Goal: Task Accomplishment & Management: Use online tool/utility

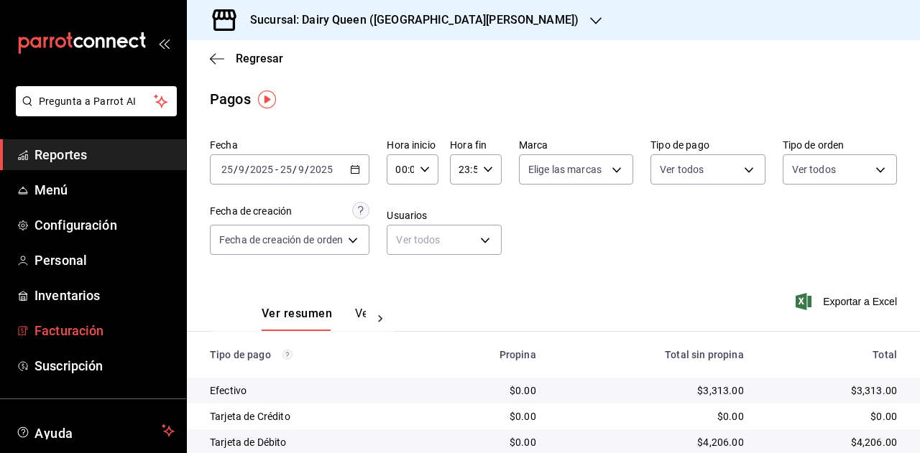
click at [82, 331] on span "Facturación" at bounding box center [104, 330] width 140 height 19
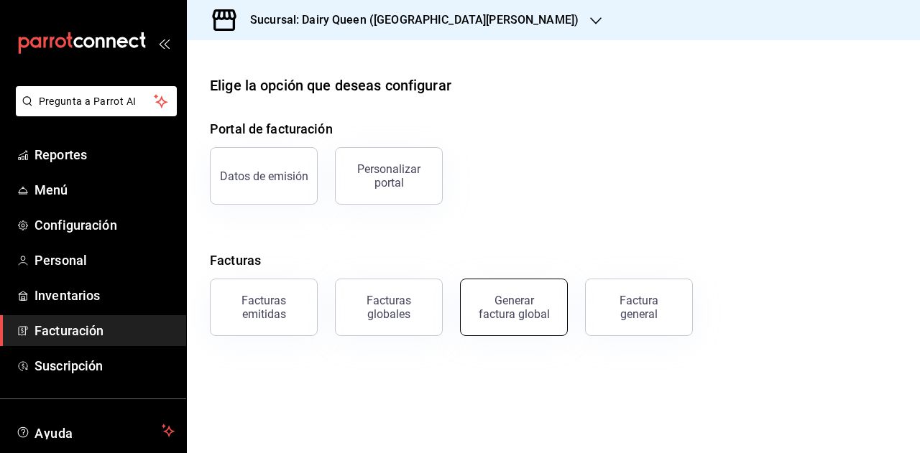
click at [527, 300] on div "Generar factura global" at bounding box center [514, 307] width 72 height 27
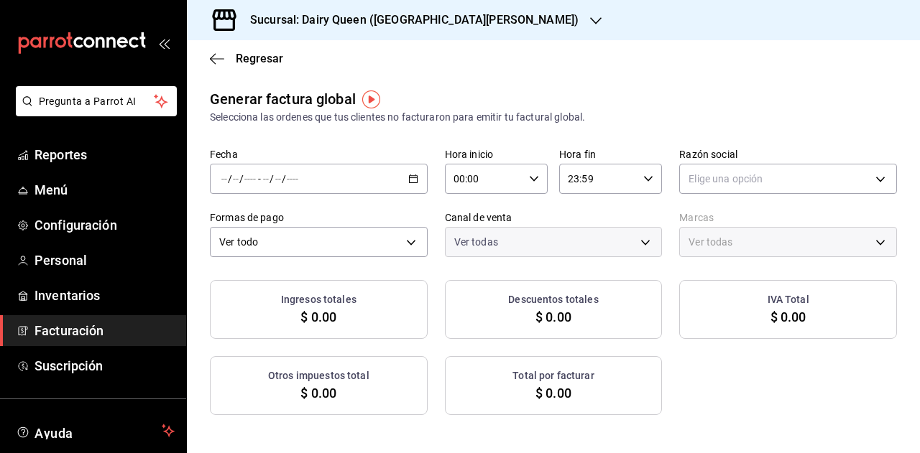
type input "PARROT,UBER_EATS,RAPPI,DIDI_FOOD,ONLINE"
click at [377, 180] on div "/ / - / /" at bounding box center [319, 179] width 218 height 30
drag, startPoint x: 405, startPoint y: 185, endPoint x: 352, endPoint y: 221, distance: 63.6
click at [405, 185] on div "/ / - / /" at bounding box center [319, 179] width 218 height 30
click at [274, 234] on li "Rango de fechas" at bounding box center [278, 222] width 134 height 32
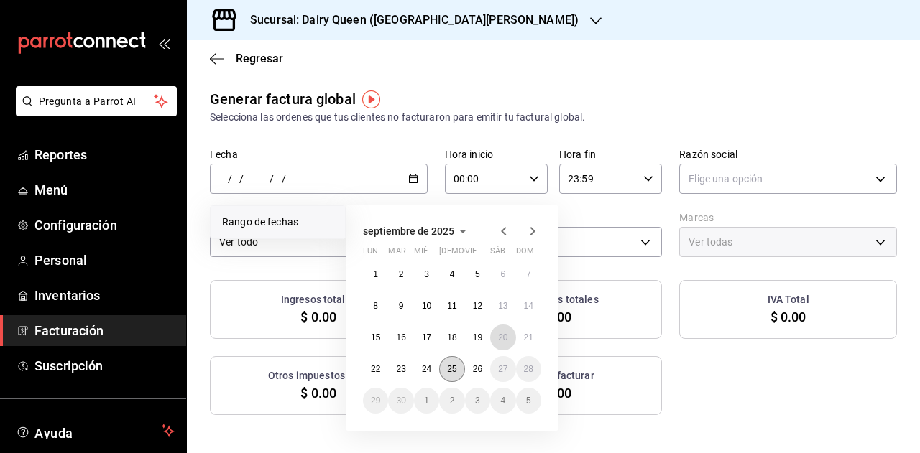
drag, startPoint x: 499, startPoint y: 340, endPoint x: 457, endPoint y: 372, distance: 52.9
click at [498, 341] on abbr "20" at bounding box center [502, 338] width 9 height 10
click at [458, 365] on button "25" at bounding box center [451, 369] width 25 height 26
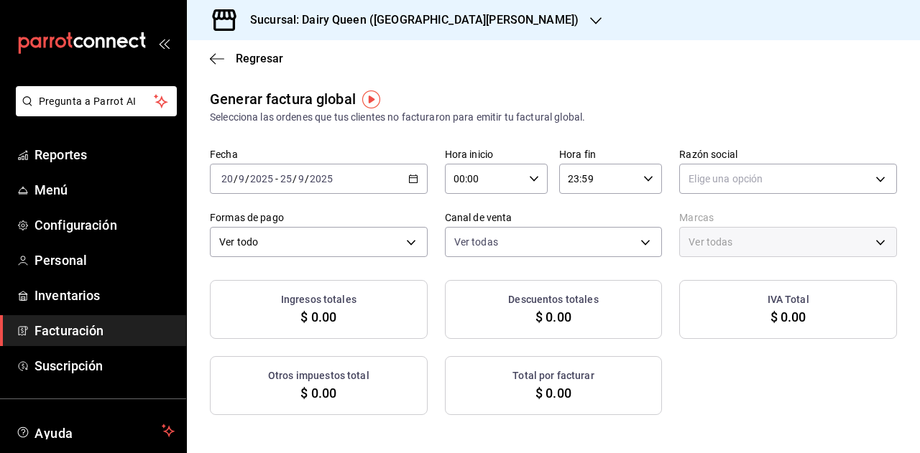
click at [593, 119] on div "Selecciona las ordenes que tus clientes no facturaron para emitir tu factural g…" at bounding box center [553, 117] width 687 height 15
click at [739, 163] on div "Elige una opción" at bounding box center [788, 176] width 218 height 36
click at [737, 196] on div "Fecha [DATE] [DATE] - [DATE] [DATE] Hora inicio 00:00 Hora inicio Hora fin 23:5…" at bounding box center [553, 202] width 687 height 109
click at [607, 93] on div "Generar factura global Selecciona las ordenes que tus clientes no facturaron pa…" at bounding box center [553, 106] width 687 height 37
click at [448, 14] on h3 "Sucursal: Dairy Queen ([GEOGRAPHIC_DATA][PERSON_NAME])" at bounding box center [409, 19] width 340 height 17
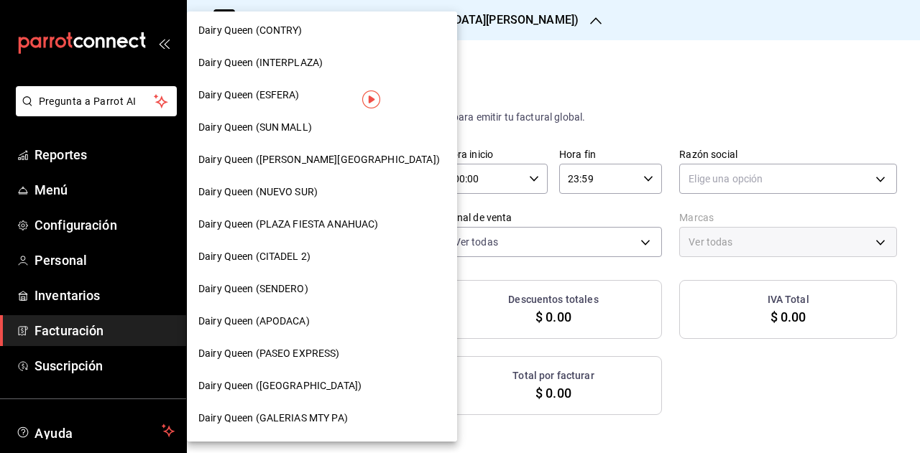
scroll to position [216, 0]
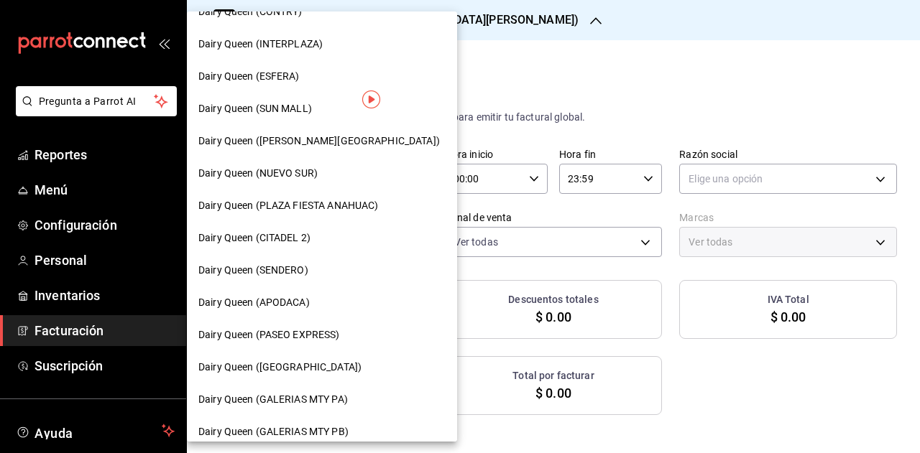
click at [296, 275] on span "Dairy Queen (SENDERO)" at bounding box center [253, 270] width 110 height 15
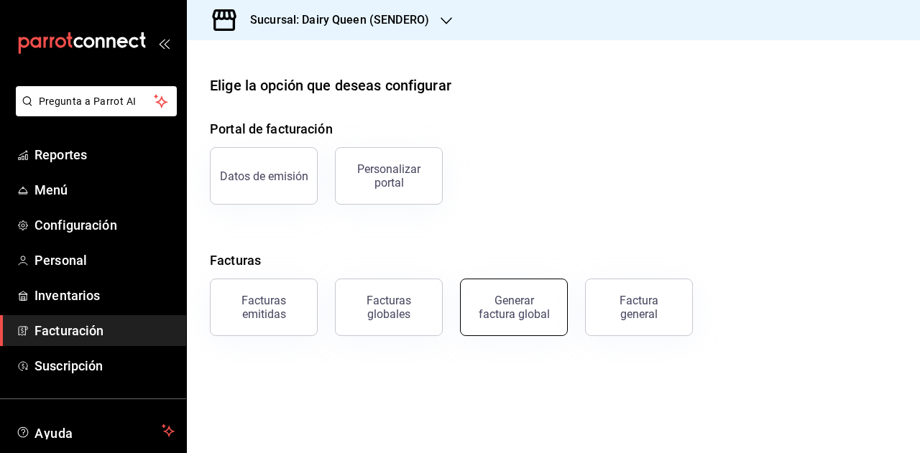
click at [550, 302] on button "Generar factura global" at bounding box center [514, 307] width 108 height 57
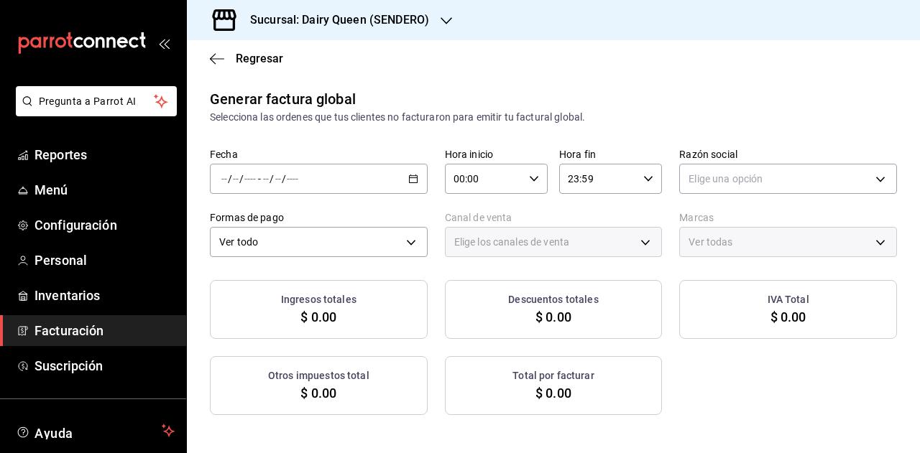
type input "PARROT,UBER_EATS,RAPPI,DIDI_FOOD,ONLINE"
click at [412, 179] on icon "button" at bounding box center [413, 179] width 10 height 10
click at [299, 236] on li "Rango de fechas" at bounding box center [278, 222] width 134 height 32
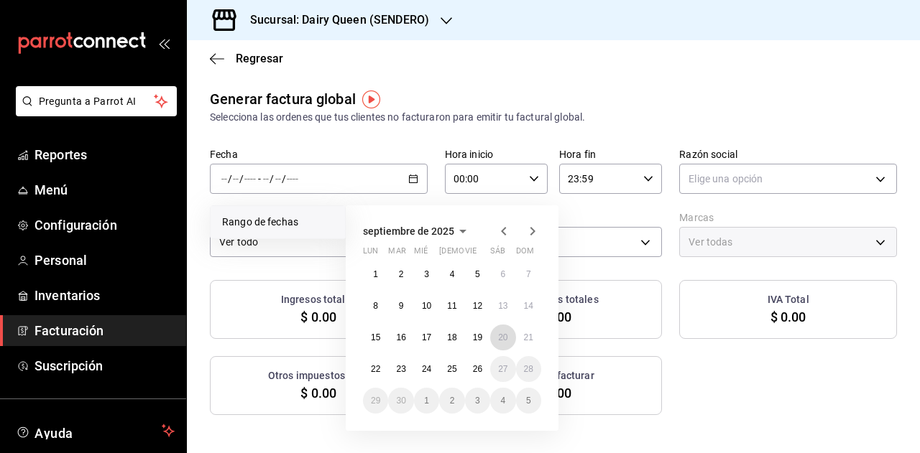
drag, startPoint x: 497, startPoint y: 343, endPoint x: 477, endPoint y: 355, distance: 23.5
click at [497, 342] on button "20" at bounding box center [502, 338] width 25 height 26
click at [451, 369] on abbr "25" at bounding box center [451, 369] width 9 height 10
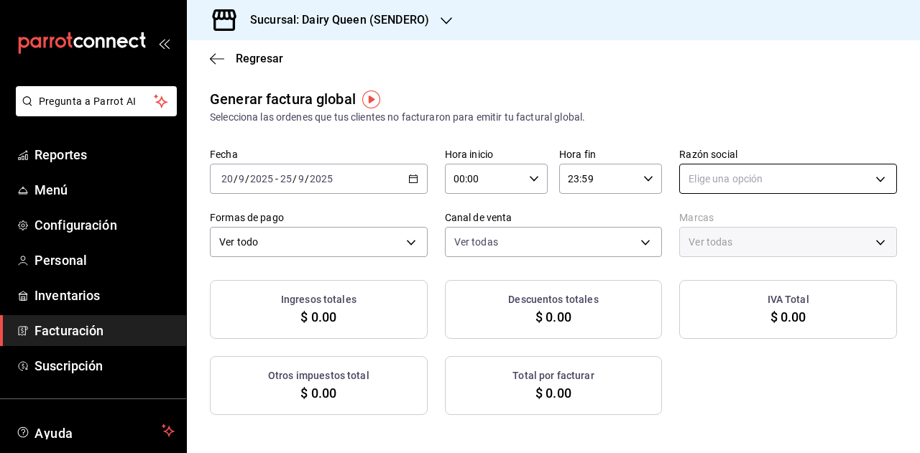
click at [727, 183] on body "Pregunta a Parrot AI Reportes Menú Configuración Personal Inventarios Facturaci…" at bounding box center [460, 226] width 920 height 453
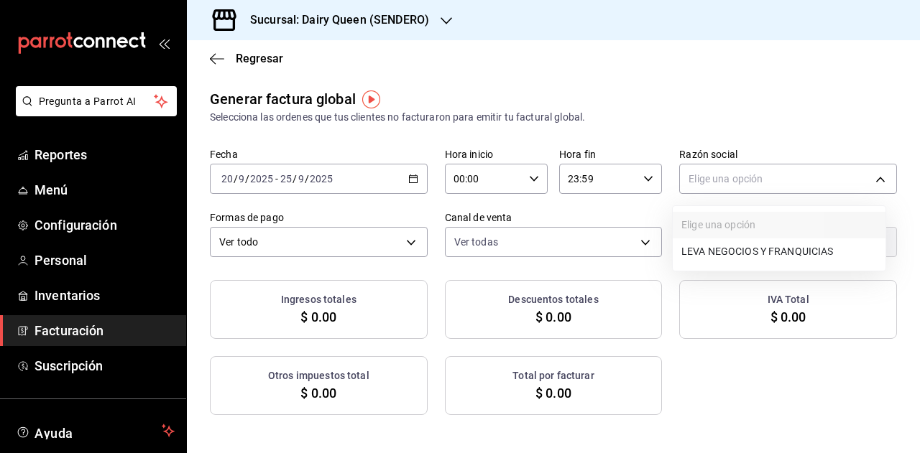
click at [759, 152] on div at bounding box center [460, 226] width 920 height 453
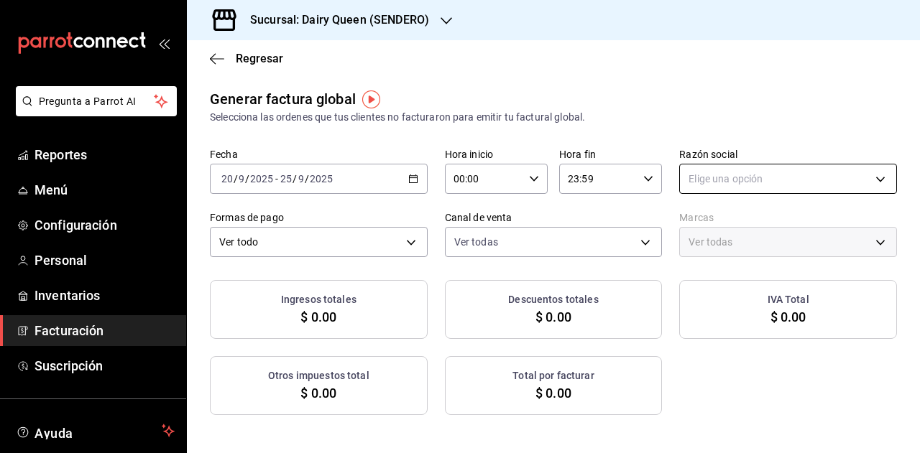
click at [757, 187] on body "Pregunta a Parrot AI Reportes Menú Configuración Personal Inventarios Facturaci…" at bounding box center [460, 226] width 920 height 453
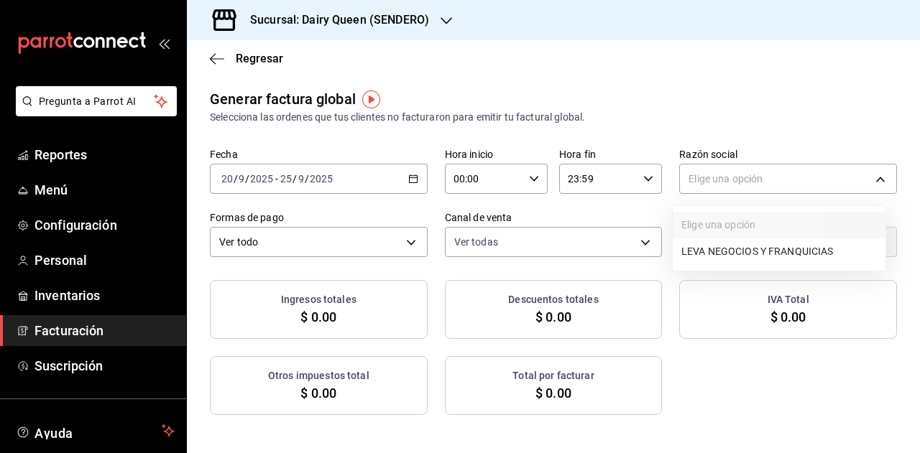
click at [753, 251] on li "LEVA NEGOCIOS Y FRANQUICIAS" at bounding box center [779, 252] width 213 height 27
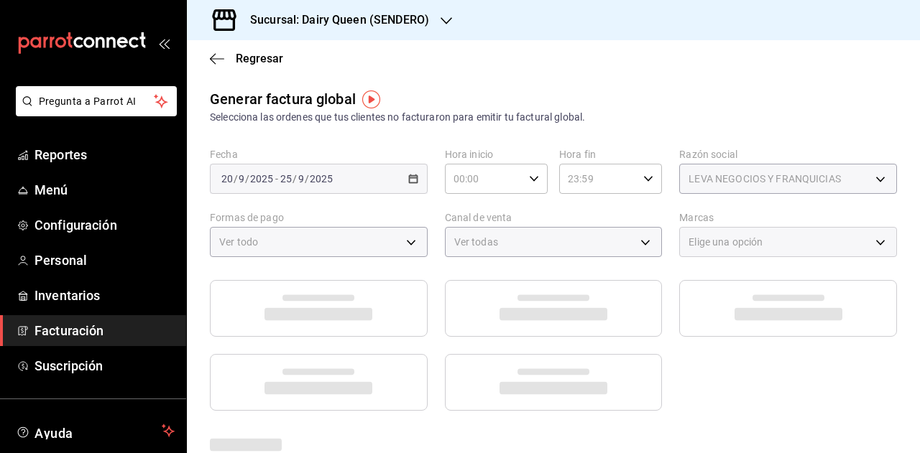
type input "1f792540-60ff-4881-9ceb-58d83b417625"
type input "faa19241-cb37-4dd1-b540-c7310fbb5ac4"
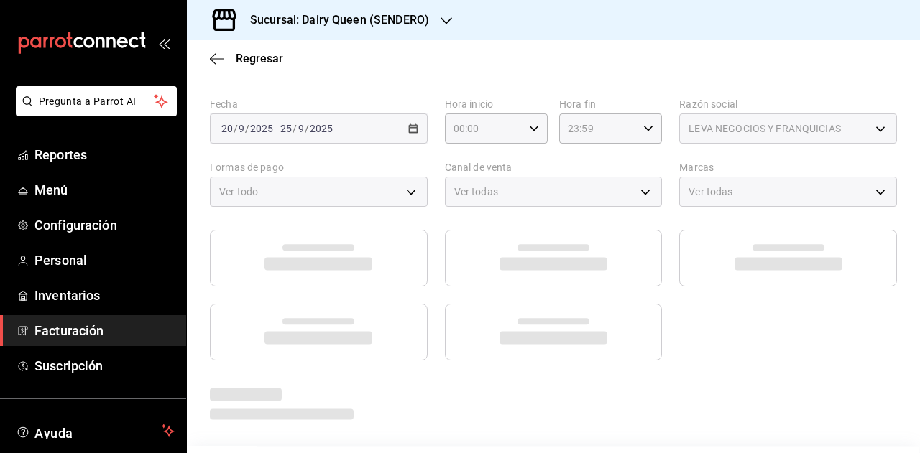
scroll to position [72, 0]
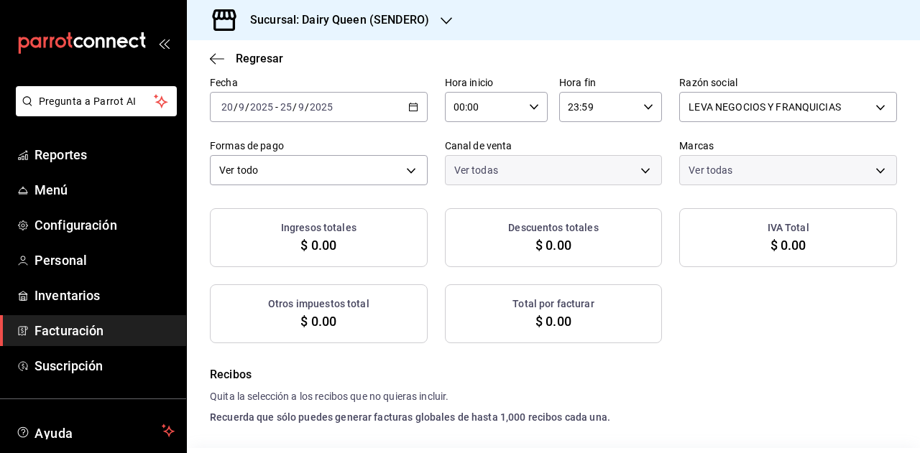
checkbox input "true"
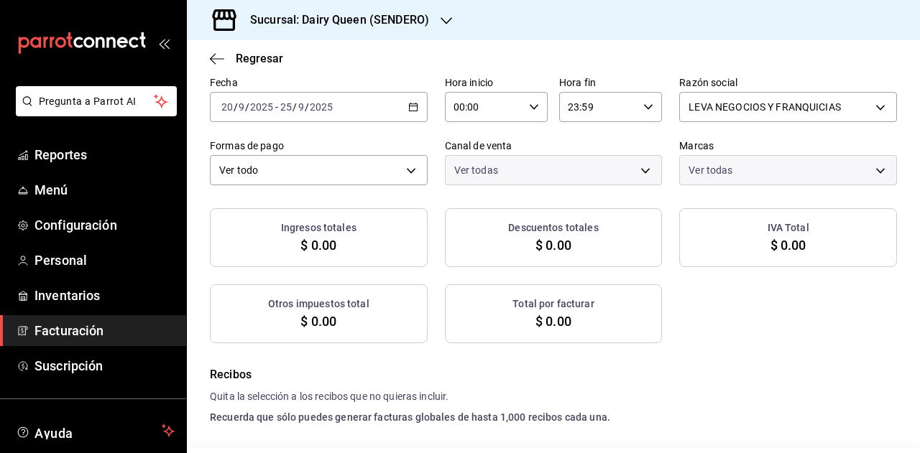
checkbox input "true"
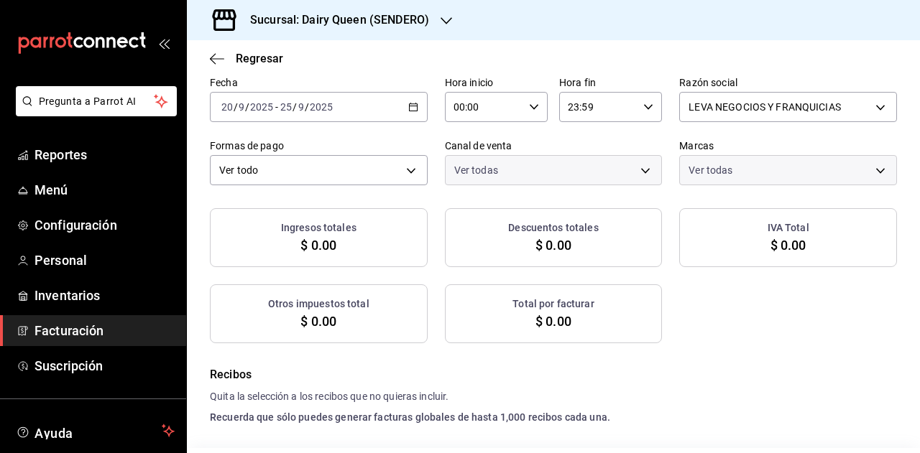
checkbox input "true"
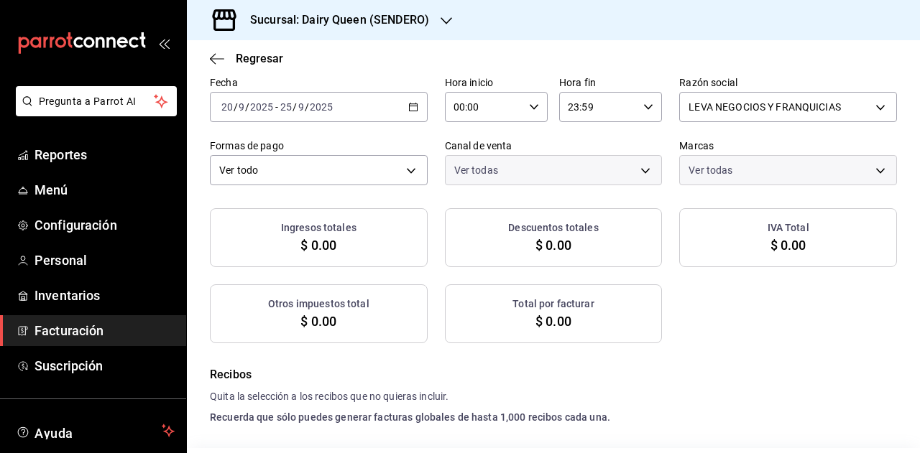
checkbox input "true"
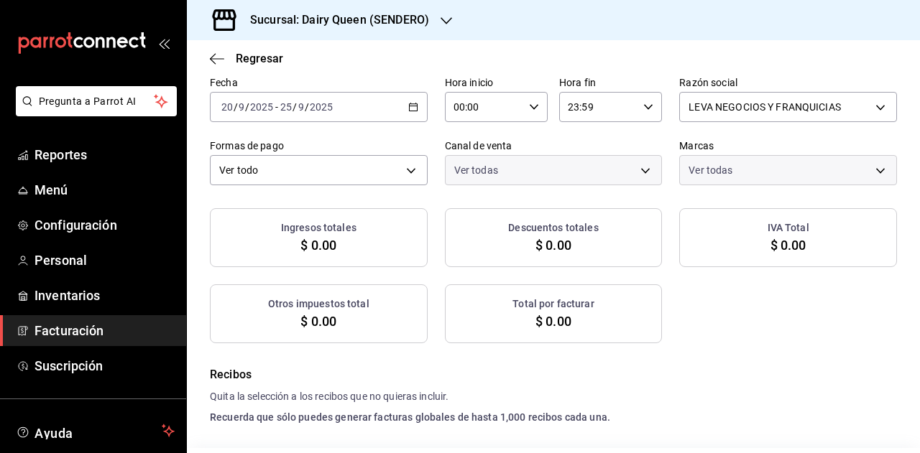
checkbox input "true"
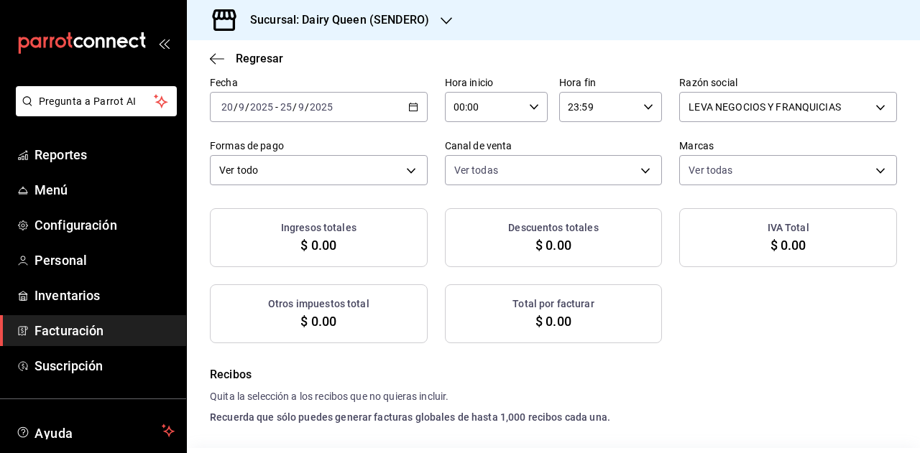
checkbox input "true"
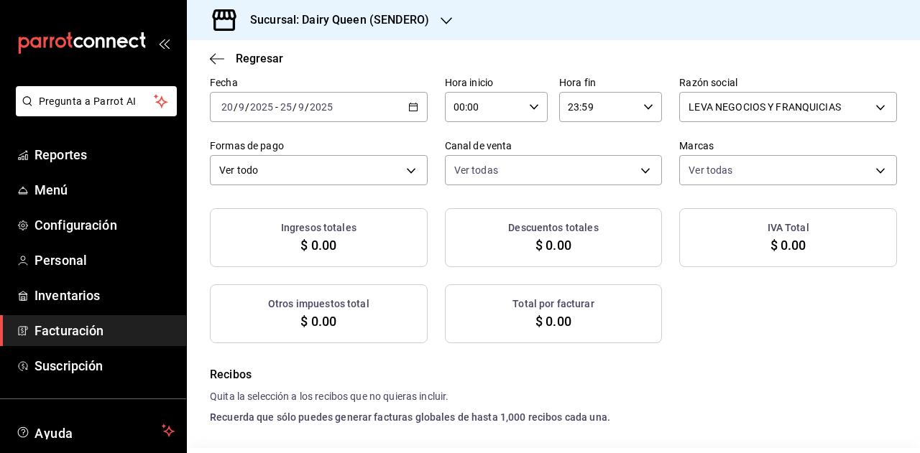
checkbox input "true"
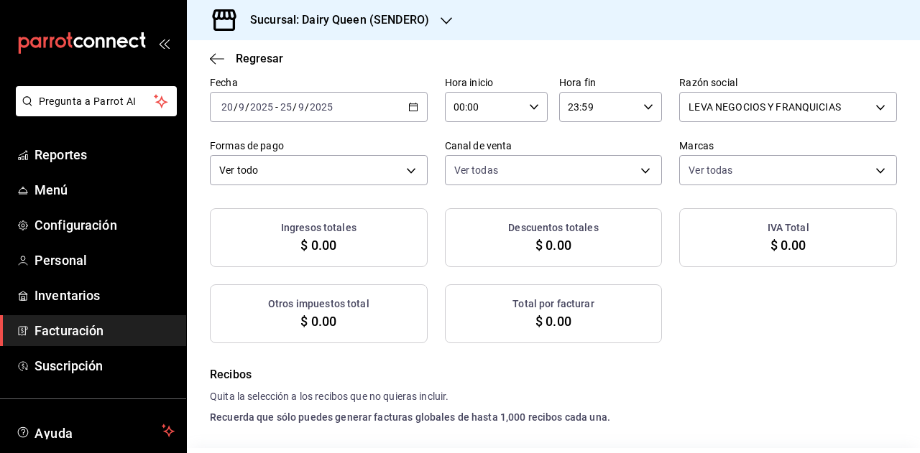
checkbox input "true"
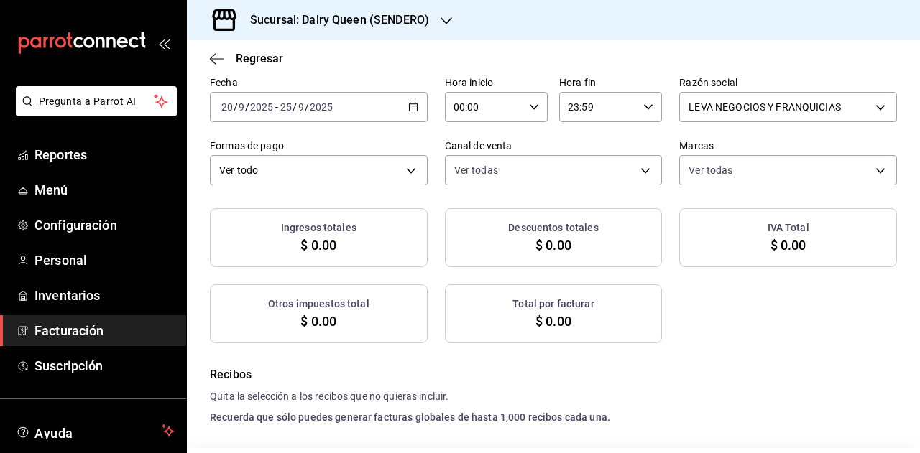
checkbox input "true"
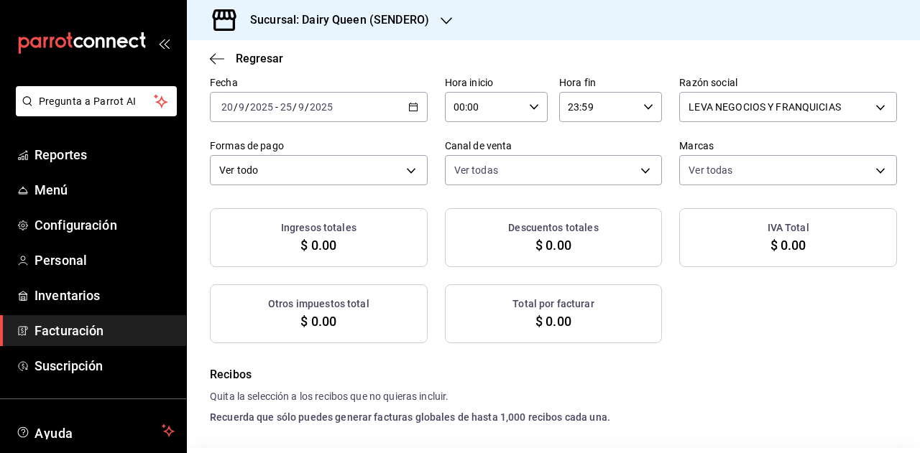
checkbox input "true"
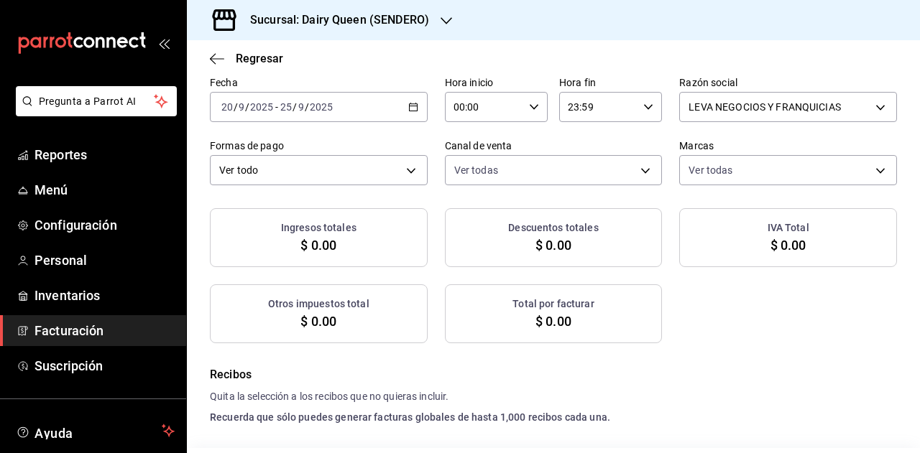
checkbox input "true"
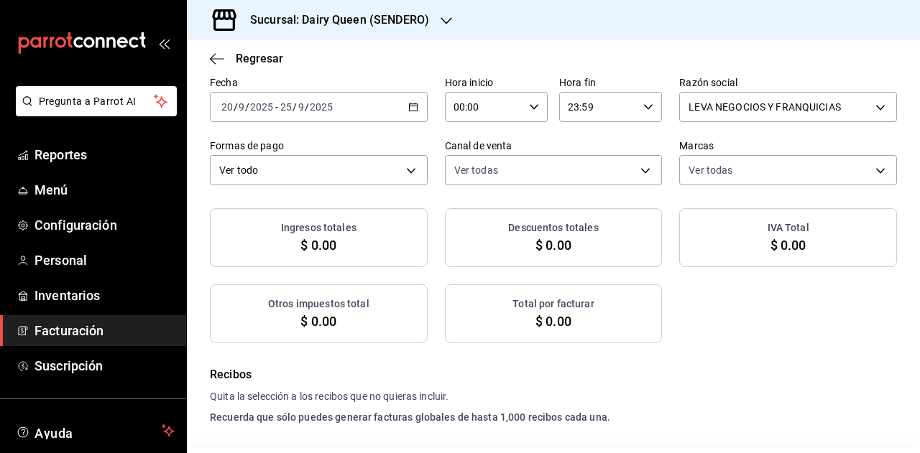
checkbox input "true"
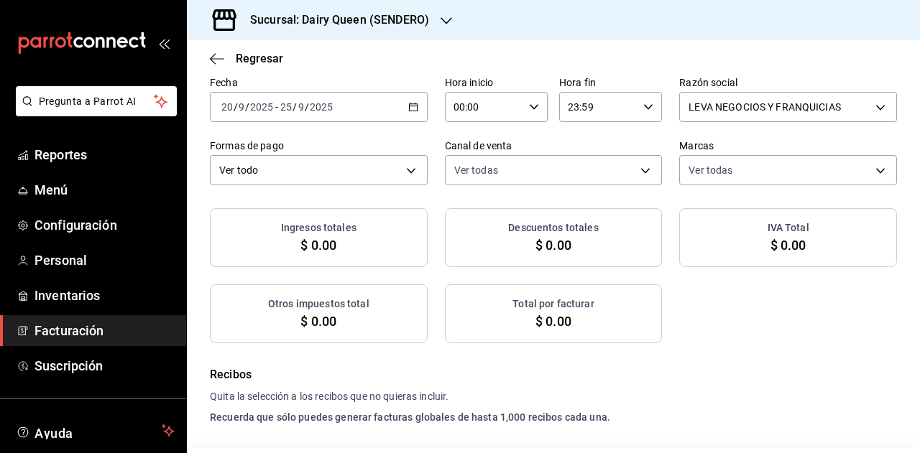
checkbox input "true"
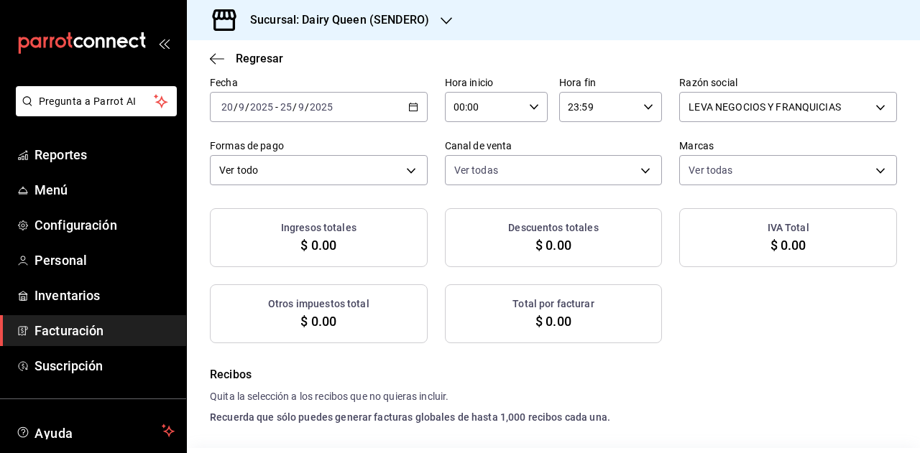
checkbox input "true"
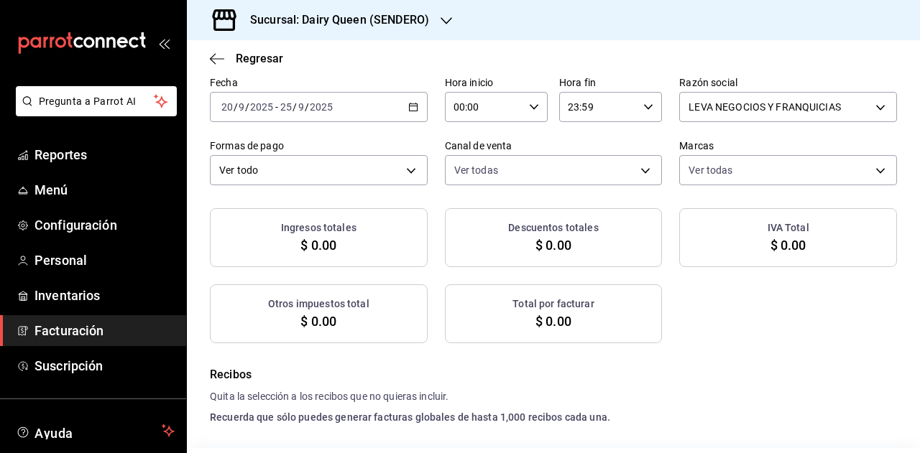
checkbox input "true"
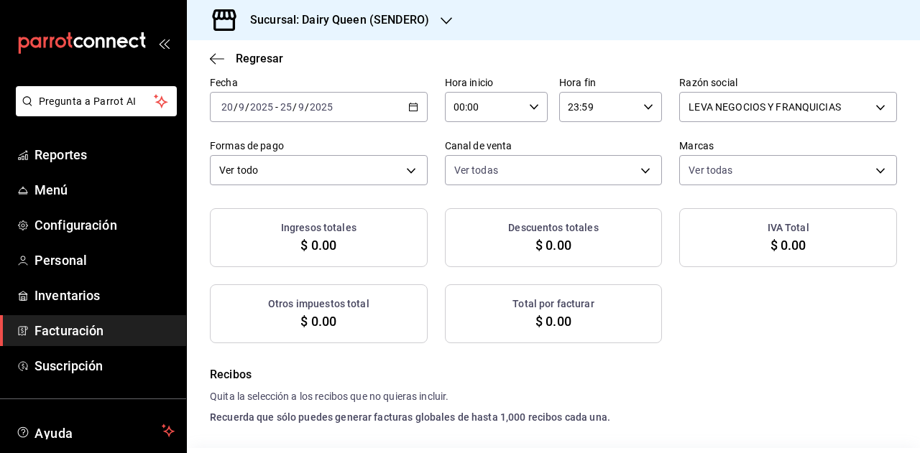
checkbox input "true"
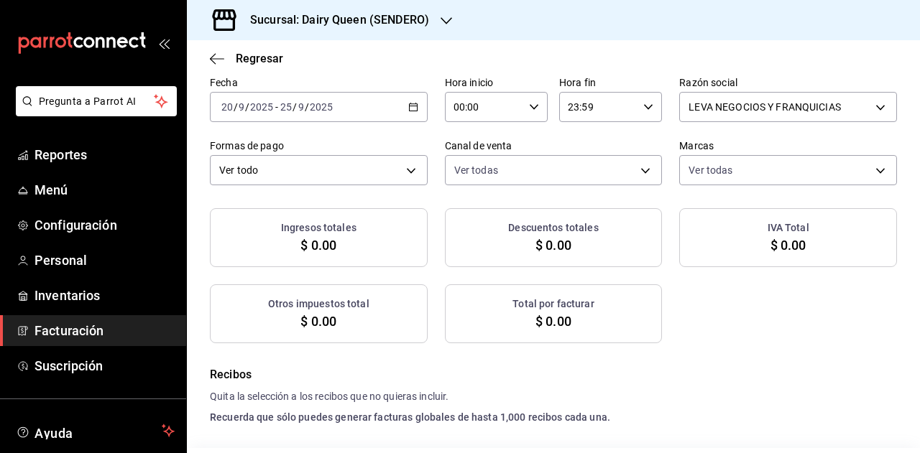
checkbox input "true"
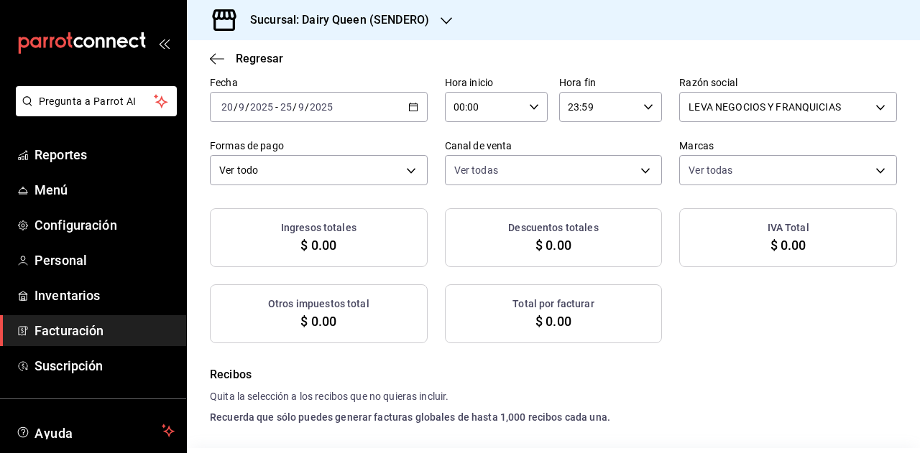
checkbox input "true"
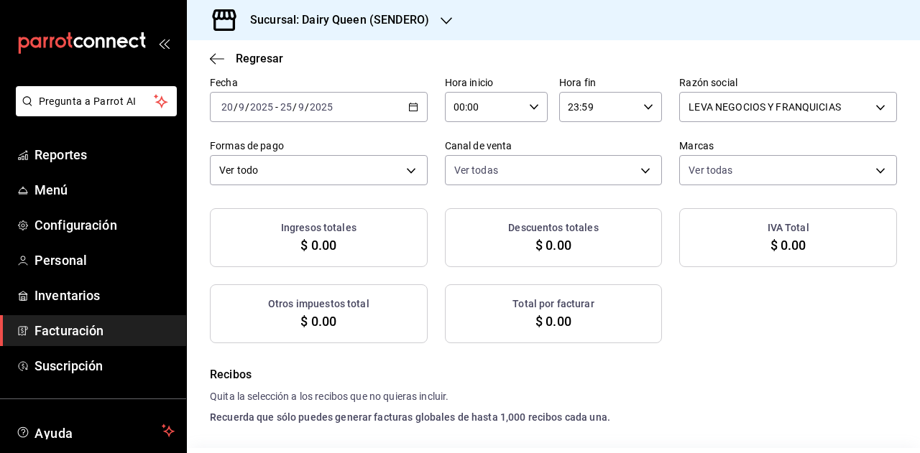
checkbox input "true"
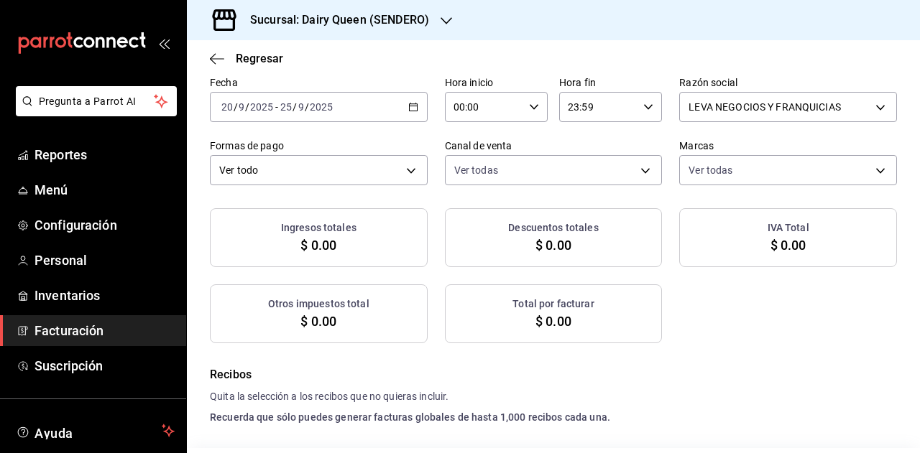
checkbox input "true"
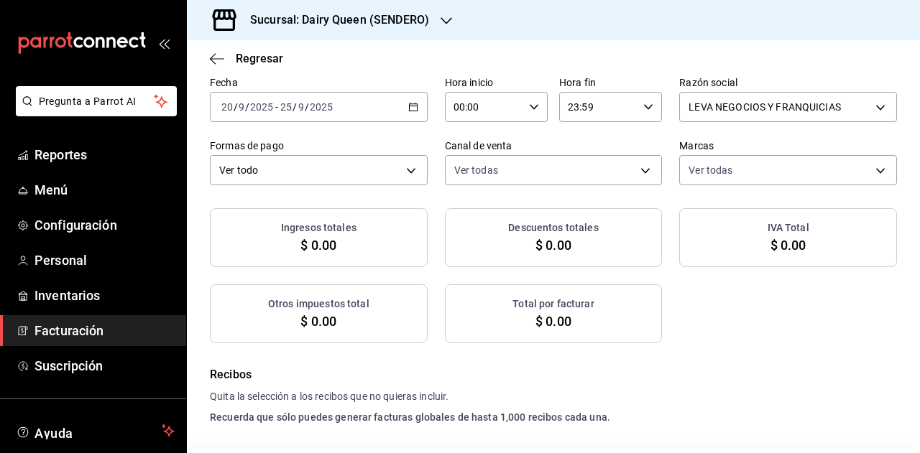
checkbox input "true"
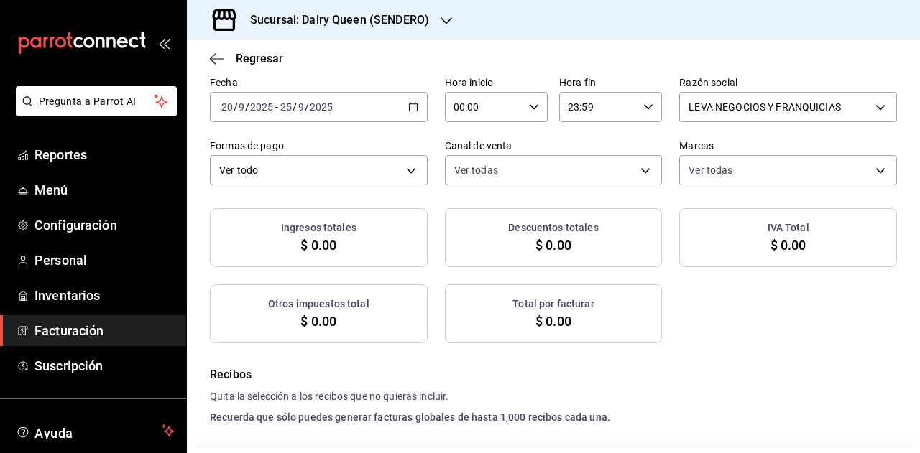
checkbox input "true"
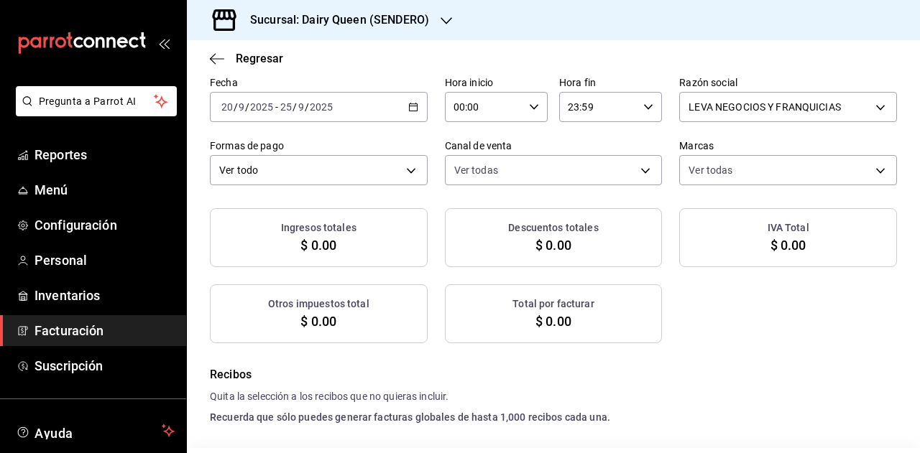
checkbox input "true"
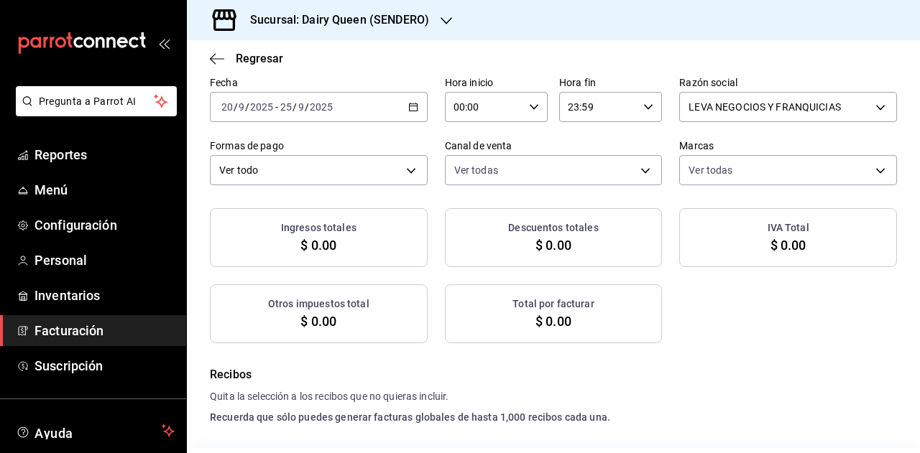
checkbox input "true"
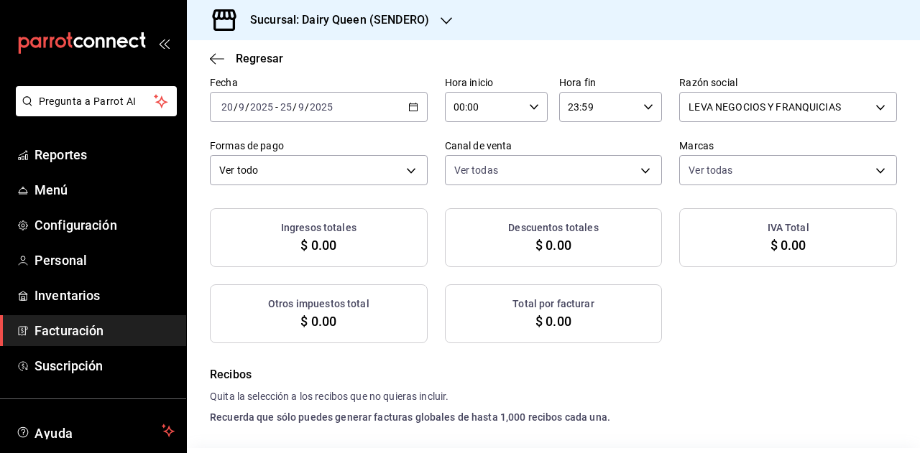
checkbox input "true"
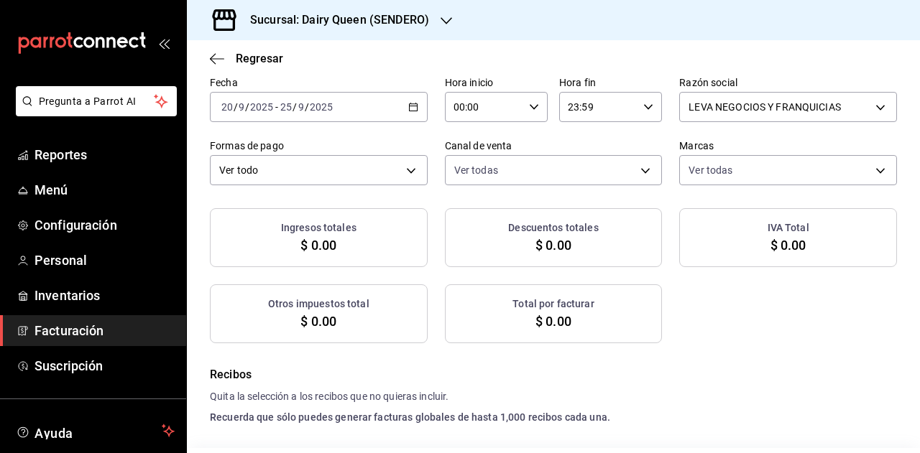
checkbox input "true"
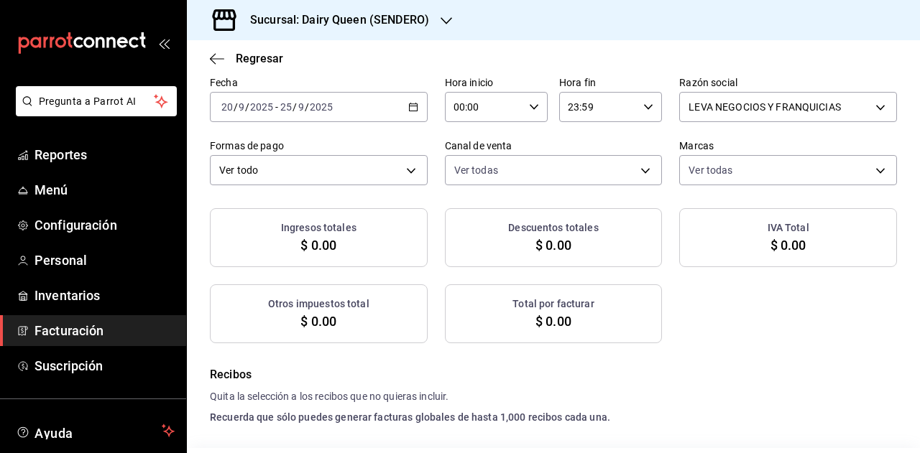
checkbox input "true"
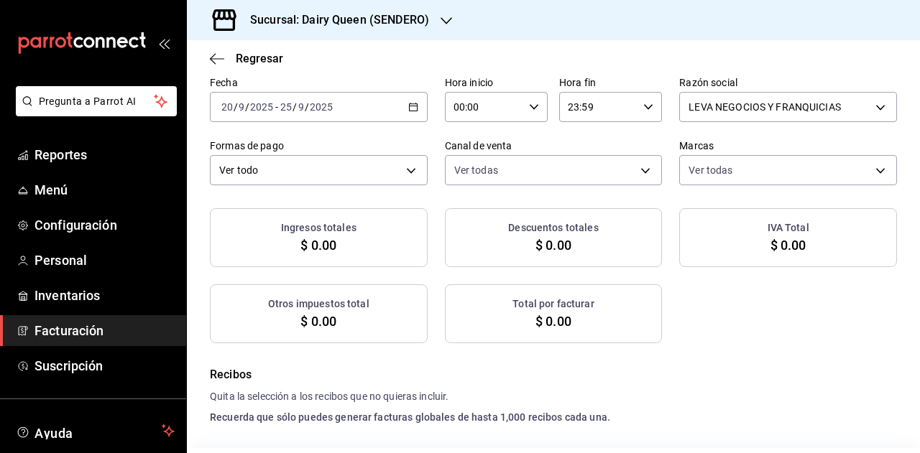
checkbox input "true"
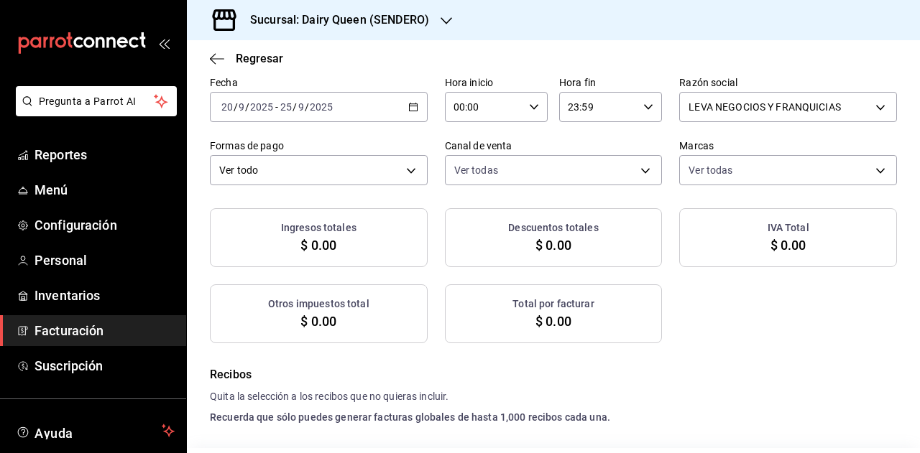
checkbox input "true"
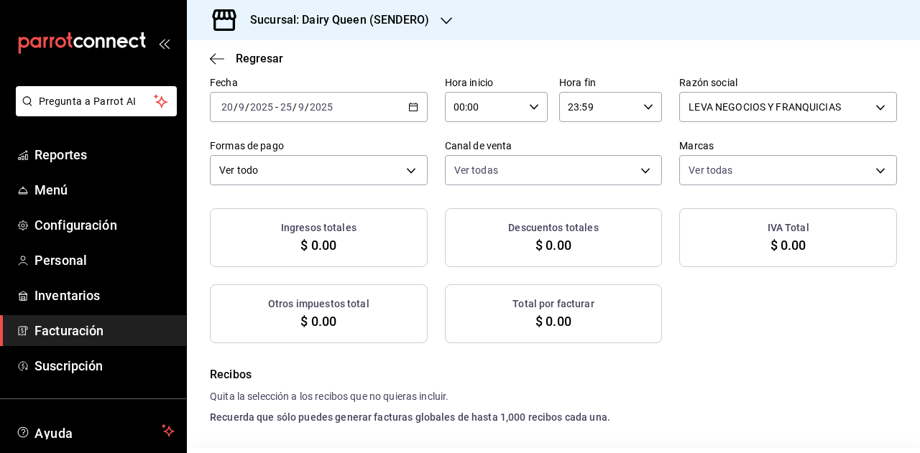
checkbox input "true"
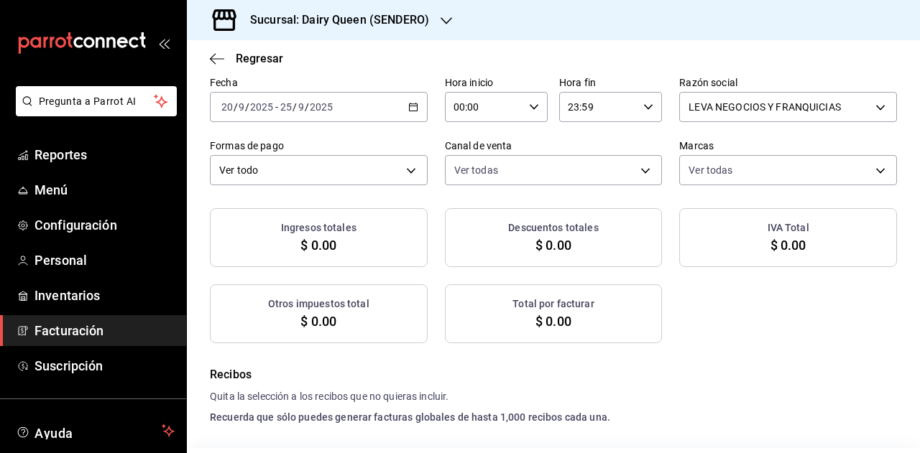
checkbox input "true"
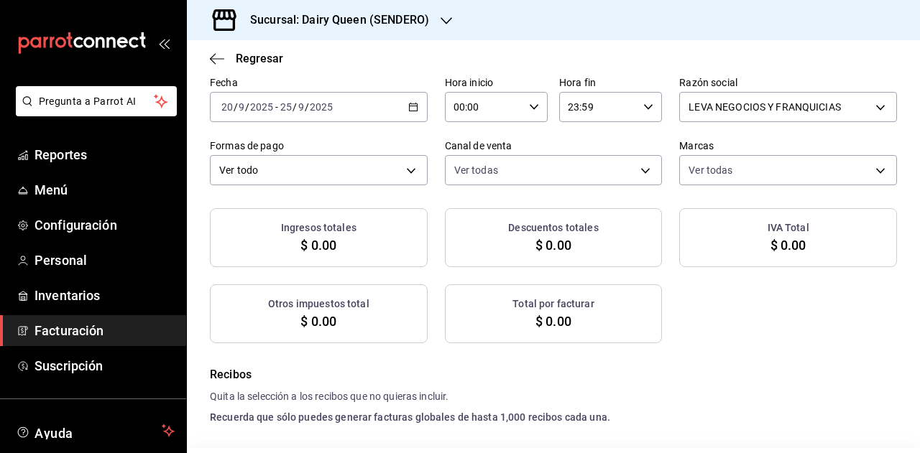
checkbox input "true"
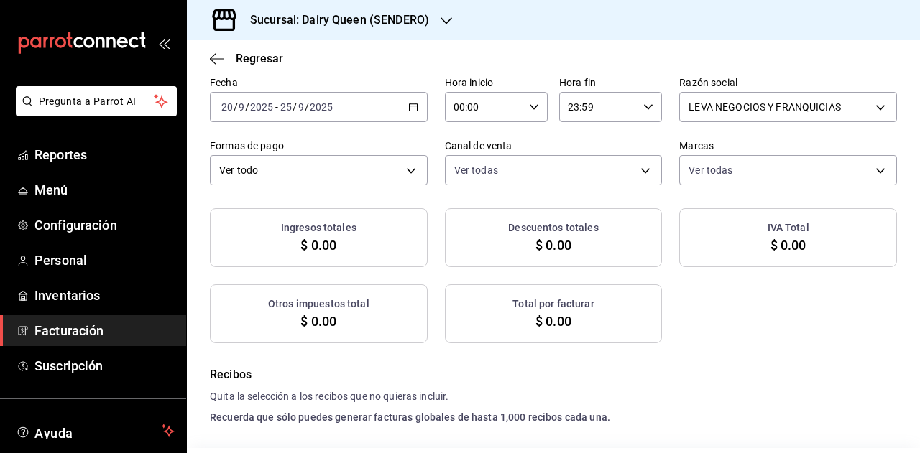
checkbox input "true"
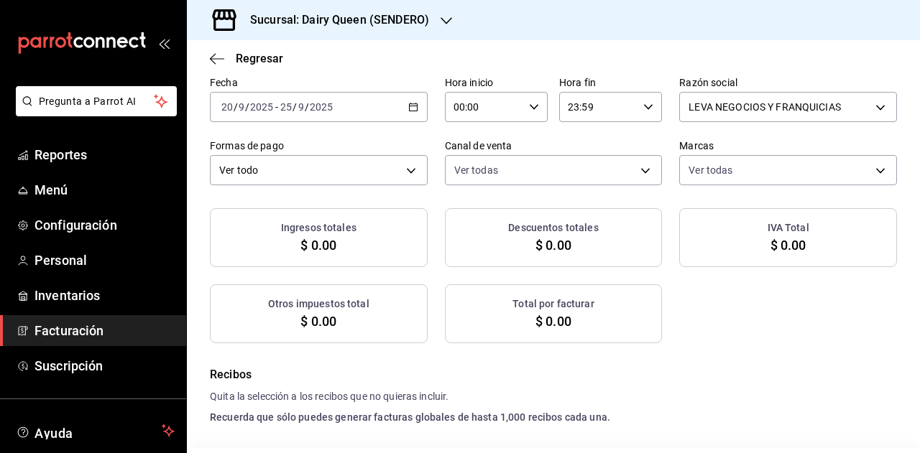
checkbox input "true"
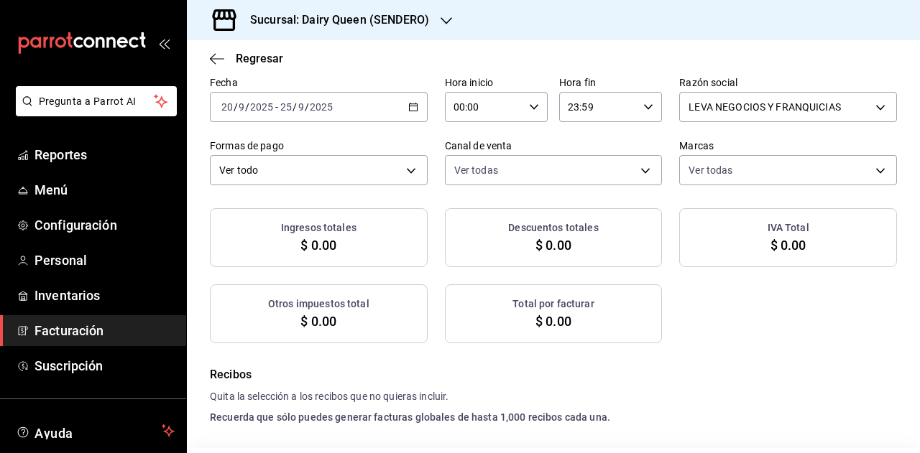
checkbox input "true"
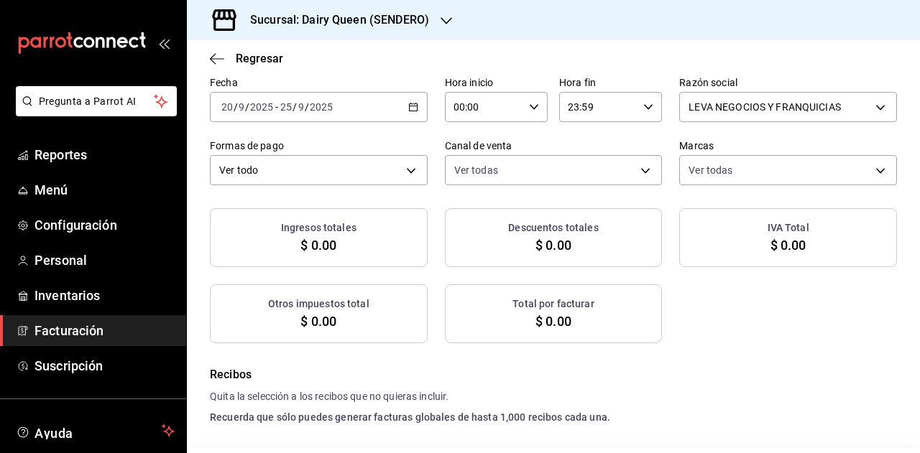
checkbox input "true"
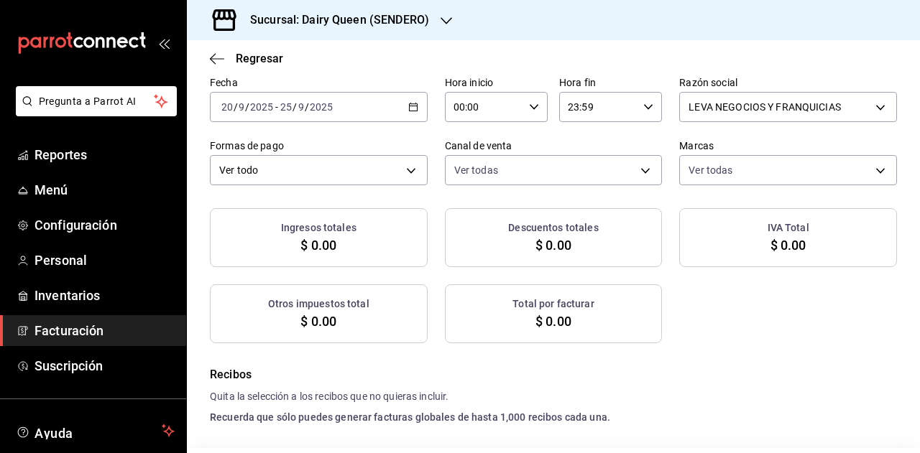
checkbox input "true"
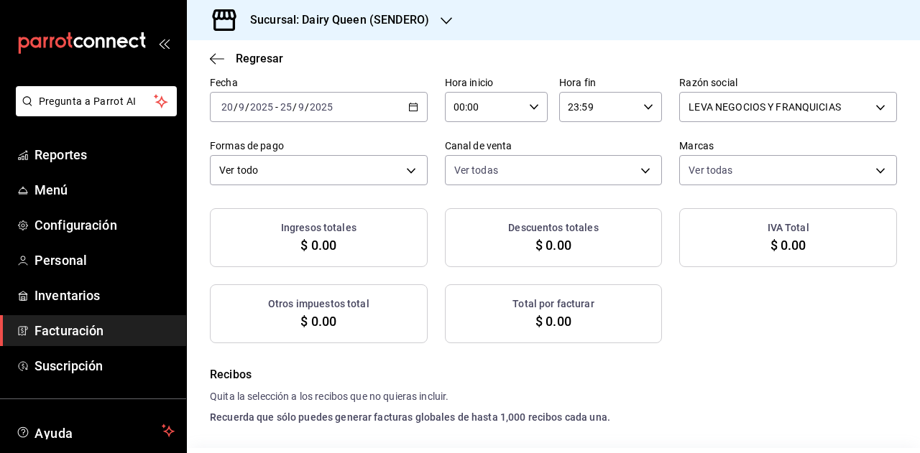
checkbox input "true"
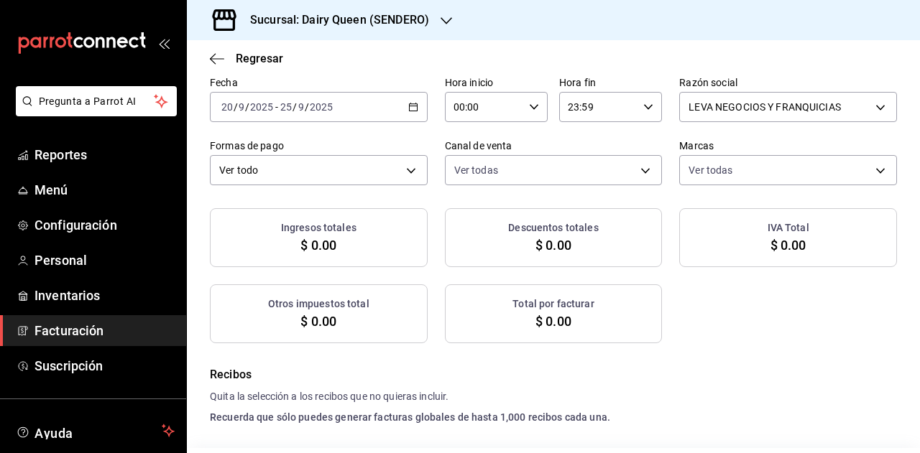
checkbox input "true"
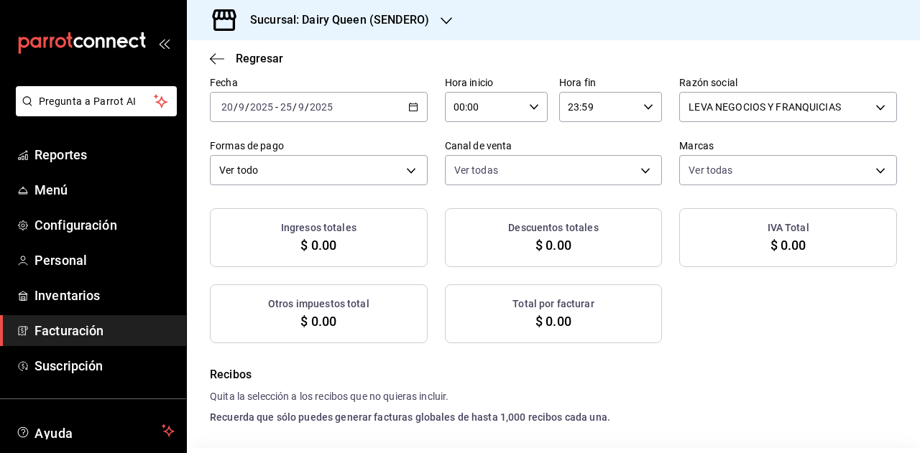
checkbox input "true"
click at [700, 331] on div "Ingresos totales $ 0.00 Descuentos totales $ 0.00 IVA Total $ 0.00 Otros impues…" at bounding box center [553, 275] width 687 height 135
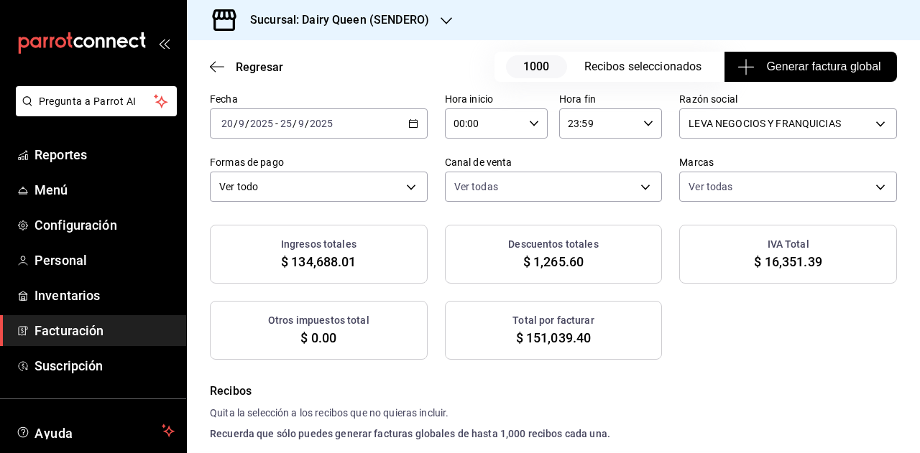
scroll to position [88, 0]
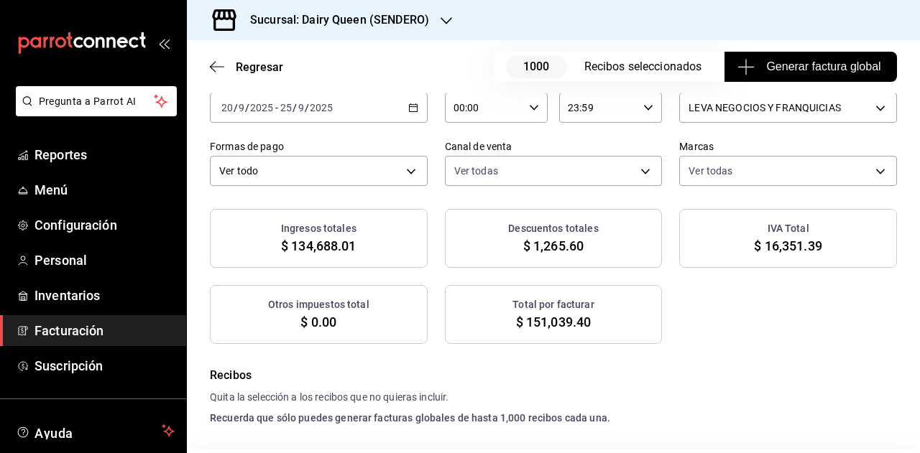
click at [785, 75] on span "Generar factura global" at bounding box center [810, 66] width 140 height 17
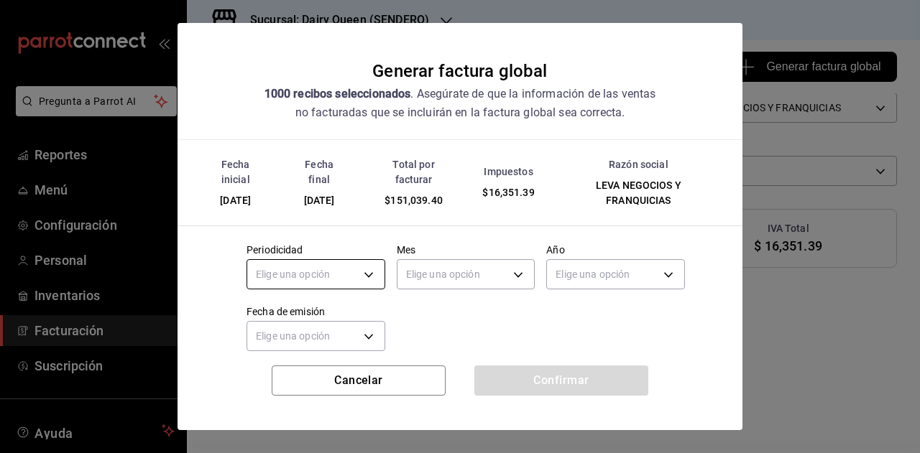
scroll to position [719, 0]
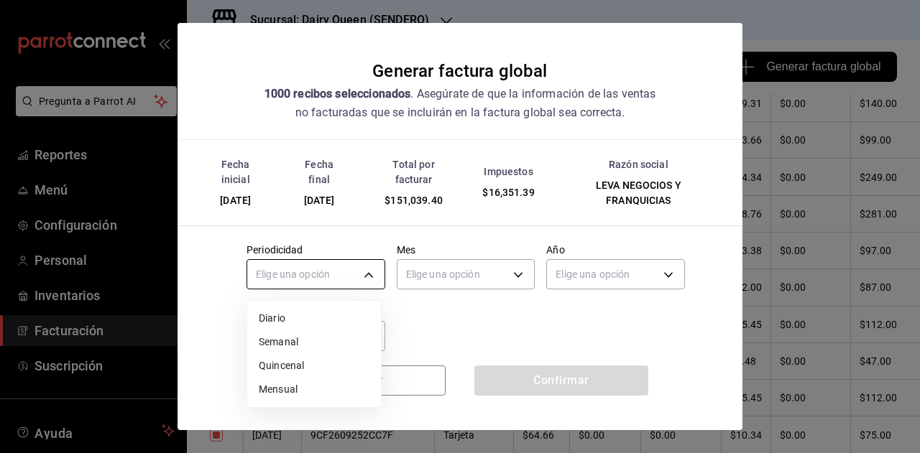
click at [356, 284] on body "Pregunta a Parrot AI Reportes Menú Configuración Personal Inventarios Facturaci…" at bounding box center [460, 226] width 920 height 453
click at [296, 397] on li "Mensual" at bounding box center [314, 390] width 134 height 24
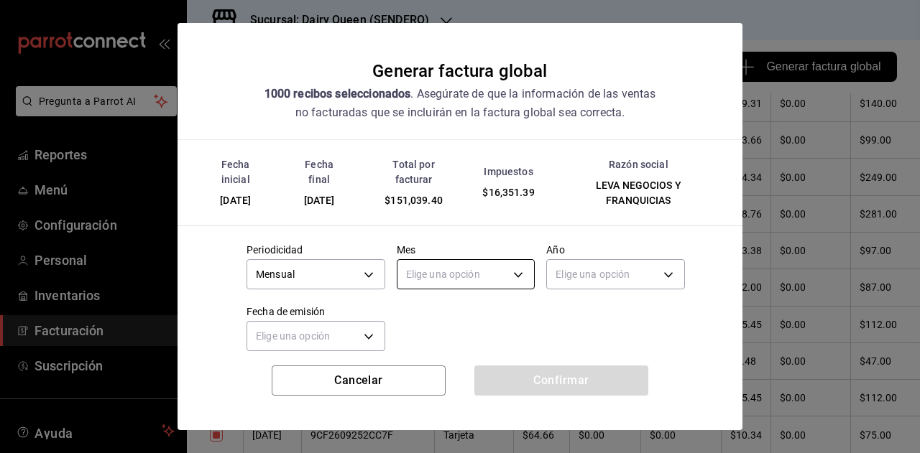
click at [432, 271] on body "Pregunta a Parrot AI Reportes Menú Configuración Personal Inventarios Facturaci…" at bounding box center [460, 226] width 920 height 453
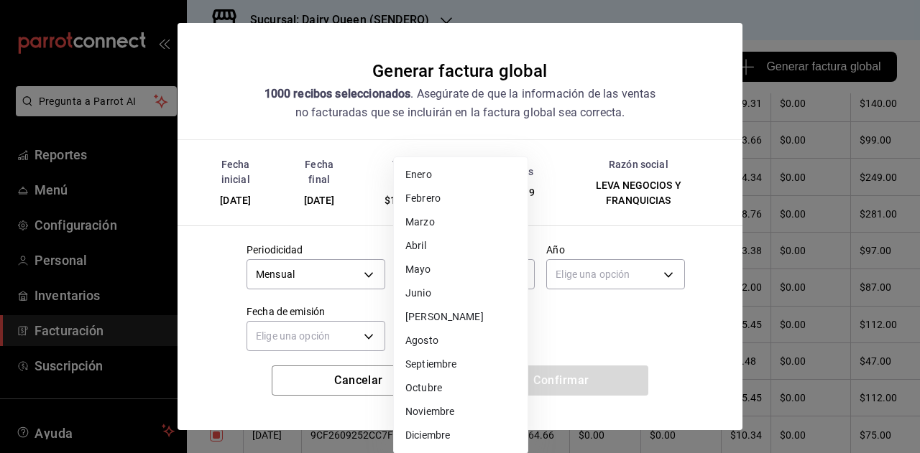
click at [466, 369] on li "Septiembre" at bounding box center [461, 365] width 134 height 24
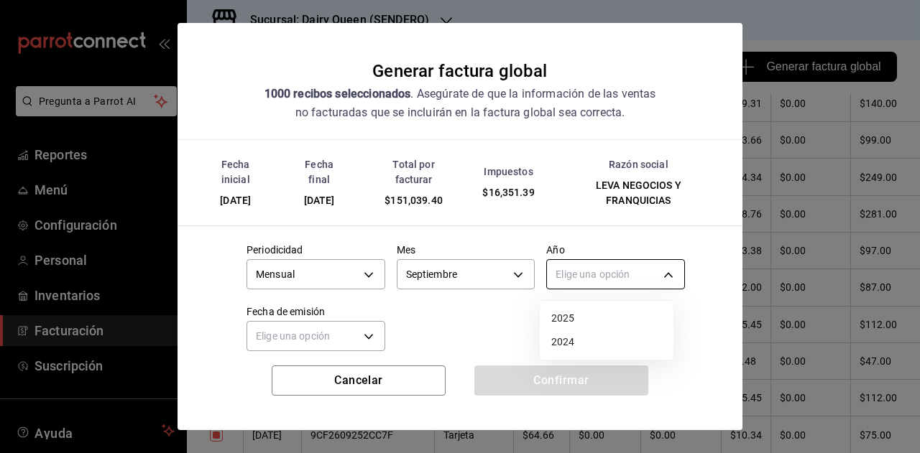
click at [591, 279] on body "Pregunta a Parrot AI Reportes Menú Configuración Personal Inventarios Facturaci…" at bounding box center [460, 226] width 920 height 453
click at [568, 320] on li "2025" at bounding box center [607, 319] width 134 height 24
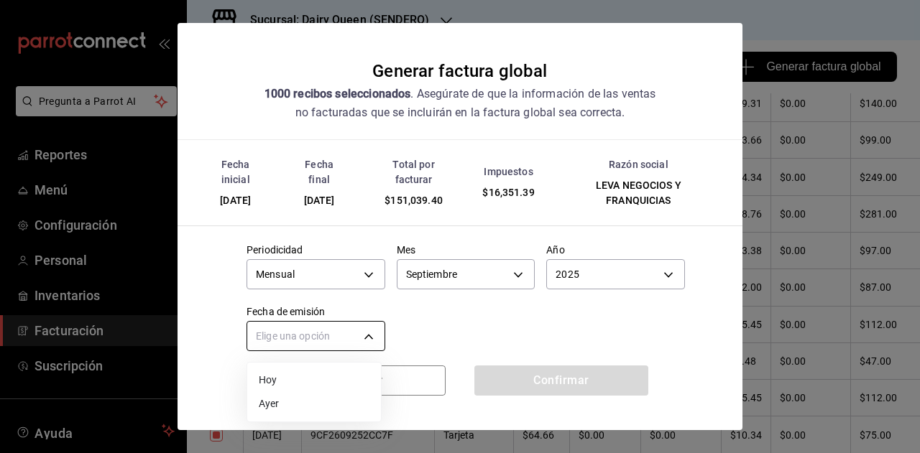
click at [303, 331] on body "Pregunta a Parrot AI Reportes Menú Configuración Personal Inventarios Facturaci…" at bounding box center [460, 226] width 920 height 453
click at [297, 374] on li "Hoy" at bounding box center [314, 381] width 134 height 24
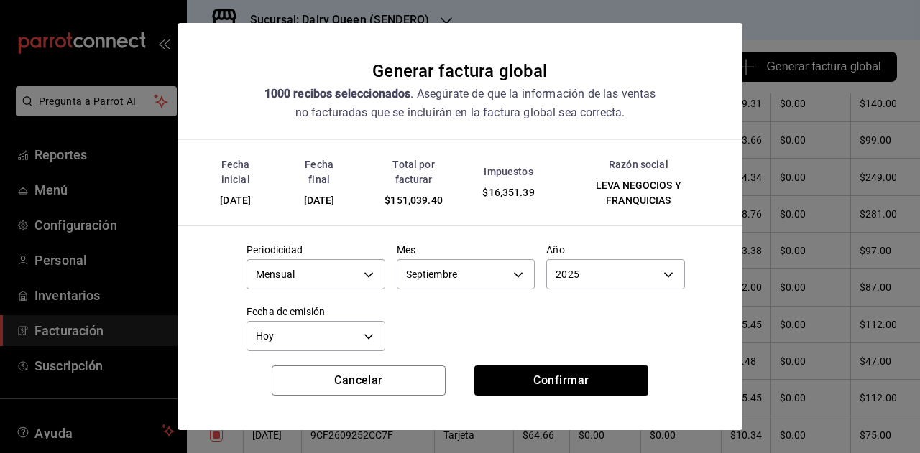
click at [441, 323] on div at bounding box center [460, 226] width 920 height 453
click at [533, 372] on button "Confirmar" at bounding box center [561, 381] width 174 height 30
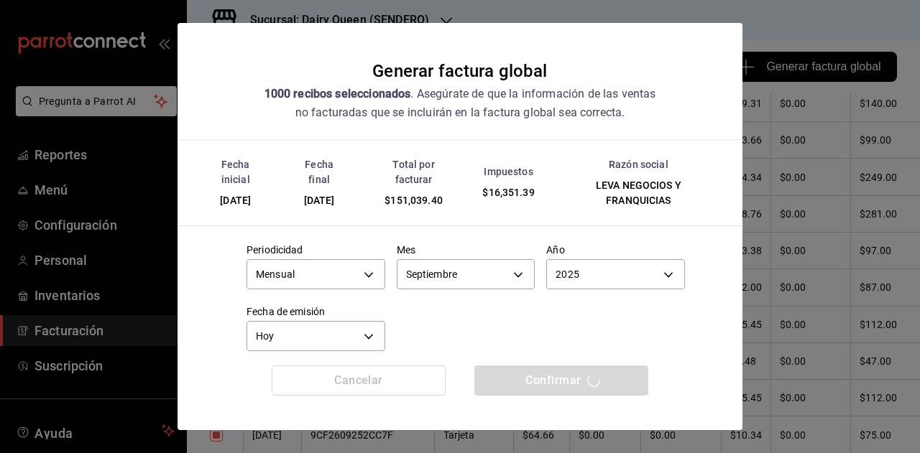
scroll to position [21, 0]
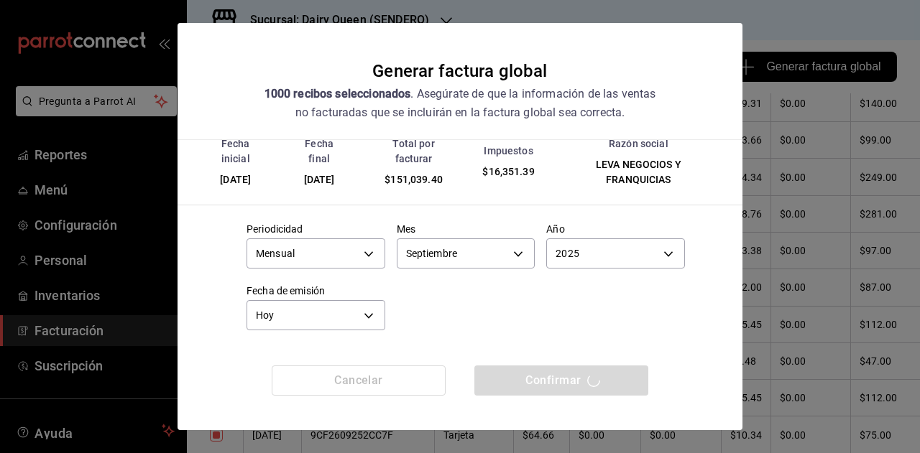
click at [530, 205] on hr at bounding box center [460, 205] width 565 height 1
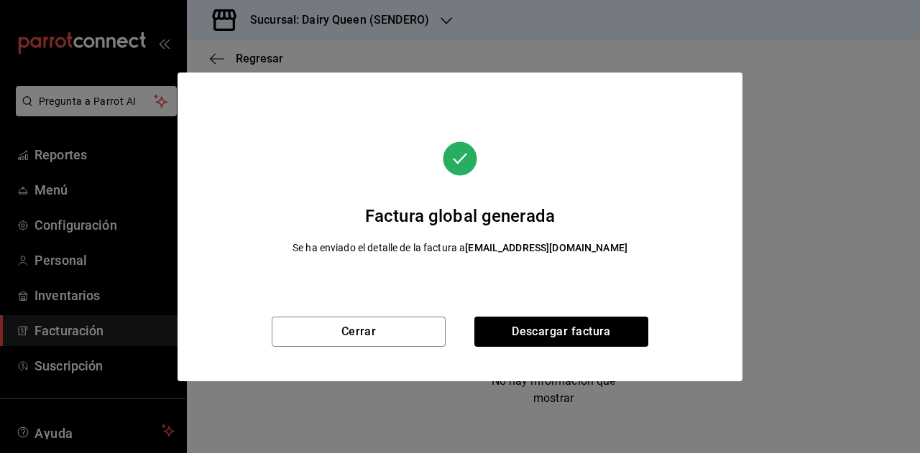
scroll to position [289, 0]
click at [585, 326] on button "Descargar factura" at bounding box center [561, 332] width 174 height 30
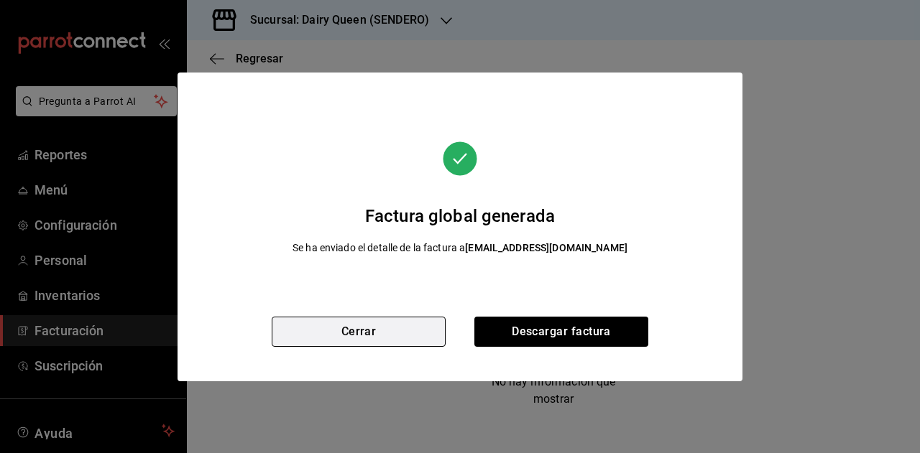
click at [390, 330] on button "Cerrar" at bounding box center [359, 332] width 174 height 30
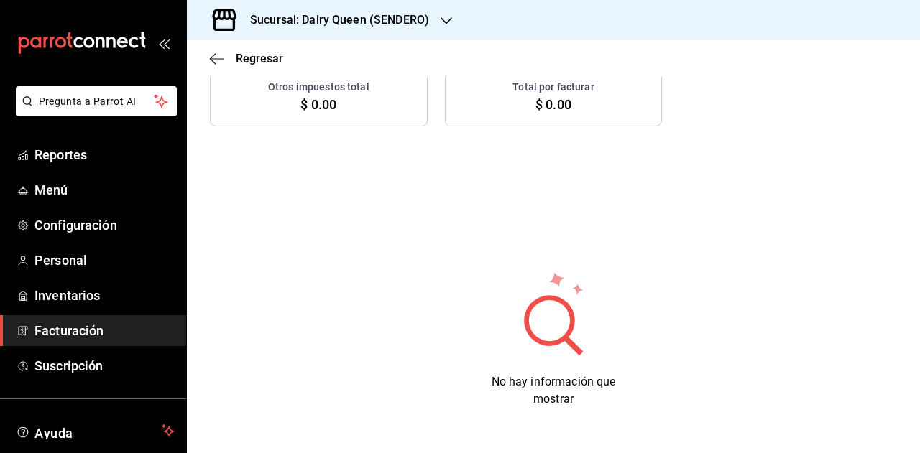
scroll to position [0, 0]
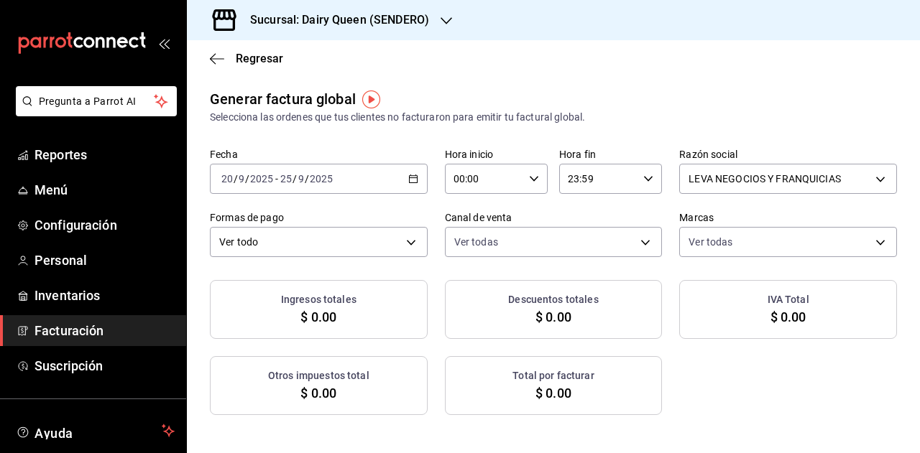
click at [408, 181] on icon "button" at bounding box center [413, 179] width 10 height 10
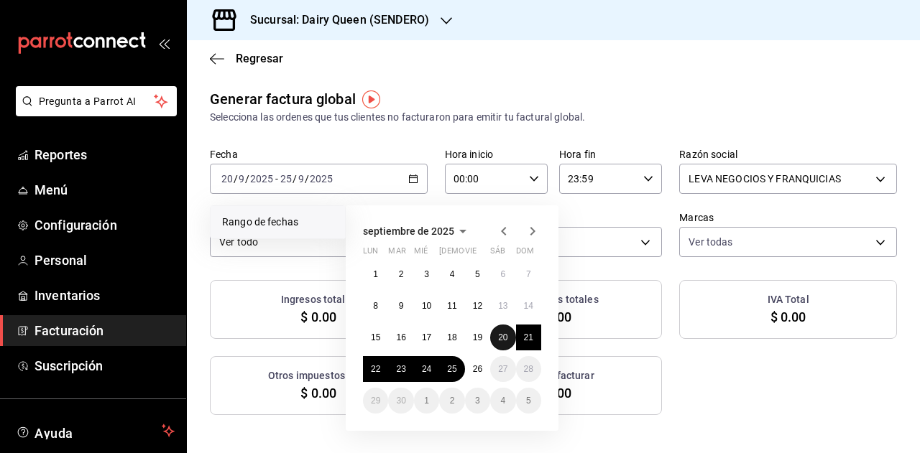
click at [502, 333] on abbr "20" at bounding box center [502, 338] width 9 height 10
click at [451, 367] on abbr "25" at bounding box center [451, 369] width 9 height 10
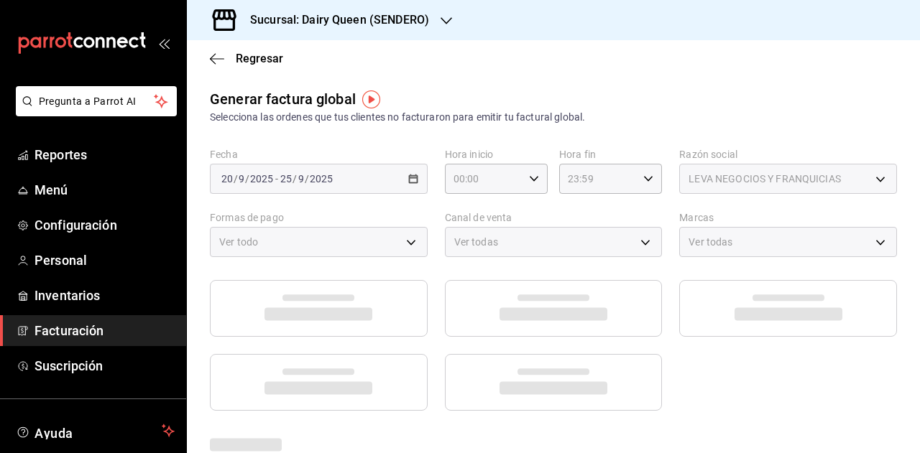
click at [700, 374] on div at bounding box center [553, 345] width 687 height 131
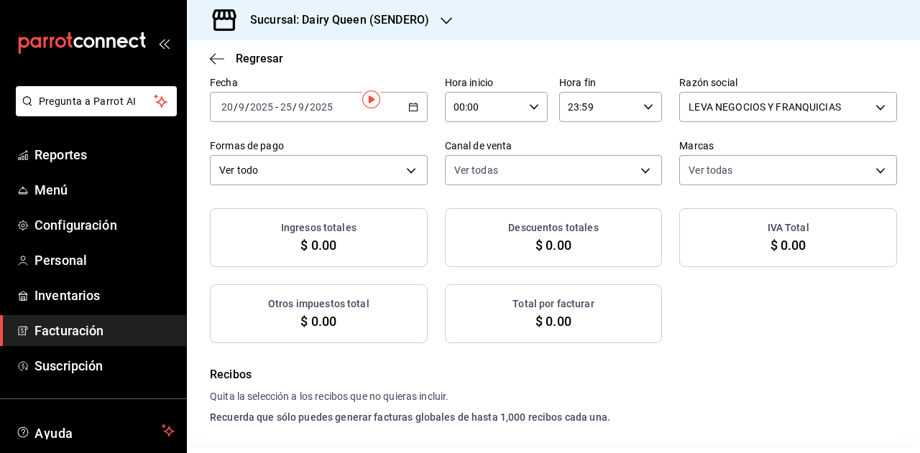
click at [630, 53] on div "Selecciona las ordenes que tus clientes no facturaron para emitir tu factural g…" at bounding box center [553, 45] width 687 height 15
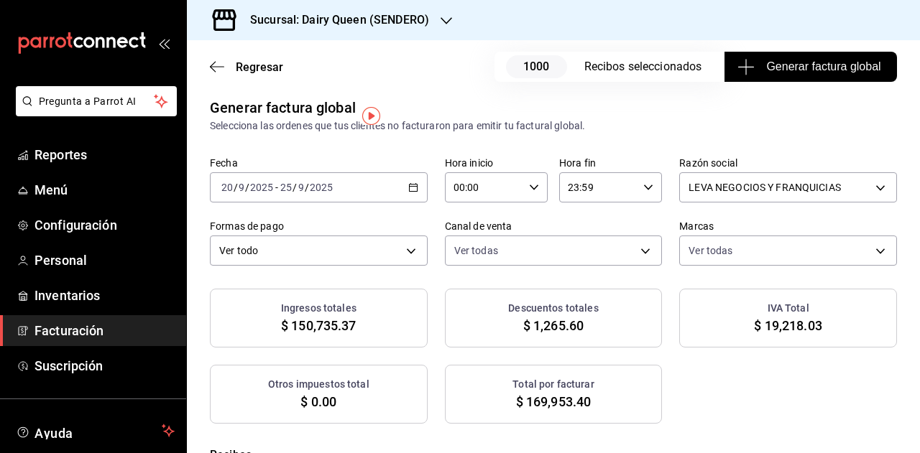
scroll to position [0, 0]
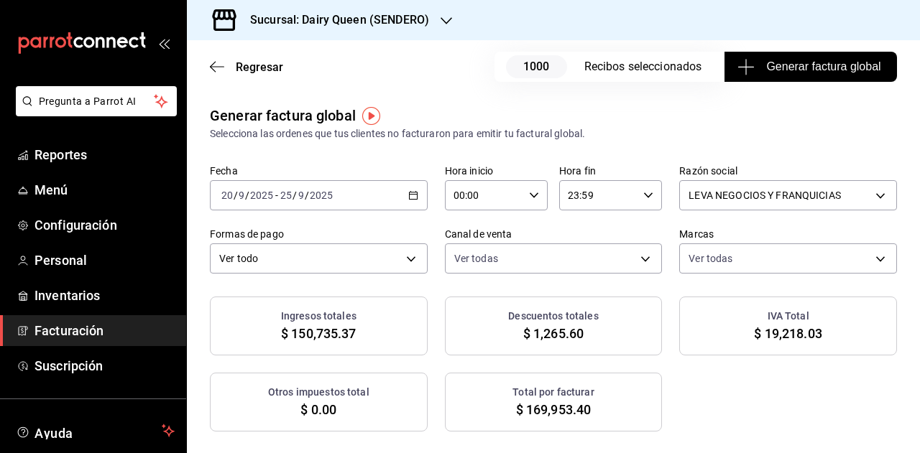
click at [789, 66] on span "Generar factura global" at bounding box center [810, 66] width 140 height 17
click at [346, 269] on body "Pregunta a Parrot AI Reportes Menú Configuración Personal Inventarios Facturaci…" at bounding box center [460, 226] width 920 height 453
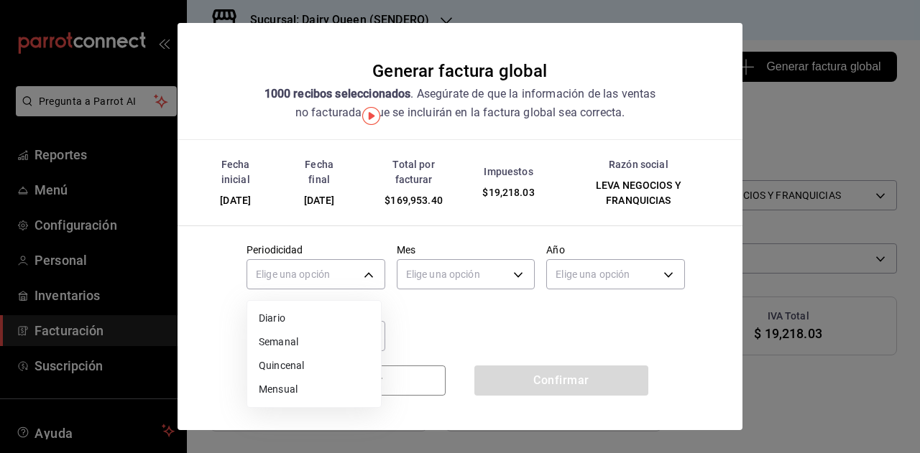
click at [301, 389] on li "Mensual" at bounding box center [314, 390] width 134 height 24
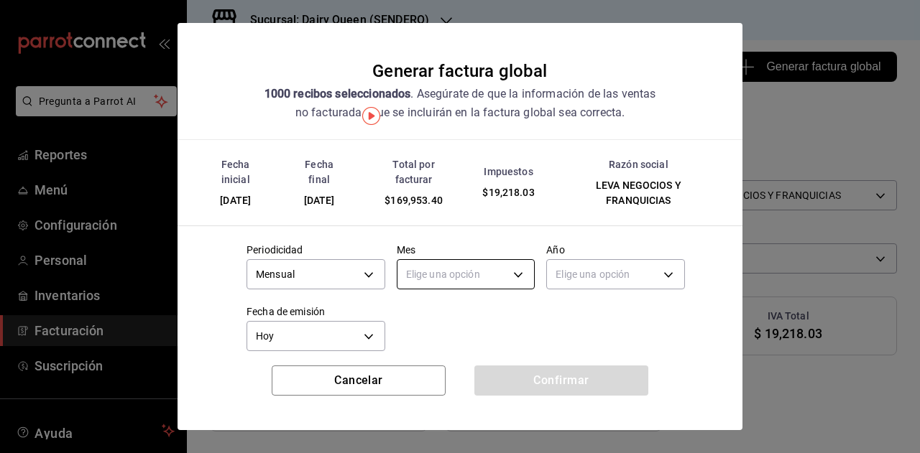
click at [438, 272] on body "Pregunta a Parrot AI Reportes Menú Configuración Personal Inventarios Facturaci…" at bounding box center [460, 226] width 920 height 453
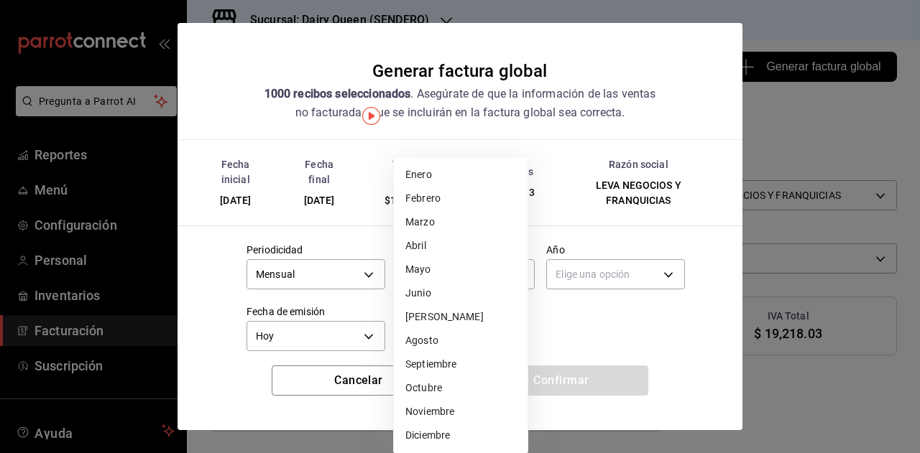
drag, startPoint x: 445, startPoint y: 363, endPoint x: 542, endPoint y: 307, distance: 112.0
click at [446, 363] on li "Septiembre" at bounding box center [461, 365] width 134 height 24
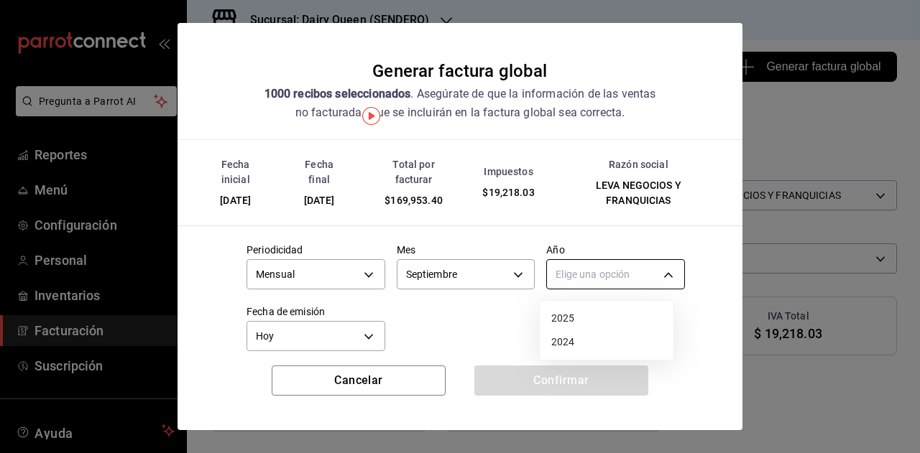
click at [598, 277] on body "Pregunta a Parrot AI Reportes Menú Configuración Personal Inventarios Facturaci…" at bounding box center [460, 226] width 920 height 453
drag, startPoint x: 589, startPoint y: 318, endPoint x: 447, endPoint y: 323, distance: 141.6
click at [588, 318] on li "2025" at bounding box center [607, 319] width 134 height 24
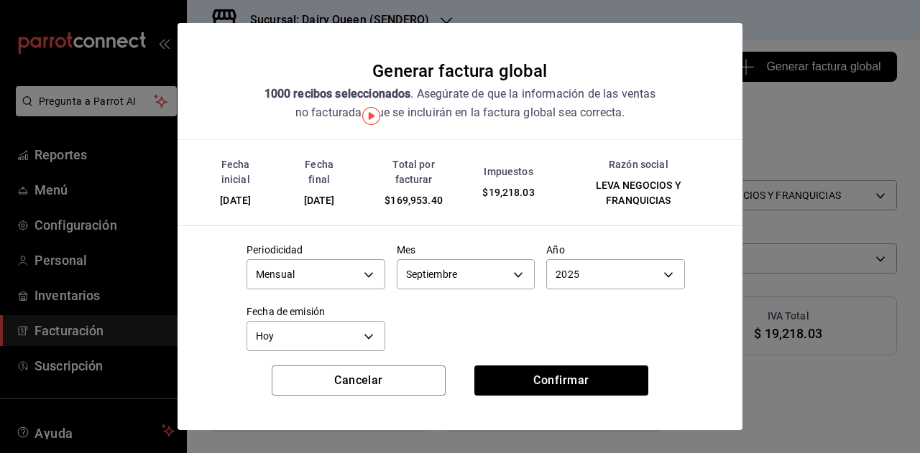
click at [447, 323] on div at bounding box center [460, 226] width 920 height 453
drag, startPoint x: 542, startPoint y: 384, endPoint x: 581, endPoint y: 373, distance: 40.5
click at [542, 384] on button "Confirmar" at bounding box center [561, 381] width 174 height 30
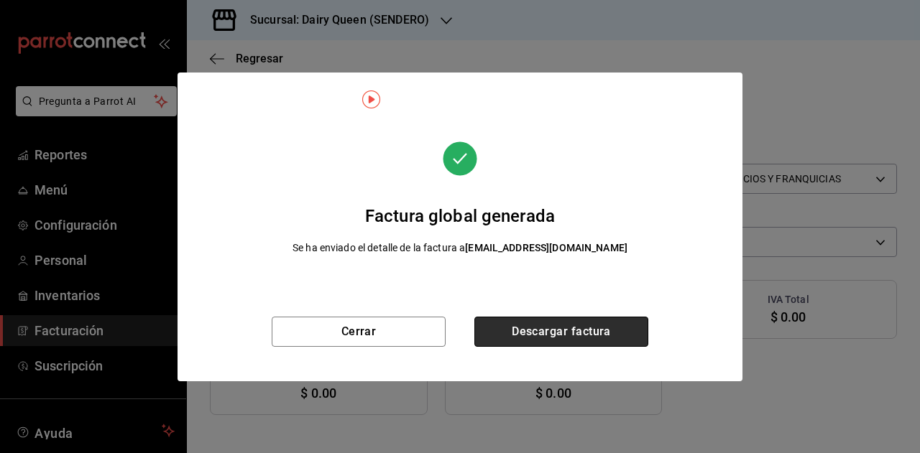
click at [571, 324] on button "Descargar factura" at bounding box center [561, 332] width 174 height 30
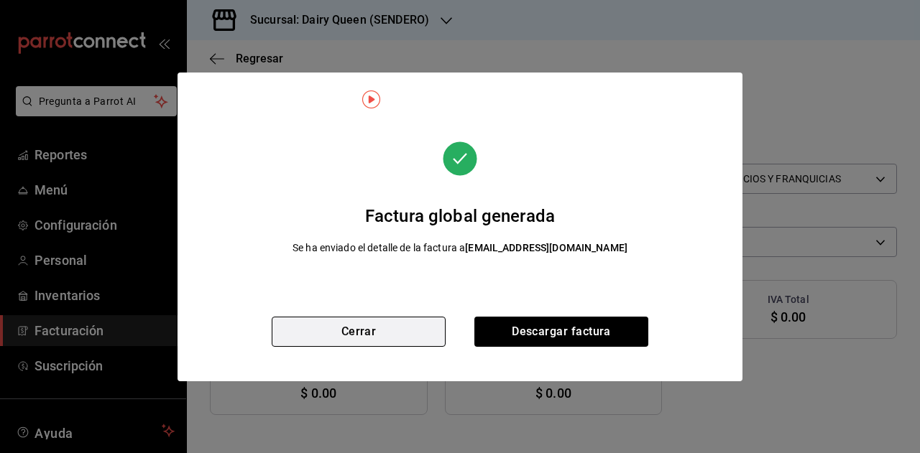
click at [348, 335] on button "Cerrar" at bounding box center [359, 332] width 174 height 30
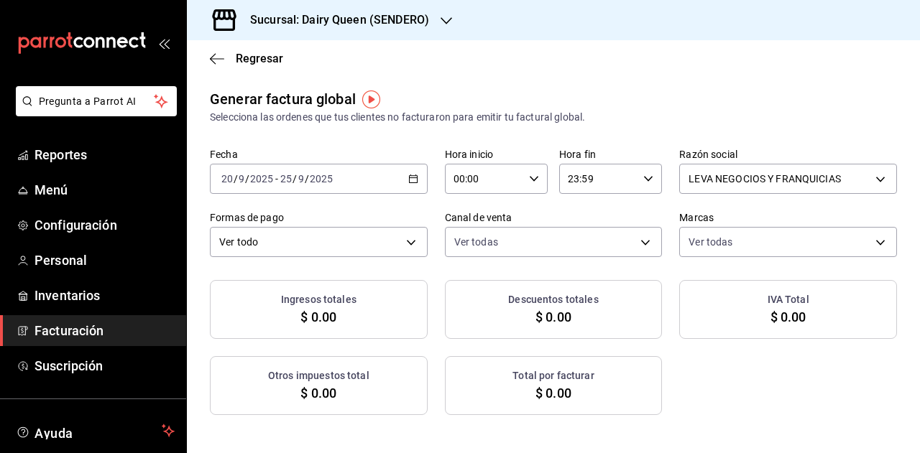
click at [414, 186] on div "[DATE] [DATE] - [DATE] [DATE]" at bounding box center [319, 179] width 218 height 30
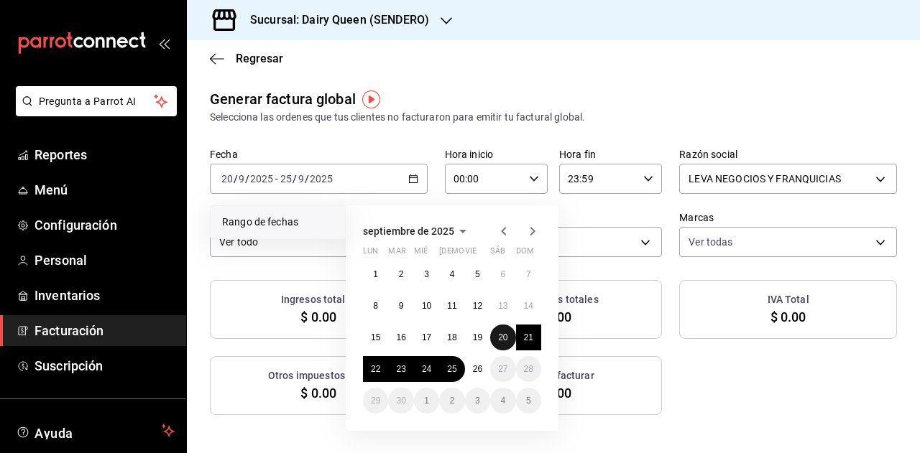
click at [511, 336] on button "20" at bounding box center [502, 338] width 25 height 26
click at [456, 370] on abbr "25" at bounding box center [451, 369] width 9 height 10
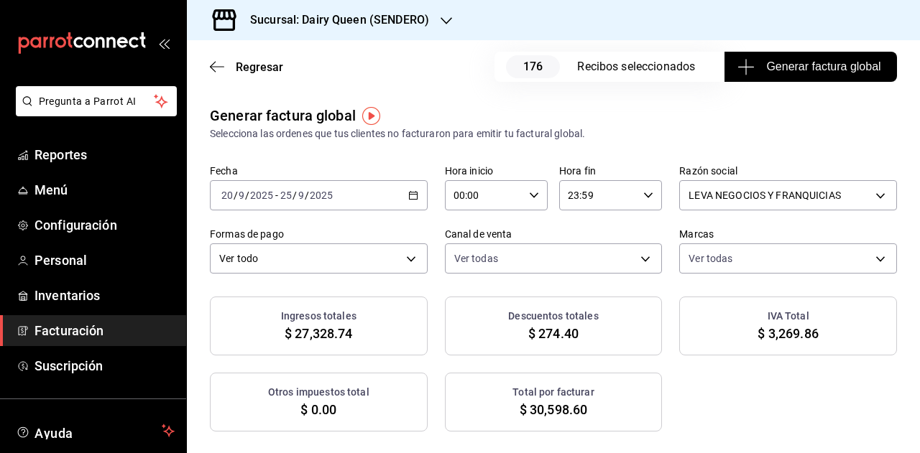
click at [799, 61] on span "Generar factura global" at bounding box center [810, 66] width 140 height 17
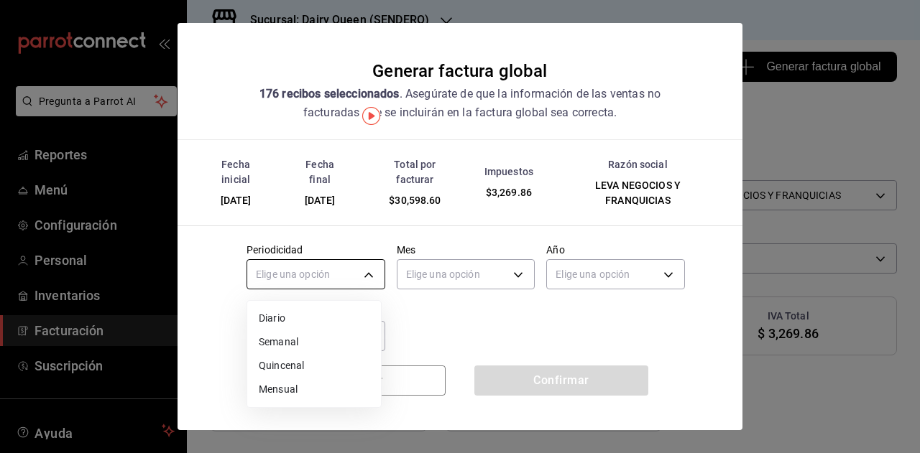
click at [329, 271] on body "Pregunta a Parrot AI Reportes Menú Configuración Personal Inventarios Facturaci…" at bounding box center [460, 226] width 920 height 453
drag, startPoint x: 289, startPoint y: 390, endPoint x: 342, endPoint y: 360, distance: 61.1
click at [308, 383] on li "Mensual" at bounding box center [314, 390] width 134 height 24
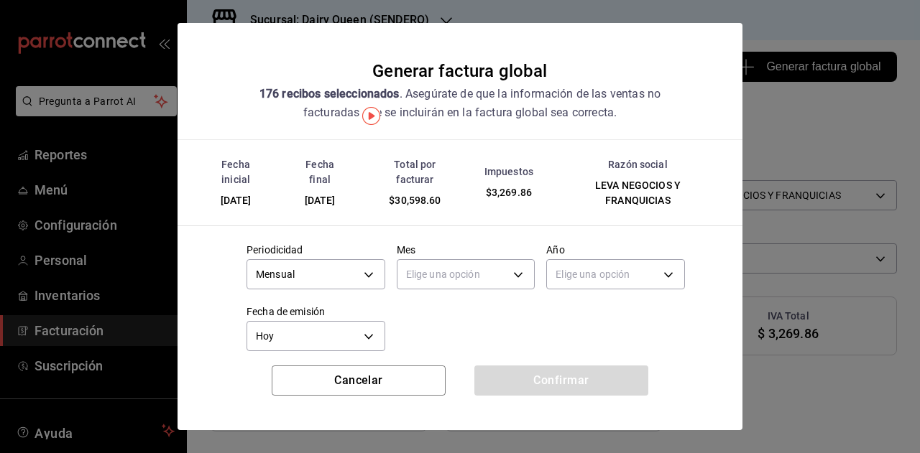
click at [464, 275] on body "Pregunta a Parrot AI Reportes Menú Configuración Personal Inventarios Facturaci…" at bounding box center [460, 226] width 920 height 453
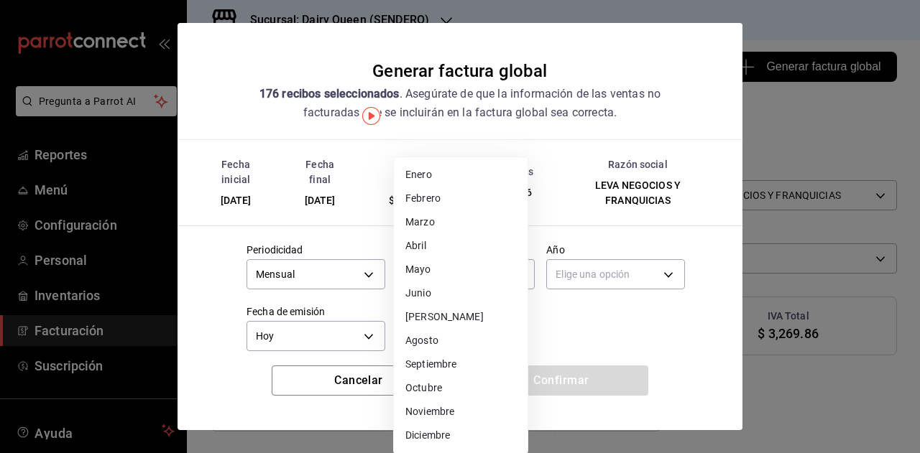
drag, startPoint x: 443, startPoint y: 367, endPoint x: 486, endPoint y: 333, distance: 54.3
click at [448, 361] on li "Septiembre" at bounding box center [461, 365] width 134 height 24
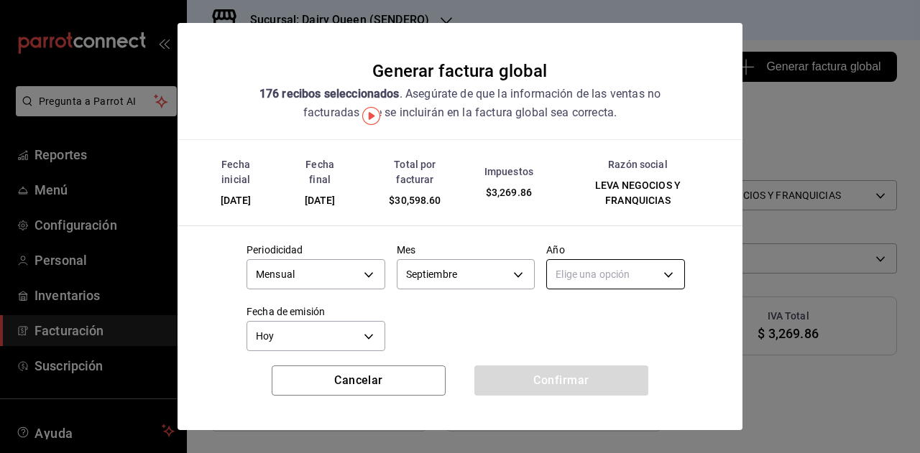
click at [592, 268] on body "Pregunta a Parrot AI Reportes Menú Configuración Personal Inventarios Facturaci…" at bounding box center [460, 226] width 920 height 453
drag, startPoint x: 563, startPoint y: 316, endPoint x: 418, endPoint y: 321, distance: 145.3
click at [555, 318] on li "2025" at bounding box center [607, 319] width 134 height 24
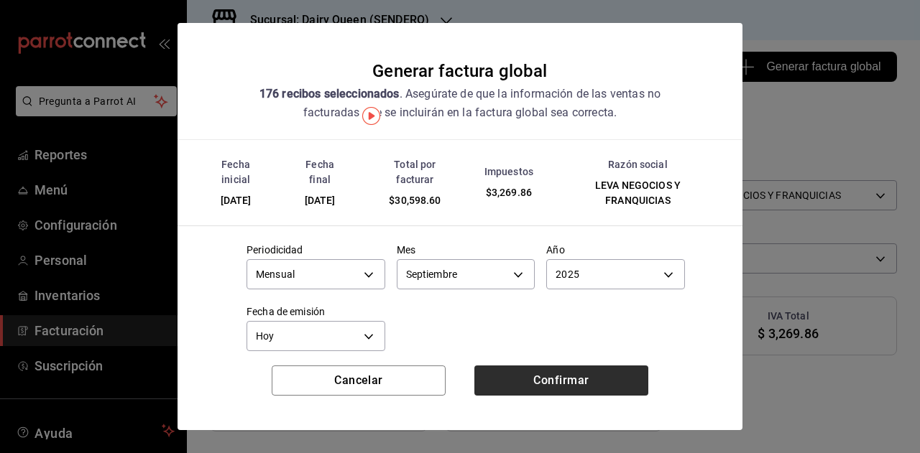
drag, startPoint x: 418, startPoint y: 321, endPoint x: 551, endPoint y: 372, distance: 142.4
click at [422, 327] on div at bounding box center [460, 226] width 920 height 453
click at [555, 373] on button "Confirmar" at bounding box center [561, 381] width 174 height 30
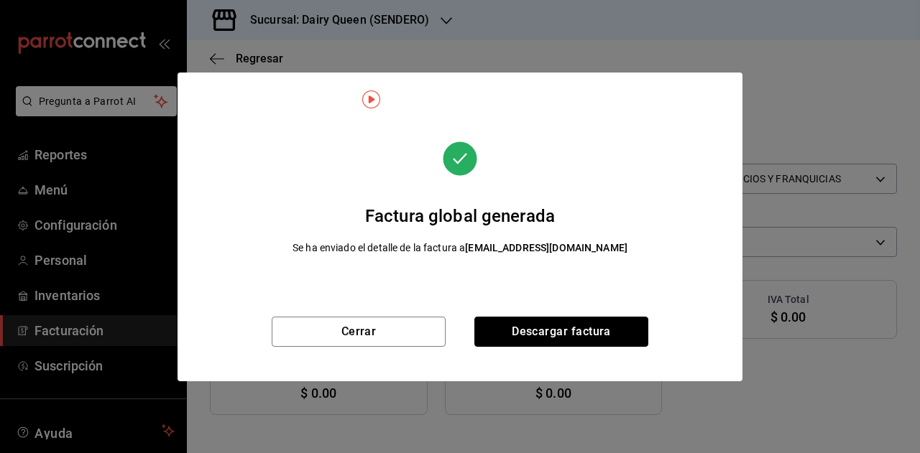
click at [497, 346] on button "Descargar factura" at bounding box center [561, 332] width 174 height 30
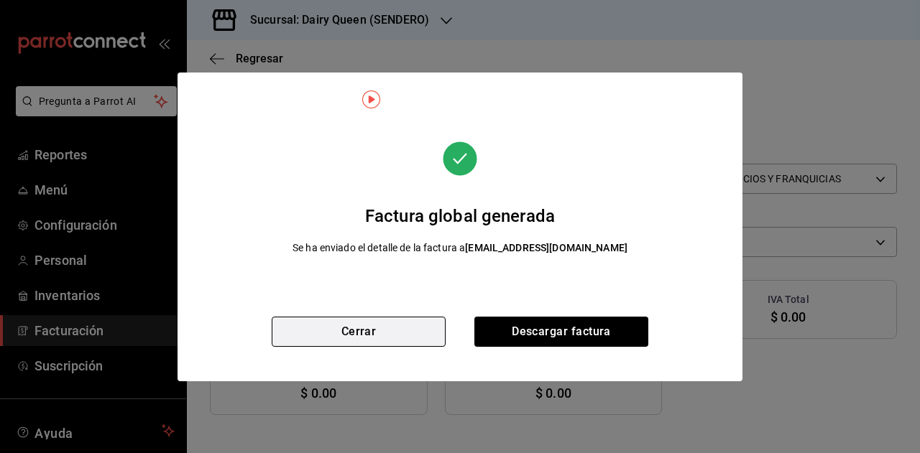
click at [397, 325] on button "Cerrar" at bounding box center [359, 332] width 174 height 30
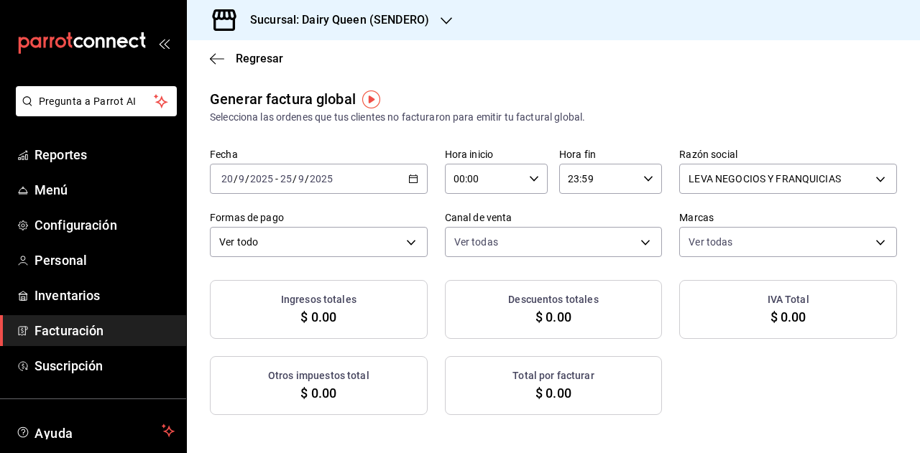
click at [403, 186] on div "[DATE] [DATE] - [DATE] [DATE]" at bounding box center [319, 179] width 218 height 30
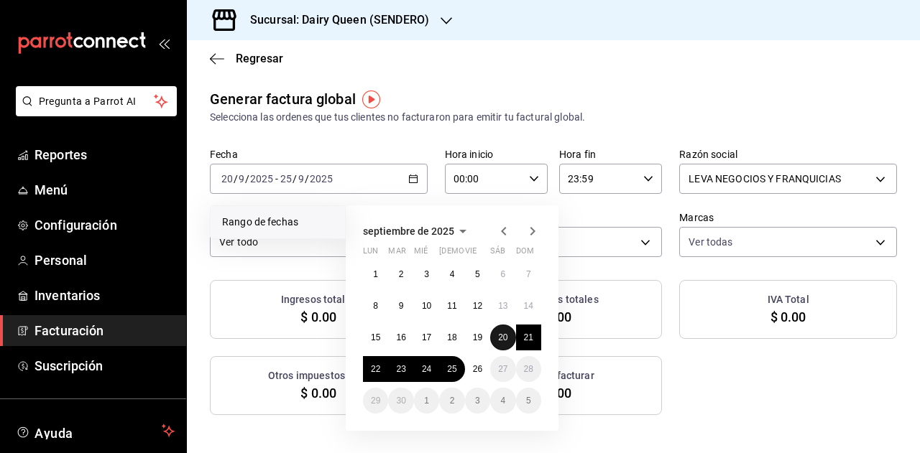
click at [502, 333] on abbr "20" at bounding box center [502, 338] width 9 height 10
click at [457, 369] on button "25" at bounding box center [451, 369] width 25 height 26
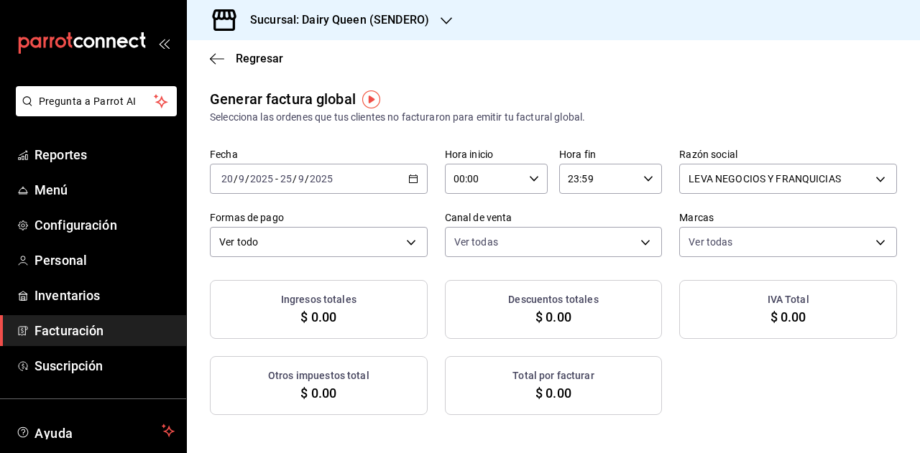
click at [707, 390] on div "Ingresos totales $ 0.00 Descuentos totales $ 0.00 IVA Total $ 0.00 Otros impues…" at bounding box center [553, 347] width 687 height 135
click at [396, 29] on div "Sucursal: Dairy Queen (SENDERO)" at bounding box center [327, 20] width 259 height 40
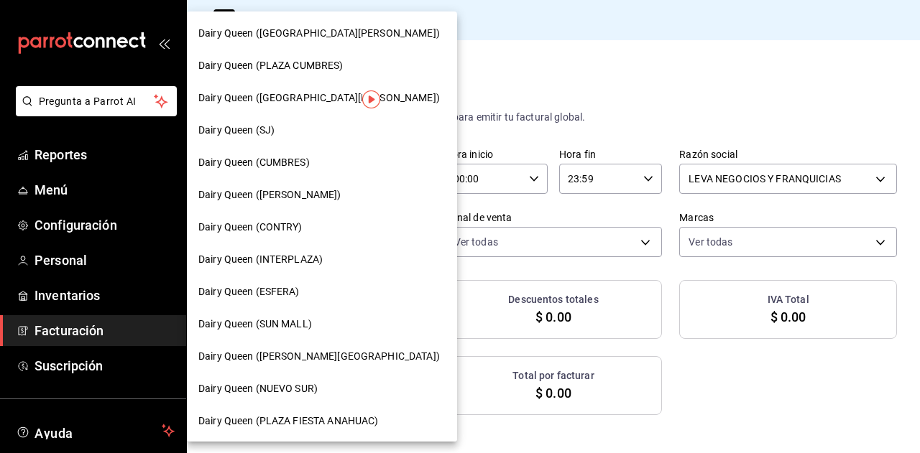
click at [312, 169] on div "Dairy Queen (CUMBRES)" at bounding box center [321, 162] width 247 height 15
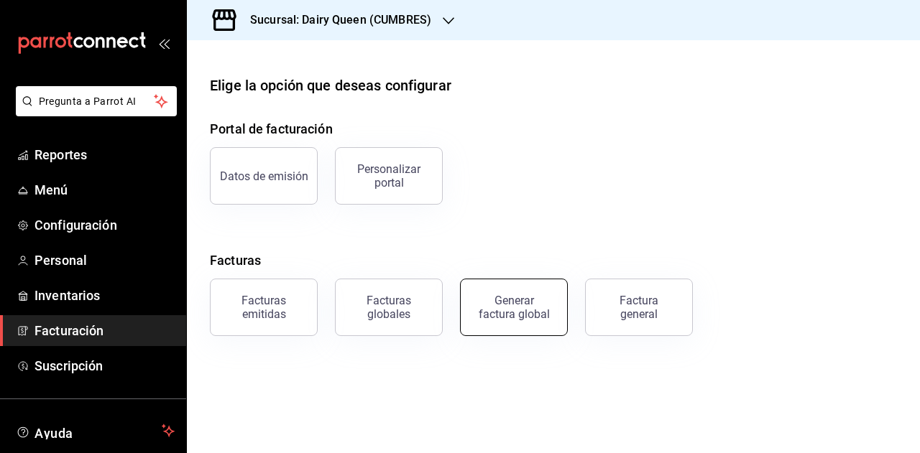
click at [525, 298] on div "Generar factura global" at bounding box center [514, 307] width 72 height 27
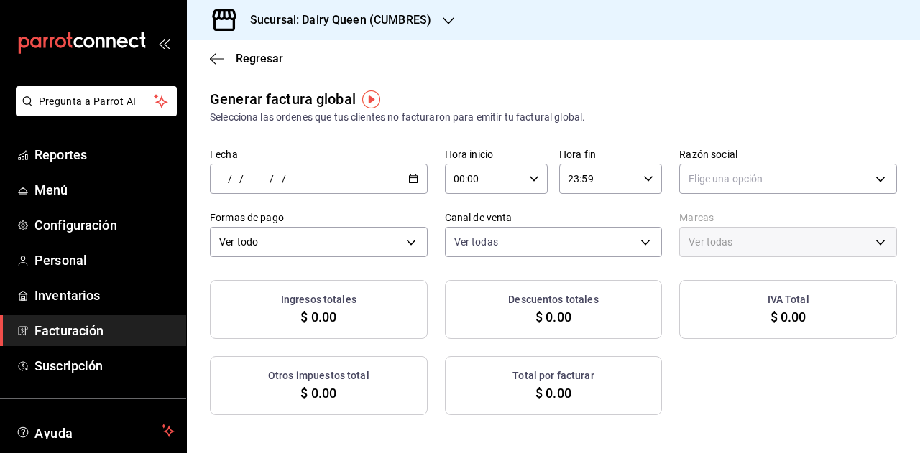
click at [375, 178] on div "/ / - / /" at bounding box center [319, 179] width 218 height 30
click at [283, 231] on li "Rango de fechas" at bounding box center [278, 222] width 134 height 32
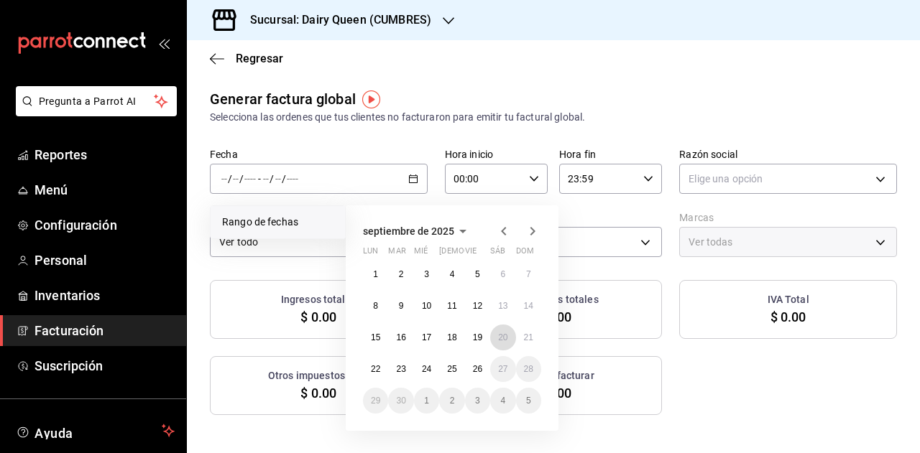
drag, startPoint x: 497, startPoint y: 340, endPoint x: 487, endPoint y: 351, distance: 14.7
click at [497, 341] on button "20" at bounding box center [502, 338] width 25 height 26
click at [457, 373] on button "25" at bounding box center [451, 369] width 25 height 26
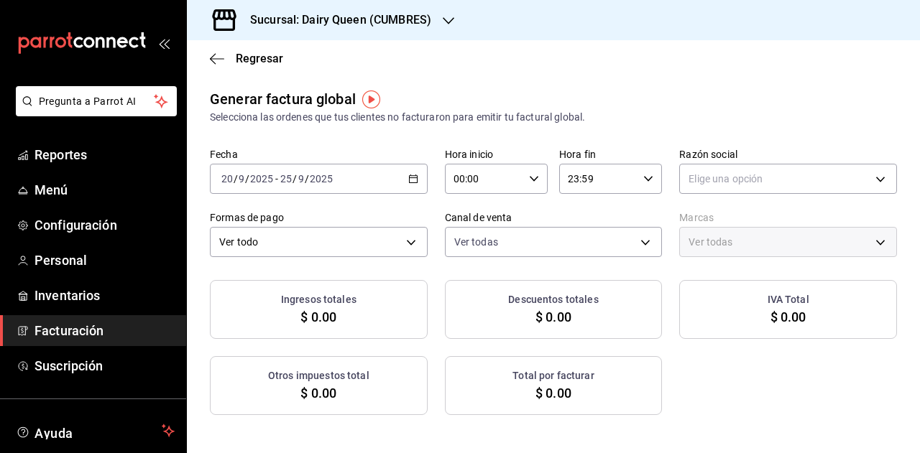
click at [534, 88] on div "Generar factura global Selecciona las ordenes que tus clientes no facturaron pa…" at bounding box center [553, 106] width 687 height 37
click at [715, 169] on body "Pregunta a Parrot AI Reportes Menú Configuración Personal Inventarios Facturaci…" at bounding box center [460, 226] width 920 height 453
click at [716, 252] on li "LEVA NEGOCIOS Y FRANQUICIAS" at bounding box center [779, 252] width 213 height 27
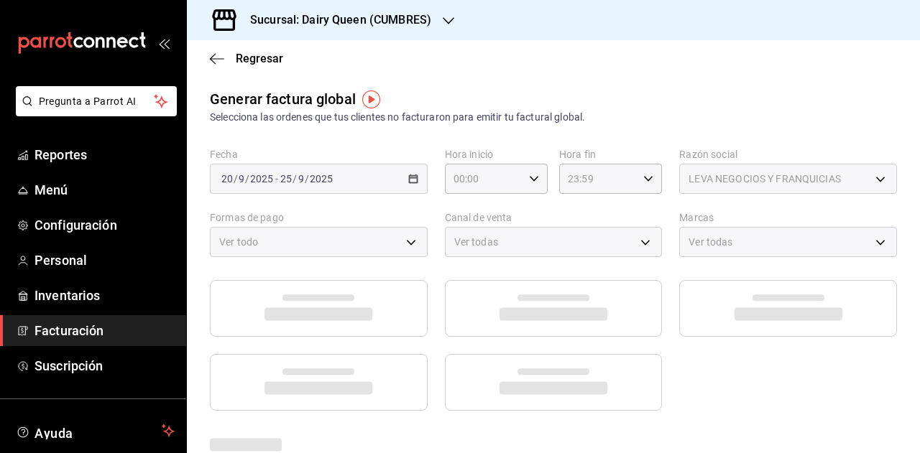
click at [659, 75] on div "Elige una opción LEVA NEGOCIOS Y FRANQUICIAS" at bounding box center [460, 226] width 920 height 453
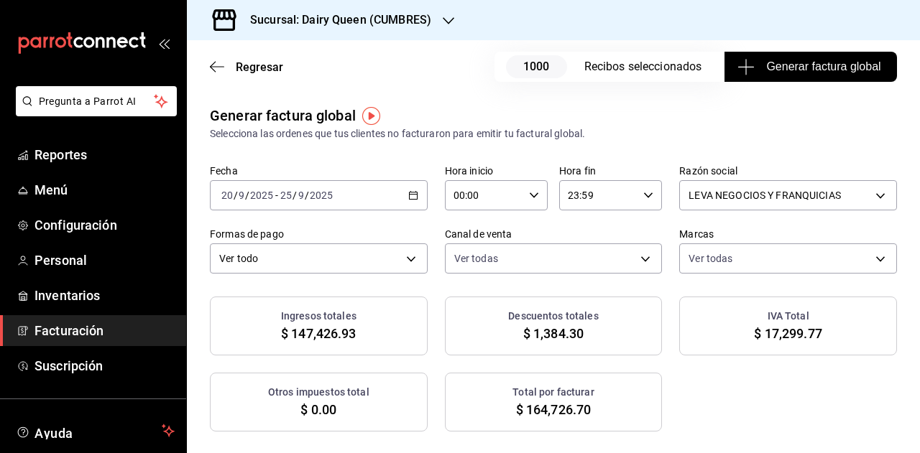
click at [775, 75] on span "Generar factura global" at bounding box center [810, 66] width 140 height 17
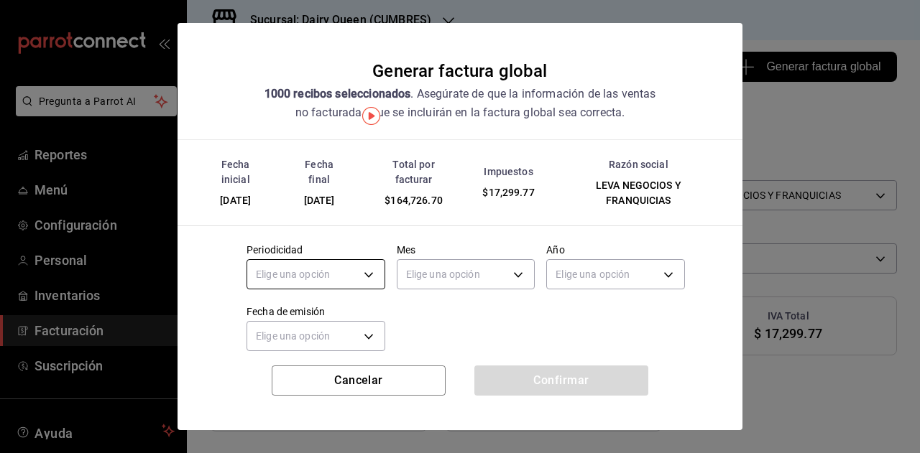
click at [356, 272] on body "Pregunta a Parrot AI Reportes Menú Configuración Personal Inventarios Facturaci…" at bounding box center [460, 226] width 920 height 453
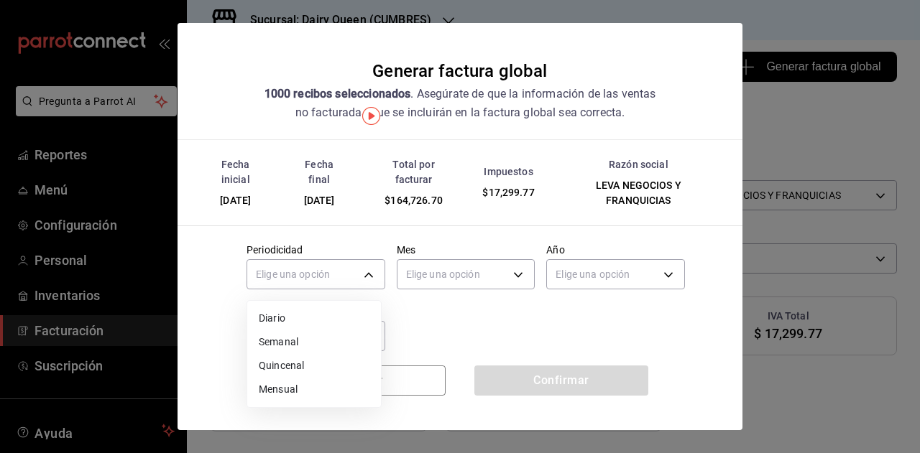
click at [317, 403] on ul "Elige una opción Diario Semanal Quincenal Mensual" at bounding box center [314, 354] width 134 height 106
click at [338, 383] on li "Mensual" at bounding box center [314, 390] width 134 height 24
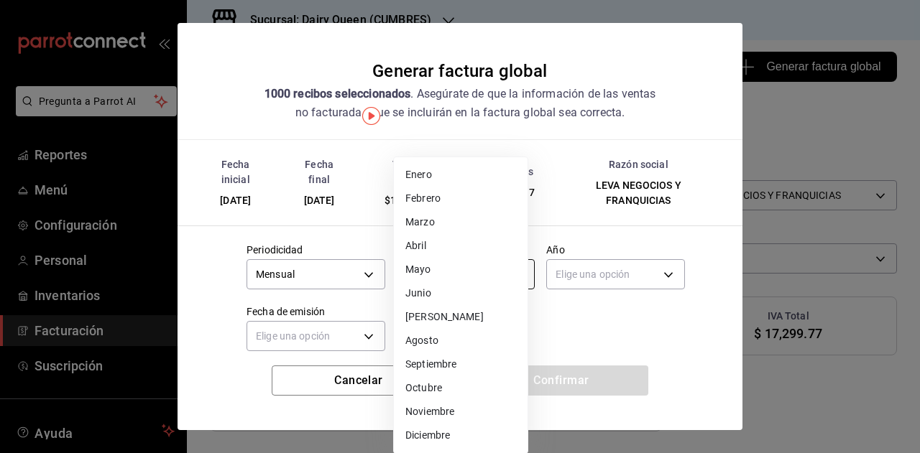
click at [448, 277] on body "Pregunta a Parrot AI Reportes Menú Configuración Personal Inventarios Facturaci…" at bounding box center [460, 226] width 920 height 453
drag, startPoint x: 450, startPoint y: 367, endPoint x: 463, endPoint y: 360, distance: 14.8
click at [451, 367] on li "Septiembre" at bounding box center [461, 365] width 134 height 24
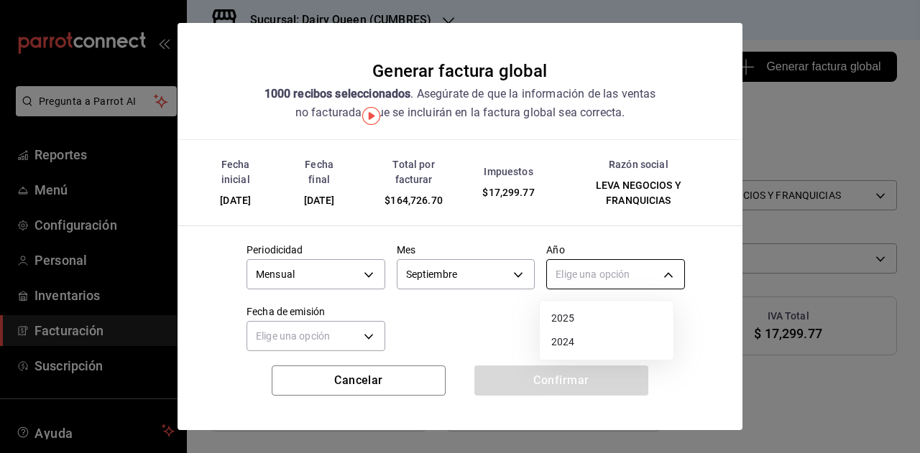
click at [623, 261] on body "Pregunta a Parrot AI Reportes Menú Configuración Personal Inventarios Facturaci…" at bounding box center [460, 226] width 920 height 453
click at [579, 318] on li "2025" at bounding box center [607, 319] width 134 height 24
drag, startPoint x: 486, startPoint y: 315, endPoint x: 457, endPoint y: 323, distance: 29.6
click at [484, 315] on div "Elige una opción 2025 2024" at bounding box center [460, 226] width 920 height 453
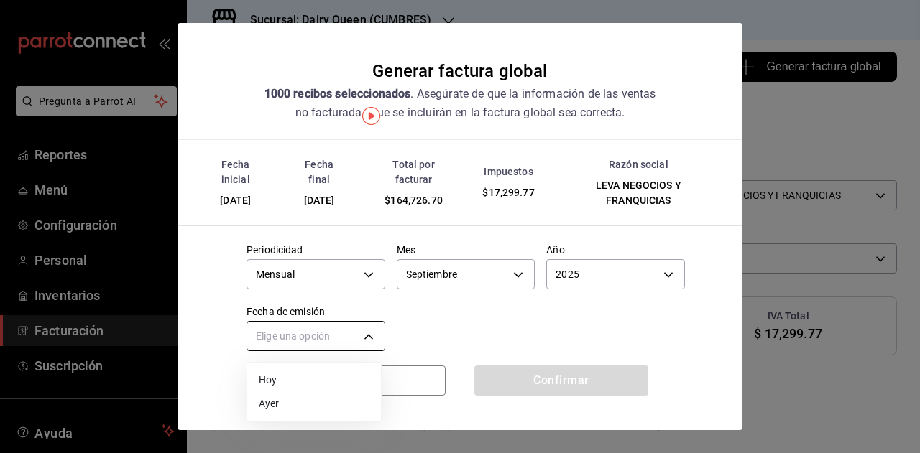
click at [321, 344] on body "Pregunta a Parrot AI Reportes Menú Configuración Personal Inventarios Facturaci…" at bounding box center [460, 226] width 920 height 453
click at [305, 384] on li "Hoy" at bounding box center [314, 381] width 134 height 24
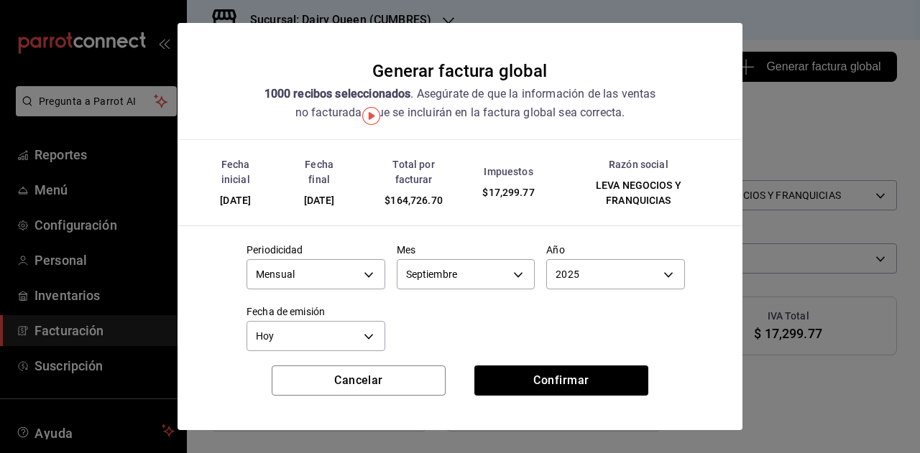
click at [438, 313] on div at bounding box center [460, 226] width 920 height 453
click at [518, 377] on button "Confirmar" at bounding box center [561, 381] width 174 height 30
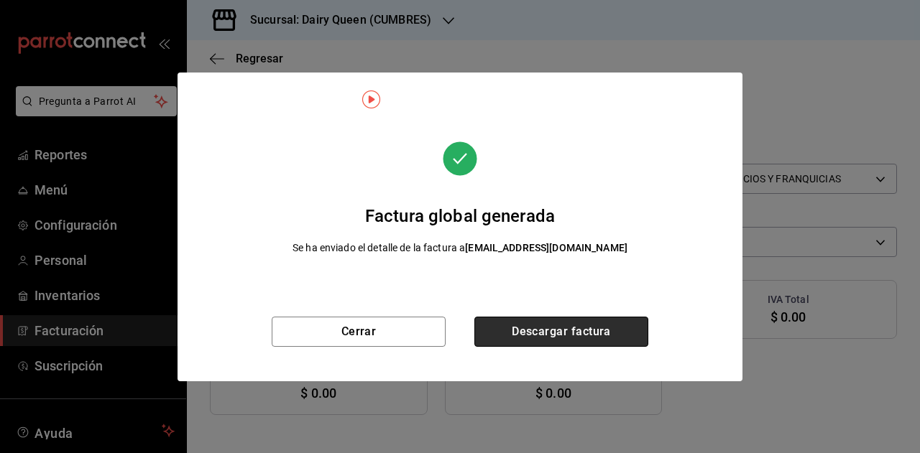
click at [576, 333] on button "Descargar factura" at bounding box center [561, 332] width 174 height 30
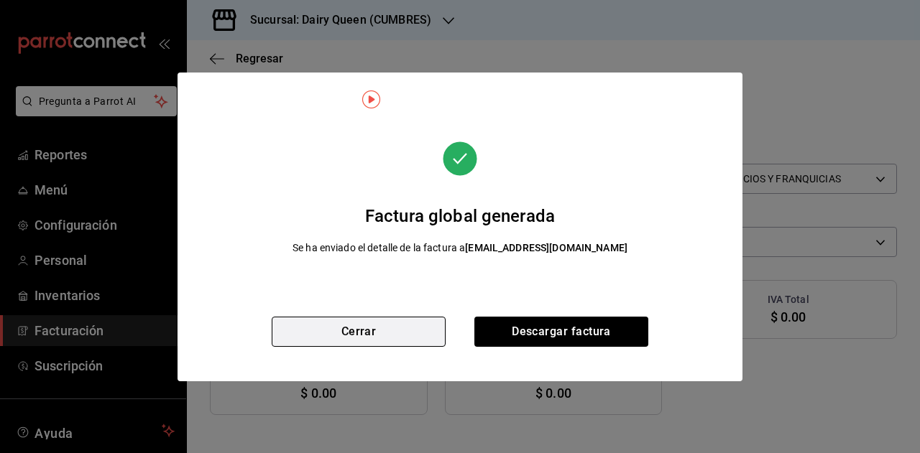
click at [387, 320] on button "Cerrar" at bounding box center [359, 332] width 174 height 30
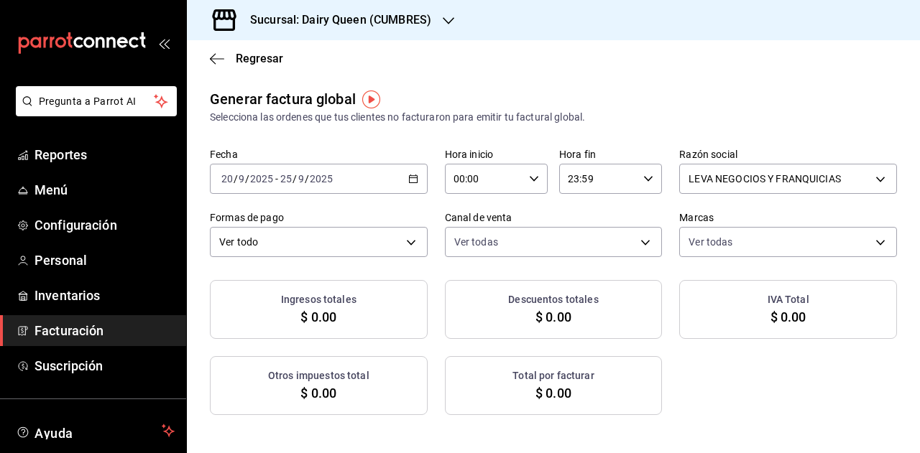
click at [400, 182] on div "[DATE] [DATE] - [DATE] [DATE]" at bounding box center [319, 179] width 218 height 30
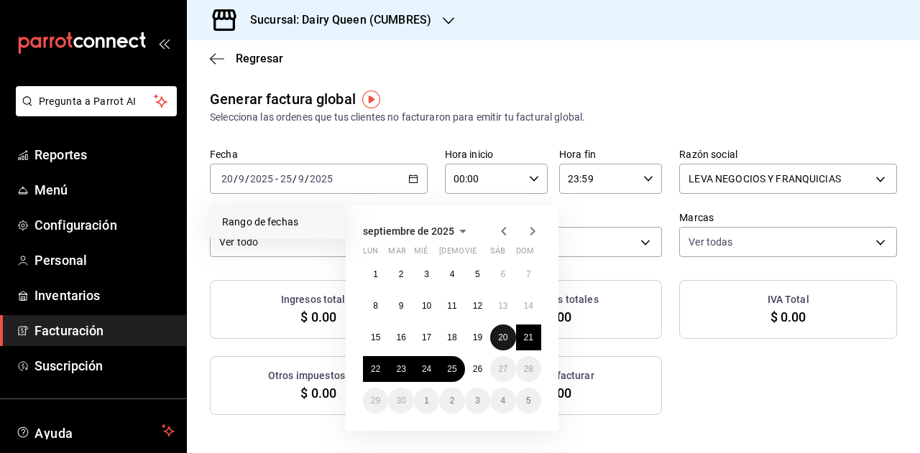
click at [507, 336] on abbr "20" at bounding box center [502, 338] width 9 height 10
click at [453, 374] on button "25" at bounding box center [451, 369] width 25 height 26
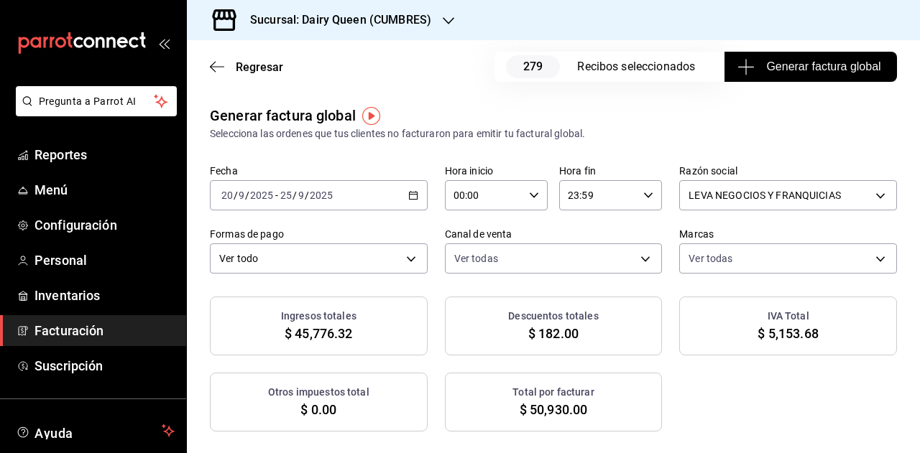
click at [757, 72] on span "Generar factura global" at bounding box center [810, 66] width 140 height 17
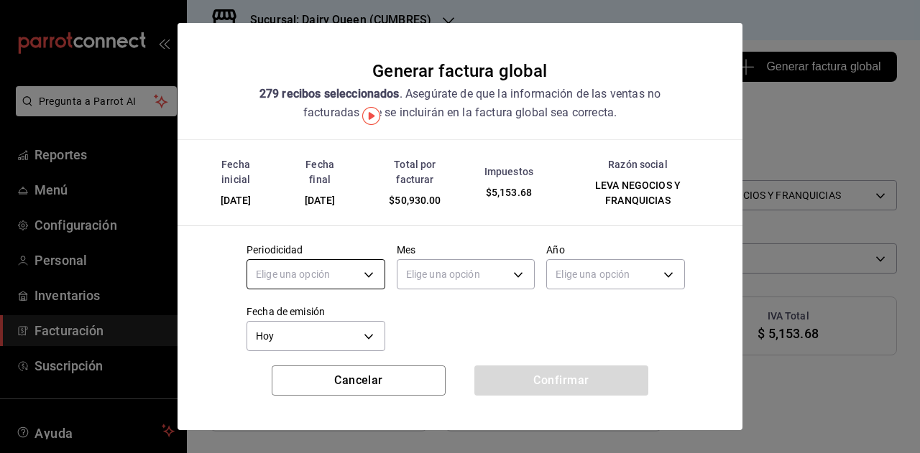
click at [346, 277] on body "Pregunta a Parrot AI Reportes Menú Configuración Personal Inventarios Facturaci…" at bounding box center [460, 226] width 920 height 453
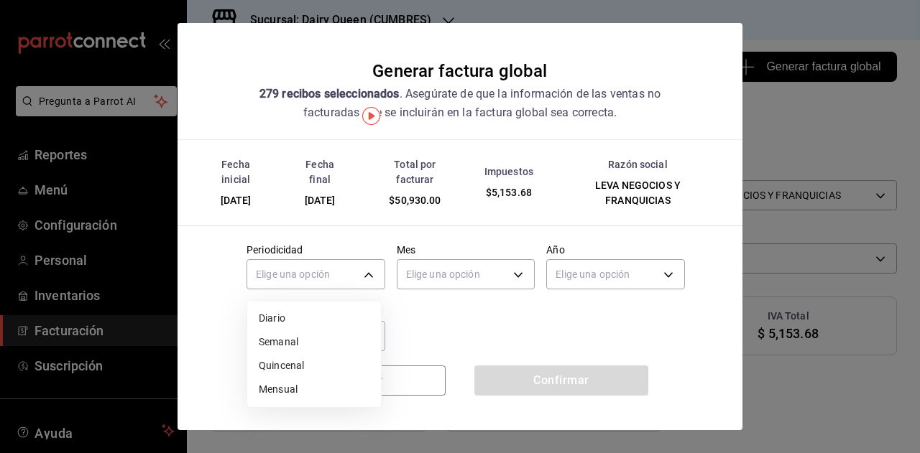
drag, startPoint x: 314, startPoint y: 382, endPoint x: 364, endPoint y: 328, distance: 72.7
click at [315, 379] on li "Mensual" at bounding box center [314, 390] width 134 height 24
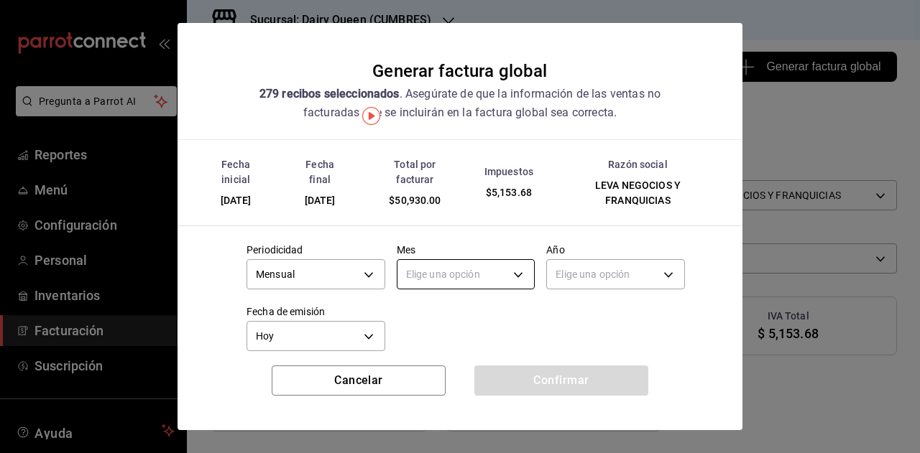
click at [435, 279] on body "Pregunta a Parrot AI Reportes Menú Configuración Personal Inventarios Facturaci…" at bounding box center [460, 226] width 920 height 453
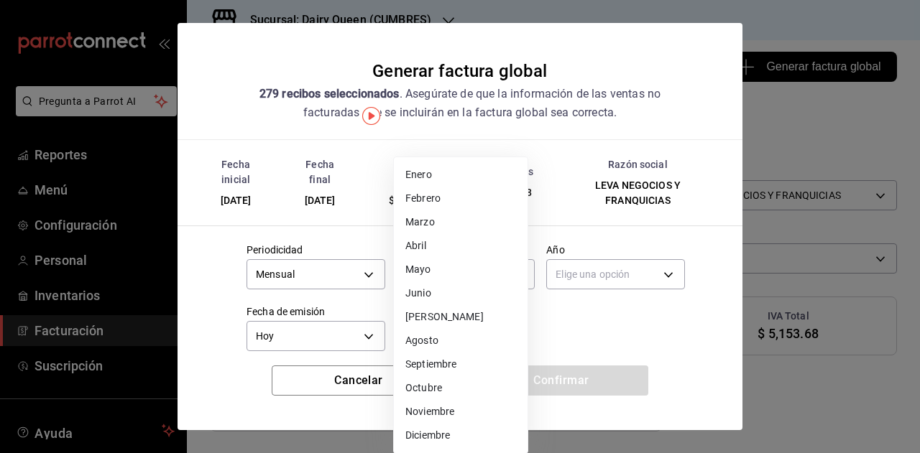
click at [430, 364] on li "Septiembre" at bounding box center [461, 365] width 134 height 24
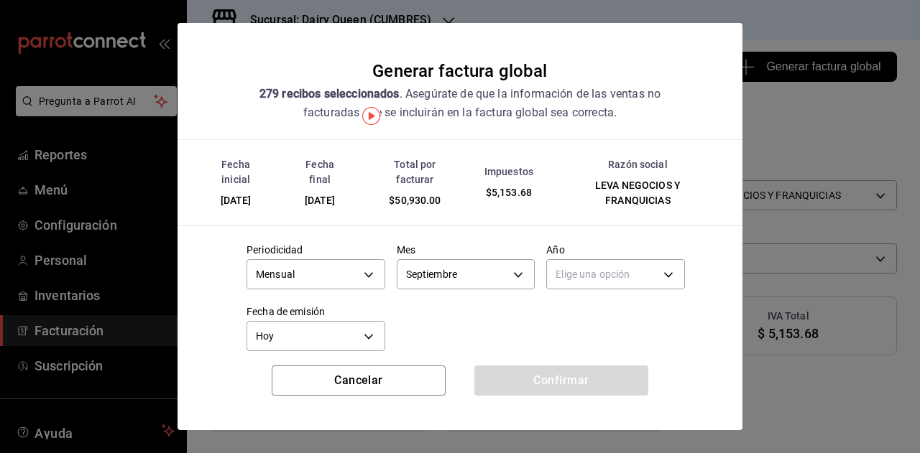
click at [591, 285] on body "Pregunta a Parrot AI Reportes Menú Configuración Personal Inventarios Facturaci…" at bounding box center [460, 226] width 920 height 453
drag, startPoint x: 571, startPoint y: 319, endPoint x: 505, endPoint y: 318, distance: 66.1
click at [570, 318] on li "2025" at bounding box center [607, 319] width 134 height 24
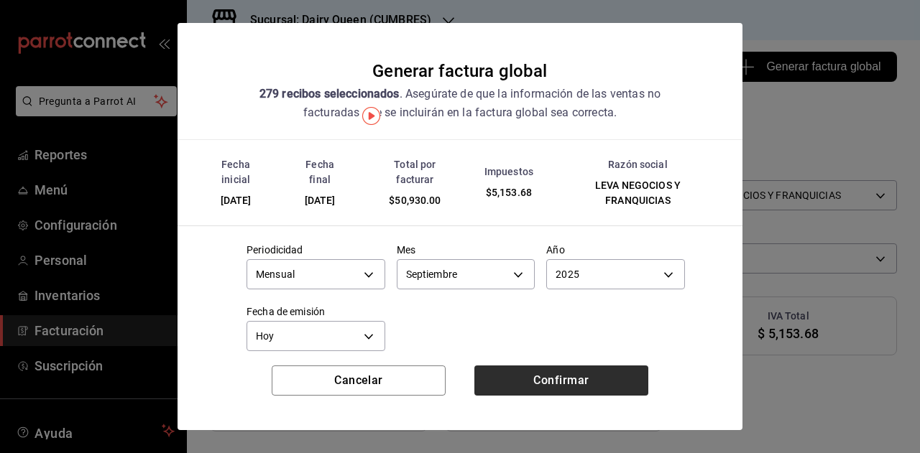
drag, startPoint x: 473, startPoint y: 318, endPoint x: 520, endPoint y: 367, distance: 68.1
click at [473, 319] on div at bounding box center [460, 226] width 920 height 453
click at [530, 382] on button "Confirmar" at bounding box center [561, 381] width 174 height 30
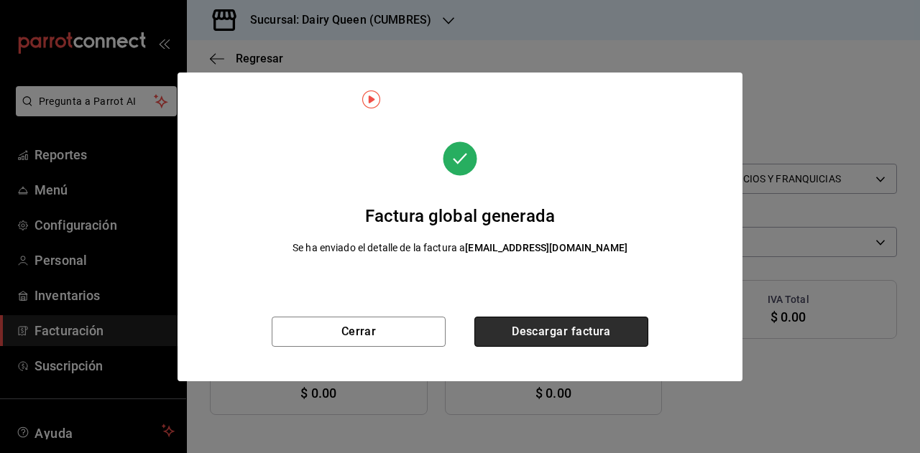
click at [592, 328] on button "Descargar factura" at bounding box center [561, 332] width 174 height 30
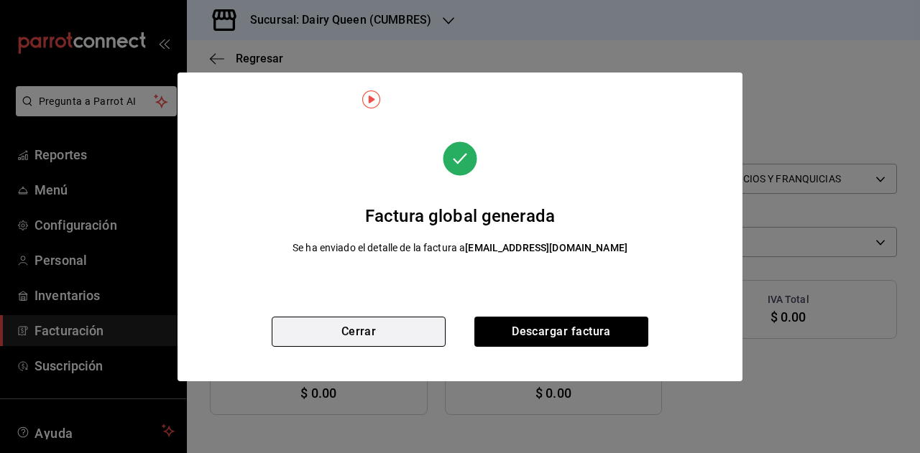
click at [401, 331] on button "Cerrar" at bounding box center [359, 332] width 174 height 30
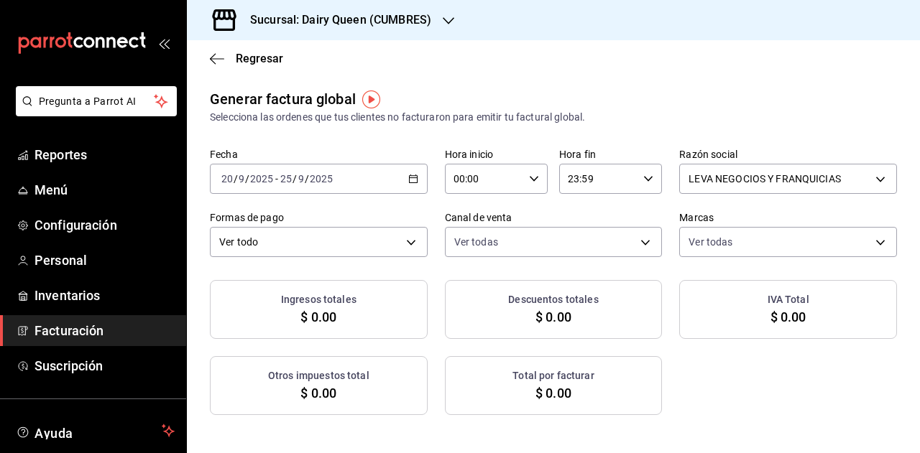
click at [366, 171] on div "[DATE] [DATE] - [DATE] [DATE]" at bounding box center [319, 179] width 218 height 30
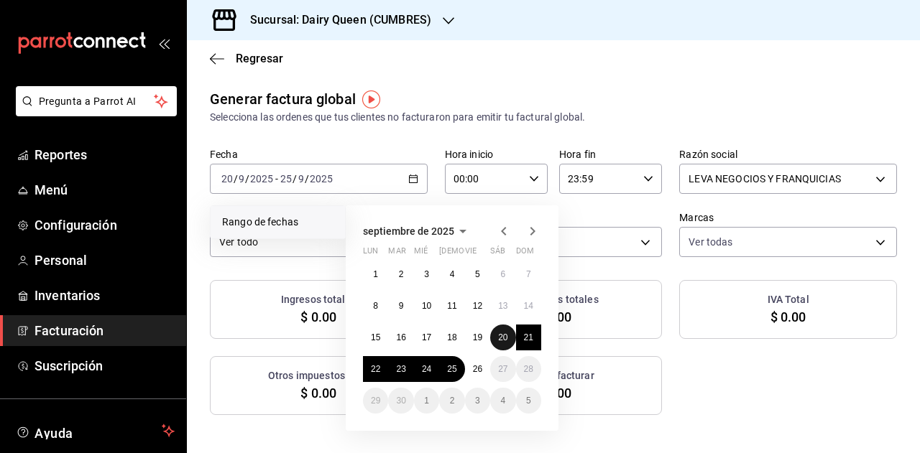
drag, startPoint x: 507, startPoint y: 336, endPoint x: 472, endPoint y: 354, distance: 39.5
click at [506, 337] on button "20" at bounding box center [502, 338] width 25 height 26
click at [446, 370] on button "25" at bounding box center [451, 369] width 25 height 26
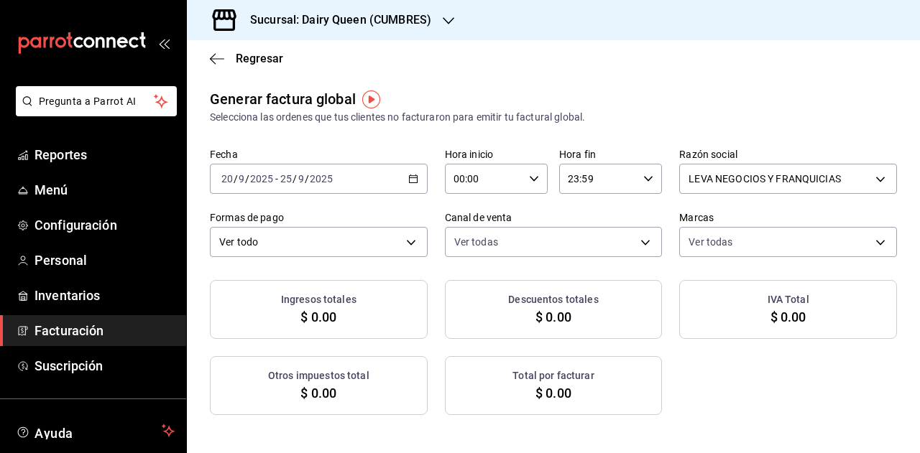
click at [726, 376] on div "Ingresos totales $ 0.00 Descuentos totales $ 0.00 IVA Total $ 0.00 Otros impues…" at bounding box center [553, 347] width 687 height 135
click at [372, 32] on div "Sucursal: Dairy Queen (CUMBRES)" at bounding box center [329, 20] width 262 height 40
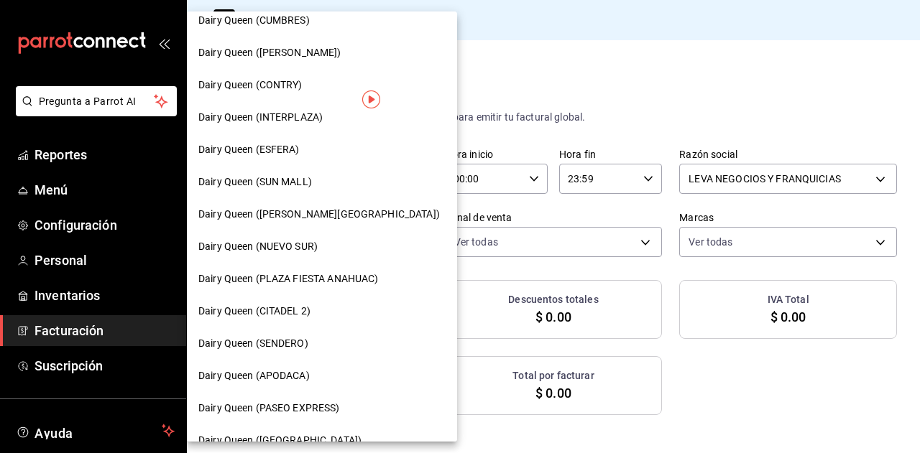
scroll to position [144, 0]
click at [307, 186] on span "Dairy Queen (SUN MALL)" at bounding box center [255, 180] width 114 height 15
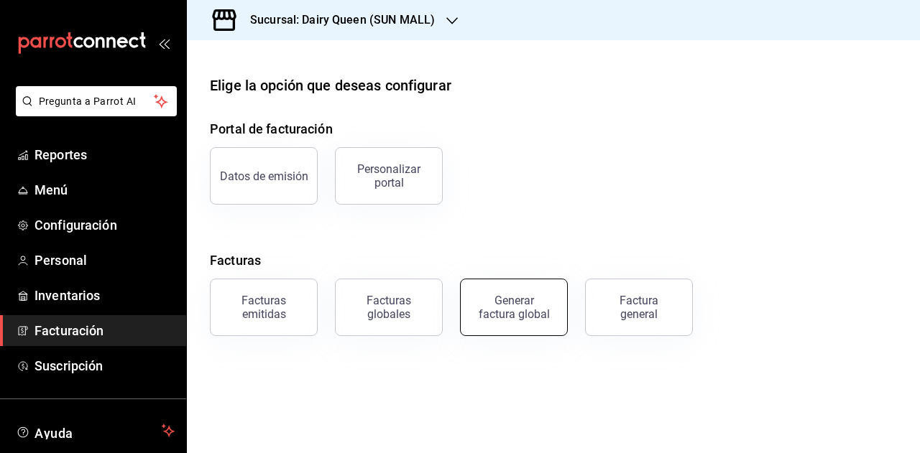
click at [523, 304] on div "Generar factura global" at bounding box center [514, 307] width 72 height 27
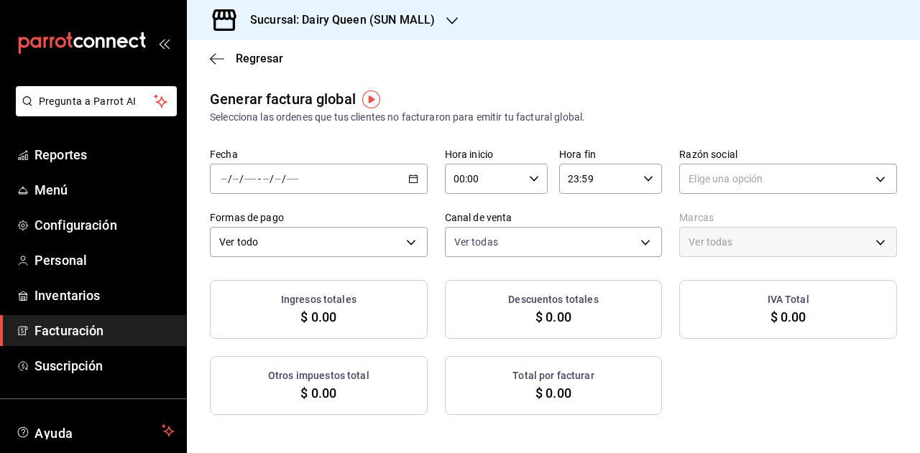
click at [409, 185] on div "/ / - / /" at bounding box center [319, 179] width 218 height 30
click at [295, 227] on span "Rango de fechas" at bounding box center [277, 222] width 111 height 15
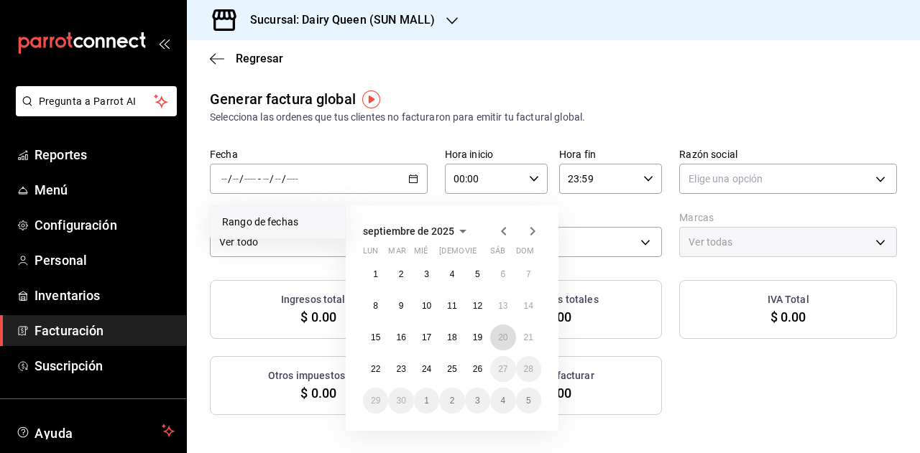
click at [499, 343] on button "20" at bounding box center [502, 338] width 25 height 26
click at [449, 369] on abbr "25" at bounding box center [451, 369] width 9 height 10
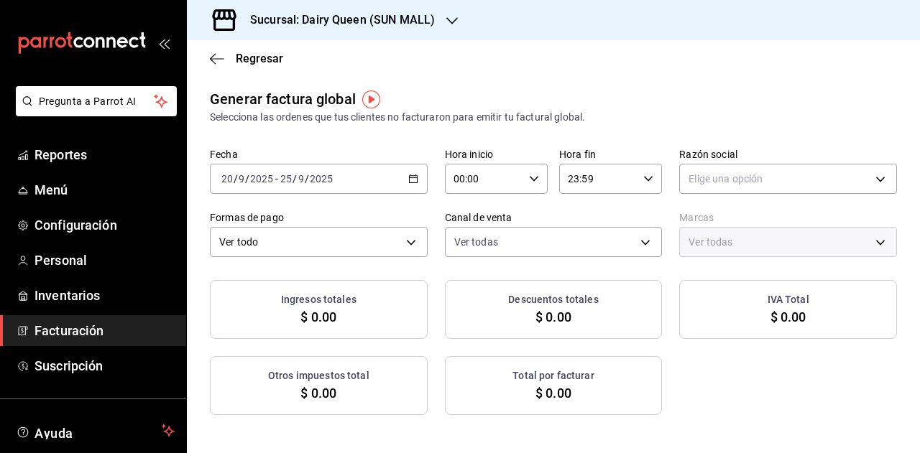
click at [703, 362] on div "Ingresos totales $ 0.00 Descuentos totales $ 0.00 IVA Total $ 0.00 Otros impues…" at bounding box center [553, 347] width 687 height 135
click at [714, 185] on body "Pregunta a Parrot AI Reportes Menú Configuración Personal Inventarios Facturaci…" at bounding box center [460, 226] width 920 height 453
click at [686, 249] on li "LEVA NEGOCIOS Y FRANQUICIAS" at bounding box center [779, 252] width 213 height 27
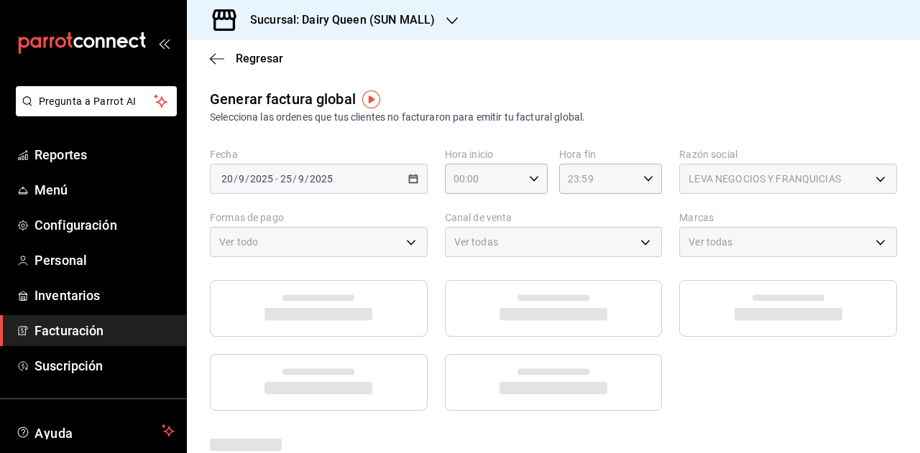
click at [692, 350] on div at bounding box center [553, 345] width 687 height 131
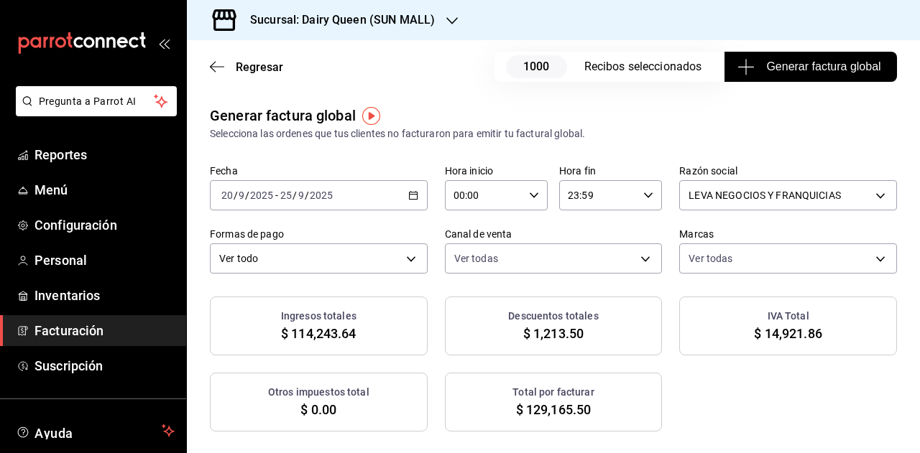
click at [803, 82] on div "Regresar 1000 Recibos seleccionados Generar factura global" at bounding box center [553, 66] width 733 height 53
click at [811, 73] on span "Generar factura global" at bounding box center [810, 66] width 140 height 17
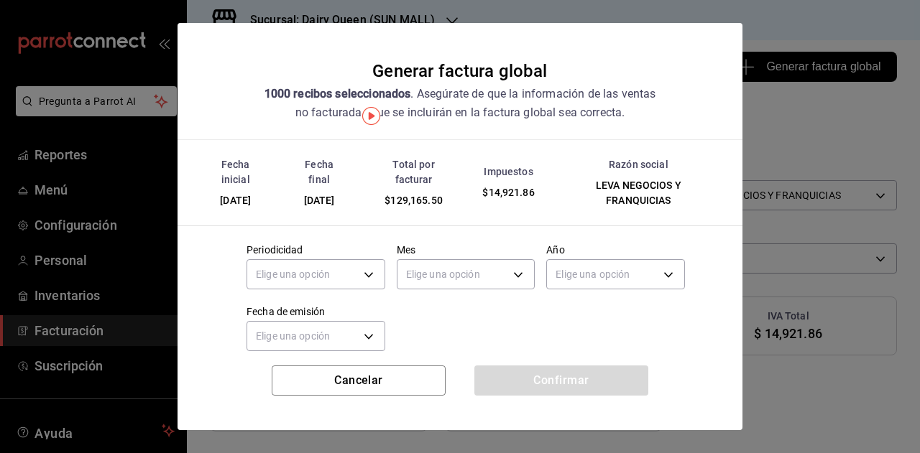
click at [322, 292] on div "Periodicidad Elige una opción" at bounding box center [315, 269] width 139 height 50
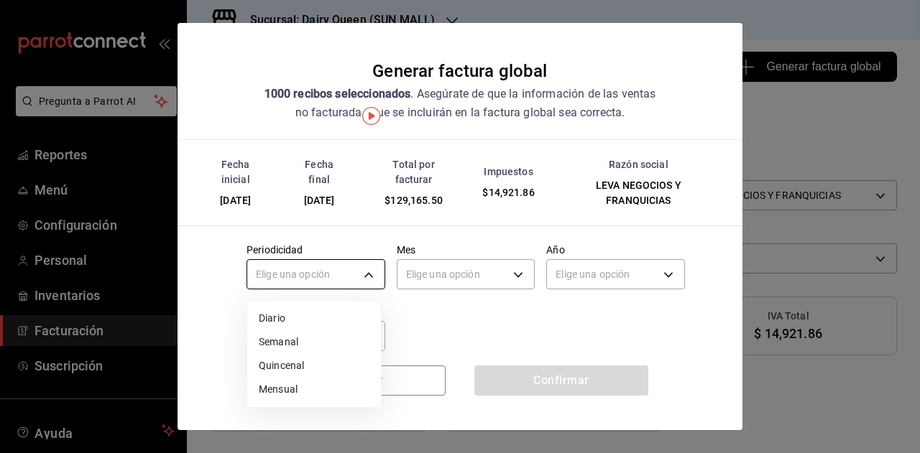
click at [323, 281] on body "Pregunta a Parrot AI Reportes Menú Configuración Personal Inventarios Facturaci…" at bounding box center [460, 226] width 920 height 453
click at [290, 392] on li "Mensual" at bounding box center [314, 390] width 134 height 24
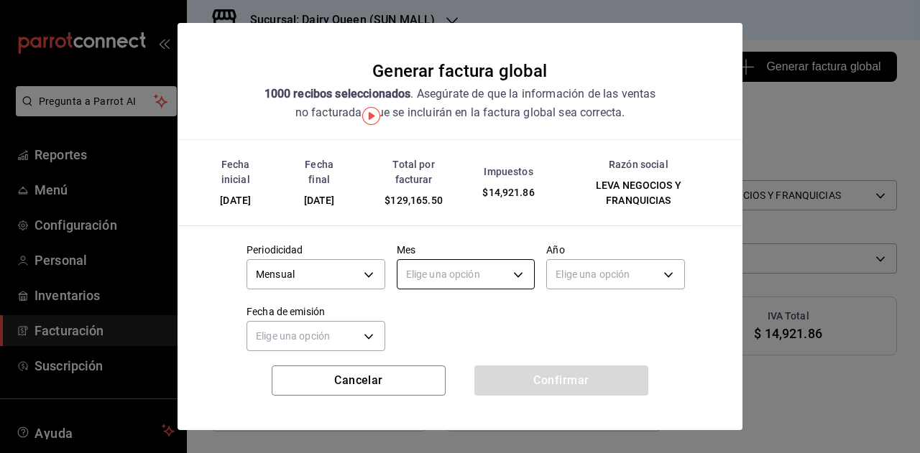
click at [457, 272] on body "Pregunta a Parrot AI Reportes Menú Configuración Personal Inventarios Facturaci…" at bounding box center [460, 226] width 920 height 453
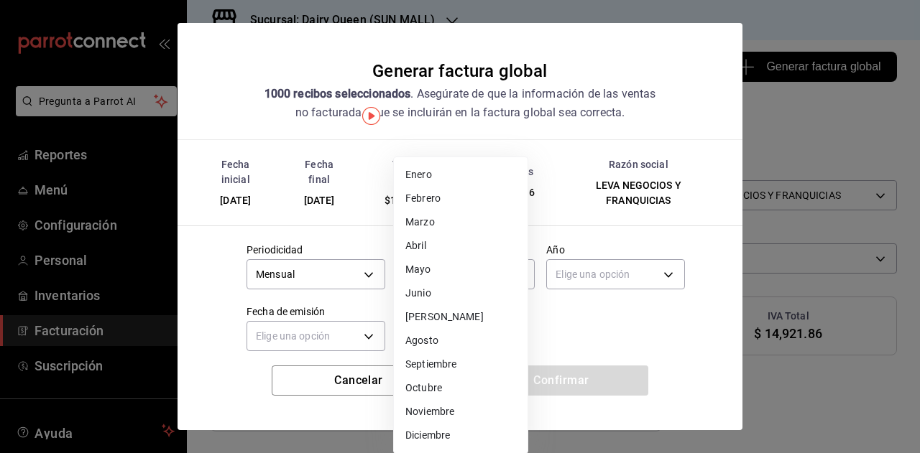
click at [451, 370] on li "Septiembre" at bounding box center [461, 365] width 134 height 24
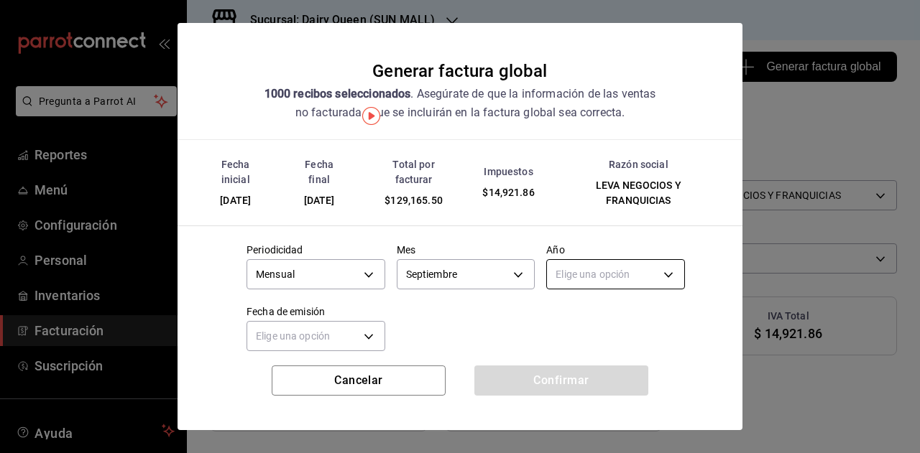
click at [589, 280] on body "Pregunta a Parrot AI Reportes Menú Configuración Personal Inventarios Facturaci…" at bounding box center [460, 226] width 920 height 453
click at [573, 328] on li "2025" at bounding box center [607, 319] width 134 height 24
click at [276, 347] on body "Pregunta a Parrot AI Reportes Menú Configuración Personal Inventarios Facturaci…" at bounding box center [460, 226] width 920 height 453
click at [285, 379] on li "Hoy" at bounding box center [314, 381] width 134 height 24
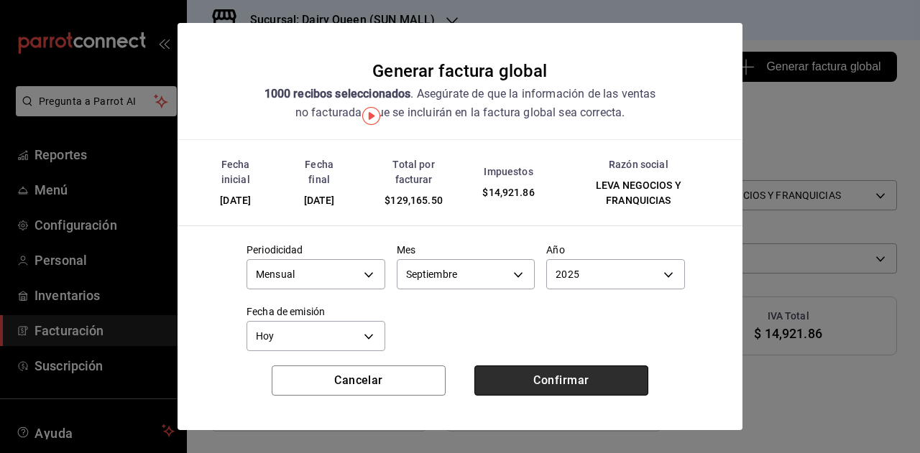
click at [548, 372] on button "Confirmar" at bounding box center [561, 381] width 174 height 30
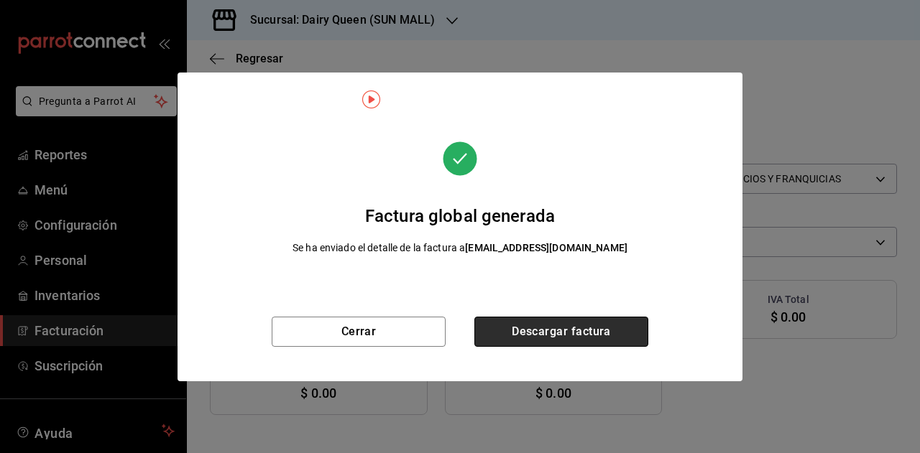
click at [581, 334] on button "Descargar factura" at bounding box center [561, 332] width 174 height 30
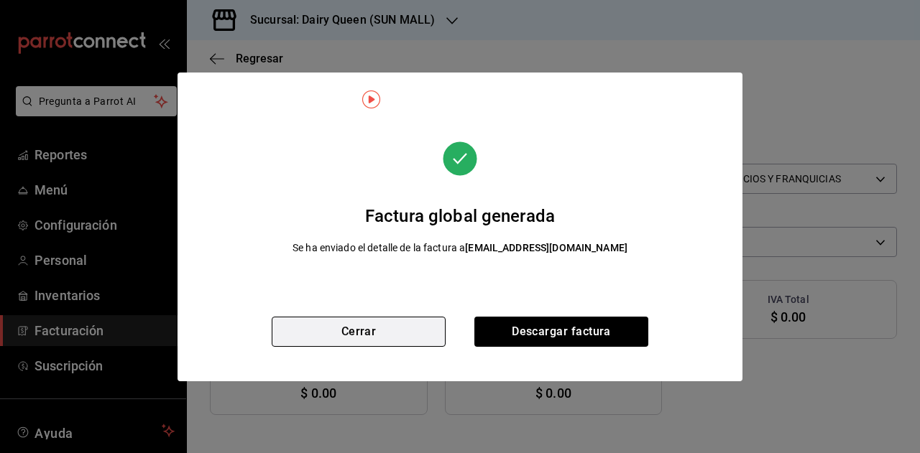
click at [377, 326] on button "Cerrar" at bounding box center [359, 332] width 174 height 30
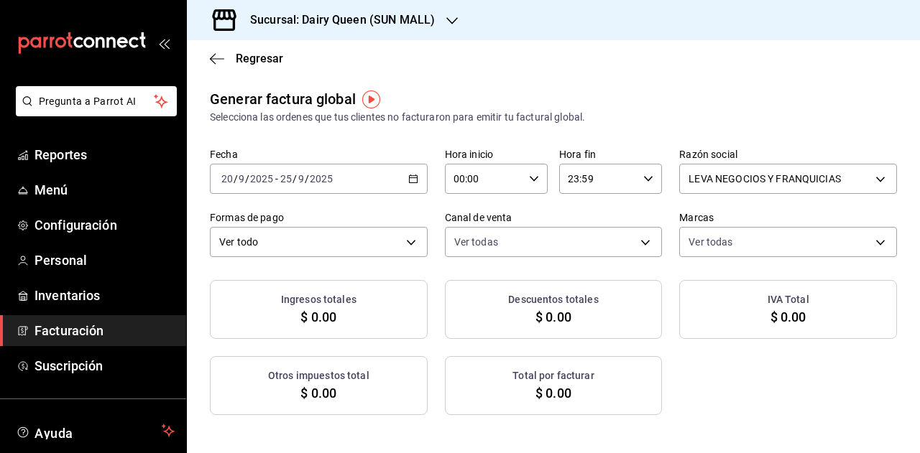
click at [396, 167] on div "[DATE] [DATE] - [DATE] [DATE]" at bounding box center [319, 179] width 218 height 30
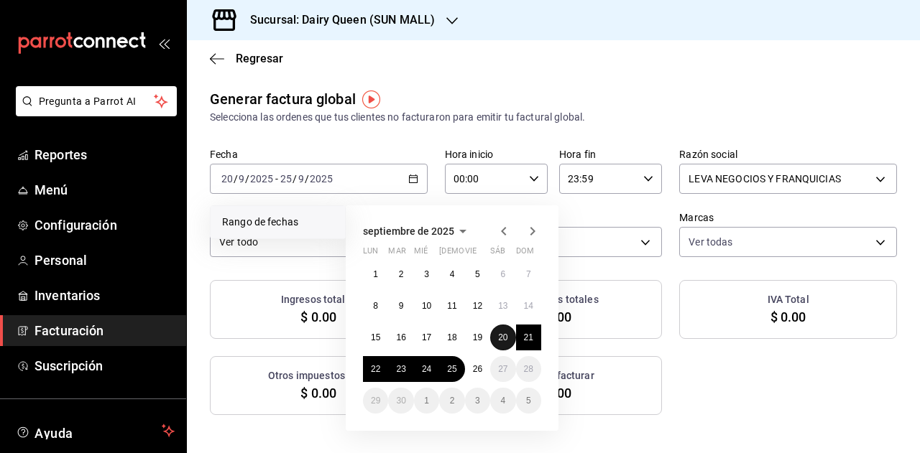
click at [498, 343] on button "20" at bounding box center [502, 338] width 25 height 26
click at [450, 376] on button "25" at bounding box center [451, 369] width 25 height 26
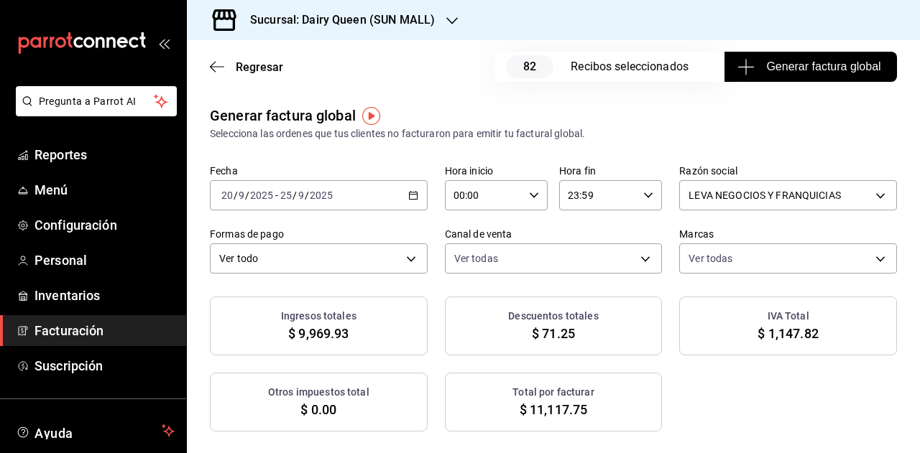
click at [792, 68] on span "Generar factura global" at bounding box center [810, 66] width 140 height 17
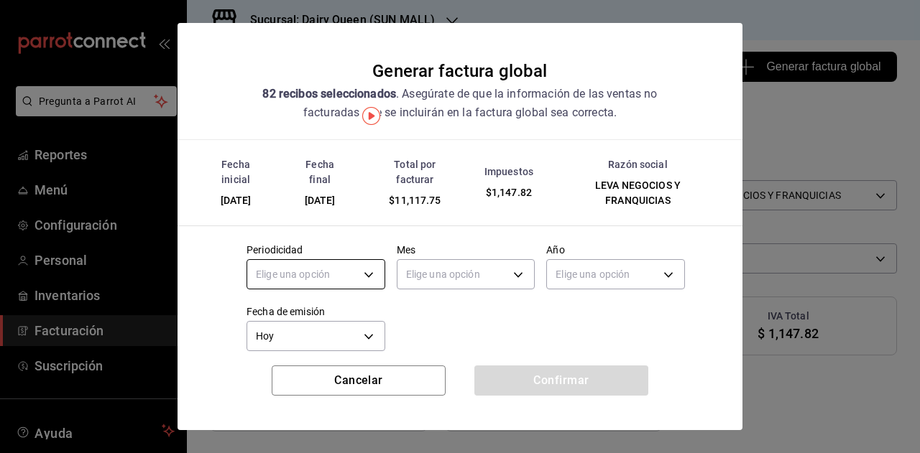
click at [346, 265] on body "Pregunta a Parrot AI Reportes Menú Configuración Personal Inventarios Facturaci…" at bounding box center [460, 226] width 920 height 453
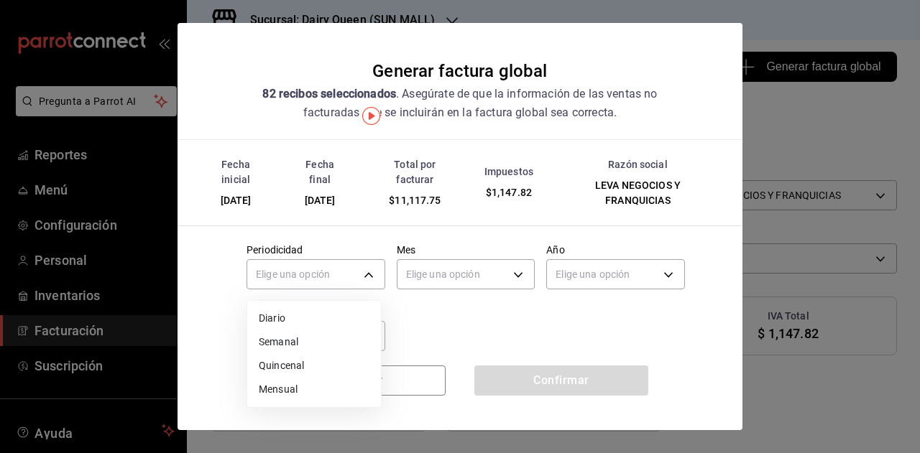
drag, startPoint x: 305, startPoint y: 392, endPoint x: 313, endPoint y: 382, distance: 13.3
click at [304, 392] on li "Mensual" at bounding box center [314, 390] width 134 height 24
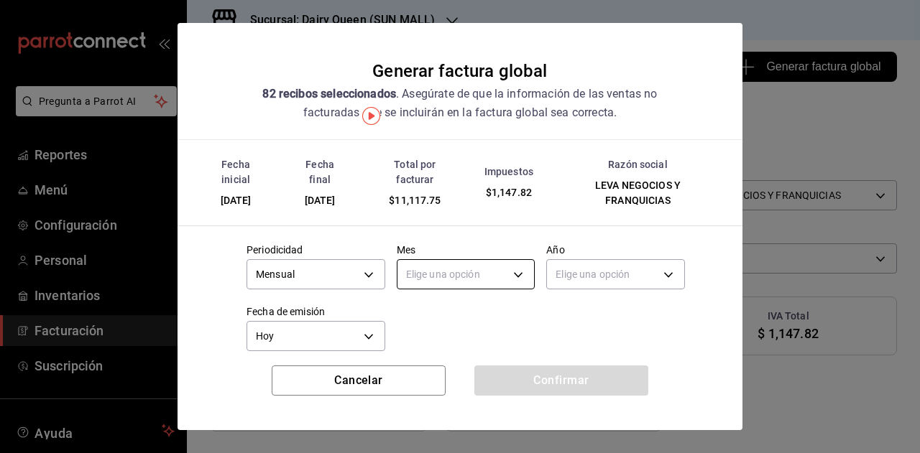
click at [456, 271] on body "Pregunta a Parrot AI Reportes Menú Configuración Personal Inventarios Facturaci…" at bounding box center [460, 226] width 920 height 453
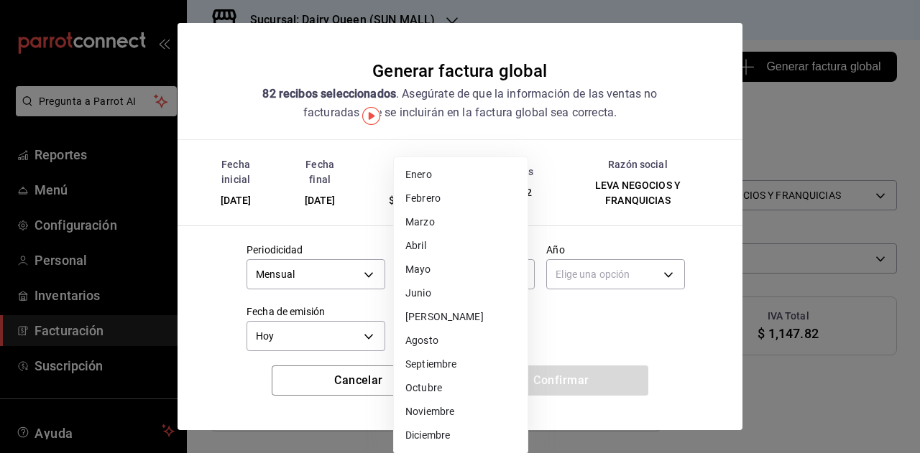
click at [436, 364] on li "Septiembre" at bounding box center [461, 365] width 134 height 24
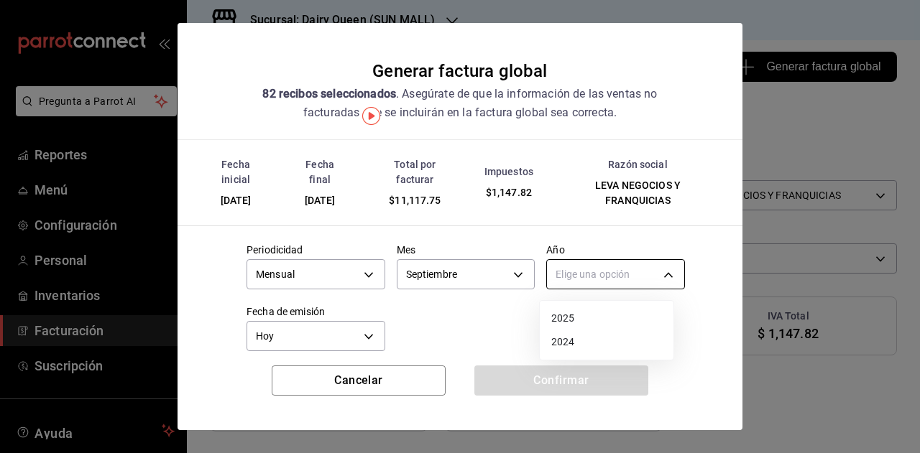
click at [580, 278] on body "Pregunta a Parrot AI Reportes Menú Configuración Personal Inventarios Facturaci…" at bounding box center [460, 226] width 920 height 453
click at [555, 312] on li "2025" at bounding box center [607, 319] width 134 height 24
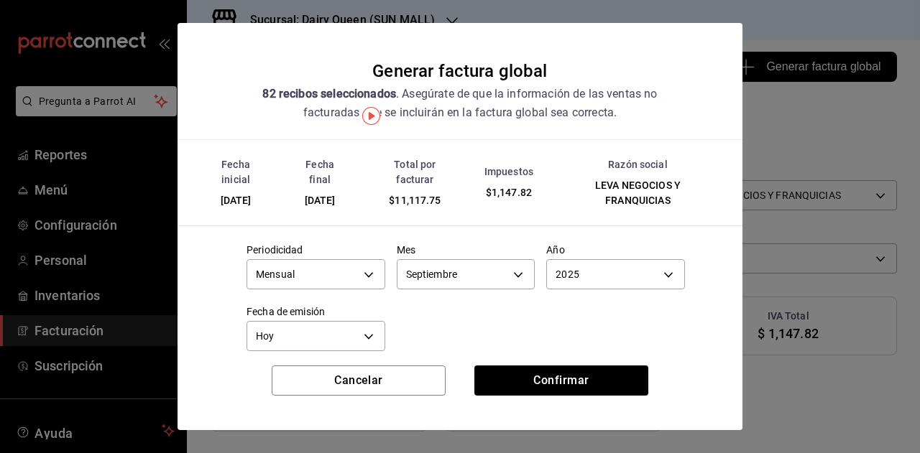
drag, startPoint x: 483, startPoint y: 316, endPoint x: 517, endPoint y: 365, distance: 59.8
click at [483, 320] on div "Elige una opción 2025 2024" at bounding box center [460, 226] width 920 height 453
click at [529, 374] on button "Confirmar" at bounding box center [561, 381] width 174 height 30
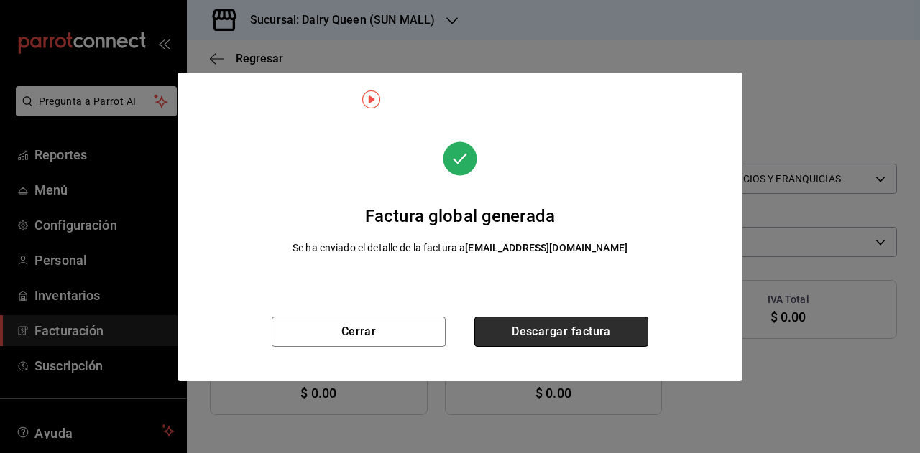
click at [549, 322] on button "Descargar factura" at bounding box center [561, 332] width 174 height 30
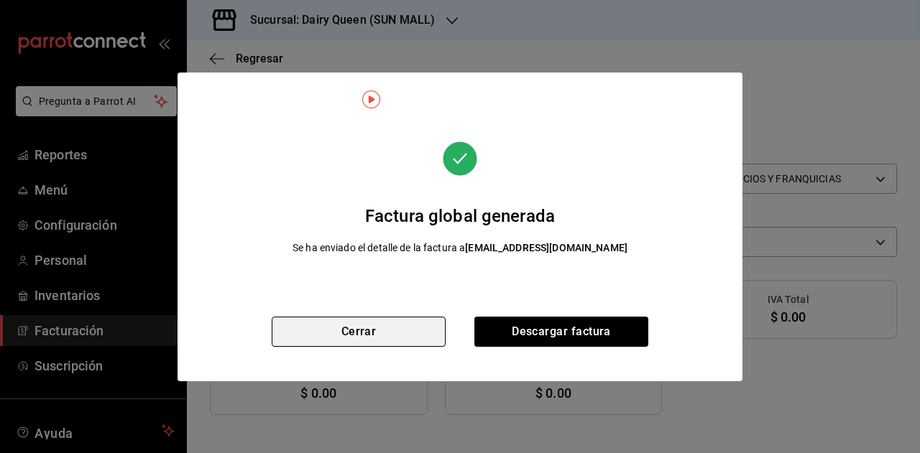
click at [393, 331] on button "Cerrar" at bounding box center [359, 332] width 174 height 30
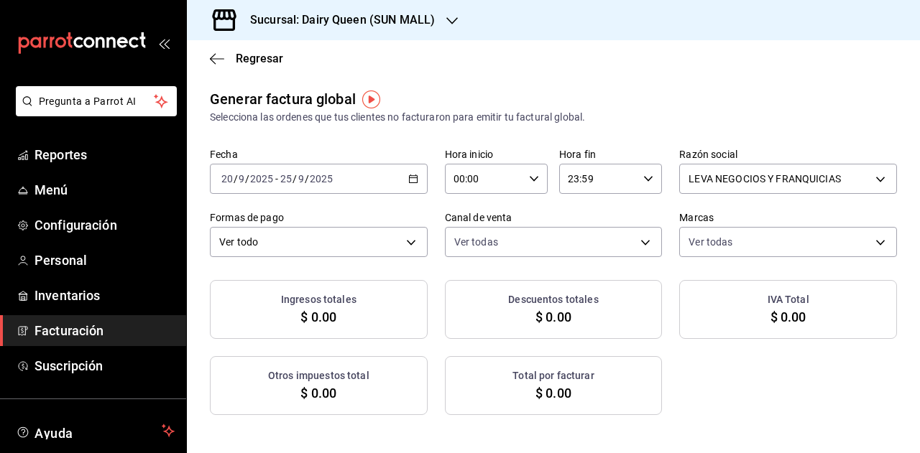
click at [346, 29] on div "Sucursal: Dairy Queen (SUN MALL)" at bounding box center [330, 20] width 265 height 40
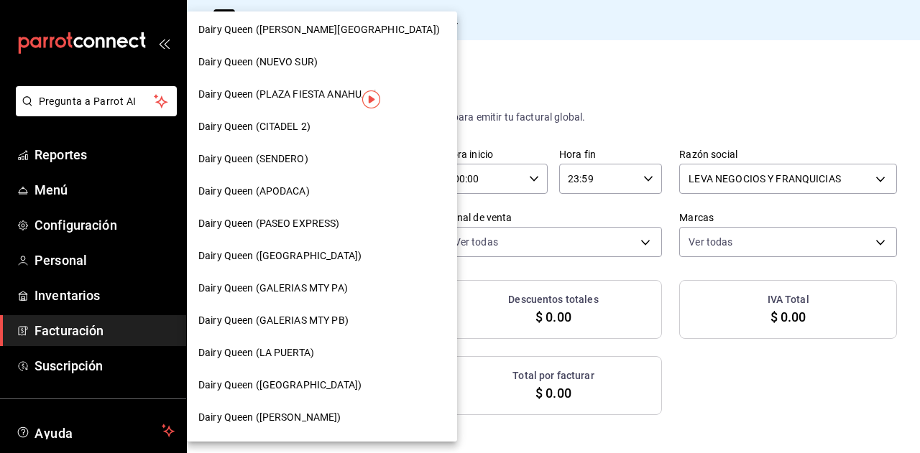
scroll to position [359, 0]
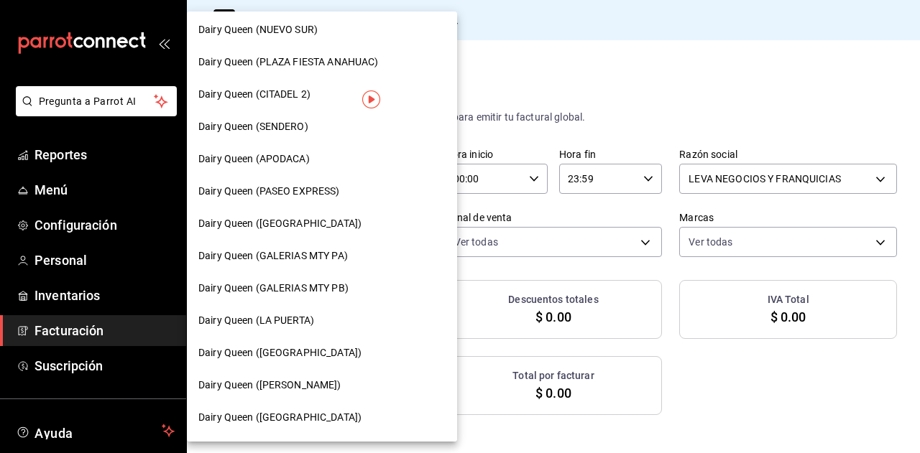
click at [308, 157] on span "Dairy Queen (APODACA)" at bounding box center [253, 159] width 111 height 15
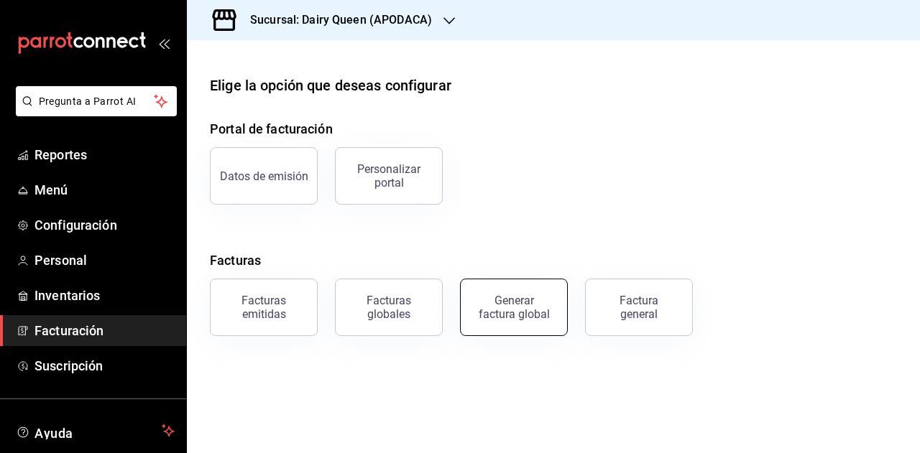
click at [530, 311] on div "Generar factura global" at bounding box center [514, 307] width 72 height 27
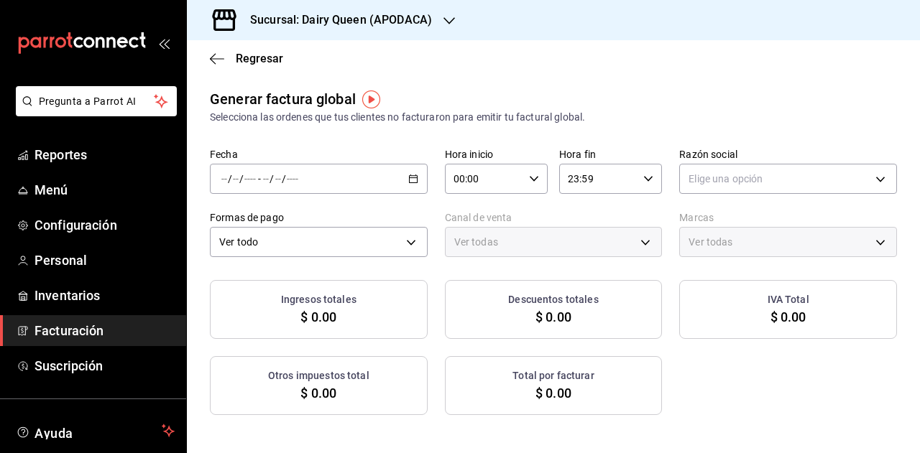
click at [415, 174] on div "/ / - / /" at bounding box center [319, 179] width 218 height 30
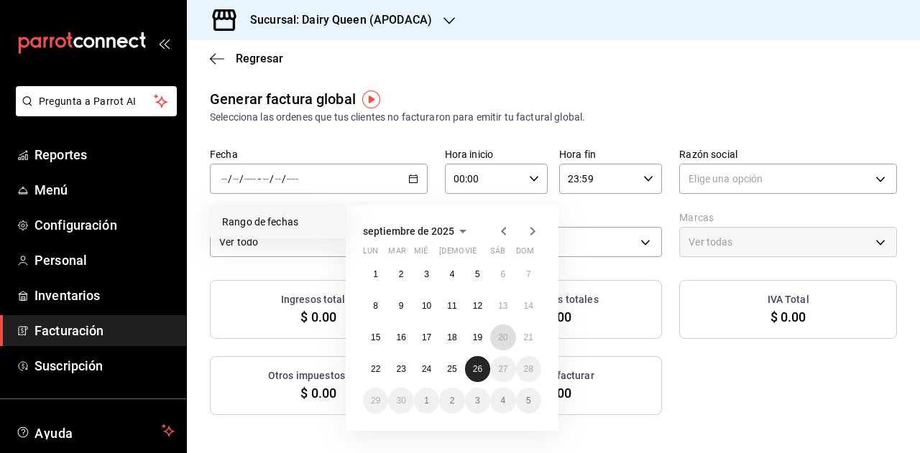
click at [501, 341] on abbr "20" at bounding box center [502, 338] width 9 height 10
click at [456, 369] on abbr "25" at bounding box center [451, 369] width 9 height 10
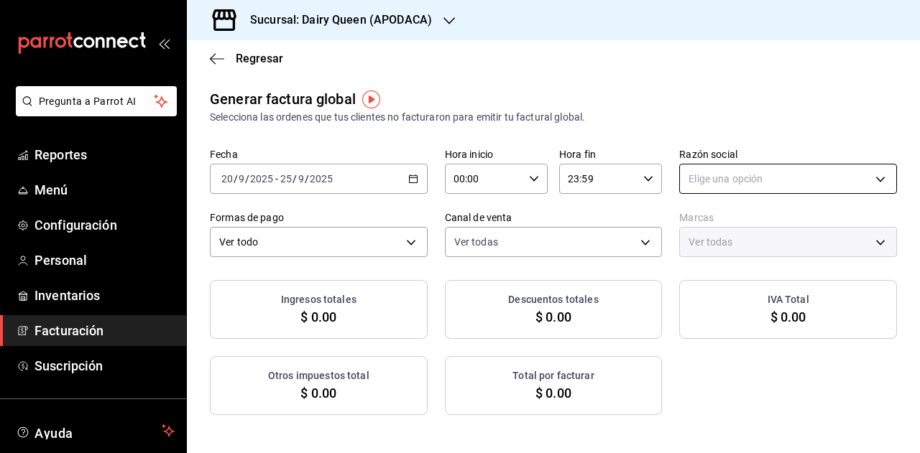
click at [695, 180] on body "Pregunta a Parrot AI Reportes Menú Configuración Personal Inventarios Facturaci…" at bounding box center [460, 226] width 920 height 453
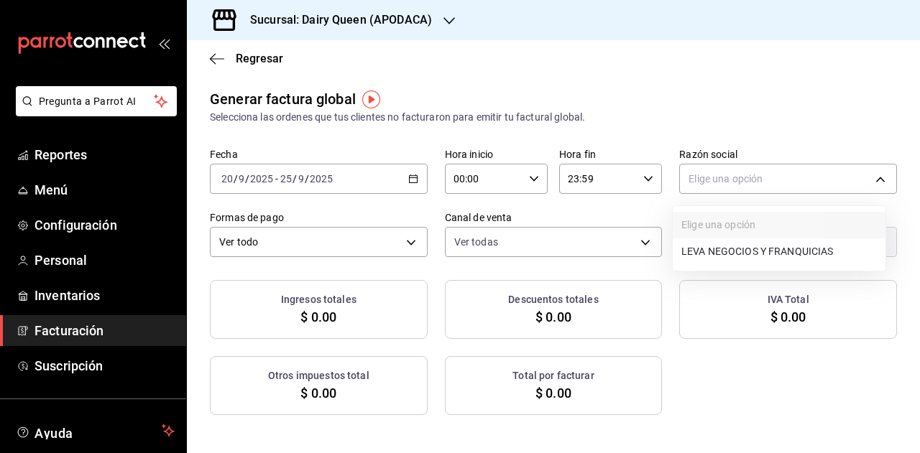
click at [696, 257] on li "LEVA NEGOCIOS Y FRANQUICIAS" at bounding box center [779, 252] width 213 height 27
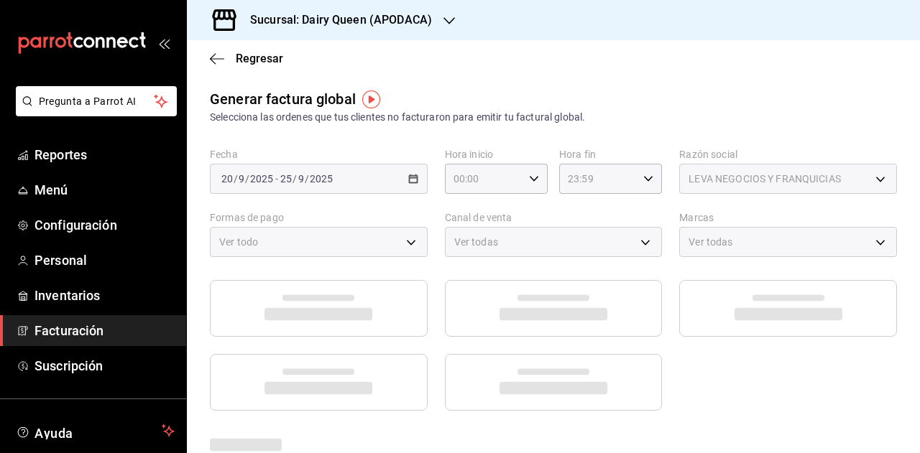
click at [659, 86] on main "Regresar Generar factura global Selecciona las ordenes que tus clientes no fact…" at bounding box center [553, 383] width 733 height 687
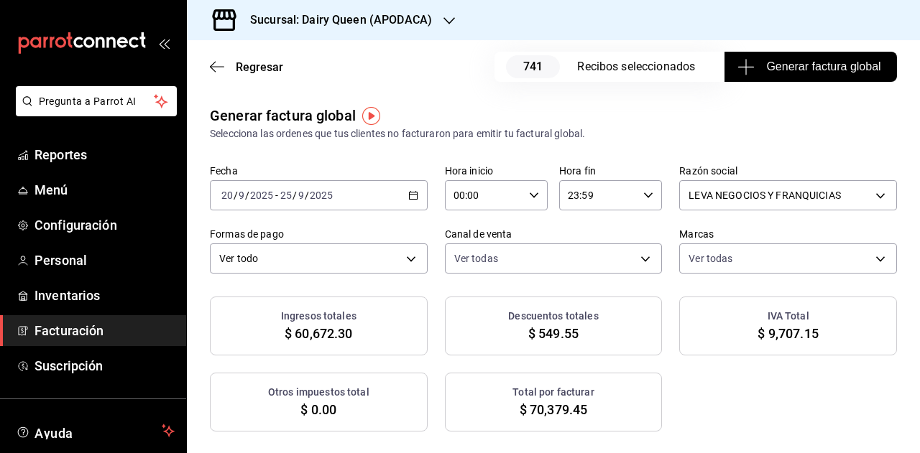
click at [799, 73] on span "Generar factura global" at bounding box center [810, 66] width 140 height 17
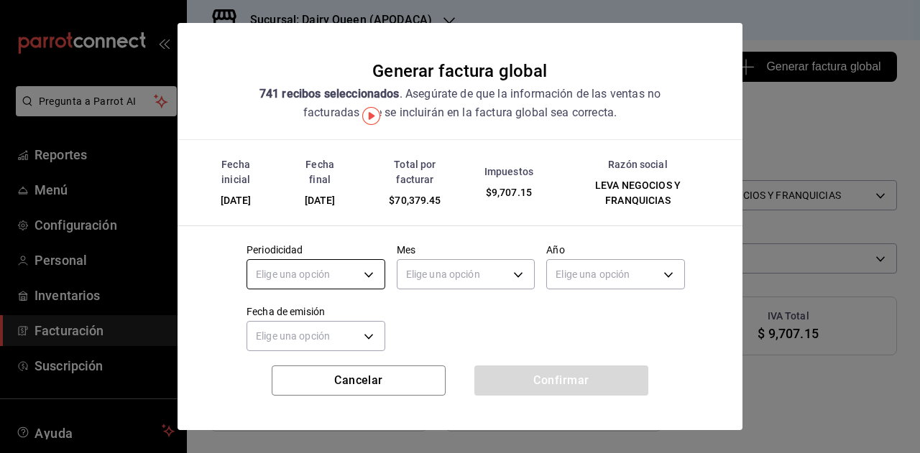
click at [316, 280] on body "Pregunta a Parrot AI Reportes Menú Configuración Personal Inventarios Facturaci…" at bounding box center [460, 226] width 920 height 453
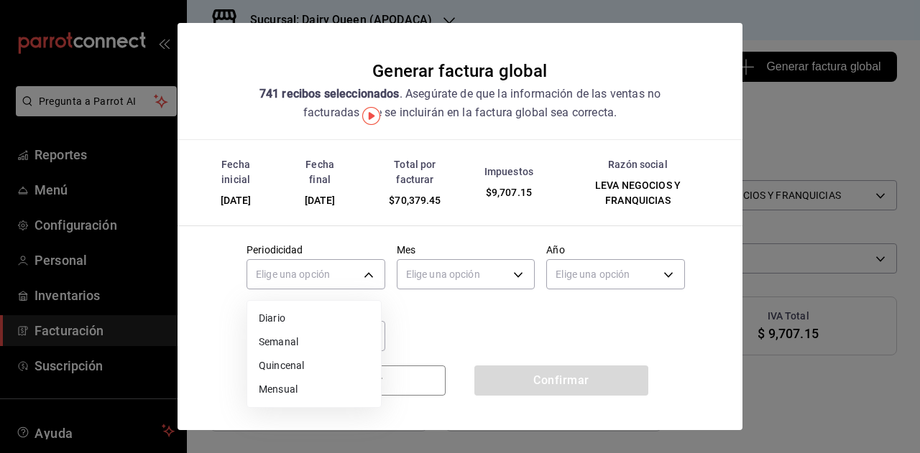
click at [301, 392] on li "Mensual" at bounding box center [314, 390] width 134 height 24
type input "MONTHLY"
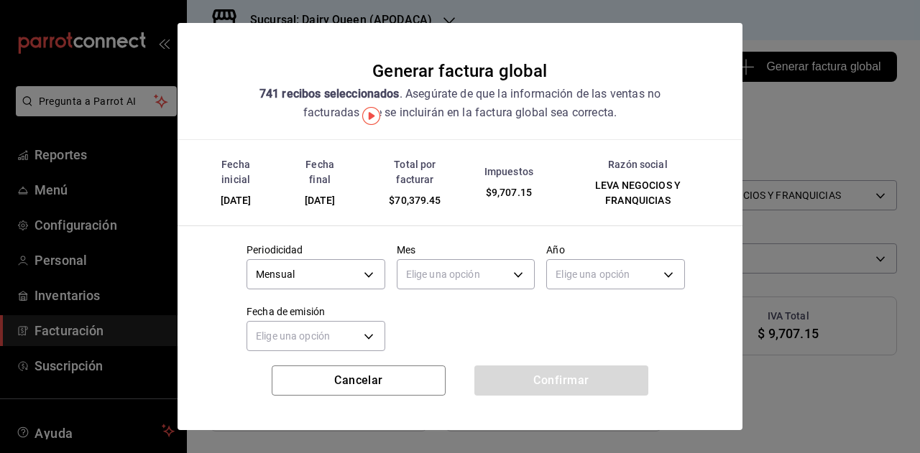
click at [438, 280] on body "Pregunta a Parrot AI Reportes Menú Configuración Personal Inventarios Facturaci…" at bounding box center [460, 226] width 920 height 453
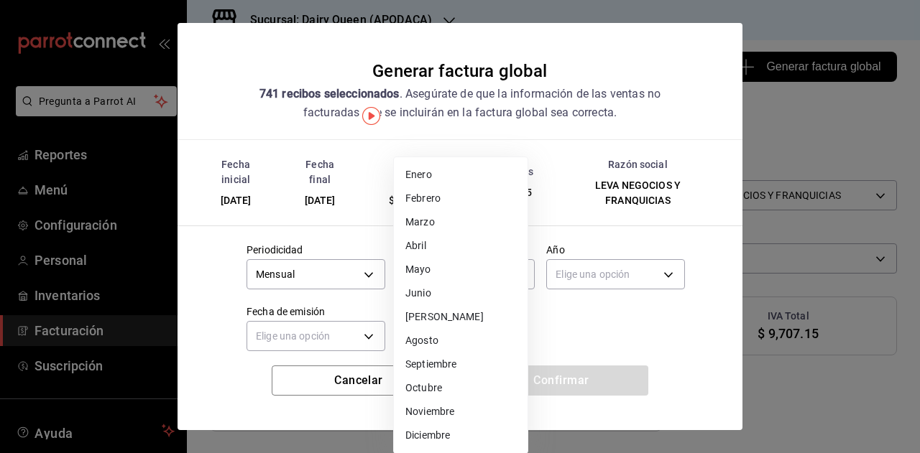
click at [440, 363] on li "Septiembre" at bounding box center [461, 365] width 134 height 24
type input "9"
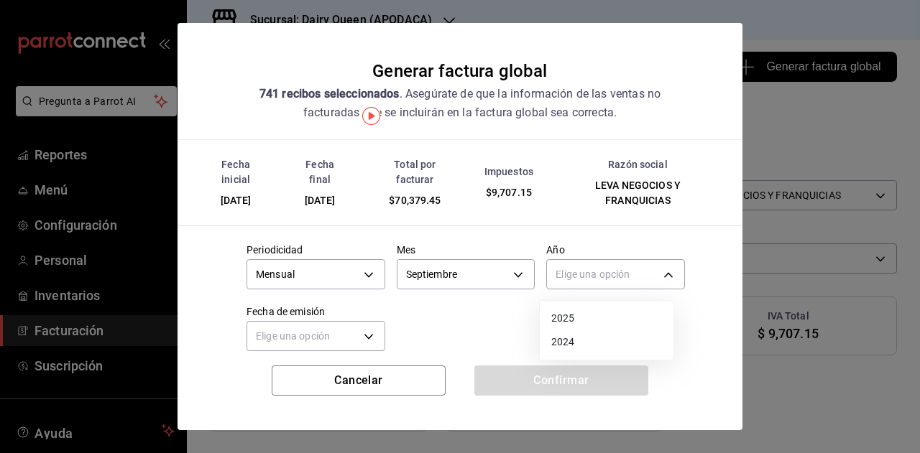
click at [602, 274] on body "Pregunta a Parrot AI Reportes Menú Configuración Personal Inventarios Facturaci…" at bounding box center [460, 226] width 920 height 453
click at [575, 323] on li "2025" at bounding box center [607, 319] width 134 height 24
type input "2025"
click at [354, 340] on body "Pregunta a Parrot AI Reportes Menú Configuración Personal Inventarios Facturaci…" at bounding box center [460, 226] width 920 height 453
click at [319, 381] on li "Hoy" at bounding box center [314, 381] width 134 height 24
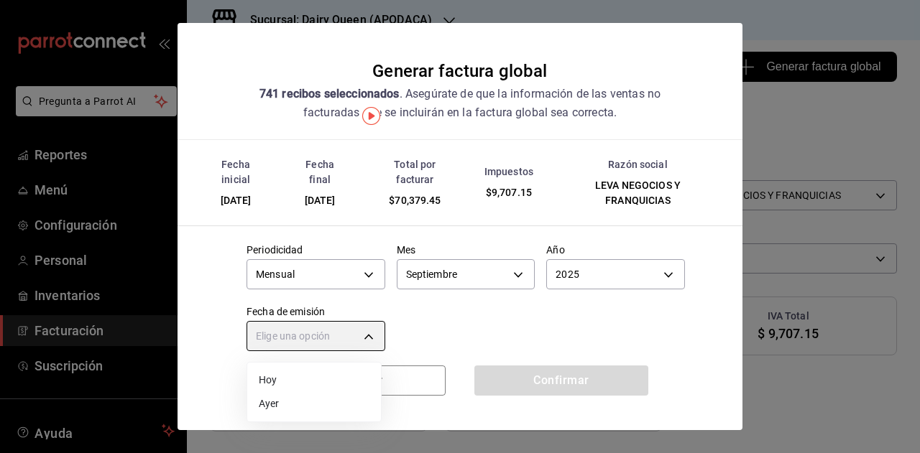
type input "[DATE]"
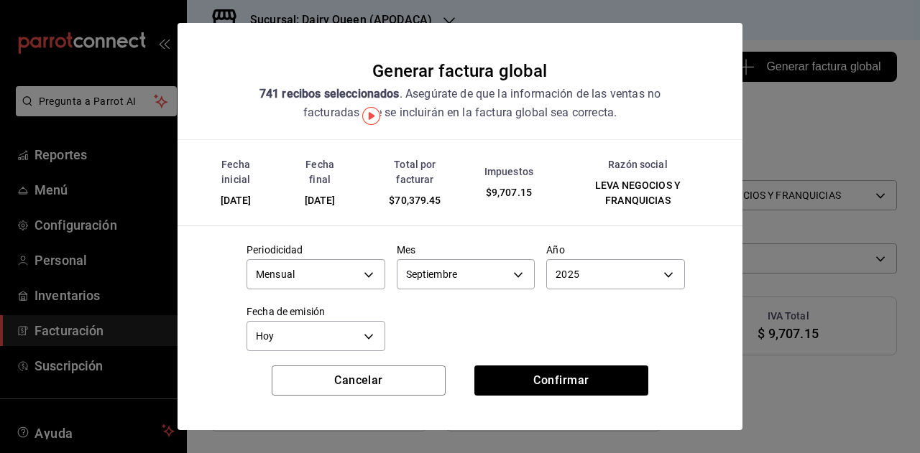
click at [431, 333] on div at bounding box center [460, 226] width 920 height 453
click at [545, 386] on button "Confirmar" at bounding box center [561, 381] width 174 height 30
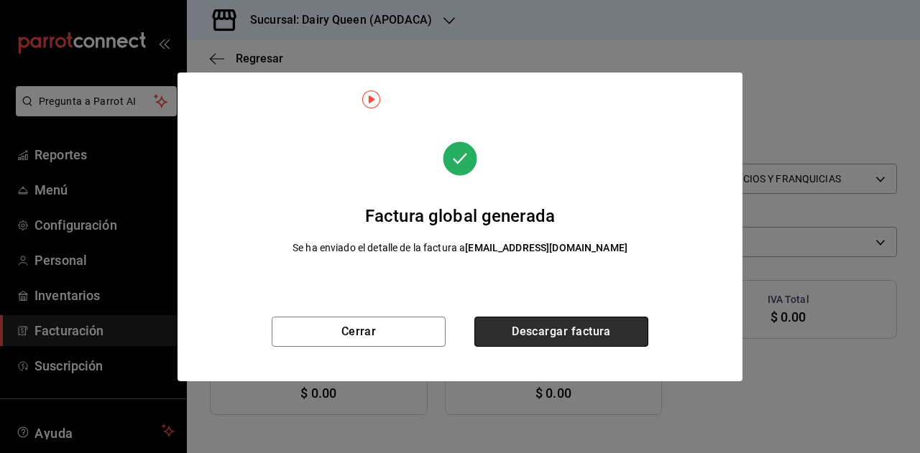
click at [573, 324] on button "Descargar factura" at bounding box center [561, 332] width 174 height 30
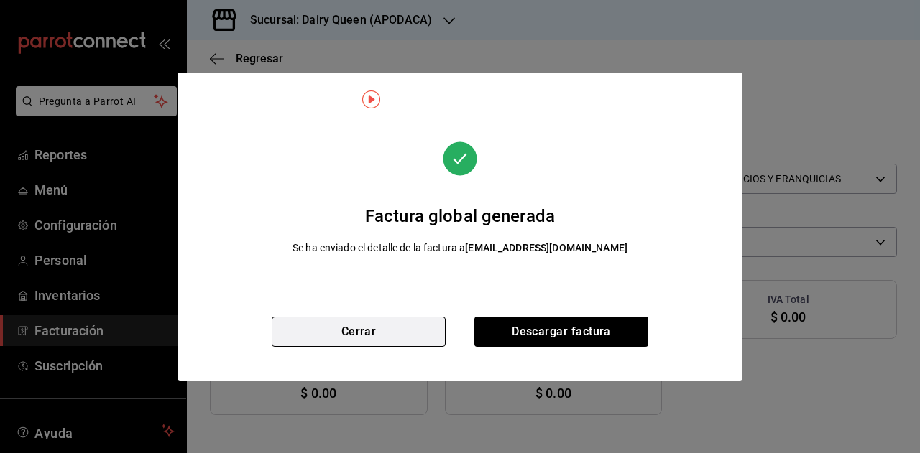
click at [397, 337] on button "Cerrar" at bounding box center [359, 332] width 174 height 30
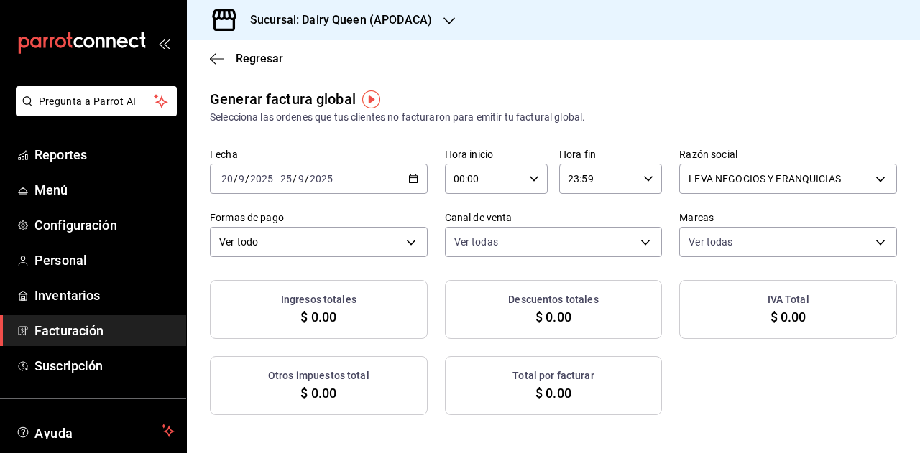
click at [349, 172] on div "[DATE] [DATE] - [DATE] [DATE]" at bounding box center [319, 179] width 218 height 30
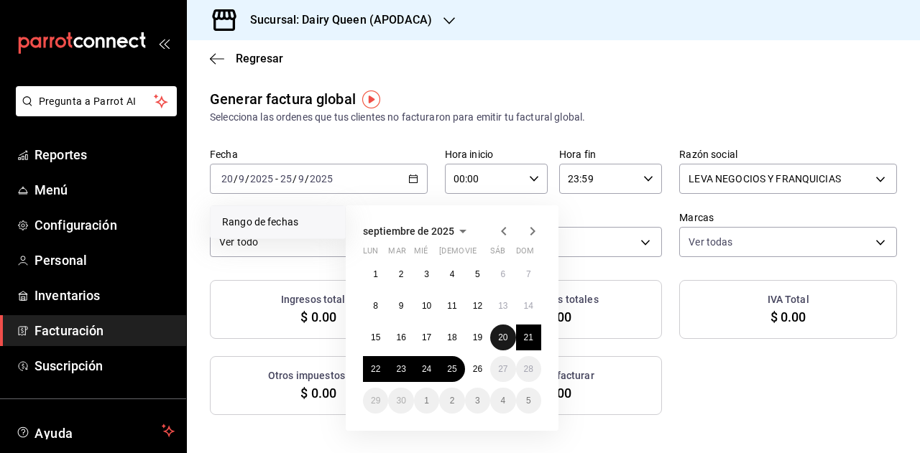
drag, startPoint x: 499, startPoint y: 334, endPoint x: 477, endPoint y: 354, distance: 30.0
click at [500, 336] on abbr "20" at bounding box center [502, 338] width 9 height 10
click at [457, 365] on button "25" at bounding box center [451, 369] width 25 height 26
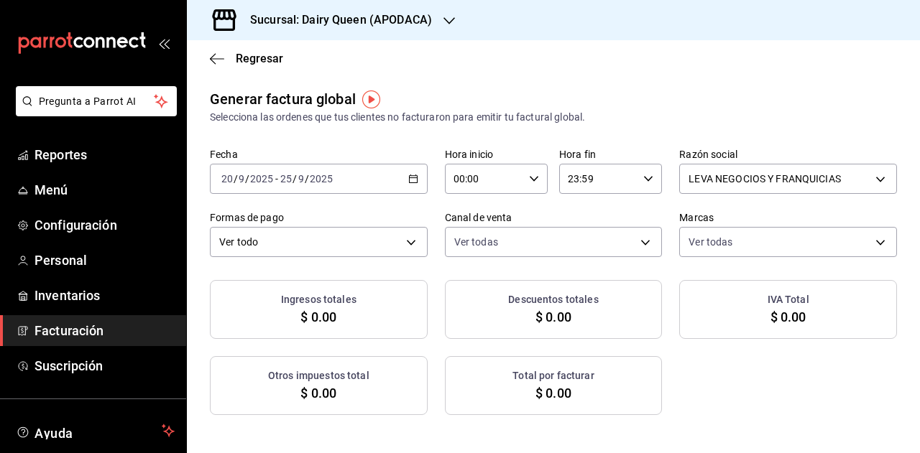
click at [400, 24] on h3 "Sucursal: Dairy Queen (APODACA)" at bounding box center [335, 19] width 193 height 17
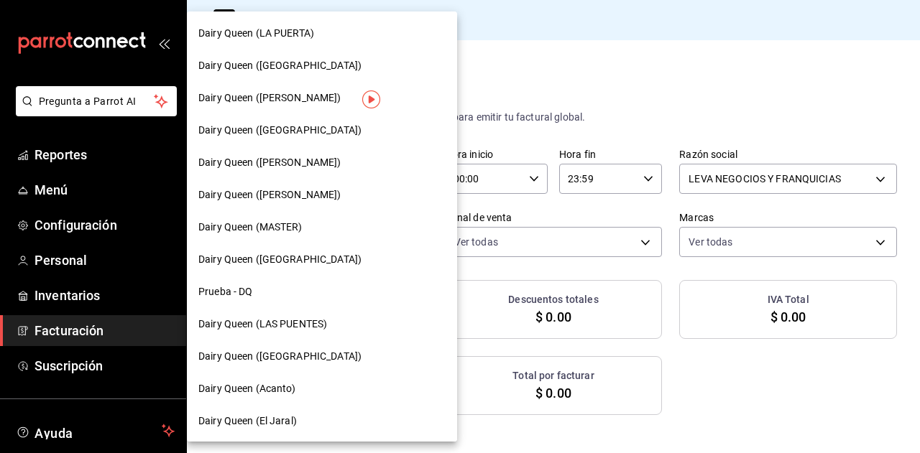
scroll to position [648, 0]
click at [303, 320] on span "Dairy Queen (LAS PUENTES)" at bounding box center [262, 322] width 129 height 15
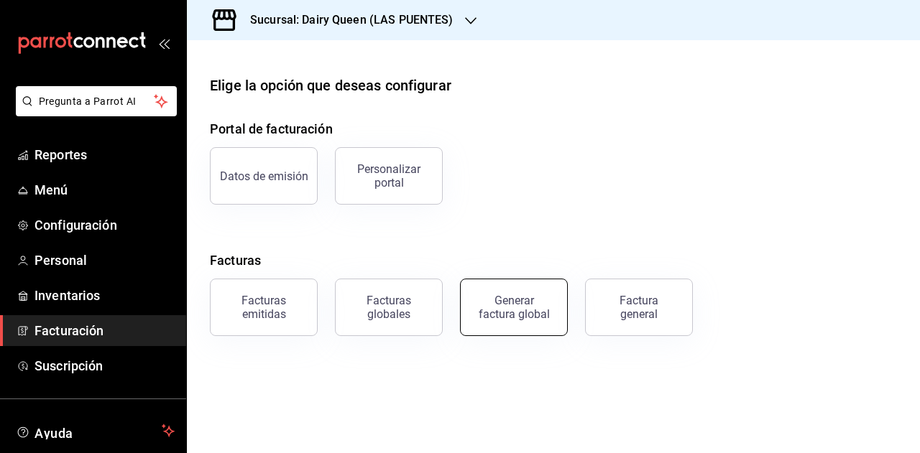
click at [504, 288] on button "Generar factura global" at bounding box center [514, 307] width 108 height 57
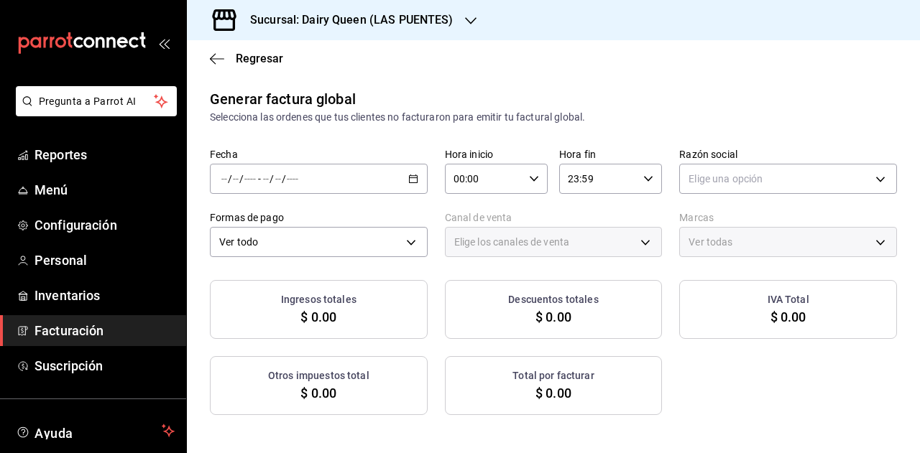
type input "PARROT,UBER_EATS,RAPPI,DIDI_FOOD,ONLINE"
click at [428, 183] on div "Fecha / / - / / Hora inicio 00:00 Hora inicio Hora fin 23:59 Hora fin Razón soc…" at bounding box center [553, 202] width 687 height 109
click at [405, 185] on div "/ / - / /" at bounding box center [319, 179] width 218 height 30
click at [267, 226] on span "Rango de fechas" at bounding box center [277, 222] width 111 height 15
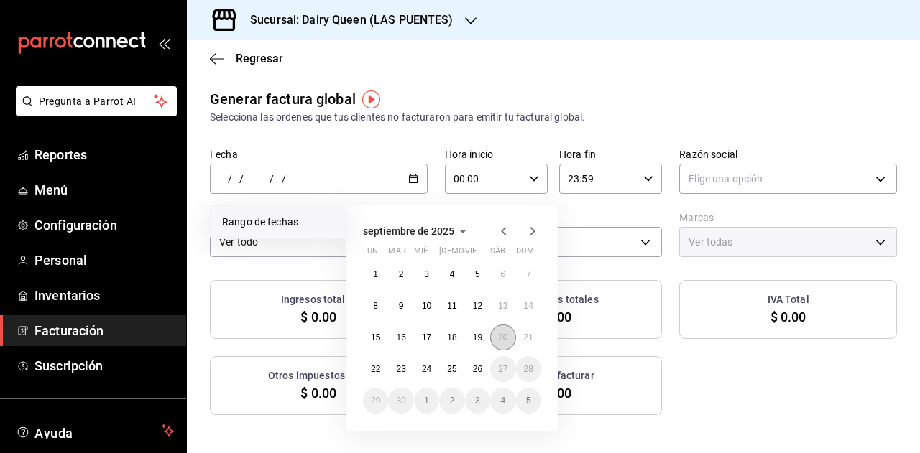
click at [500, 347] on button "20" at bounding box center [502, 338] width 25 height 26
click at [455, 374] on button "25" at bounding box center [451, 369] width 25 height 26
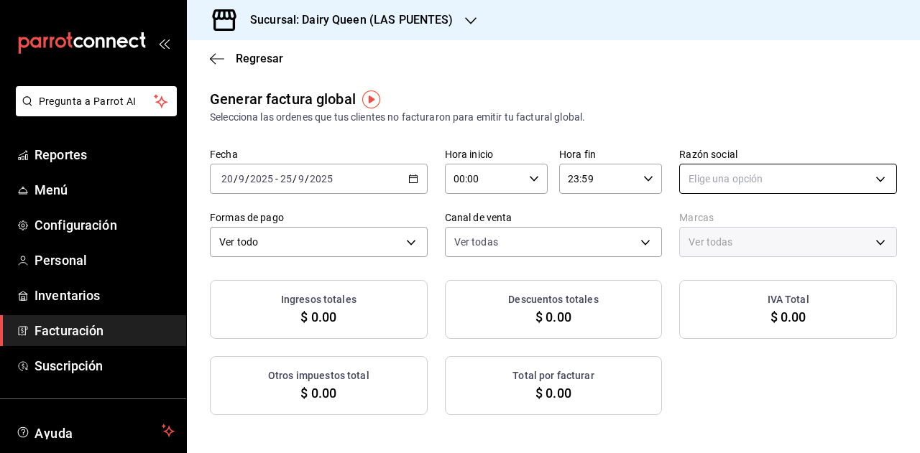
click at [747, 167] on body "Pregunta a Parrot AI Reportes Menú Configuración Personal Inventarios Facturaci…" at bounding box center [460, 226] width 920 height 453
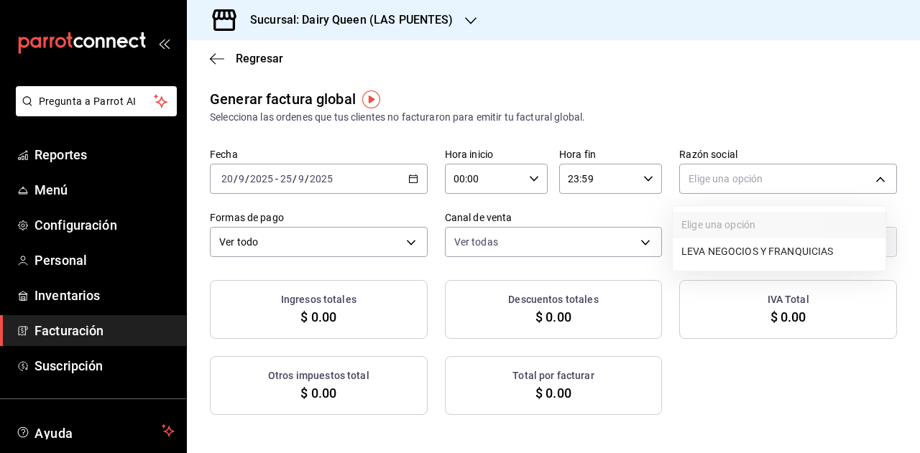
click at [746, 248] on li "LEVA NEGOCIOS Y FRANQUICIAS" at bounding box center [779, 252] width 213 height 27
type input "4d091dcf-4a85-42ef-8d48-98399ad7e5c6"
type input "14ee0836-31f2-4b77-970c-aac1cac28aa1"
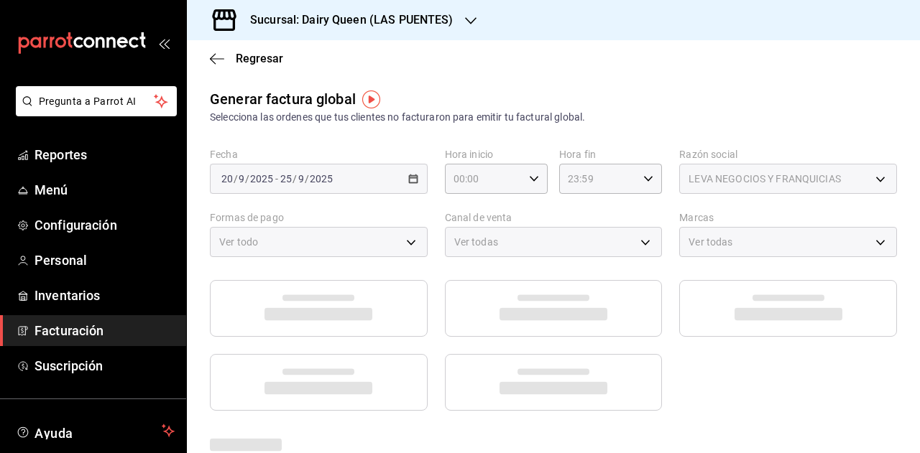
click at [726, 107] on div "Generar factura global Selecciona las ordenes que tus clientes no facturaron pa…" at bounding box center [553, 106] width 687 height 37
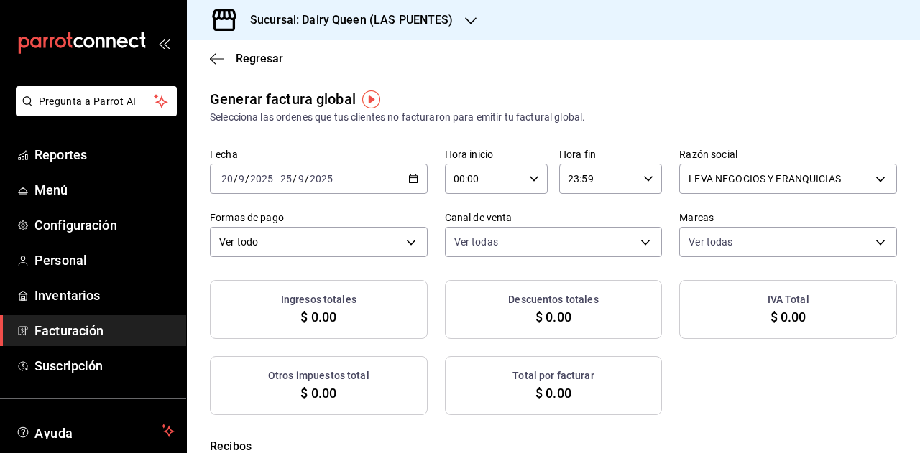
checkbox input "true"
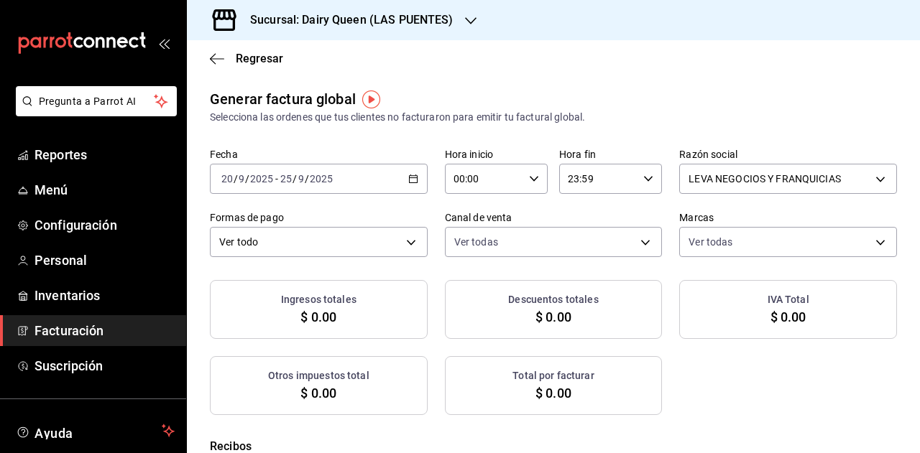
checkbox input "true"
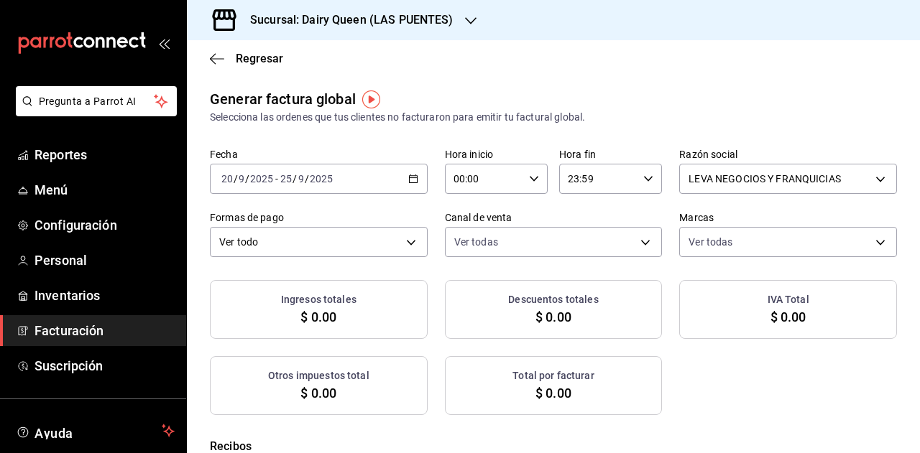
checkbox input "true"
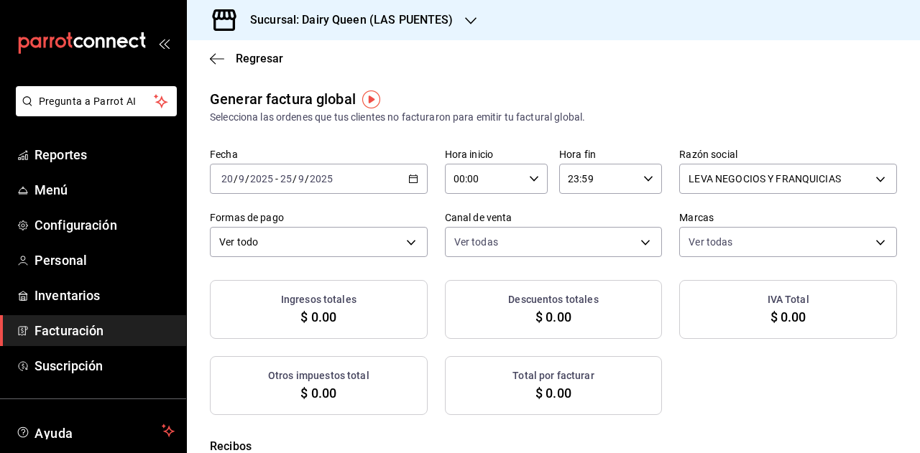
checkbox input "true"
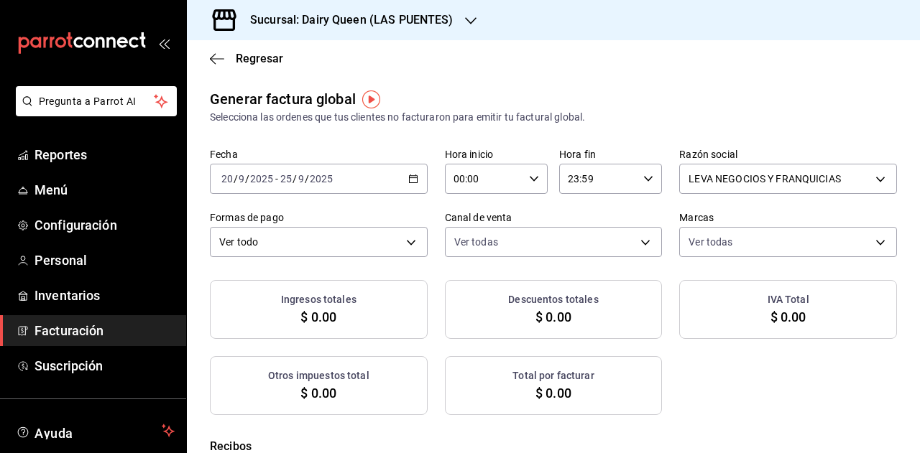
checkbox input "true"
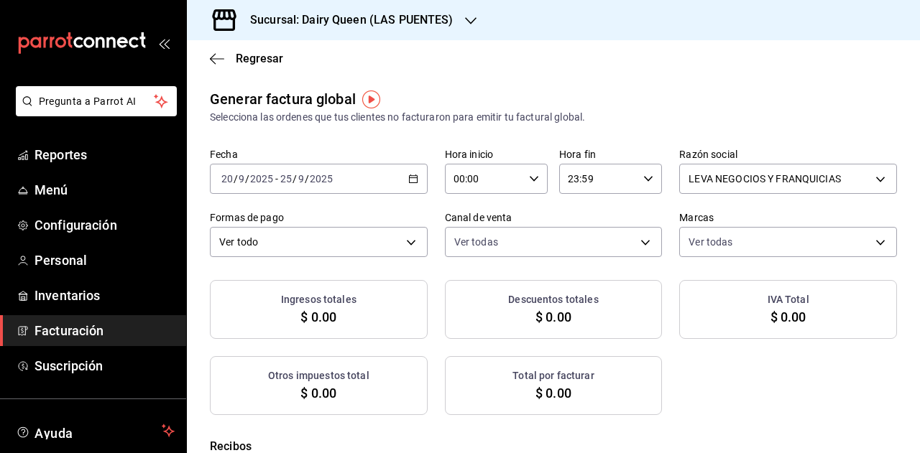
checkbox input "true"
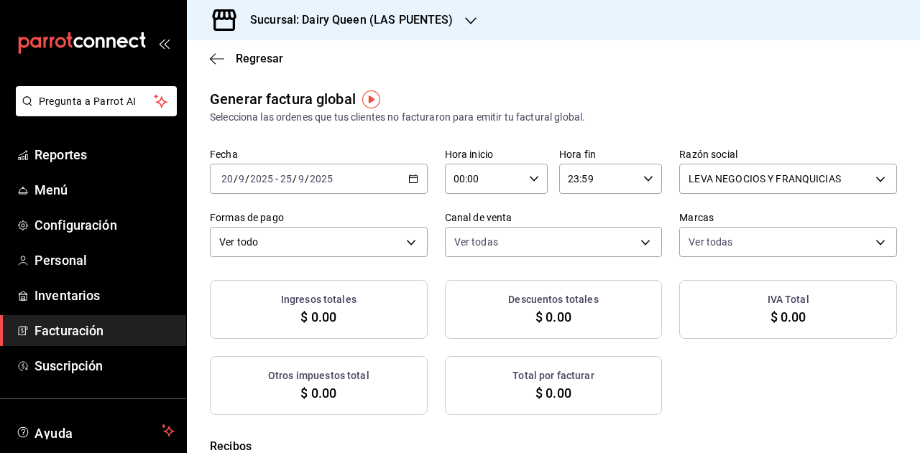
checkbox input "true"
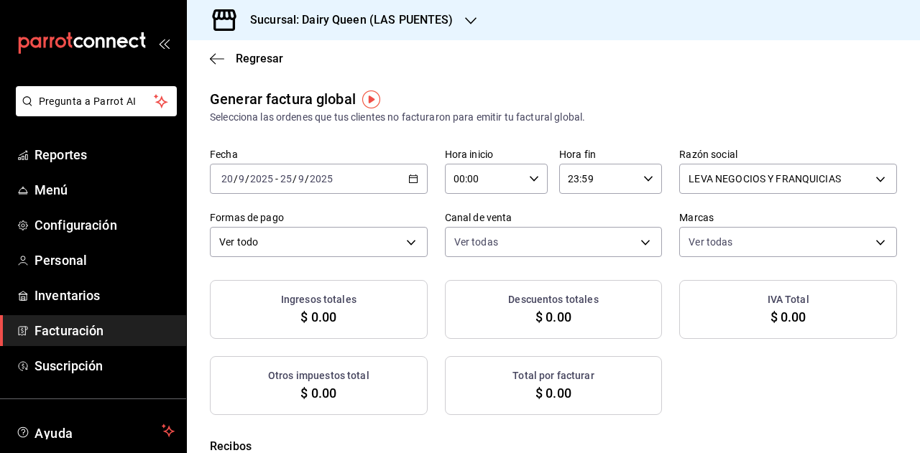
checkbox input "true"
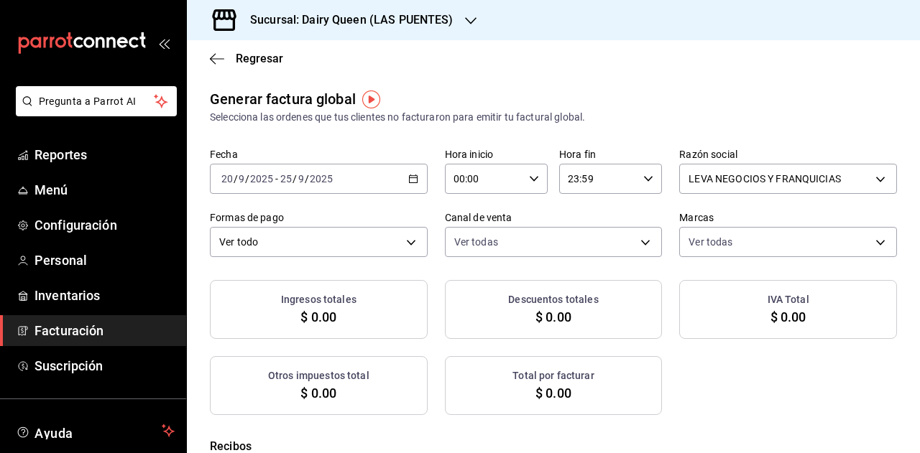
checkbox input "true"
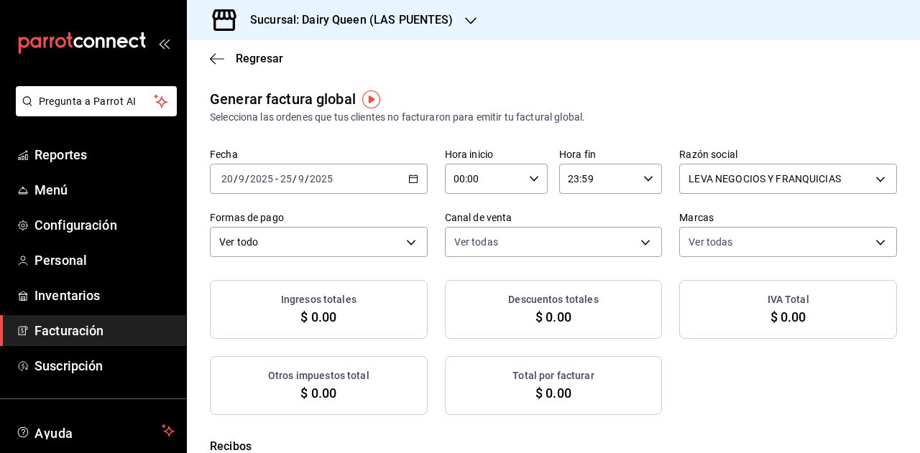
checkbox input "true"
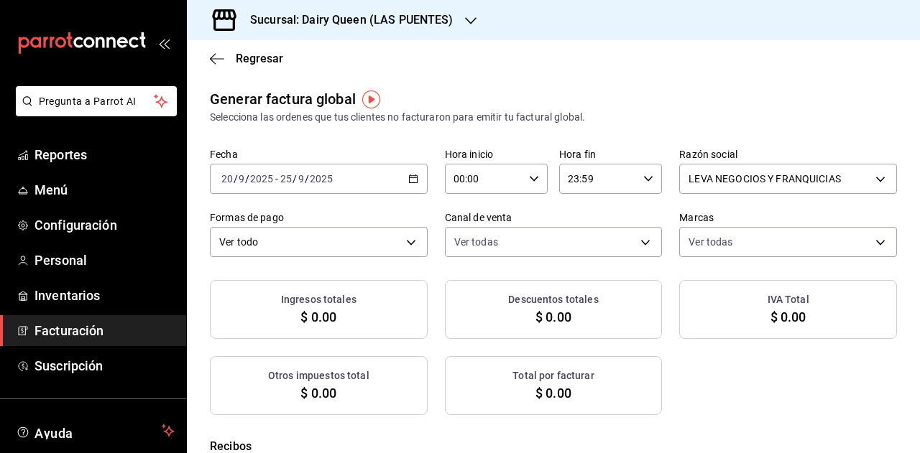
checkbox input "true"
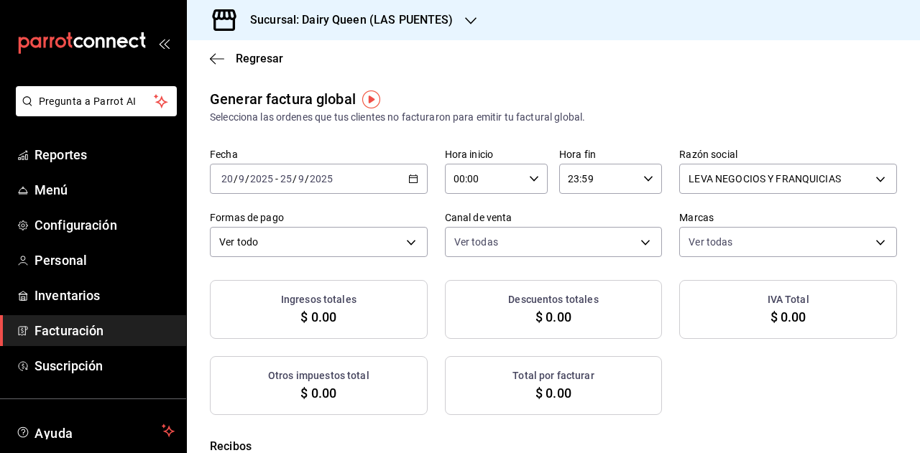
checkbox input "true"
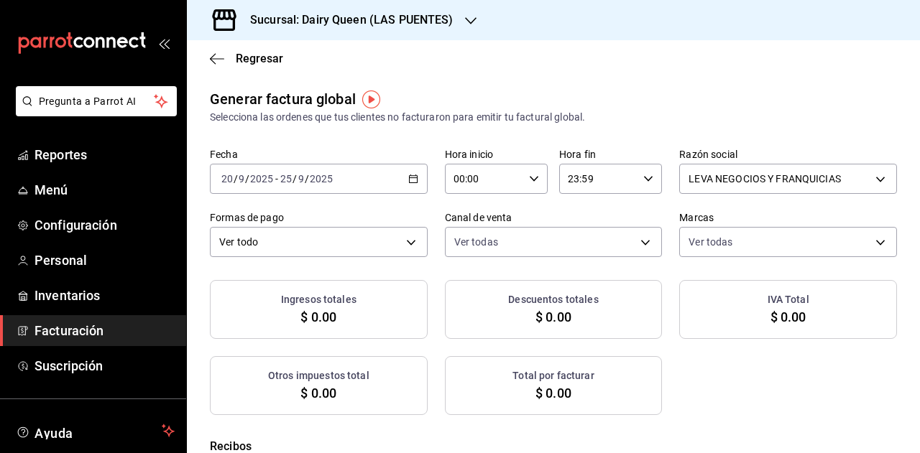
checkbox input "true"
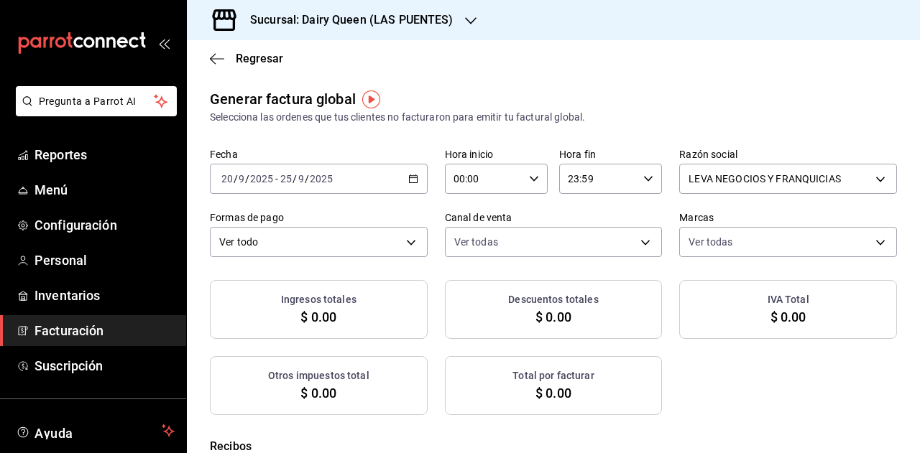
checkbox input "true"
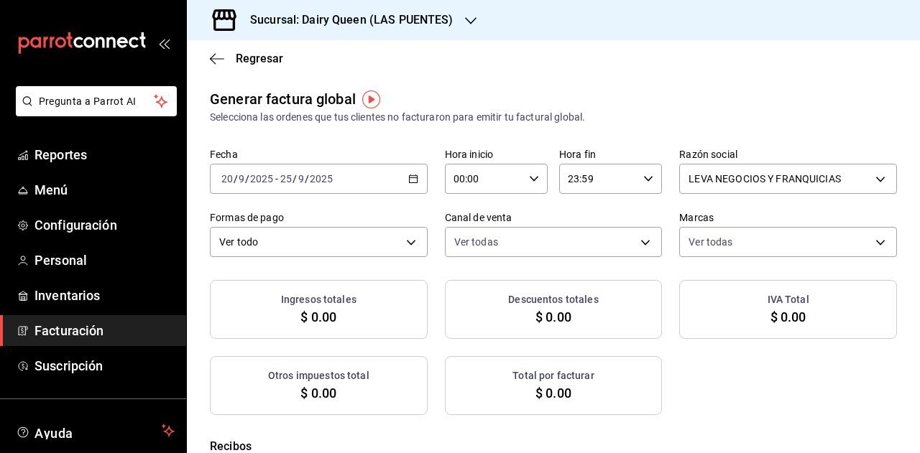
checkbox input "true"
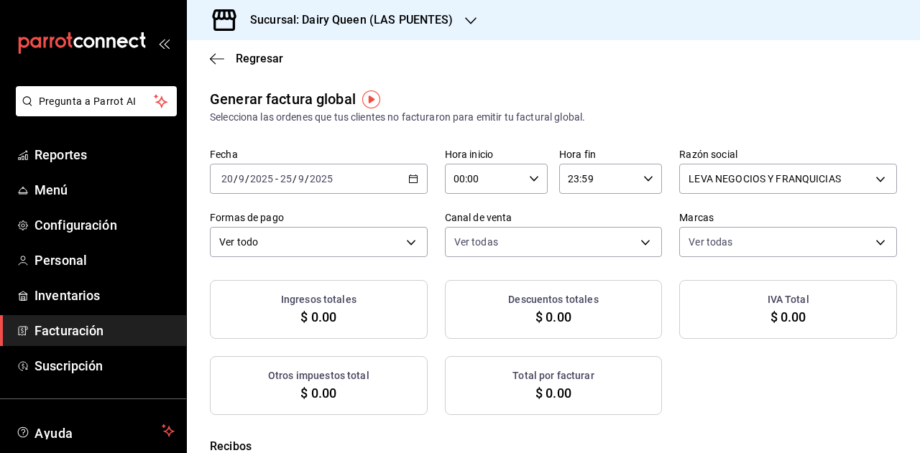
checkbox input "true"
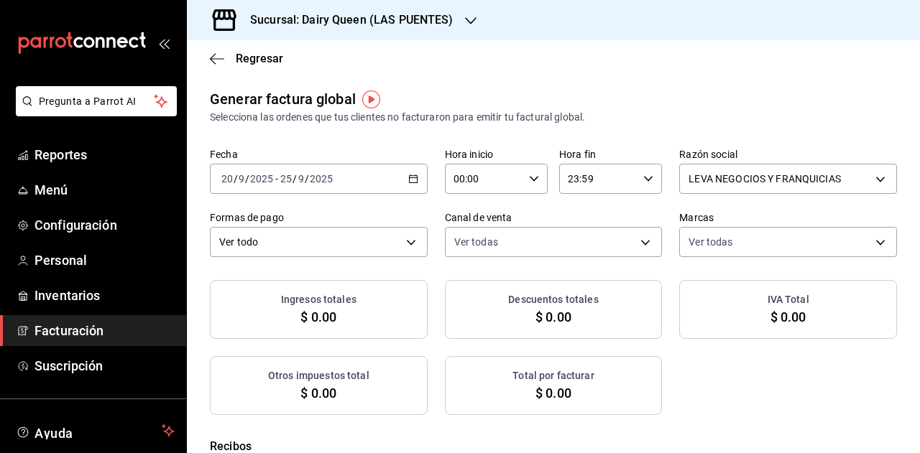
checkbox input "true"
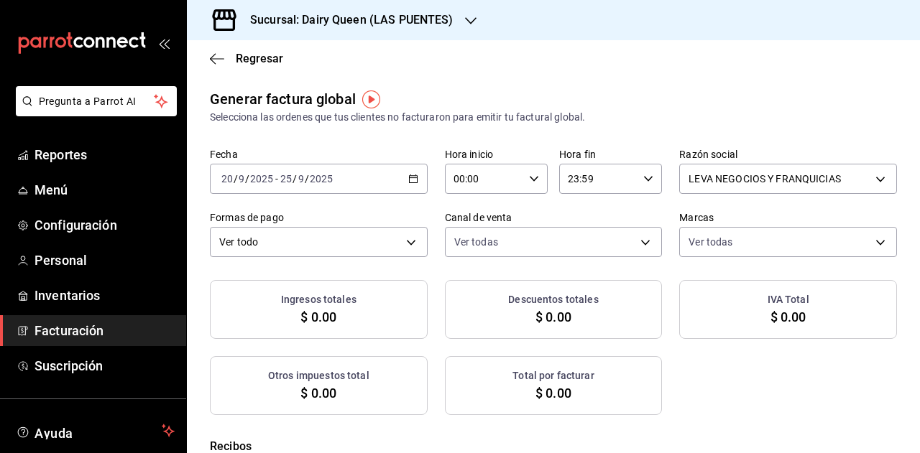
checkbox input "true"
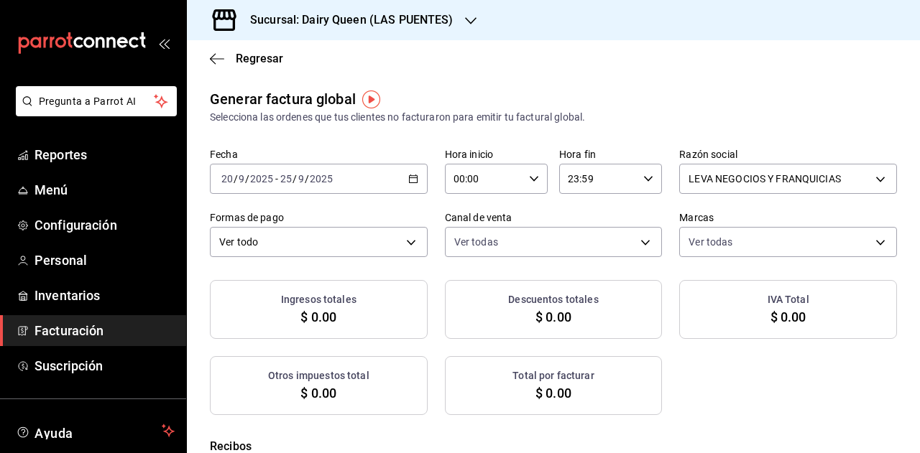
checkbox input "true"
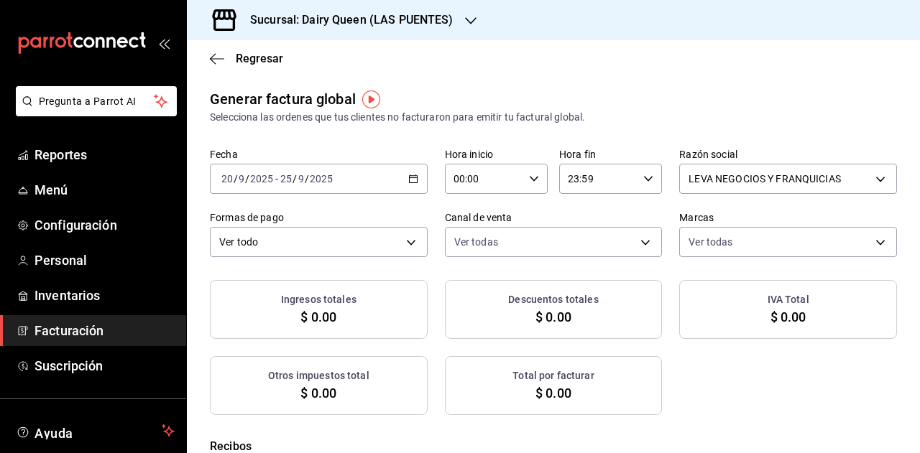
checkbox input "true"
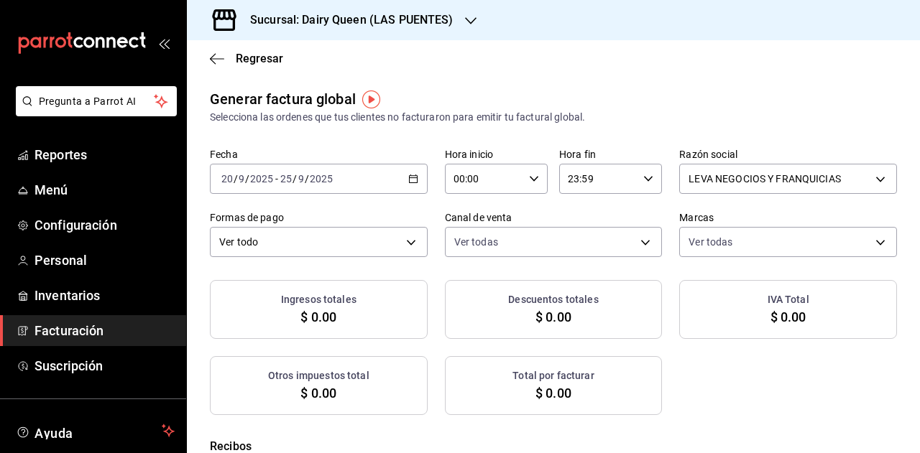
checkbox input "true"
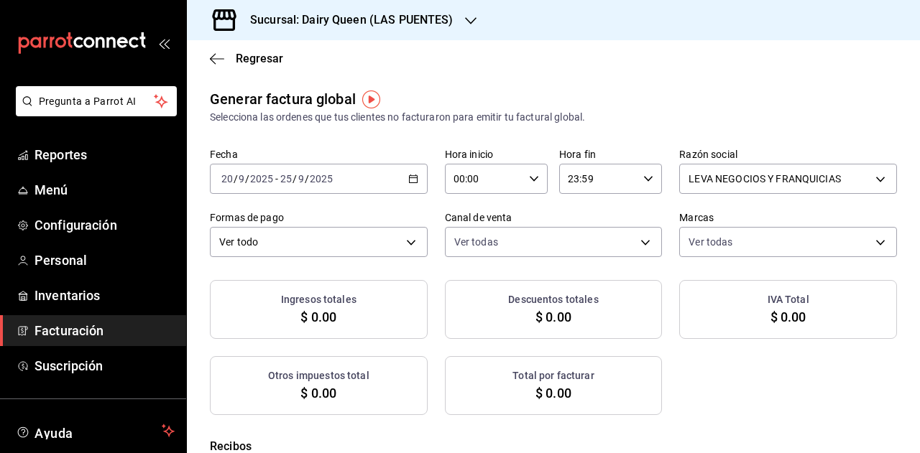
checkbox input "true"
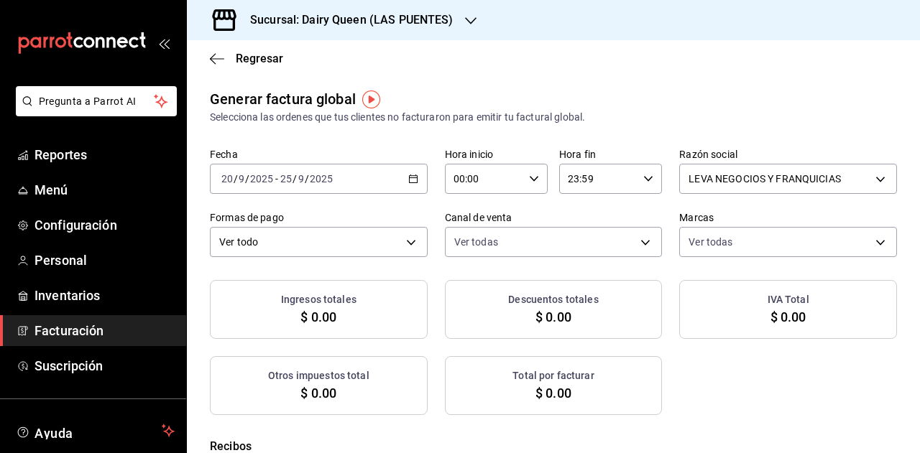
checkbox input "true"
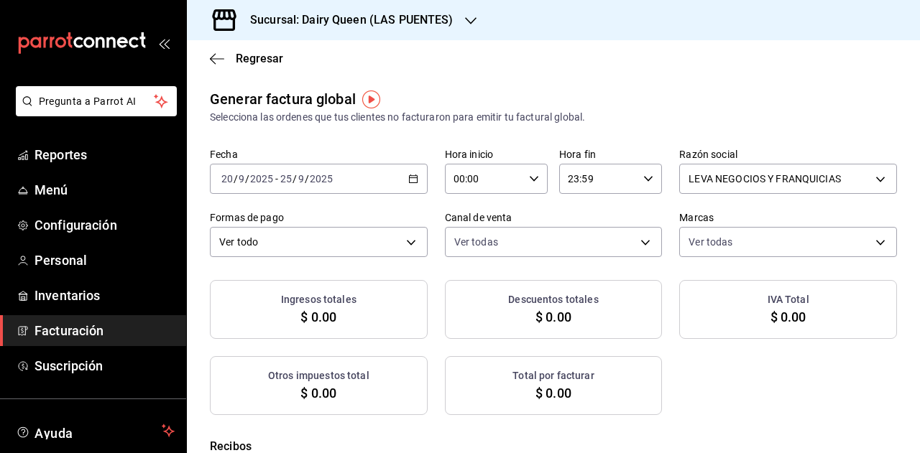
checkbox input "true"
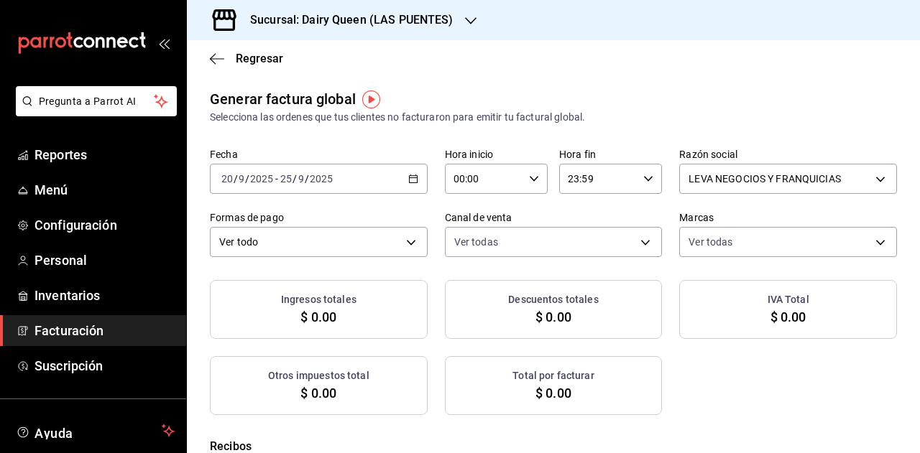
checkbox input "true"
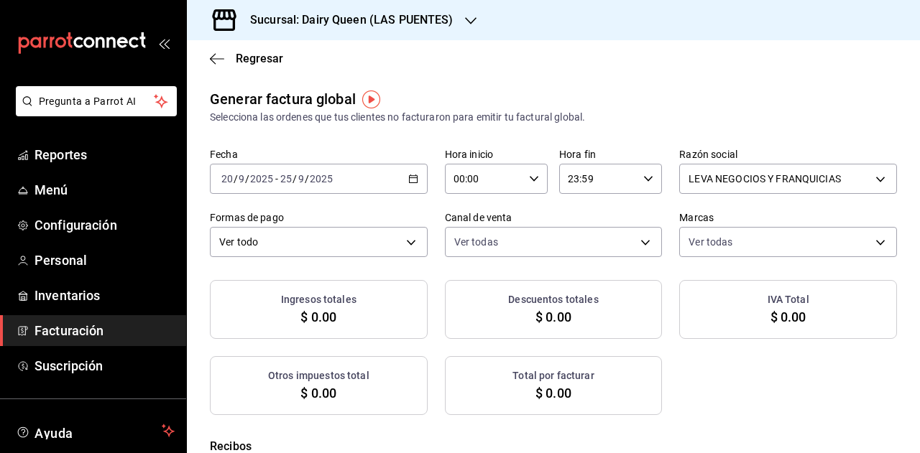
checkbox input "true"
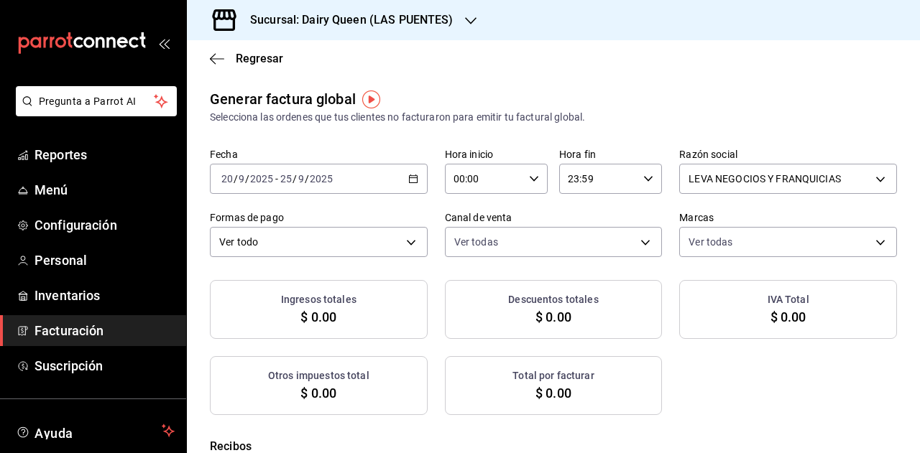
checkbox input "true"
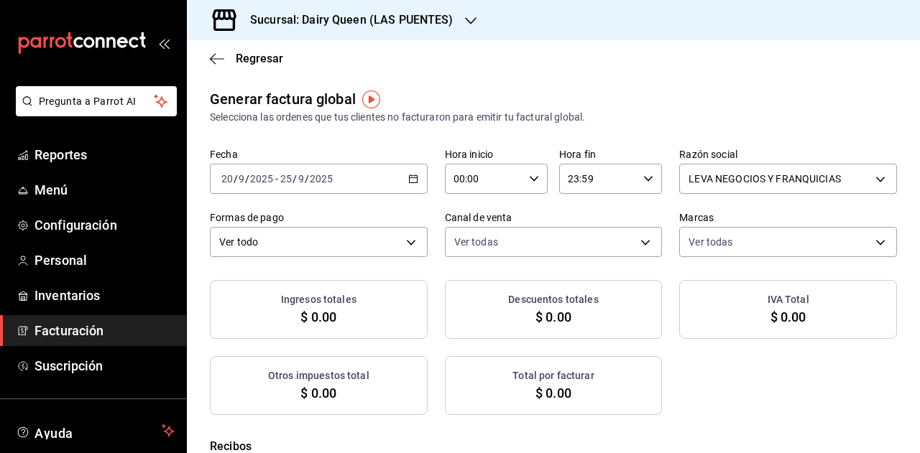
checkbox input "true"
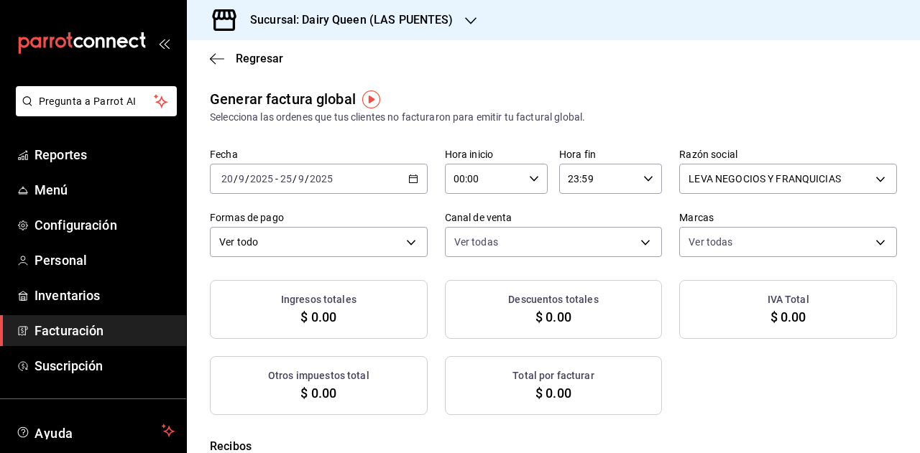
checkbox input "true"
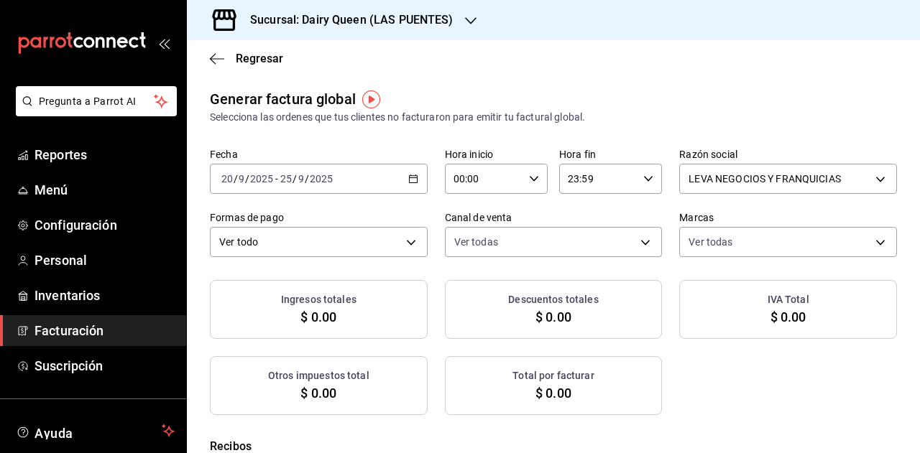
checkbox input "true"
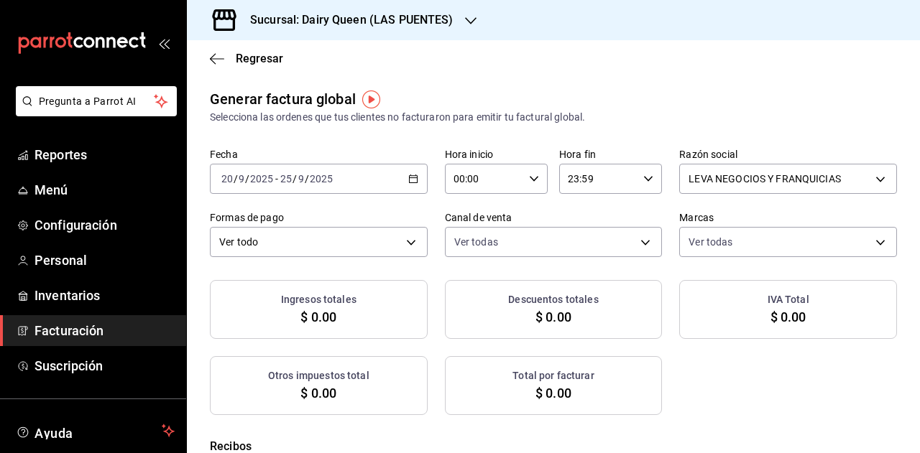
checkbox input "true"
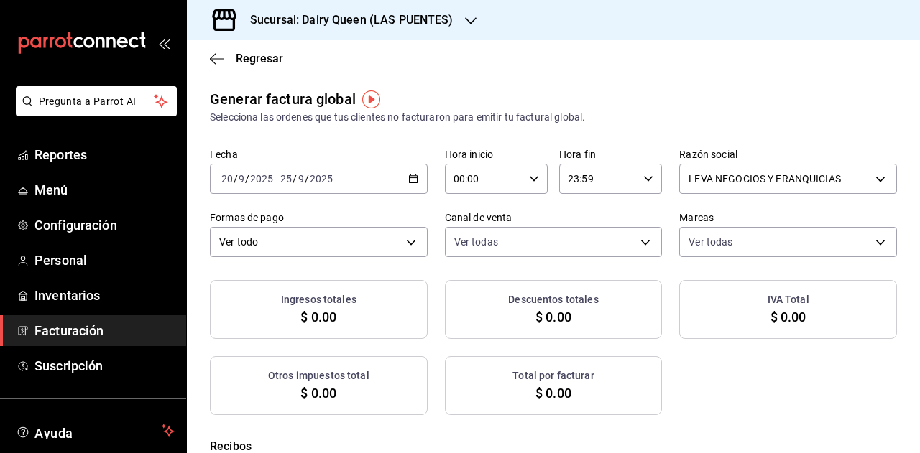
checkbox input "true"
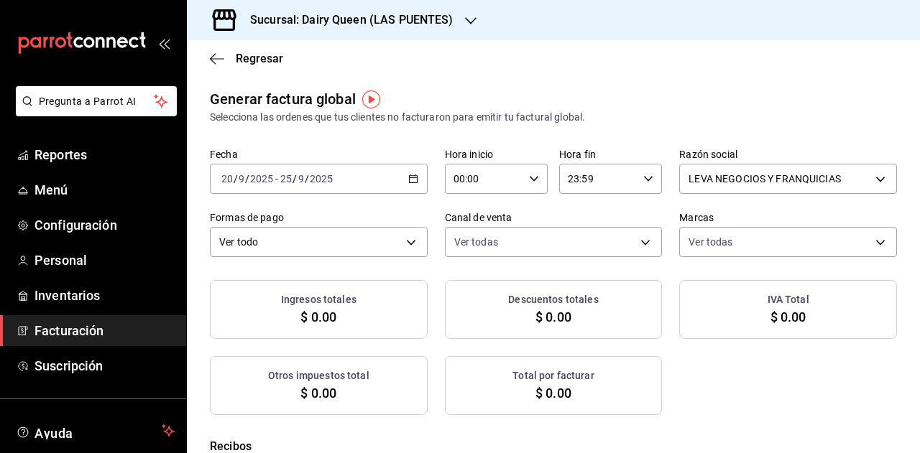
checkbox input "true"
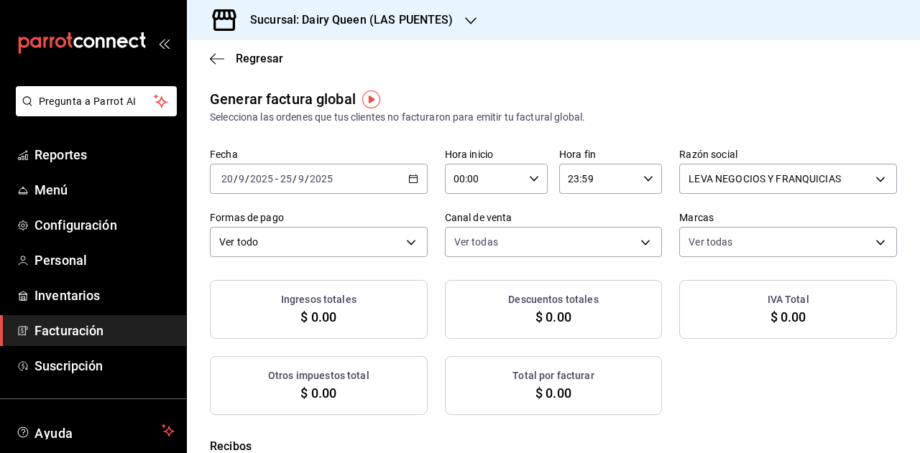
checkbox input "true"
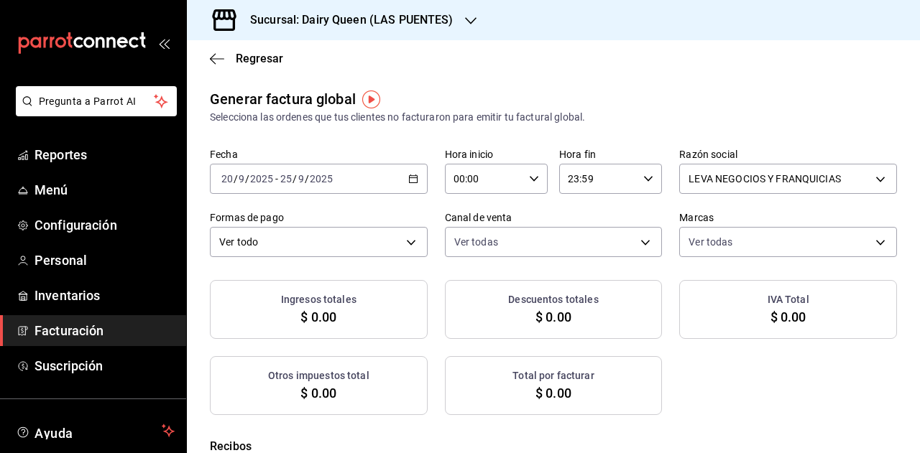
checkbox input "true"
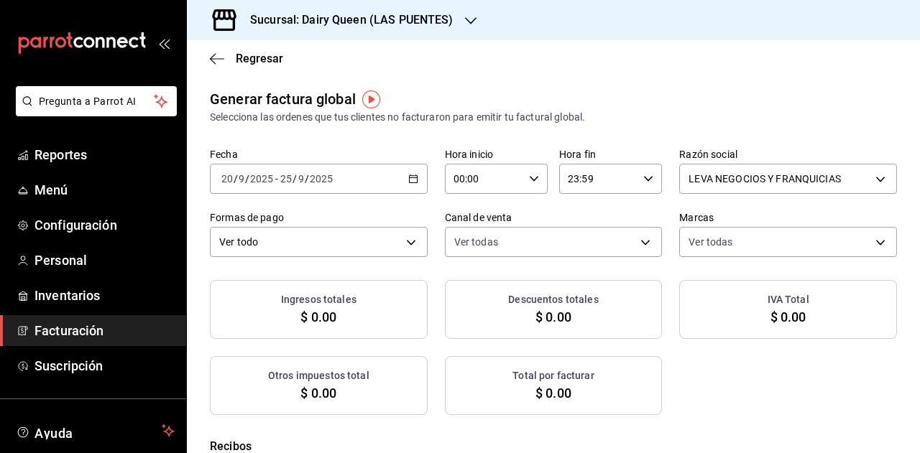
checkbox input "true"
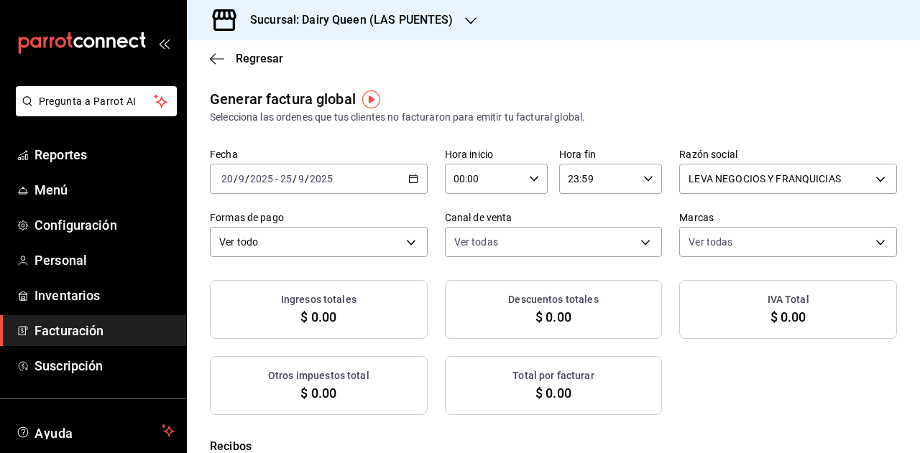
checkbox input "true"
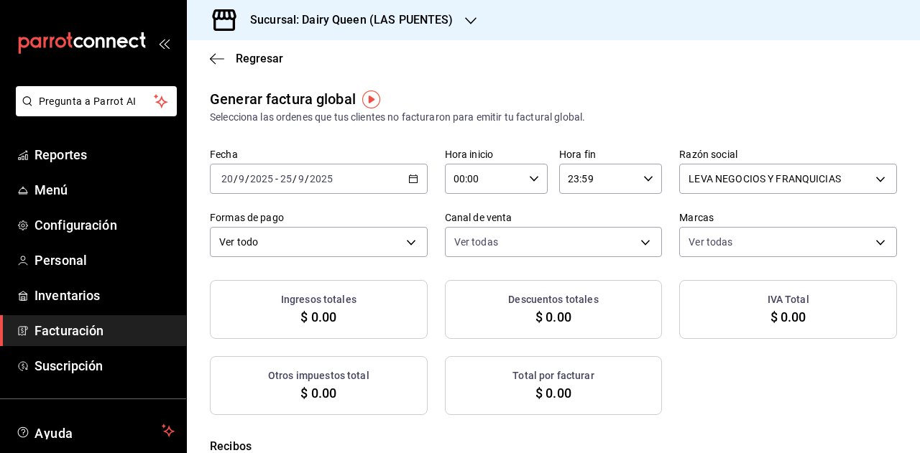
checkbox input "true"
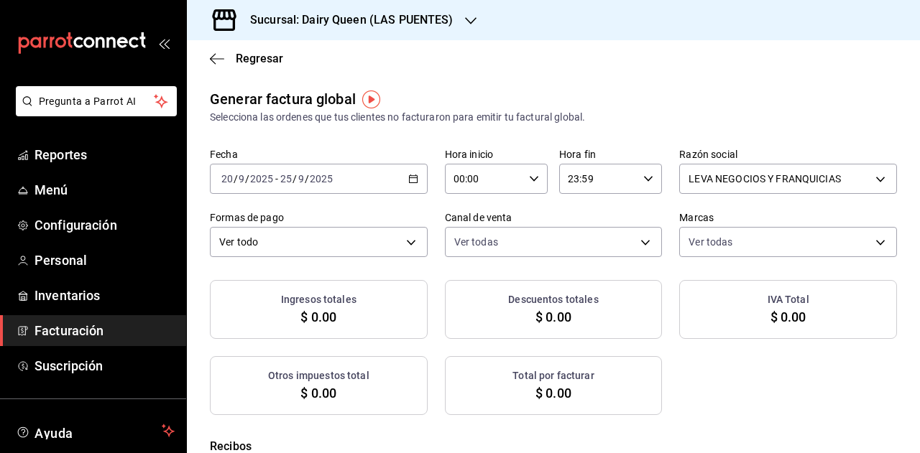
checkbox input "true"
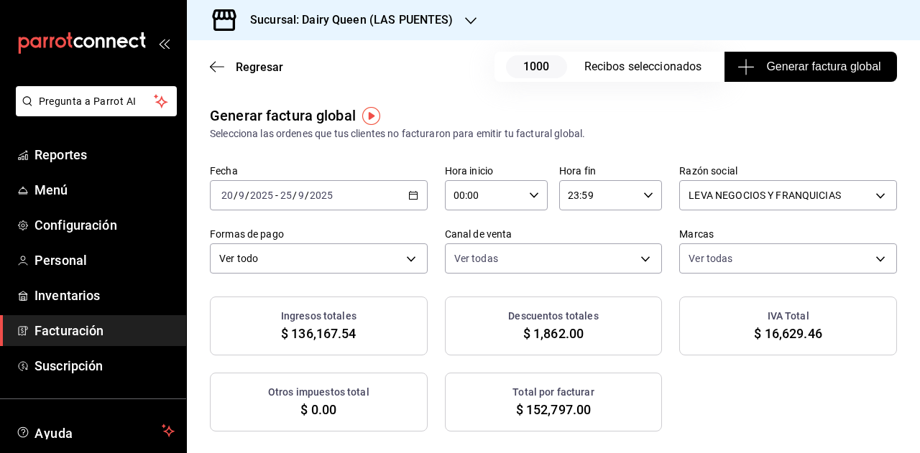
click at [805, 65] on span "Generar factura global" at bounding box center [810, 66] width 140 height 17
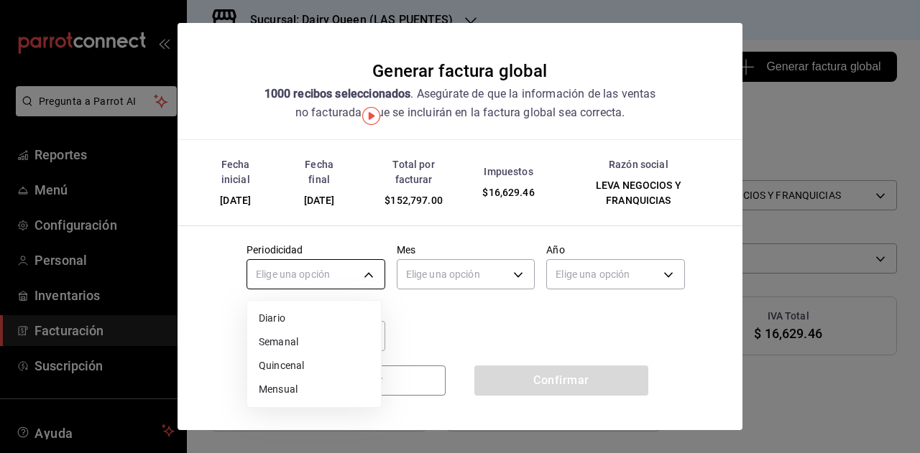
click at [362, 282] on body "Pregunta a Parrot AI Reportes Menú Configuración Personal Inventarios Facturaci…" at bounding box center [460, 226] width 920 height 453
click at [286, 385] on li "Mensual" at bounding box center [314, 390] width 134 height 24
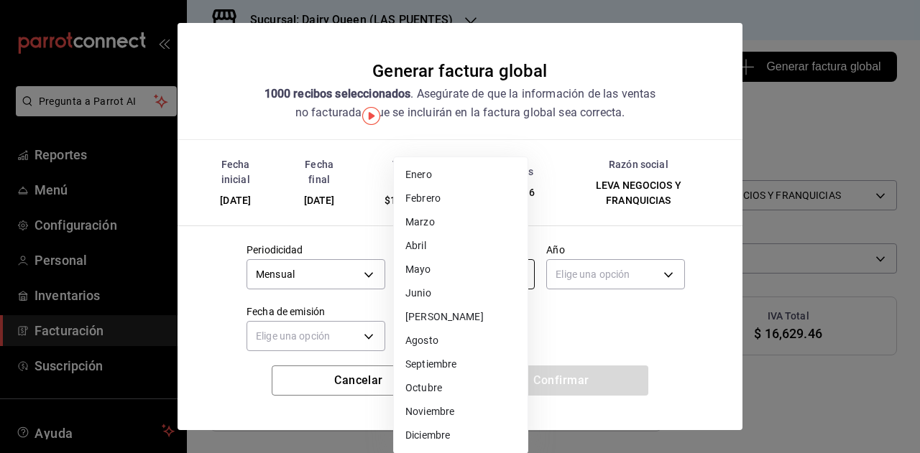
click at [441, 285] on body "Pregunta a Parrot AI Reportes Menú Configuración Personal Inventarios Facturaci…" at bounding box center [460, 226] width 920 height 453
click at [446, 357] on li "Septiembre" at bounding box center [461, 365] width 134 height 24
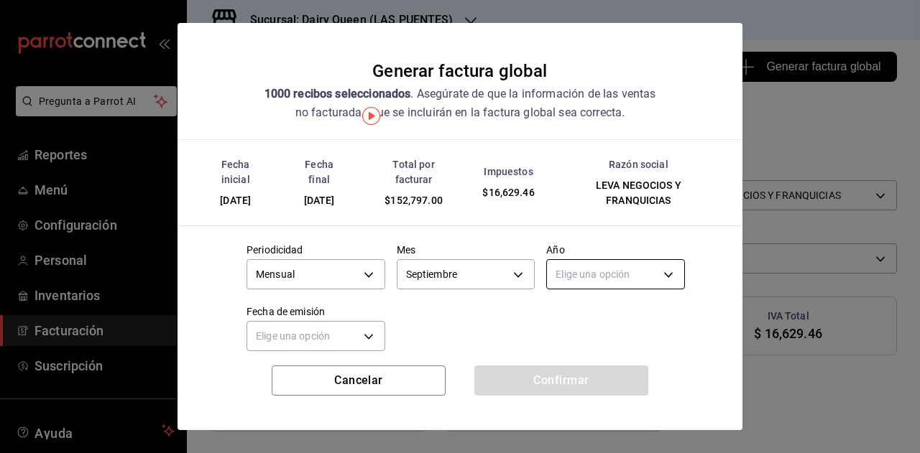
click at [592, 280] on body "Pregunta a Parrot AI Reportes Menú Configuración Personal Inventarios Facturaci…" at bounding box center [460, 226] width 920 height 453
click at [573, 310] on li "2025" at bounding box center [607, 319] width 134 height 24
click at [338, 333] on body "Pregunta a Parrot AI Reportes Menú Configuración Personal Inventarios Facturaci…" at bounding box center [460, 226] width 920 height 453
click at [313, 383] on li "Hoy" at bounding box center [314, 381] width 134 height 24
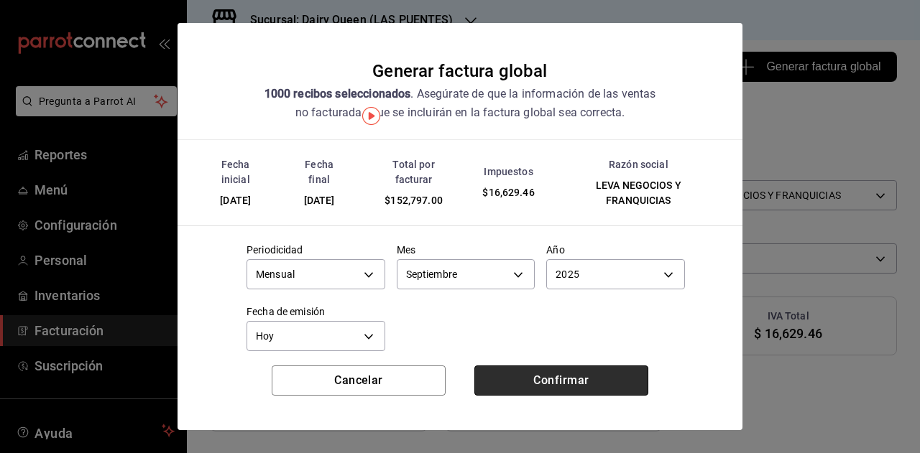
click at [519, 387] on button "Confirmar" at bounding box center [561, 381] width 174 height 30
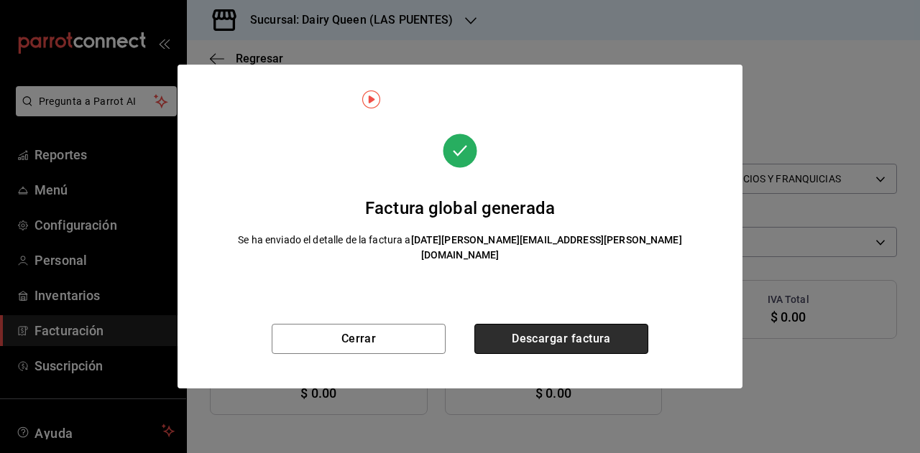
click at [535, 324] on button "Descargar factura" at bounding box center [561, 339] width 174 height 30
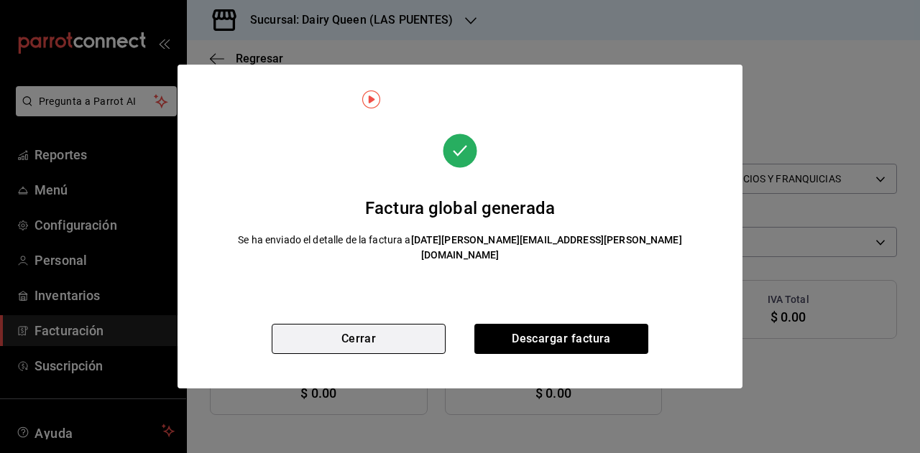
click at [374, 329] on button "Cerrar" at bounding box center [359, 339] width 174 height 30
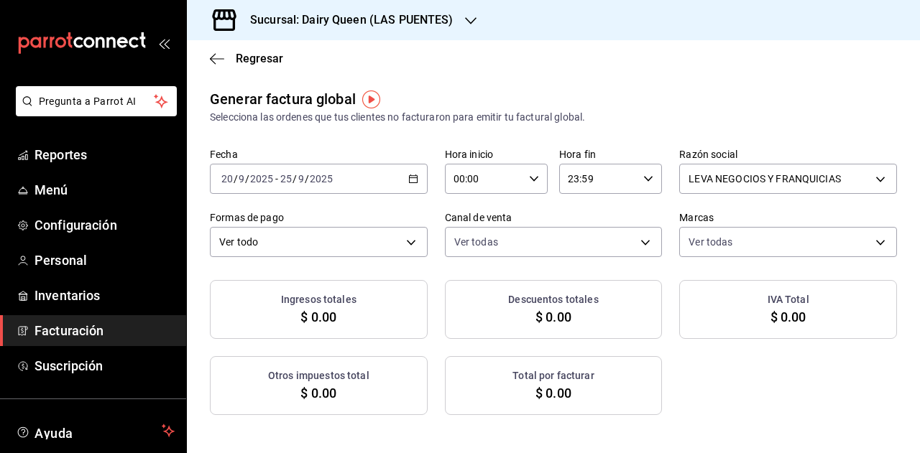
click at [413, 182] on \(Stroke\) "button" at bounding box center [413, 179] width 9 height 8
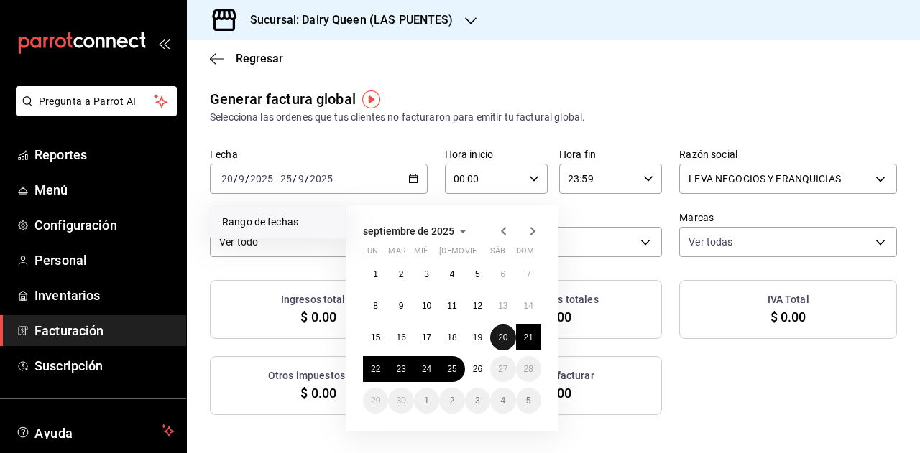
click at [499, 334] on abbr "20" at bounding box center [502, 338] width 9 height 10
click at [441, 372] on button "25" at bounding box center [451, 369] width 25 height 26
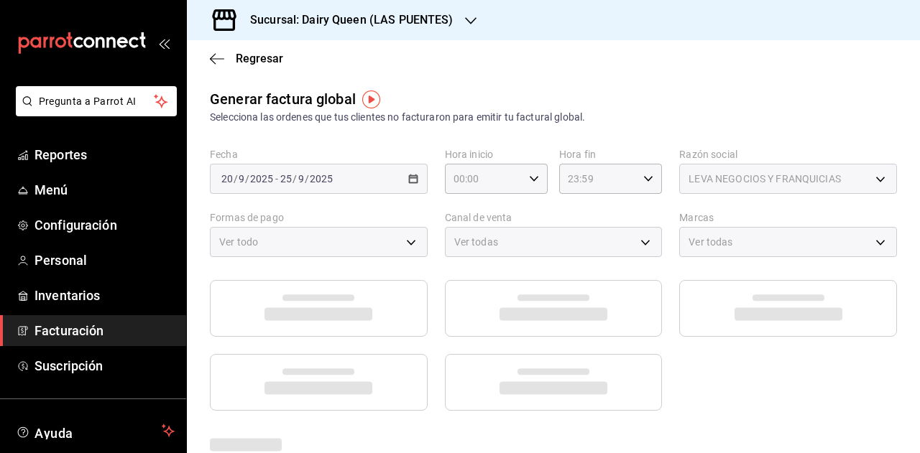
click at [522, 70] on div "Regresar" at bounding box center [553, 58] width 733 height 37
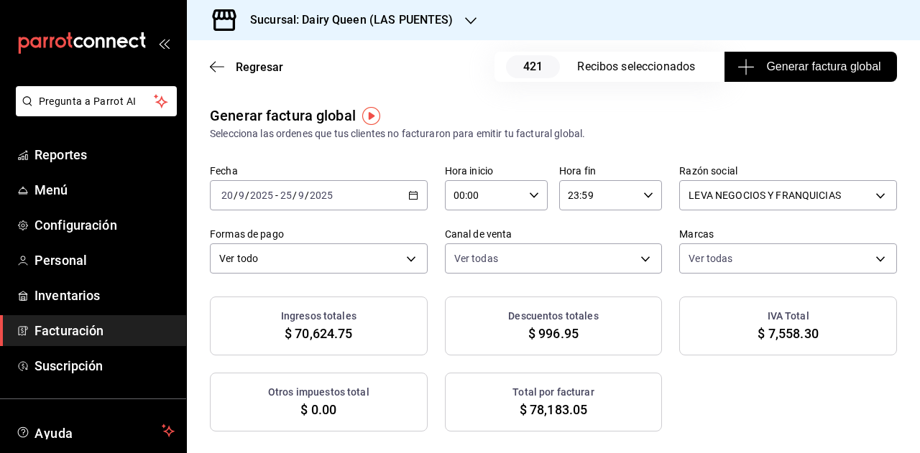
click at [767, 77] on button "Generar factura global" at bounding box center [810, 67] width 172 height 30
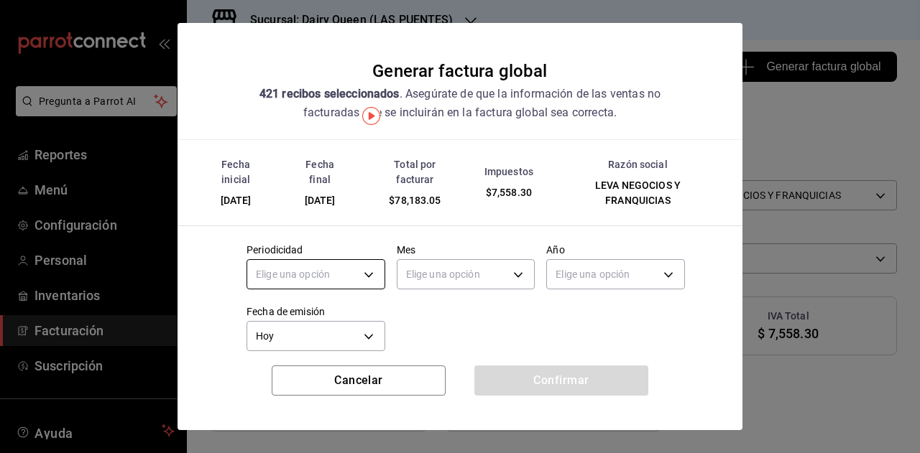
click at [329, 264] on body "Pregunta a Parrot AI Reportes Menú Configuración Personal Inventarios Facturaci…" at bounding box center [460, 226] width 920 height 453
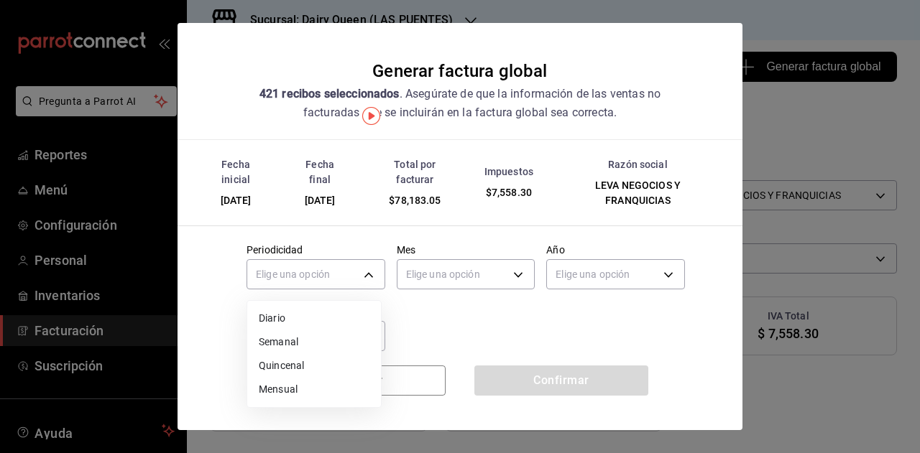
click at [291, 389] on li "Mensual" at bounding box center [314, 390] width 134 height 24
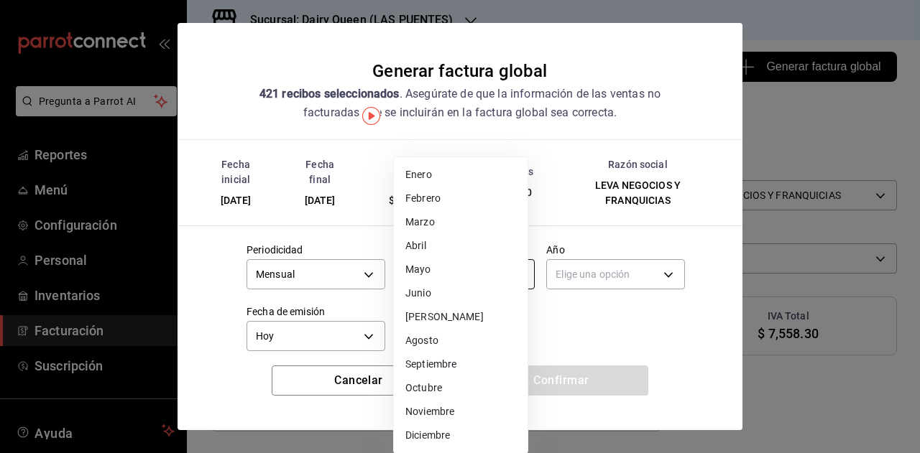
click at [435, 269] on body "Pregunta a Parrot AI Reportes Menú Configuración Personal Inventarios Facturaci…" at bounding box center [460, 226] width 920 height 453
click at [448, 371] on li "Septiembre" at bounding box center [461, 365] width 134 height 24
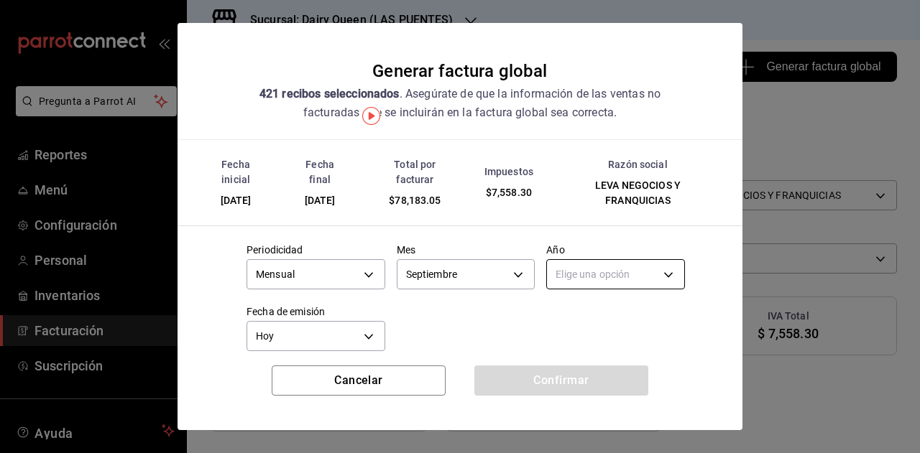
click at [571, 285] on body "Pregunta a Parrot AI Reportes Menú Configuración Personal Inventarios Facturaci…" at bounding box center [460, 226] width 920 height 453
drag, startPoint x: 556, startPoint y: 315, endPoint x: 451, endPoint y: 329, distance: 105.8
click at [521, 326] on div "Elige una opción 2025 2024" at bounding box center [460, 226] width 920 height 453
drag, startPoint x: 451, startPoint y: 329, endPoint x: 478, endPoint y: 361, distance: 42.3
click at [449, 329] on div at bounding box center [460, 226] width 920 height 453
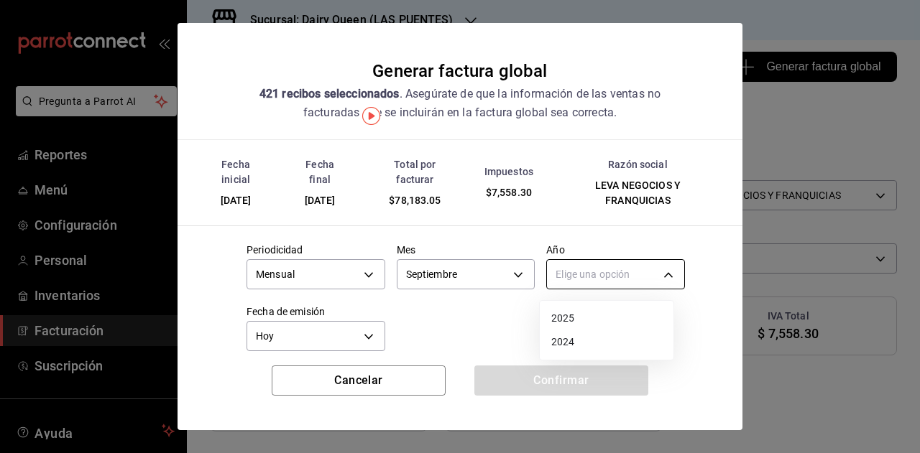
click at [579, 281] on body "Pregunta a Parrot AI Reportes Menú Configuración Personal Inventarios Facturaci…" at bounding box center [460, 226] width 920 height 453
click at [556, 324] on li "2025" at bounding box center [607, 319] width 134 height 24
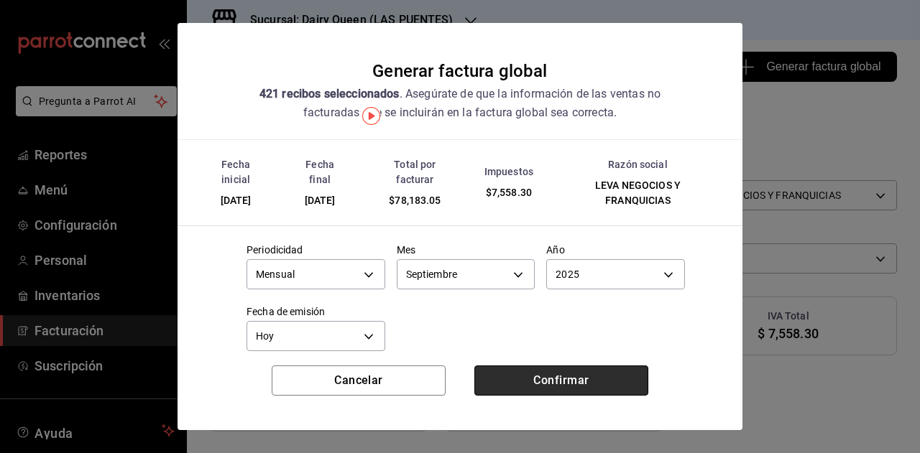
click at [506, 390] on button "Confirmar" at bounding box center [561, 381] width 174 height 30
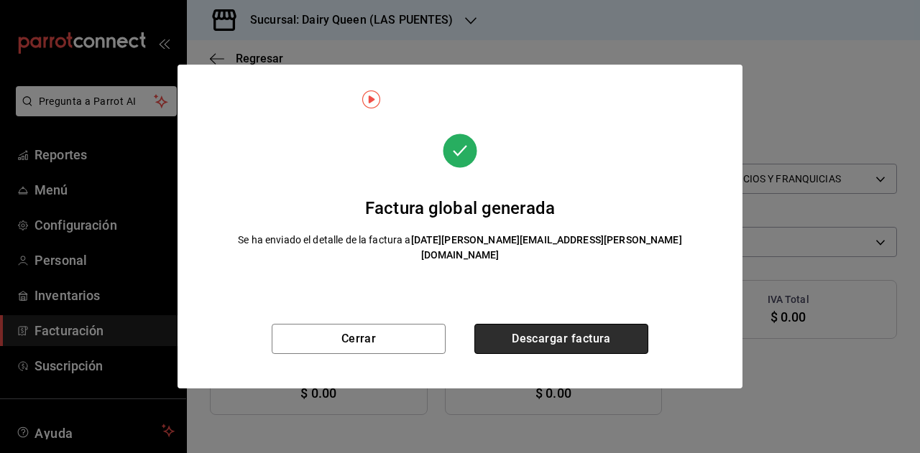
click at [573, 336] on button "Descargar factura" at bounding box center [561, 339] width 174 height 30
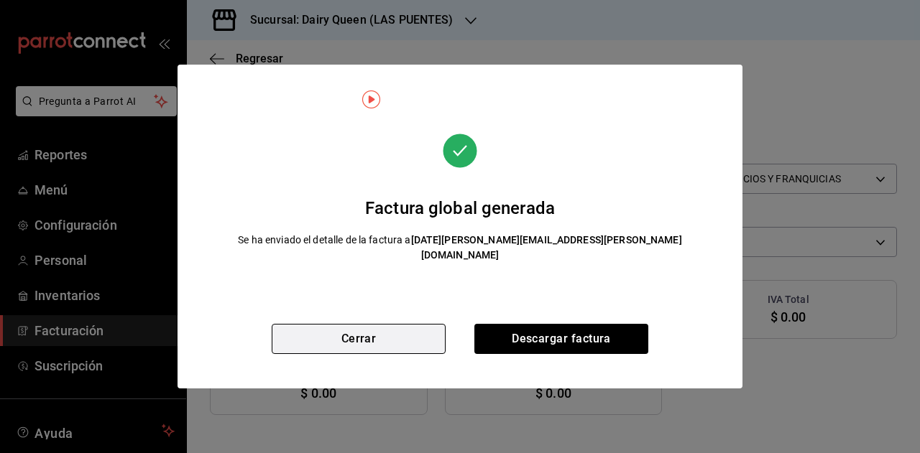
click at [391, 327] on button "Cerrar" at bounding box center [359, 339] width 174 height 30
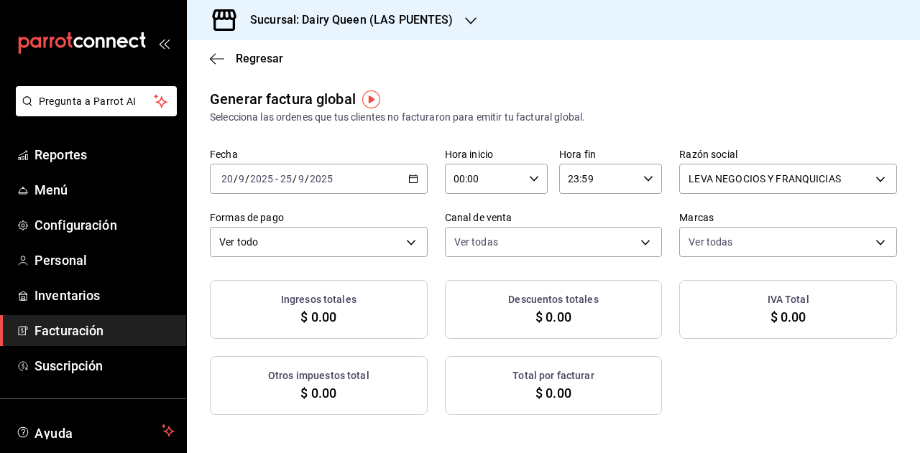
click at [408, 183] on icon "button" at bounding box center [413, 179] width 10 height 10
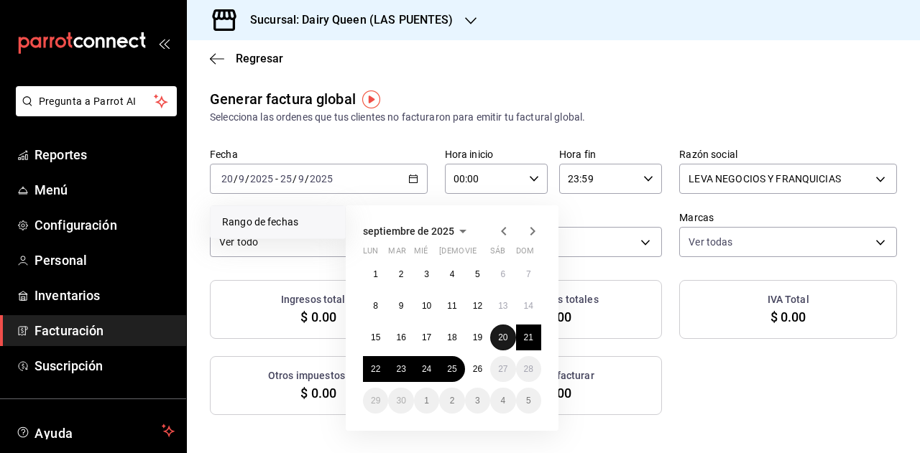
drag, startPoint x: 502, startPoint y: 338, endPoint x: 490, endPoint y: 341, distance: 11.9
click at [499, 338] on abbr "20" at bounding box center [502, 338] width 9 height 10
click at [447, 374] on button "25" at bounding box center [451, 369] width 25 height 26
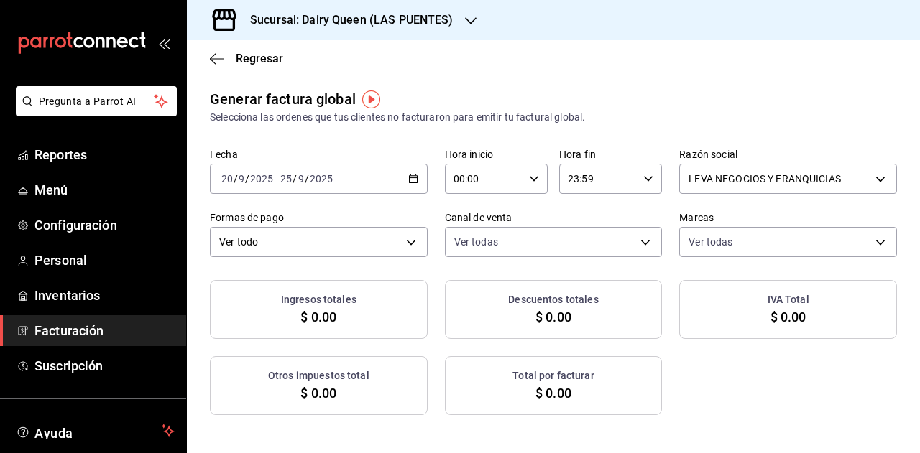
click at [354, 36] on div "Sucursal: Dairy Queen (LAS PUENTES)" at bounding box center [340, 20] width 284 height 40
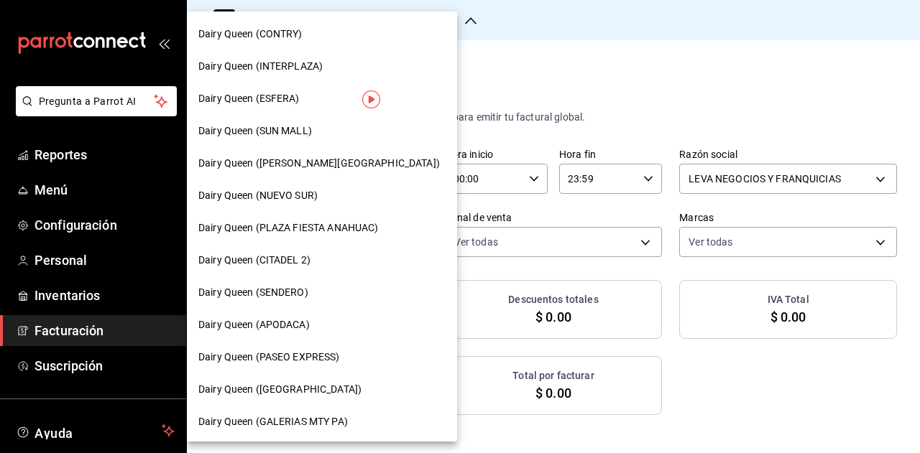
scroll to position [216, 0]
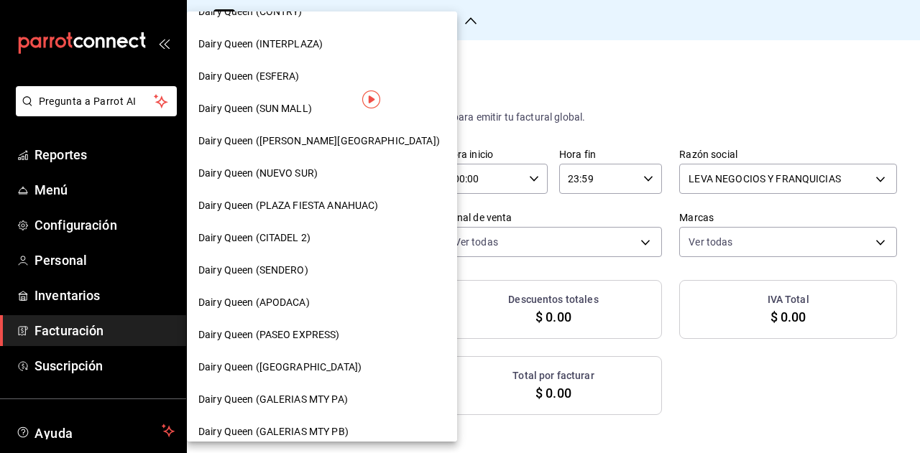
click at [318, 164] on div "Dairy Queen (NUEVO SUR)" at bounding box center [322, 173] width 270 height 32
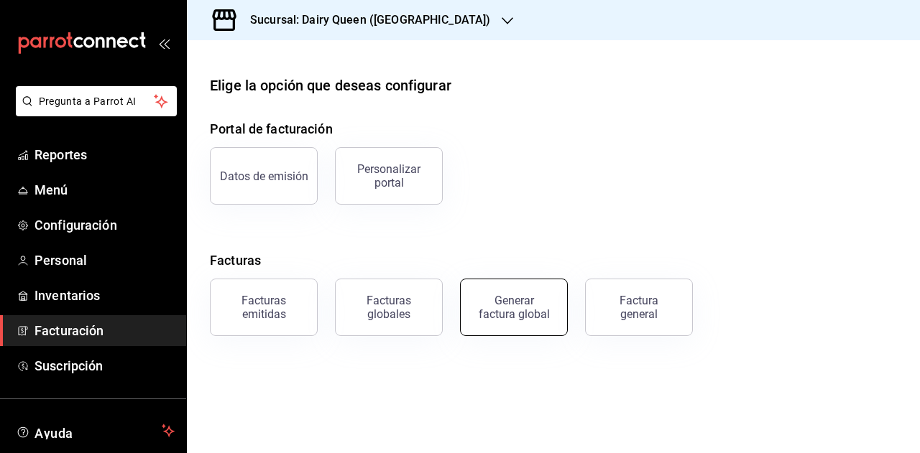
click at [504, 300] on div "Generar factura global" at bounding box center [514, 307] width 72 height 27
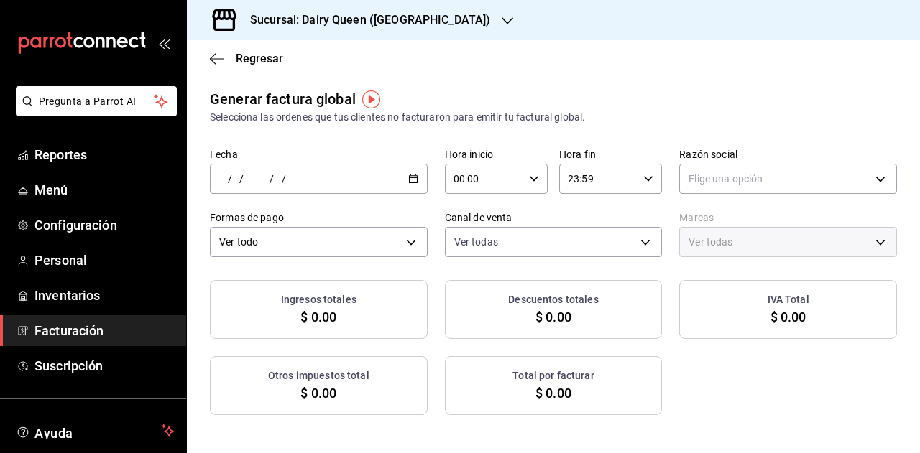
click at [301, 181] on div "/ / - / /" at bounding box center [319, 179] width 218 height 30
click at [295, 225] on span "Rango de fechas" at bounding box center [277, 222] width 111 height 15
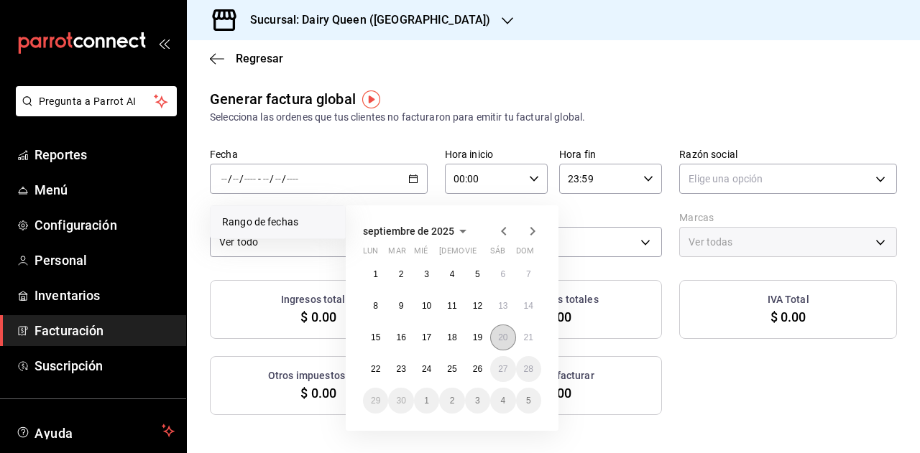
click at [496, 333] on button "20" at bounding box center [502, 338] width 25 height 26
click at [447, 369] on abbr "25" at bounding box center [451, 369] width 9 height 10
click at [509, 339] on button "20" at bounding box center [502, 338] width 25 height 26
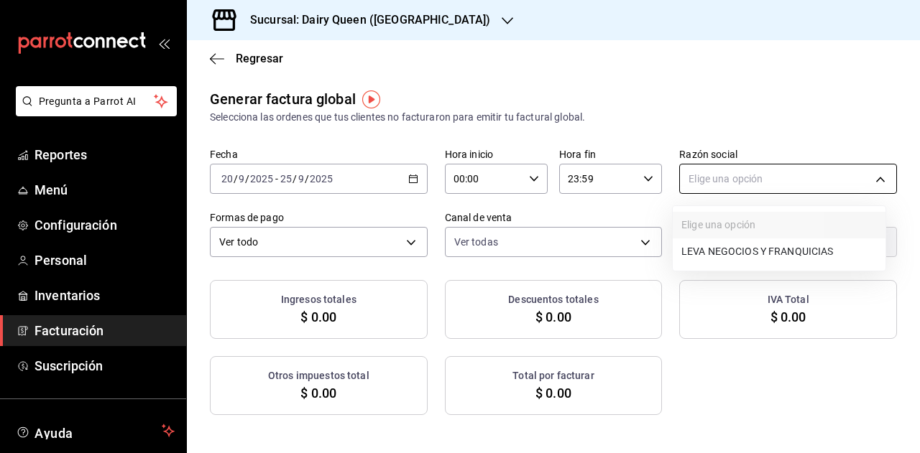
click at [718, 175] on body "Pregunta a Parrot AI Reportes Menú Configuración Personal Inventarios Facturaci…" at bounding box center [460, 226] width 920 height 453
click at [722, 248] on li "LEVA NEGOCIOS Y FRANQUICIAS" at bounding box center [779, 252] width 213 height 27
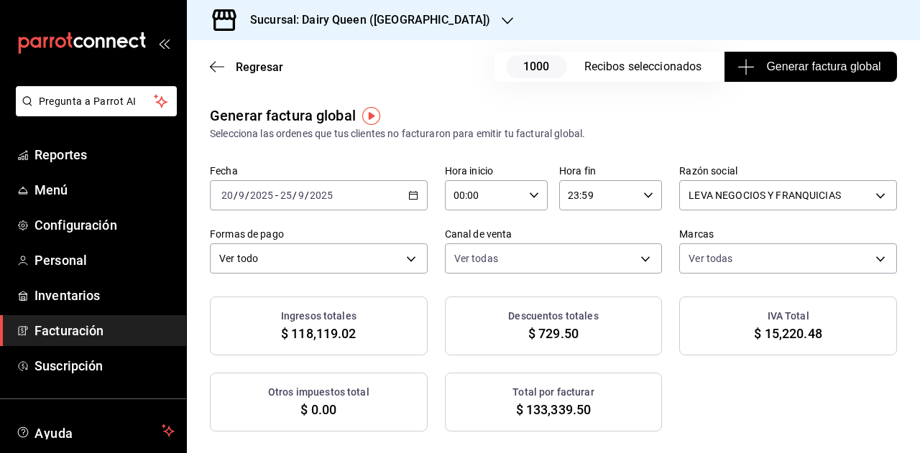
click at [737, 70] on icon "button" at bounding box center [745, 66] width 17 height 17
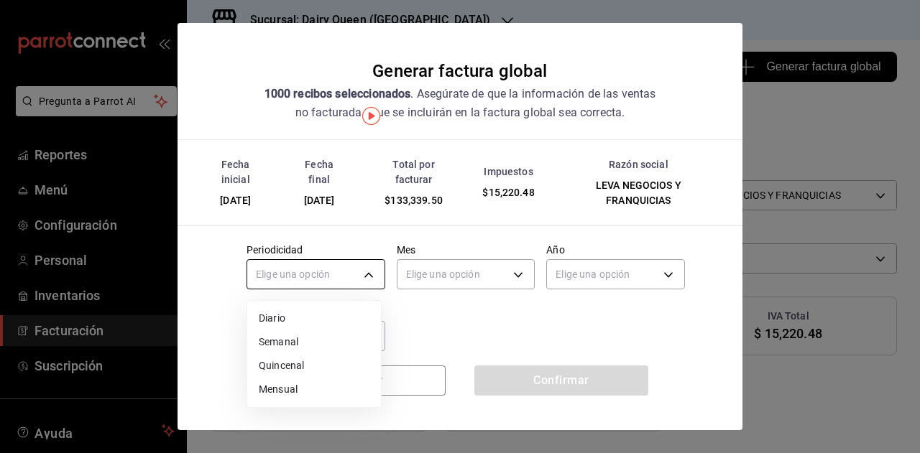
click at [336, 282] on body "Pregunta a Parrot AI Reportes Menú Configuración Personal Inventarios Facturaci…" at bounding box center [460, 226] width 920 height 453
click at [280, 393] on li "Mensual" at bounding box center [314, 390] width 134 height 24
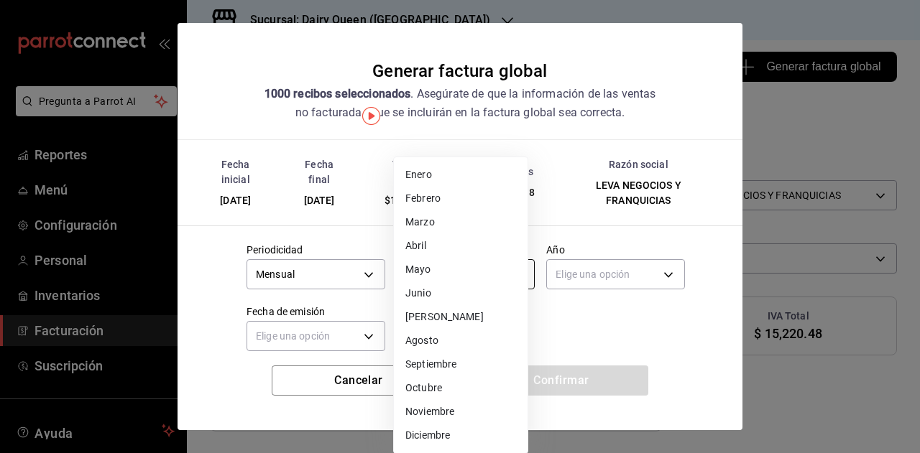
click at [443, 273] on body "Pregunta a Parrot AI Reportes Menú Configuración Personal Inventarios Facturaci…" at bounding box center [460, 226] width 920 height 453
click at [428, 370] on li "Septiembre" at bounding box center [461, 365] width 134 height 24
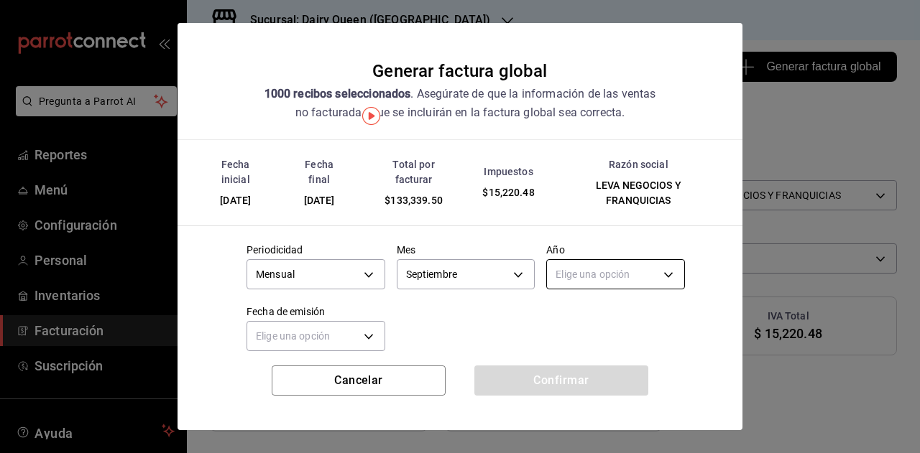
click at [591, 274] on body "Pregunta a Parrot AI Reportes Menú Configuración Personal Inventarios Facturaci…" at bounding box center [460, 226] width 920 height 453
click at [569, 311] on li "2025" at bounding box center [607, 319] width 134 height 24
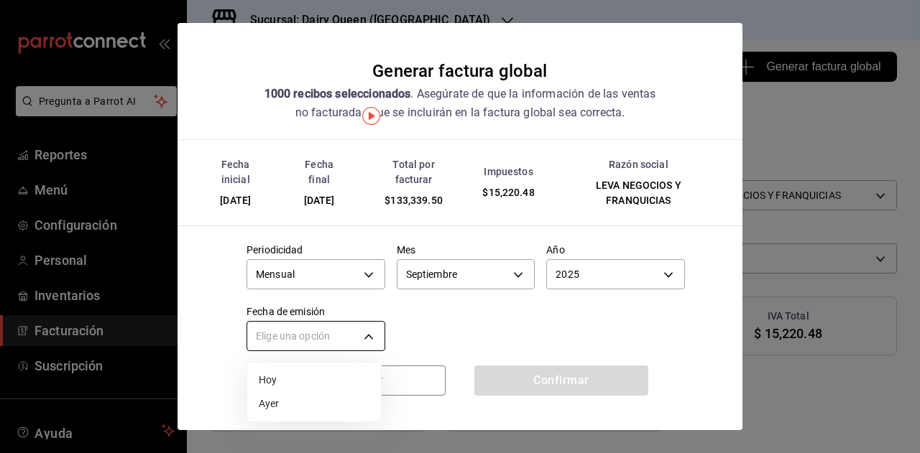
click at [316, 329] on body "Pregunta a Parrot AI Reportes Menú Configuración Personal Inventarios Facturaci…" at bounding box center [460, 226] width 920 height 453
click at [287, 379] on li "Hoy" at bounding box center [314, 381] width 134 height 24
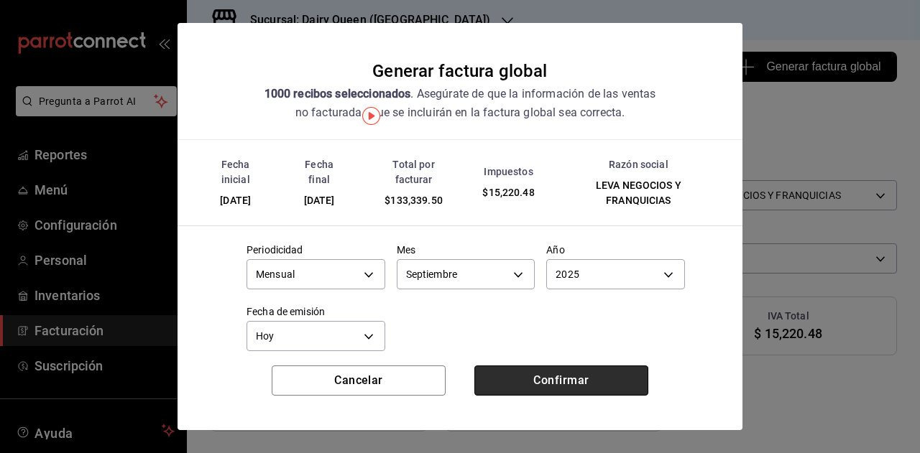
click at [526, 380] on button "Confirmar" at bounding box center [561, 381] width 174 height 30
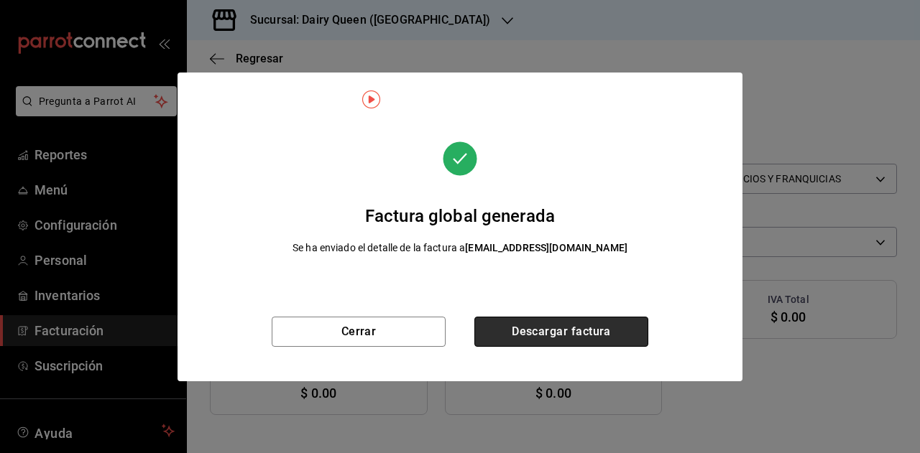
click at [538, 331] on button "Descargar factura" at bounding box center [561, 332] width 174 height 30
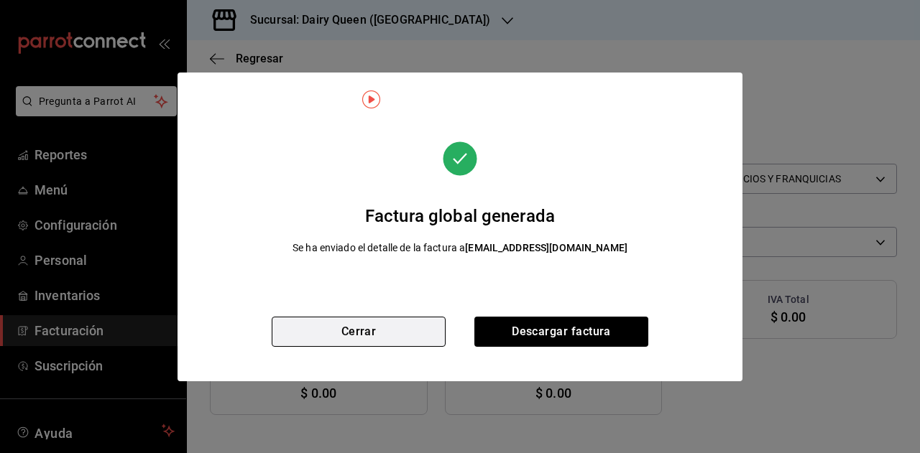
click at [412, 340] on button "Cerrar" at bounding box center [359, 332] width 174 height 30
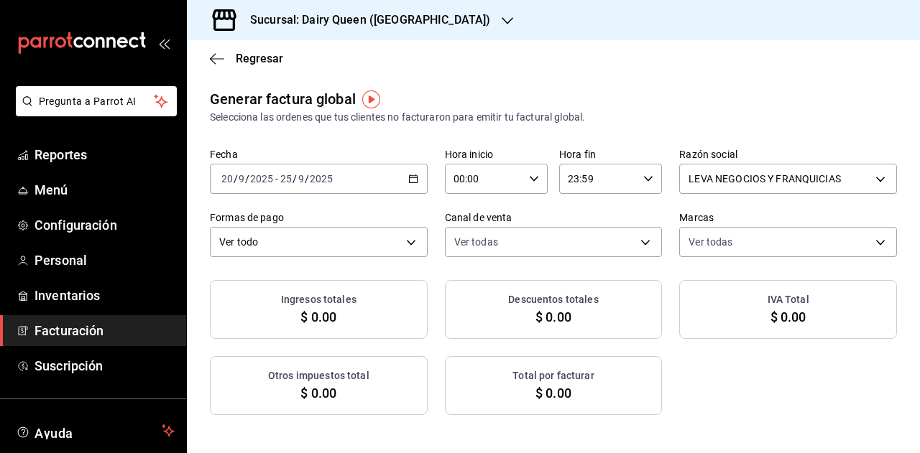
click at [415, 192] on div "[DATE] [DATE] - [DATE] [DATE]" at bounding box center [319, 179] width 218 height 30
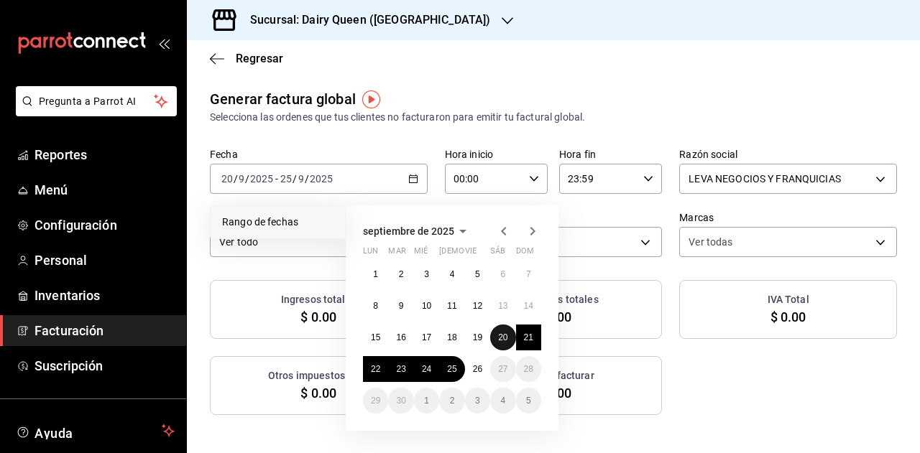
click at [506, 343] on button "20" at bounding box center [502, 338] width 25 height 26
click at [449, 376] on button "25" at bounding box center [451, 369] width 25 height 26
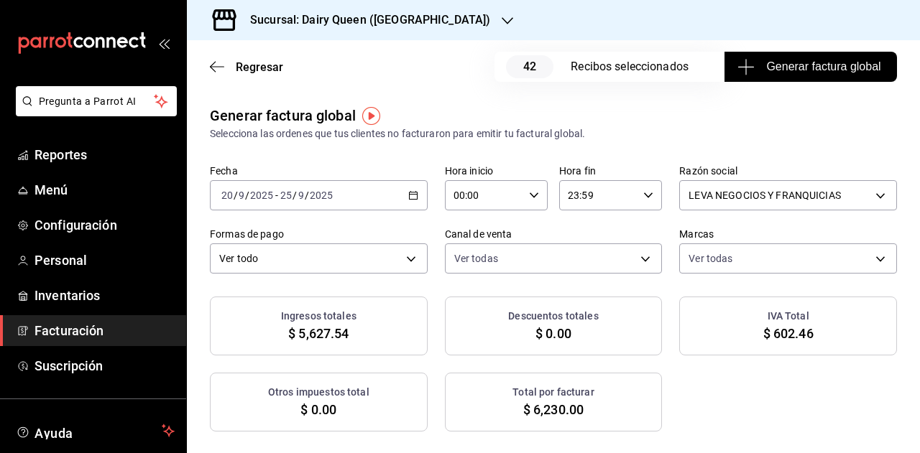
click at [806, 63] on span "Generar factura global" at bounding box center [810, 66] width 140 height 17
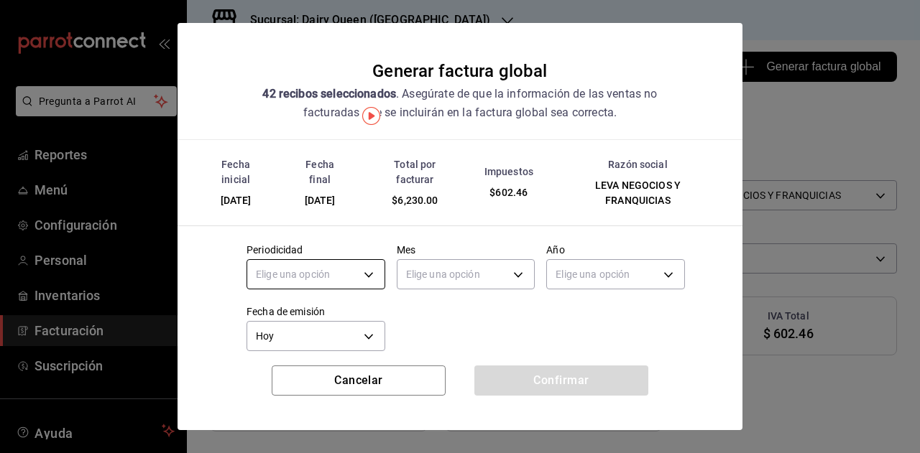
click at [346, 267] on body "Pregunta a Parrot AI Reportes Menú Configuración Personal Inventarios Facturaci…" at bounding box center [460, 226] width 920 height 453
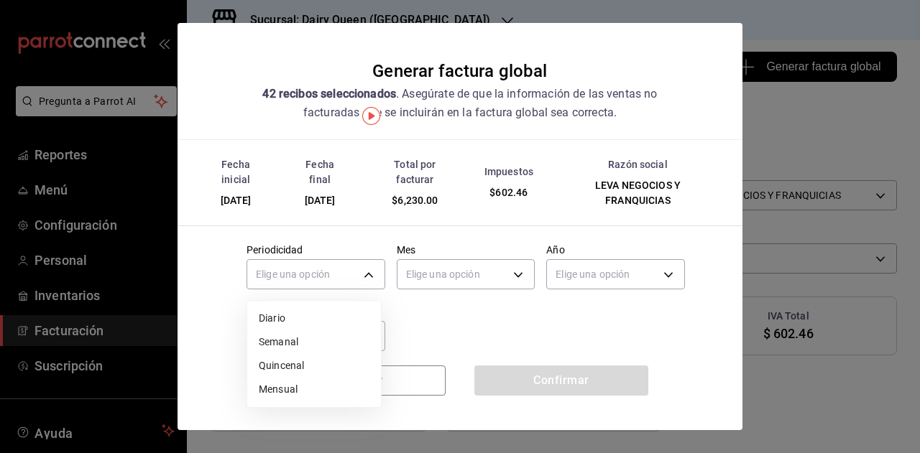
click at [295, 387] on li "Mensual" at bounding box center [314, 390] width 134 height 24
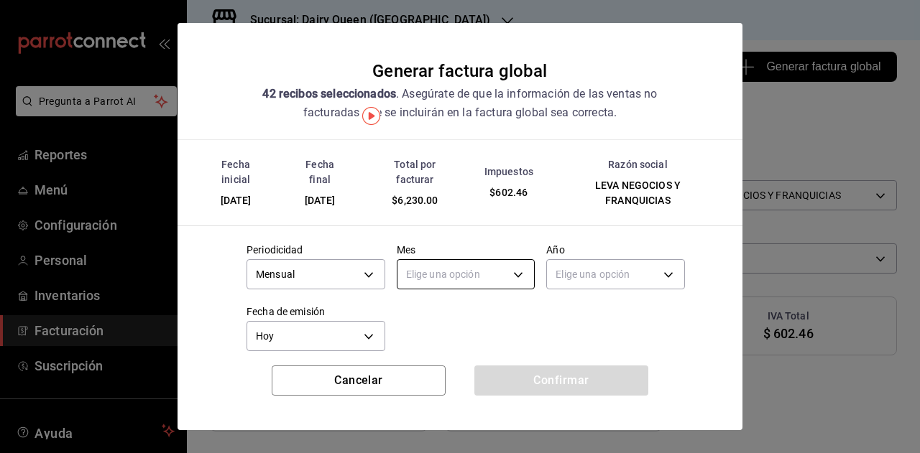
click at [433, 287] on body "Pregunta a Parrot AI Reportes Menú Configuración Personal Inventarios Facturaci…" at bounding box center [460, 226] width 920 height 453
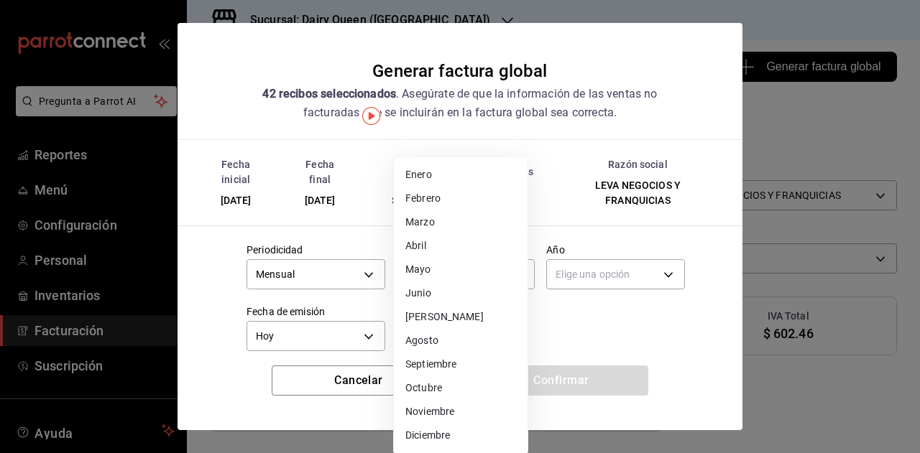
click at [431, 366] on li "Septiembre" at bounding box center [461, 365] width 134 height 24
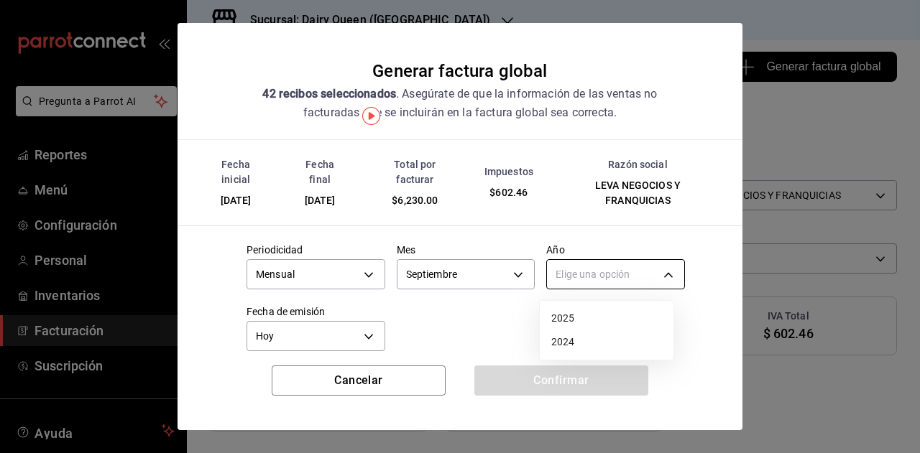
click at [568, 285] on body "Pregunta a Parrot AI Reportes Menú Configuración Personal Inventarios Facturaci…" at bounding box center [460, 226] width 920 height 453
drag, startPoint x: 561, startPoint y: 318, endPoint x: 411, endPoint y: 326, distance: 150.4
click at [561, 318] on li "2025" at bounding box center [607, 319] width 134 height 24
click at [411, 326] on div at bounding box center [460, 226] width 920 height 453
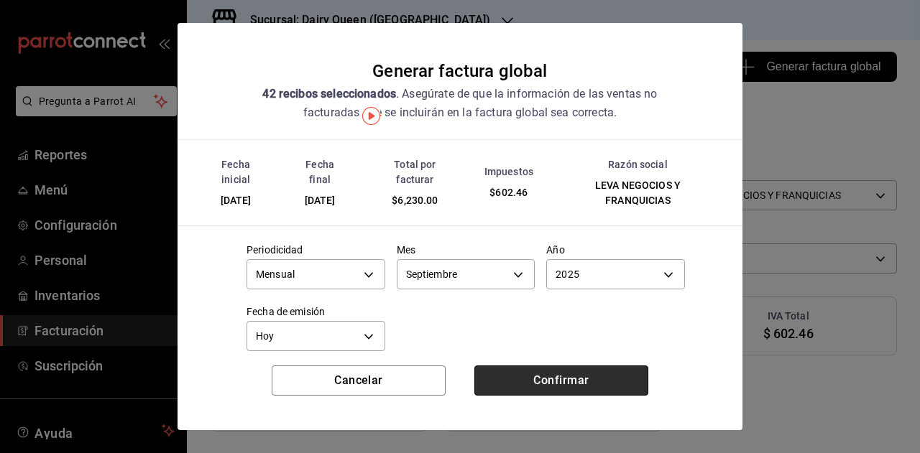
click at [503, 379] on button "Confirmar" at bounding box center [561, 381] width 174 height 30
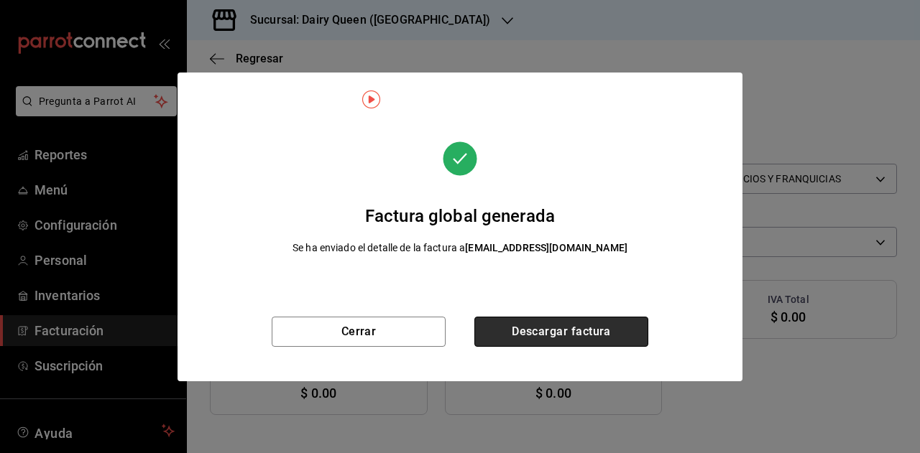
click at [563, 337] on button "Descargar factura" at bounding box center [561, 332] width 174 height 30
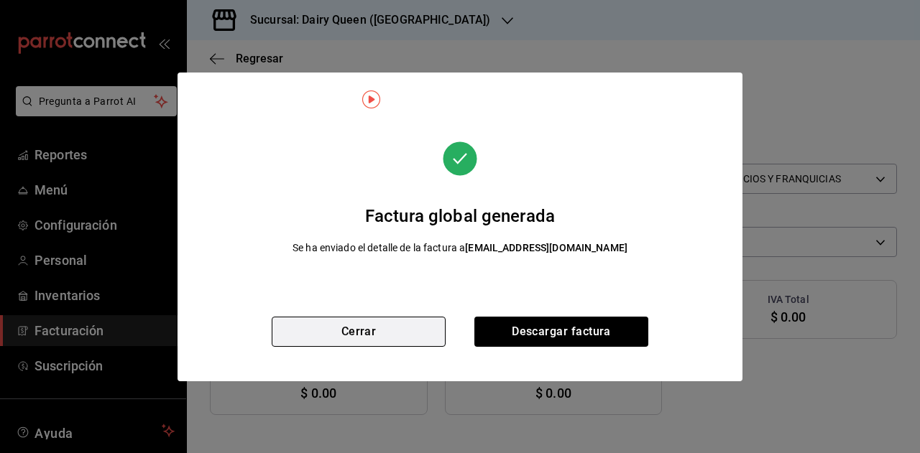
click at [384, 324] on button "Cerrar" at bounding box center [359, 332] width 174 height 30
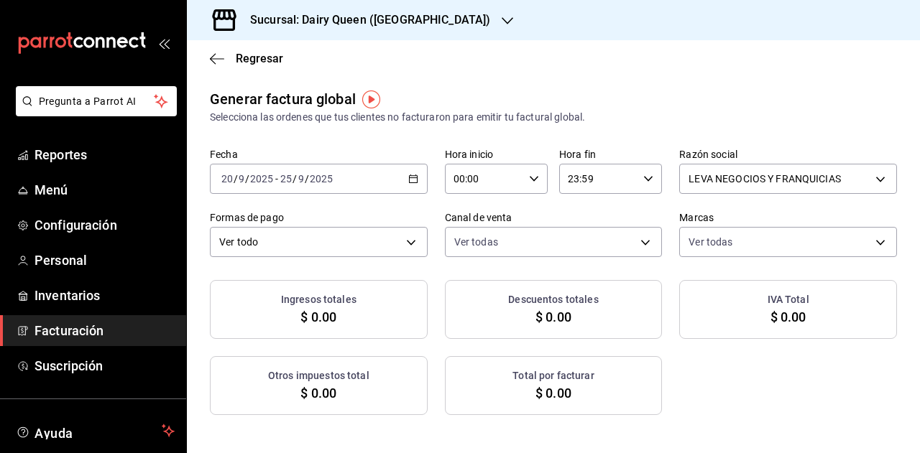
click at [398, 177] on div "[DATE] [DATE] - [DATE] [DATE]" at bounding box center [319, 179] width 218 height 30
drag, startPoint x: 448, startPoint y: 72, endPoint x: 438, endPoint y: 32, distance: 41.0
click at [448, 66] on div "Regresar" at bounding box center [553, 58] width 733 height 37
click at [433, 19] on h3 "Sucursal: Dairy Queen (NUEVO SUR)" at bounding box center [365, 19] width 252 height 17
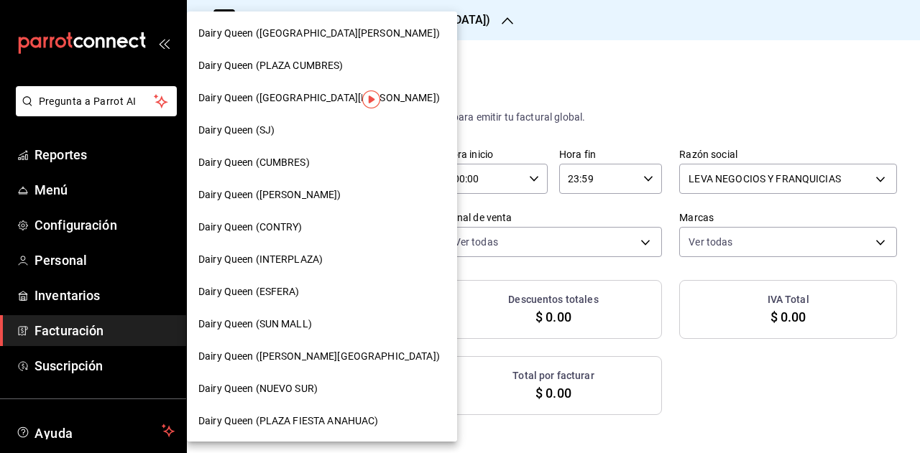
drag, startPoint x: 512, startPoint y: 81, endPoint x: 405, endPoint y: 119, distance: 114.1
click at [490, 89] on div at bounding box center [460, 226] width 920 height 453
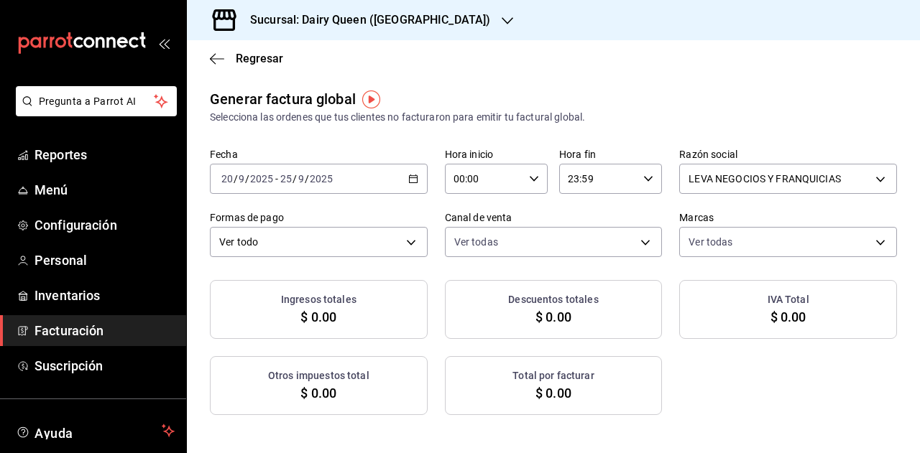
click at [404, 174] on div "[DATE] [DATE] - [DATE] [DATE]" at bounding box center [319, 179] width 218 height 30
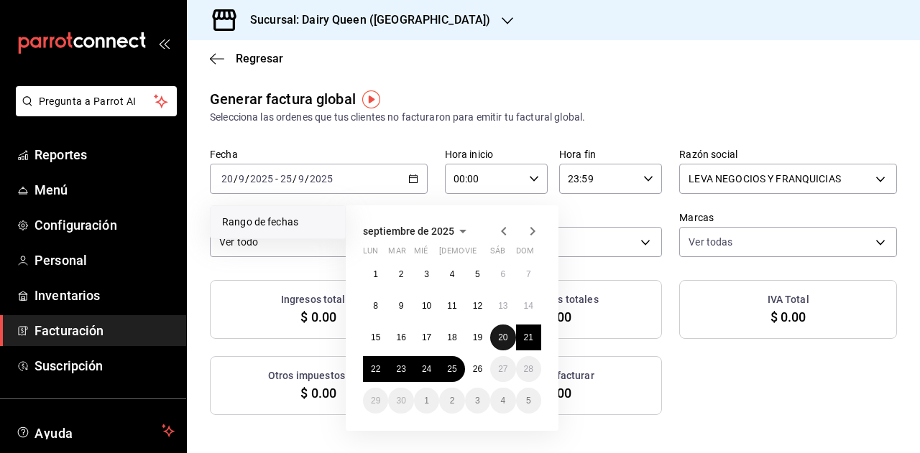
drag, startPoint x: 506, startPoint y: 341, endPoint x: 497, endPoint y: 347, distance: 10.4
click at [507, 341] on abbr "20" at bounding box center [502, 338] width 9 height 10
click at [448, 369] on abbr "25" at bounding box center [451, 369] width 9 height 10
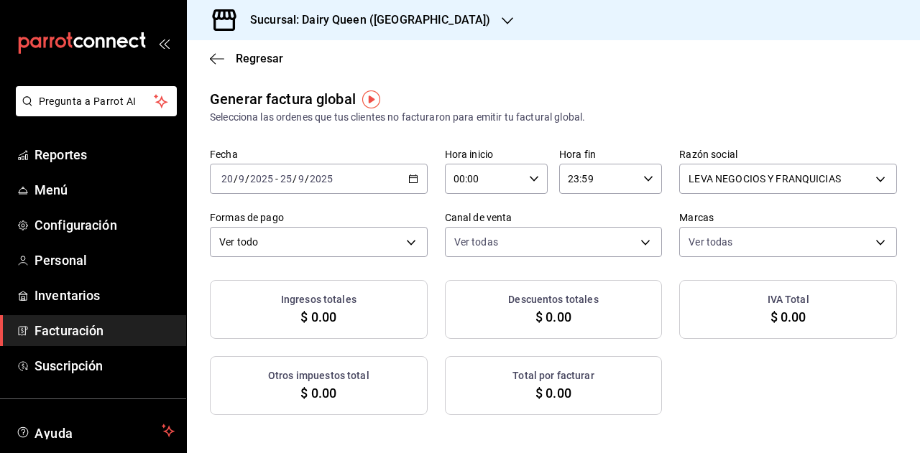
click at [437, 65] on div "Regresar" at bounding box center [553, 58] width 733 height 37
click at [434, 37] on div "Sucursal: Dairy Queen (NUEVO SUR)" at bounding box center [358, 20] width 321 height 40
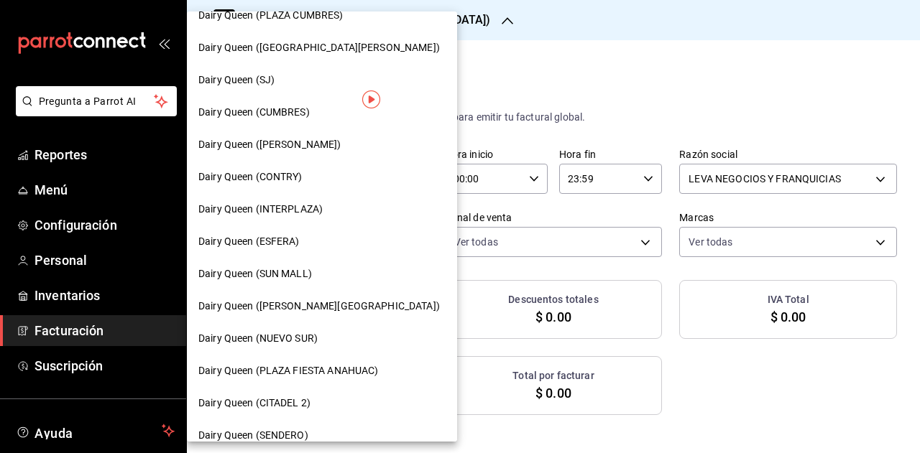
scroll to position [72, 0]
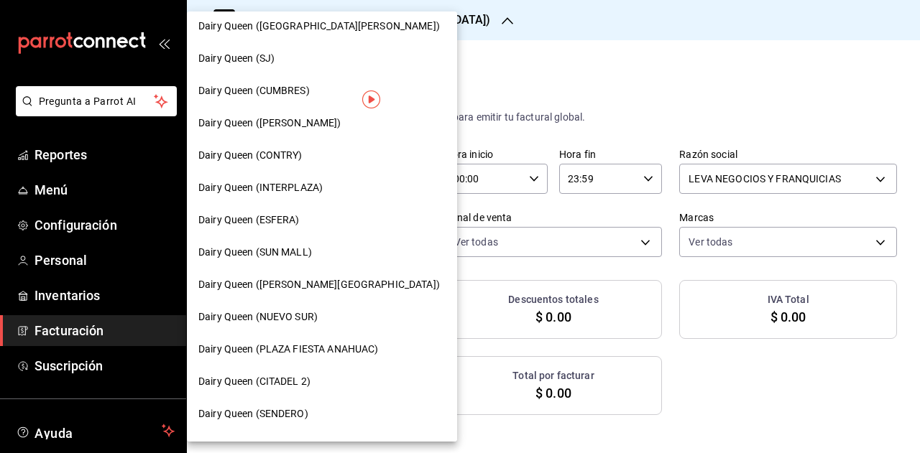
click at [309, 222] on div "Dairy Queen (ESFERA)" at bounding box center [321, 220] width 247 height 15
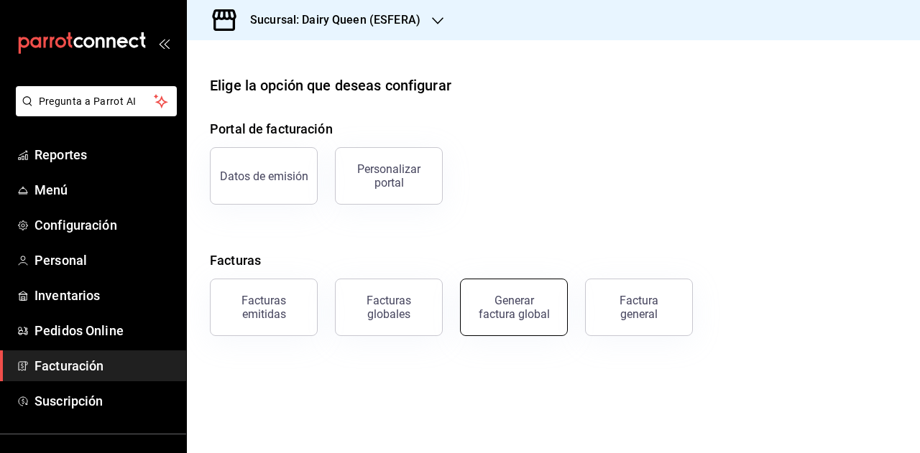
click at [515, 328] on button "Generar factura global" at bounding box center [514, 307] width 108 height 57
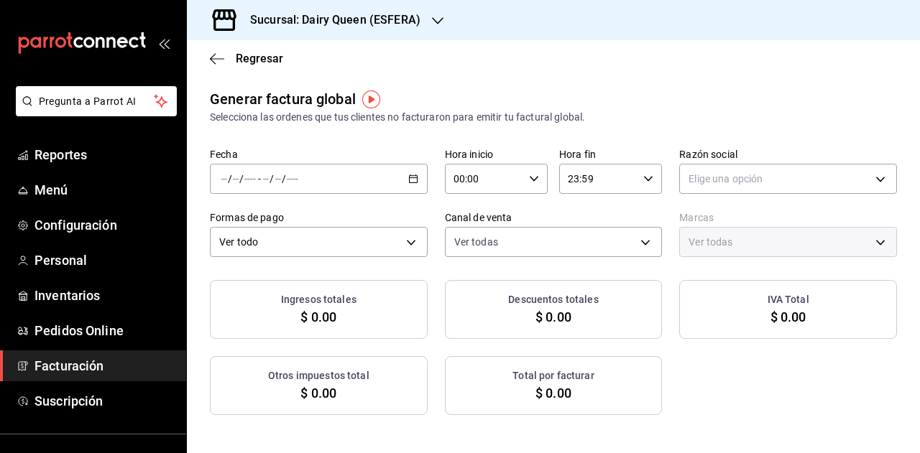
click at [378, 165] on div "/ / - / /" at bounding box center [319, 179] width 218 height 30
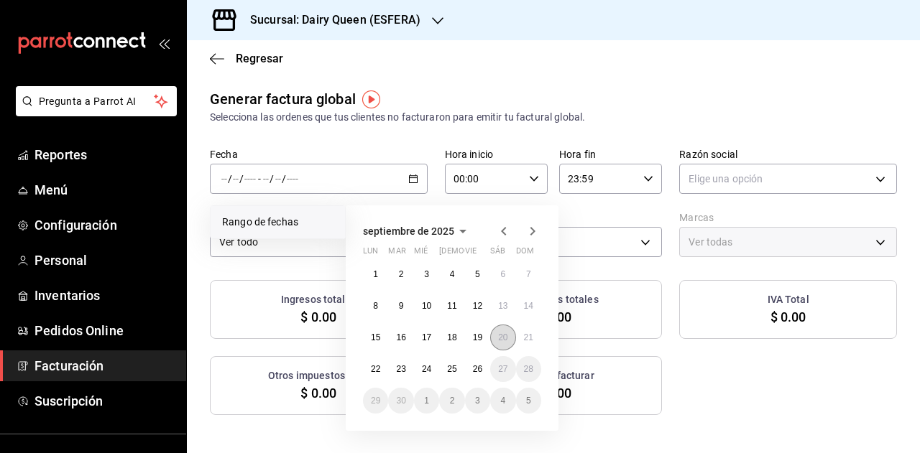
click at [507, 336] on abbr "20" at bounding box center [502, 338] width 9 height 10
click at [455, 374] on button "25" at bounding box center [451, 369] width 25 height 26
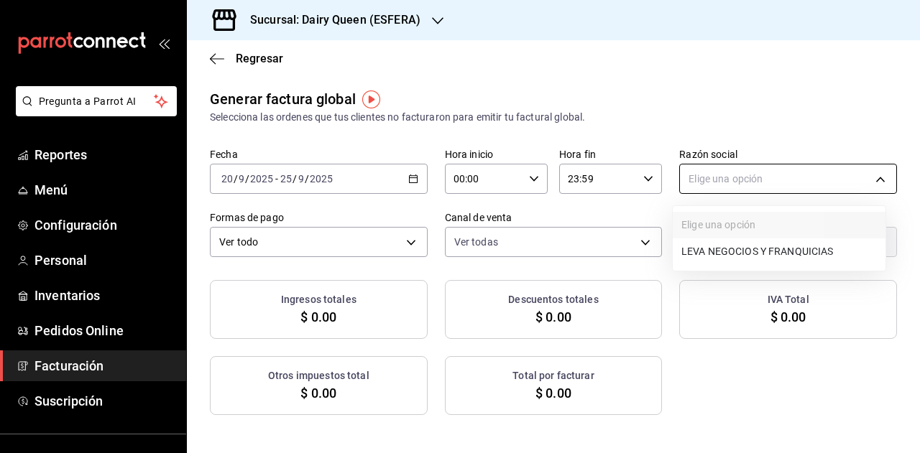
click at [723, 180] on body "Pregunta a Parrot AI Reportes Menú Configuración Personal Inventarios Pedidos O…" at bounding box center [460, 226] width 920 height 453
drag, startPoint x: 719, startPoint y: 252, endPoint x: 673, endPoint y: 86, distance: 173.0
click at [719, 247] on li "LEVA NEGOCIOS Y FRANQUICIAS" at bounding box center [779, 252] width 213 height 27
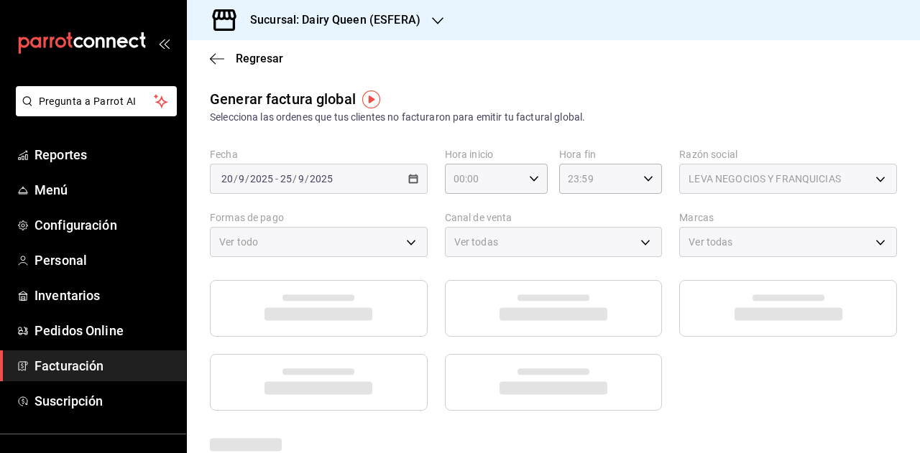
click at [670, 78] on div "Elige una opción LEVA NEGOCIOS Y FRANQUICIAS" at bounding box center [460, 226] width 920 height 453
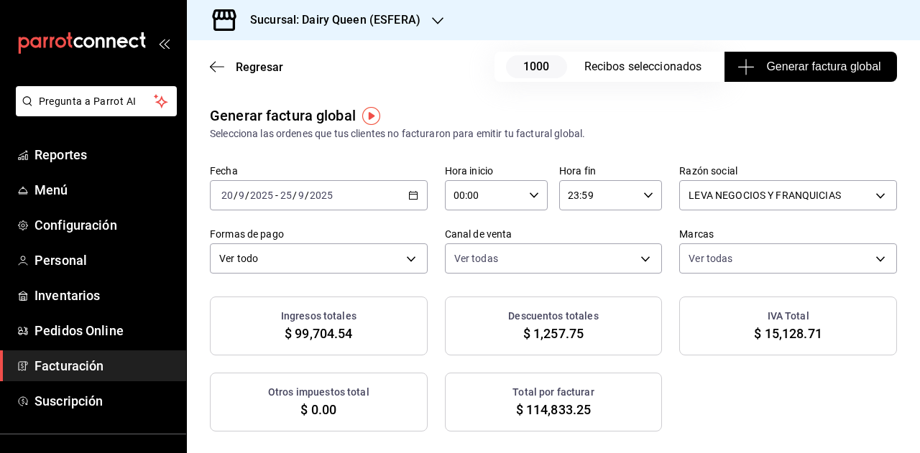
click at [776, 64] on span "Generar factura global" at bounding box center [810, 66] width 140 height 17
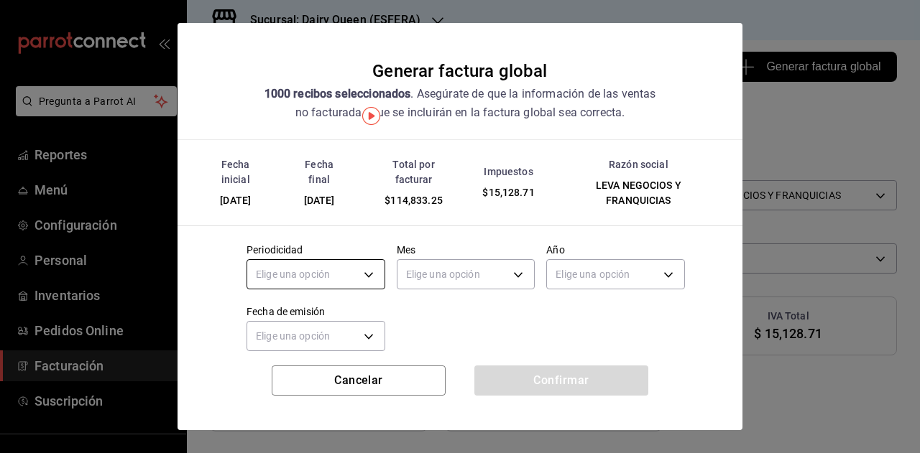
click at [365, 264] on body "Pregunta a Parrot AI Reportes Menú Configuración Personal Inventarios Pedidos O…" at bounding box center [460, 226] width 920 height 453
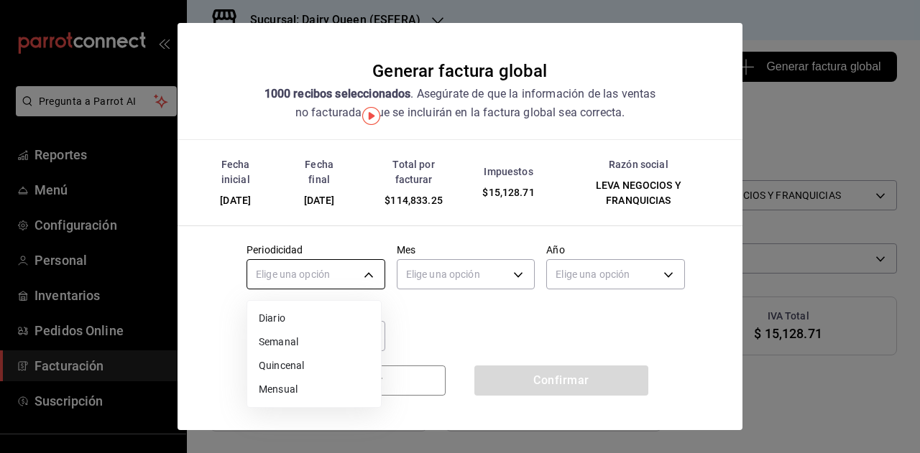
click at [333, 275] on div at bounding box center [460, 226] width 920 height 453
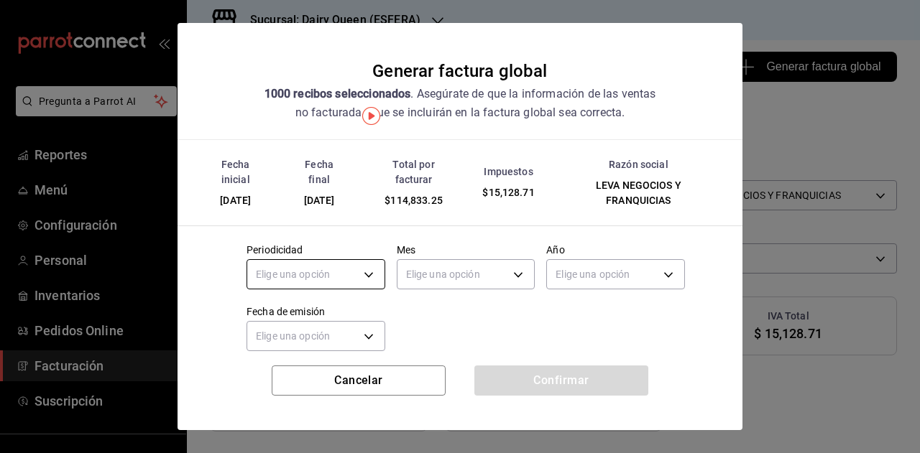
click at [333, 285] on body "Pregunta a Parrot AI Reportes Menú Configuración Personal Inventarios Pedidos O…" at bounding box center [460, 226] width 920 height 453
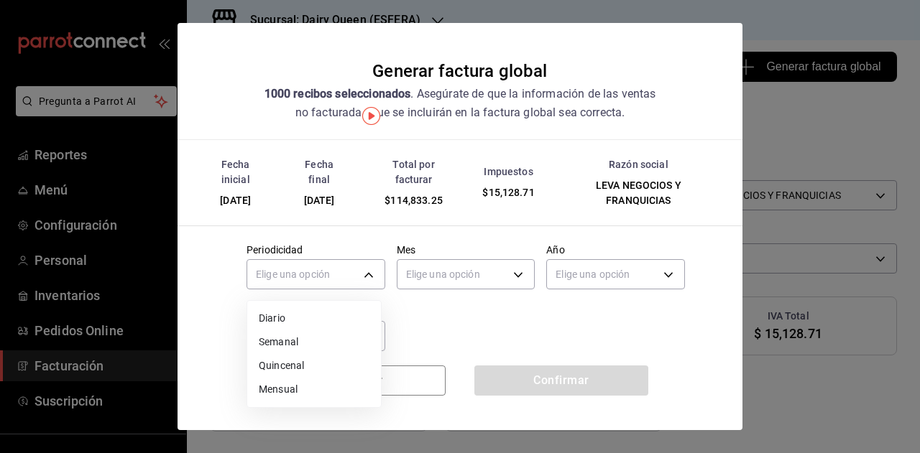
click at [296, 379] on li "Mensual" at bounding box center [314, 390] width 134 height 24
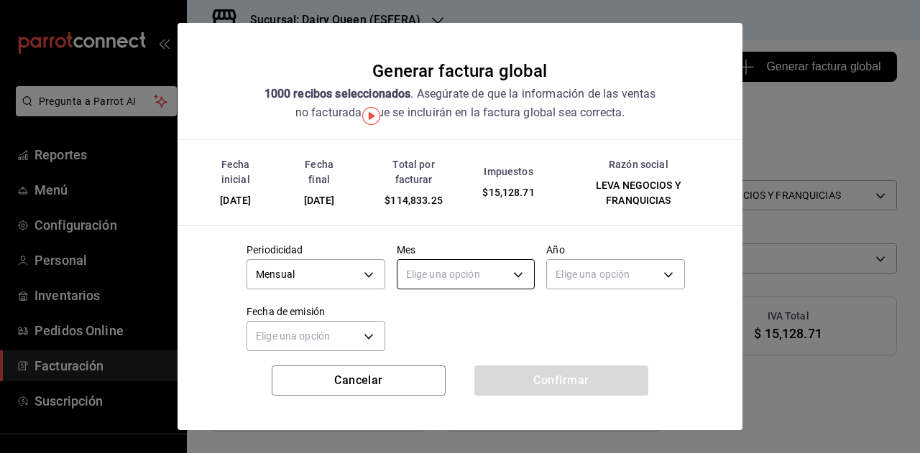
click at [453, 260] on body "Pregunta a Parrot AI Reportes Menú Configuración Personal Inventarios Pedidos O…" at bounding box center [460, 226] width 920 height 453
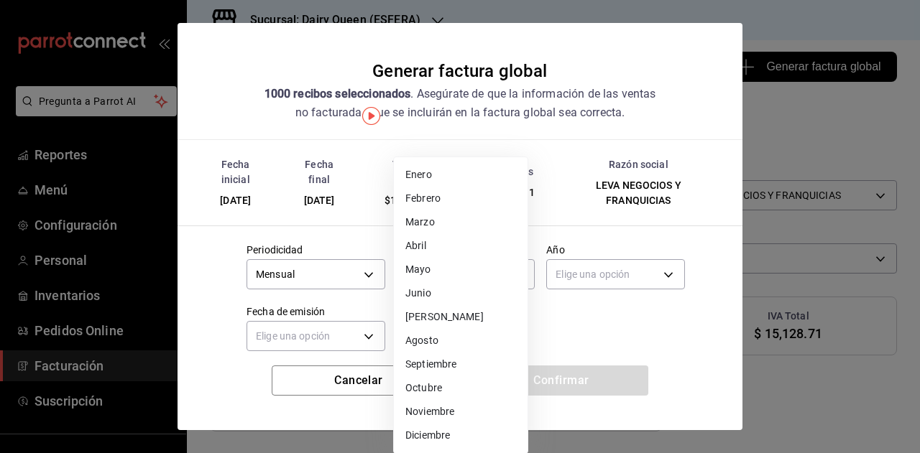
click at [448, 369] on li "Septiembre" at bounding box center [461, 365] width 134 height 24
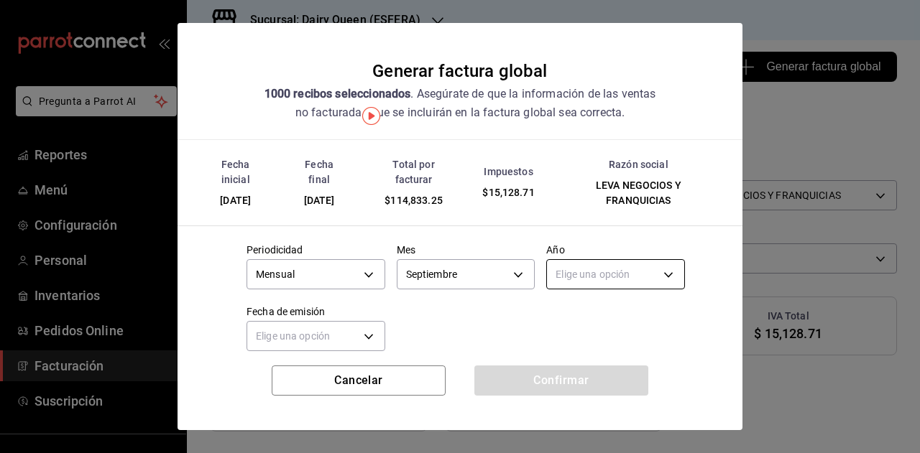
click at [564, 277] on body "Pregunta a Parrot AI Reportes Menú Configuración Personal Inventarios Pedidos O…" at bounding box center [460, 226] width 920 height 453
drag, startPoint x: 567, startPoint y: 318, endPoint x: 550, endPoint y: 323, distance: 17.1
click at [566, 320] on li "2025" at bounding box center [607, 319] width 134 height 24
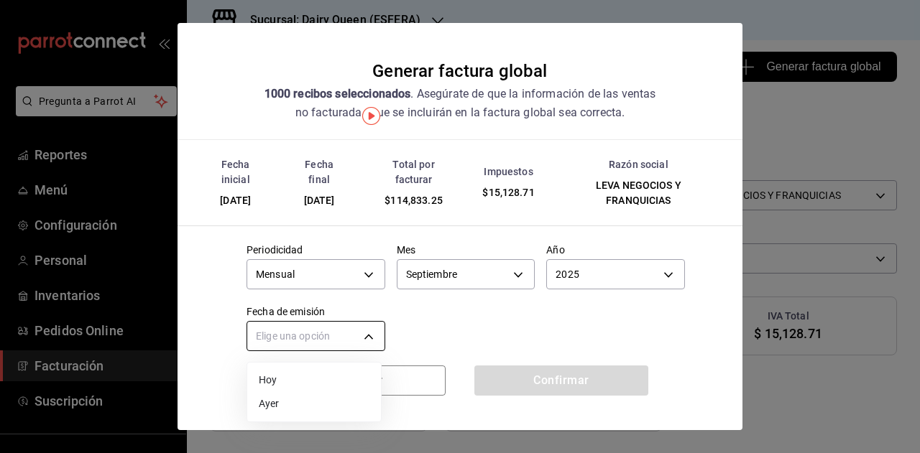
click at [359, 344] on body "Pregunta a Parrot AI Reportes Menú Configuración Personal Inventarios Pedidos O…" at bounding box center [460, 226] width 920 height 453
click at [336, 379] on li "Hoy" at bounding box center [314, 381] width 134 height 24
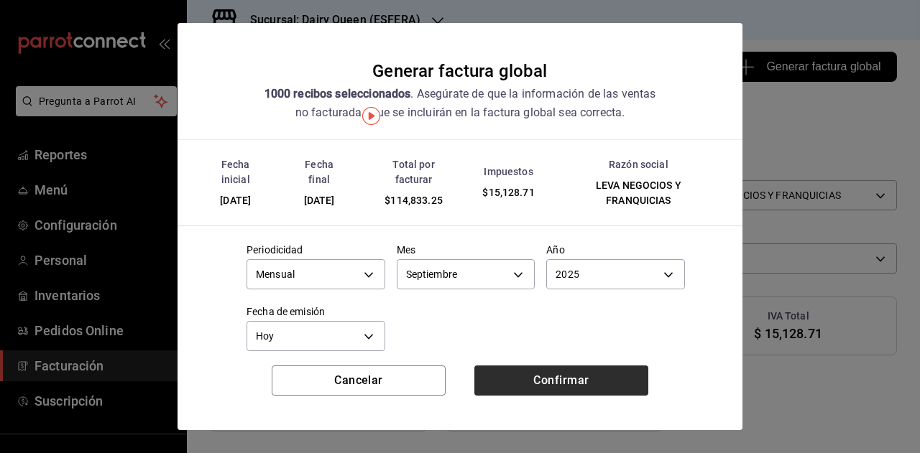
drag, startPoint x: 456, startPoint y: 313, endPoint x: 517, endPoint y: 367, distance: 81.0
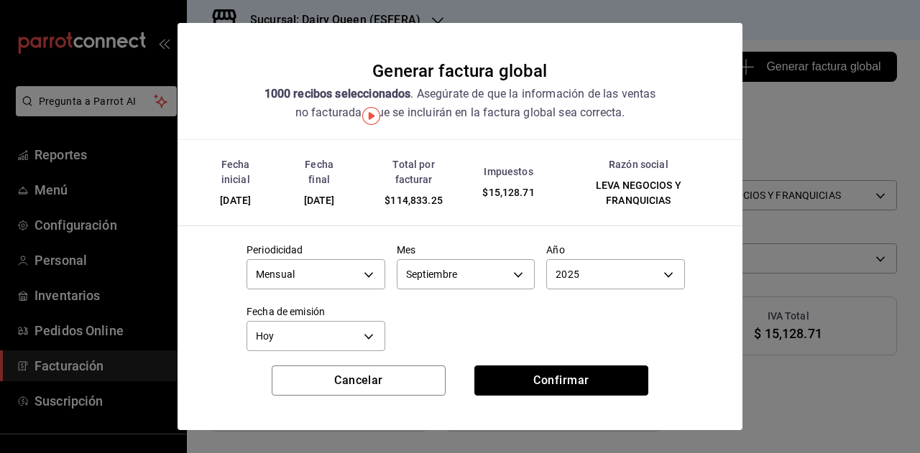
click at [535, 380] on button "Confirmar" at bounding box center [561, 381] width 174 height 30
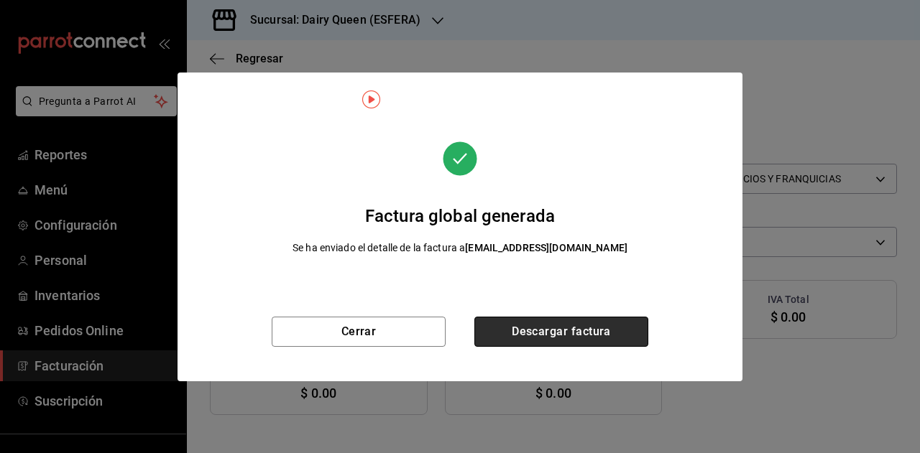
click at [555, 328] on button "Descargar factura" at bounding box center [561, 332] width 174 height 30
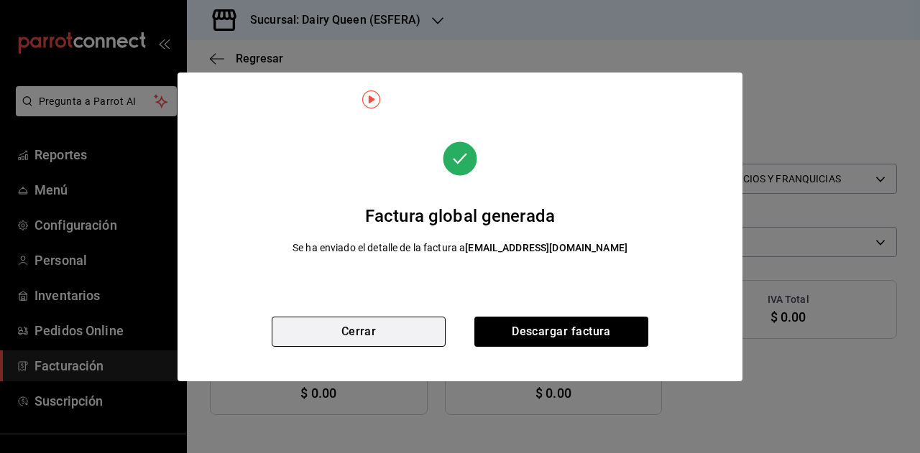
click at [341, 328] on button "Cerrar" at bounding box center [359, 332] width 174 height 30
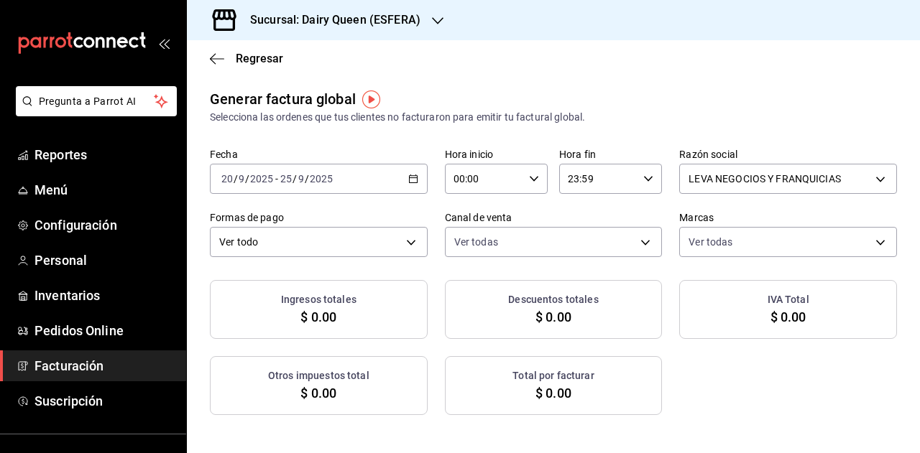
click at [415, 183] on div "[DATE] [DATE] - [DATE] [DATE]" at bounding box center [319, 179] width 218 height 30
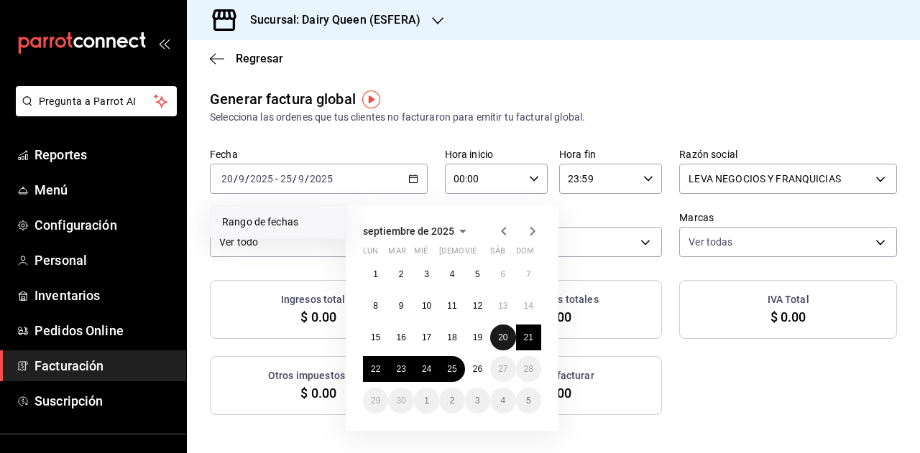
click at [509, 339] on button "20" at bounding box center [502, 338] width 25 height 26
click at [452, 369] on abbr "25" at bounding box center [451, 369] width 9 height 10
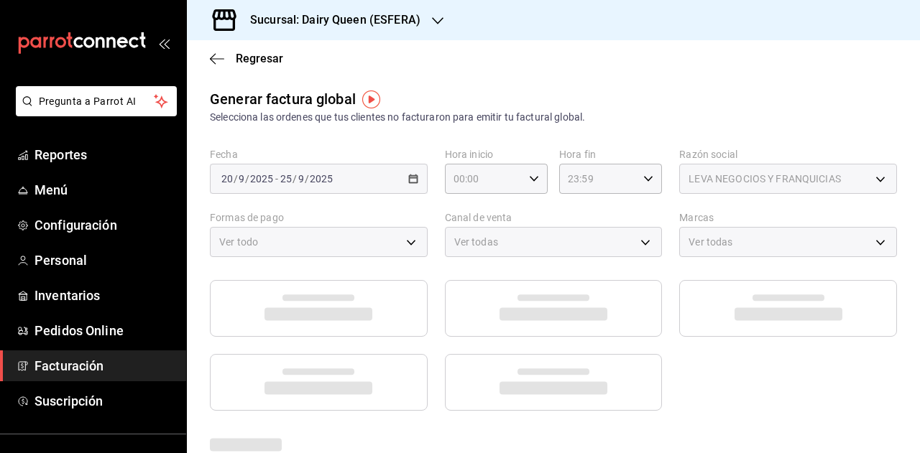
click at [686, 370] on div at bounding box center [553, 345] width 687 height 131
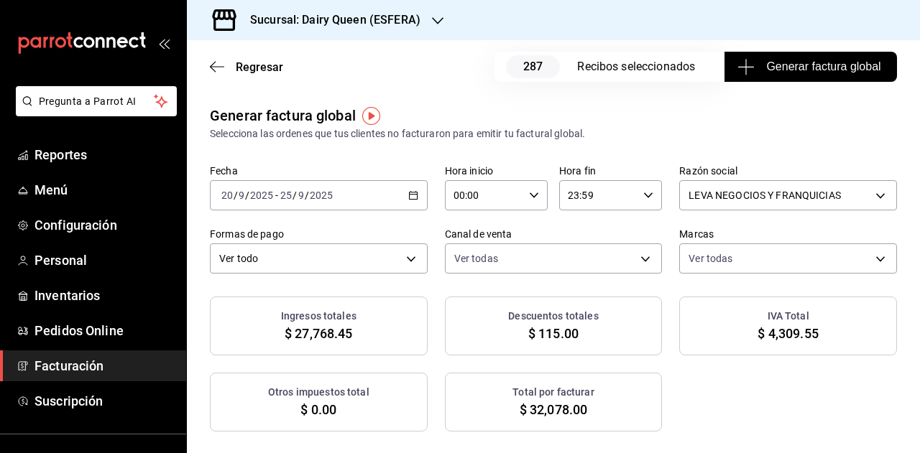
click at [794, 68] on span "Generar factura global" at bounding box center [810, 66] width 140 height 17
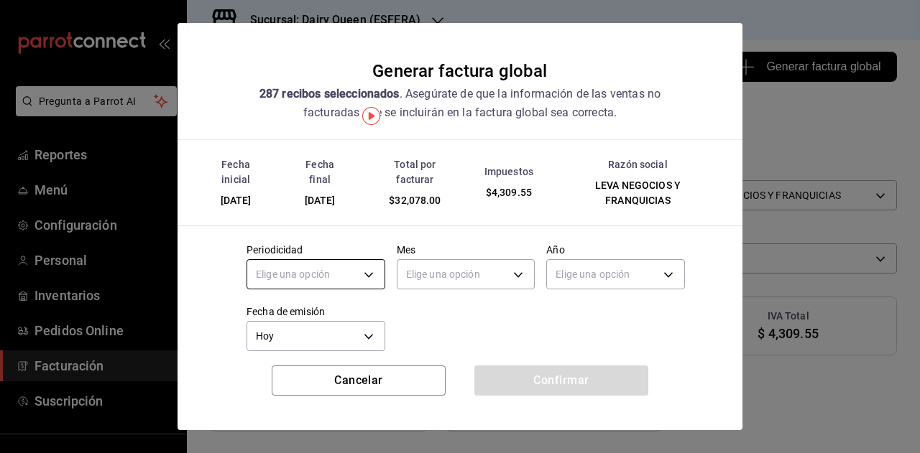
click at [305, 277] on body "Pregunta a Parrot AI Reportes Menú Configuración Personal Inventarios Pedidos O…" at bounding box center [460, 226] width 920 height 453
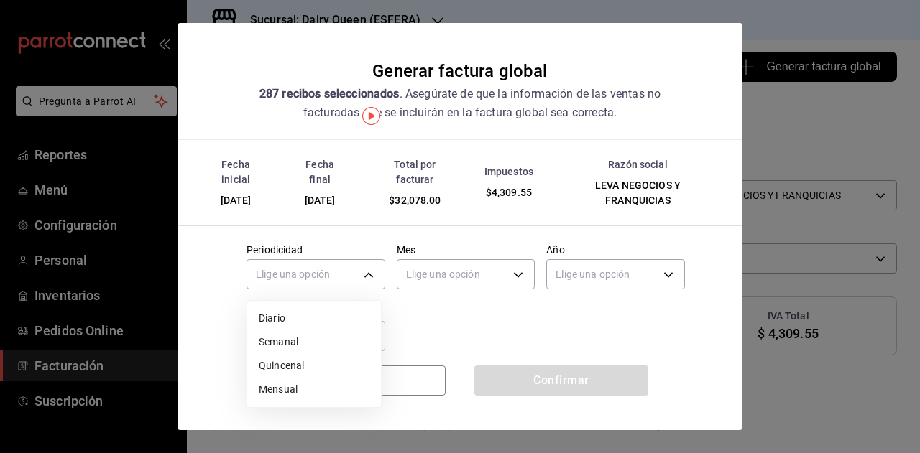
click at [306, 392] on li "Mensual" at bounding box center [314, 390] width 134 height 24
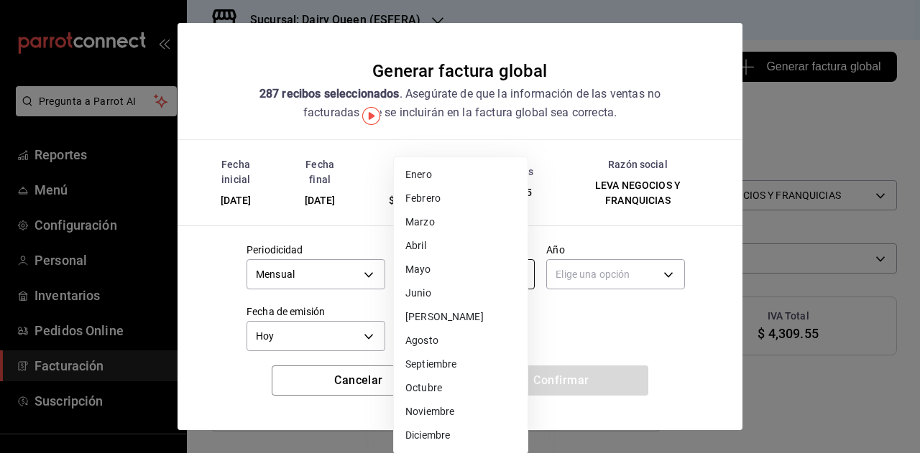
click at [479, 270] on body "Pregunta a Parrot AI Reportes Menú Configuración Personal Inventarios Pedidos O…" at bounding box center [460, 226] width 920 height 453
click at [459, 359] on li "Septiembre" at bounding box center [461, 365] width 134 height 24
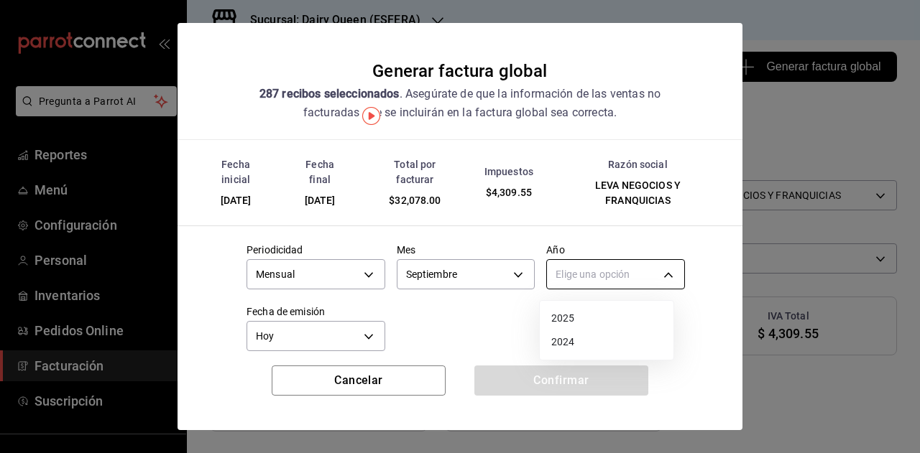
click at [594, 262] on body "Pregunta a Parrot AI Reportes Menú Configuración Personal Inventarios Pedidos O…" at bounding box center [460, 226] width 920 height 453
drag, startPoint x: 572, startPoint y: 323, endPoint x: 459, endPoint y: 323, distance: 112.8
click at [571, 324] on li "2025" at bounding box center [607, 319] width 134 height 24
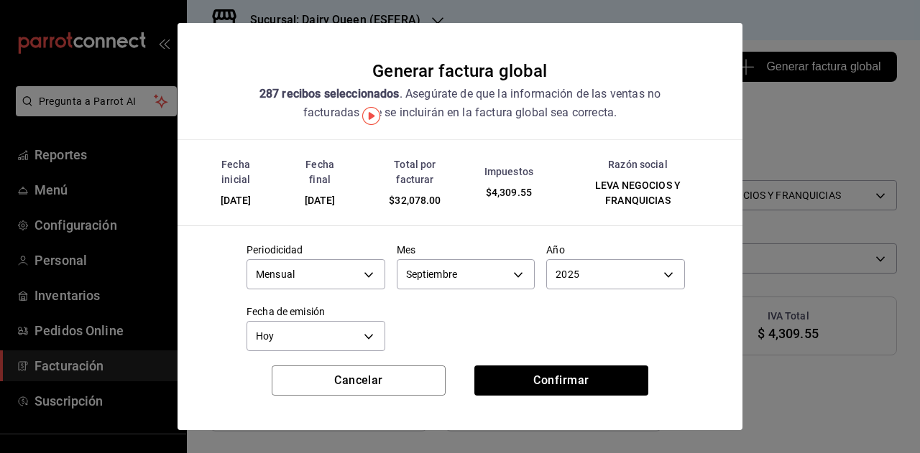
click at [459, 323] on div at bounding box center [460, 226] width 920 height 453
click at [536, 403] on div "Cancelar Confirmar" at bounding box center [460, 398] width 565 height 65
click at [535, 375] on button "Confirmar" at bounding box center [561, 381] width 174 height 30
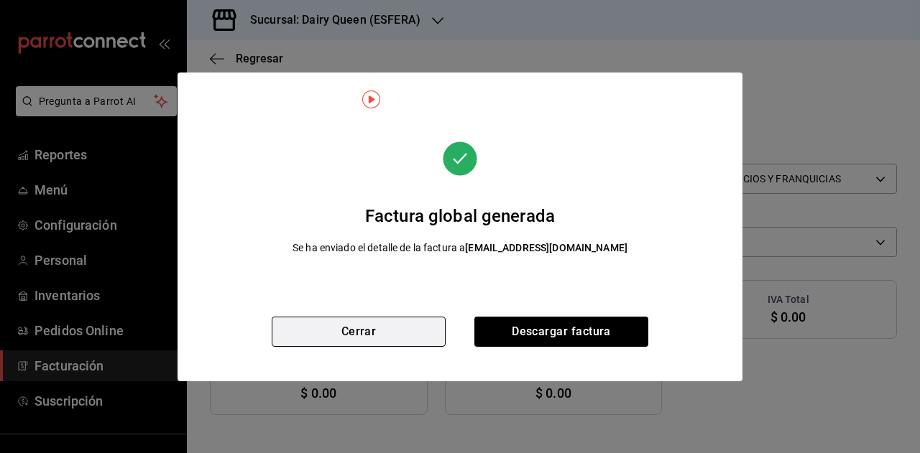
click at [369, 326] on button "Cerrar" at bounding box center [359, 332] width 174 height 30
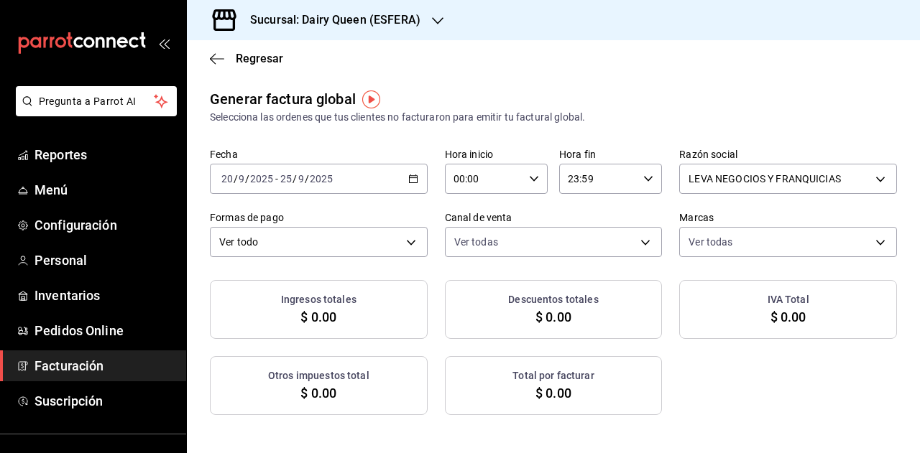
click at [395, 175] on div "[DATE] [DATE] - [DATE] [DATE]" at bounding box center [319, 179] width 218 height 30
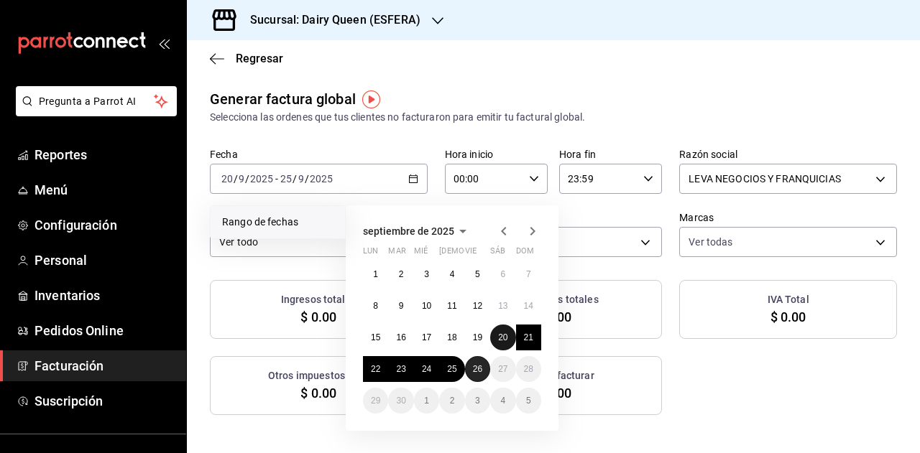
drag, startPoint x: 510, startPoint y: 337, endPoint x: 477, endPoint y: 360, distance: 40.3
click at [510, 338] on button "20" at bounding box center [502, 338] width 25 height 26
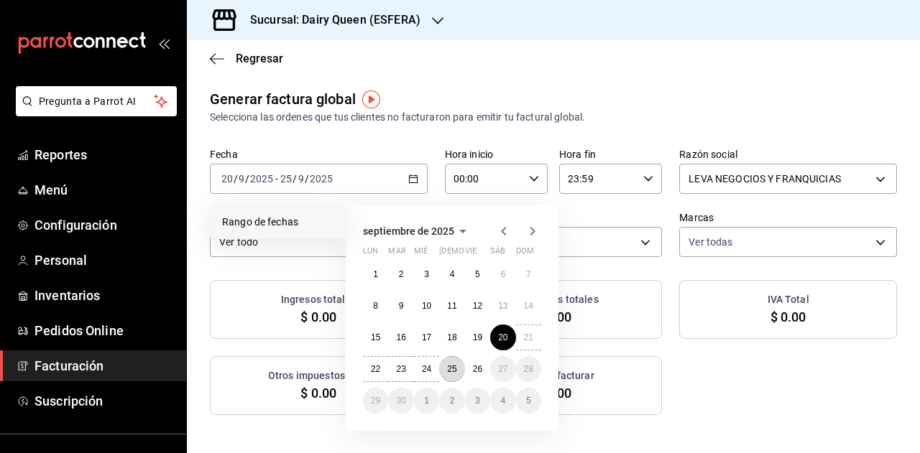
drag, startPoint x: 457, startPoint y: 370, endPoint x: 569, endPoint y: 200, distance: 203.9
click at [465, 350] on div "1 2 3 4 5 6 7 8 9 10 11 12 13 14 15 16 17 18 19 20 21 22 23 24 25 26 27 28 29 3…" at bounding box center [452, 338] width 178 height 152
click at [642, 129] on div "Generar factura global Selecciona las ordenes que tus clientes no facturaron pa…" at bounding box center [553, 251] width 733 height 327
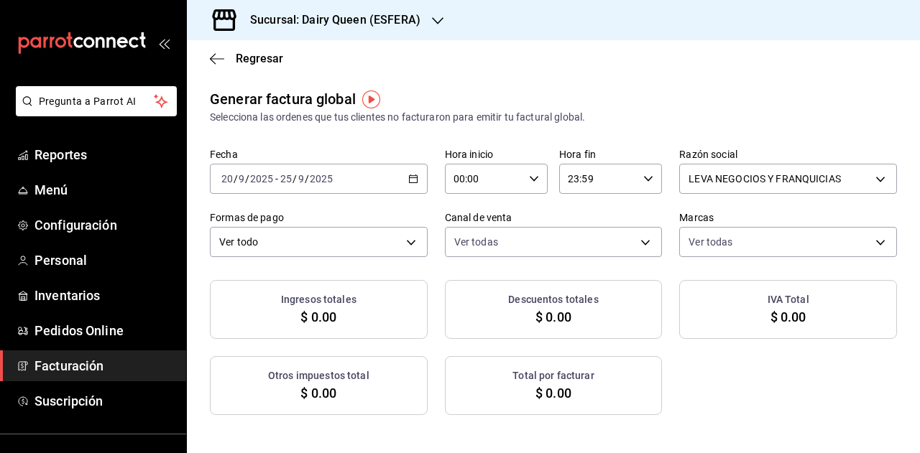
click at [415, 190] on div "[DATE] [DATE] - [DATE] [DATE]" at bounding box center [319, 179] width 218 height 30
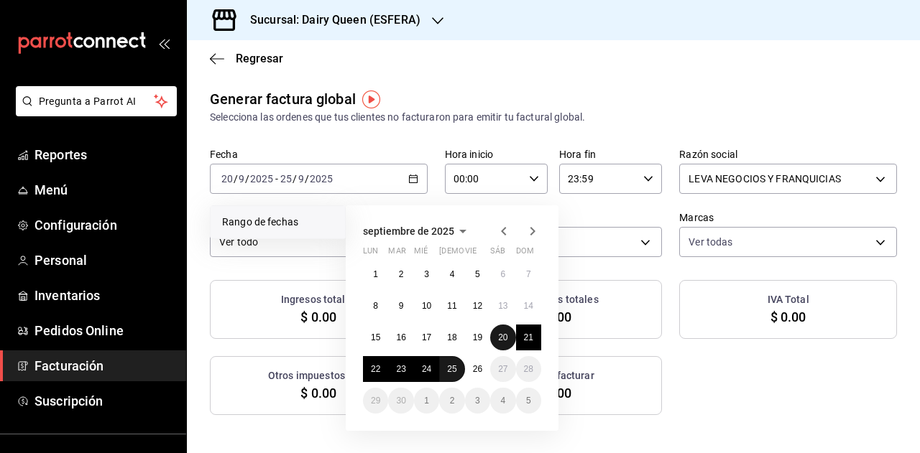
drag, startPoint x: 501, startPoint y: 341, endPoint x: 458, endPoint y: 364, distance: 47.9
click at [501, 342] on abbr "20" at bounding box center [502, 338] width 9 height 10
drag, startPoint x: 451, startPoint y: 367, endPoint x: 471, endPoint y: 211, distance: 157.9
click at [450, 363] on button "25" at bounding box center [451, 369] width 25 height 26
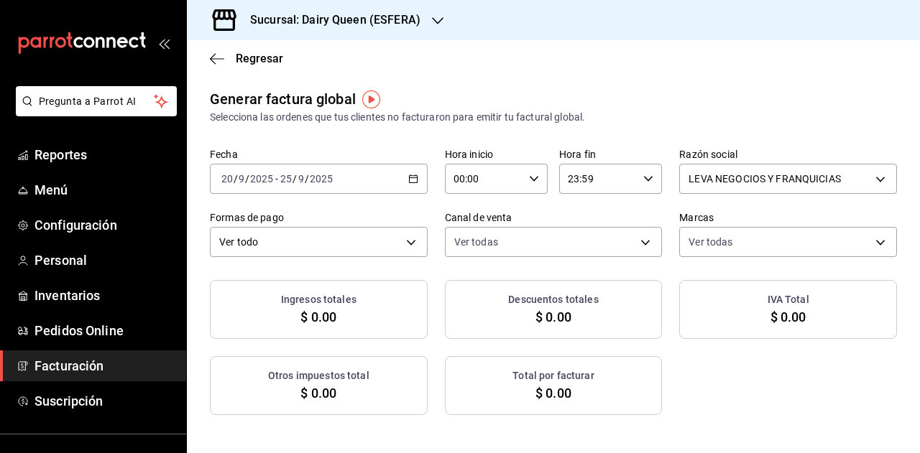
click at [504, 62] on div "Regresar" at bounding box center [553, 58] width 733 height 37
click at [359, 21] on h3 "Sucursal: Dairy Queen (ESFERA)" at bounding box center [330, 19] width 182 height 17
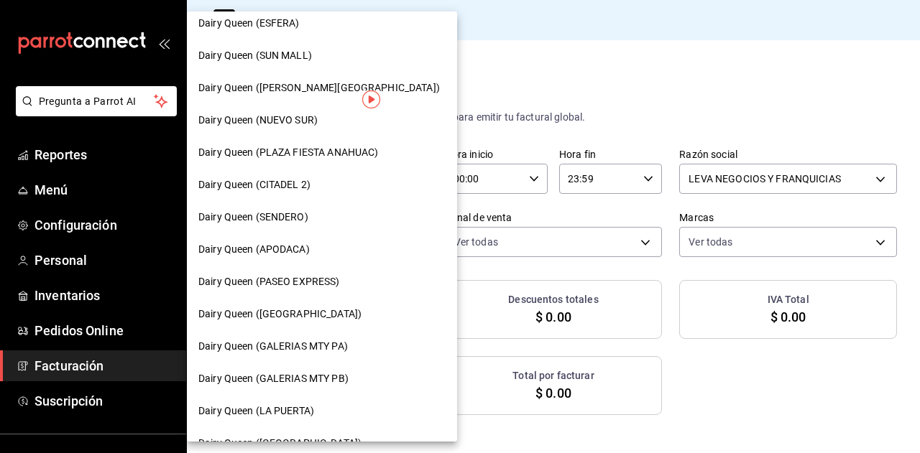
scroll to position [359, 0]
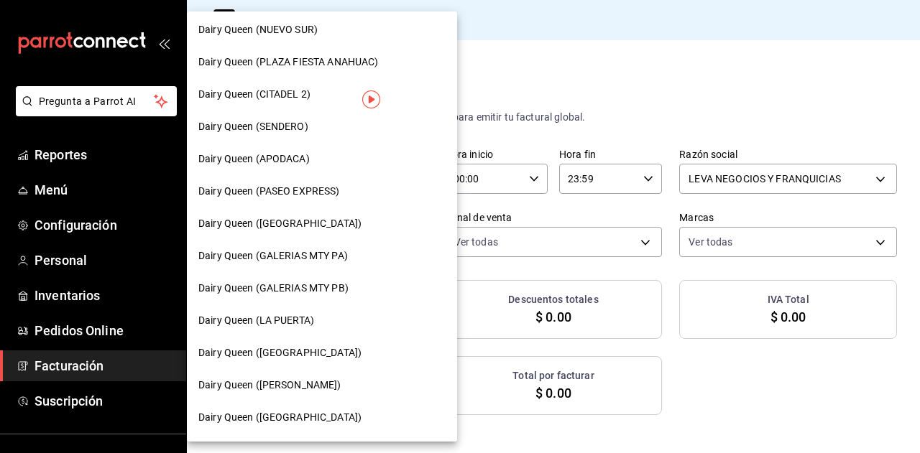
click at [325, 190] on span "Dairy Queen (PASEO EXPRESS)" at bounding box center [269, 191] width 142 height 15
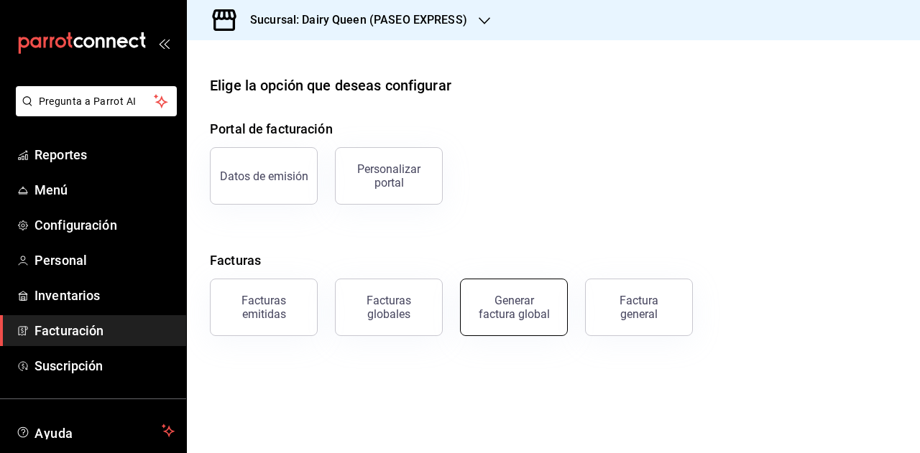
click at [489, 310] on div "Generar factura global" at bounding box center [514, 307] width 72 height 27
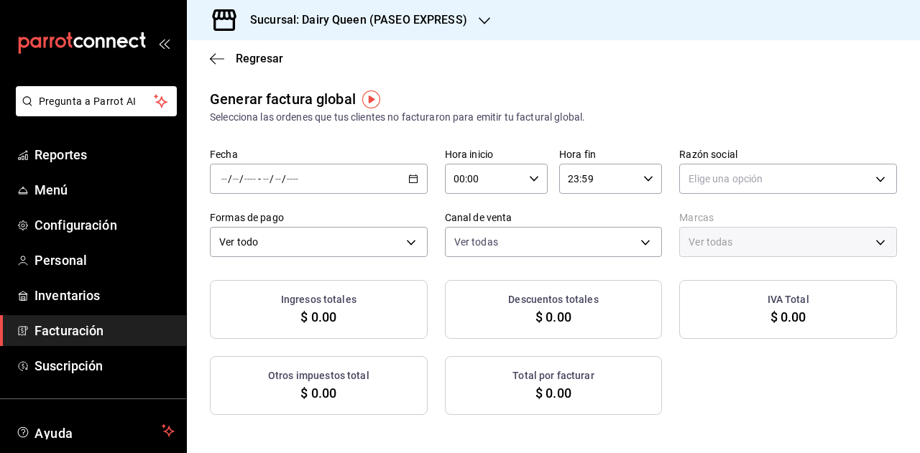
click at [401, 182] on div "/ / - / /" at bounding box center [319, 179] width 218 height 30
click at [283, 223] on span "Rango de fechas" at bounding box center [277, 222] width 111 height 15
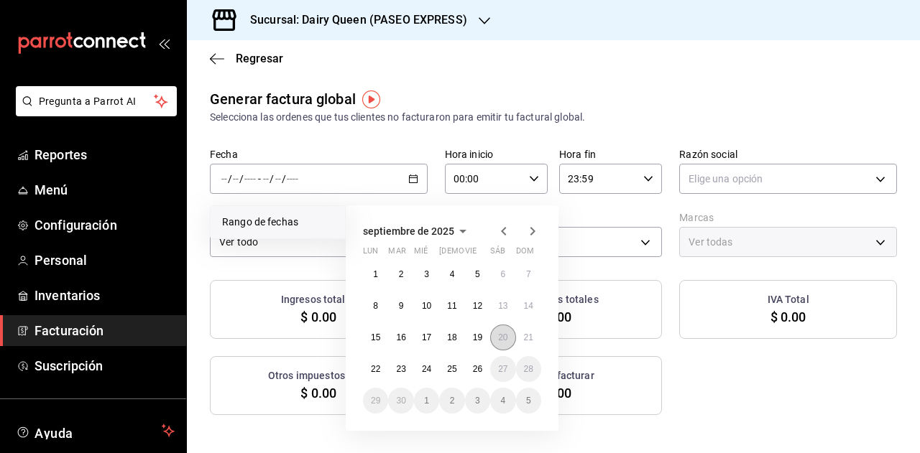
click at [507, 337] on abbr "20" at bounding box center [502, 338] width 9 height 10
click at [505, 338] on abbr "20" at bounding box center [502, 338] width 9 height 10
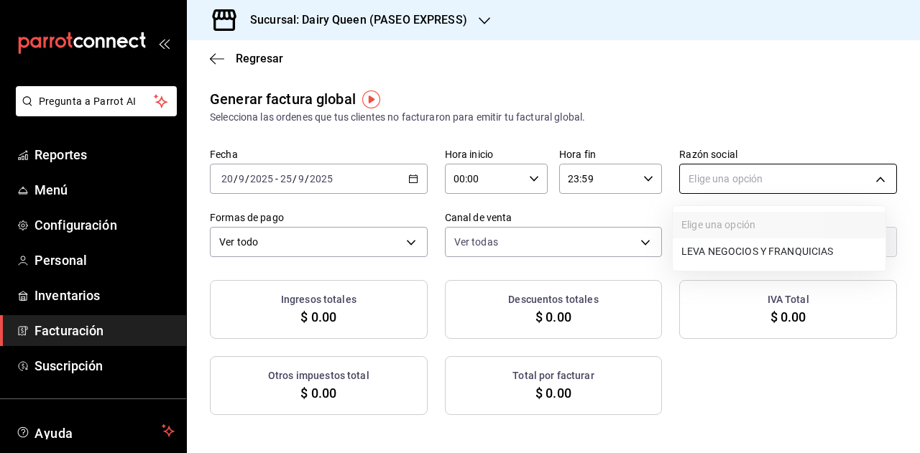
click at [775, 185] on body "Pregunta a Parrot AI Reportes Menú Configuración Personal Inventarios Facturaci…" at bounding box center [460, 226] width 920 height 453
click at [749, 246] on li "LEVA NEGOCIOS Y FRANQUICIAS" at bounding box center [779, 252] width 213 height 27
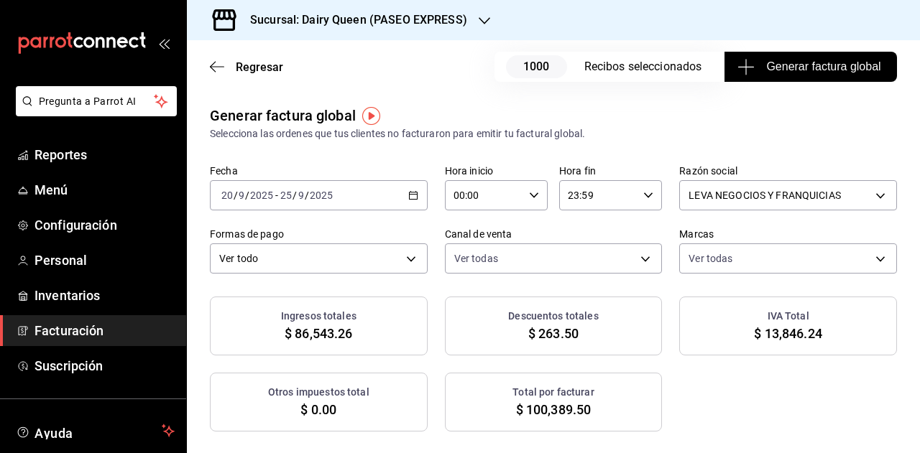
click at [750, 71] on span "Generar factura global" at bounding box center [810, 66] width 140 height 17
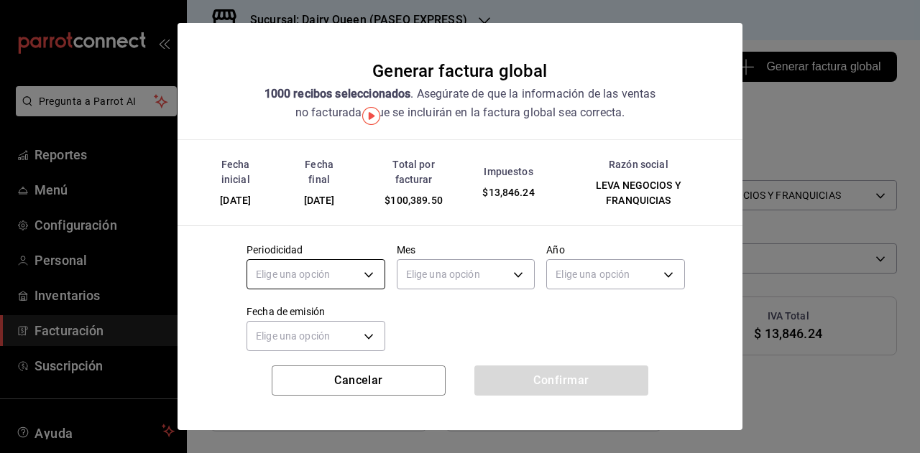
click at [369, 277] on body "Pregunta a Parrot AI Reportes Menú Configuración Personal Inventarios Facturaci…" at bounding box center [460, 226] width 920 height 453
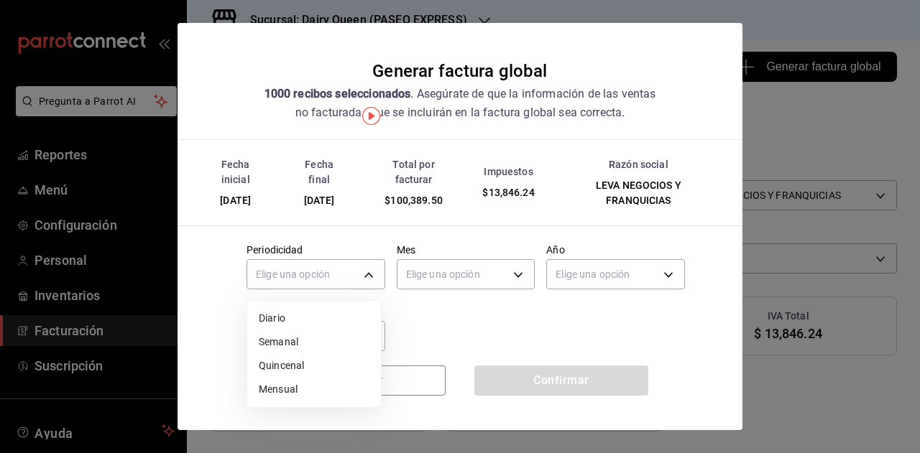
click at [309, 389] on li "Mensual" at bounding box center [314, 390] width 134 height 24
type input "MONTHLY"
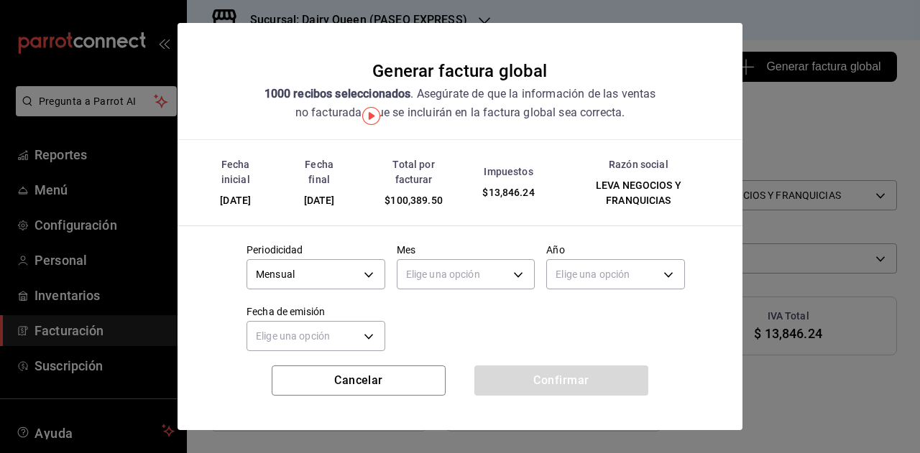
click at [448, 292] on div "Mes Elige una opción" at bounding box center [466, 269] width 139 height 50
click at [448, 284] on body "Pregunta a Parrot AI Reportes Menú Configuración Personal Inventarios Facturaci…" at bounding box center [460, 226] width 920 height 453
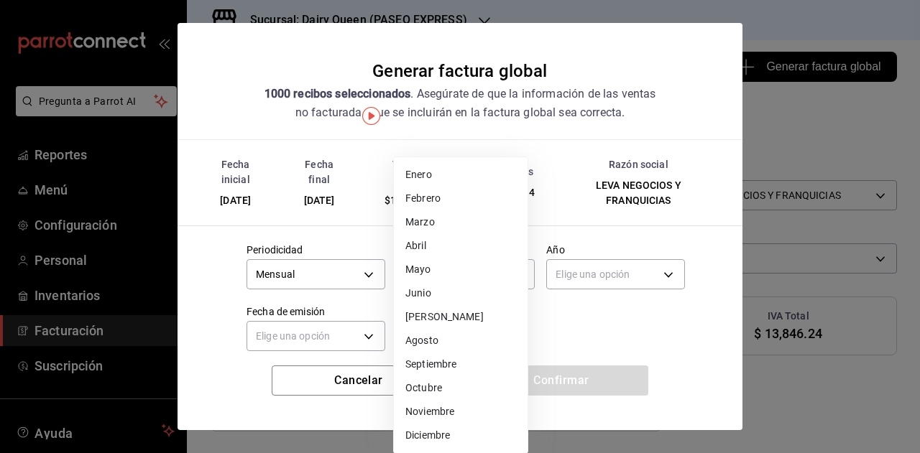
click at [453, 367] on li "Septiembre" at bounding box center [461, 365] width 134 height 24
type input "9"
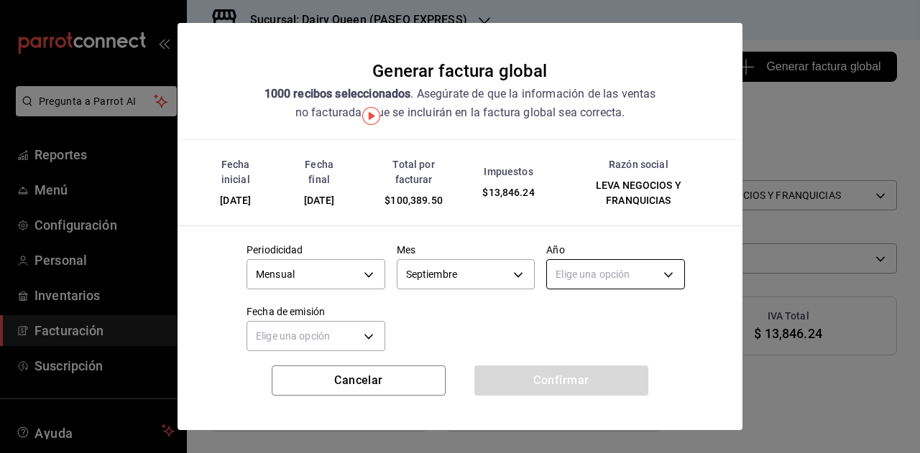
click at [589, 275] on body "Pregunta a Parrot AI Reportes Menú Configuración Personal Inventarios Facturaci…" at bounding box center [460, 226] width 920 height 453
click at [579, 326] on li "2025" at bounding box center [607, 319] width 134 height 24
type input "2025"
click at [347, 341] on body "Pregunta a Parrot AI Reportes Menú Configuración Personal Inventarios Facturaci…" at bounding box center [460, 226] width 920 height 453
click at [308, 381] on li "Hoy" at bounding box center [314, 381] width 134 height 24
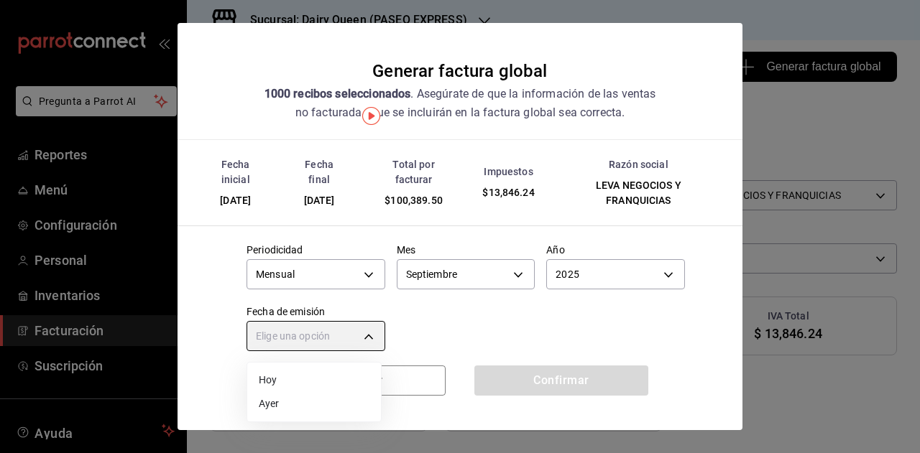
type input "[DATE]"
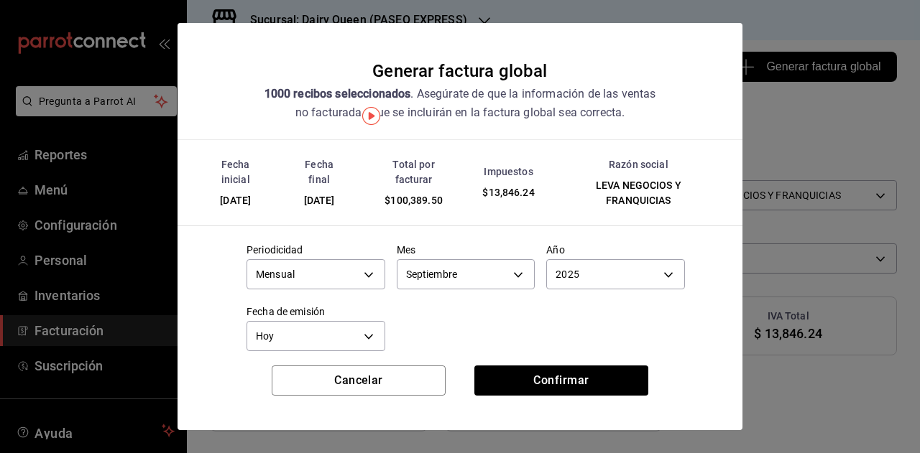
click at [516, 308] on div "Elige una opción Hoy Ayer" at bounding box center [460, 226] width 920 height 453
click at [568, 382] on button "Confirmar" at bounding box center [561, 381] width 174 height 30
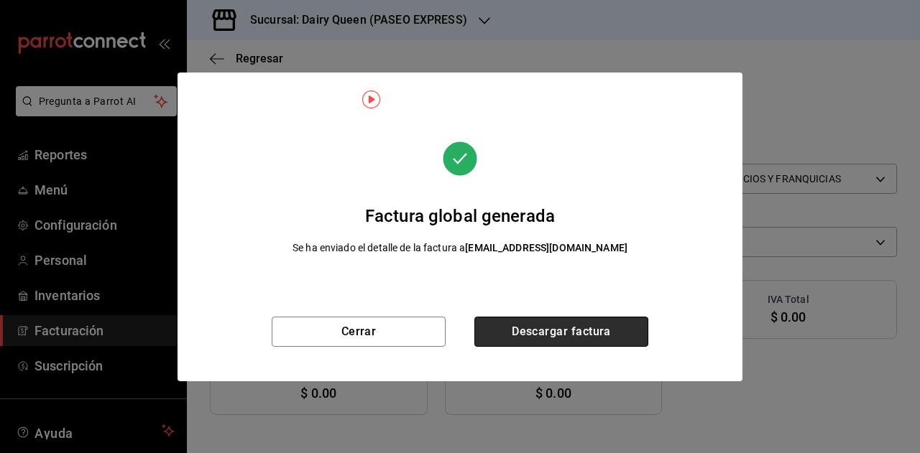
click at [576, 334] on button "Descargar factura" at bounding box center [561, 332] width 174 height 30
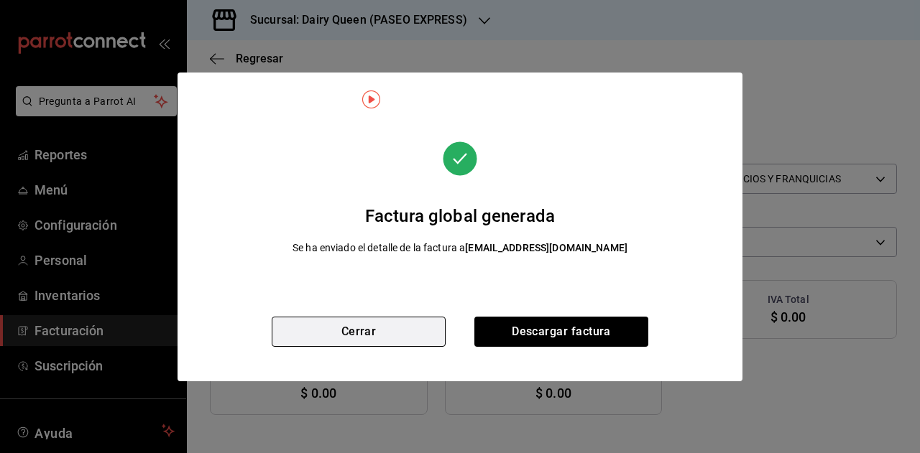
click at [391, 326] on button "Cerrar" at bounding box center [359, 332] width 174 height 30
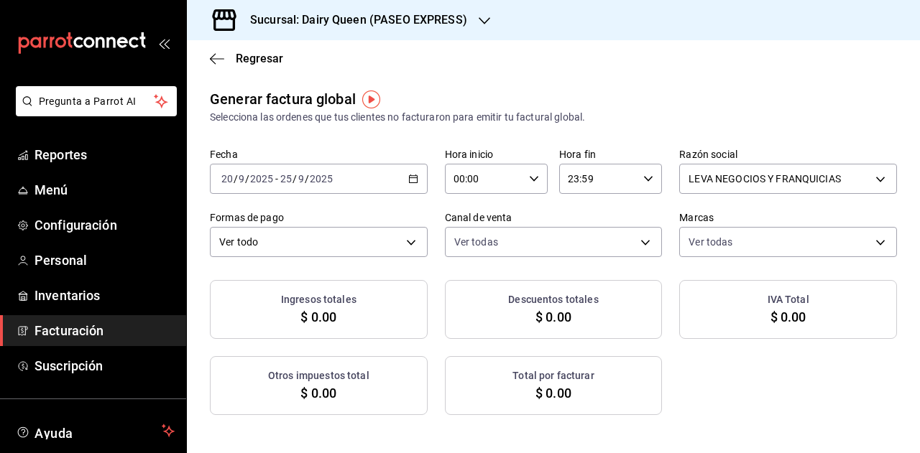
click at [415, 172] on div "[DATE] [DATE] - [DATE] [DATE]" at bounding box center [319, 179] width 218 height 30
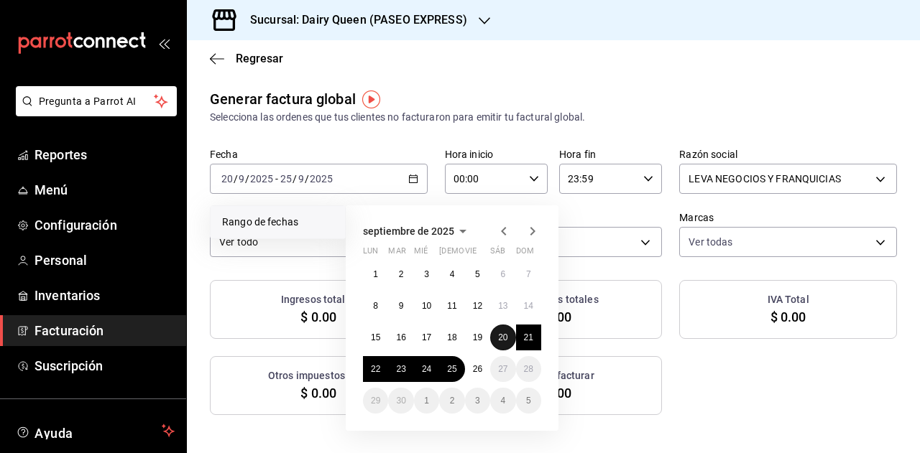
click at [499, 338] on abbr "20" at bounding box center [502, 338] width 9 height 10
click at [452, 369] on abbr "25" at bounding box center [451, 369] width 9 height 10
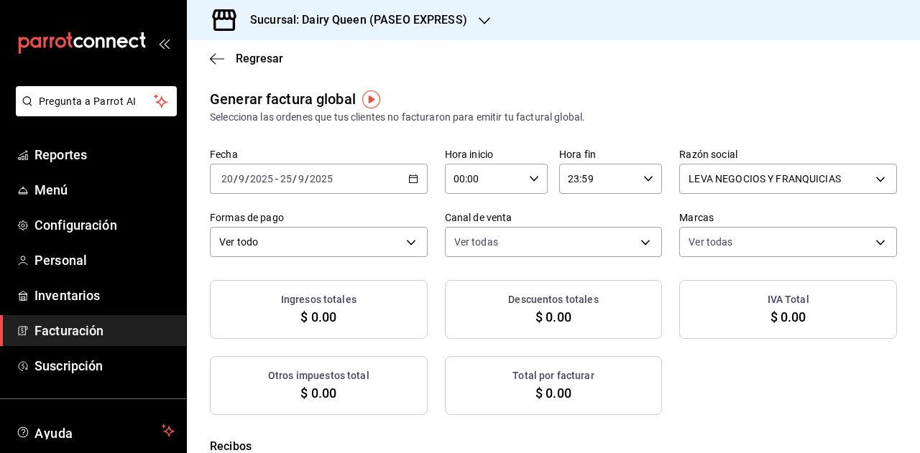
checkbox input "true"
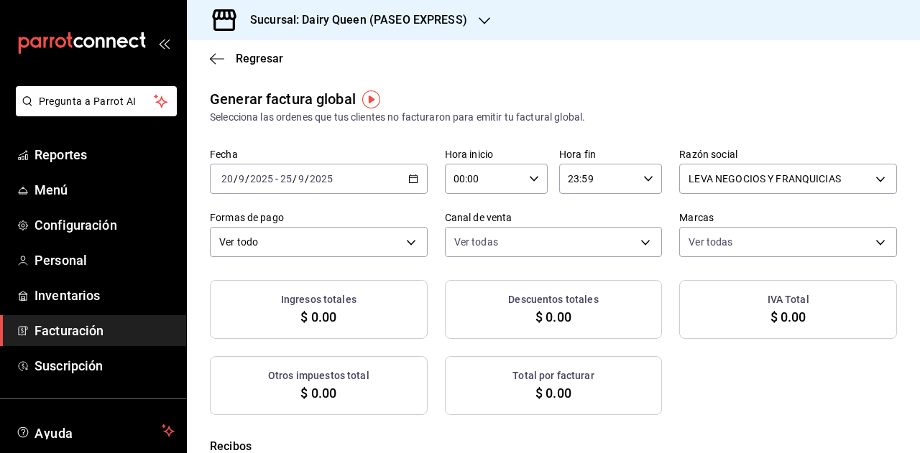
checkbox input "true"
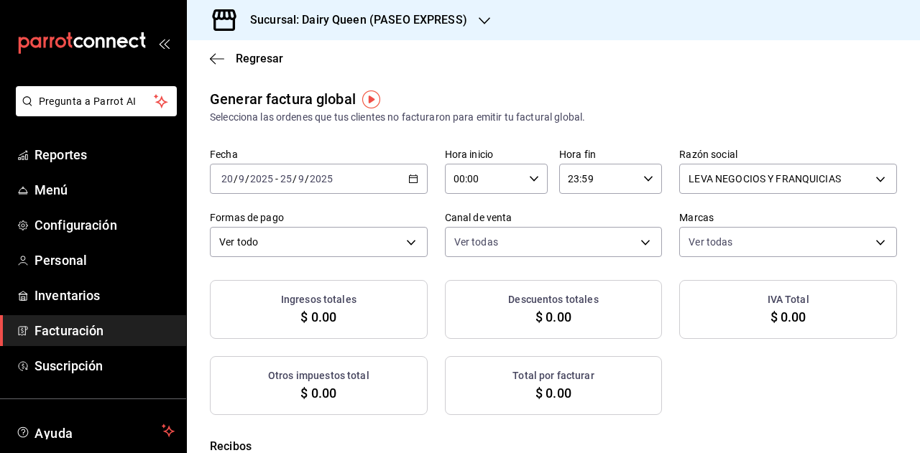
checkbox input "true"
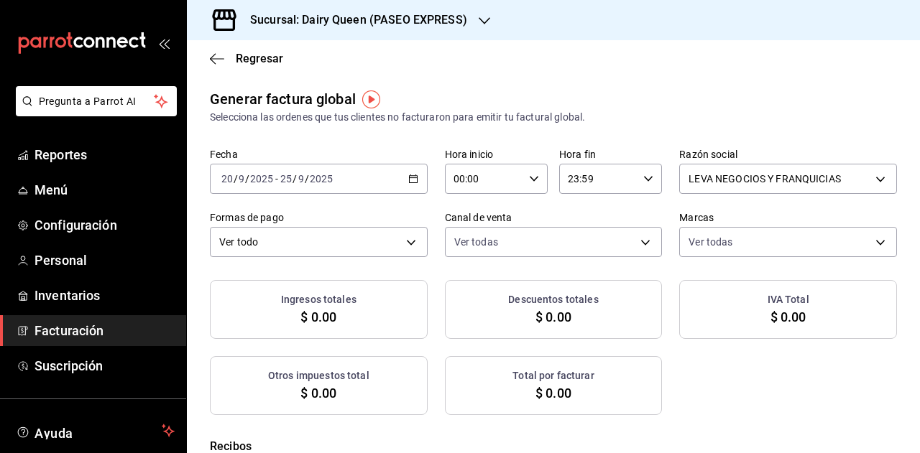
checkbox input "true"
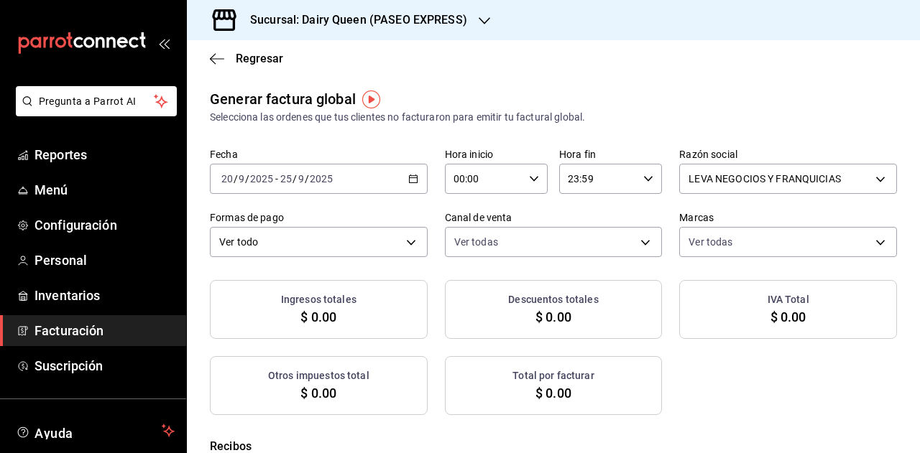
checkbox input "true"
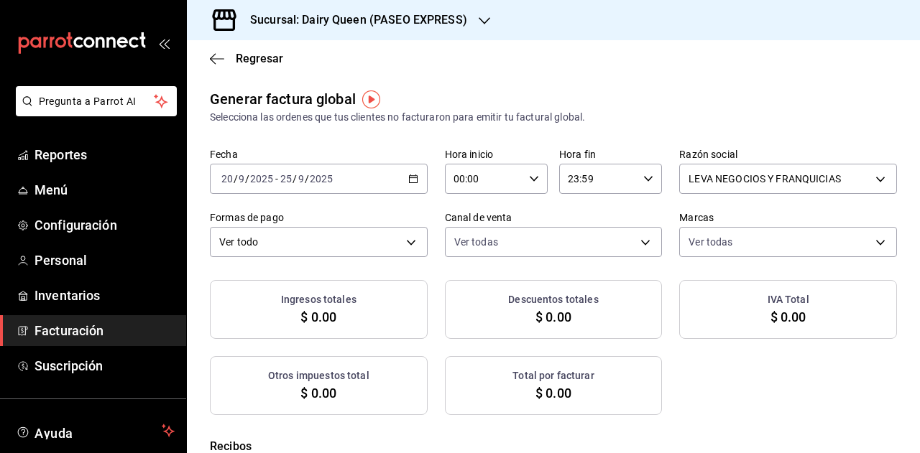
checkbox input "true"
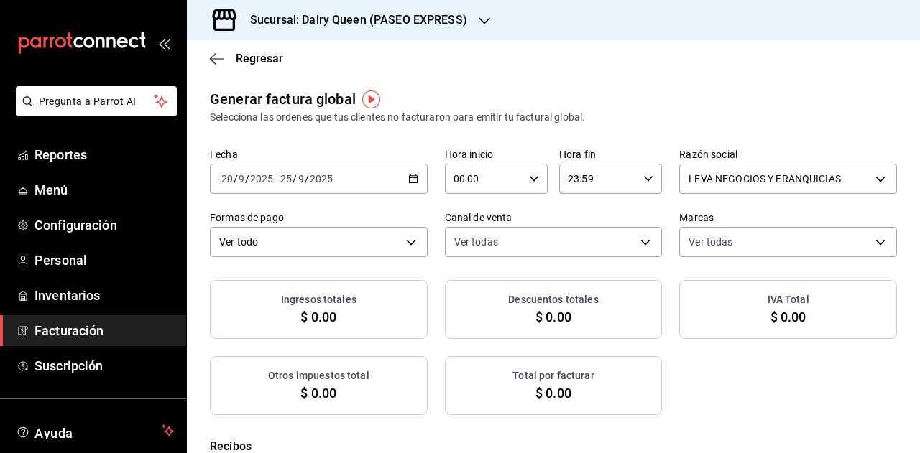
checkbox input "true"
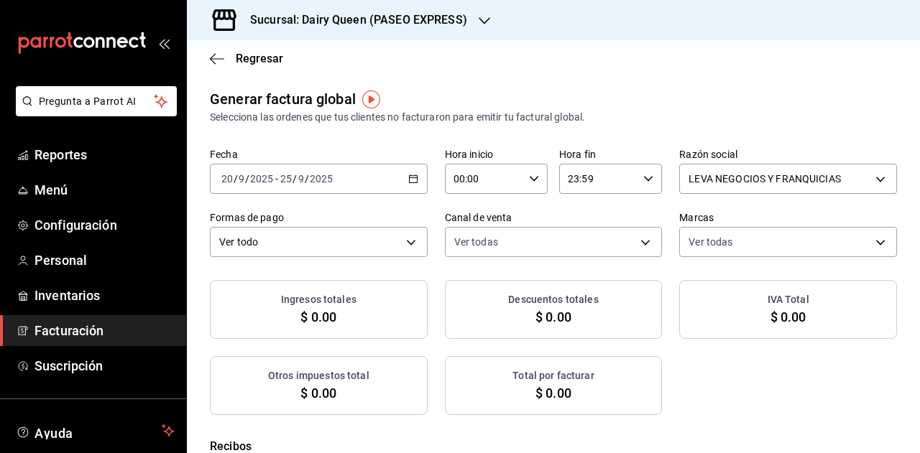
checkbox input "true"
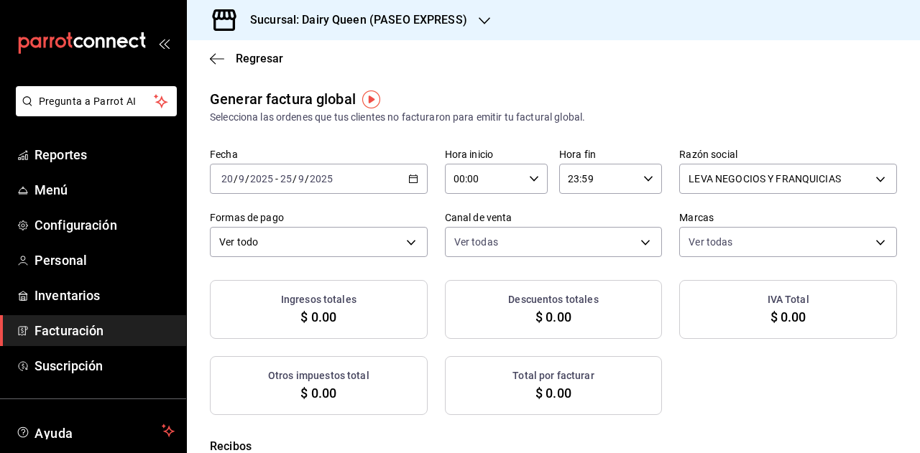
checkbox input "true"
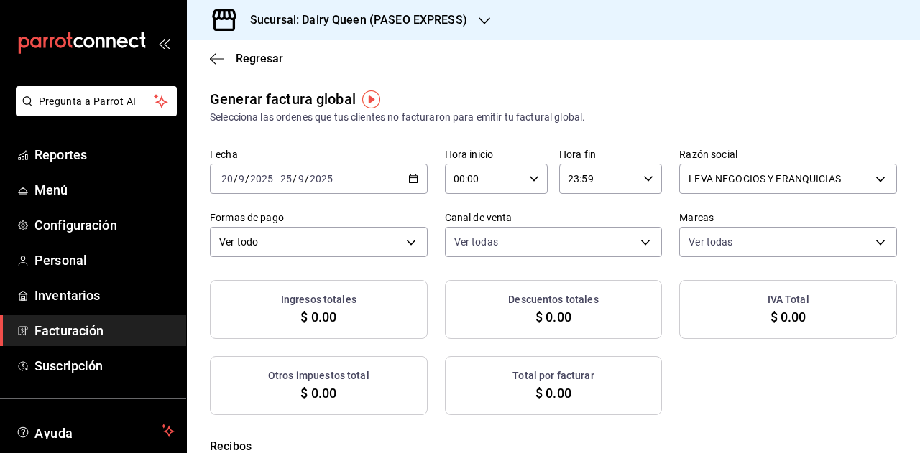
checkbox input "true"
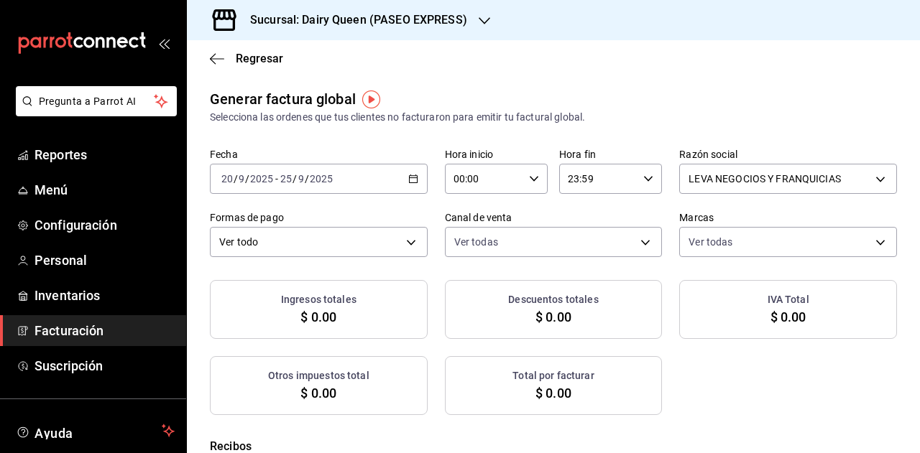
checkbox input "true"
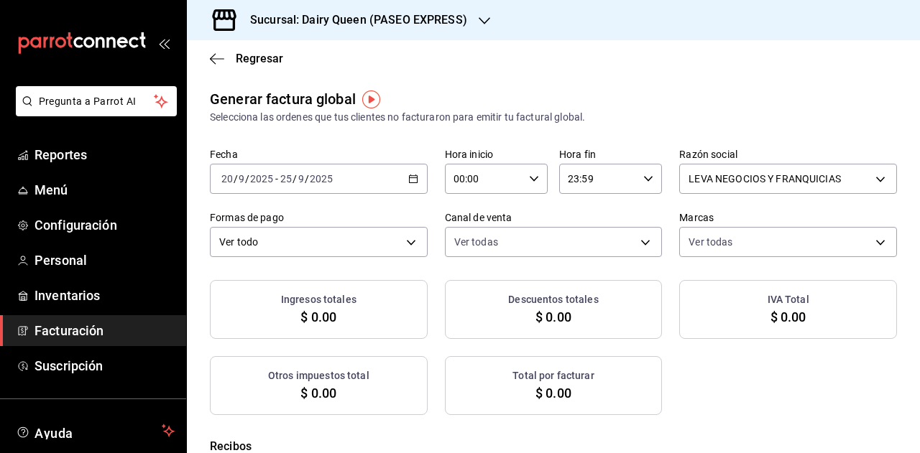
checkbox input "true"
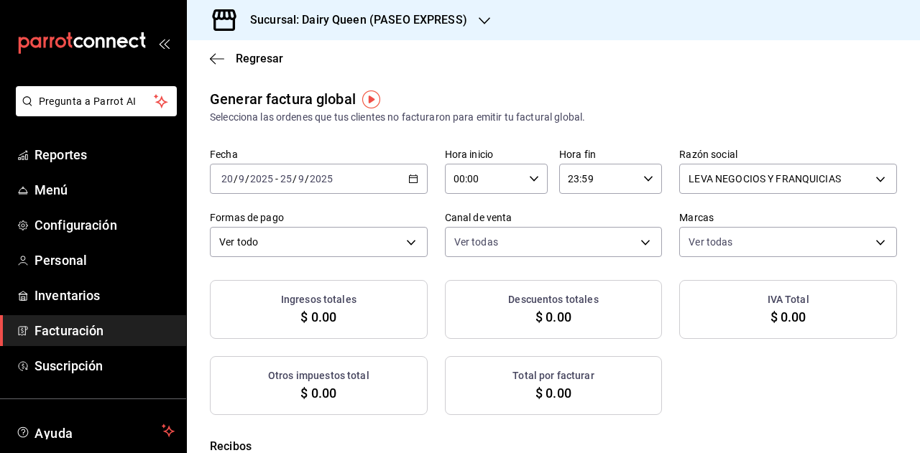
checkbox input "true"
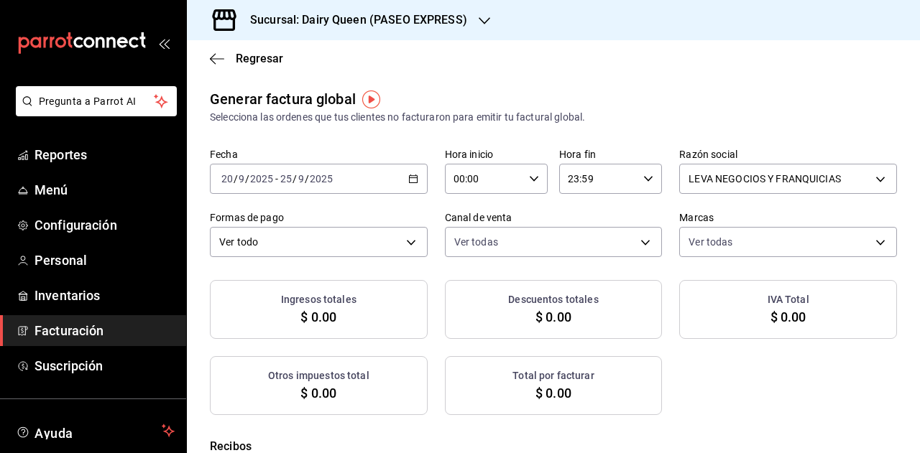
checkbox input "true"
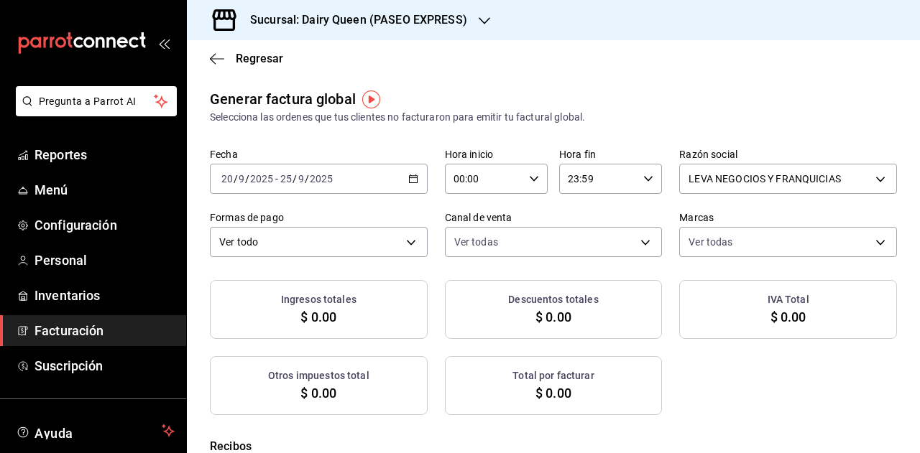
checkbox input "true"
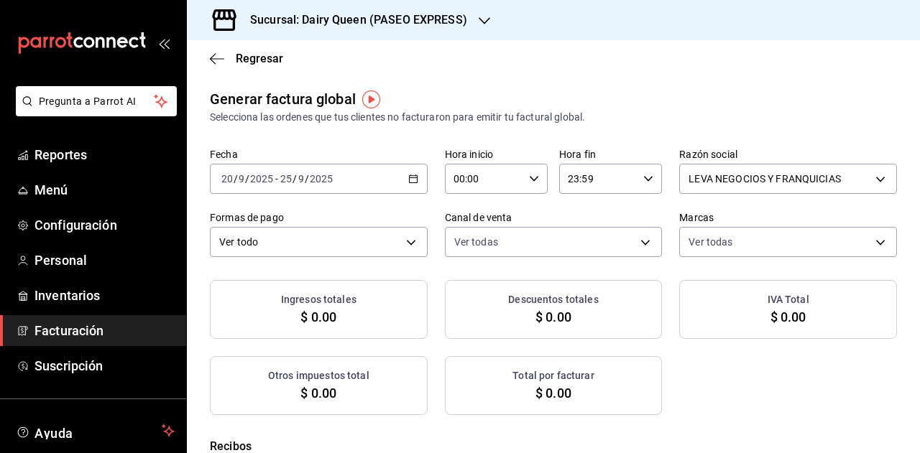
checkbox input "true"
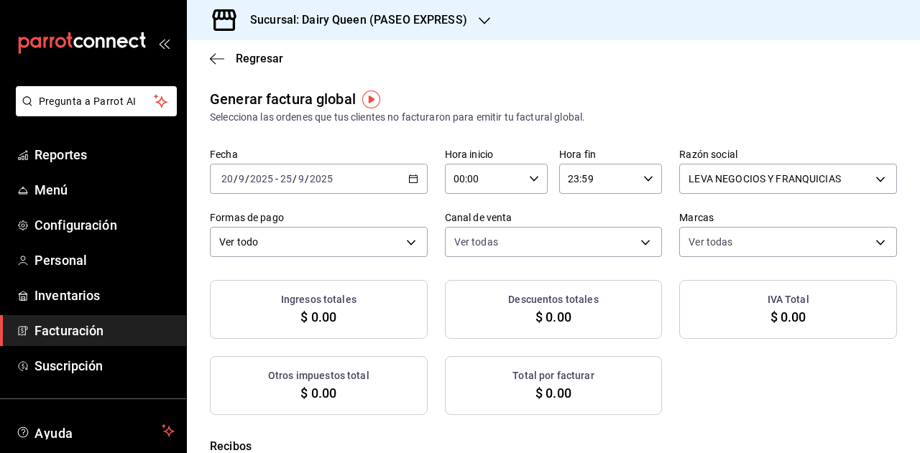
checkbox input "true"
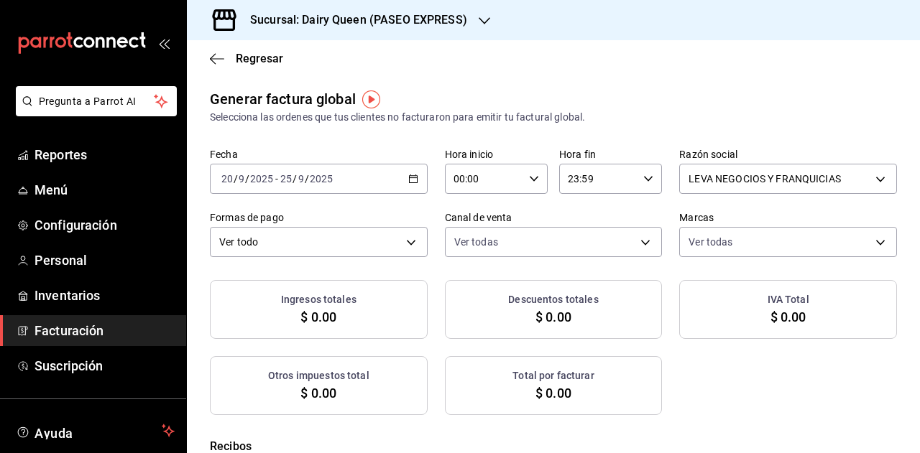
checkbox input "true"
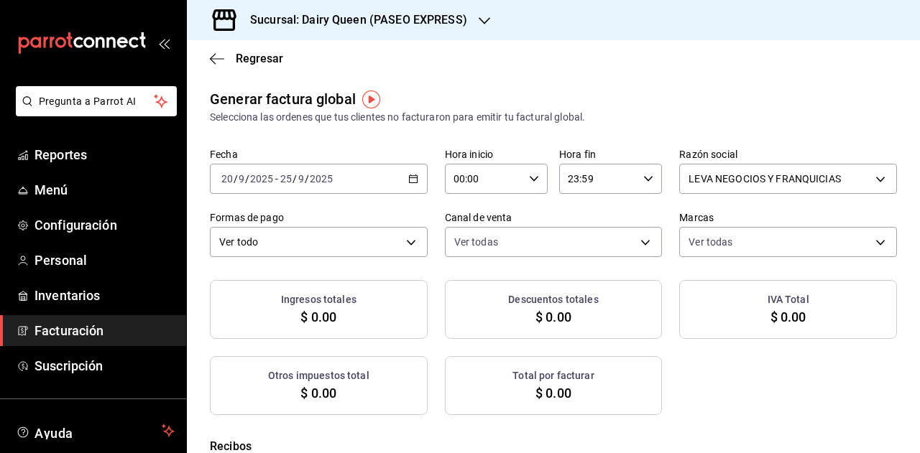
checkbox input "true"
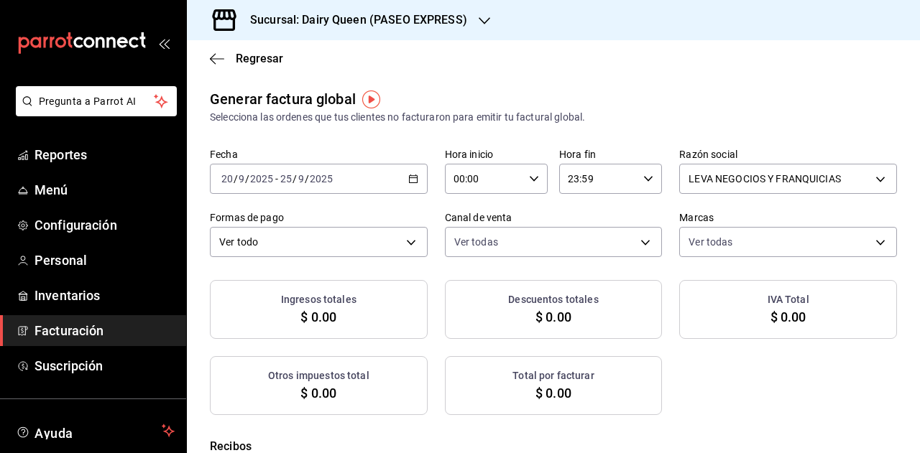
checkbox input "true"
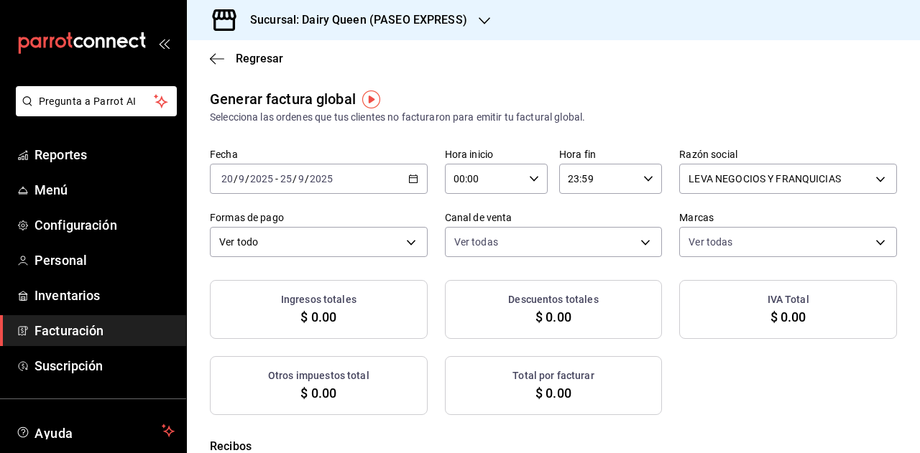
checkbox input "true"
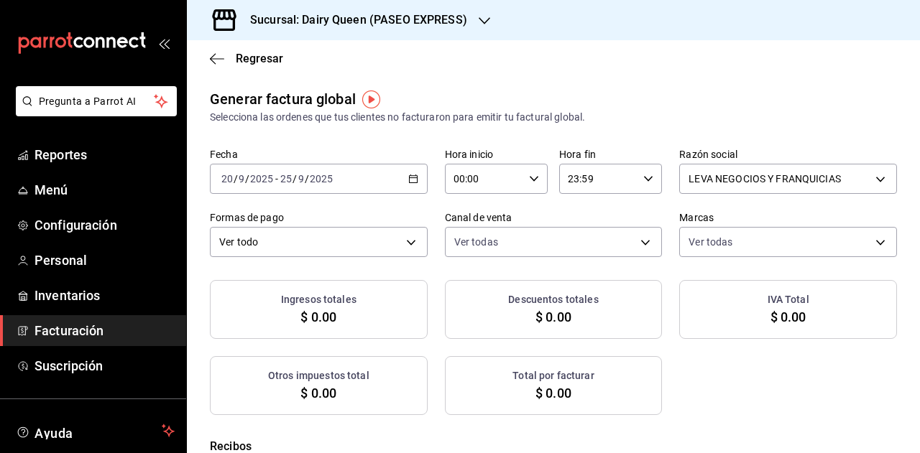
checkbox input "true"
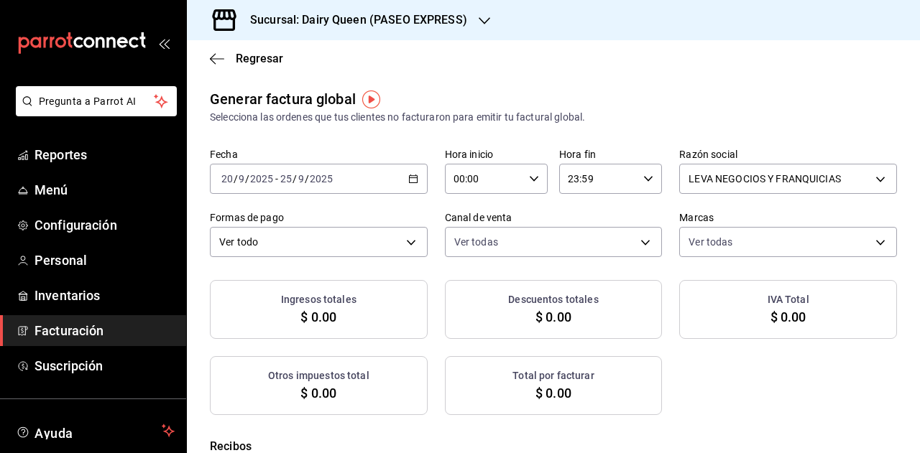
checkbox input "true"
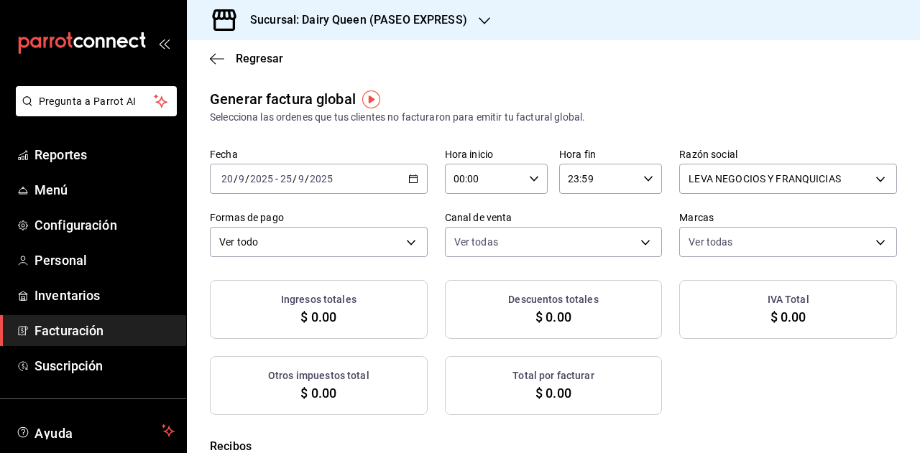
checkbox input "true"
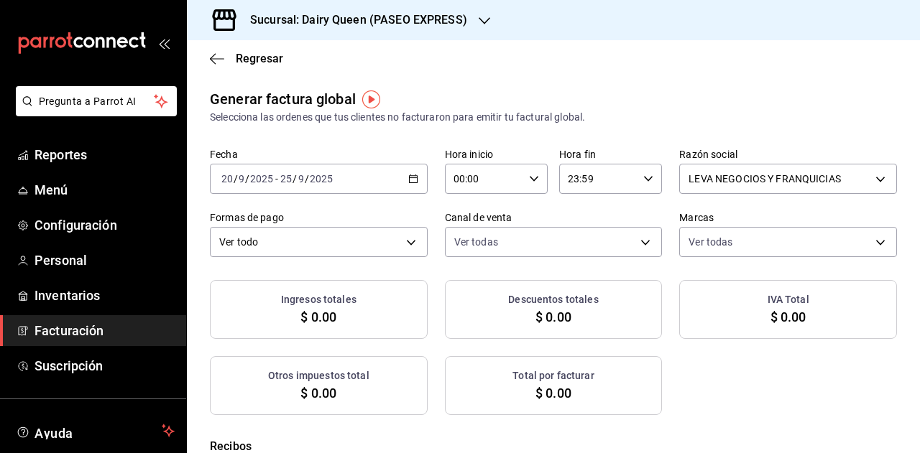
checkbox input "true"
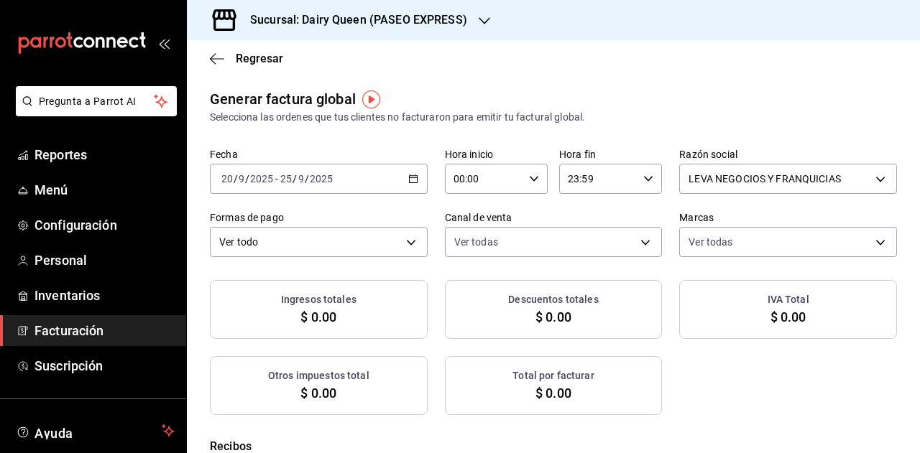
checkbox input "true"
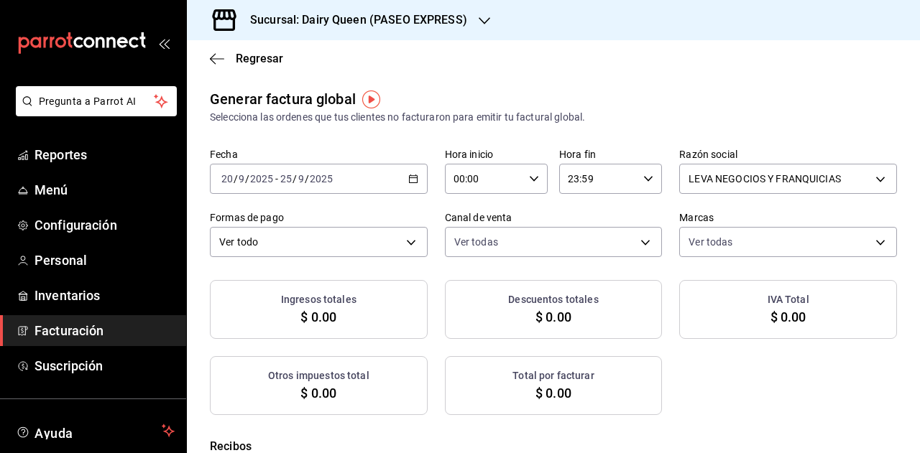
checkbox input "true"
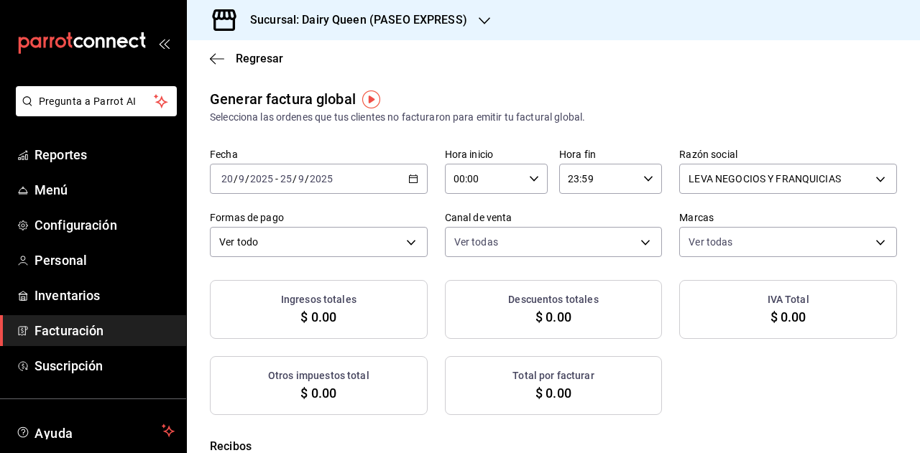
checkbox input "true"
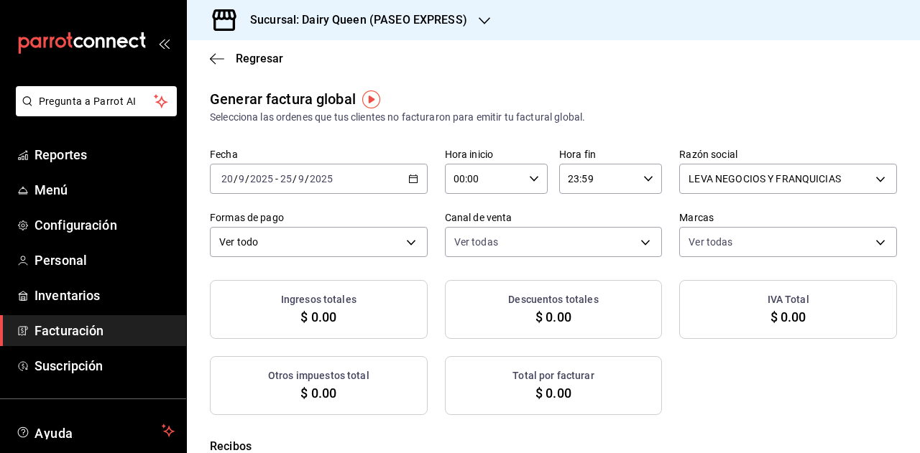
checkbox input "true"
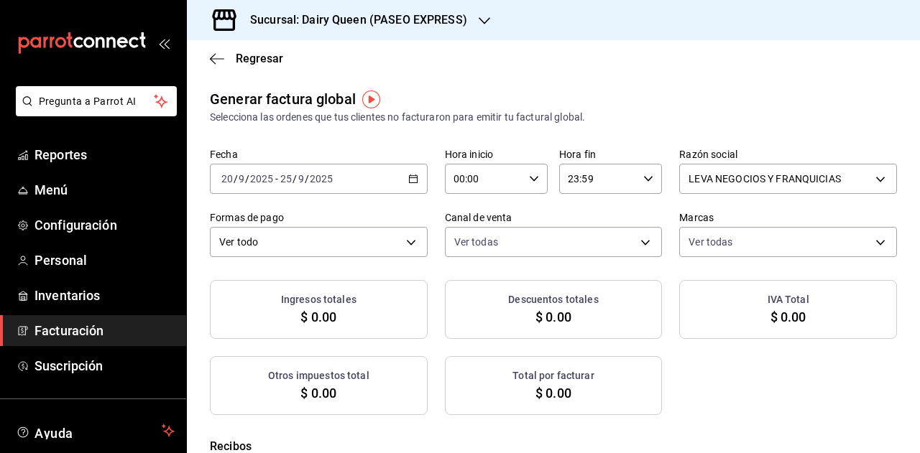
checkbox input "true"
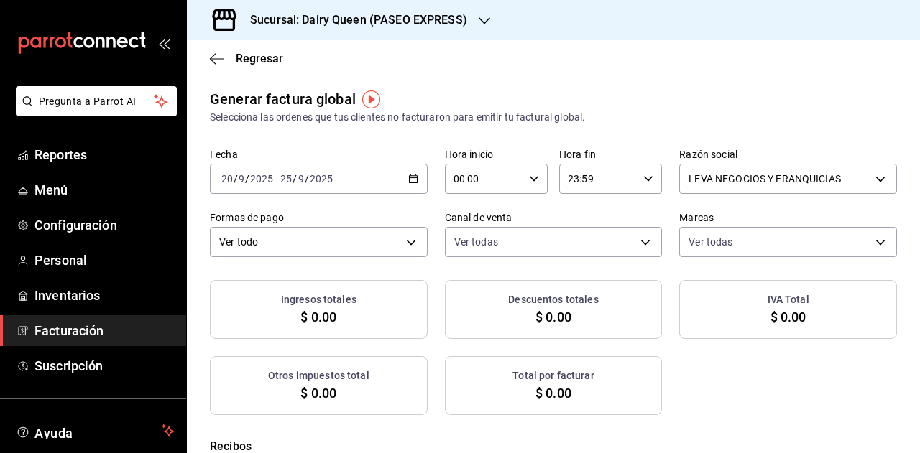
checkbox input "true"
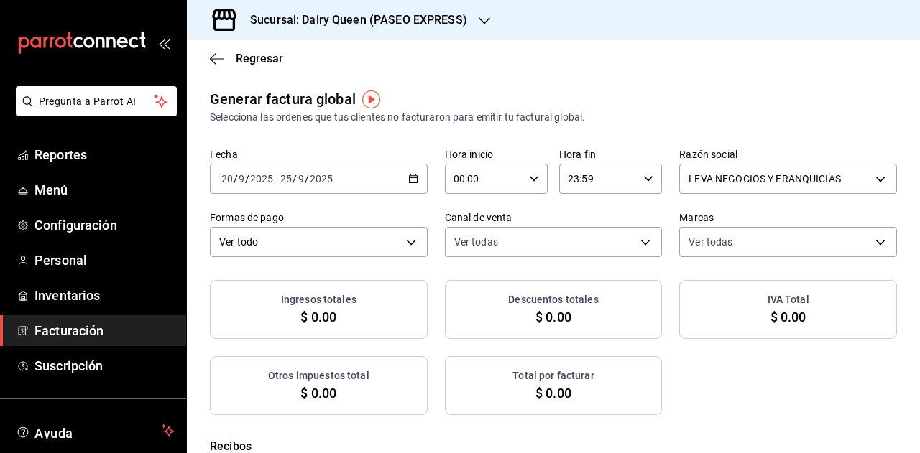
checkbox input "true"
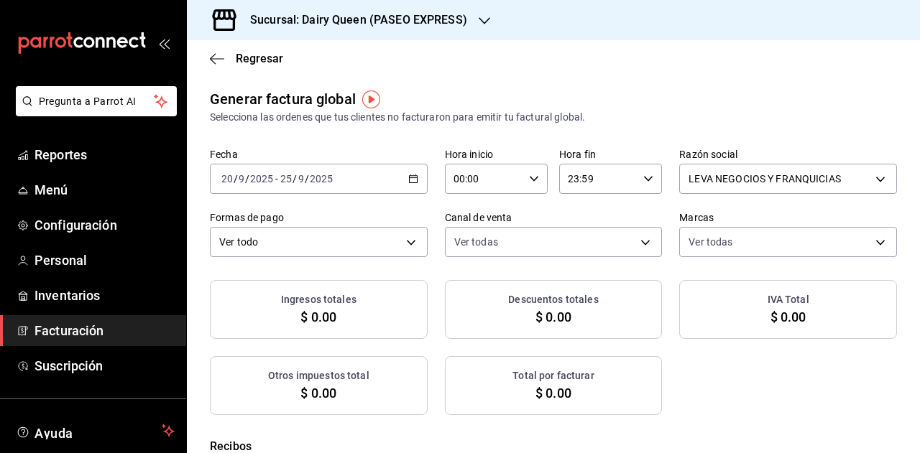
checkbox input "true"
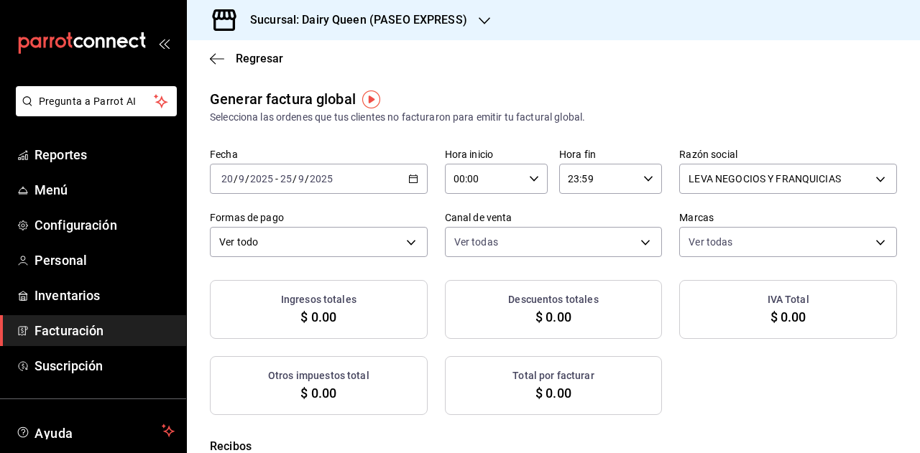
checkbox input "true"
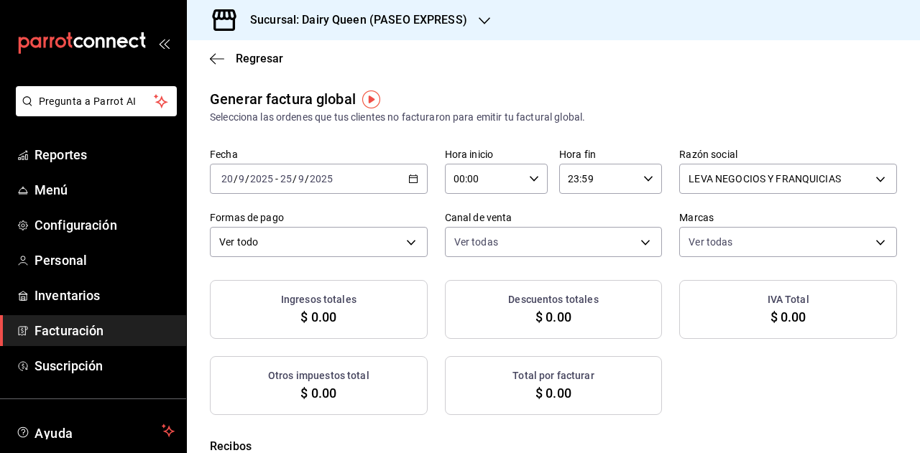
checkbox input "true"
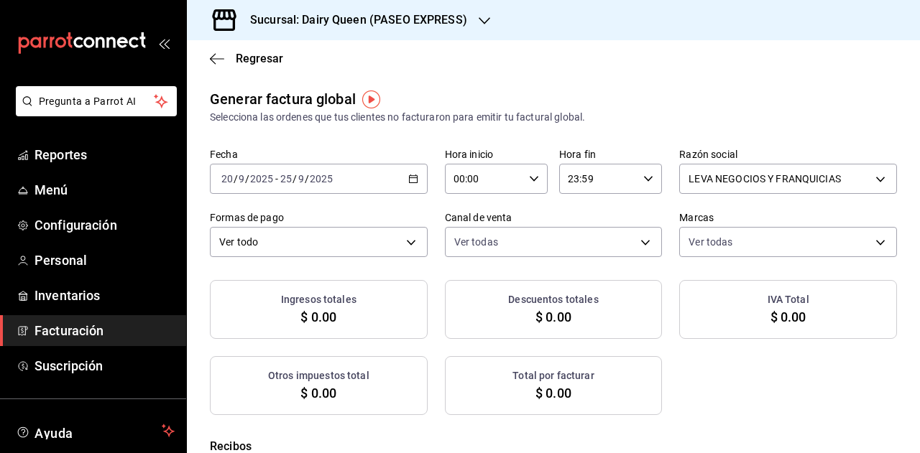
checkbox input "true"
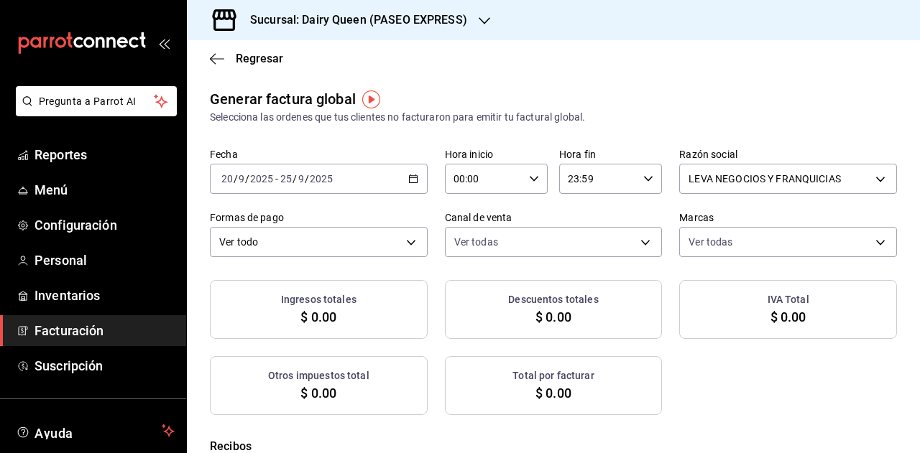
checkbox input "true"
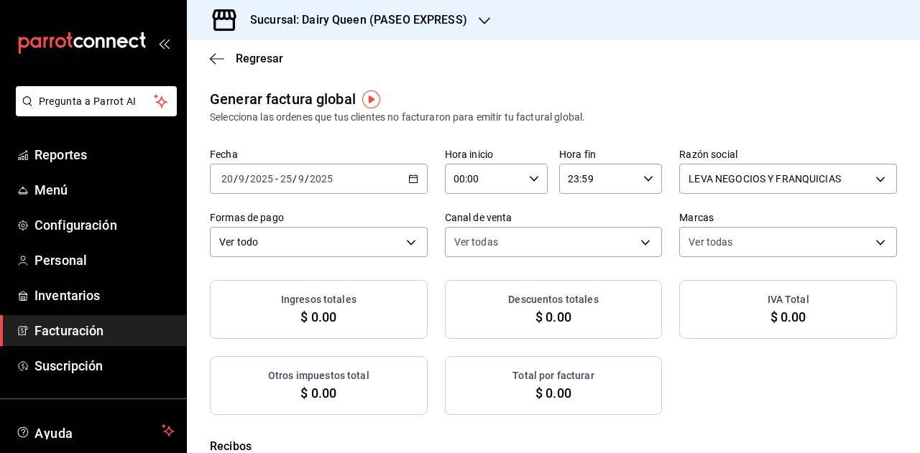
checkbox input "true"
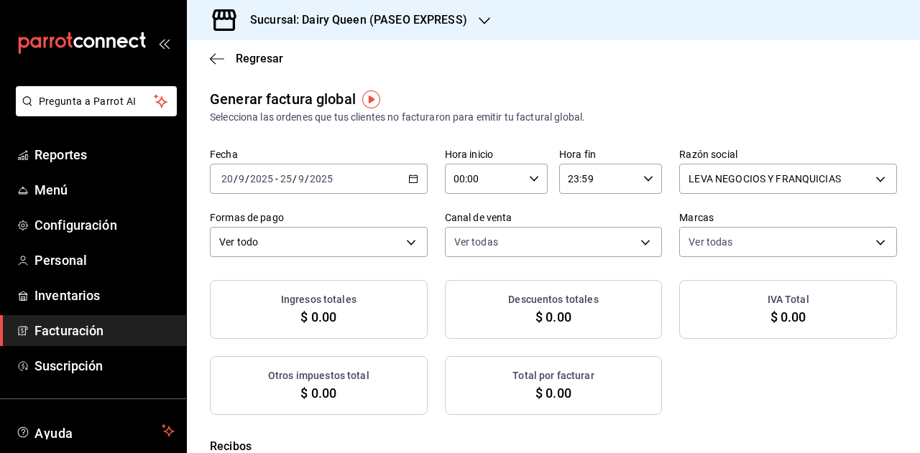
checkbox input "true"
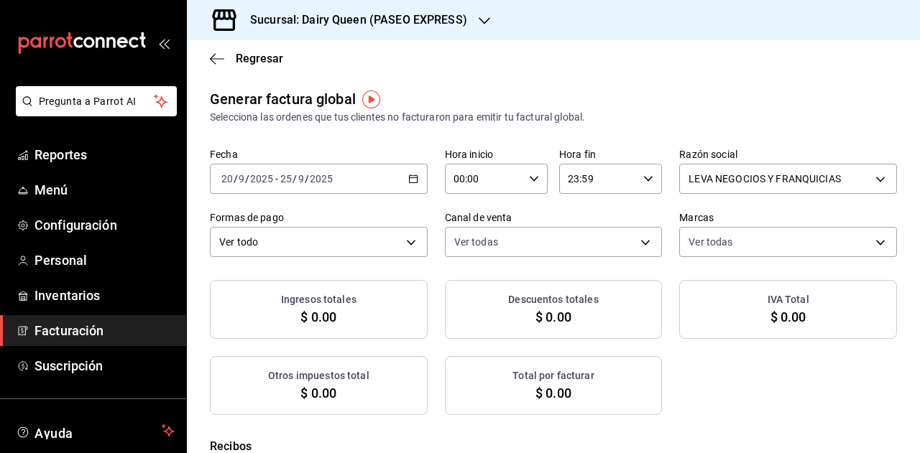
checkbox input "true"
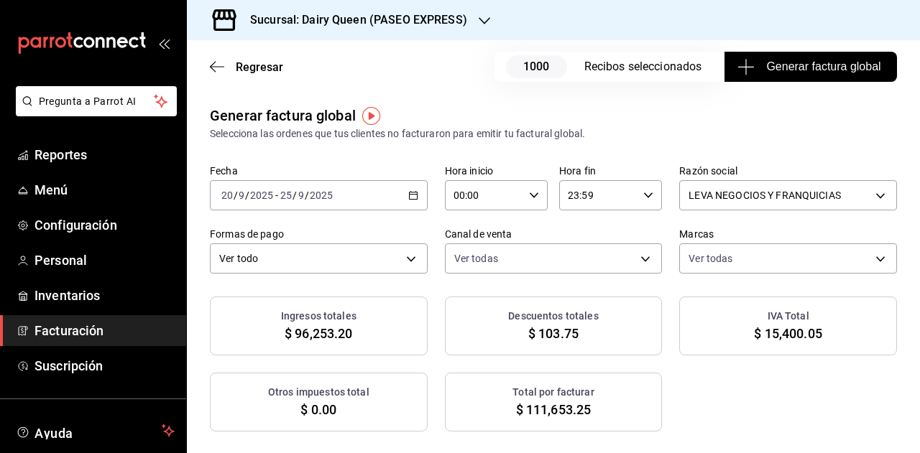
click at [768, 75] on button "Generar factura global" at bounding box center [810, 67] width 172 height 30
click at [298, 269] on body "Pregunta a Parrot AI Reportes Menú Configuración Personal Inventarios Facturaci…" at bounding box center [460, 226] width 920 height 453
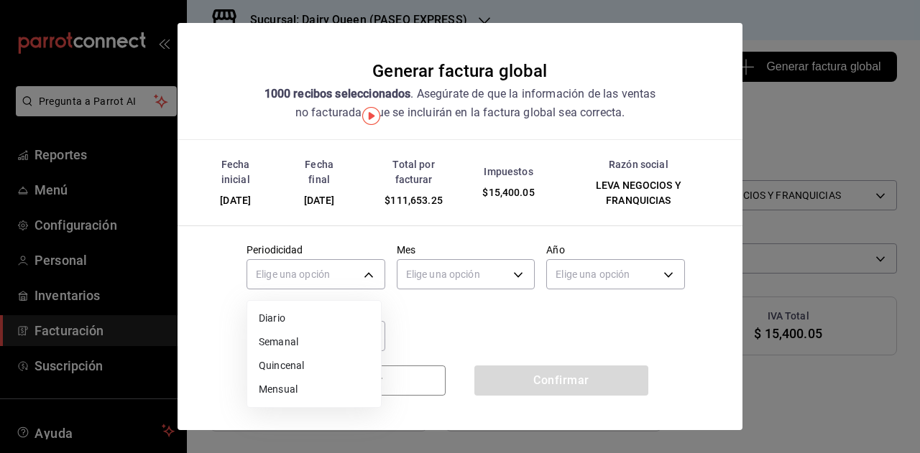
click at [310, 387] on li "Mensual" at bounding box center [314, 390] width 134 height 24
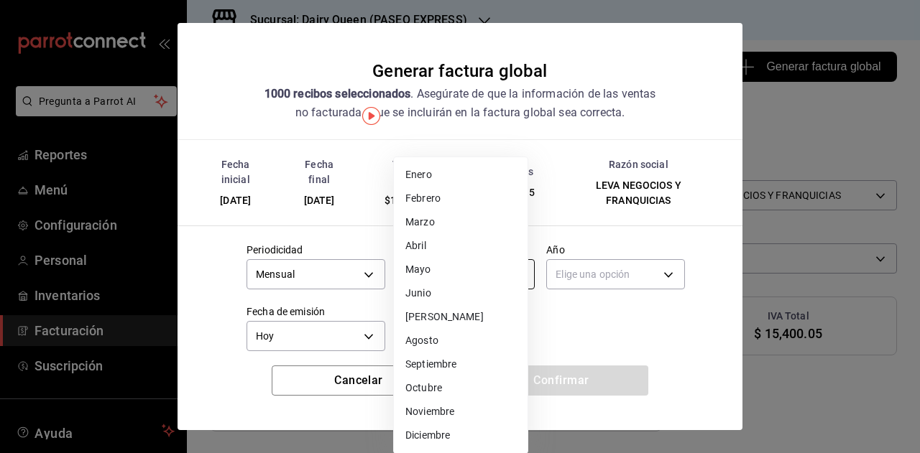
click at [437, 268] on body "Pregunta a Parrot AI Reportes Menú Configuración Personal Inventarios Facturaci…" at bounding box center [460, 226] width 920 height 453
click at [447, 361] on li "Septiembre" at bounding box center [461, 365] width 134 height 24
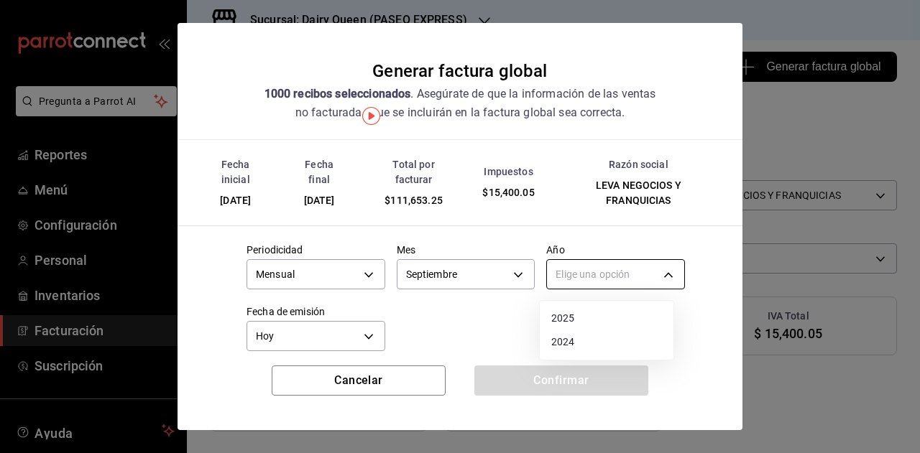
click at [592, 259] on body "Pregunta a Parrot AI Reportes Menú Configuración Personal Inventarios Facturaci…" at bounding box center [460, 226] width 920 height 453
click at [579, 308] on li "2025" at bounding box center [607, 319] width 134 height 24
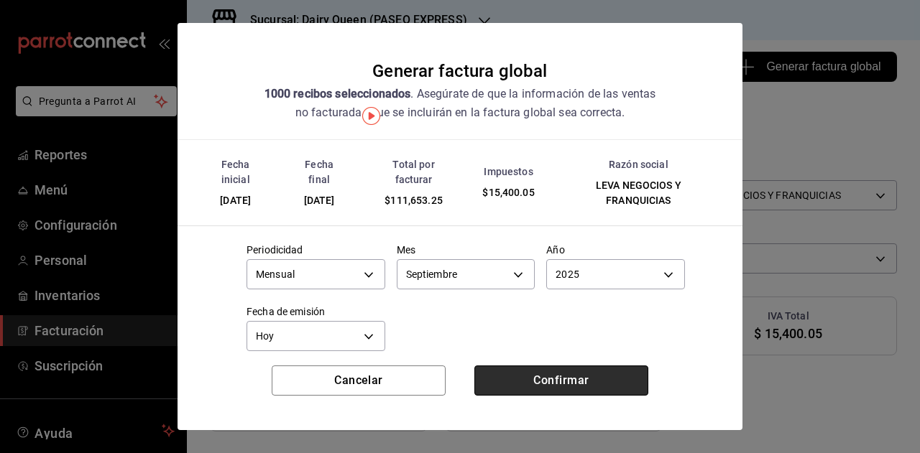
click at [543, 386] on button "Confirmar" at bounding box center [561, 381] width 174 height 30
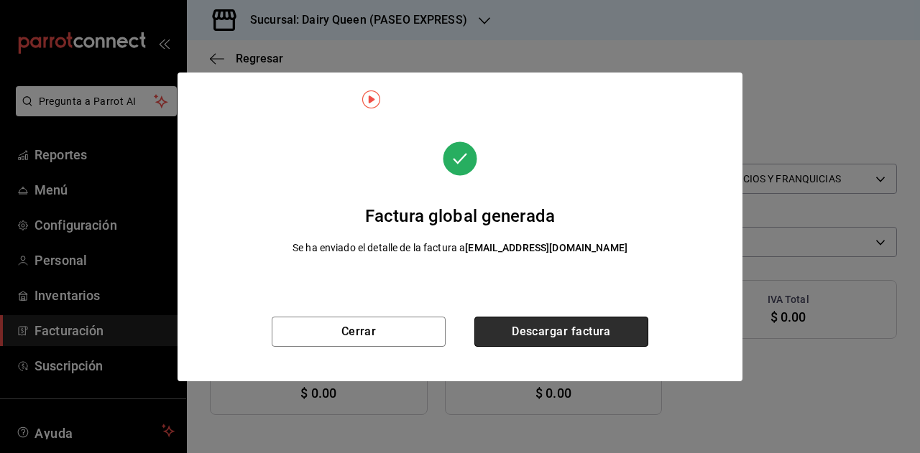
click at [540, 333] on button "Descargar factura" at bounding box center [561, 332] width 174 height 30
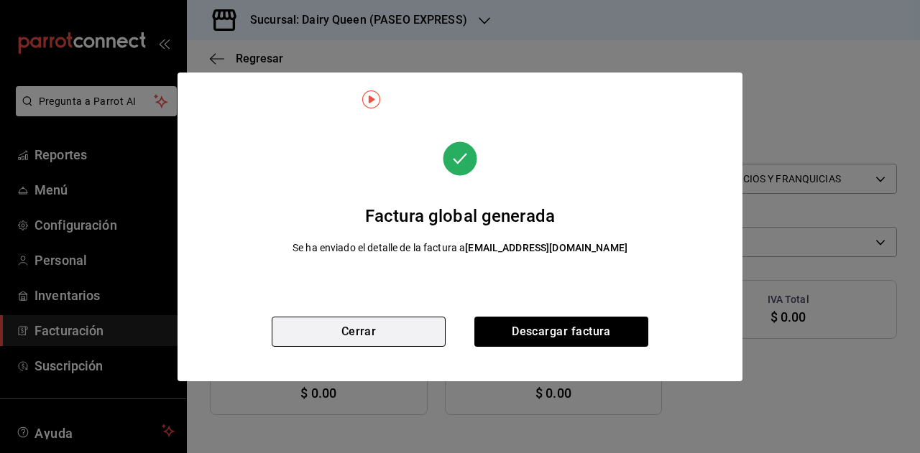
click at [361, 331] on button "Cerrar" at bounding box center [359, 332] width 174 height 30
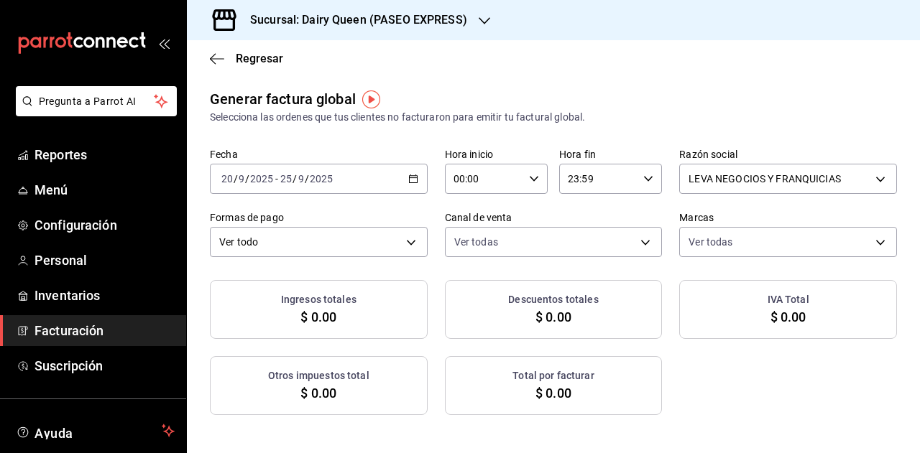
click at [415, 175] on div "[DATE] [DATE] - [DATE] [DATE]" at bounding box center [319, 179] width 218 height 30
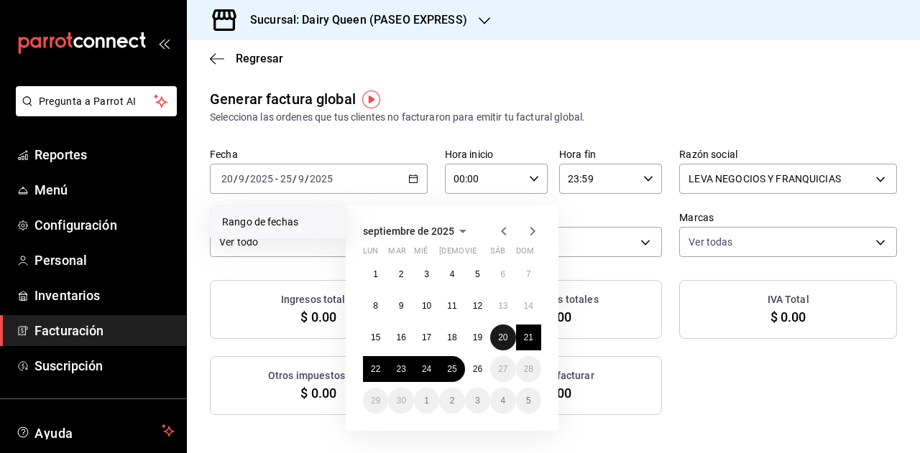
drag, startPoint x: 499, startPoint y: 337, endPoint x: 489, endPoint y: 346, distance: 13.2
click at [499, 337] on abbr "20" at bounding box center [502, 338] width 9 height 10
click at [458, 372] on button "25" at bounding box center [451, 369] width 25 height 26
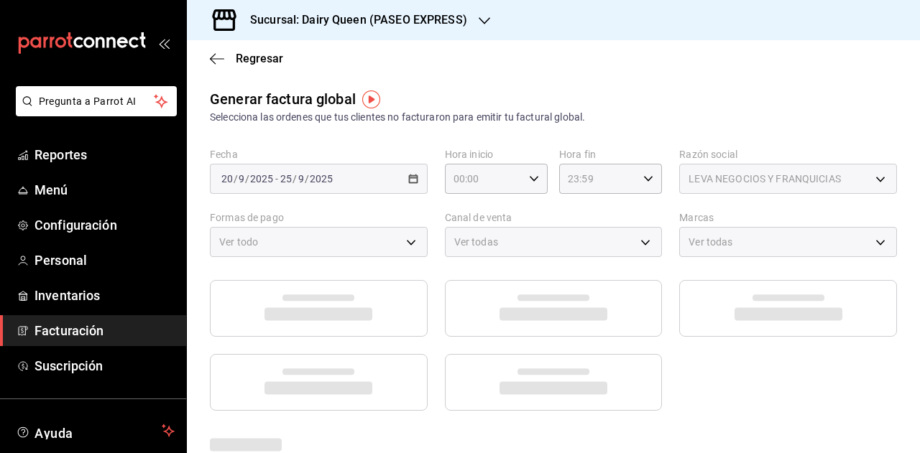
click at [742, 387] on div at bounding box center [553, 345] width 687 height 131
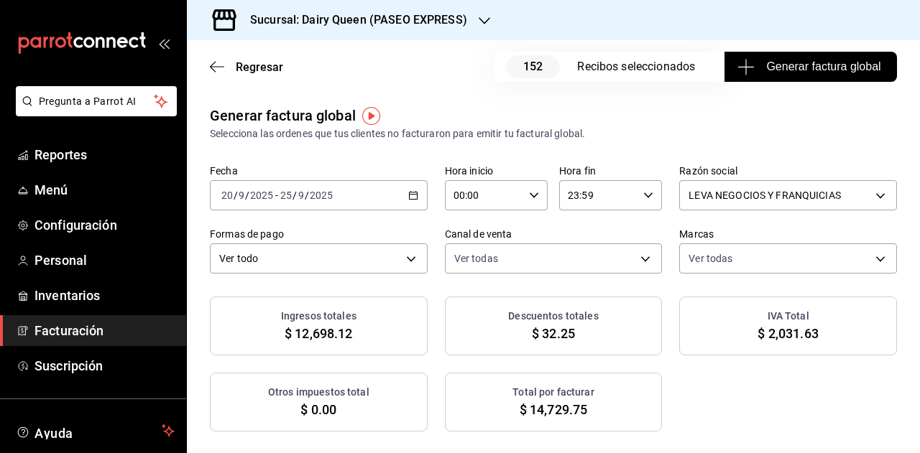
click at [801, 64] on span "Generar factura global" at bounding box center [810, 66] width 140 height 17
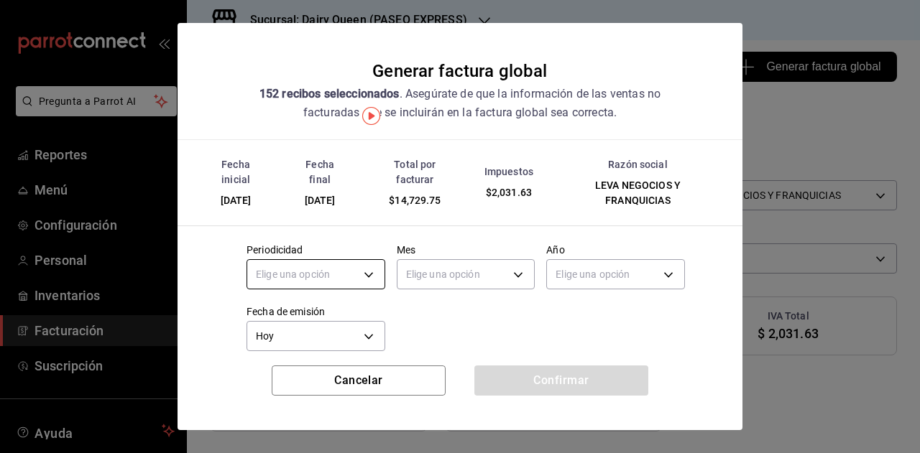
click at [346, 264] on body "Pregunta a Parrot AI Reportes Menú Configuración Personal Inventarios Facturaci…" at bounding box center [460, 226] width 920 height 453
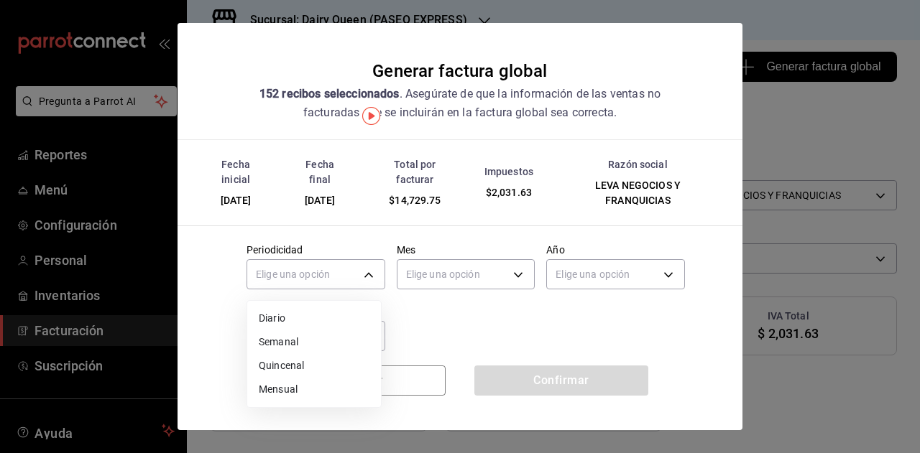
click at [291, 380] on li "Mensual" at bounding box center [314, 390] width 134 height 24
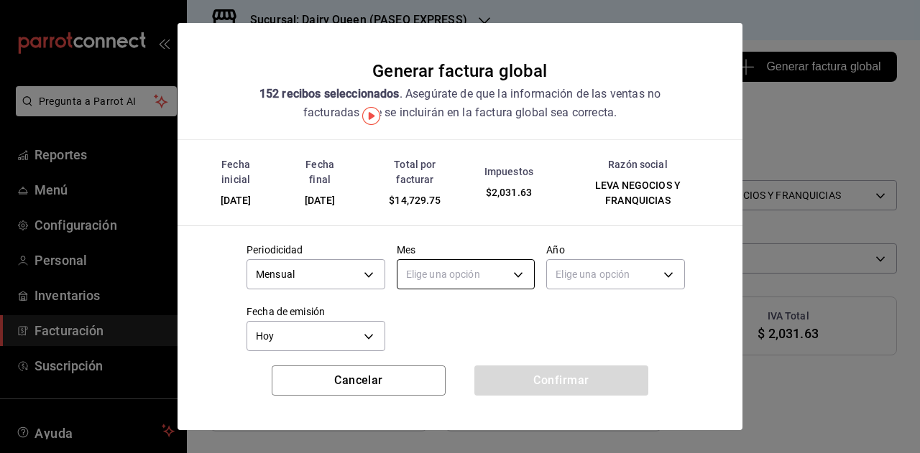
click at [425, 266] on body "Pregunta a Parrot AI Reportes Menú Configuración Personal Inventarios Facturaci…" at bounding box center [460, 226] width 920 height 453
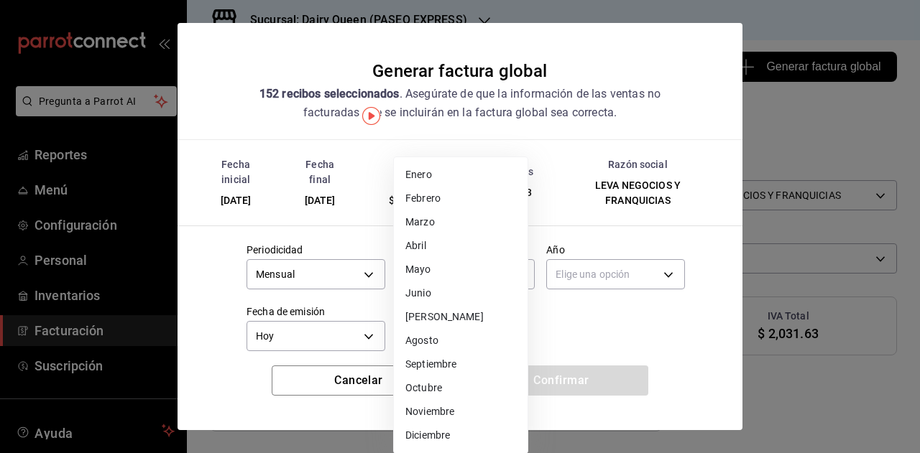
click at [438, 366] on li "Septiembre" at bounding box center [461, 365] width 134 height 24
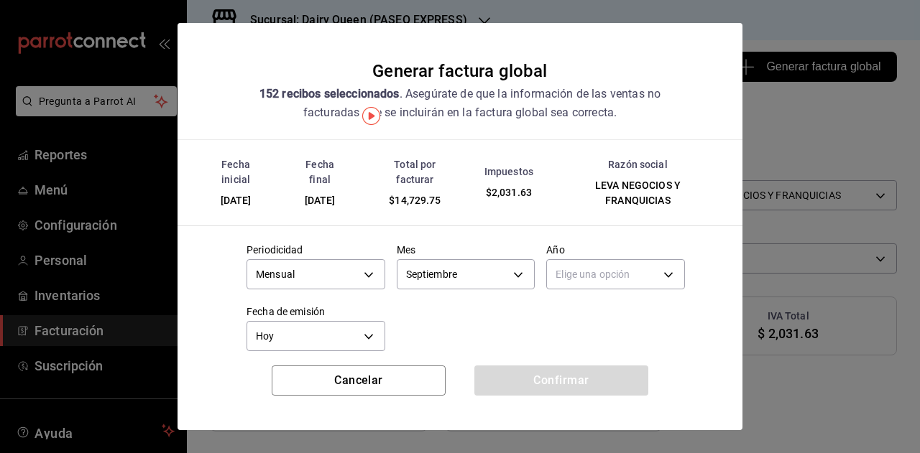
click at [607, 265] on div "Elige una opción Enero Febrero Marzo Abril Mayo Junio Julio Agosto Septiembre O…" at bounding box center [460, 226] width 920 height 453
click at [601, 277] on body "Pregunta a Parrot AI Reportes Menú Configuración Personal Inventarios Facturaci…" at bounding box center [460, 226] width 920 height 453
click at [581, 314] on li "2025" at bounding box center [607, 319] width 134 height 24
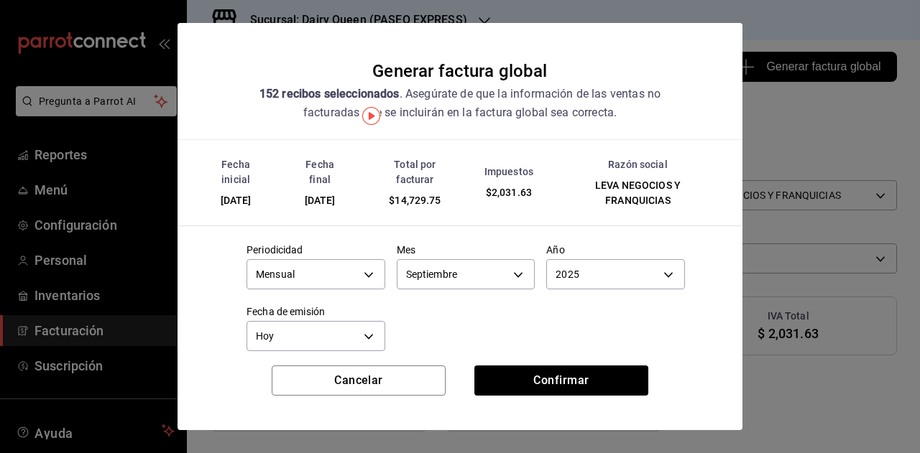
click at [455, 319] on div at bounding box center [460, 226] width 920 height 453
click at [559, 383] on button "Confirmar" at bounding box center [561, 381] width 174 height 30
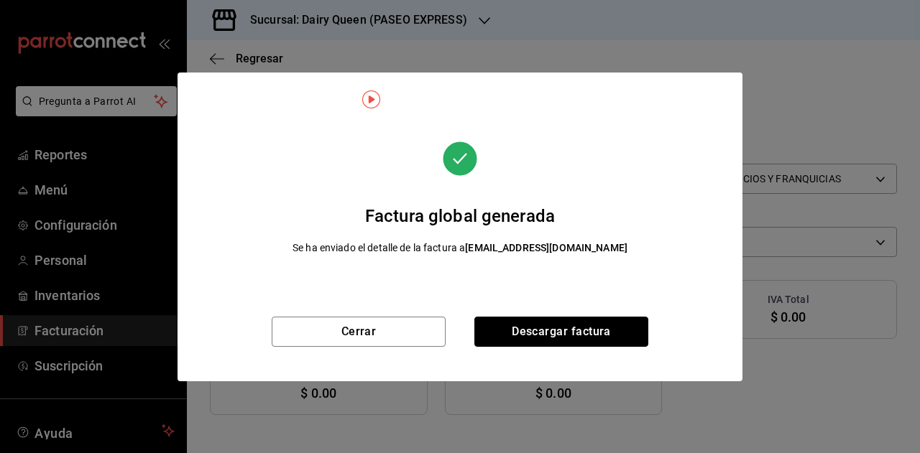
click at [510, 338] on button "Descargar factura" at bounding box center [561, 332] width 174 height 30
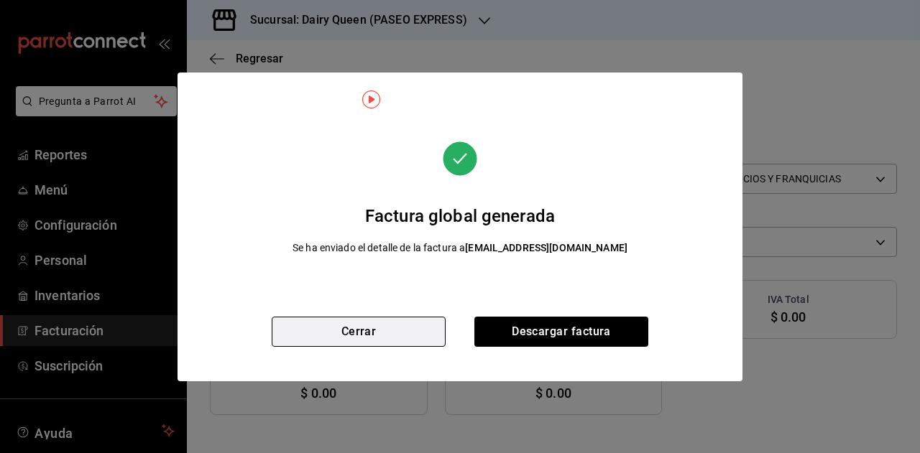
click at [359, 331] on button "Cerrar" at bounding box center [359, 332] width 174 height 30
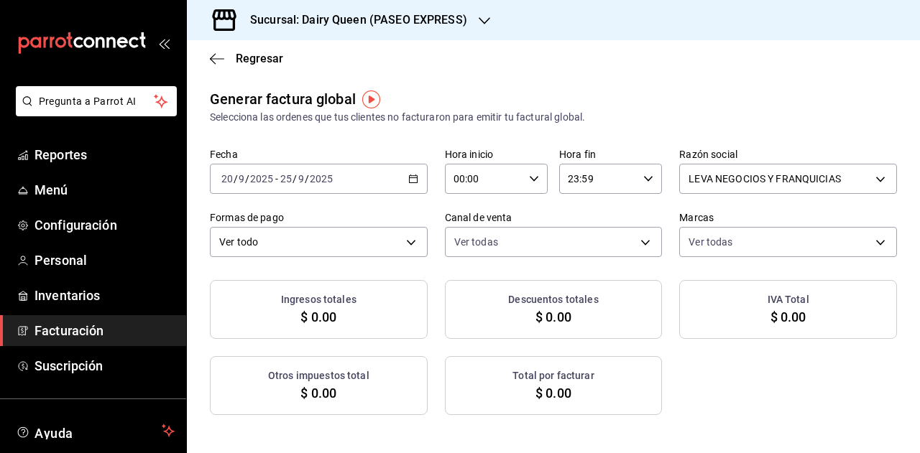
click at [387, 35] on div "Sucursal: Dairy Queen (PASEO EXPRESS)" at bounding box center [347, 20] width 298 height 40
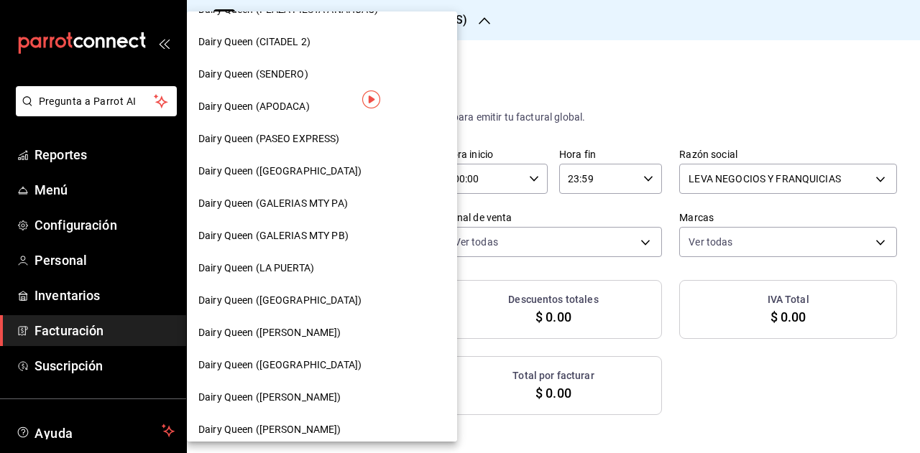
scroll to position [431, 0]
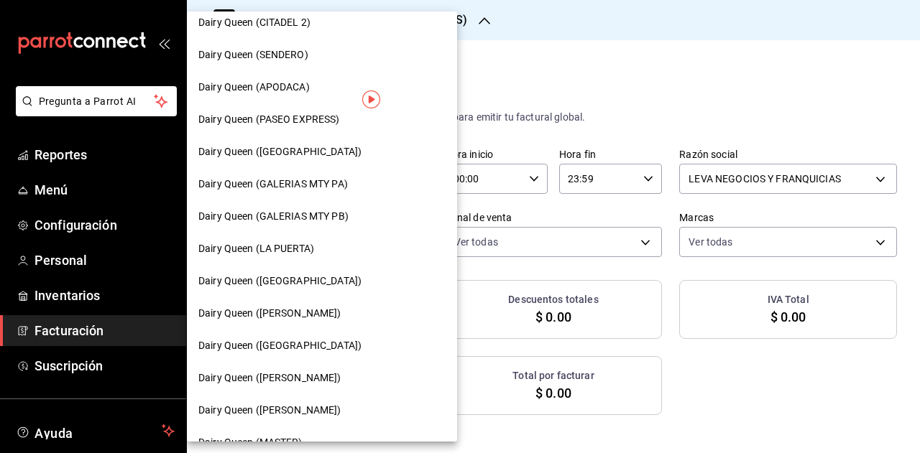
click at [298, 310] on span "Dairy Queen ([PERSON_NAME])" at bounding box center [269, 313] width 143 height 15
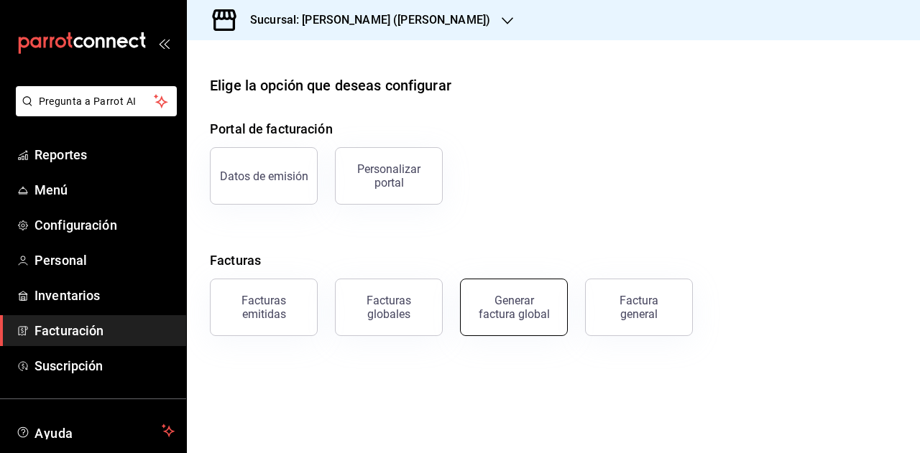
click at [503, 306] on div "Generar factura global" at bounding box center [514, 307] width 72 height 27
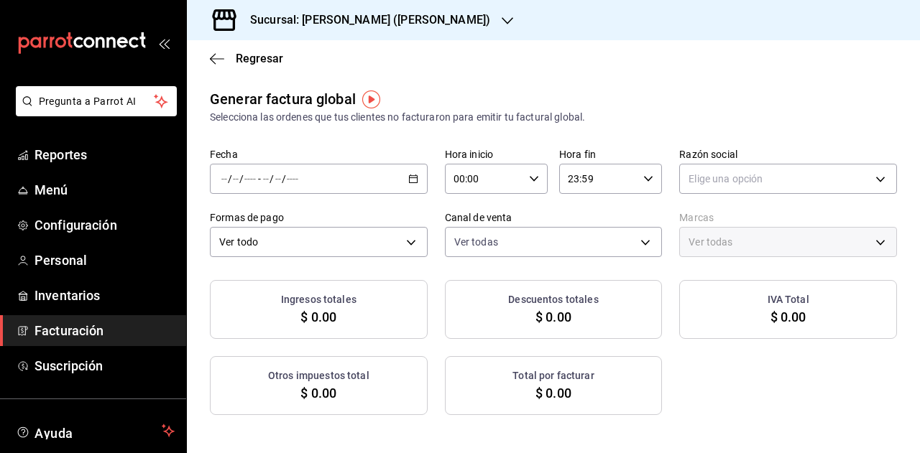
click at [415, 175] on \(Stroke\) "button" at bounding box center [415, 175] width 1 height 1
click at [313, 228] on span "Rango de fechas" at bounding box center [277, 222] width 111 height 15
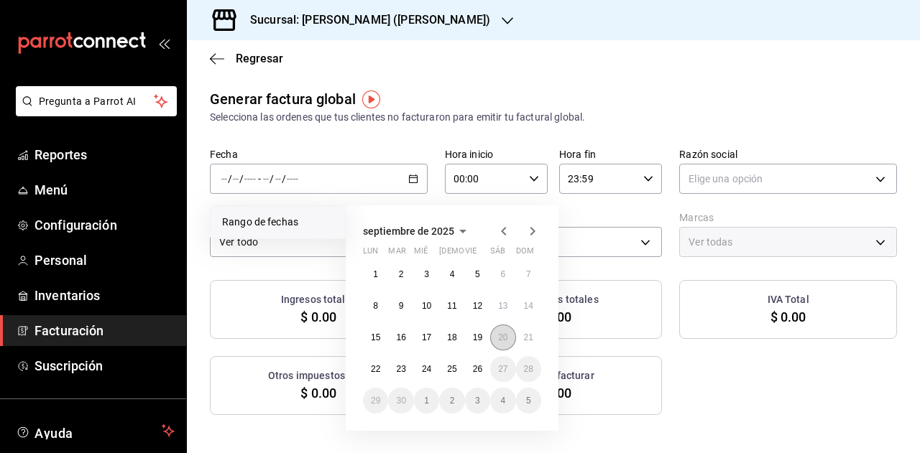
click at [503, 336] on abbr "20" at bounding box center [502, 338] width 9 height 10
click at [448, 367] on abbr "25" at bounding box center [451, 369] width 9 height 10
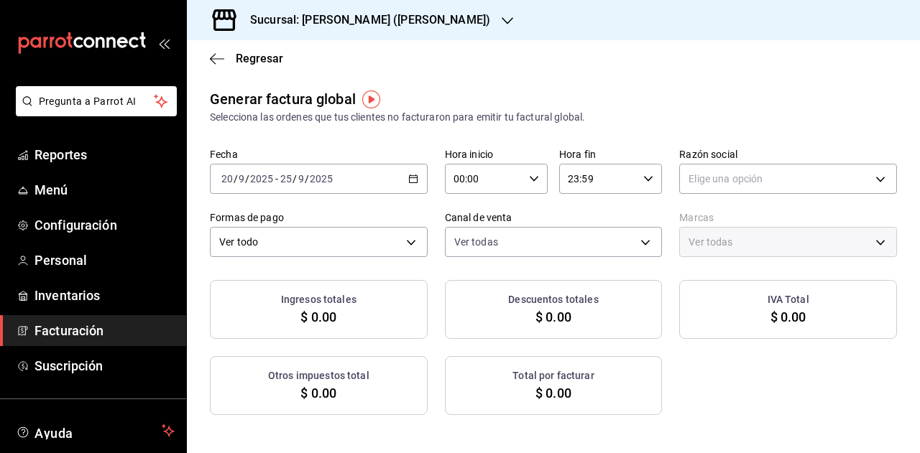
click at [702, 379] on div "Ingresos totales $ 0.00 Descuentos totales $ 0.00 IVA Total $ 0.00 Otros impues…" at bounding box center [553, 347] width 687 height 135
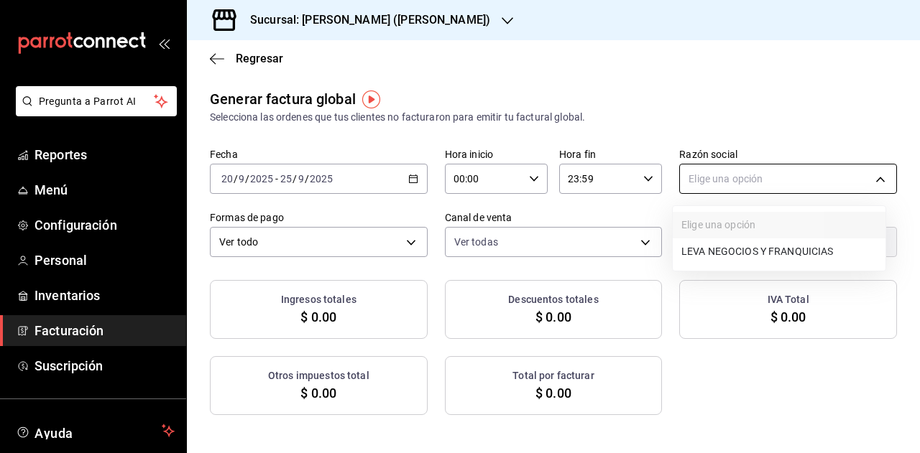
click at [738, 172] on body "Pregunta a Parrot AI Reportes Menú Configuración Personal Inventarios Facturaci…" at bounding box center [460, 226] width 920 height 453
click at [731, 264] on li "LEVA NEGOCIOS Y FRANQUICIAS" at bounding box center [779, 252] width 213 height 27
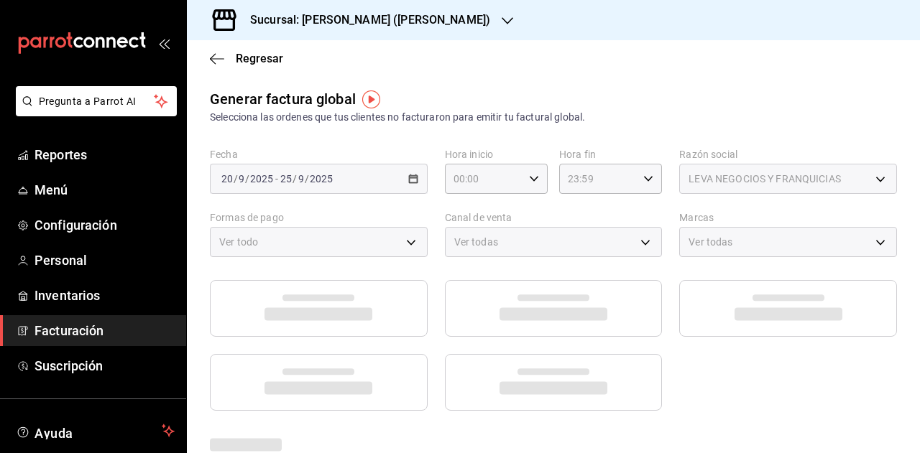
click at [678, 40] on div "Sucursal: Dairy Queen (GARCIA)" at bounding box center [553, 20] width 733 height 40
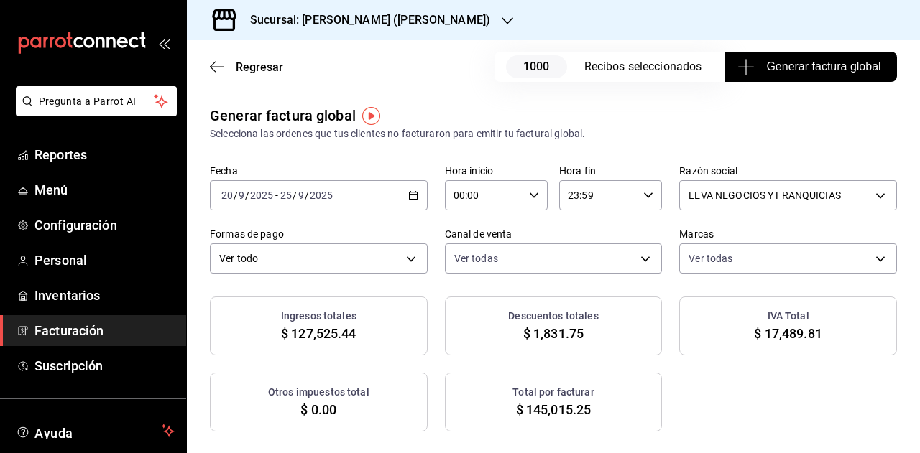
click at [776, 68] on span "Generar factura global" at bounding box center [810, 66] width 140 height 17
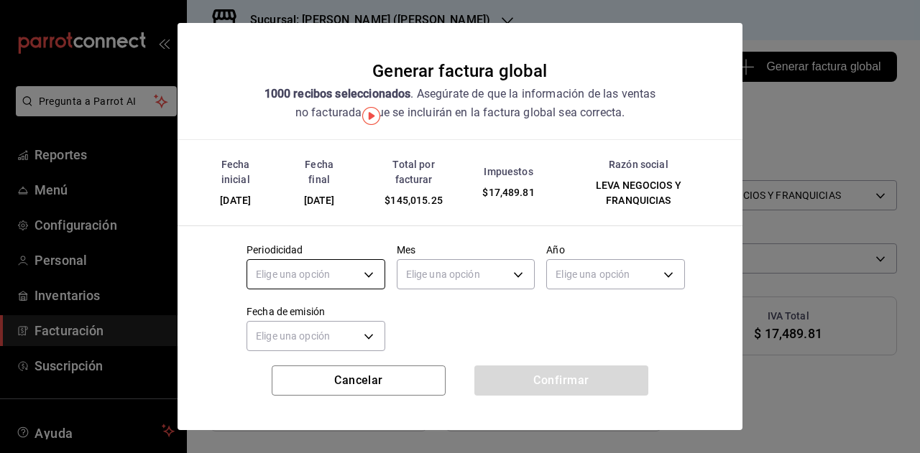
click at [350, 270] on body "Pregunta a Parrot AI Reportes Menú Configuración Personal Inventarios Facturaci…" at bounding box center [460, 226] width 920 height 453
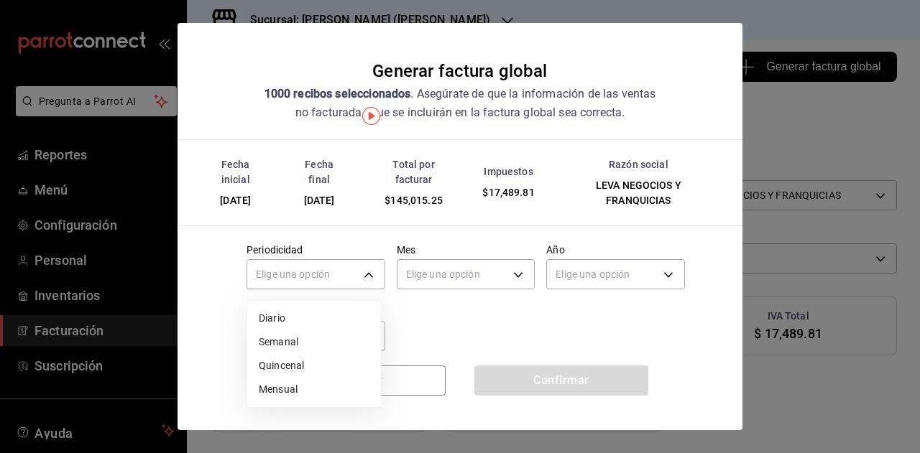
click at [282, 403] on ul "Elige una opción Diario Semanal Quincenal Mensual" at bounding box center [314, 354] width 134 height 106
click at [280, 392] on li "Mensual" at bounding box center [314, 390] width 134 height 24
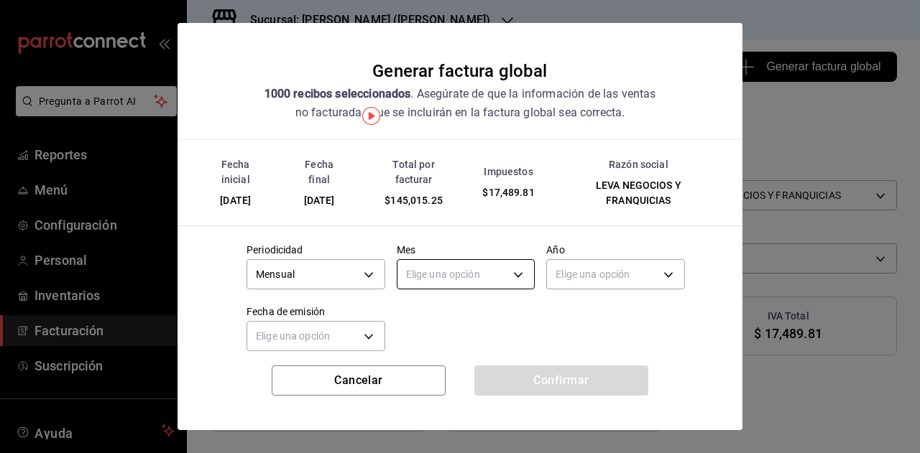
click at [428, 271] on body "Pregunta a Parrot AI Reportes Menú Configuración Personal Inventarios Facturaci…" at bounding box center [460, 226] width 920 height 453
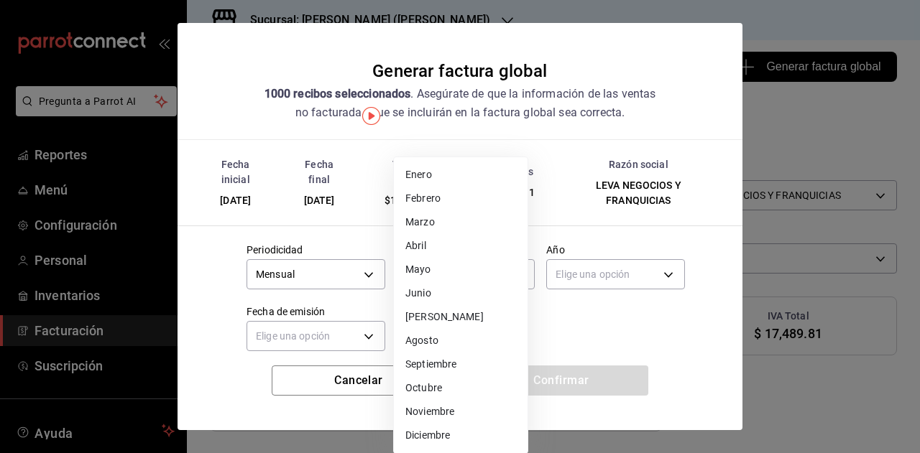
click at [437, 374] on li "Septiembre" at bounding box center [461, 365] width 134 height 24
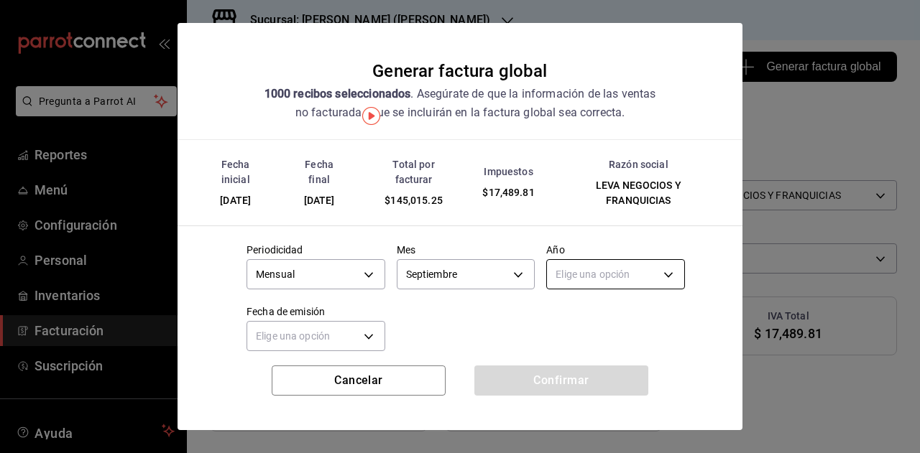
click at [584, 267] on body "Pregunta a Parrot AI Reportes Menú Configuración Personal Inventarios Facturaci…" at bounding box center [460, 226] width 920 height 453
click at [565, 311] on li "2025" at bounding box center [607, 319] width 134 height 24
click at [330, 333] on body "Pregunta a Parrot AI Reportes Menú Configuración Personal Inventarios Facturaci…" at bounding box center [460, 226] width 920 height 453
drag, startPoint x: 299, startPoint y: 375, endPoint x: 392, endPoint y: 339, distance: 99.4
click at [305, 369] on li "Hoy" at bounding box center [314, 381] width 134 height 24
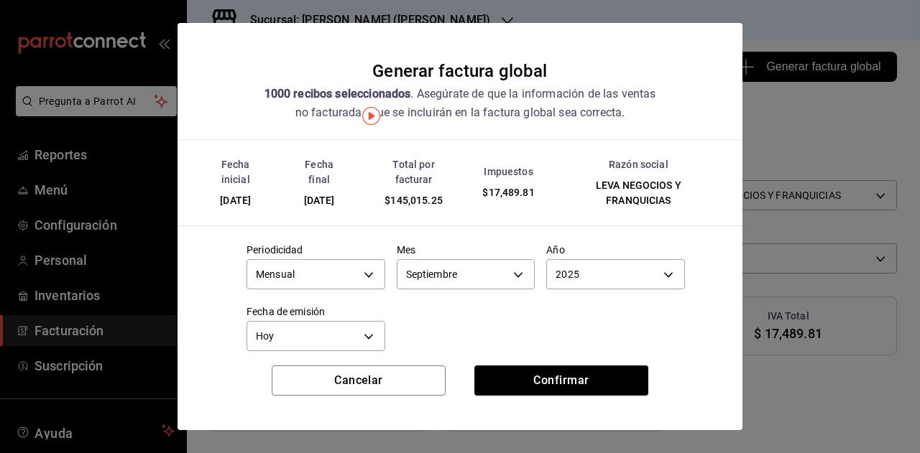
click at [392, 339] on div at bounding box center [460, 226] width 920 height 453
click at [519, 384] on button "Confirmar" at bounding box center [561, 381] width 174 height 30
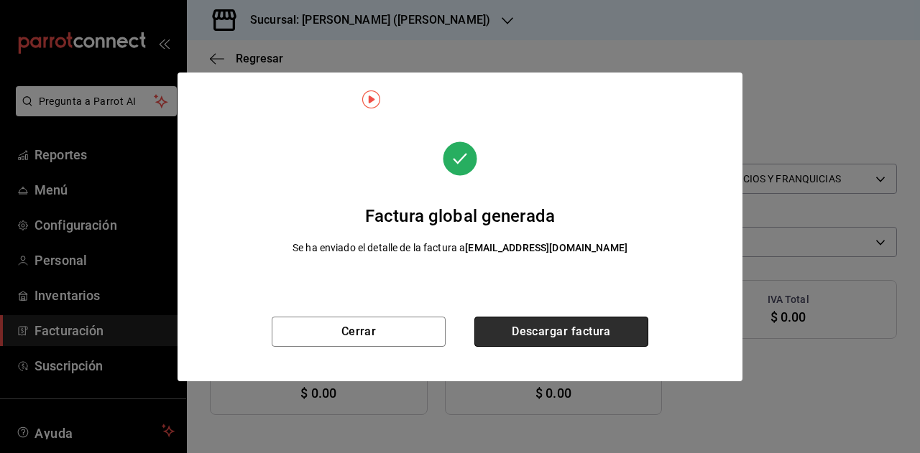
click at [527, 326] on button "Descargar factura" at bounding box center [561, 332] width 174 height 30
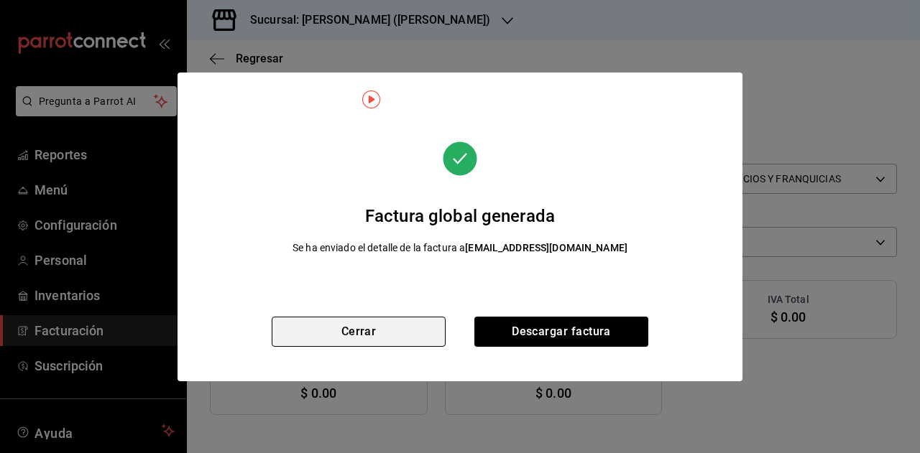
click at [367, 317] on button "Cerrar" at bounding box center [359, 332] width 174 height 30
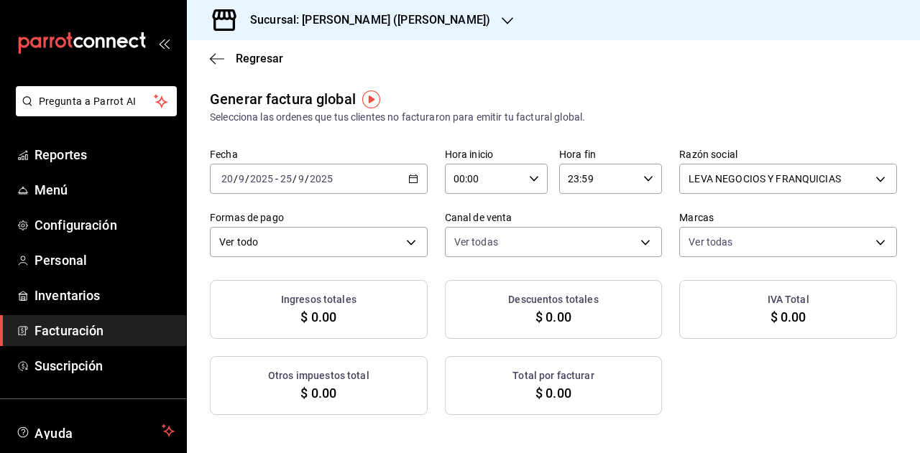
click at [407, 190] on div "[DATE] [DATE] - [DATE] [DATE]" at bounding box center [319, 179] width 218 height 30
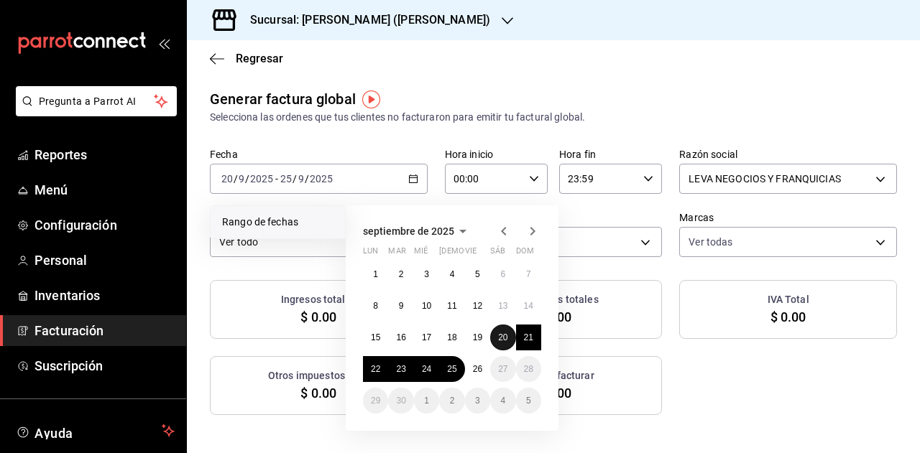
click at [501, 342] on abbr "20" at bounding box center [502, 338] width 9 height 10
click at [455, 374] on abbr "25" at bounding box center [451, 369] width 9 height 10
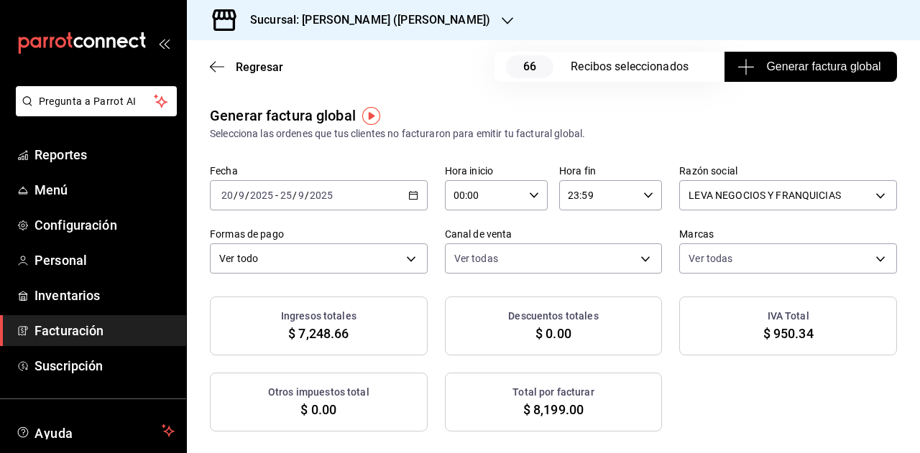
click at [749, 58] on span "Generar factura global" at bounding box center [810, 66] width 140 height 17
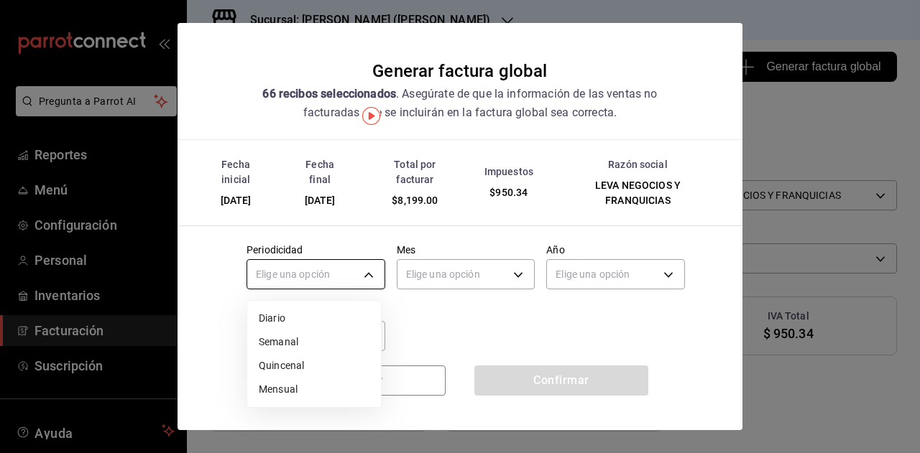
click at [316, 277] on body "Pregunta a Parrot AI Reportes Menú Configuración Personal Inventarios Facturaci…" at bounding box center [460, 226] width 920 height 453
click at [292, 382] on li "Mensual" at bounding box center [314, 390] width 134 height 24
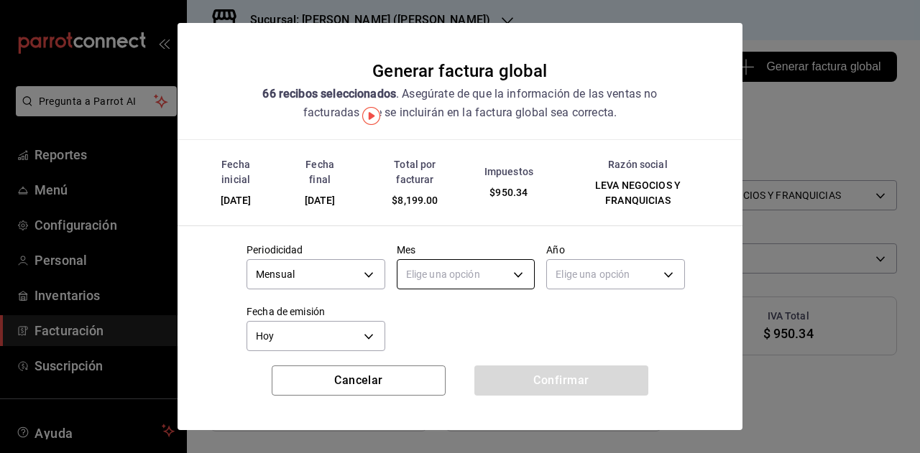
click at [486, 269] on body "Pregunta a Parrot AI Reportes Menú Configuración Personal Inventarios Facturaci…" at bounding box center [460, 226] width 920 height 453
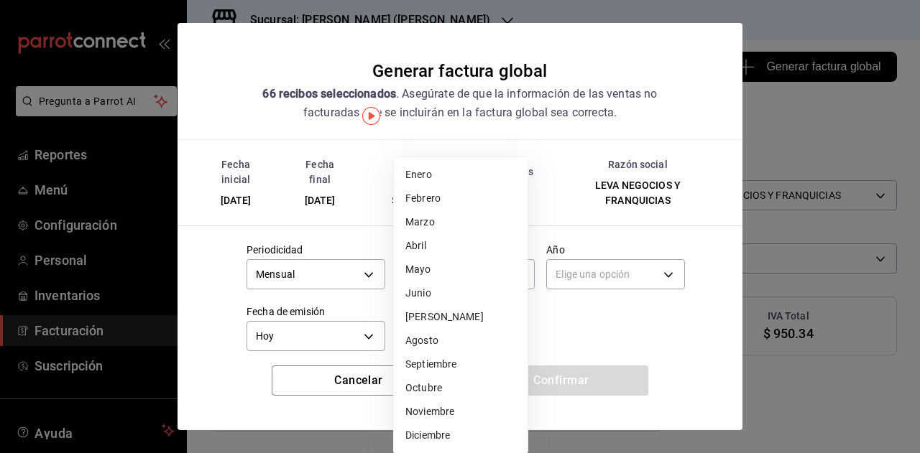
click at [456, 365] on li "Septiembre" at bounding box center [461, 365] width 134 height 24
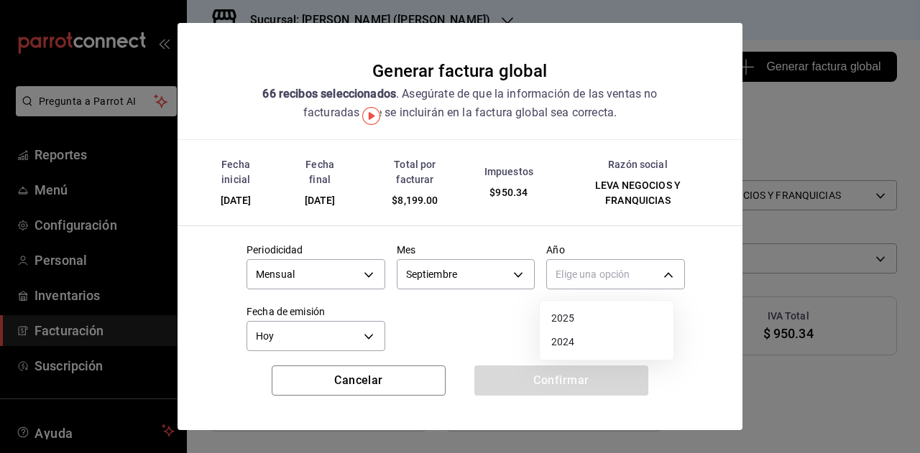
drag, startPoint x: 602, startPoint y: 273, endPoint x: 578, endPoint y: 304, distance: 39.4
click at [599, 276] on body "Pregunta a Parrot AI Reportes Menú Configuración Personal Inventarios Facturaci…" at bounding box center [460, 226] width 920 height 453
click at [571, 313] on li "2025" at bounding box center [607, 319] width 134 height 24
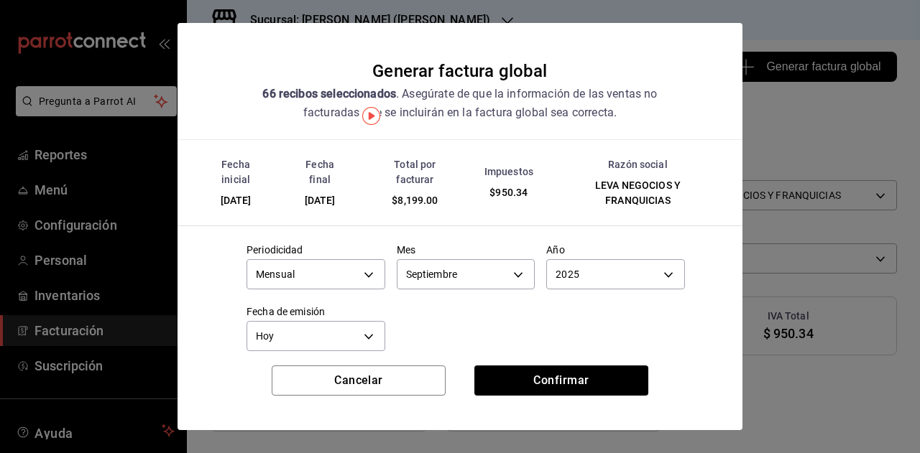
click at [415, 323] on div at bounding box center [460, 226] width 920 height 453
click at [562, 379] on button "Confirmar" at bounding box center [561, 381] width 174 height 30
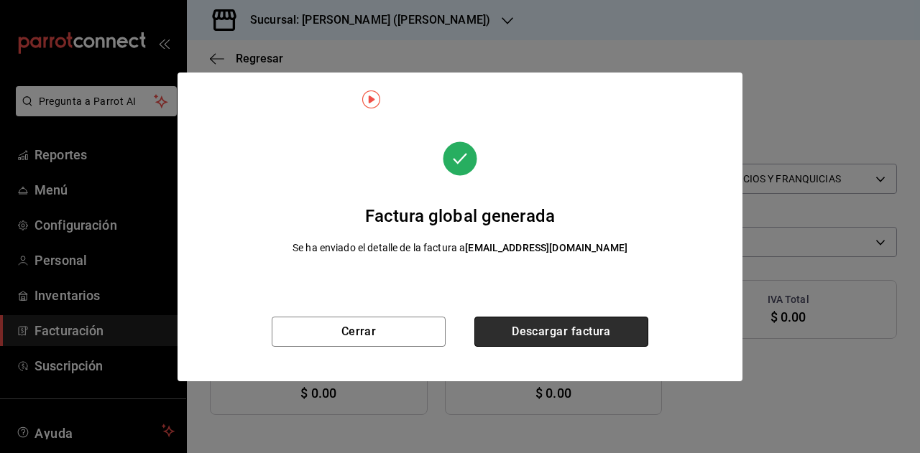
click at [534, 331] on button "Descargar factura" at bounding box center [561, 332] width 174 height 30
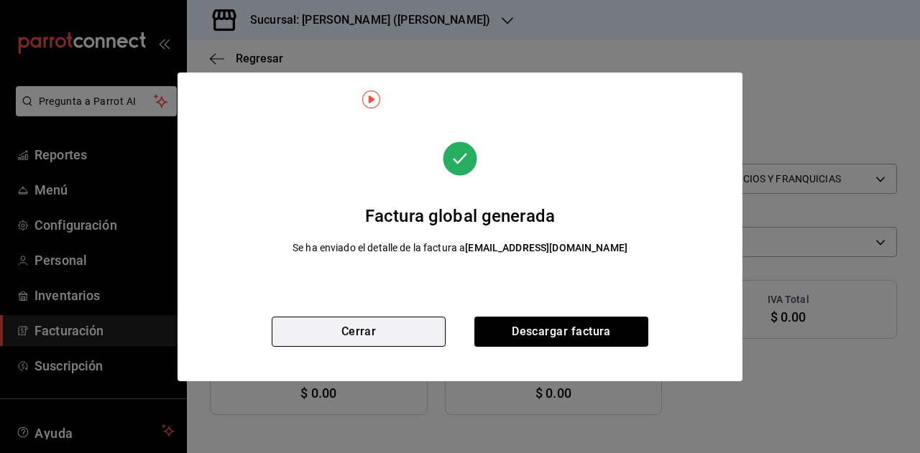
click at [352, 326] on button "Cerrar" at bounding box center [359, 332] width 174 height 30
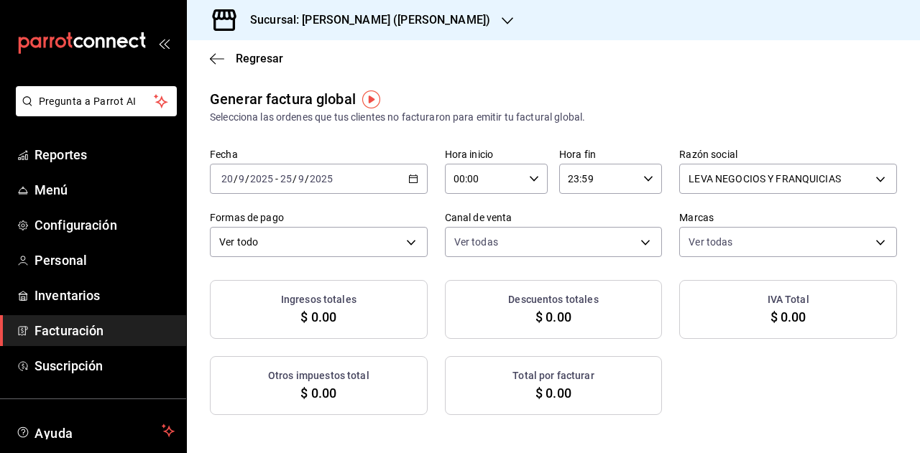
click at [373, 13] on h3 "Sucursal: Dairy Queen (GARCIA)" at bounding box center [365, 19] width 252 height 17
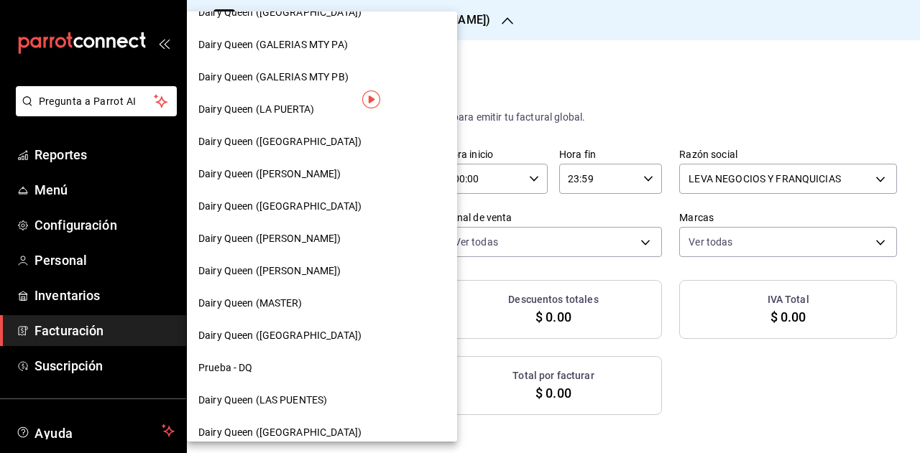
scroll to position [647, 0]
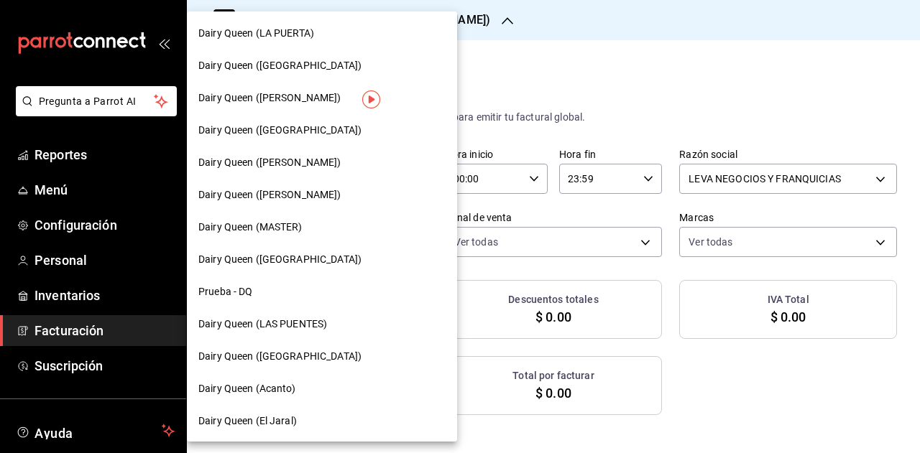
click at [312, 262] on span "Dairy Queen ([GEOGRAPHIC_DATA])" at bounding box center [279, 259] width 163 height 15
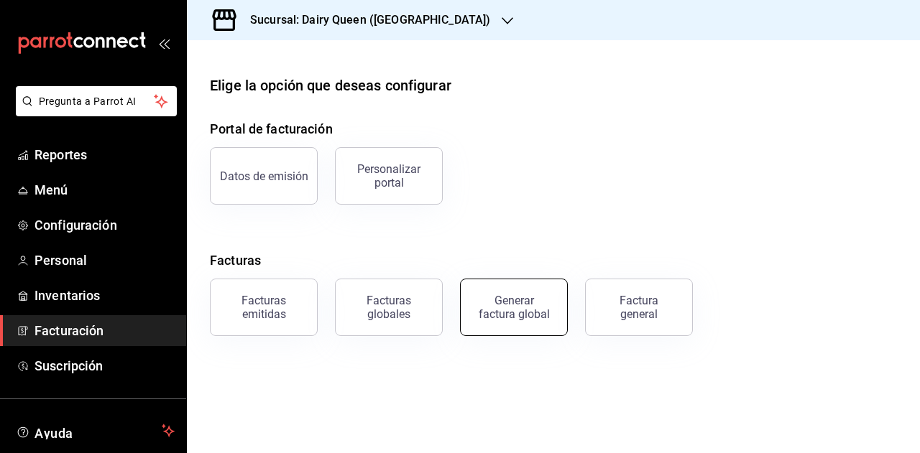
click at [529, 300] on div "Generar factura global" at bounding box center [514, 307] width 72 height 27
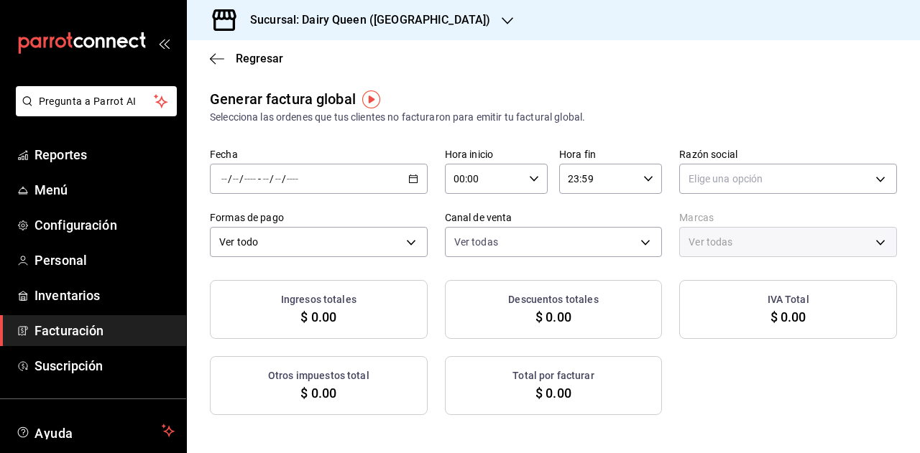
click at [353, 178] on div "/ / - / /" at bounding box center [319, 179] width 218 height 30
click at [294, 221] on span "Rango de fechas" at bounding box center [277, 222] width 111 height 15
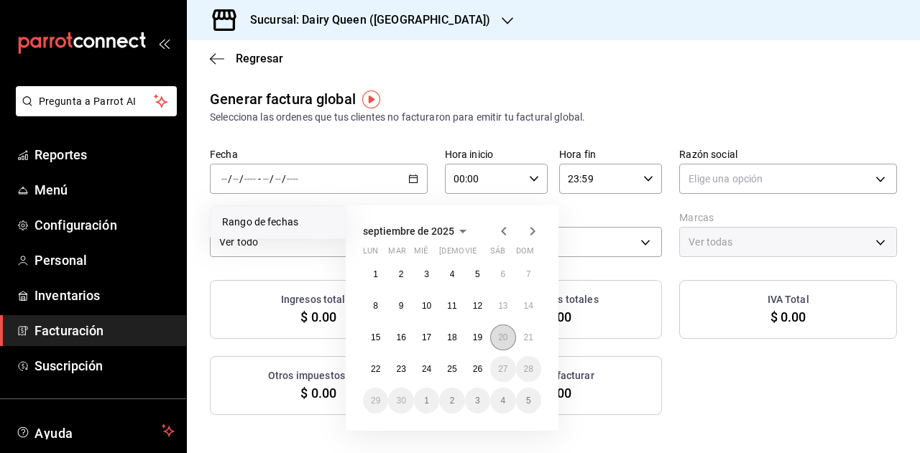
click at [504, 335] on abbr "20" at bounding box center [502, 338] width 9 height 10
click at [454, 374] on button "25" at bounding box center [451, 369] width 25 height 26
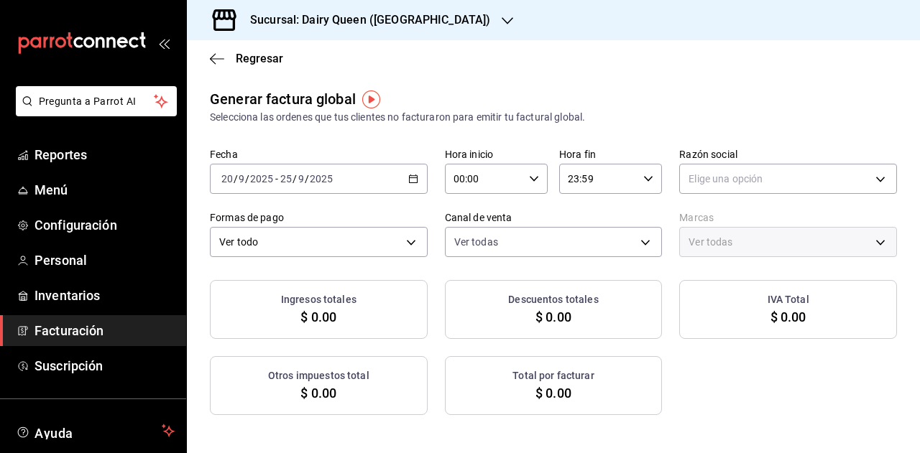
click at [688, 360] on div "Ingresos totales $ 0.00 Descuentos totales $ 0.00 IVA Total $ 0.00 Otros impues…" at bounding box center [553, 347] width 687 height 135
click at [717, 170] on body "Pregunta a Parrot AI Reportes Menú Configuración Personal Inventarios Facturaci…" at bounding box center [460, 226] width 920 height 453
click at [713, 255] on li "LEVA NEGOCIOS Y FRANQUICIAS" at bounding box center [779, 252] width 213 height 27
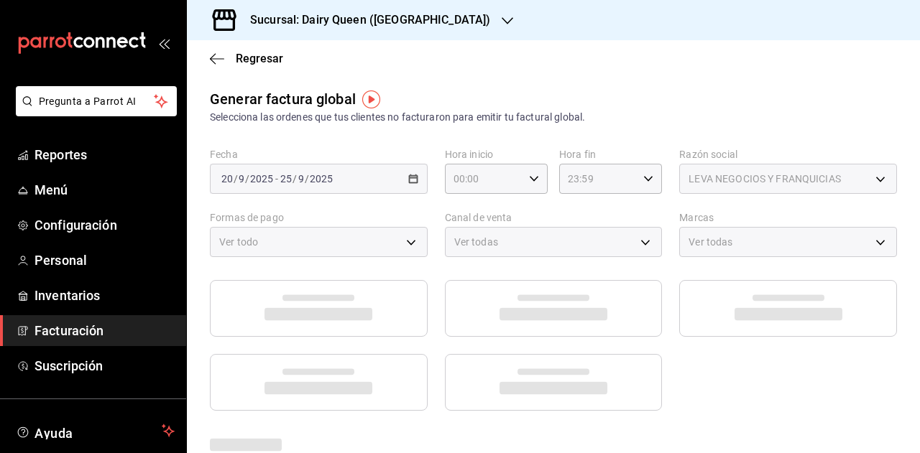
click at [696, 103] on div "Generar factura global Selecciona las ordenes que tus clientes no facturaron pa…" at bounding box center [553, 106] width 687 height 37
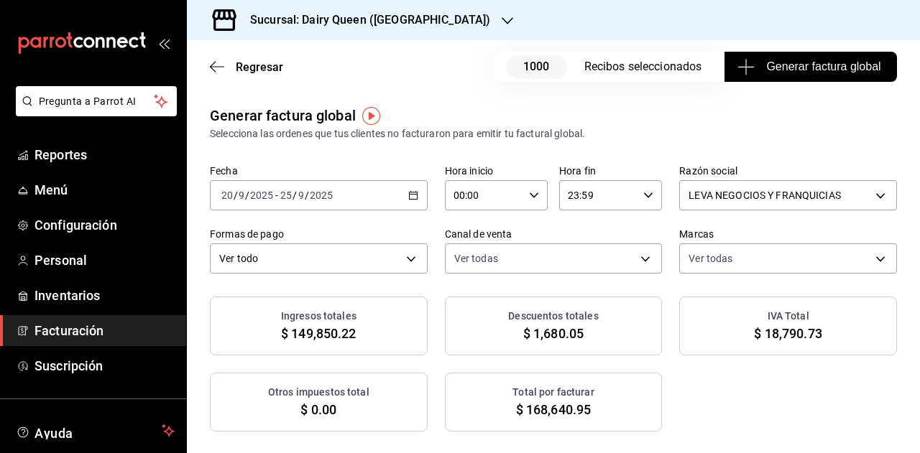
click at [758, 68] on span "Generar factura global" at bounding box center [810, 66] width 140 height 17
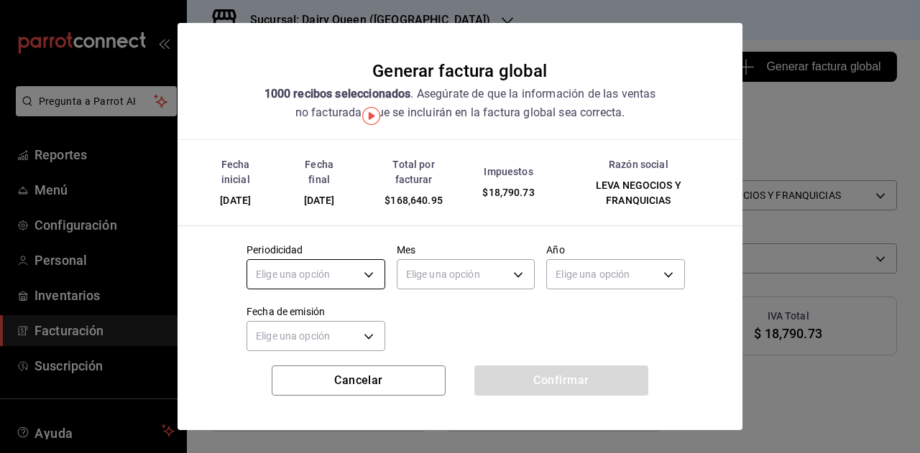
click at [331, 262] on body "Pregunta a Parrot AI Reportes Menú Configuración Personal Inventarios Facturaci…" at bounding box center [460, 226] width 920 height 453
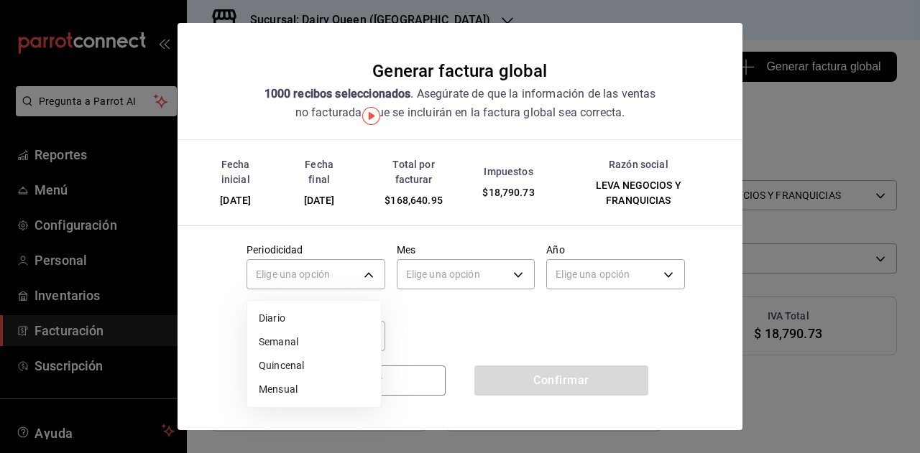
click at [271, 395] on li "Mensual" at bounding box center [314, 390] width 134 height 24
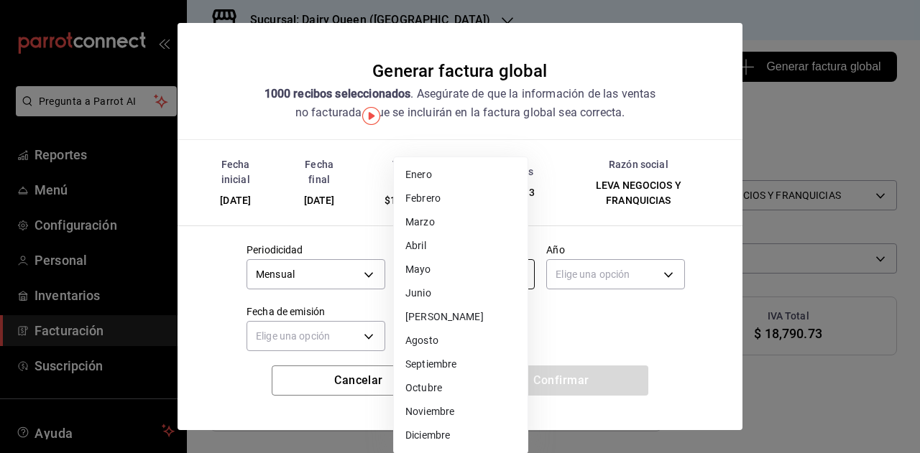
click at [463, 287] on body "Pregunta a Parrot AI Reportes Menú Configuración Personal Inventarios Facturaci…" at bounding box center [460, 226] width 920 height 453
click at [430, 370] on li "Septiembre" at bounding box center [461, 365] width 134 height 24
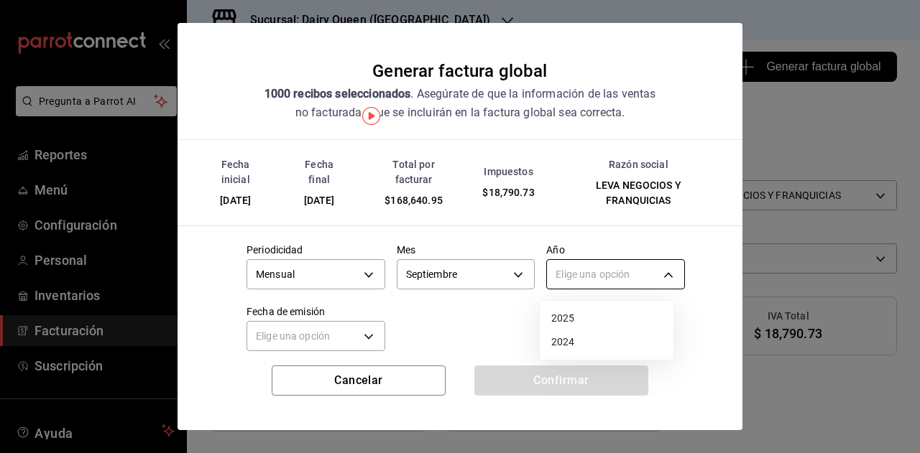
click at [604, 280] on body "Pregunta a Parrot AI Reportes Menú Configuración Personal Inventarios Facturaci…" at bounding box center [460, 226] width 920 height 453
click at [573, 323] on li "2025" at bounding box center [607, 319] width 134 height 24
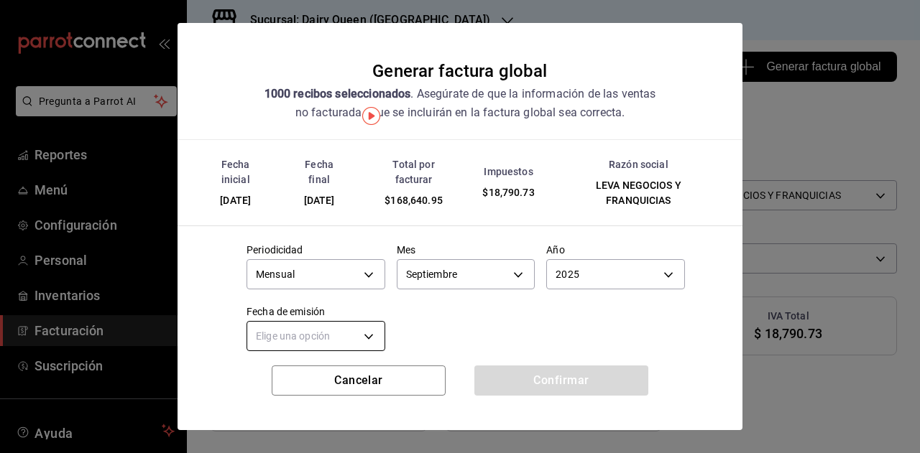
click at [272, 337] on body "Pregunta a Parrot AI Reportes Menú Configuración Personal Inventarios Facturaci…" at bounding box center [460, 226] width 920 height 453
click at [309, 380] on li "Hoy" at bounding box center [314, 381] width 134 height 24
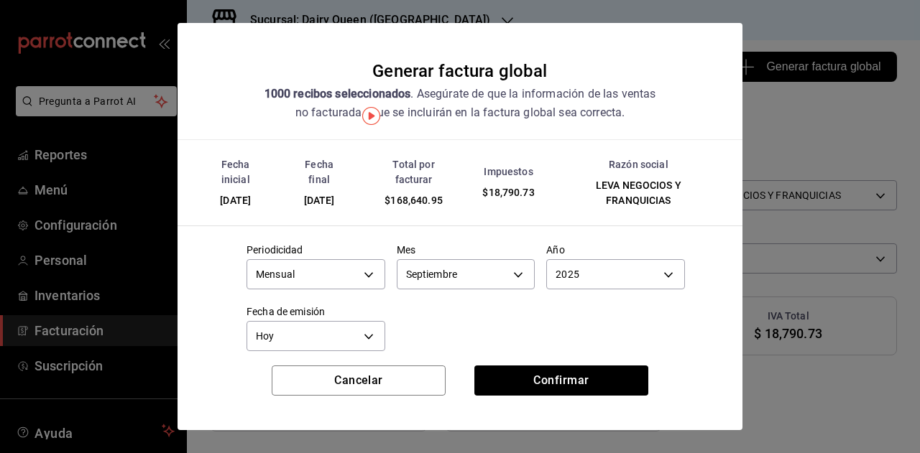
click at [470, 334] on div "Periodicidad Mensual MONTHLY Mes Septiembre 9 Año 2025 2025 Fecha de emisión Ho…" at bounding box center [460, 294] width 450 height 124
click at [524, 382] on button "Confirmar" at bounding box center [561, 381] width 174 height 30
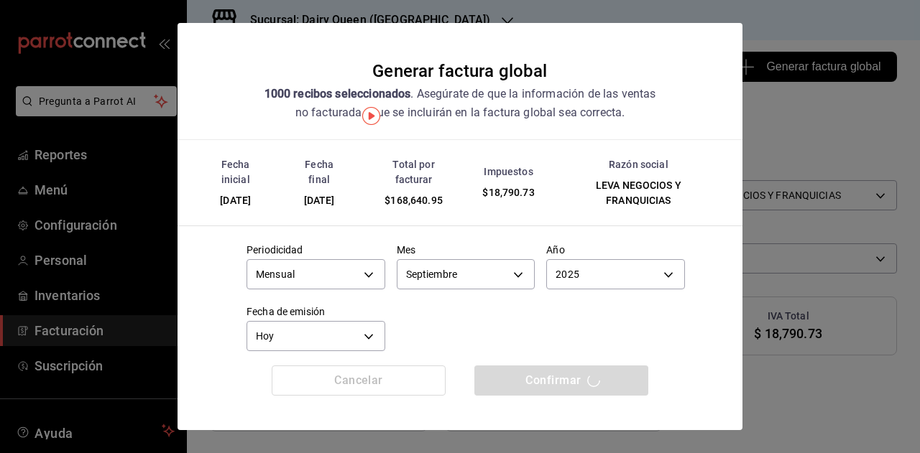
drag, startPoint x: 434, startPoint y: 357, endPoint x: 438, endPoint y: 364, distance: 8.0
drag, startPoint x: 438, startPoint y: 364, endPoint x: 418, endPoint y: 315, distance: 52.6
click at [418, 315] on div "Periodicidad Mensual MONTHLY Mes Septiembre 9 Año 2025 2025 Fecha de emisión Ho…" at bounding box center [460, 294] width 450 height 124
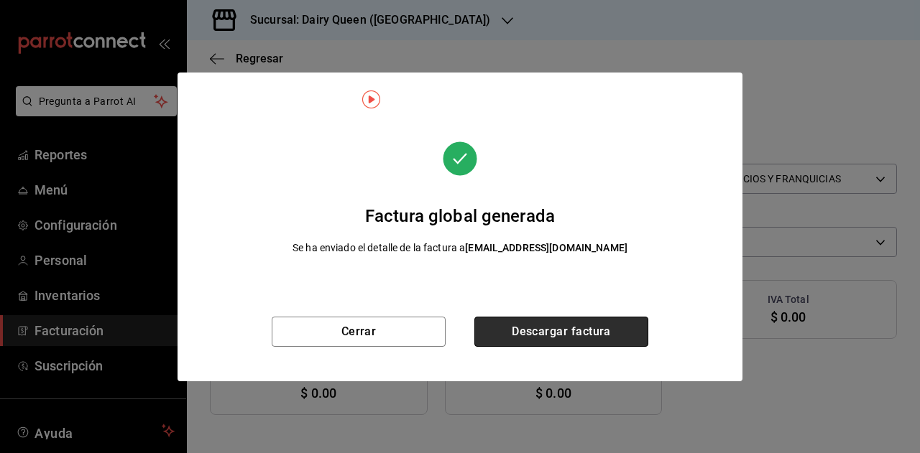
click at [598, 333] on button "Descargar factura" at bounding box center [561, 332] width 174 height 30
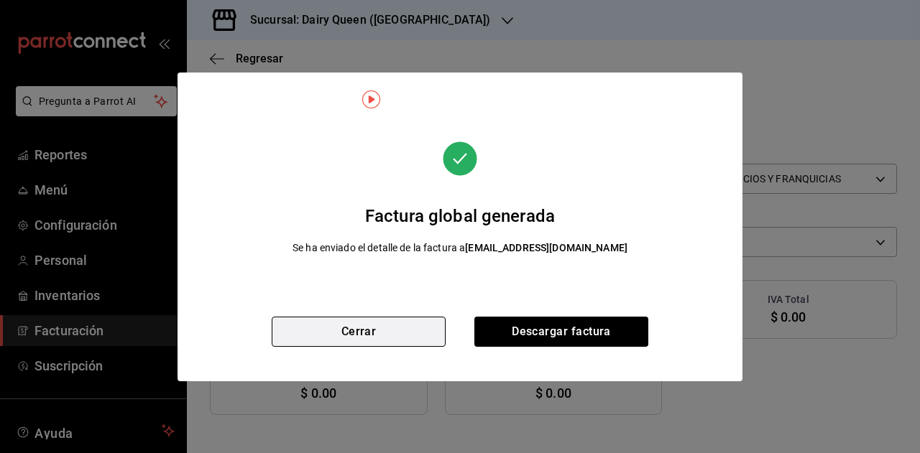
click at [345, 341] on button "Cerrar" at bounding box center [359, 332] width 174 height 30
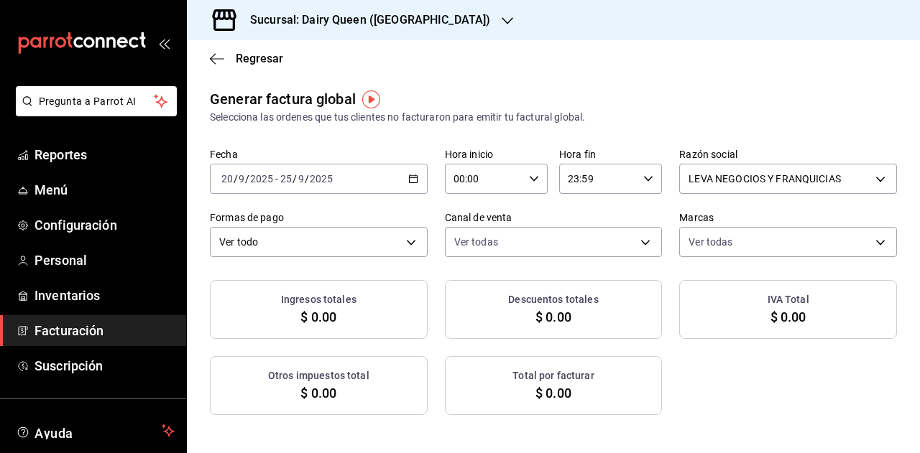
click at [412, 182] on icon "button" at bounding box center [413, 179] width 10 height 10
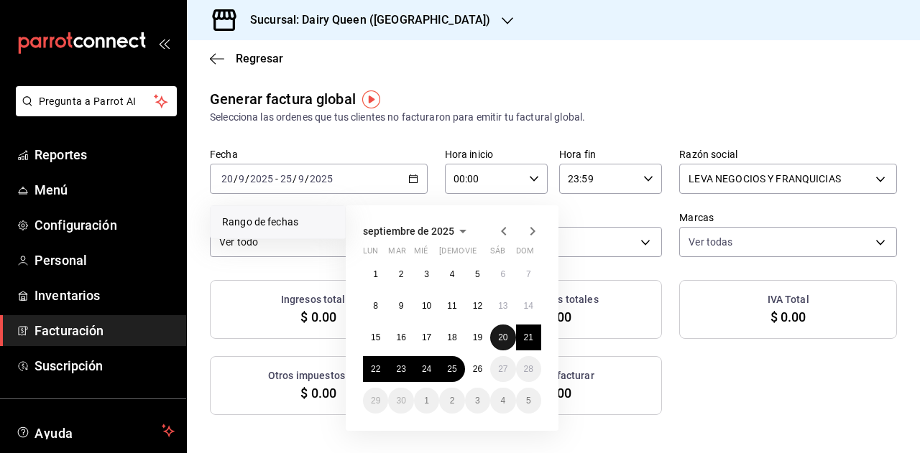
click at [502, 338] on abbr "20" at bounding box center [502, 338] width 9 height 10
click at [447, 372] on abbr "25" at bounding box center [451, 369] width 9 height 10
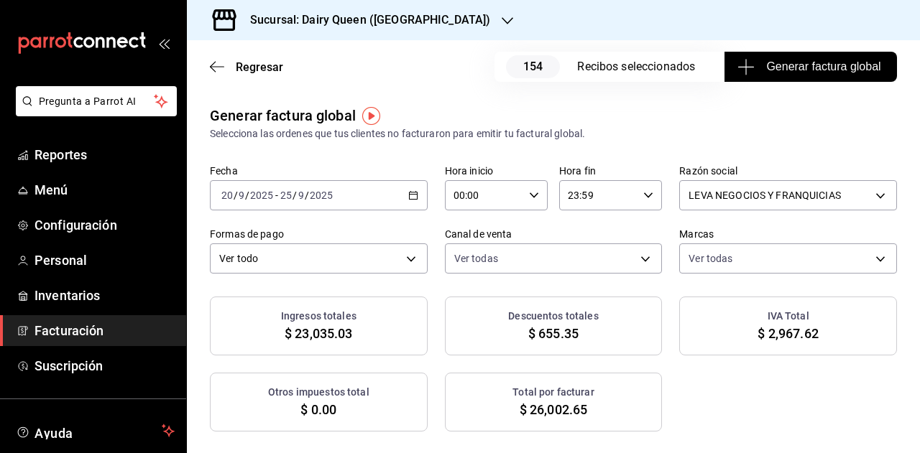
click at [769, 70] on span "Generar factura global" at bounding box center [810, 66] width 140 height 17
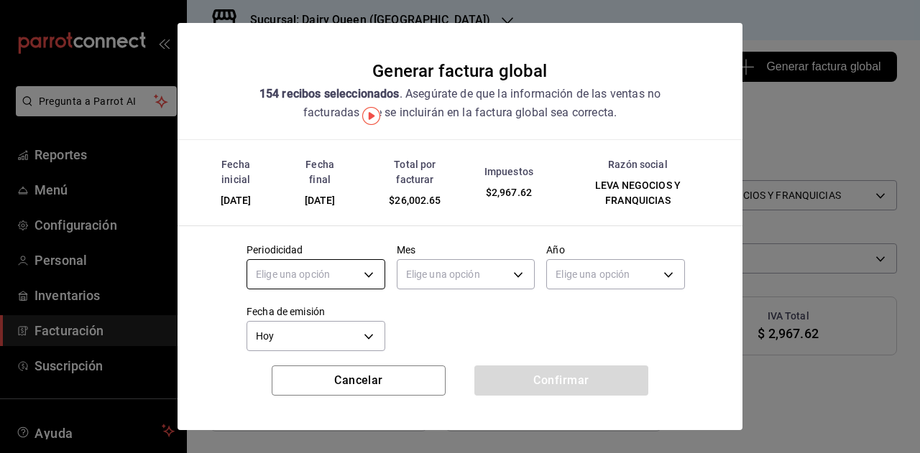
click at [359, 275] on body "Pregunta a Parrot AI Reportes Menú Configuración Personal Inventarios Facturaci…" at bounding box center [460, 226] width 920 height 453
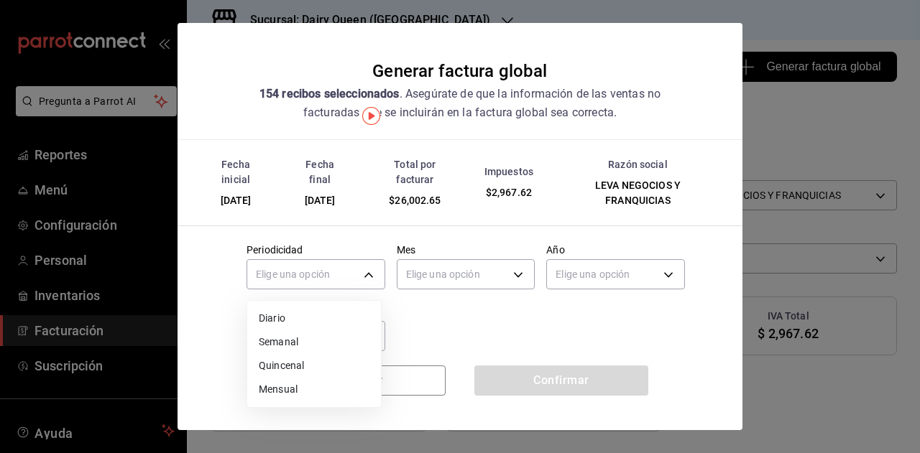
click at [291, 387] on li "Mensual" at bounding box center [314, 390] width 134 height 24
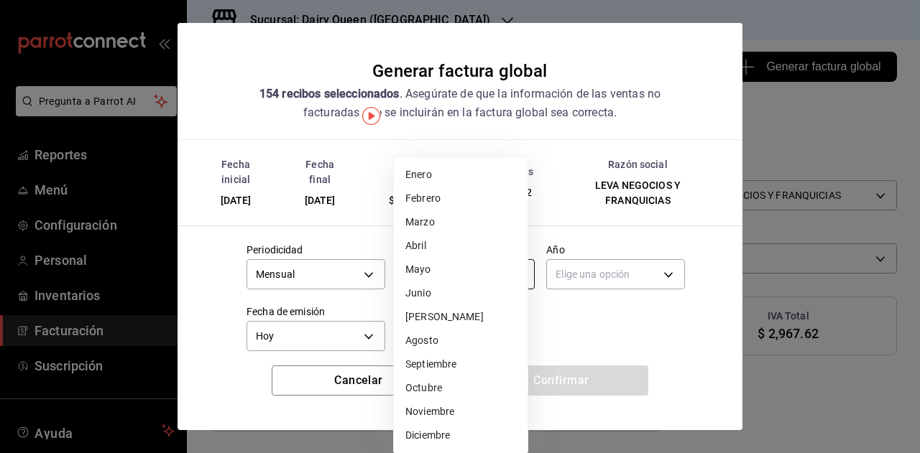
click at [438, 280] on body "Pregunta a Parrot AI Reportes Menú Configuración Personal Inventarios Facturaci…" at bounding box center [460, 226] width 920 height 453
click at [441, 369] on li "Septiembre" at bounding box center [461, 365] width 134 height 24
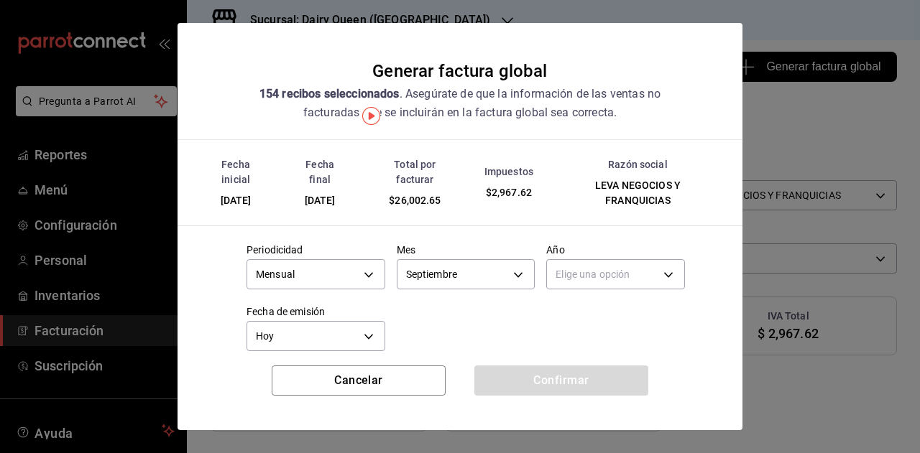
click at [607, 264] on body "Pregunta a Parrot AI Reportes Menú Configuración Personal Inventarios Facturaci…" at bounding box center [460, 226] width 920 height 453
click at [566, 313] on li "2025" at bounding box center [607, 319] width 134 height 24
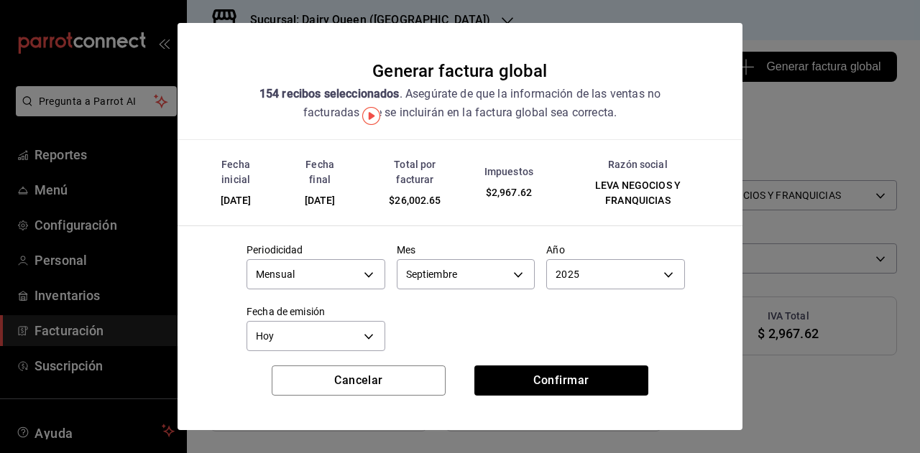
click at [469, 318] on div "Elige una opción 2025 2024" at bounding box center [460, 226] width 920 height 453
drag, startPoint x: 550, startPoint y: 375, endPoint x: 902, endPoint y: 370, distance: 352.2
click at [550, 376] on button "Confirmar" at bounding box center [561, 381] width 174 height 30
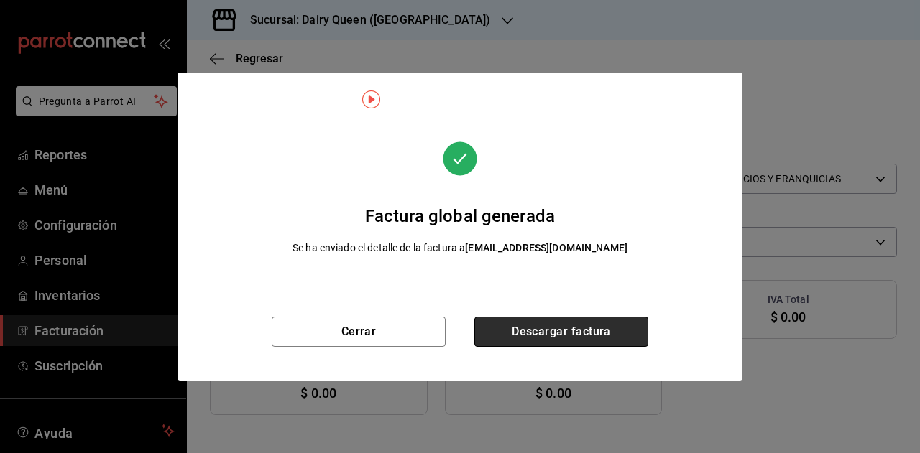
click at [549, 328] on button "Descargar factura" at bounding box center [561, 332] width 174 height 30
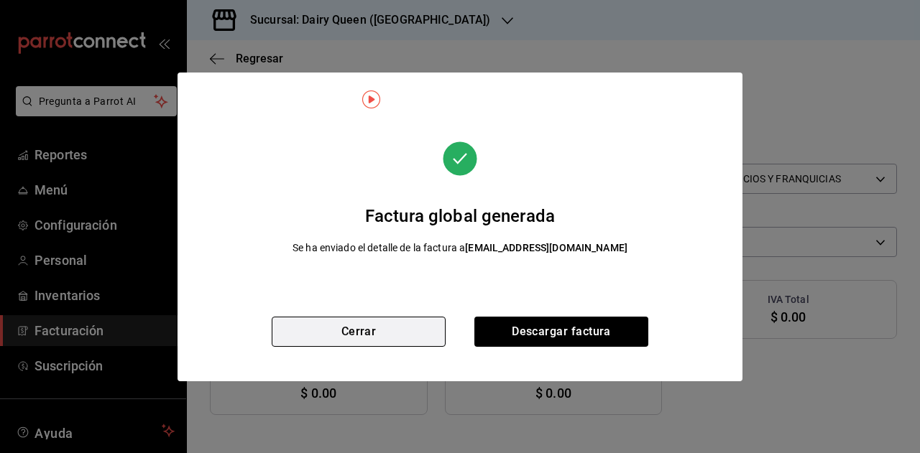
click at [381, 325] on button "Cerrar" at bounding box center [359, 332] width 174 height 30
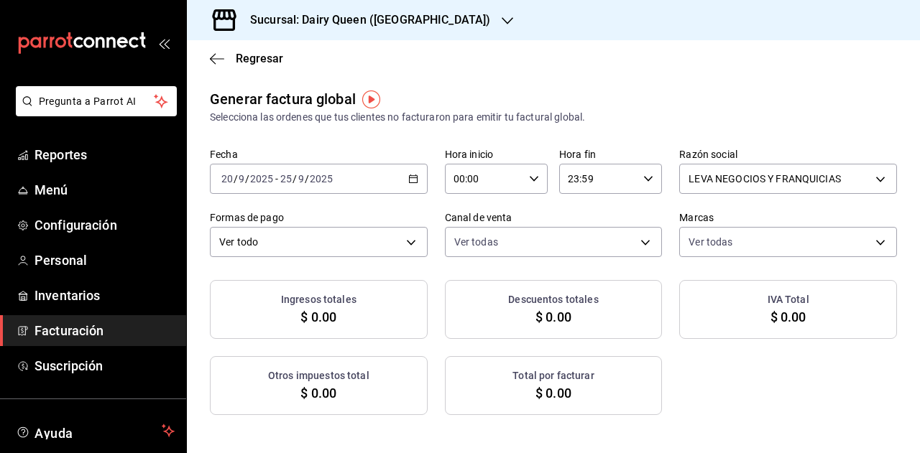
click at [415, 24] on h3 "Sucursal: Dairy Queen (Riviera del sol)" at bounding box center [365, 19] width 252 height 17
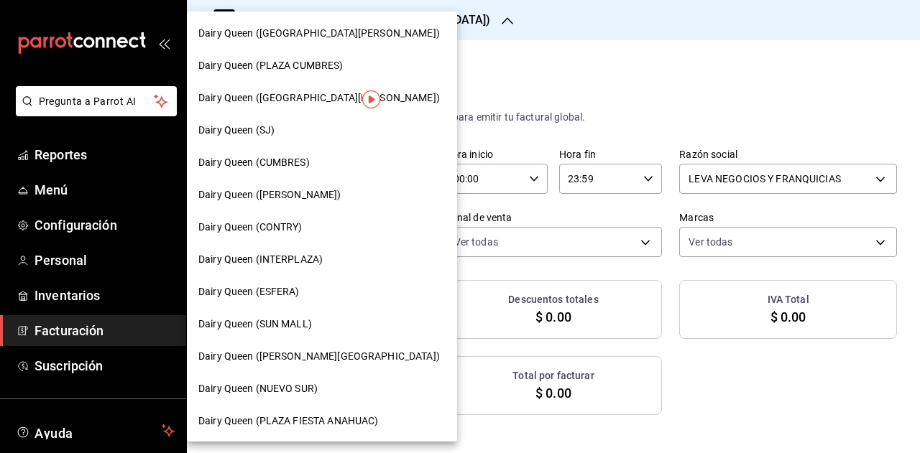
click at [289, 220] on span "Dairy Queen (CONTRY)" at bounding box center [250, 227] width 104 height 15
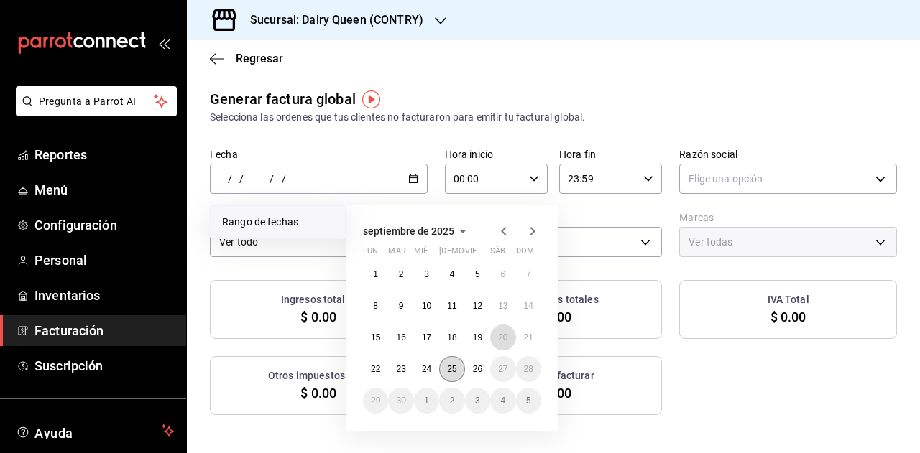
click at [504, 331] on button "20" at bounding box center [502, 338] width 25 height 26
click at [450, 367] on abbr "25" at bounding box center [451, 369] width 9 height 10
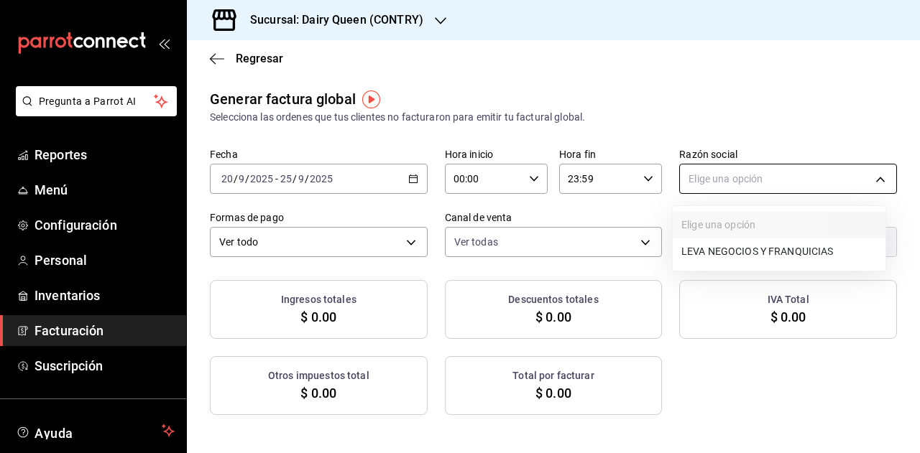
click at [718, 180] on body "Pregunta a Parrot AI Reportes Menú Configuración Personal Inventarios Facturaci…" at bounding box center [460, 226] width 920 height 453
click at [703, 257] on li "LEVA NEGOCIOS Y FRANQUICIAS" at bounding box center [779, 252] width 213 height 27
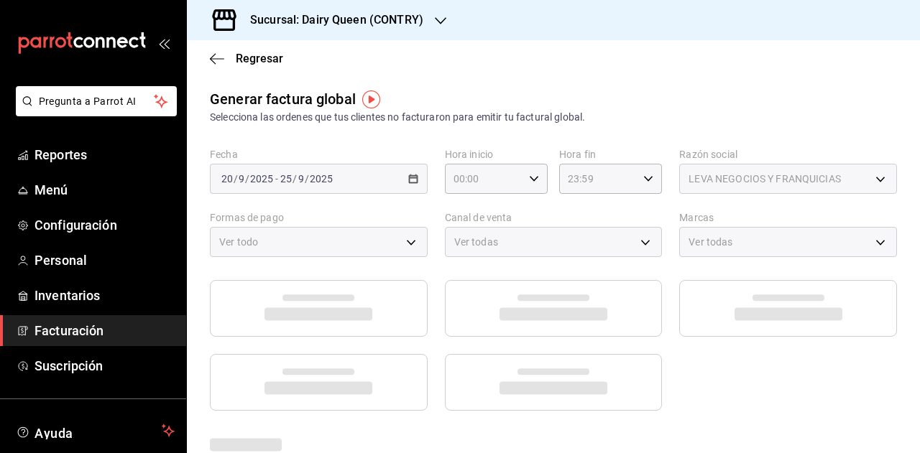
click at [532, 135] on div "Generar factura global Selecciona las ordenes que tus clientes no facturaron pa…" at bounding box center [553, 249] width 733 height 323
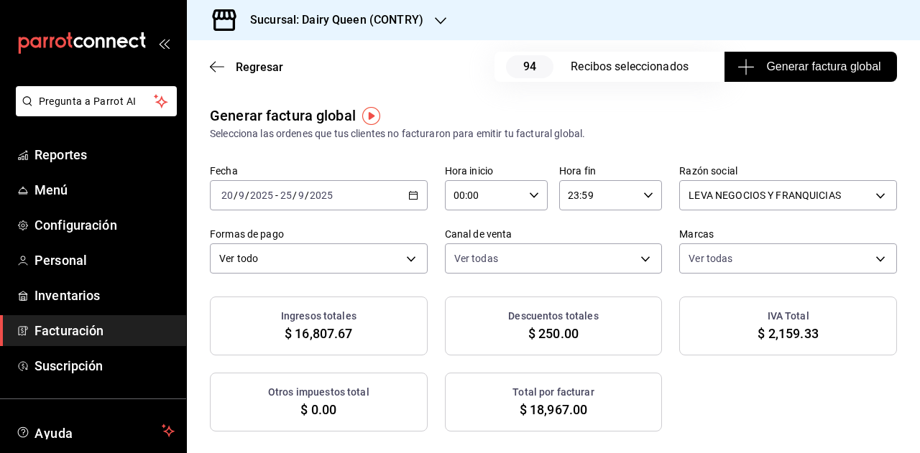
click at [812, 63] on span "Generar factura global" at bounding box center [810, 66] width 140 height 17
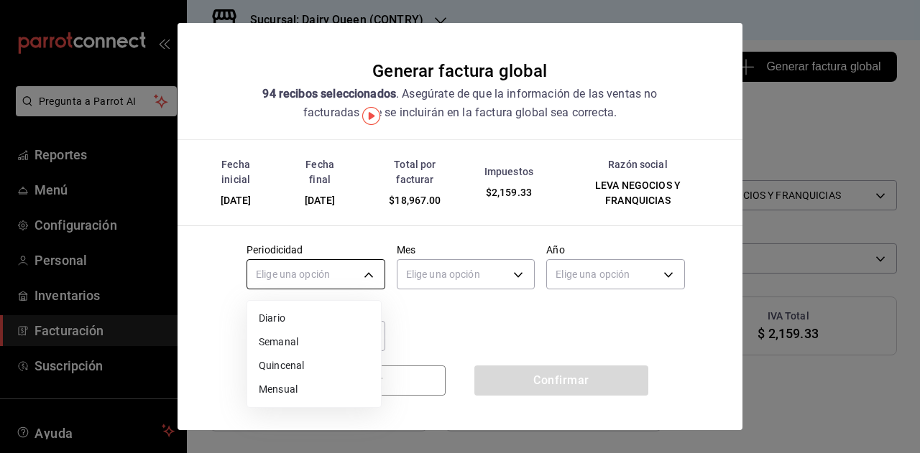
click at [300, 269] on body "Pregunta a Parrot AI Reportes Menú Configuración Personal Inventarios Facturaci…" at bounding box center [460, 226] width 920 height 453
click at [303, 387] on li "Mensual" at bounding box center [314, 390] width 134 height 24
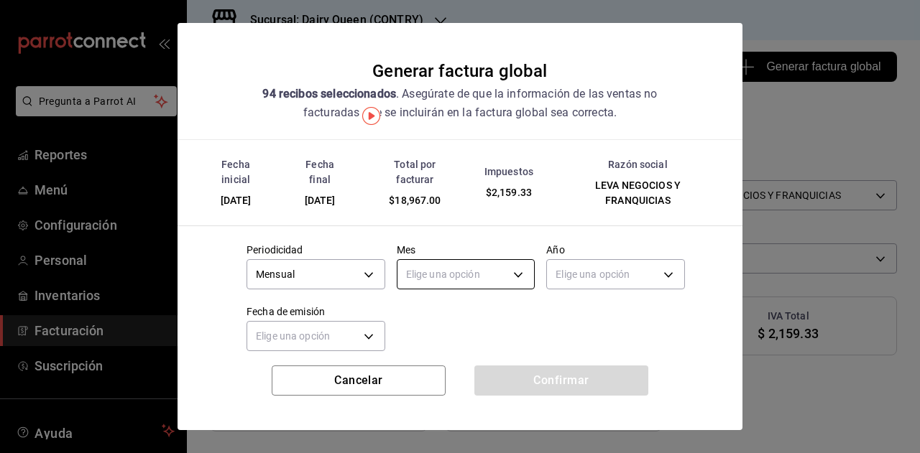
click at [436, 270] on body "Pregunta a Parrot AI Reportes Menú Configuración Personal Inventarios Facturaci…" at bounding box center [460, 226] width 920 height 453
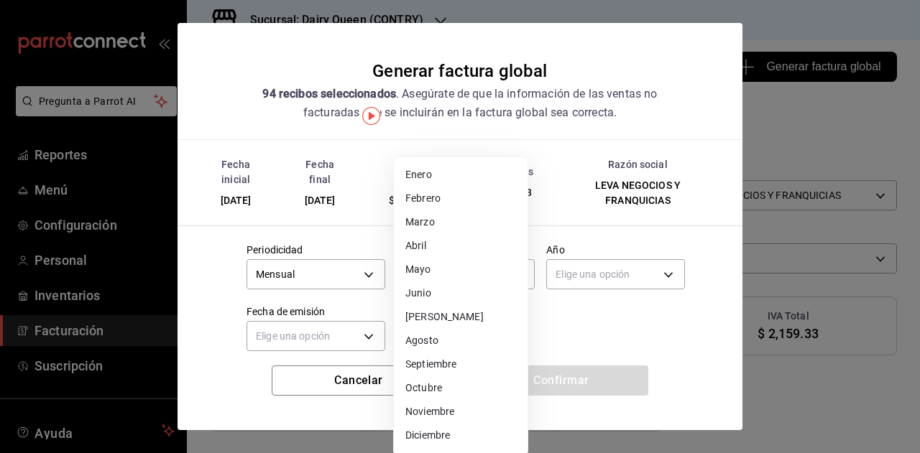
click at [451, 364] on li "Septiembre" at bounding box center [461, 365] width 134 height 24
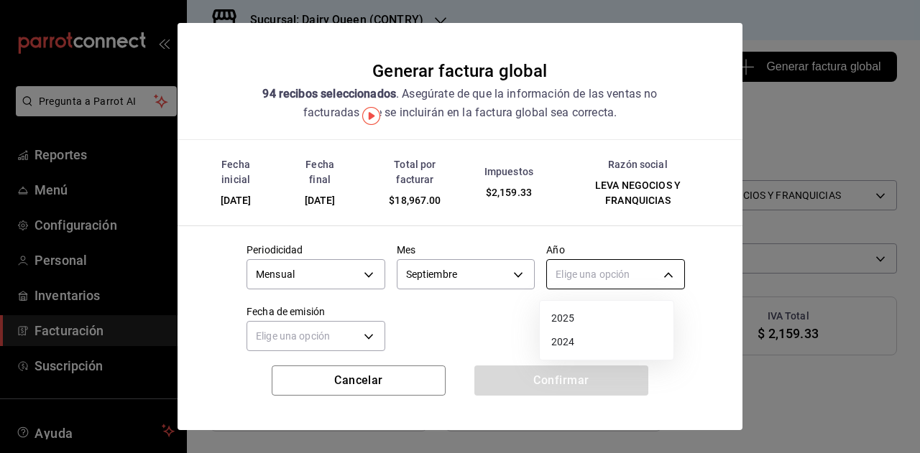
click at [581, 279] on body "Pregunta a Parrot AI Reportes Menú Configuración Personal Inventarios Facturaci…" at bounding box center [460, 226] width 920 height 453
click at [578, 313] on li "2025" at bounding box center [607, 319] width 134 height 24
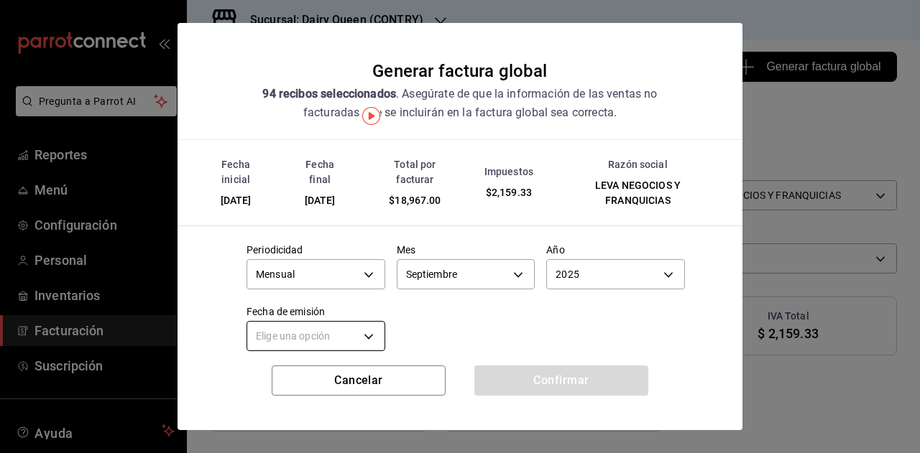
click at [372, 341] on body "Pregunta a Parrot AI Reportes Menú Configuración Personal Inventarios Facturaci…" at bounding box center [460, 226] width 920 height 453
click at [333, 377] on li "Hoy" at bounding box center [314, 381] width 134 height 24
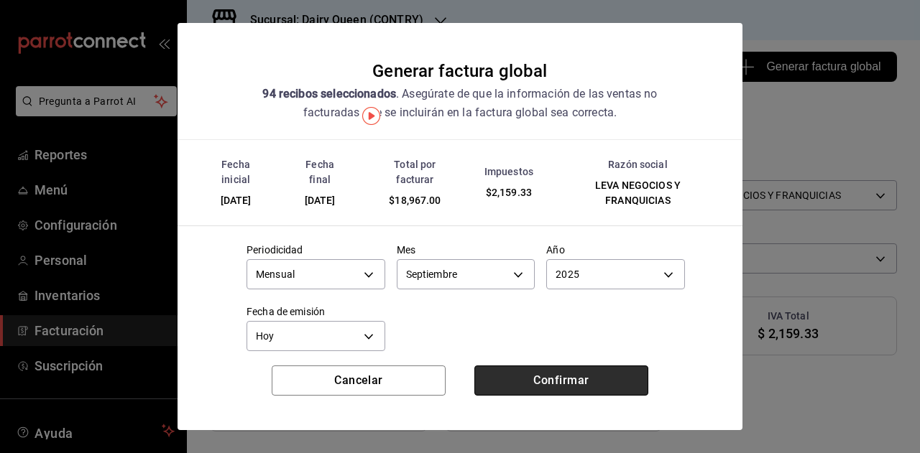
click at [504, 382] on button "Confirmar" at bounding box center [561, 381] width 174 height 30
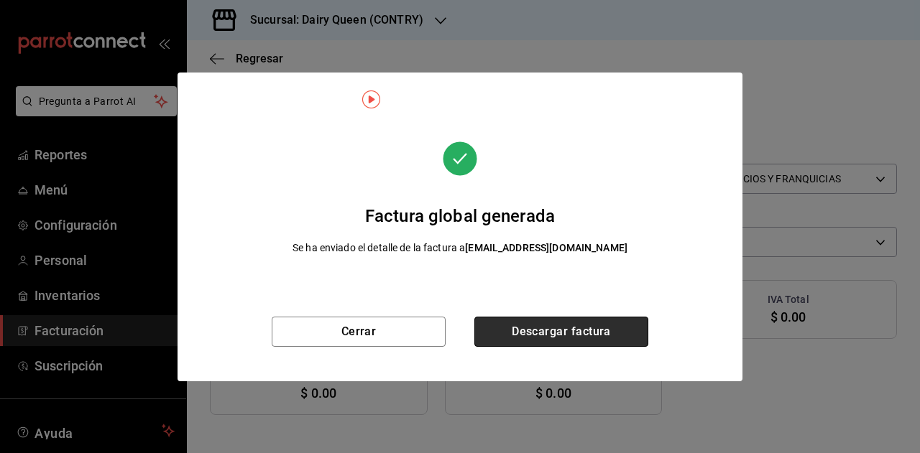
click at [539, 337] on button "Descargar factura" at bounding box center [561, 332] width 174 height 30
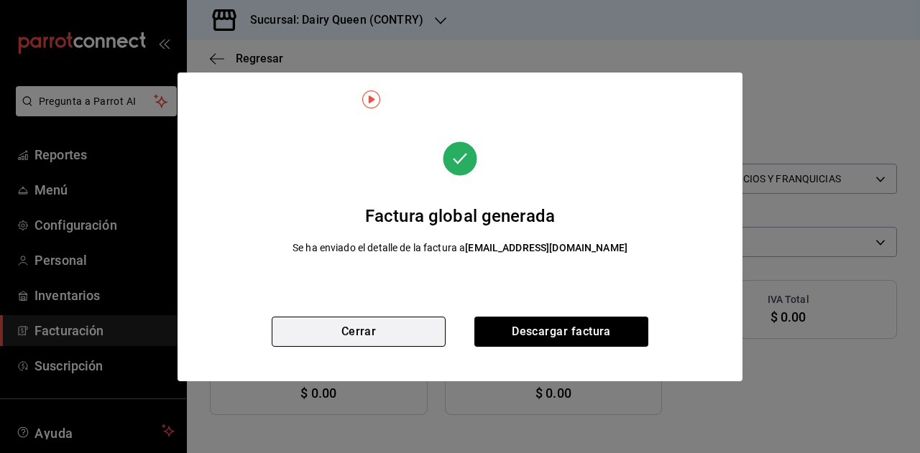
click at [382, 330] on button "Cerrar" at bounding box center [359, 332] width 174 height 30
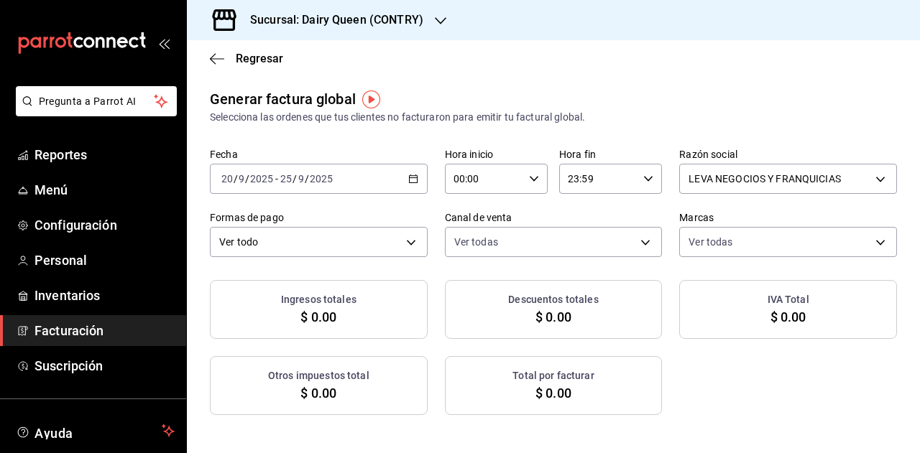
click at [371, 22] on h3 "Sucursal: Dairy Queen (CONTRY)" at bounding box center [331, 19] width 185 height 17
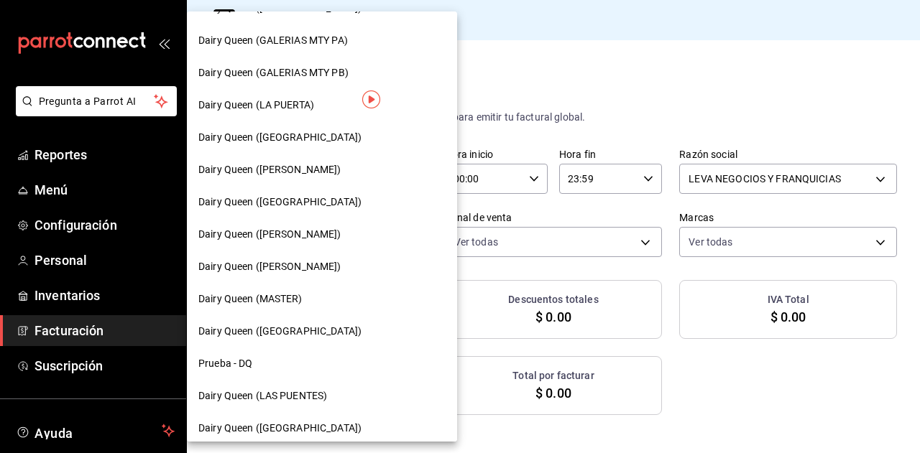
scroll to position [648, 0]
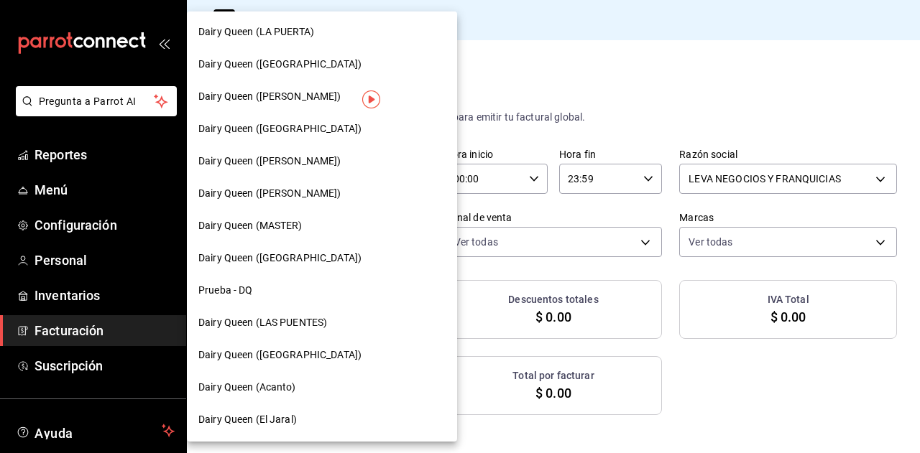
click at [298, 422] on div "Dairy Queen (El Jaral)" at bounding box center [321, 419] width 247 height 15
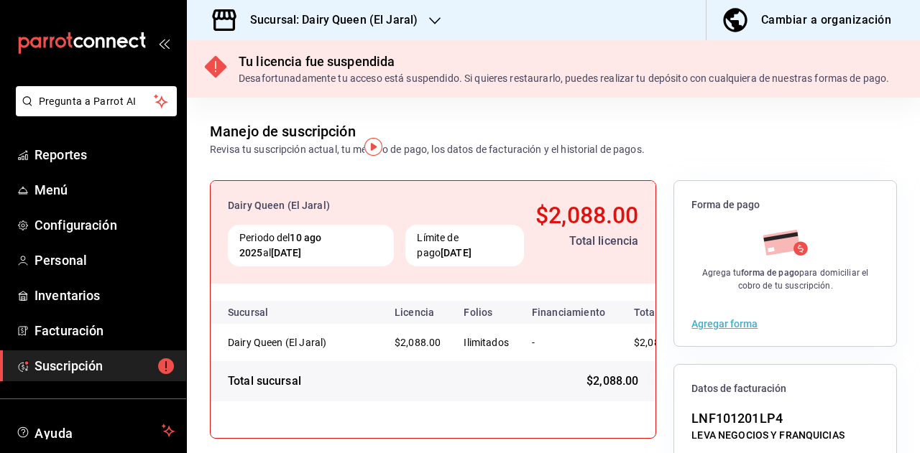
click at [292, 35] on div "Sucursal: Dairy Queen (El Jaral)" at bounding box center [322, 20] width 248 height 40
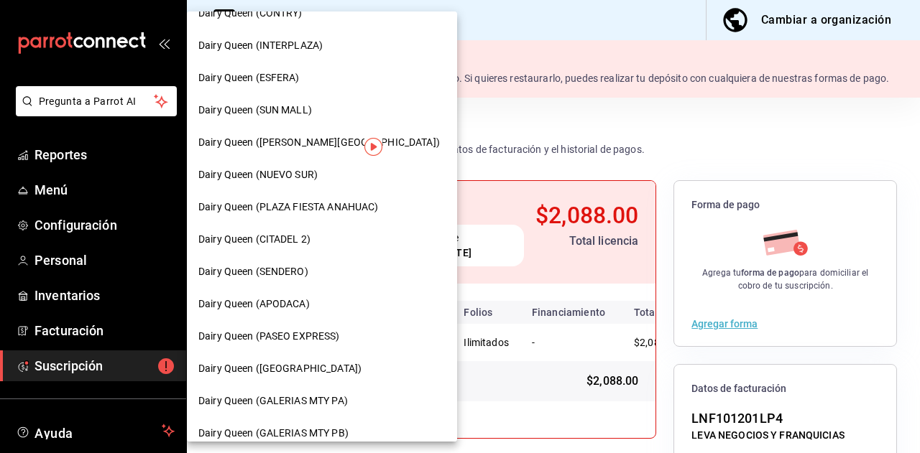
scroll to position [219, 0]
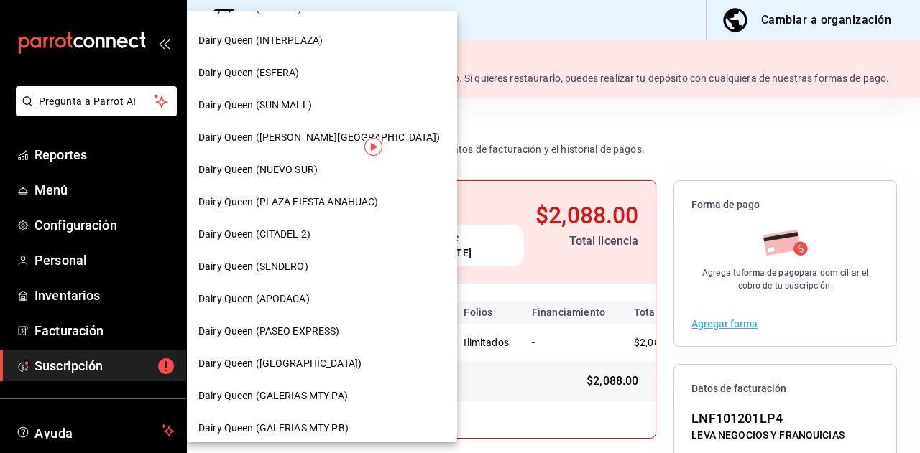
click at [293, 268] on span "Dairy Queen (SENDERO)" at bounding box center [253, 266] width 110 height 15
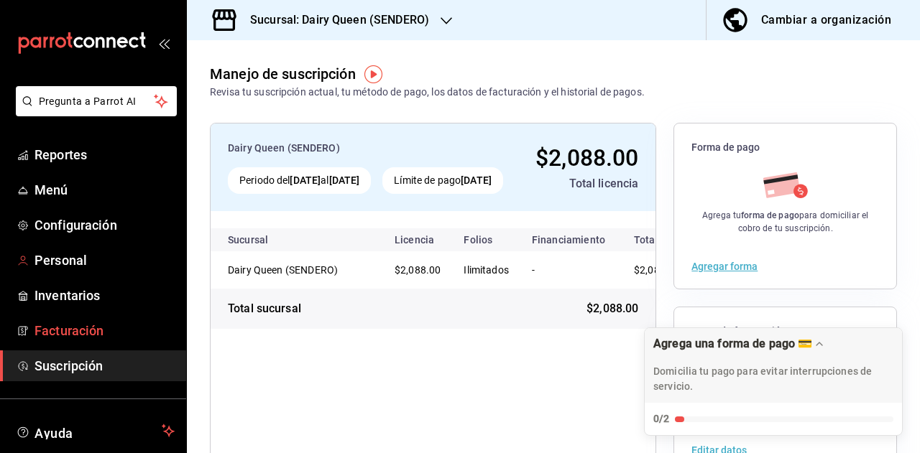
click at [57, 331] on span "Facturación" at bounding box center [104, 330] width 140 height 19
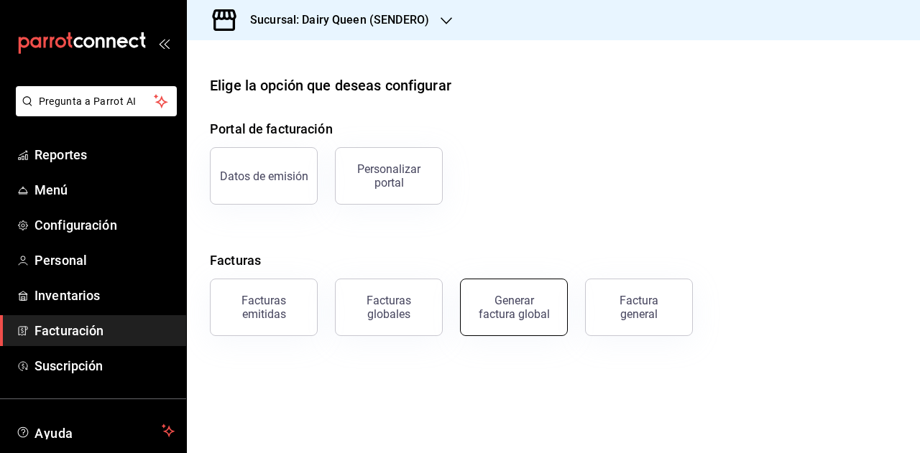
click at [515, 319] on div "Generar factura global" at bounding box center [514, 307] width 72 height 27
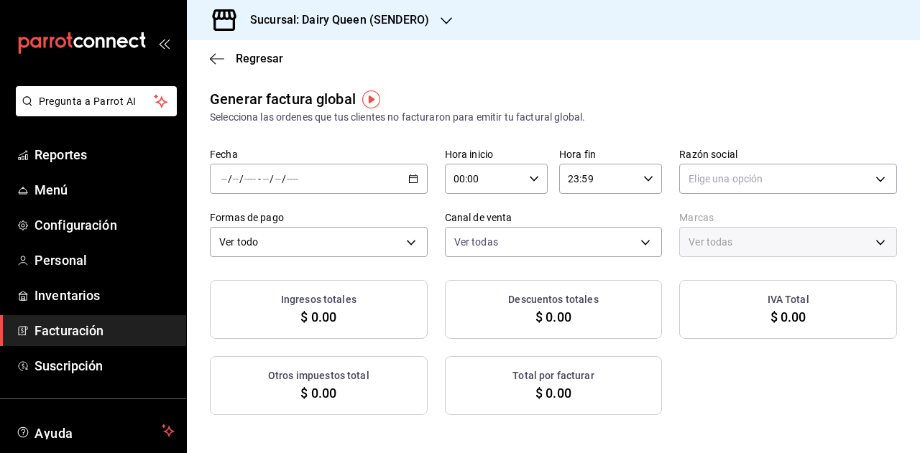
click at [410, 183] on \(Stroke\) "button" at bounding box center [413, 179] width 9 height 8
click at [280, 223] on span "Rango de fechas" at bounding box center [277, 222] width 111 height 15
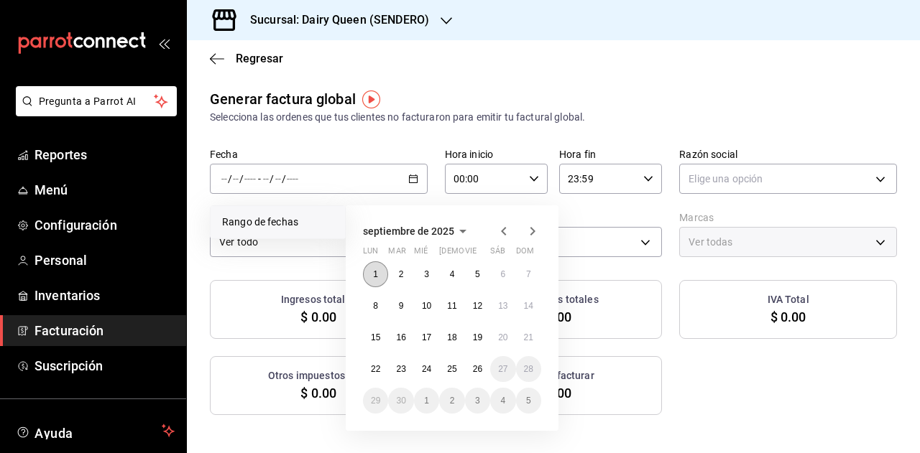
click at [374, 279] on abbr "1" at bounding box center [375, 274] width 5 height 10
click at [451, 374] on button "25" at bounding box center [451, 369] width 25 height 26
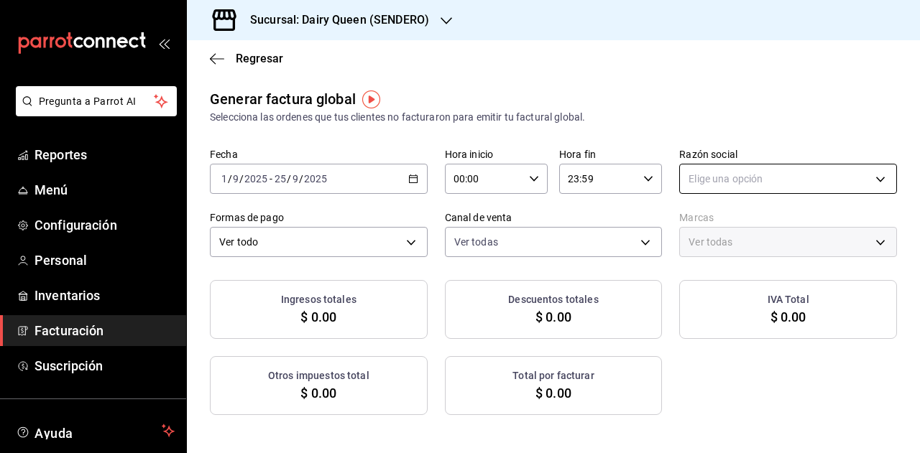
click at [757, 172] on body "Pregunta a Parrot AI Reportes Menú Configuración Personal Inventarios Facturaci…" at bounding box center [460, 226] width 920 height 453
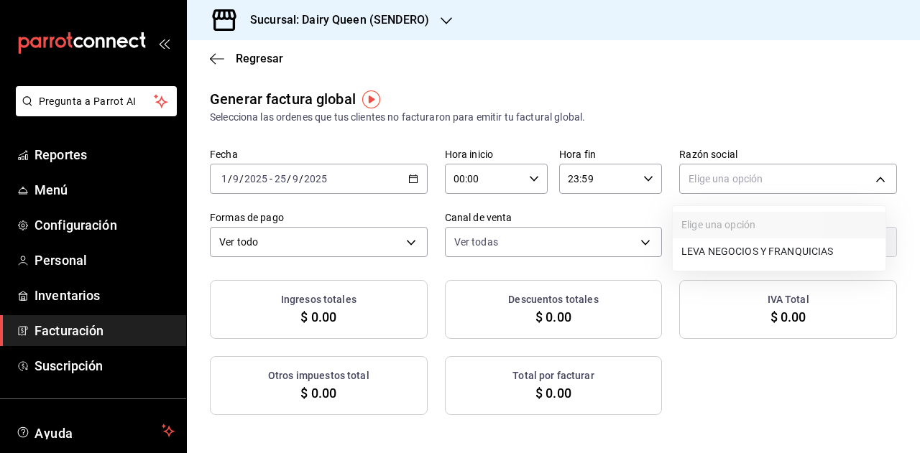
click at [749, 275] on div at bounding box center [460, 226] width 920 height 453
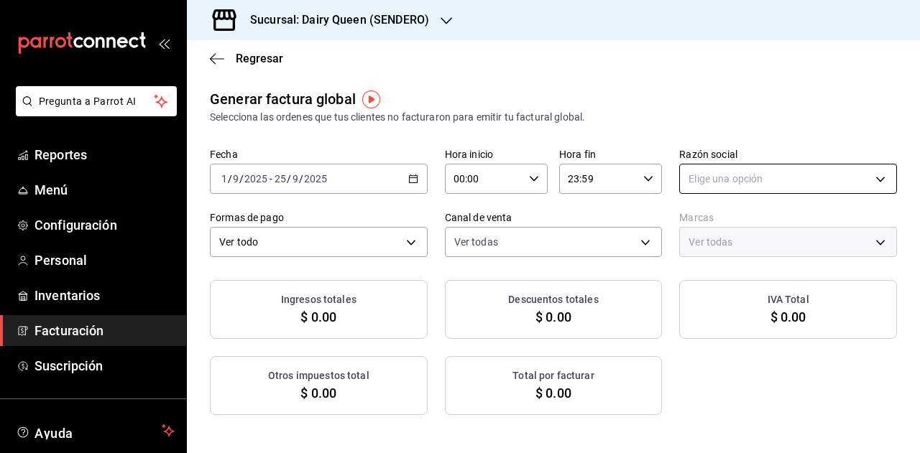
click at [747, 176] on body "Pregunta a Parrot AI Reportes Menú Configuración Personal Inventarios Facturaci…" at bounding box center [460, 226] width 920 height 453
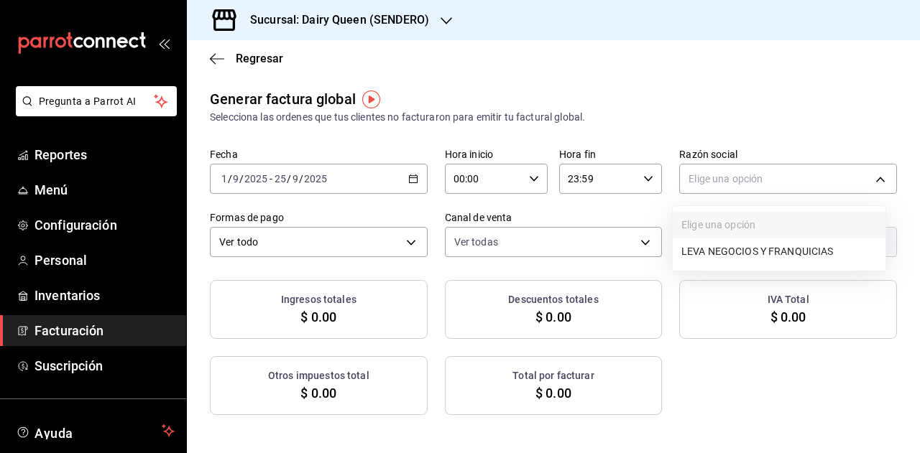
click at [740, 249] on li "LEVA NEGOCIOS Y FRANQUICIAS" at bounding box center [779, 252] width 213 height 27
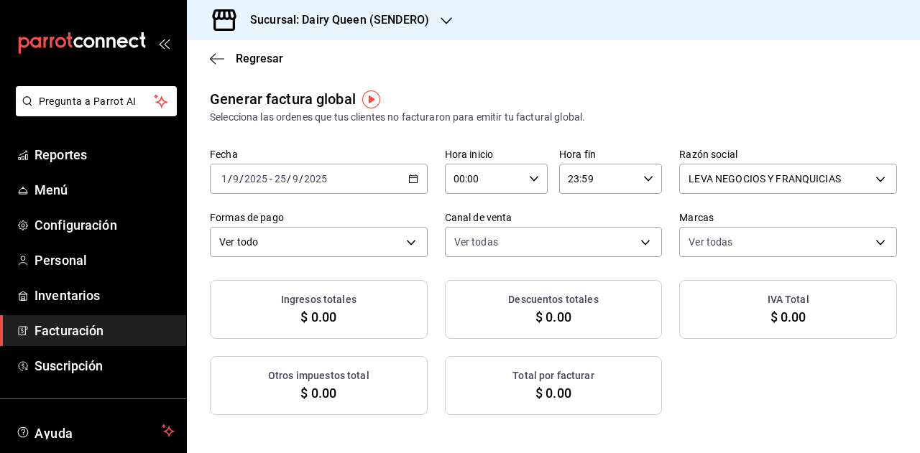
click at [418, 21] on h3 "Sucursal: Dairy Queen (SENDERO)" at bounding box center [334, 19] width 190 height 17
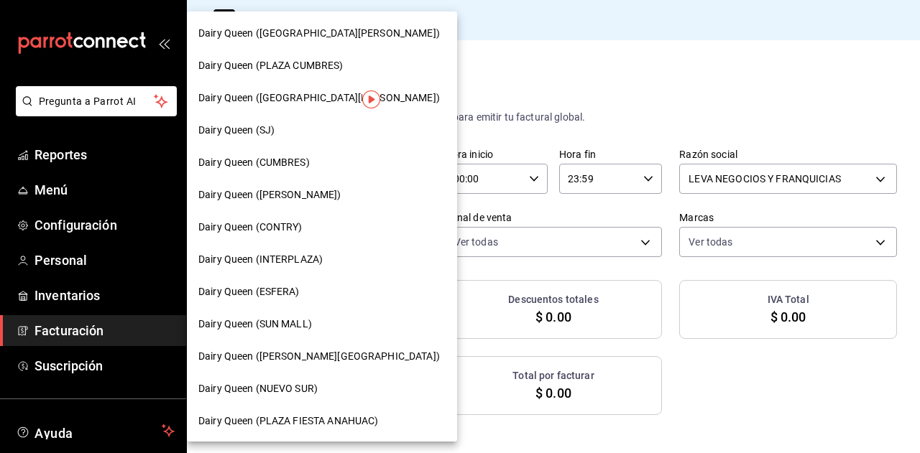
click at [571, 140] on div at bounding box center [460, 226] width 920 height 453
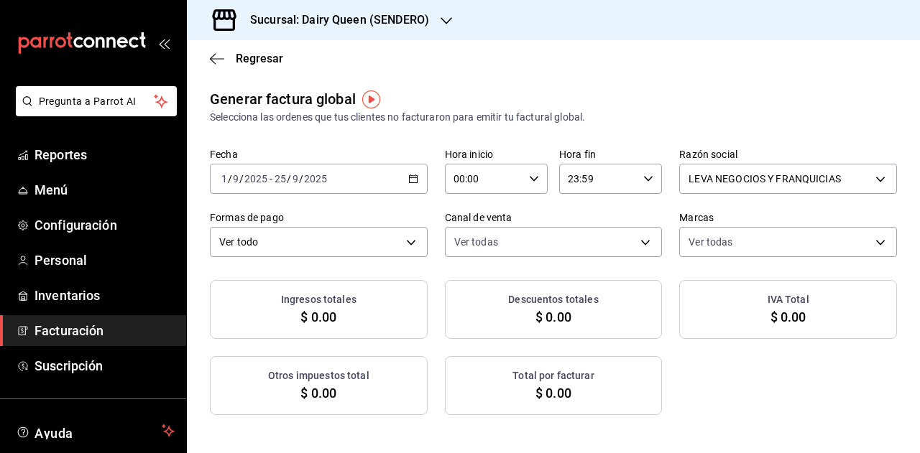
click at [408, 190] on div "2025-09-01 1 / 9 / 2025 - 2025-09-25 25 / 9 / 2025" at bounding box center [319, 179] width 218 height 30
click at [602, 62] on div "Regresar" at bounding box center [553, 58] width 733 height 37
click at [385, 185] on div "2025-09-01 1 / 9 / 2025 - 2025-09-25 25 / 9 / 2025" at bounding box center [319, 179] width 218 height 30
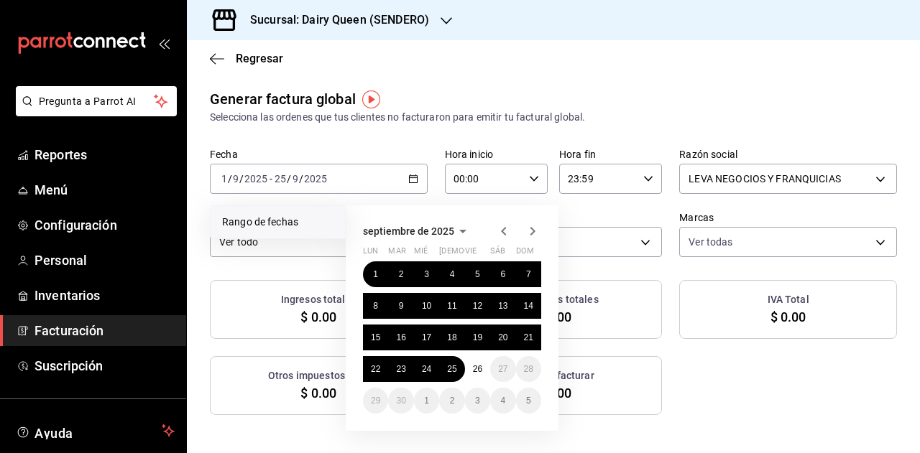
click at [501, 224] on icon "button" at bounding box center [503, 231] width 17 height 17
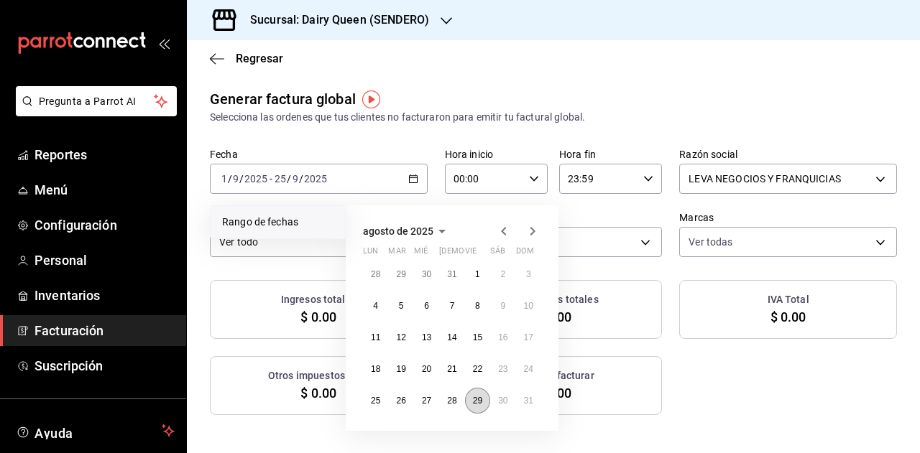
click at [477, 400] on abbr "29" at bounding box center [477, 401] width 9 height 10
click at [532, 228] on icon "button" at bounding box center [532, 231] width 17 height 17
click at [451, 367] on abbr "25" at bounding box center [451, 369] width 9 height 10
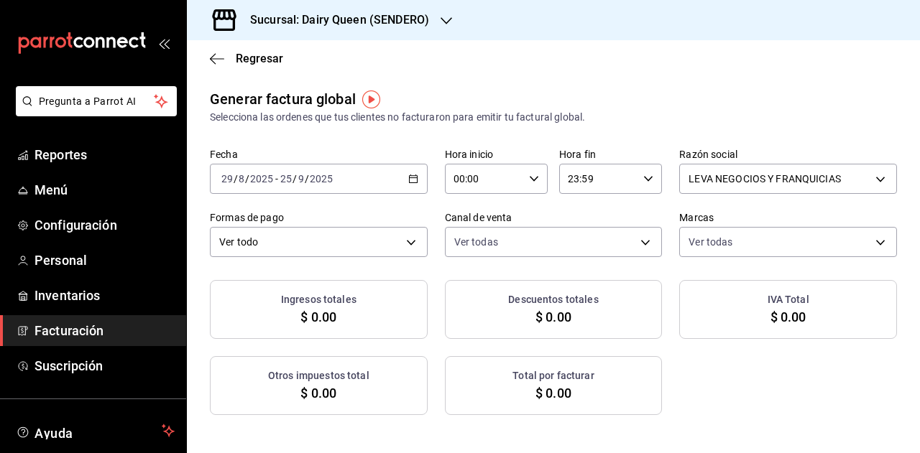
click at [686, 93] on div "Generar factura global Selecciona las ordenes que tus clientes no facturaron pa…" at bounding box center [553, 106] width 687 height 37
click at [379, 21] on h3 "Sucursal: Dairy Queen (SENDERO)" at bounding box center [334, 19] width 190 height 17
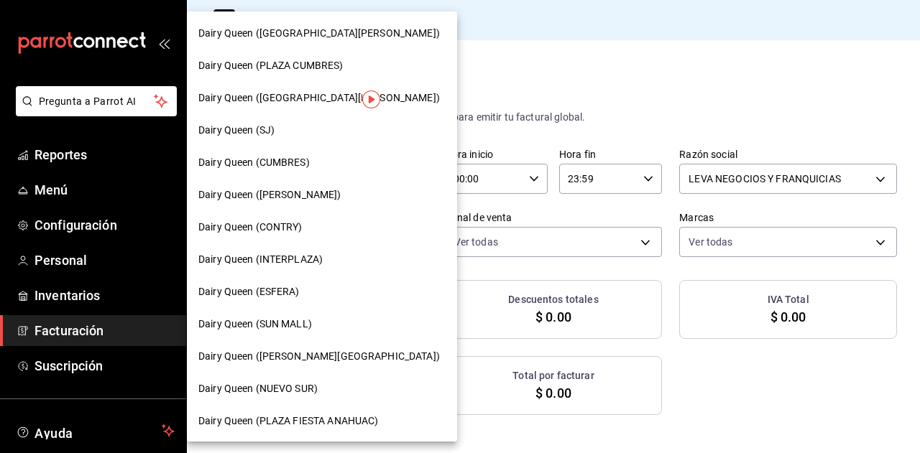
click at [335, 40] on span "Dairy Queen ([GEOGRAPHIC_DATA][PERSON_NAME])" at bounding box center [318, 33] width 241 height 15
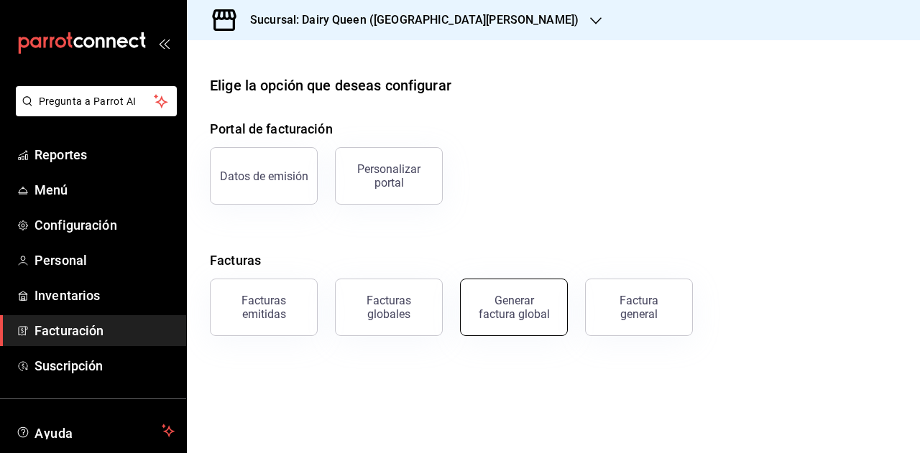
click at [517, 317] on div "Generar factura global" at bounding box center [514, 307] width 72 height 27
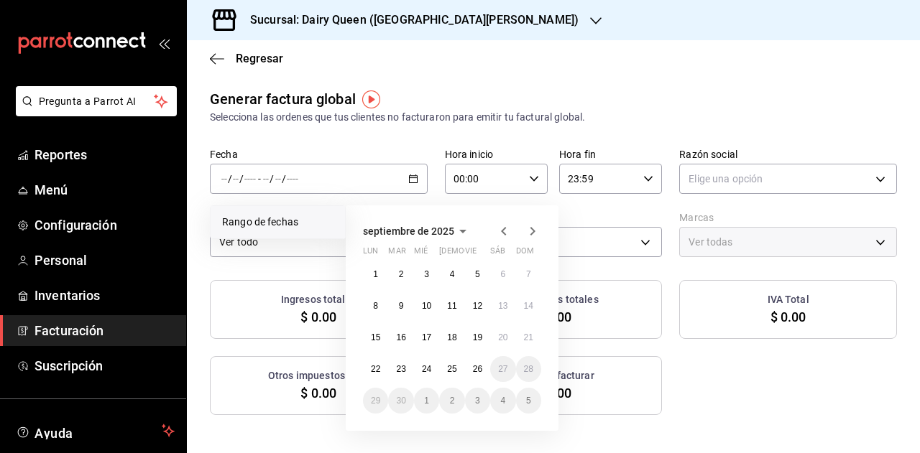
click at [502, 235] on icon "button" at bounding box center [503, 231] width 17 height 17
click at [480, 396] on abbr "29" at bounding box center [477, 401] width 9 height 10
click at [534, 231] on icon "button" at bounding box center [532, 231] width 5 height 9
click at [455, 364] on abbr "25" at bounding box center [451, 369] width 9 height 10
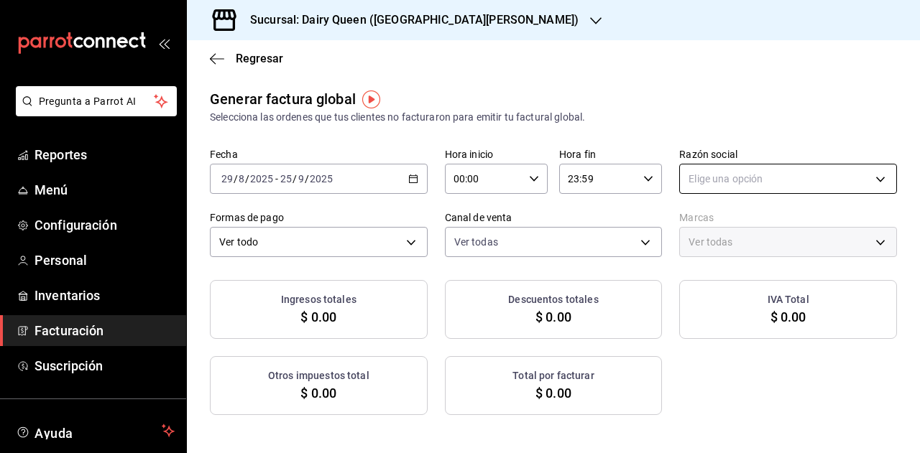
click at [680, 170] on body "Pregunta a Parrot AI Reportes Menú Configuración Personal Inventarios Facturaci…" at bounding box center [460, 226] width 920 height 453
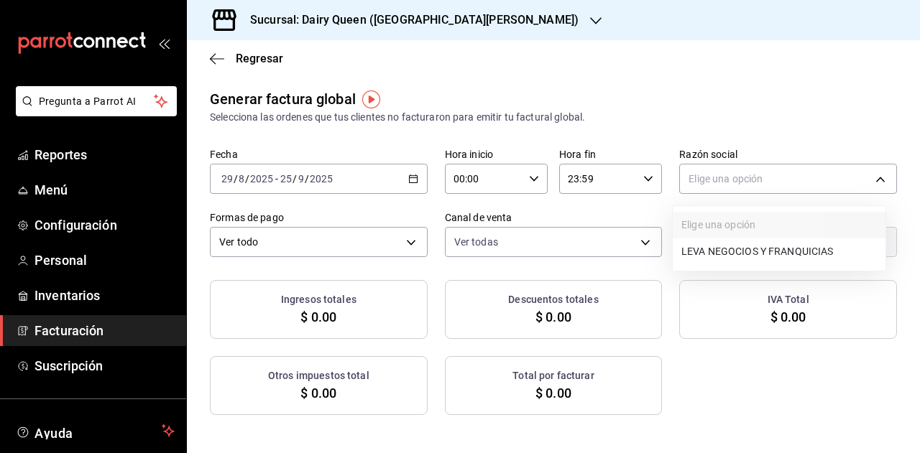
click at [704, 256] on li "LEVA NEGOCIOS Y FRANQUICIAS" at bounding box center [779, 252] width 213 height 27
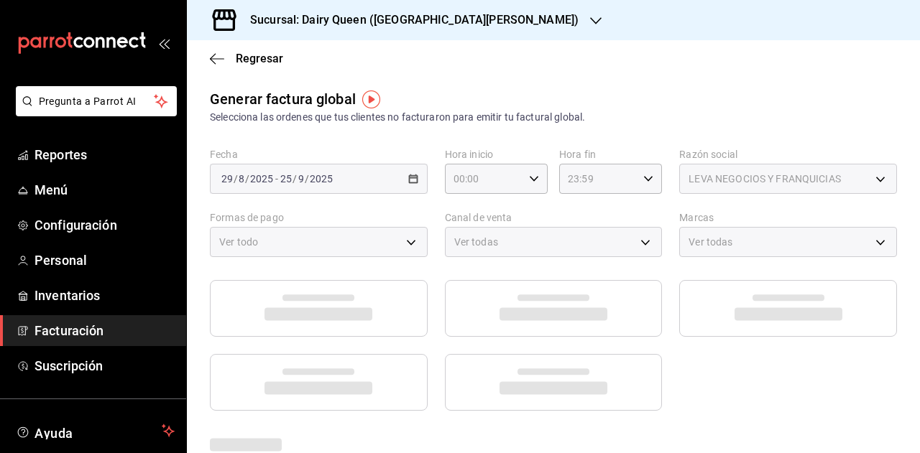
click at [517, 77] on main "Regresar Generar factura global Selecciona las ordenes que tus clientes no fact…" at bounding box center [553, 383] width 733 height 687
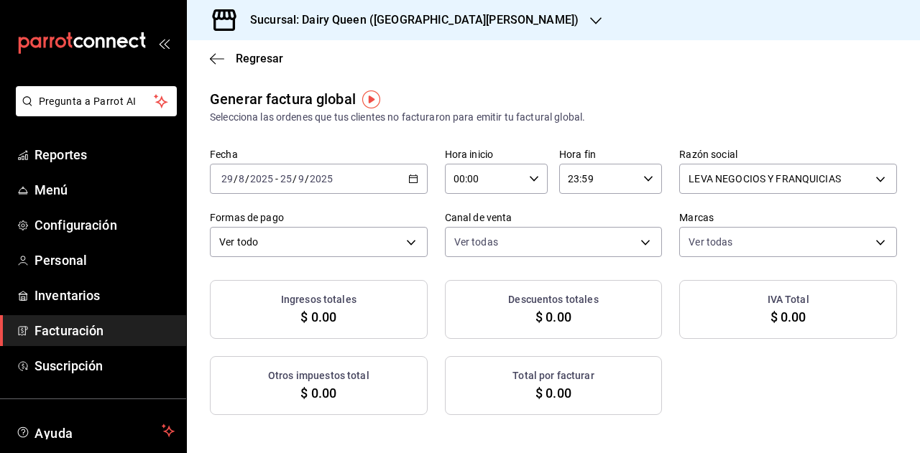
click at [467, 28] on h3 "Sucursal: Dairy Queen ([GEOGRAPHIC_DATA][PERSON_NAME])" at bounding box center [409, 19] width 340 height 17
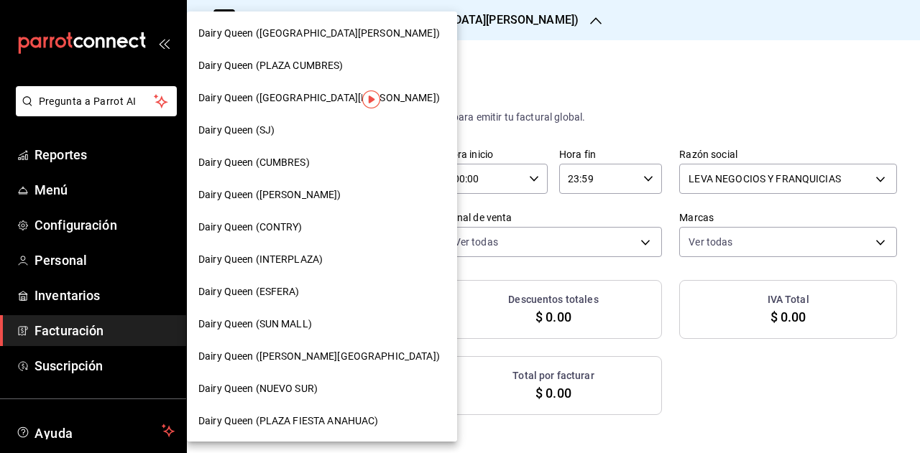
click at [315, 67] on span "Dairy Queen (PLAZA CUMBRES)" at bounding box center [270, 65] width 145 height 15
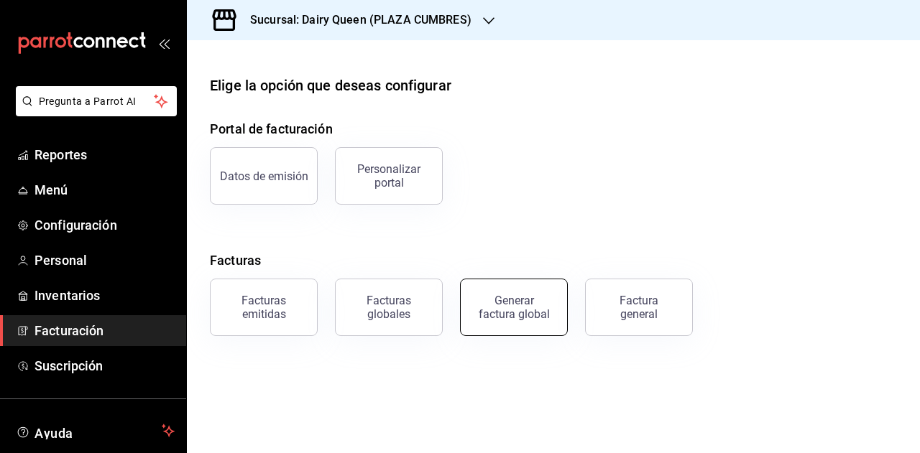
click at [524, 307] on div "Generar factura global" at bounding box center [514, 307] width 72 height 27
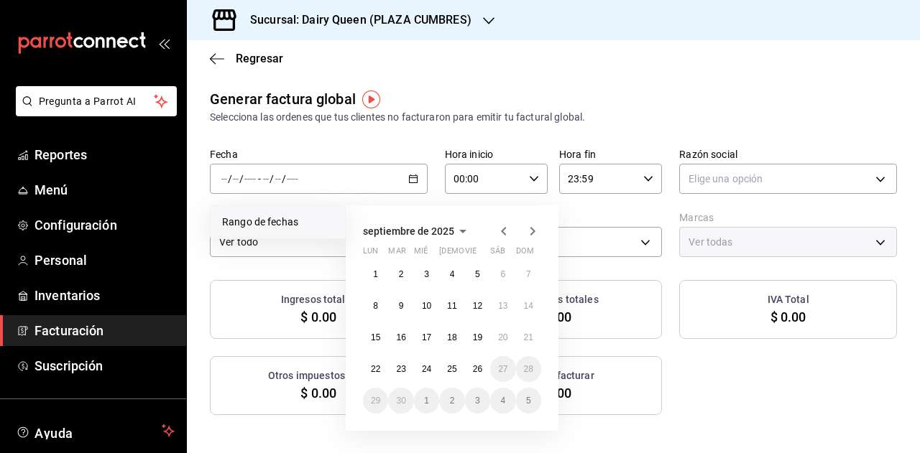
click at [500, 227] on icon "button" at bounding box center [503, 231] width 17 height 17
click at [474, 403] on abbr "29" at bounding box center [477, 401] width 9 height 10
click at [536, 237] on icon "button" at bounding box center [532, 231] width 17 height 17
click at [446, 369] on button "25" at bounding box center [451, 369] width 25 height 26
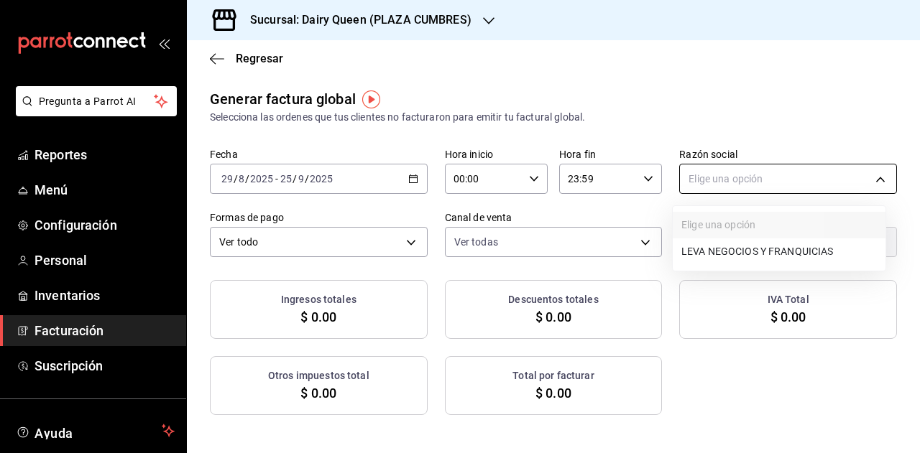
click at [714, 184] on body "Pregunta a Parrot AI Reportes Menú Configuración Personal Inventarios Facturaci…" at bounding box center [460, 226] width 920 height 453
click at [698, 255] on li "LEVA NEGOCIOS Y FRANQUICIAS" at bounding box center [779, 252] width 213 height 27
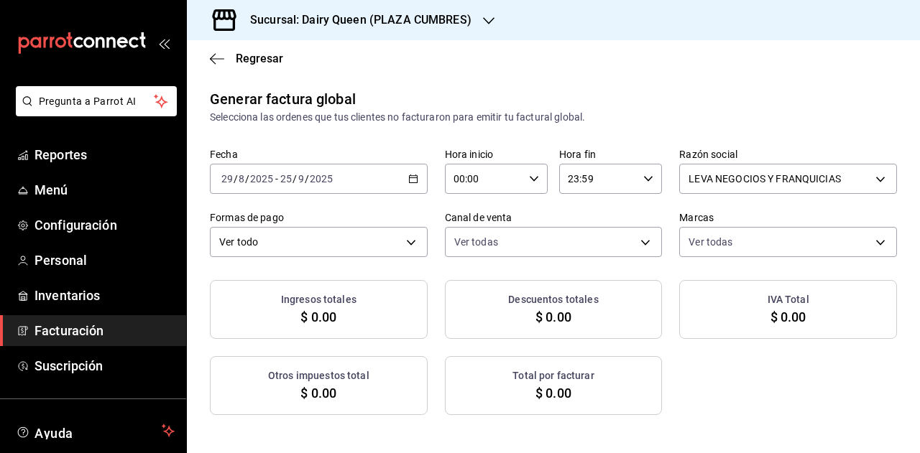
scroll to position [216, 0]
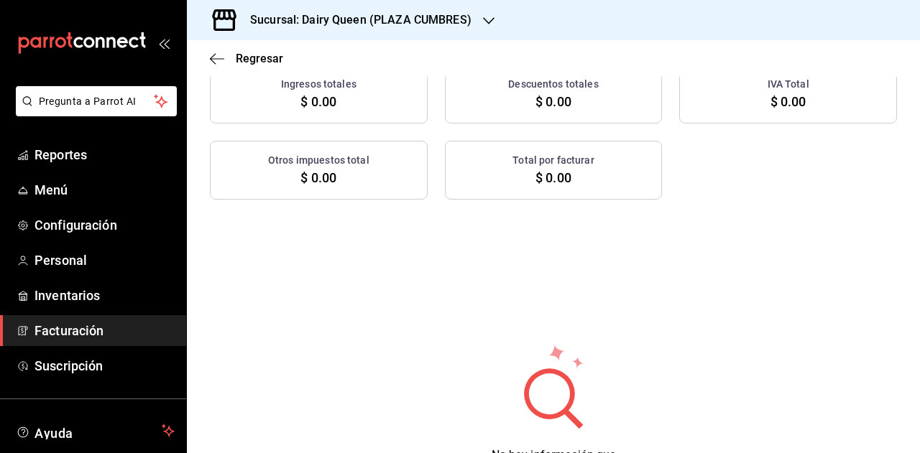
click at [722, 350] on div "No hay información que mostrar" at bounding box center [553, 413] width 733 height 138
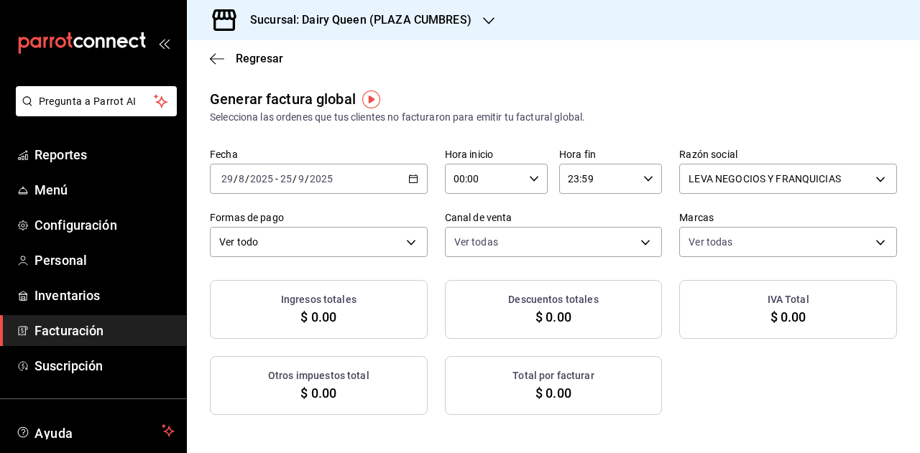
click at [438, 34] on div "Sucursal: Dairy Queen (PLAZA CUMBRES)" at bounding box center [349, 20] width 302 height 40
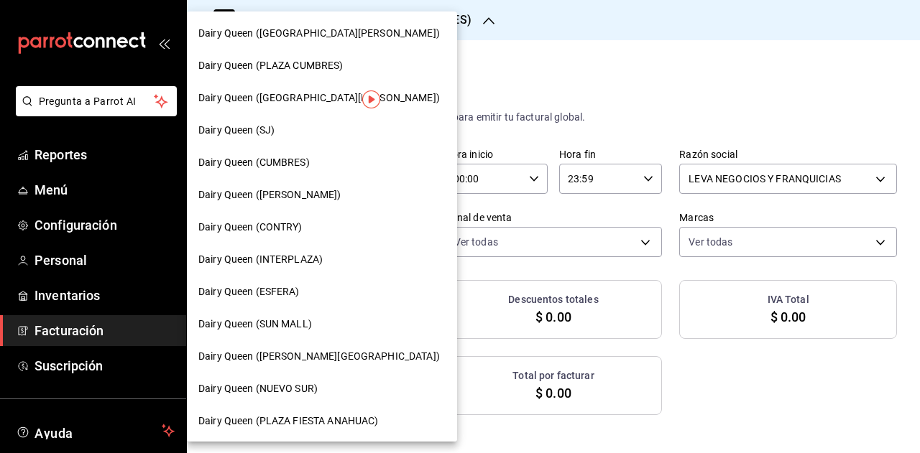
click at [294, 93] on span "Dairy Queen ([GEOGRAPHIC_DATA][PERSON_NAME])" at bounding box center [318, 98] width 241 height 15
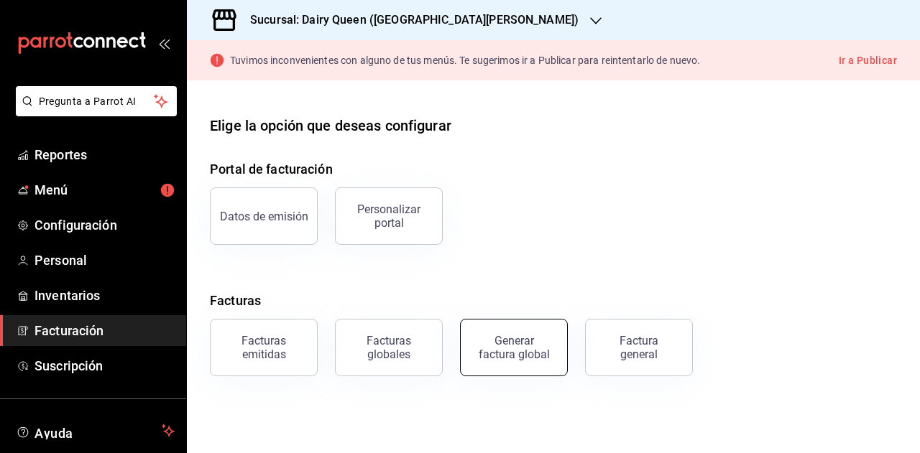
click at [519, 335] on div "Generar factura global" at bounding box center [514, 347] width 72 height 27
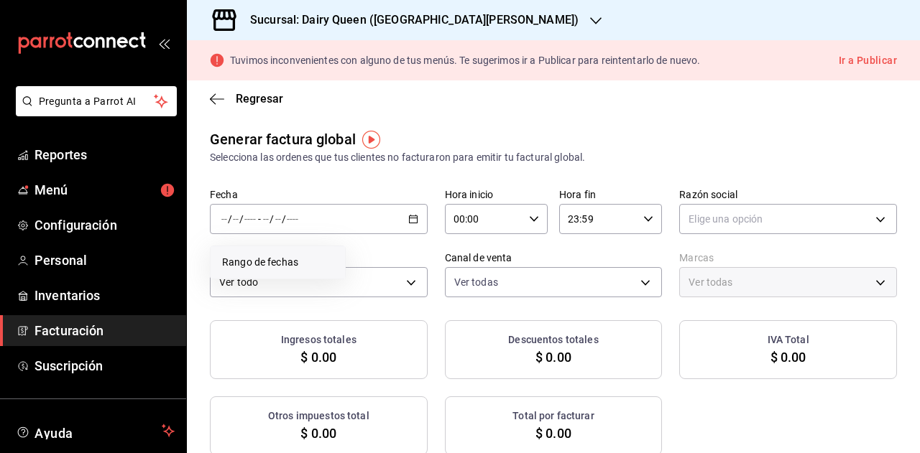
click at [282, 265] on span "Rango de fechas" at bounding box center [277, 262] width 111 height 15
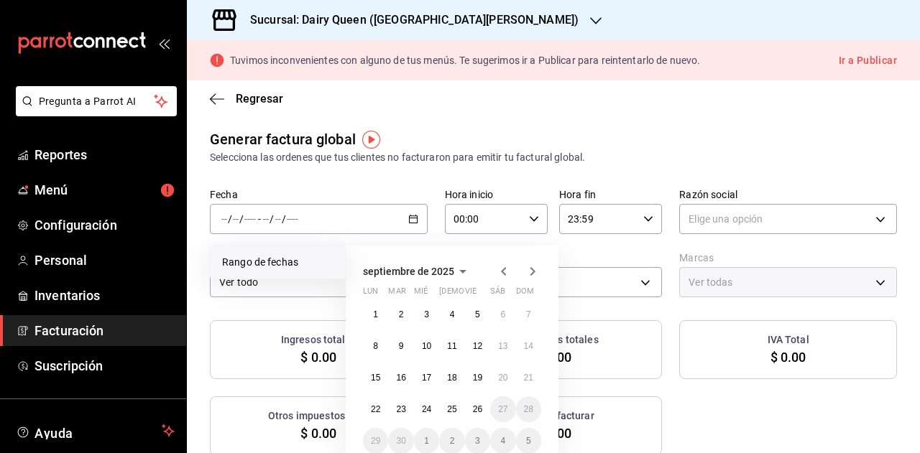
click at [501, 271] on icon "button" at bounding box center [503, 271] width 17 height 17
click at [474, 435] on button "29" at bounding box center [477, 441] width 25 height 26
click at [533, 274] on icon "button" at bounding box center [532, 271] width 17 height 17
click at [457, 409] on button "25" at bounding box center [451, 410] width 25 height 26
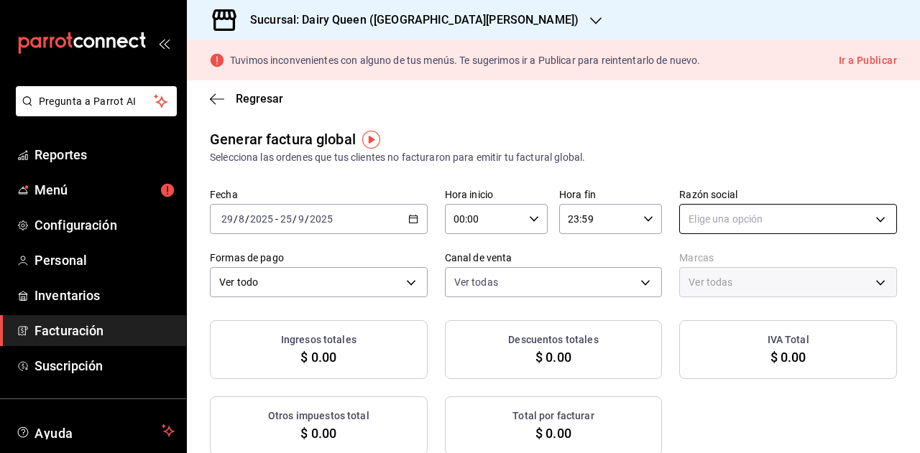
click at [691, 221] on body "Pregunta a Parrot AI Reportes Menú Configuración Personal Inventarios Facturaci…" at bounding box center [460, 226] width 920 height 453
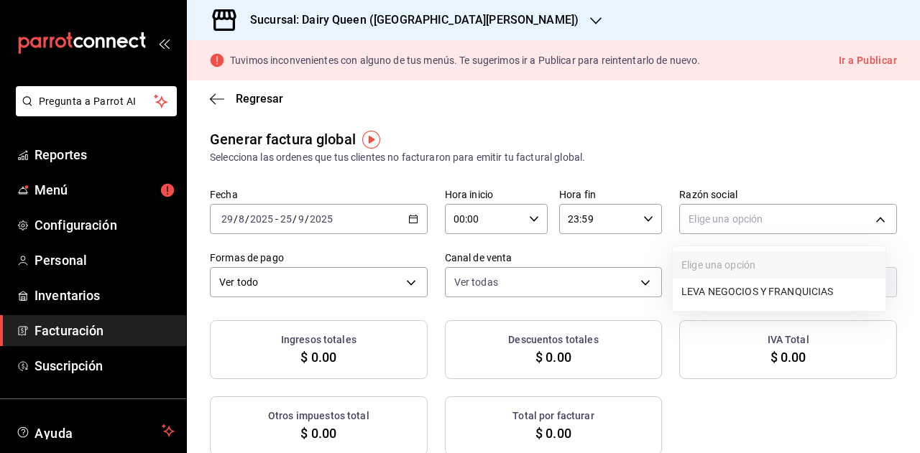
click at [719, 292] on li "LEVA NEGOCIOS Y FRANQUICIAS" at bounding box center [779, 292] width 213 height 27
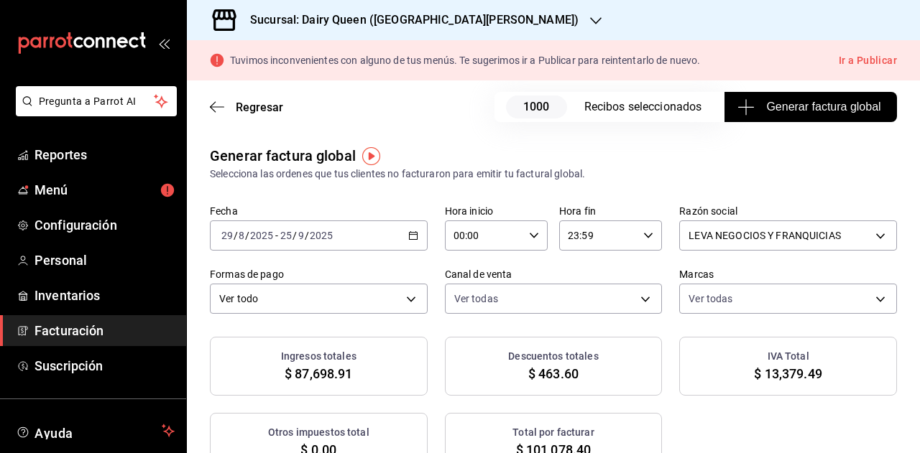
click at [614, 182] on div "Generar factura global Selecciona las ordenes que tus clientes no facturaron pa…" at bounding box center [553, 308] width 733 height 327
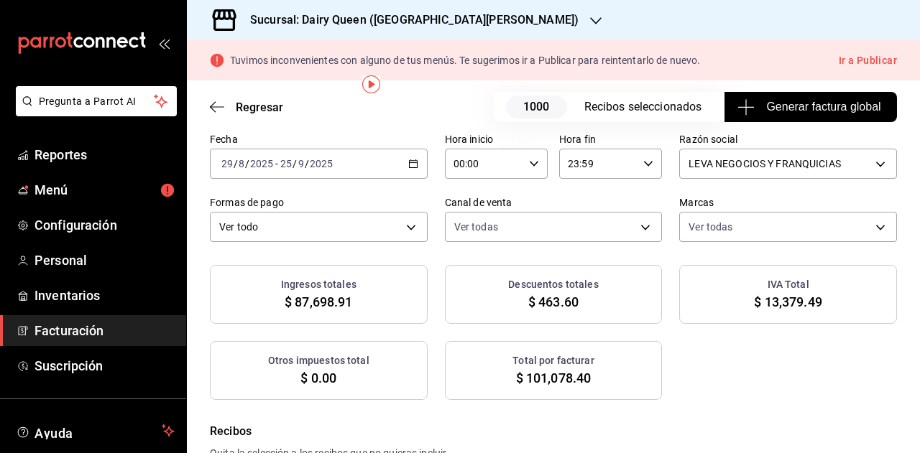
click at [464, 28] on h3 "Sucursal: Dairy Queen (PLAZA FIESTA SAN AGUSTIN)" at bounding box center [409, 19] width 340 height 17
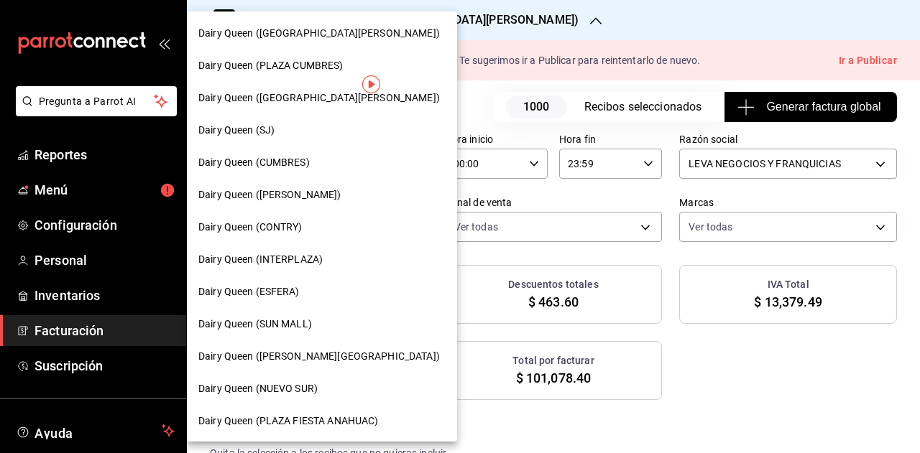
click at [269, 124] on span "Dairy Queen (SJ)" at bounding box center [236, 130] width 76 height 15
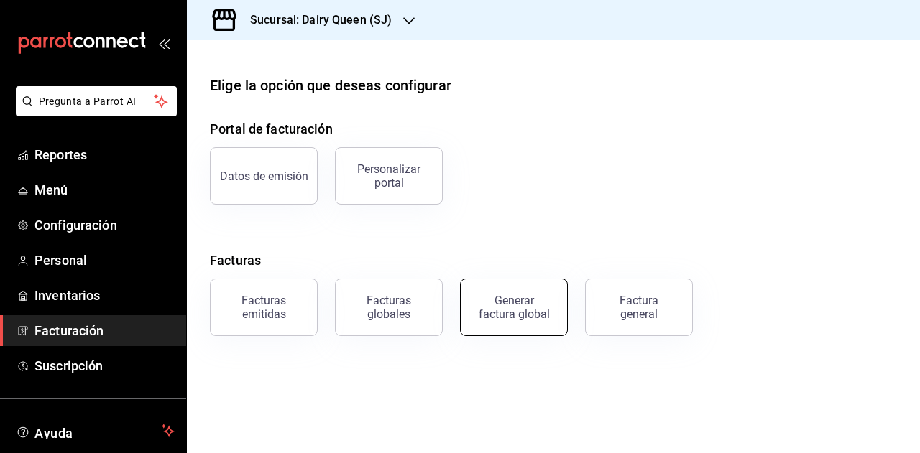
click at [524, 303] on div "Generar factura global" at bounding box center [514, 307] width 72 height 27
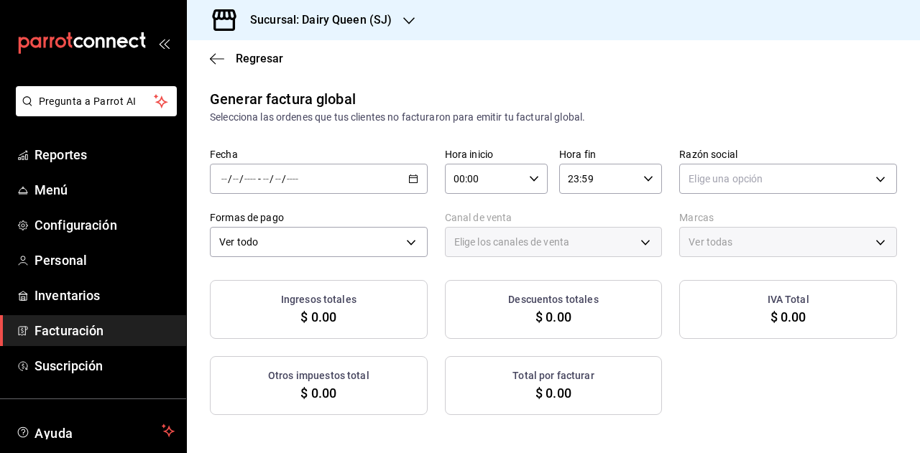
type input "PARROT,UBER_EATS,RAPPI,DIDI_FOOD,ONLINE"
click at [385, 172] on div "/ / - / /" at bounding box center [319, 179] width 218 height 30
click at [282, 219] on span "Rango de fechas" at bounding box center [277, 222] width 111 height 15
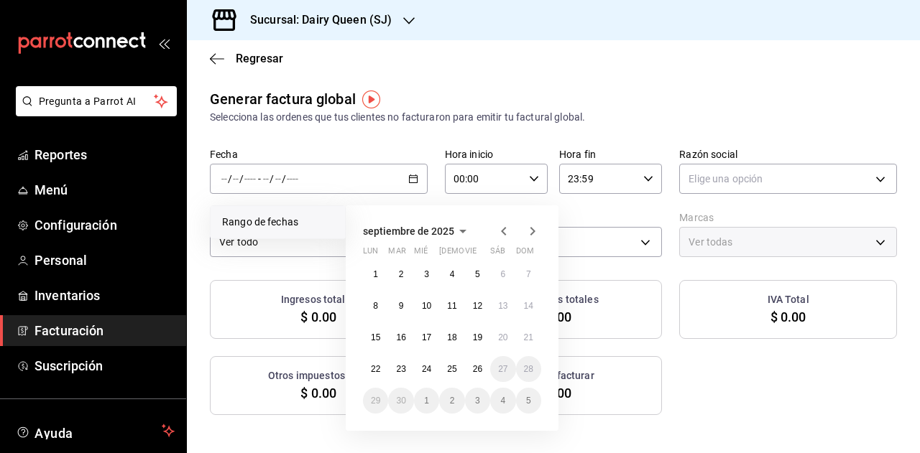
click at [505, 234] on icon "button" at bounding box center [503, 231] width 17 height 17
click at [506, 226] on icon "button" at bounding box center [503, 231] width 17 height 17
click at [476, 403] on abbr "29" at bounding box center [477, 401] width 9 height 10
click at [532, 234] on icon "button" at bounding box center [532, 231] width 5 height 9
click at [457, 373] on button "25" at bounding box center [451, 369] width 25 height 26
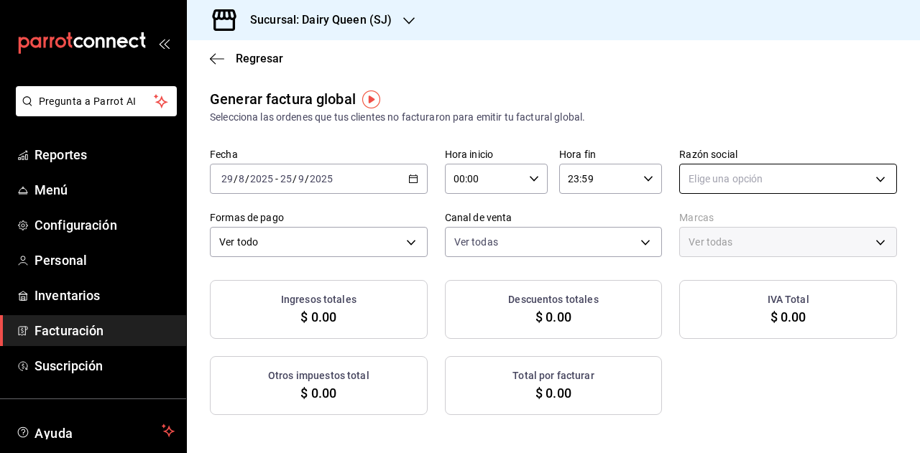
click at [745, 177] on body "Pregunta a Parrot AI Reportes Menú Configuración Personal Inventarios Facturaci…" at bounding box center [460, 226] width 920 height 453
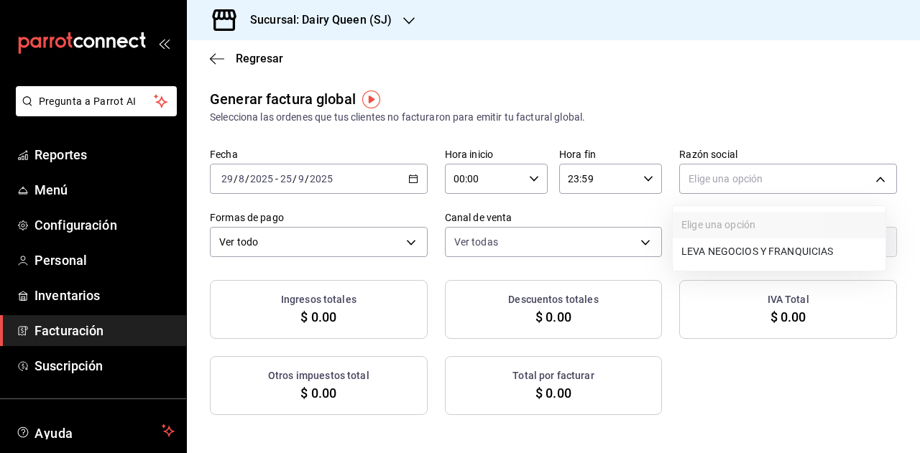
click at [712, 248] on li "LEVA NEGOCIOS Y FRANQUICIAS" at bounding box center [779, 252] width 213 height 27
type input "fde80445-c5ea-4a26-a1ad-ef6f15fd1721"
type input "b7821427-a0a8-4724-93e9-a1489f0ec7c2"
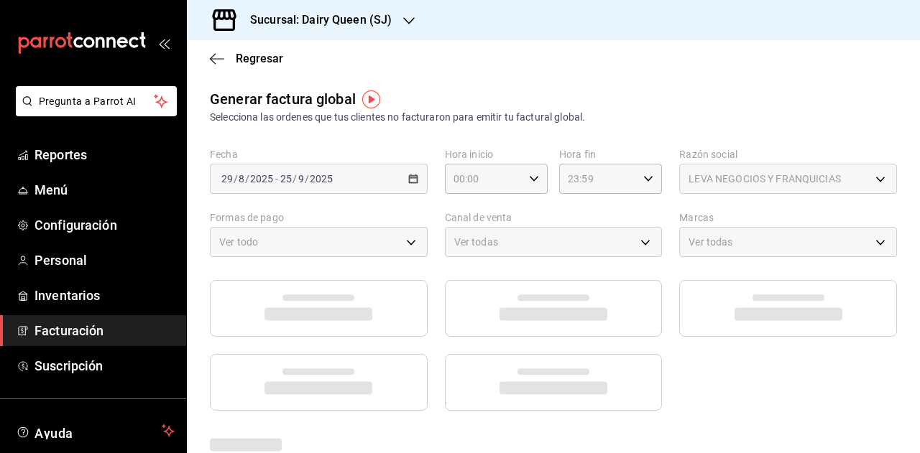
click at [678, 98] on div at bounding box center [460, 226] width 920 height 453
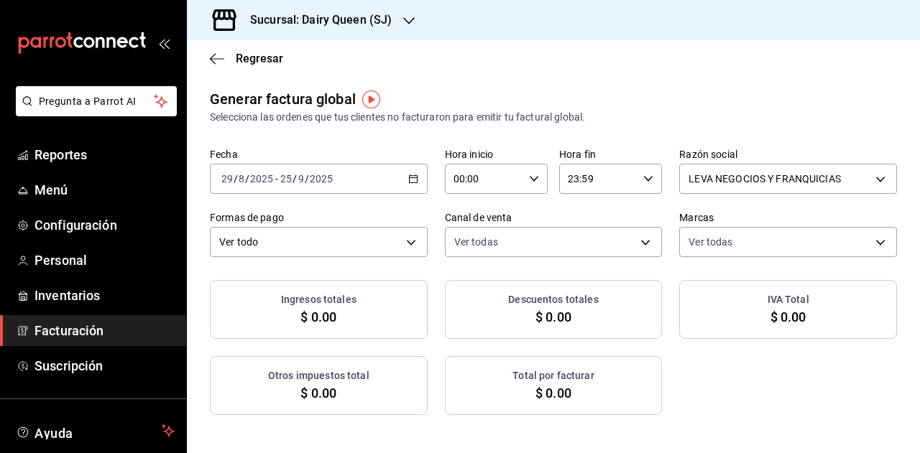
click at [381, 11] on h3 "Sucursal: Dairy Queen (SJ)" at bounding box center [315, 19] width 153 height 17
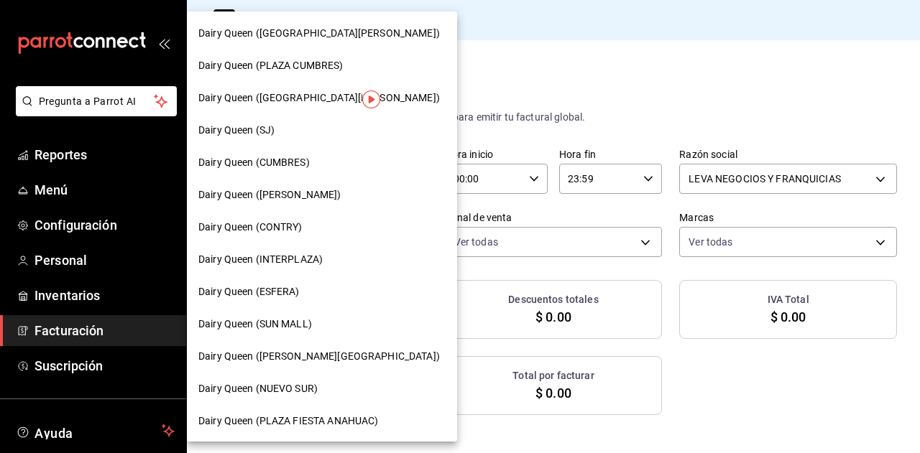
click at [300, 160] on span "Dairy Queen (CUMBRES)" at bounding box center [253, 162] width 111 height 15
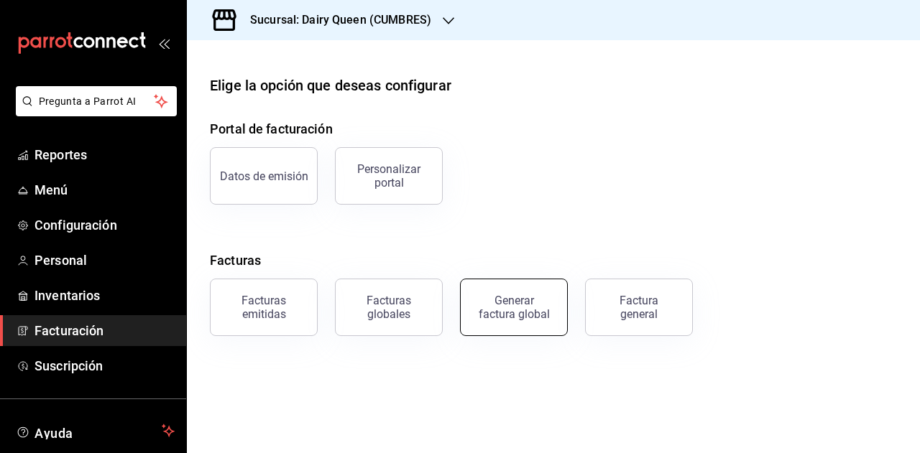
click at [508, 291] on button "Generar factura global" at bounding box center [514, 307] width 108 height 57
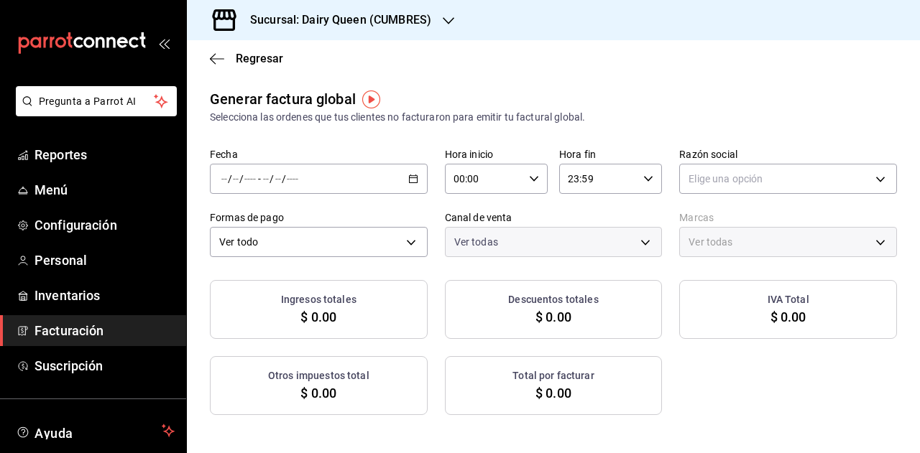
click at [381, 188] on div "/ / - / /" at bounding box center [319, 179] width 218 height 30
type input "PARROT,UBER_EATS,RAPPI,DIDI_FOOD,ONLINE"
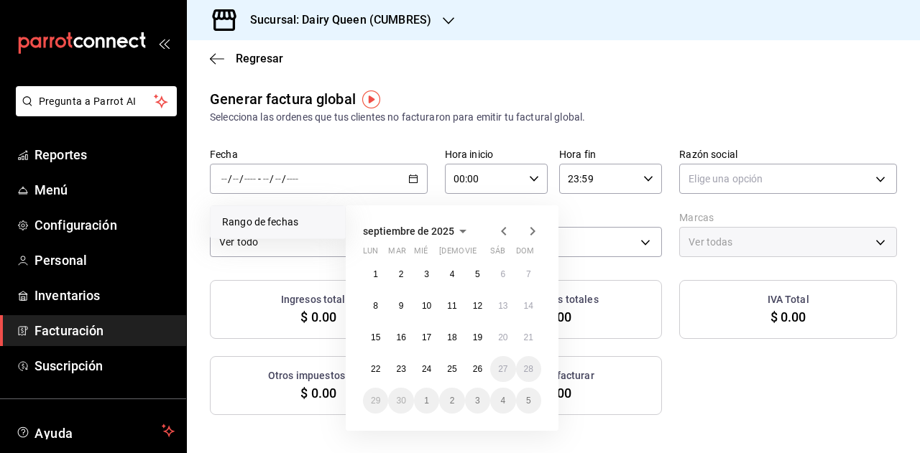
click at [496, 236] on icon "button" at bounding box center [503, 231] width 17 height 17
click at [476, 406] on button "29" at bounding box center [477, 401] width 25 height 26
click at [530, 231] on icon "button" at bounding box center [532, 231] width 17 height 17
click at [458, 370] on button "25" at bounding box center [451, 369] width 25 height 26
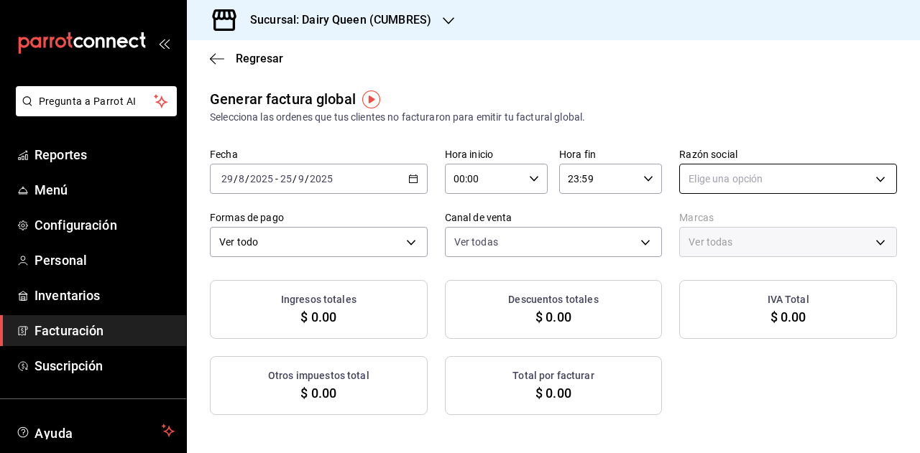
click at [720, 187] on body "Pregunta a Parrot AI Reportes Menú Configuración Personal Inventarios Facturaci…" at bounding box center [460, 226] width 920 height 453
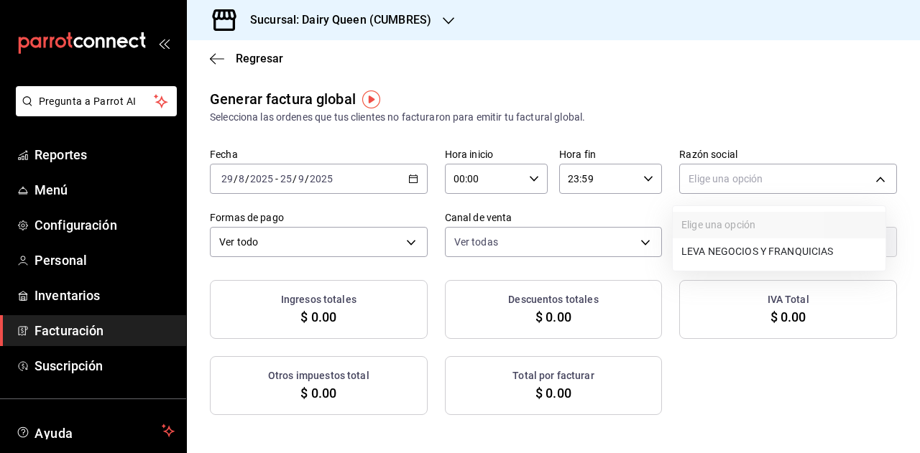
click at [716, 244] on li "LEVA NEGOCIOS Y FRANQUICIAS" at bounding box center [779, 252] width 213 height 27
type input "111fd59b-9fd3-4bce-bec1-e5b574ad9f13"
type input "94e83ef2-f479-4c8b-b8c0-f9605114b40c"
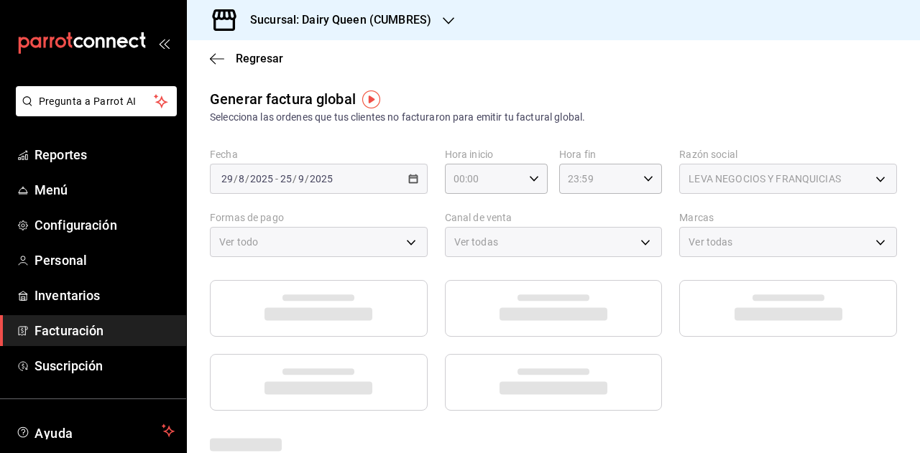
click at [682, 96] on div "Elige una opción LEVA NEGOCIOS Y FRANQUICIAS" at bounding box center [460, 226] width 920 height 453
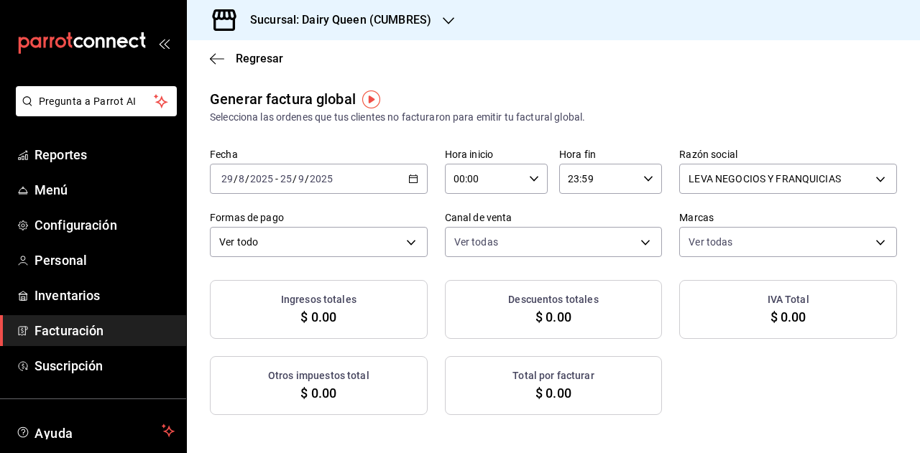
click at [410, 15] on h3 "Sucursal: Dairy Queen (CUMBRES)" at bounding box center [335, 19] width 193 height 17
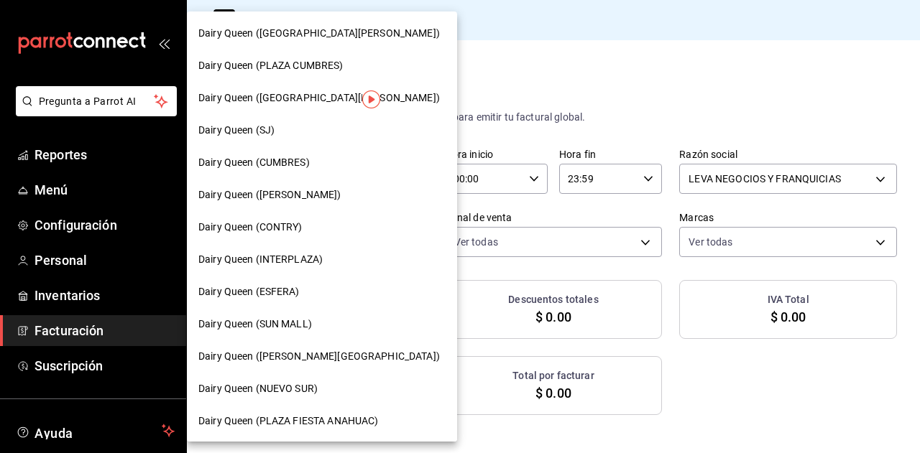
click at [349, 319] on div "Dairy Queen (SUN MALL)" at bounding box center [321, 324] width 247 height 15
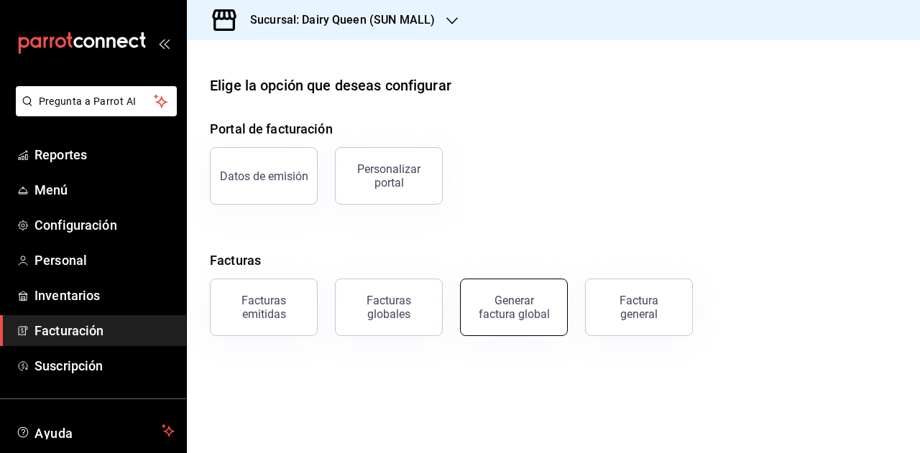
click at [542, 306] on div "Generar factura global" at bounding box center [514, 307] width 72 height 27
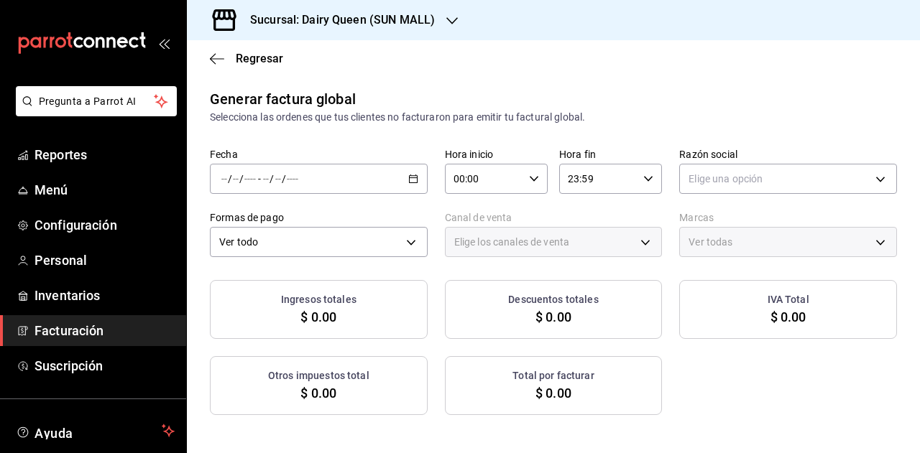
type input "PARROT,UBER_EATS,RAPPI,DIDI_FOOD,ONLINE"
click at [285, 231] on li "Rango de fechas" at bounding box center [278, 222] width 134 height 32
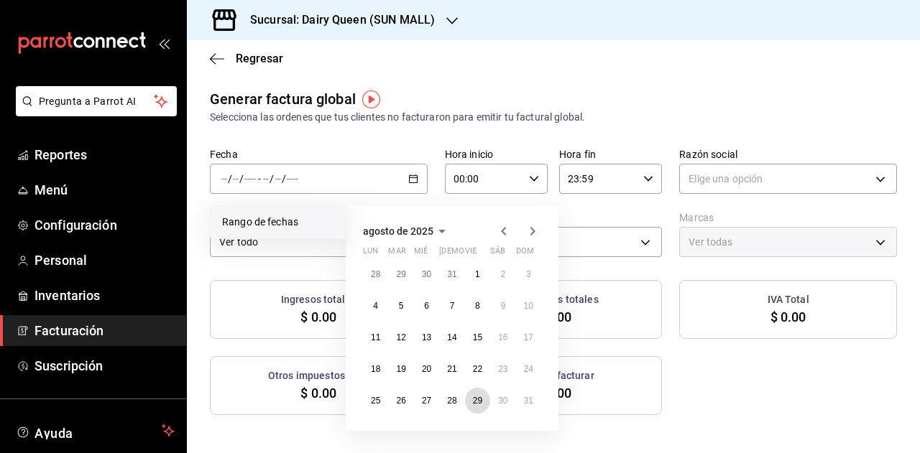
click at [476, 405] on abbr "29" at bounding box center [477, 401] width 9 height 10
click at [535, 228] on icon "button" at bounding box center [532, 231] width 17 height 17
click at [446, 367] on button "25" at bounding box center [451, 369] width 25 height 26
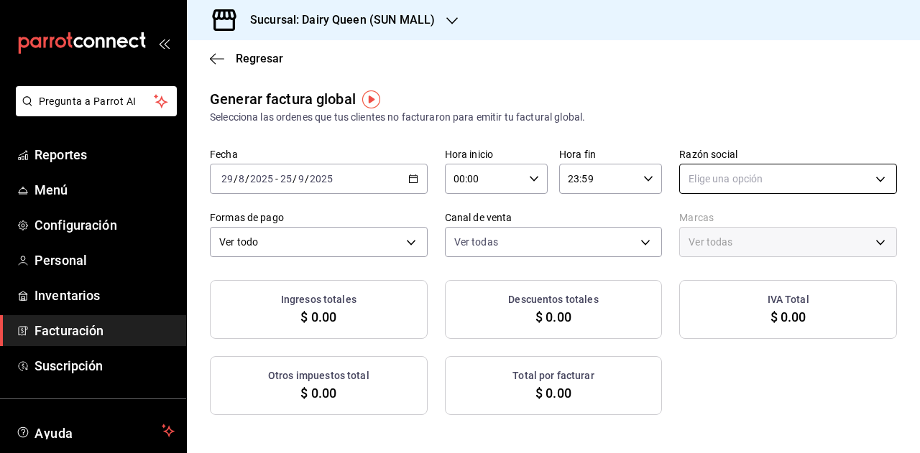
click at [718, 172] on body "Pregunta a Parrot AI Reportes Menú Configuración Personal Inventarios Facturaci…" at bounding box center [460, 226] width 920 height 453
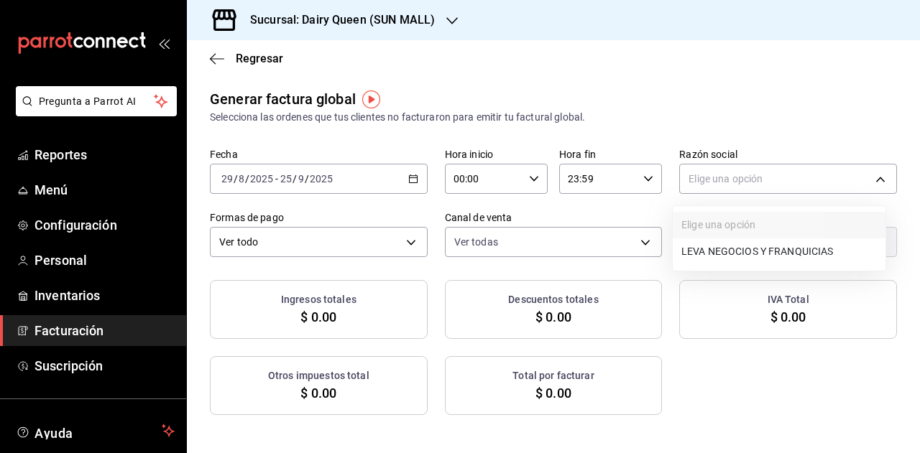
click at [704, 258] on li "LEVA NEGOCIOS Y FRANQUICIAS" at bounding box center [779, 252] width 213 height 27
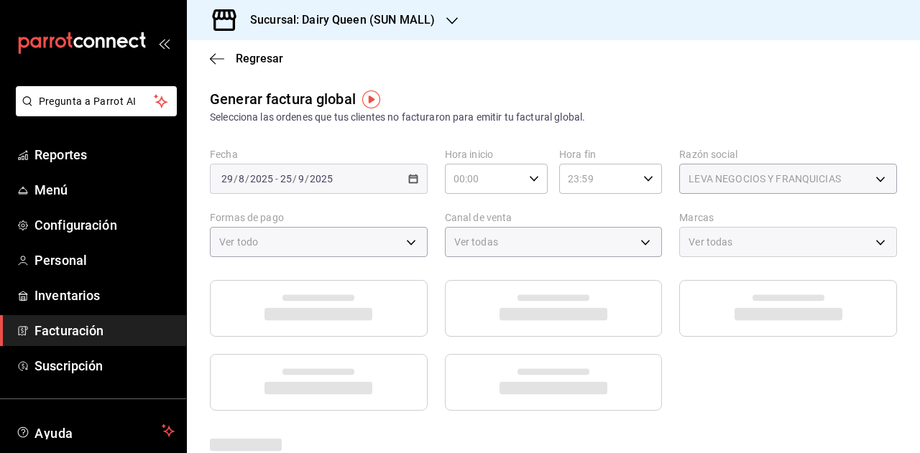
type input "7fd3cc75-946b-4056-868c-bf423d221907"
type input "e9808bde-ee0b-4ae2-949c-f4baa09a1ef9"
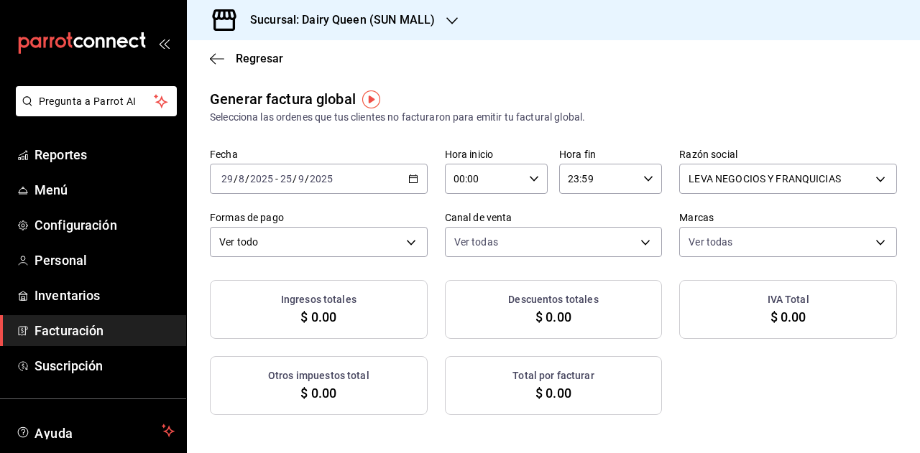
click at [353, 17] on h3 "Sucursal: Dairy Queen (SUN MALL)" at bounding box center [337, 19] width 196 height 17
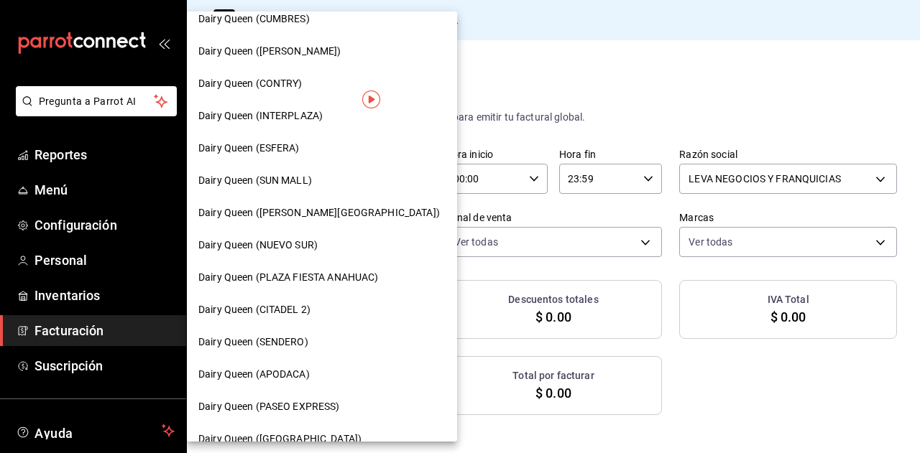
scroll to position [216, 0]
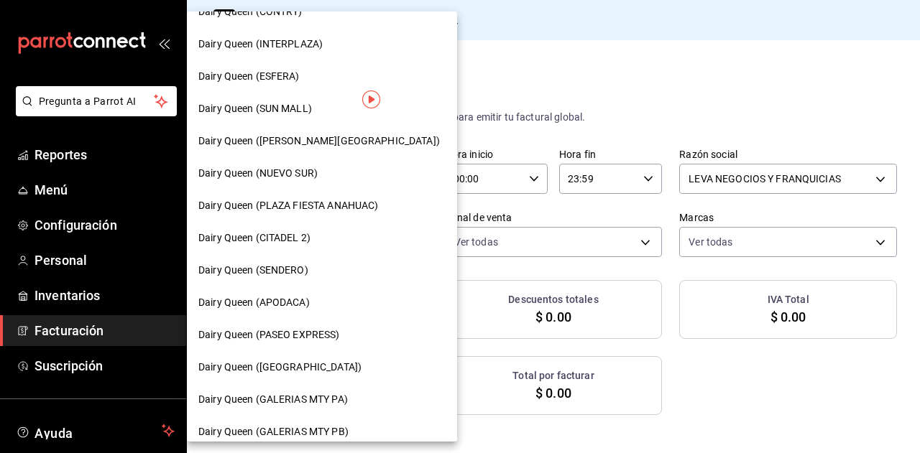
click at [295, 298] on span "Dairy Queen (APODACA)" at bounding box center [253, 302] width 111 height 15
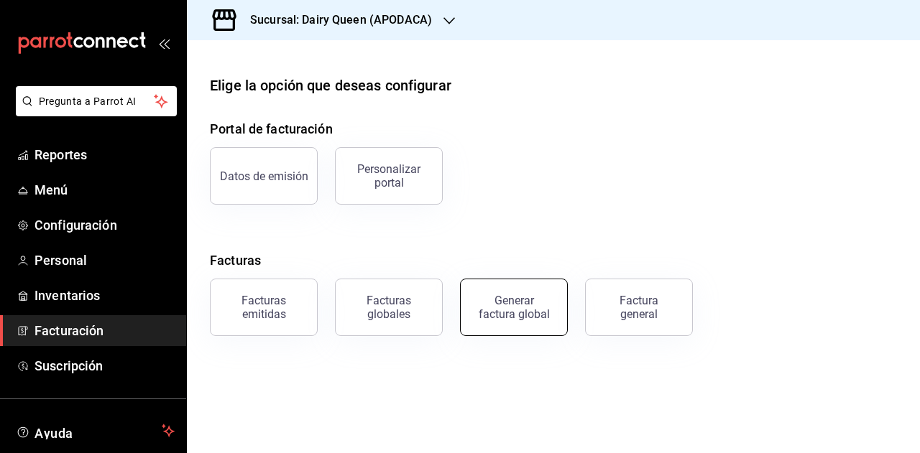
click at [516, 310] on div "Generar factura global" at bounding box center [514, 307] width 72 height 27
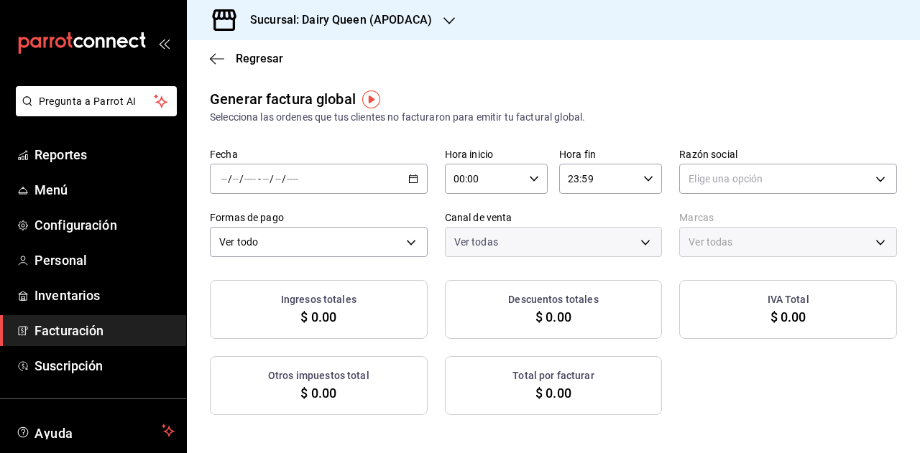
click at [408, 174] on icon "button" at bounding box center [413, 179] width 10 height 10
type input "PARROT,UBER_EATS,RAPPI,DIDI_FOOD,ONLINE"
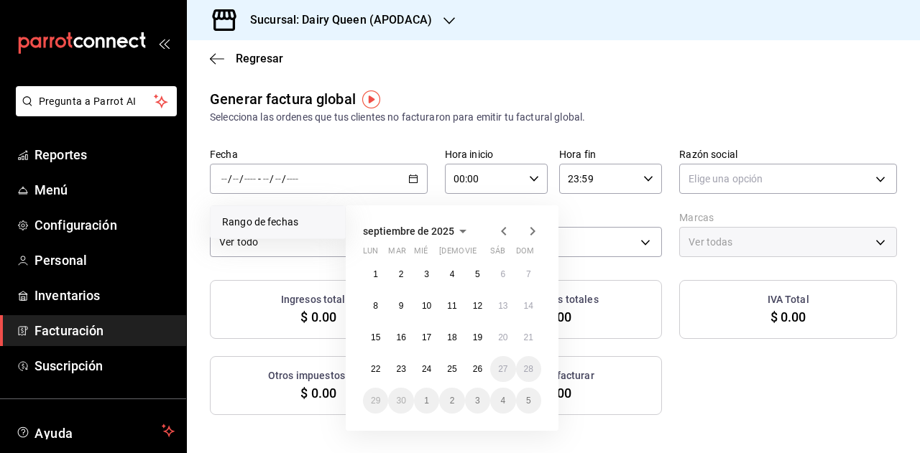
click at [501, 230] on icon "button" at bounding box center [503, 231] width 17 height 17
click at [476, 400] on abbr "29" at bounding box center [477, 401] width 9 height 10
click at [530, 230] on icon "button" at bounding box center [532, 231] width 17 height 17
click at [451, 369] on abbr "25" at bounding box center [451, 369] width 9 height 10
click at [703, 183] on body "Pregunta a Parrot AI Reportes Menú Configuración Personal Inventarios Facturaci…" at bounding box center [460, 226] width 920 height 453
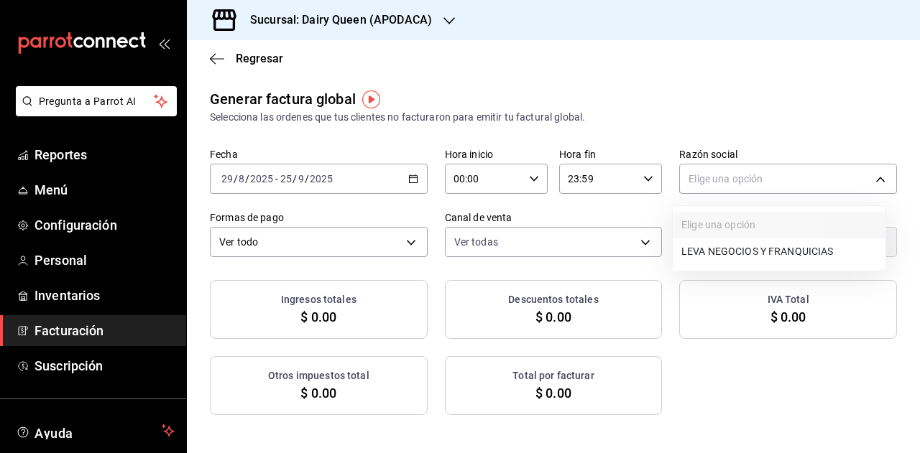
click at [710, 247] on li "LEVA NEGOCIOS Y FRANQUICIAS" at bounding box center [779, 252] width 213 height 27
type input "aef46523-b02f-441f-85a5-6f53bf93fdac"
type input "0e5b573c-0eb3-44e0-b7c3-011fd5a2901e"
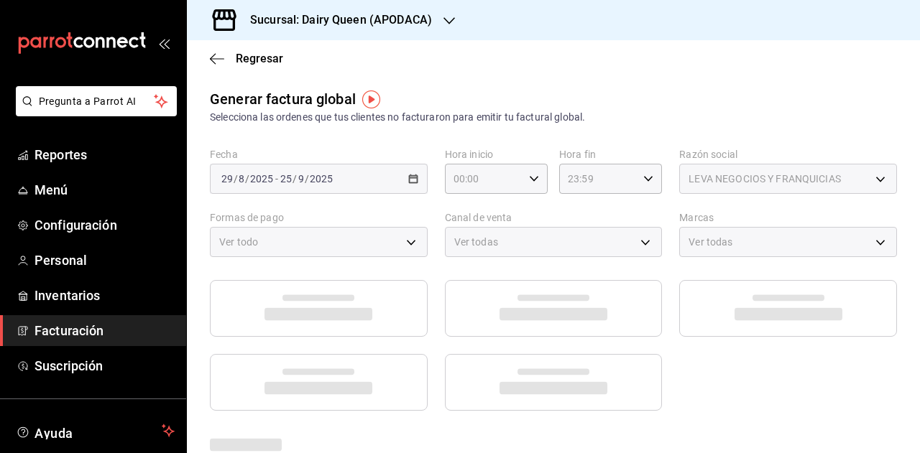
click at [681, 113] on div "Selecciona las ordenes que tus clientes no facturaron para emitir tu factural g…" at bounding box center [553, 117] width 687 height 15
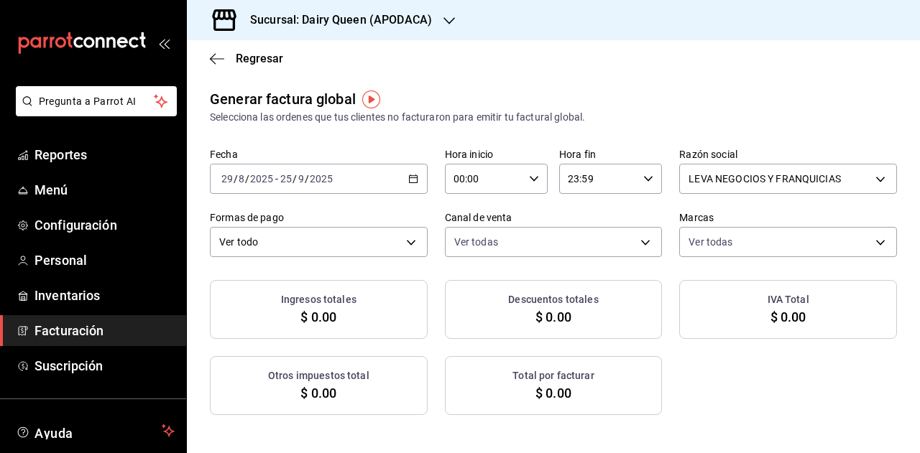
click at [430, 19] on h3 "Sucursal: Dairy Queen (APODACA)" at bounding box center [335, 19] width 193 height 17
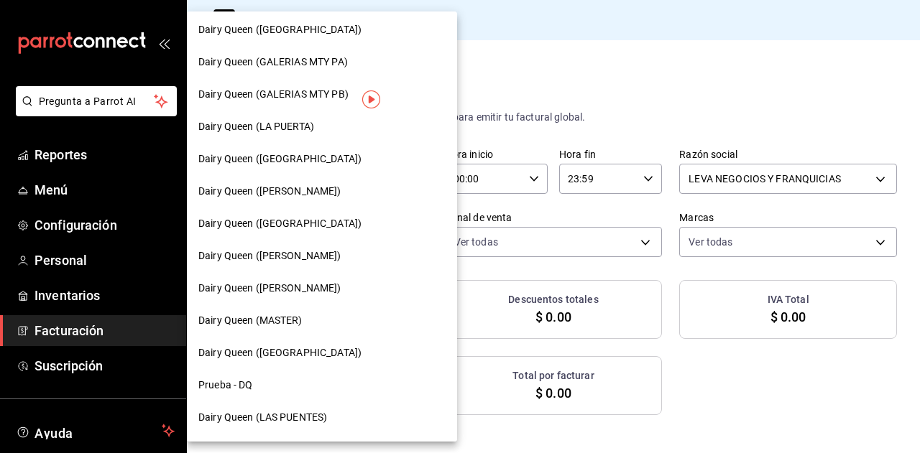
scroll to position [575, 0]
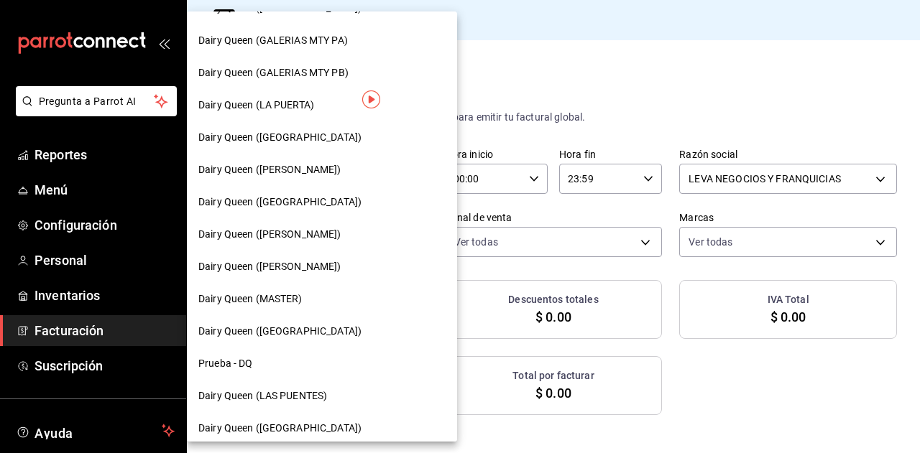
click at [304, 390] on span "Dairy Queen (LAS PUENTES)" at bounding box center [262, 396] width 129 height 15
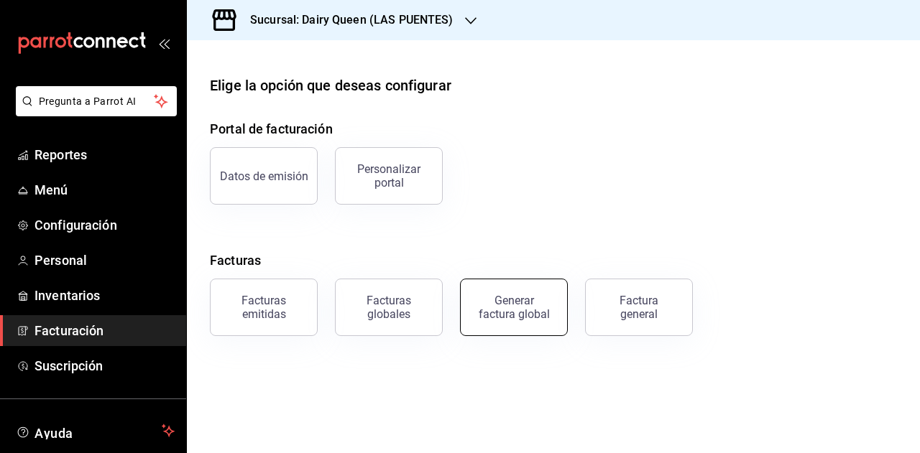
click at [515, 307] on div "Generar factura global" at bounding box center [514, 307] width 72 height 27
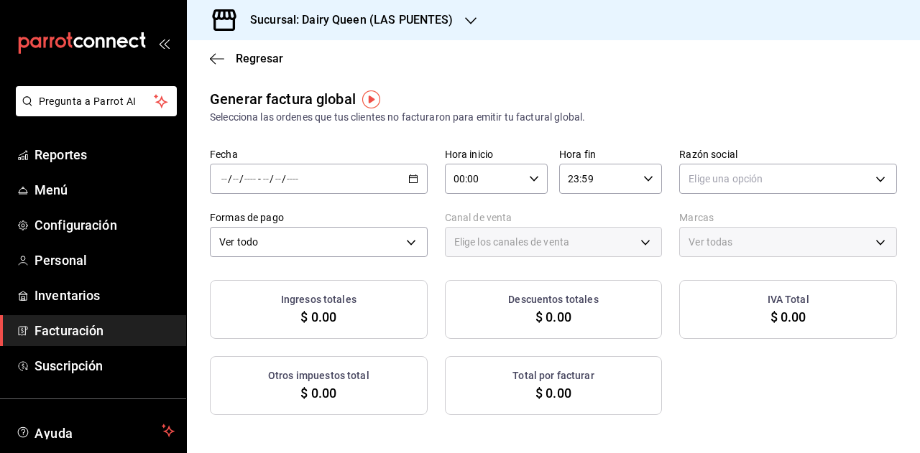
type input "PARROT,UBER_EATS,RAPPI,DIDI_FOOD,ONLINE"
click at [402, 181] on div "/ / - / /" at bounding box center [319, 179] width 218 height 30
click at [280, 223] on span "Rango de fechas" at bounding box center [277, 222] width 111 height 15
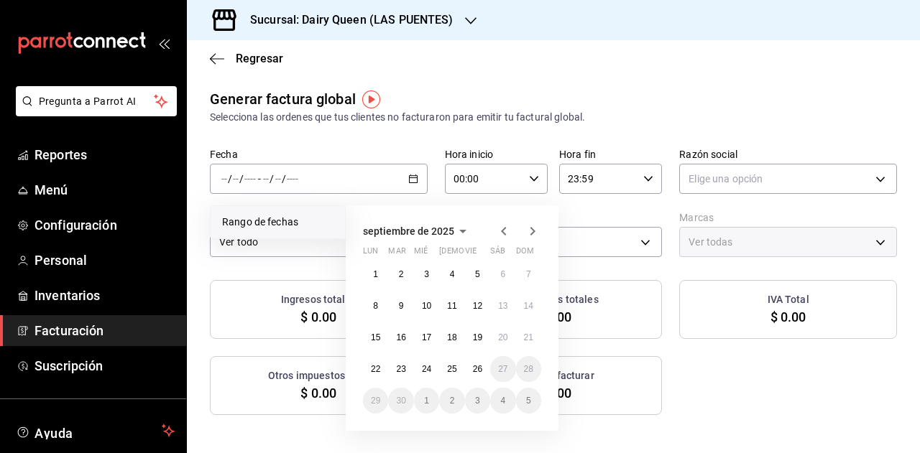
click at [507, 234] on icon "button" at bounding box center [503, 231] width 17 height 17
click at [479, 402] on abbr "29" at bounding box center [477, 401] width 9 height 10
click at [532, 234] on icon "button" at bounding box center [532, 231] width 5 height 9
click at [457, 368] on button "25" at bounding box center [451, 369] width 25 height 26
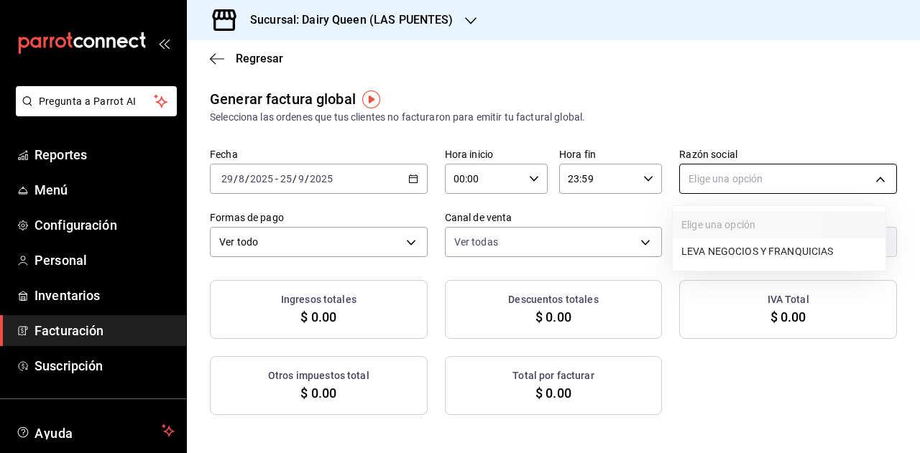
click at [705, 178] on body "Pregunta a Parrot AI Reportes Menú Configuración Personal Inventarios Facturaci…" at bounding box center [460, 226] width 920 height 453
click at [710, 244] on li "LEVA NEGOCIOS Y FRANQUICIAS" at bounding box center [779, 252] width 213 height 27
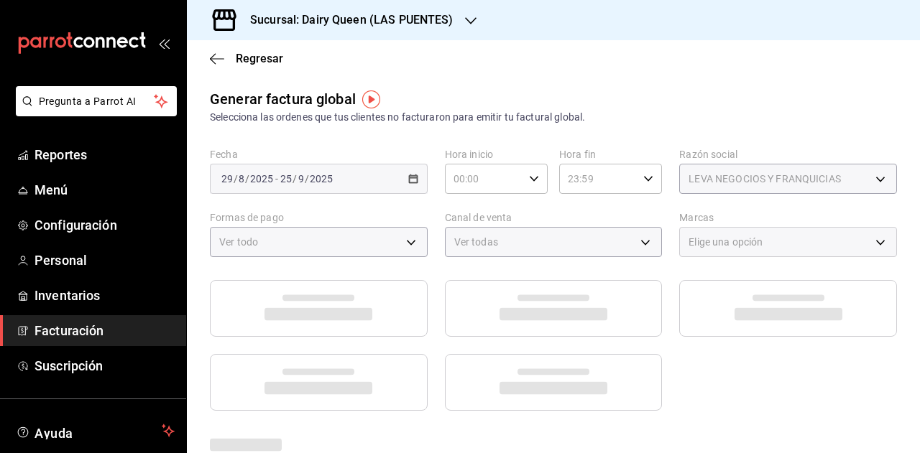
type input "4d091dcf-4a85-42ef-8d48-98399ad7e5c6"
type input "14ee0836-31f2-4b77-970c-aac1cac28aa1"
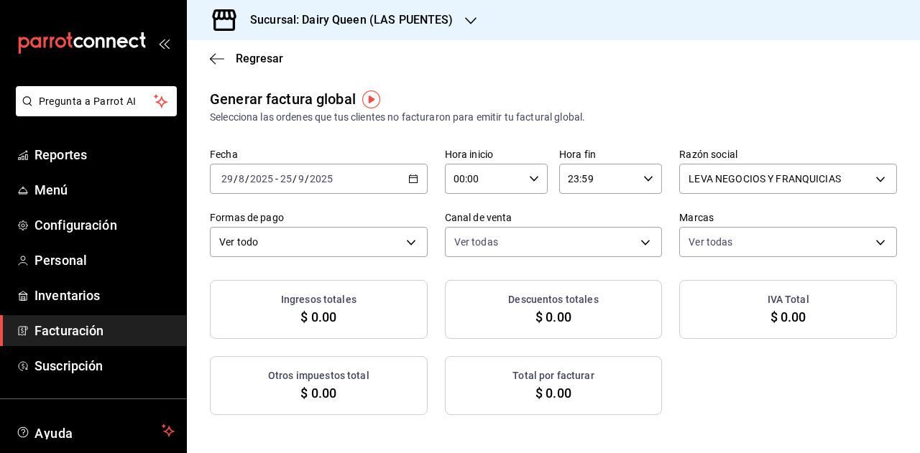
click at [506, 75] on div "Regresar" at bounding box center [553, 58] width 733 height 37
click at [393, 25] on h3 "Sucursal: Dairy Queen (LAS PUENTES)" at bounding box center [346, 19] width 215 height 17
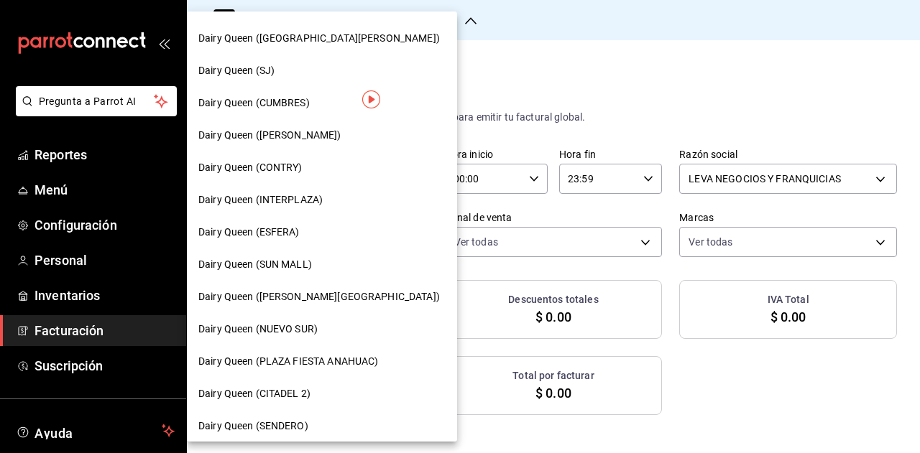
scroll to position [73, 0]
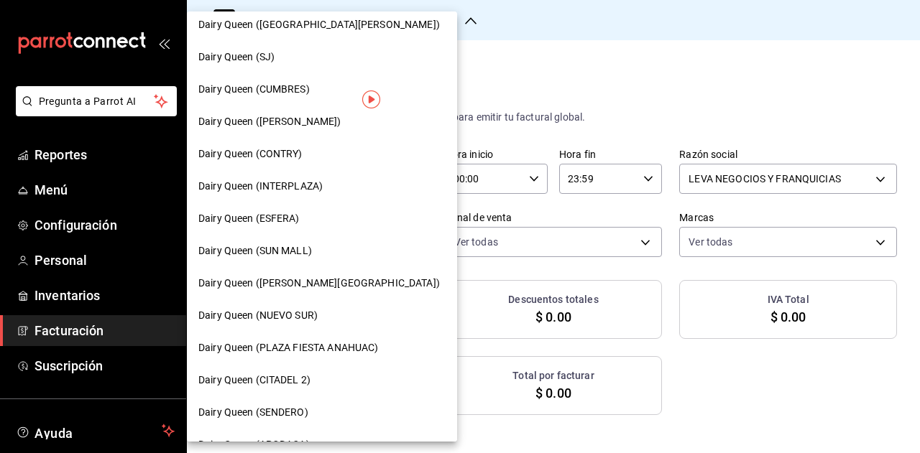
click at [310, 310] on span "Dairy Queen (NUEVO SUR)" at bounding box center [257, 315] width 119 height 15
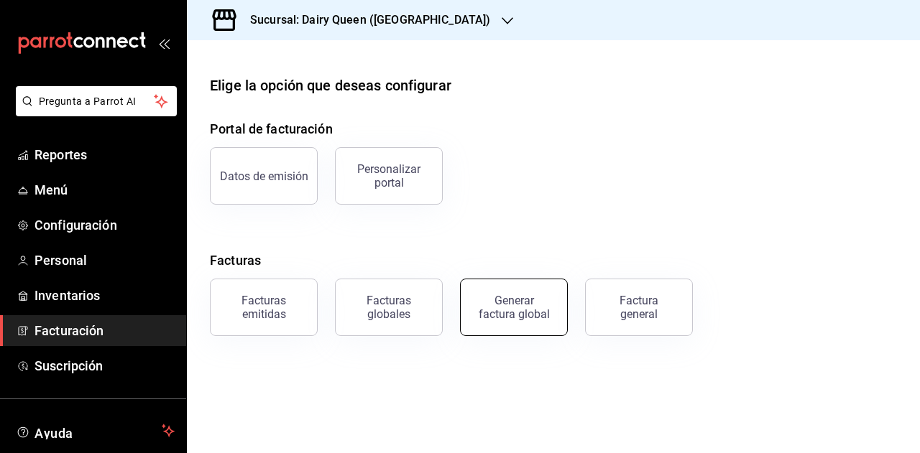
click at [530, 301] on div "Generar factura global" at bounding box center [514, 307] width 72 height 27
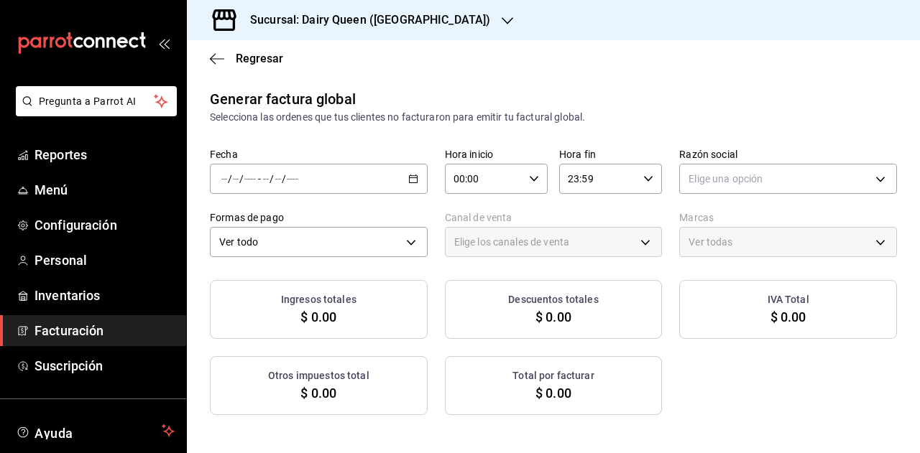
type input "PARROT,UBER_EATS,RAPPI,DIDI_FOOD,ONLINE"
click at [399, 188] on div "/ / - / /" at bounding box center [319, 179] width 218 height 30
click at [411, 180] on icon "button" at bounding box center [413, 179] width 10 height 10
click at [300, 218] on span "Rango de fechas" at bounding box center [277, 222] width 111 height 15
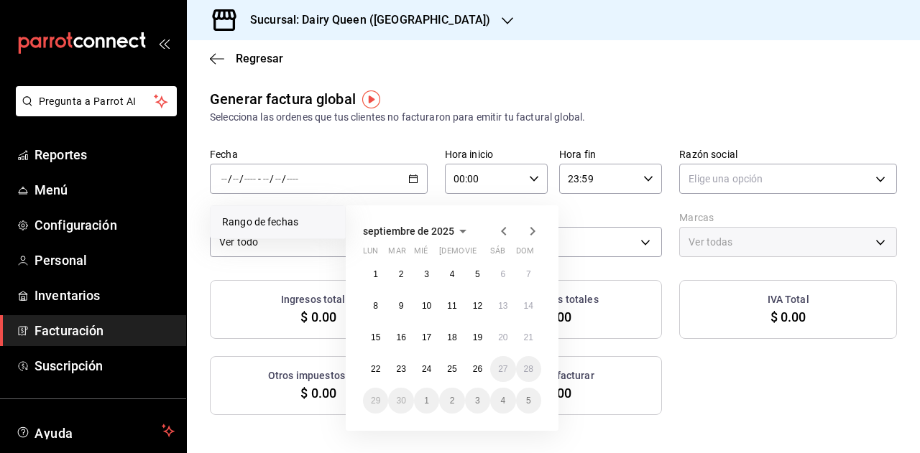
click at [507, 231] on icon "button" at bounding box center [503, 231] width 17 height 17
click at [481, 401] on abbr "29" at bounding box center [477, 401] width 9 height 10
click at [535, 228] on icon "button" at bounding box center [532, 231] width 17 height 17
click at [453, 370] on abbr "25" at bounding box center [451, 369] width 9 height 10
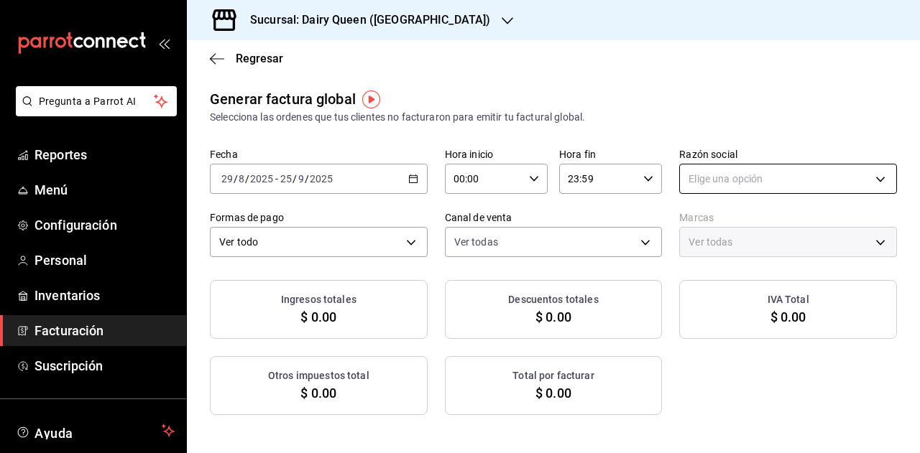
click at [709, 182] on body "Pregunta a Parrot AI Reportes Menú Configuración Personal Inventarios Facturaci…" at bounding box center [460, 226] width 920 height 453
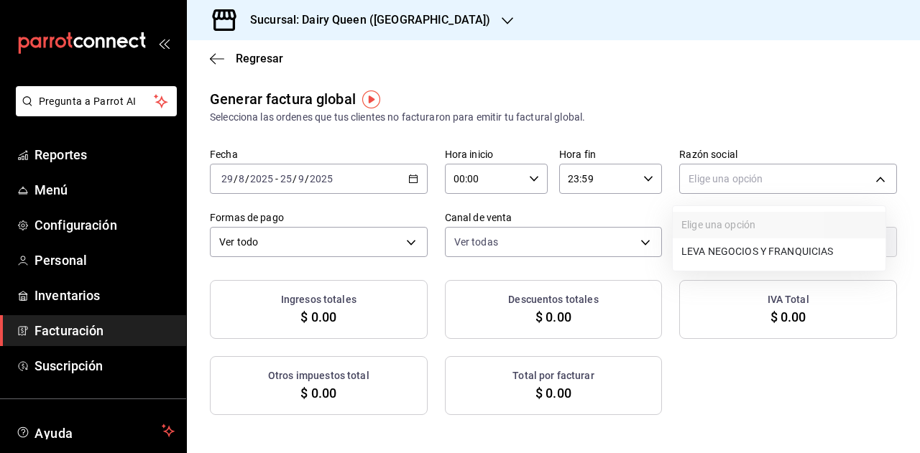
click at [713, 247] on li "LEVA NEGOCIOS Y FRANQUICIAS" at bounding box center [779, 252] width 213 height 27
type input "abd66ba4-ba1f-4735-aa4f-ce07c636cf6c"
type input "795aec76-ca3a-4fa8-be7b-bddb1493a364"
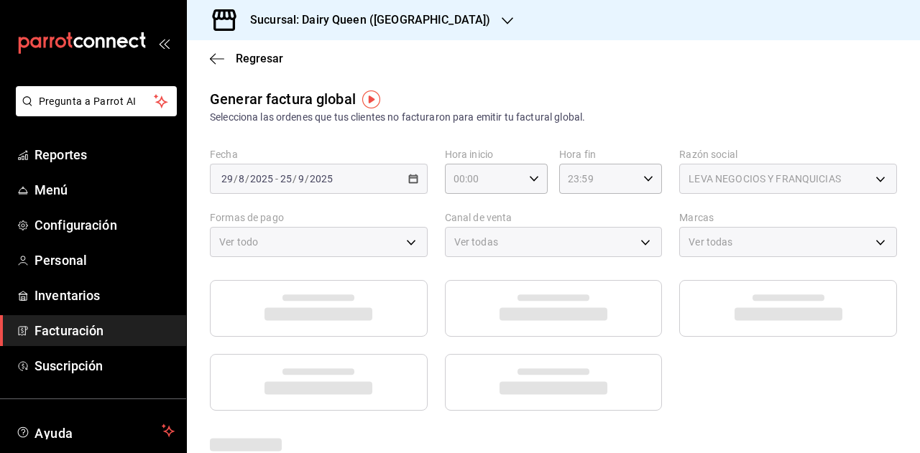
click at [575, 94] on div "Generar factura global Selecciona las ordenes que tus clientes no facturaron pa…" at bounding box center [553, 106] width 687 height 37
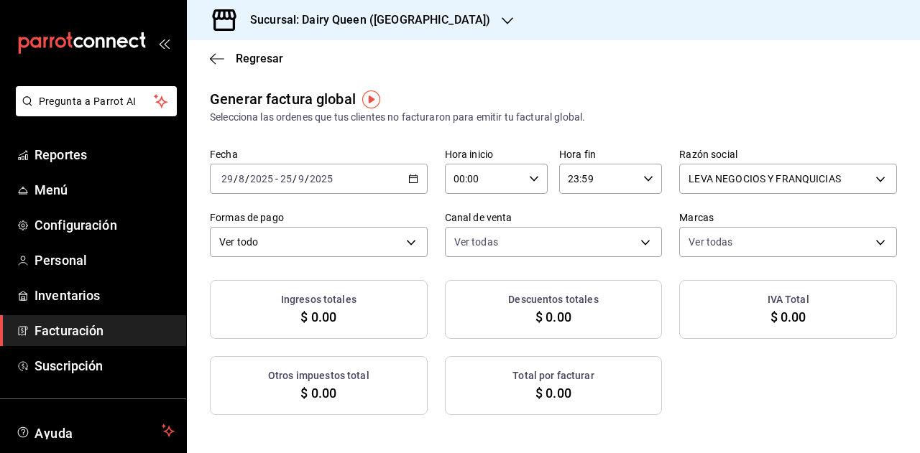
click at [573, 80] on main "Regresar Generar factura global Selecciona las ordenes que tus clientes no fact…" at bounding box center [553, 391] width 733 height 703
click at [421, 28] on h3 "Sucursal: Dairy Queen (NUEVO SUR)" at bounding box center [365, 19] width 252 height 17
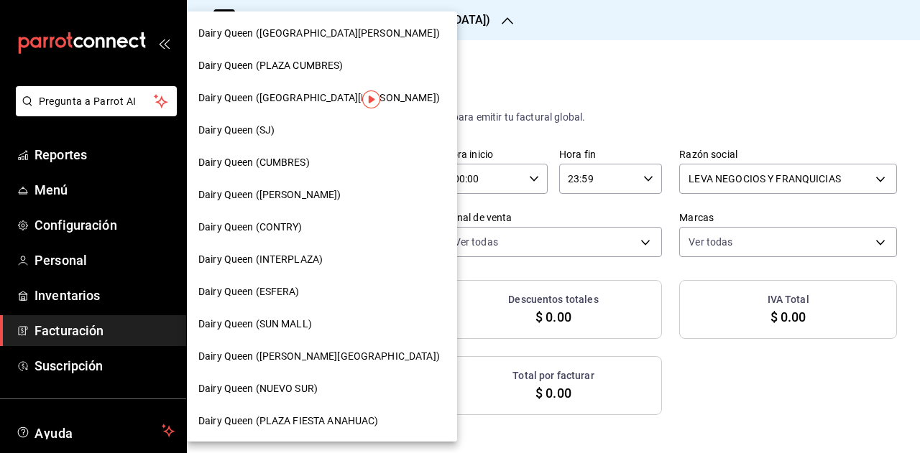
click at [285, 297] on span "Dairy Queen (ESFERA)" at bounding box center [248, 292] width 101 height 15
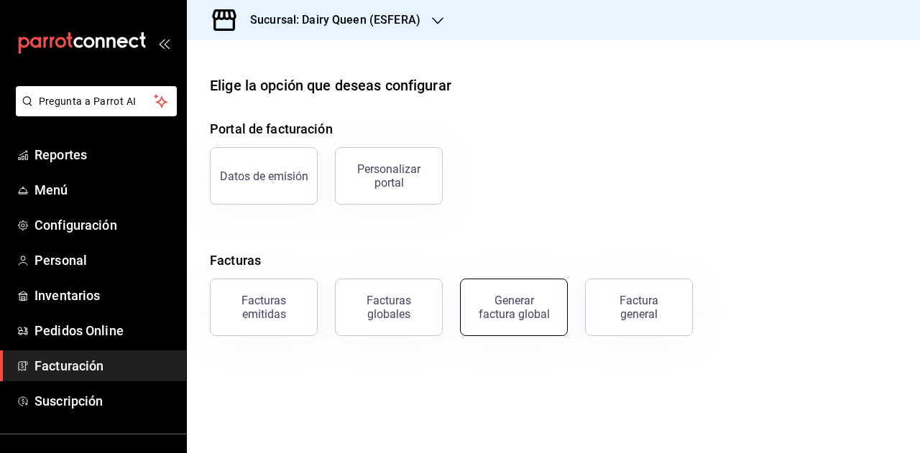
click at [493, 293] on button "Generar factura global" at bounding box center [514, 307] width 108 height 57
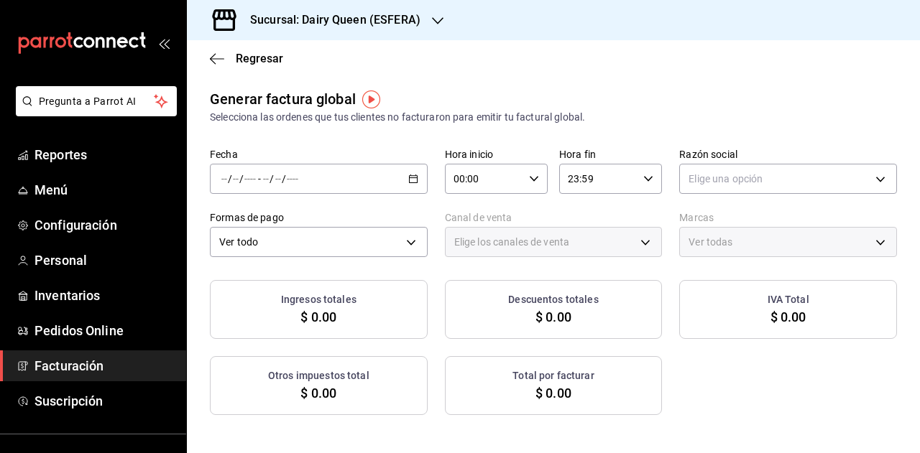
type input "PARROT,UBER_EATS,RAPPI,DIDI_FOOD,ONLINE"
click at [412, 183] on \(Stroke\) "button" at bounding box center [413, 179] width 9 height 8
click at [300, 224] on span "Rango de fechas" at bounding box center [277, 222] width 111 height 15
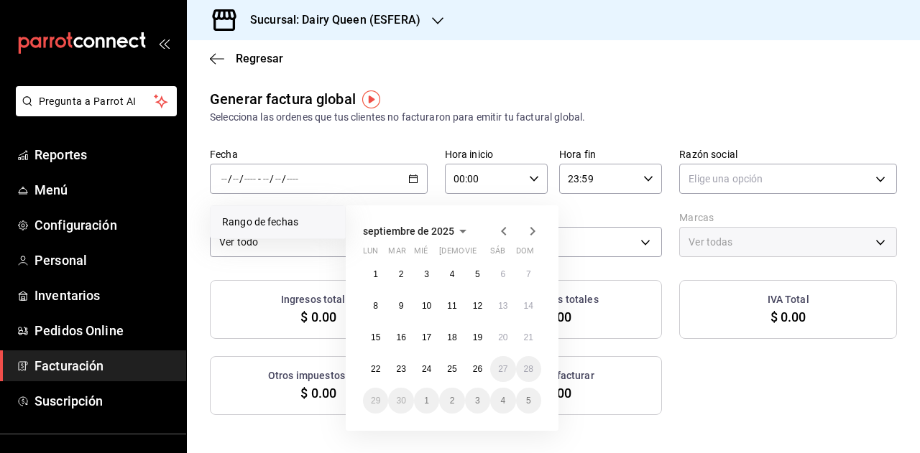
click at [504, 236] on icon "button" at bounding box center [503, 231] width 17 height 17
click at [476, 402] on abbr "29" at bounding box center [477, 401] width 9 height 10
click at [536, 235] on icon "button" at bounding box center [532, 231] width 17 height 17
click at [451, 372] on abbr "25" at bounding box center [451, 369] width 9 height 10
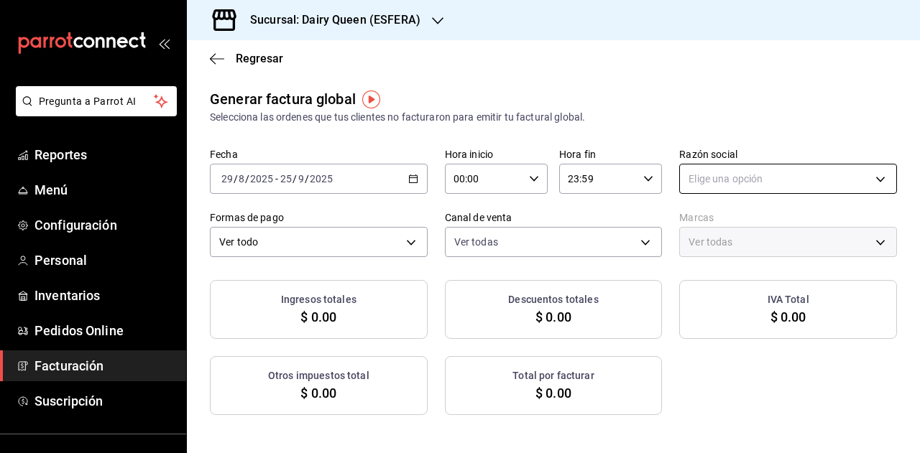
click at [703, 185] on body "Pregunta a Parrot AI Reportes Menú Configuración Personal Inventarios Pedidos O…" at bounding box center [460, 226] width 920 height 453
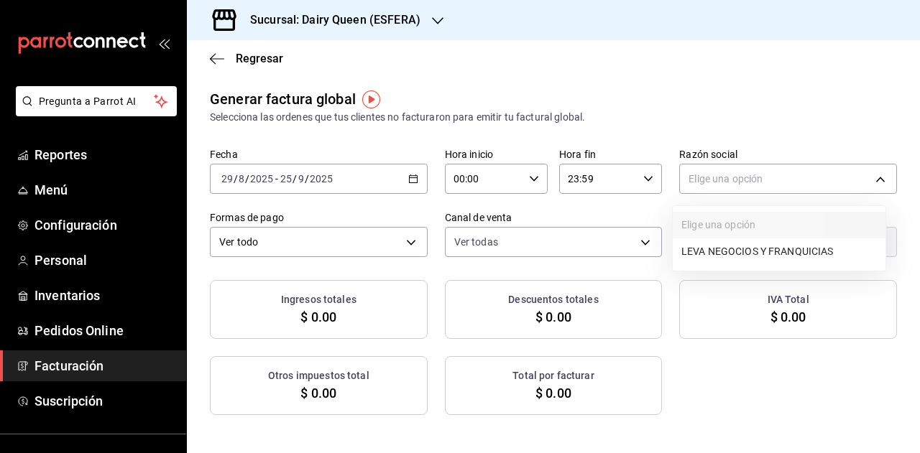
drag, startPoint x: 700, startPoint y: 255, endPoint x: 667, endPoint y: 120, distance: 139.1
click at [699, 254] on li "LEVA NEGOCIOS Y FRANQUICIAS" at bounding box center [779, 252] width 213 height 27
type input "8e173505-58bc-4ff1-9581-b53618e1b321"
type input "e234db8f-c14b-4dcc-9c61-99e5e43dd17d"
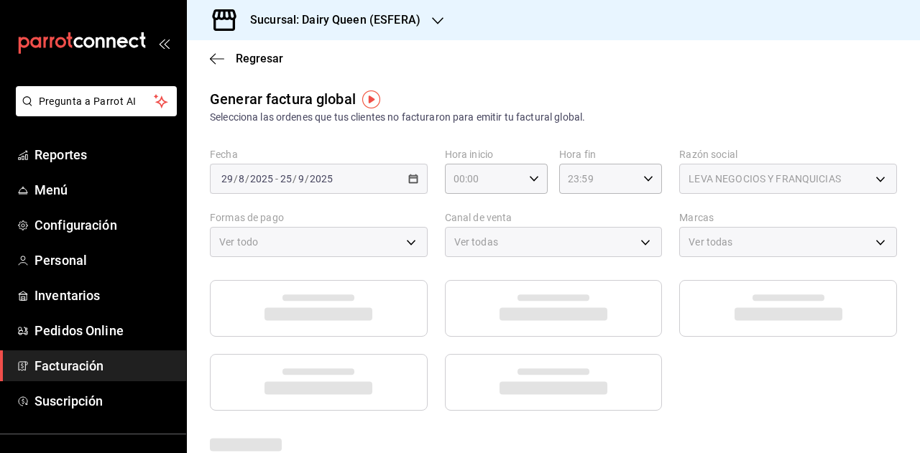
click at [662, 77] on main "Regresar Generar factura global Selecciona las ordenes que tus clientes no fact…" at bounding box center [553, 383] width 733 height 687
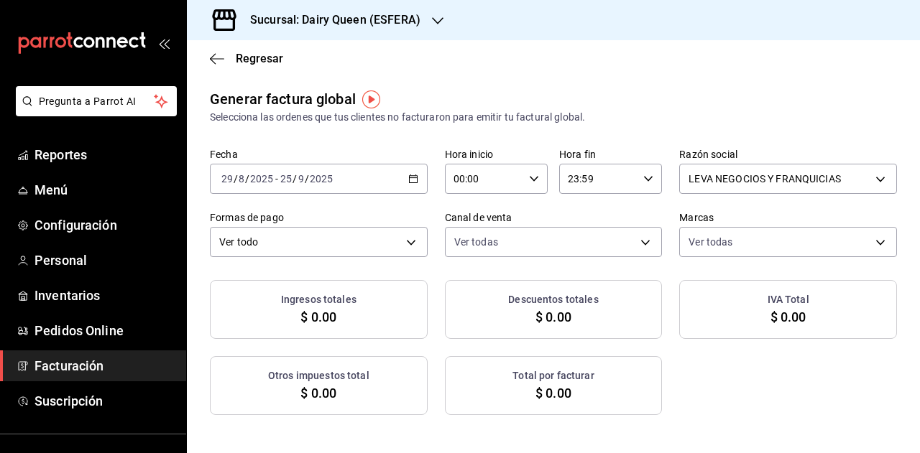
click at [710, 73] on div "Regresar" at bounding box center [553, 58] width 733 height 37
click at [408, 23] on h3 "Sucursal: Dairy Queen (ESFERA)" at bounding box center [330, 19] width 182 height 17
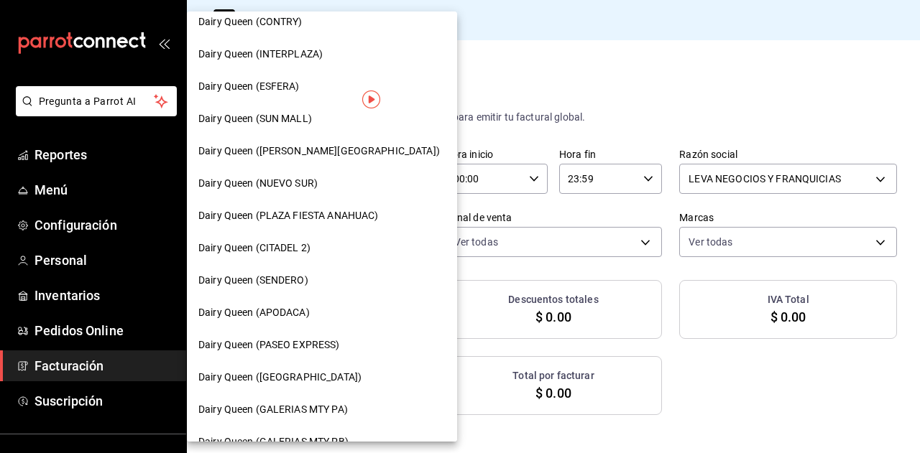
scroll to position [287, 0]
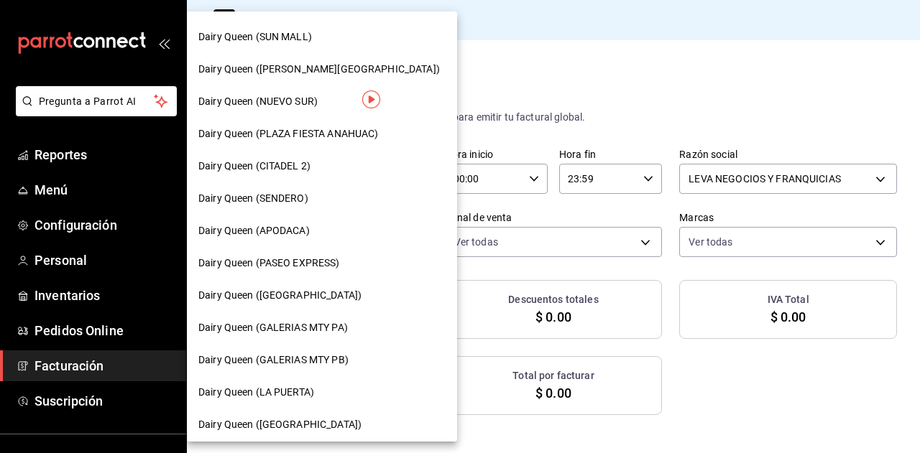
click at [308, 269] on span "Dairy Queen (PASEO EXPRESS)" at bounding box center [269, 263] width 142 height 15
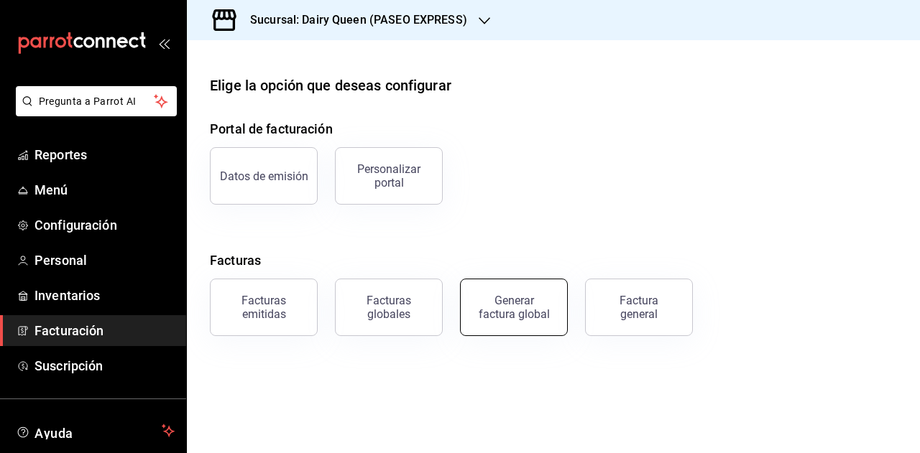
click at [529, 310] on div "Generar factura global" at bounding box center [514, 307] width 72 height 27
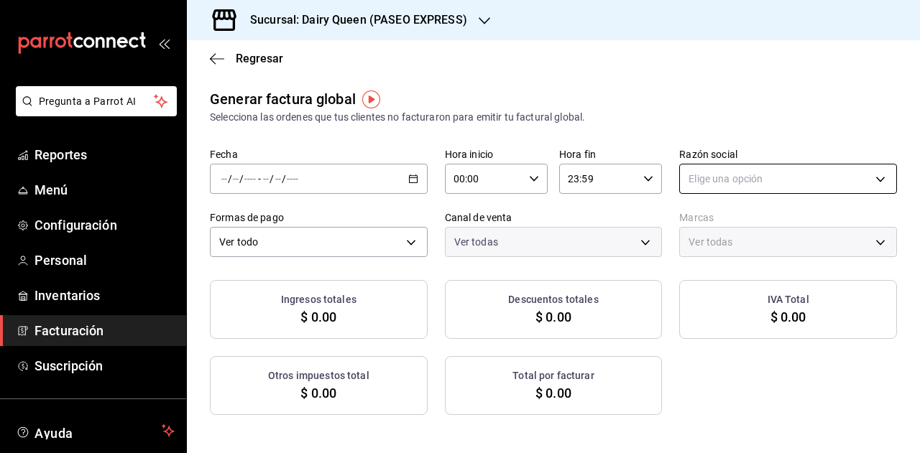
click at [710, 175] on body "Pregunta a Parrot AI Reportes Menú Configuración Personal Inventarios Facturaci…" at bounding box center [460, 226] width 920 height 453
type input "PARROT,UBER_EATS,RAPPI,DIDI_FOOD,ONLINE"
click at [411, 179] on icon "button" at bounding box center [413, 179] width 10 height 10
click at [267, 227] on span "Rango de fechas" at bounding box center [277, 222] width 111 height 15
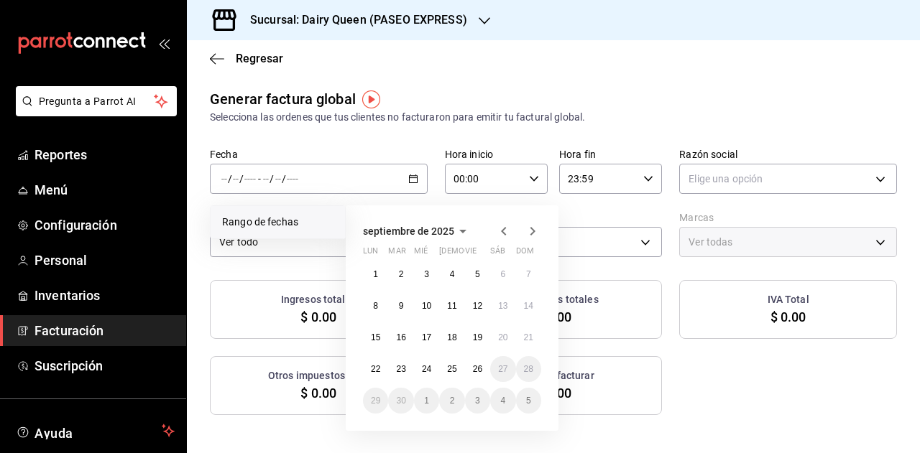
click at [504, 229] on icon "button" at bounding box center [503, 231] width 5 height 9
click at [477, 399] on abbr "29" at bounding box center [477, 401] width 9 height 10
click at [532, 231] on icon "button" at bounding box center [532, 231] width 17 height 17
click at [471, 366] on button "26" at bounding box center [477, 369] width 25 height 26
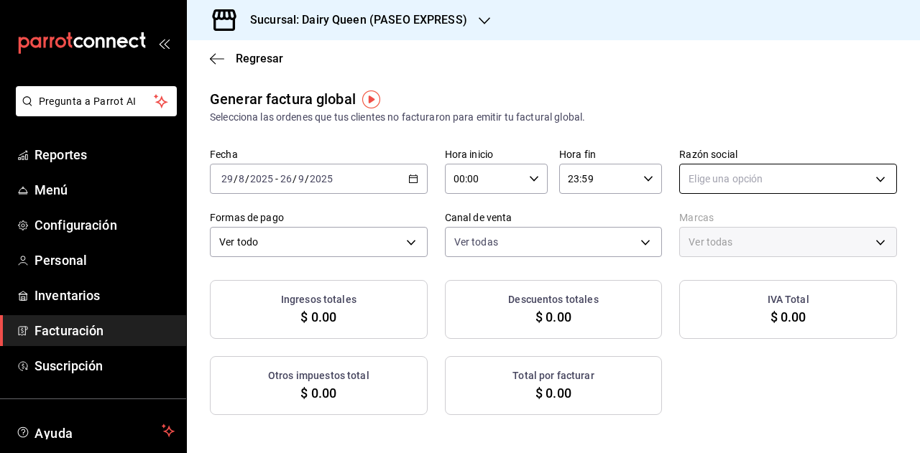
click at [693, 174] on body "Pregunta a Parrot AI Reportes Menú Configuración Personal Inventarios Facturaci…" at bounding box center [460, 226] width 920 height 453
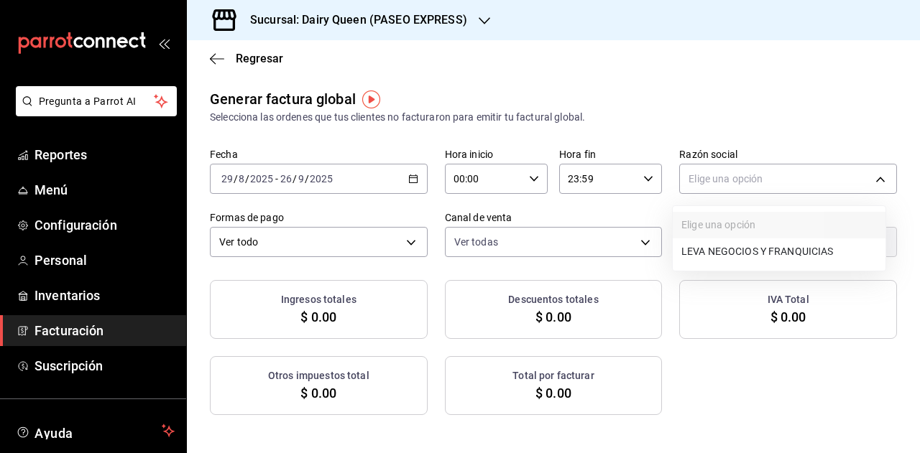
click at [719, 252] on li "LEVA NEGOCIOS Y FRANQUICIAS" at bounding box center [779, 252] width 213 height 27
type input "492e207a-daf8-463f-888b-d7569e530036"
type input "71cc773a-0416-4c6f-b7b0-dc290635454f"
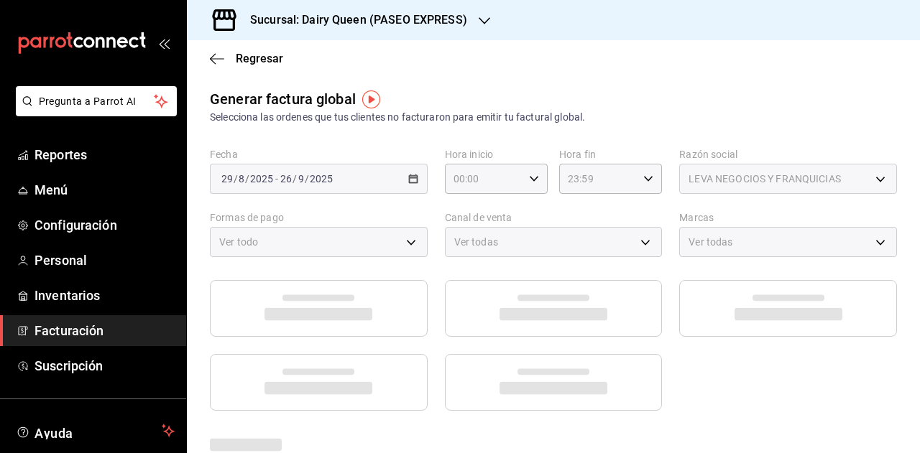
click at [729, 98] on div "Generar factura global Selecciona las ordenes que tus clientes no facturaron pa…" at bounding box center [553, 106] width 687 height 37
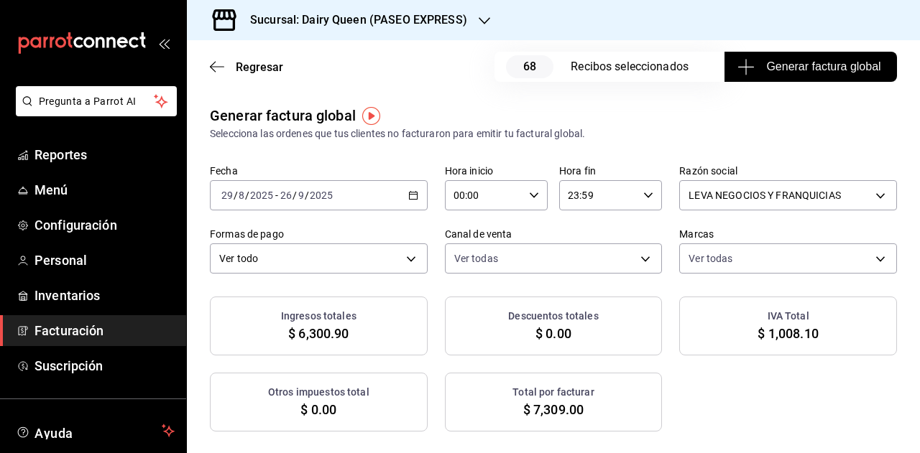
click at [740, 70] on icon "button" at bounding box center [745, 66] width 17 height 17
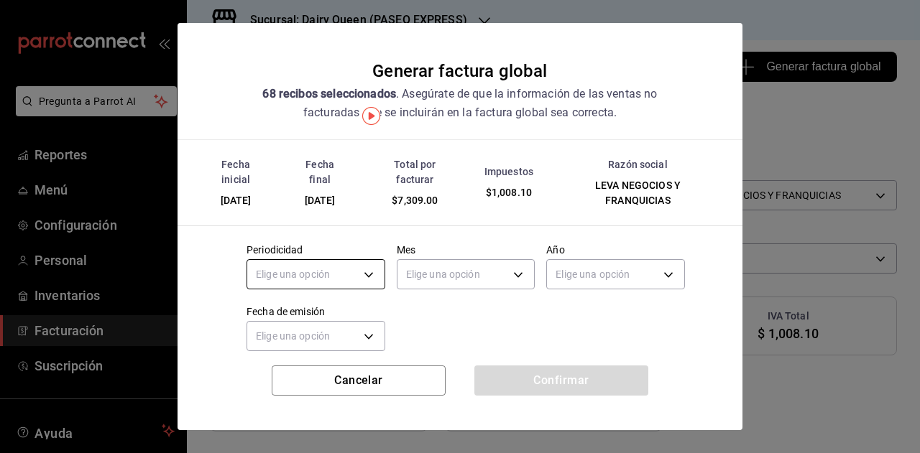
click at [377, 279] on body "Pregunta a Parrot AI Reportes Menú Configuración Personal Inventarios Facturaci…" at bounding box center [460, 226] width 920 height 453
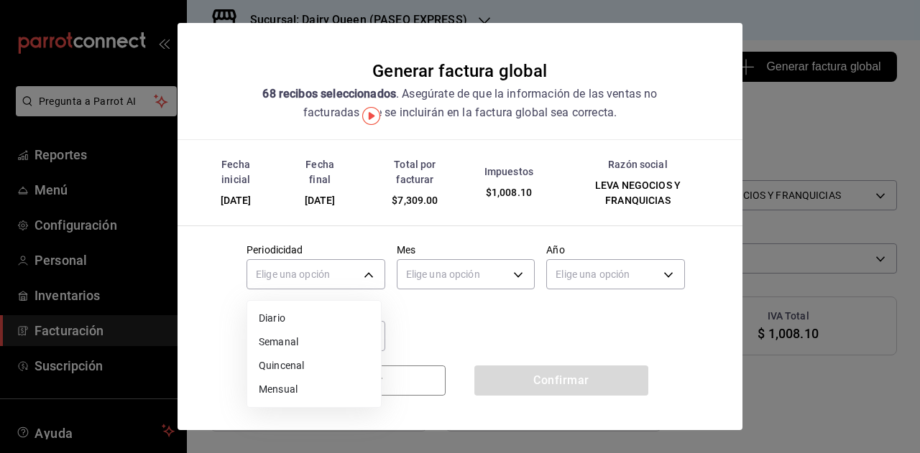
drag, startPoint x: 298, startPoint y: 387, endPoint x: 370, endPoint y: 326, distance: 94.9
click at [298, 388] on li "Mensual" at bounding box center [314, 390] width 134 height 24
type input "MONTHLY"
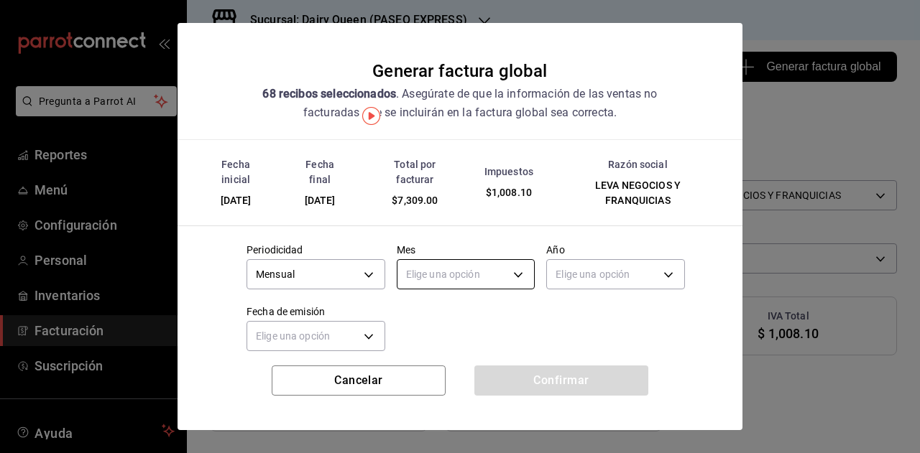
click at [455, 277] on body "Pregunta a Parrot AI Reportes Menú Configuración Personal Inventarios Facturaci…" at bounding box center [460, 226] width 920 height 453
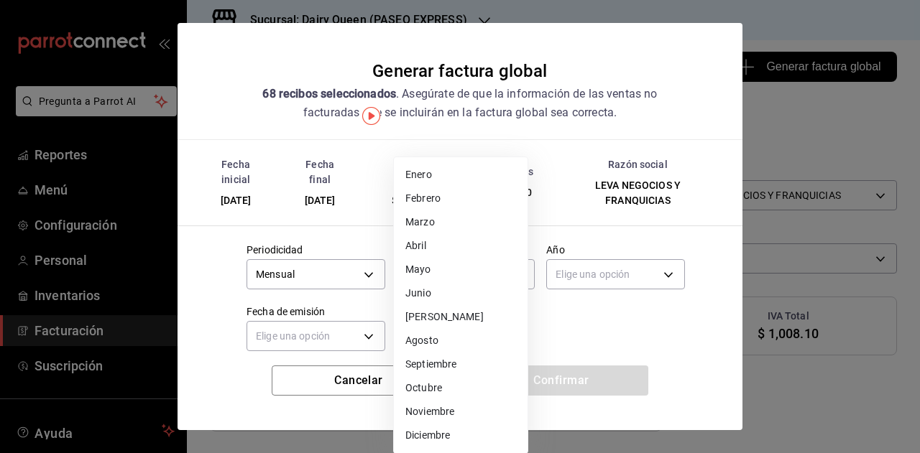
drag, startPoint x: 446, startPoint y: 363, endPoint x: 528, endPoint y: 297, distance: 105.8
click at [446, 361] on li "Septiembre" at bounding box center [461, 365] width 134 height 24
type input "9"
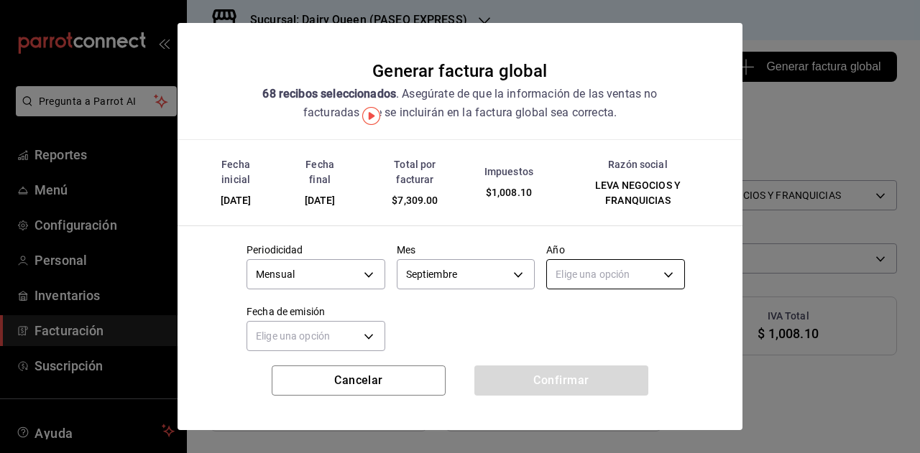
click at [578, 275] on body "Pregunta a Parrot AI Reportes Menú Configuración Personal Inventarios Facturaci…" at bounding box center [460, 226] width 920 height 453
click at [564, 311] on li "2025" at bounding box center [607, 319] width 134 height 24
type input "2025"
click at [328, 337] on body "Pregunta a Parrot AI Reportes Menú Configuración Personal Inventarios Facturaci…" at bounding box center [460, 226] width 920 height 453
click at [305, 380] on li "Hoy" at bounding box center [314, 381] width 134 height 24
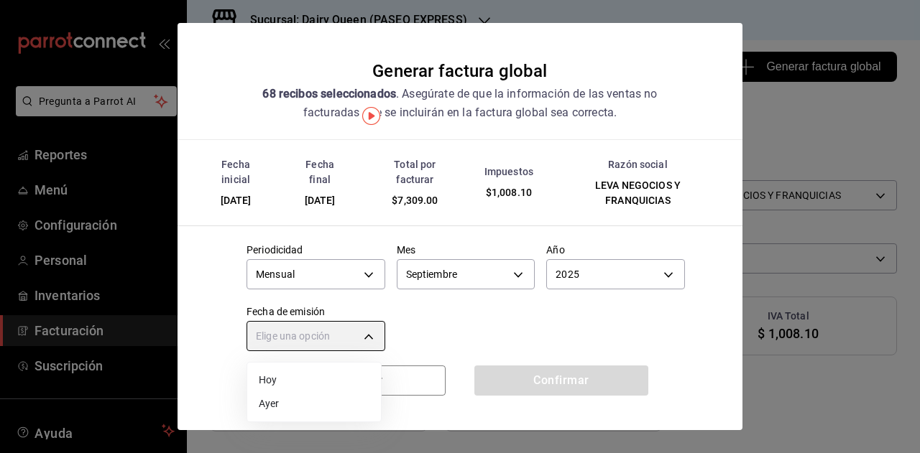
type input "[DATE]"
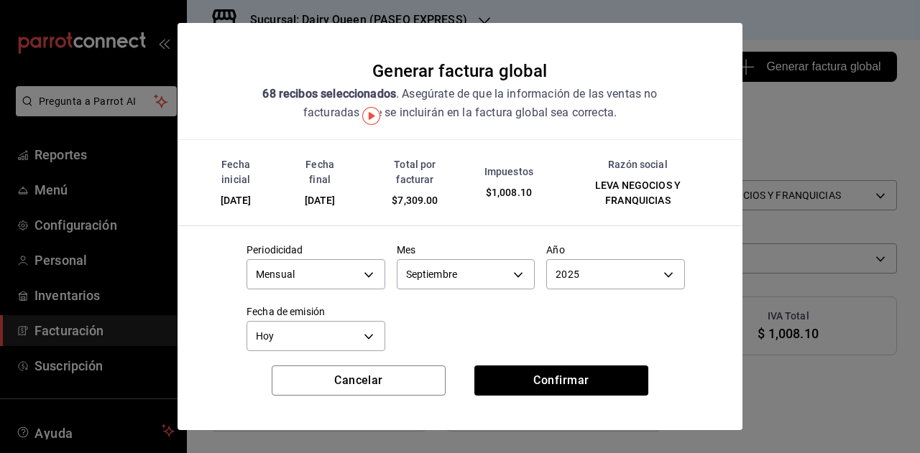
click at [448, 339] on div "Periodicidad Mensual MONTHLY Mes Septiembre 9 Año 2025 2025 Fecha de emisión Ho…" at bounding box center [460, 294] width 450 height 124
click at [539, 368] on button "Confirmar" at bounding box center [561, 381] width 174 height 30
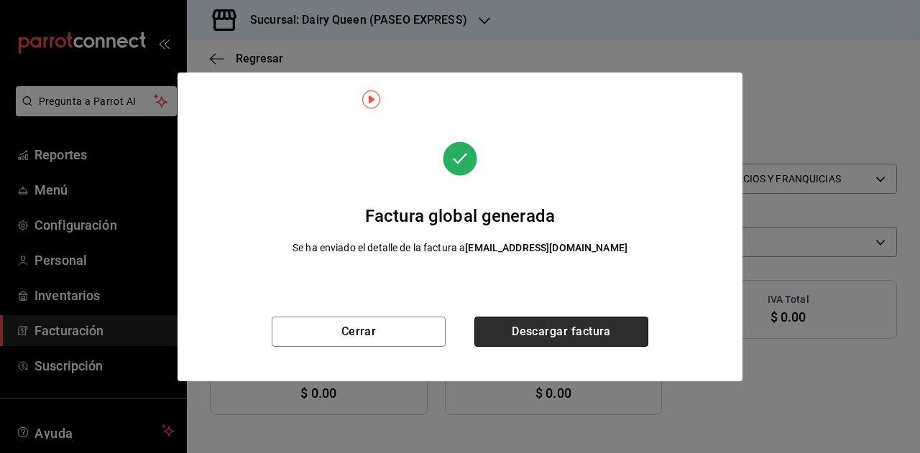
click at [568, 323] on button "Descargar factura" at bounding box center [561, 332] width 174 height 30
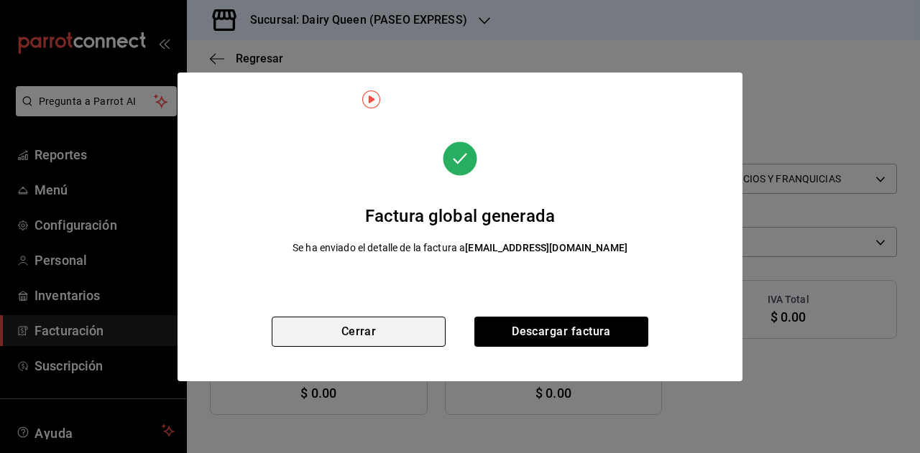
click at [386, 332] on button "Cerrar" at bounding box center [359, 332] width 174 height 30
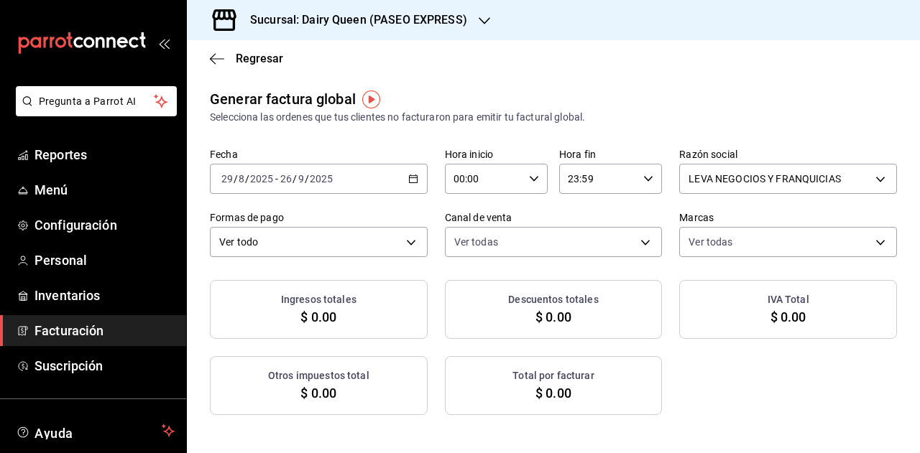
click at [414, 27] on h3 "Sucursal: Dairy Queen (PASEO EXPRESS)" at bounding box center [353, 19] width 229 height 17
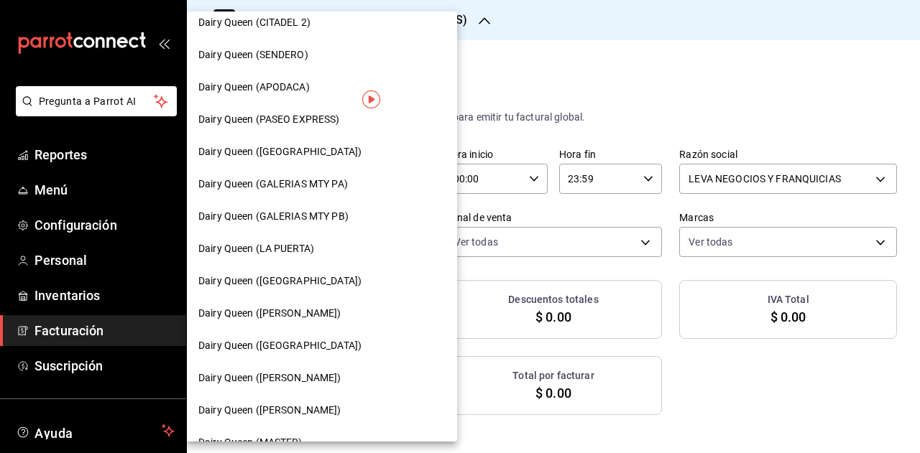
scroll to position [503, 0]
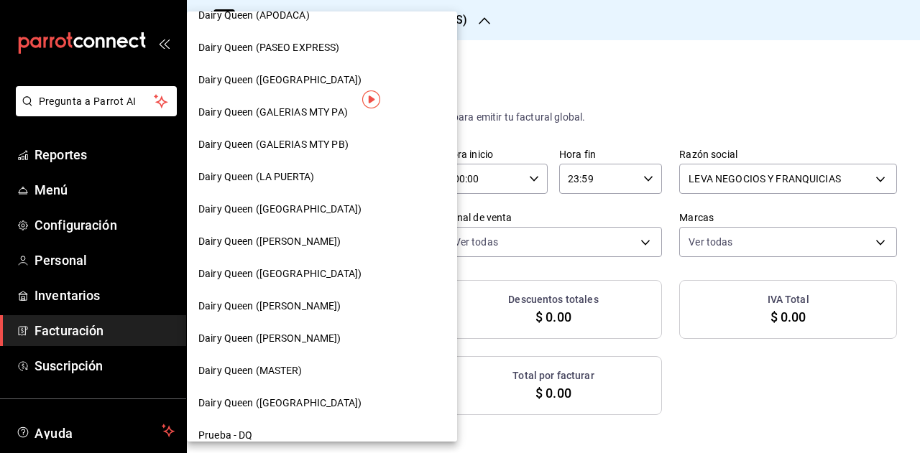
click at [308, 232] on div "Dairy Queen ([PERSON_NAME])" at bounding box center [322, 242] width 270 height 32
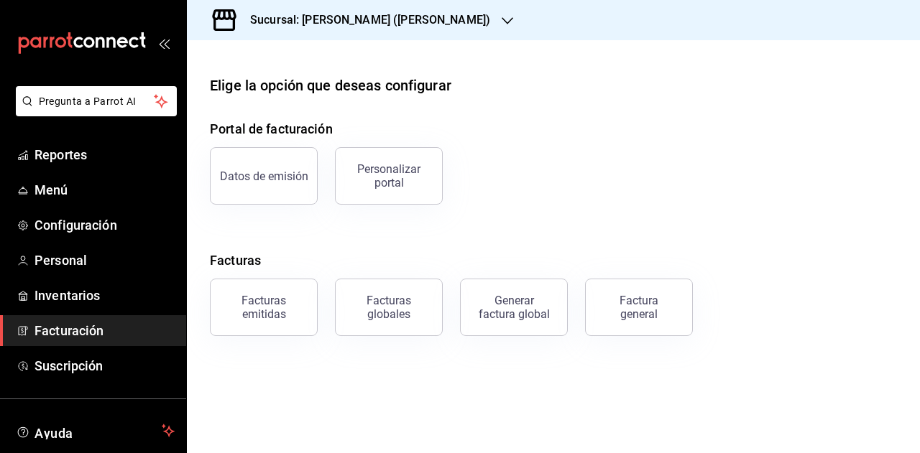
click at [510, 308] on div "Generar factura global" at bounding box center [514, 307] width 72 height 27
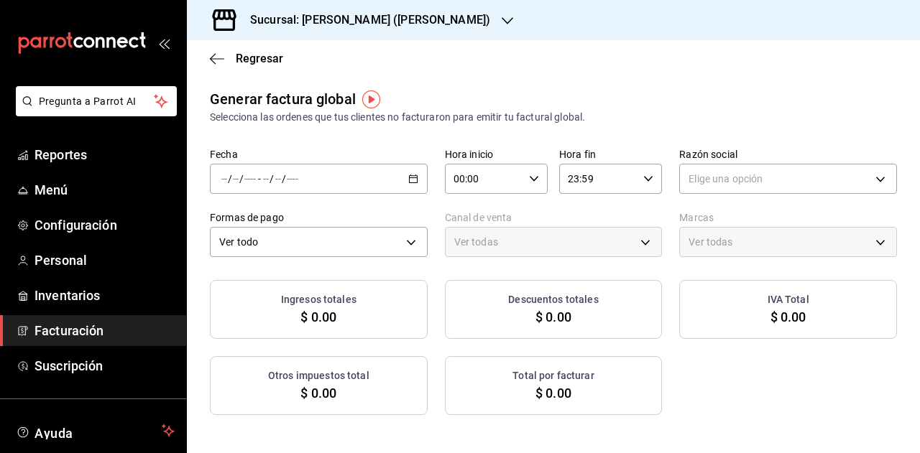
type input "PARROT,UBER_EATS,RAPPI,DIDI_FOOD,ONLINE"
click at [409, 183] on \(Stroke\) "button" at bounding box center [413, 179] width 9 height 8
click at [296, 222] on span "Rango de fechas" at bounding box center [277, 222] width 111 height 15
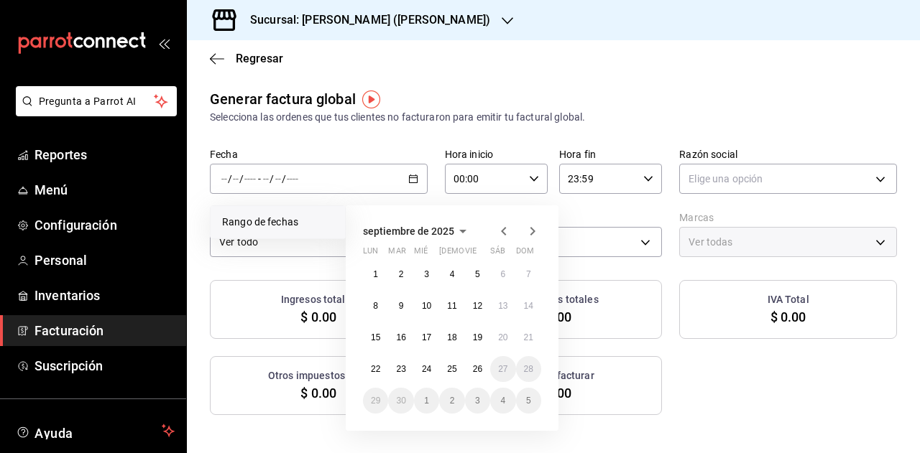
click at [503, 230] on icon "button" at bounding box center [503, 231] width 5 height 9
click at [479, 402] on abbr "29" at bounding box center [477, 401] width 9 height 10
click at [533, 237] on icon "button" at bounding box center [532, 231] width 17 height 17
click at [456, 364] on button "25" at bounding box center [451, 369] width 25 height 26
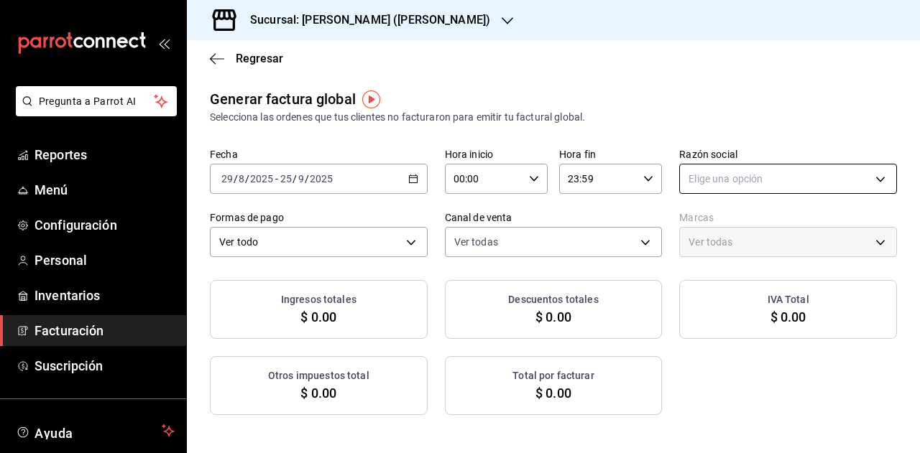
click at [713, 172] on body "Pregunta a Parrot AI Reportes Menú Configuración Personal Inventarios Facturaci…" at bounding box center [460, 226] width 920 height 453
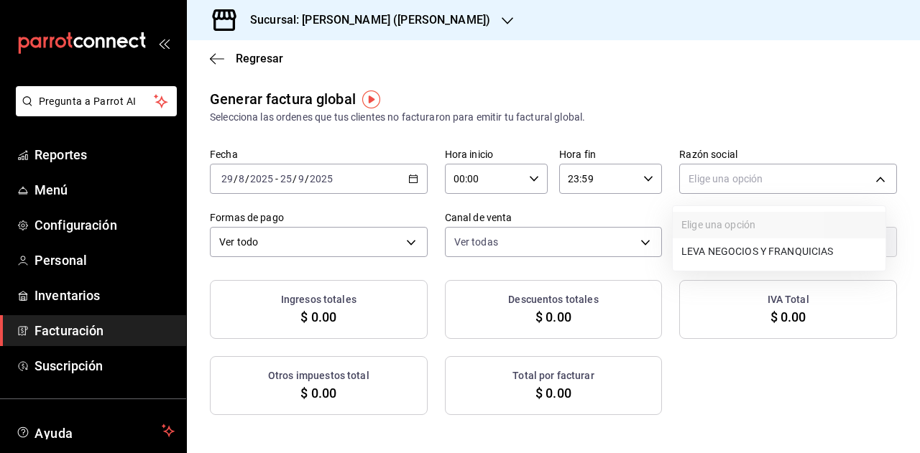
drag, startPoint x: 724, startPoint y: 251, endPoint x: 653, endPoint y: 121, distance: 148.0
click at [724, 249] on li "LEVA NEGOCIOS Y FRANQUICIAS" at bounding box center [779, 252] width 213 height 27
type input "e228ce30-a903-4fd4-9887-89bd445df831"
type input "13e467a5-b48a-4e27-b9d7-bf769265c386"
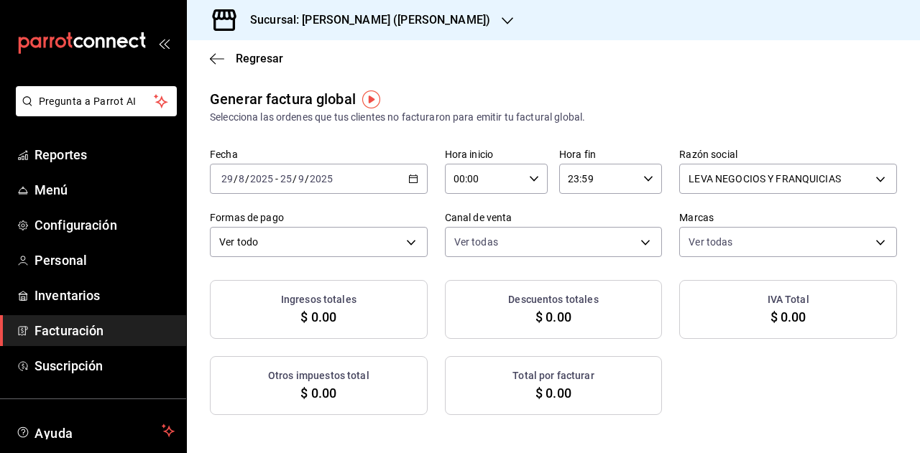
click at [372, 32] on div "Sucursal: Dairy Queen (GARCIA)" at bounding box center [358, 20] width 321 height 40
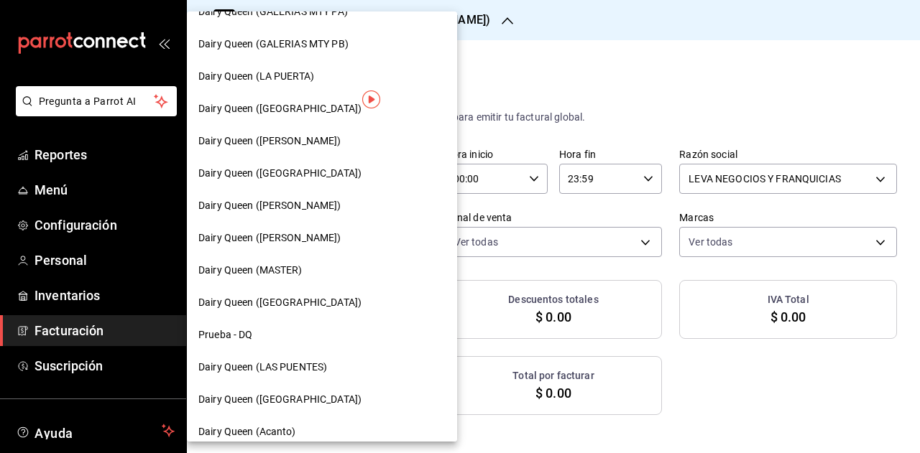
scroll to position [648, 0]
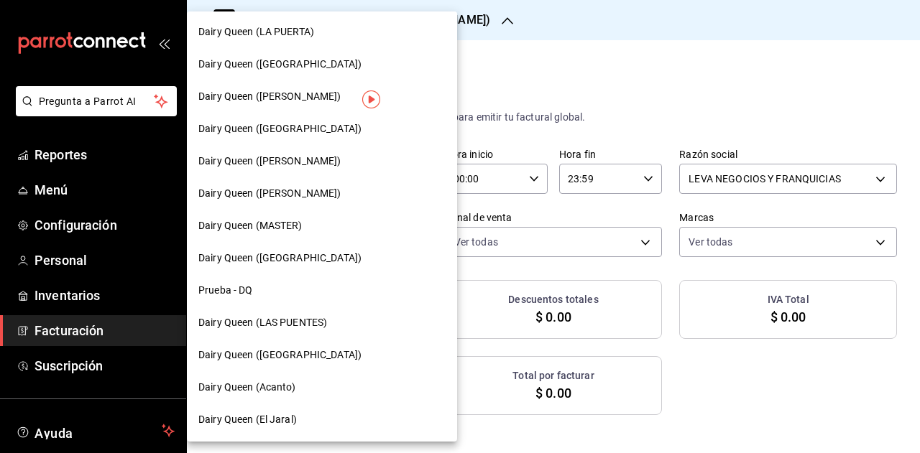
click at [293, 257] on span "Dairy Queen ([GEOGRAPHIC_DATA])" at bounding box center [279, 258] width 163 height 15
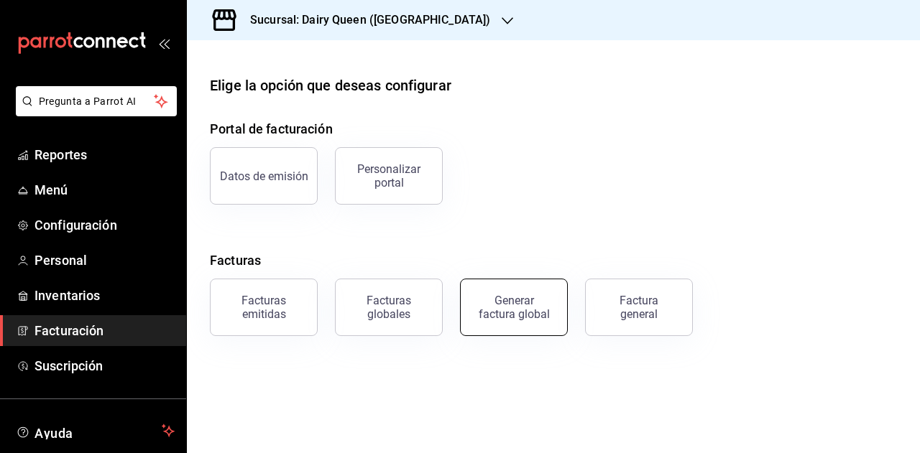
click at [530, 295] on div "Generar factura global" at bounding box center [514, 307] width 72 height 27
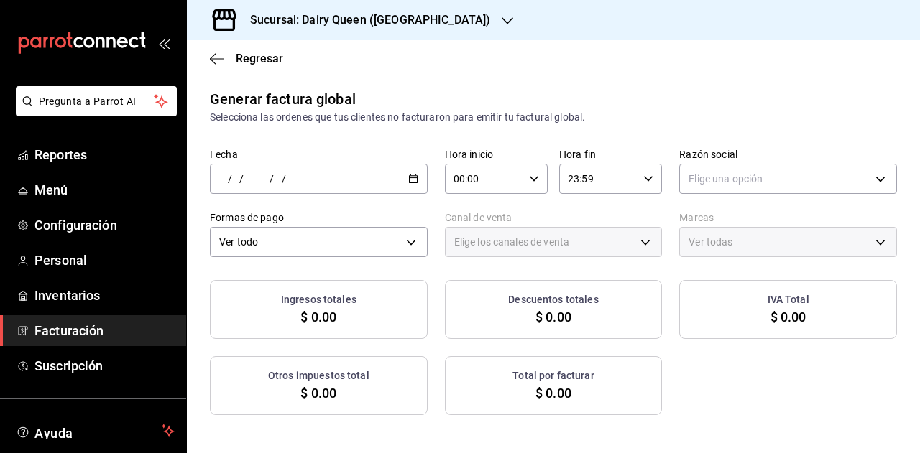
type input "PARROT,UBER_EATS,RAPPI,DIDI_FOOD,ONLINE"
click at [420, 183] on div "/ / - / /" at bounding box center [319, 179] width 218 height 30
click at [308, 223] on span "Rango de fechas" at bounding box center [277, 222] width 111 height 15
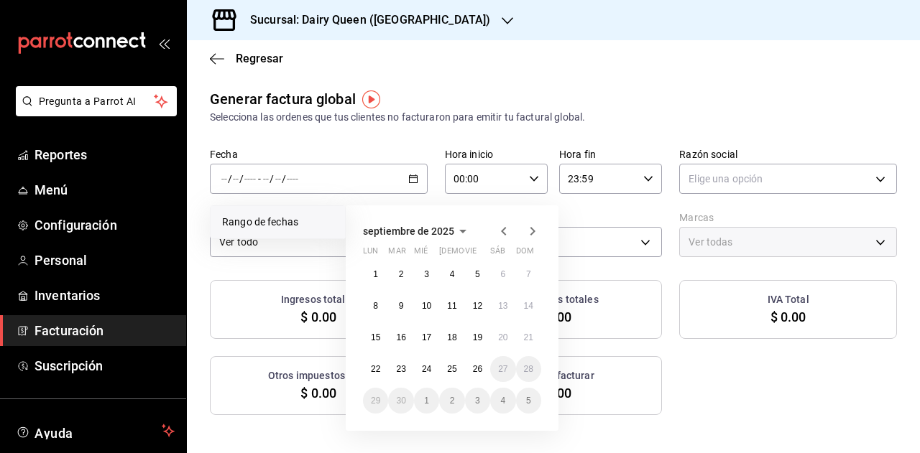
click at [502, 230] on icon "button" at bounding box center [503, 231] width 17 height 17
click at [473, 403] on abbr "29" at bounding box center [477, 401] width 9 height 10
click at [533, 229] on icon "button" at bounding box center [532, 231] width 5 height 9
click at [477, 367] on abbr "26" at bounding box center [477, 369] width 9 height 10
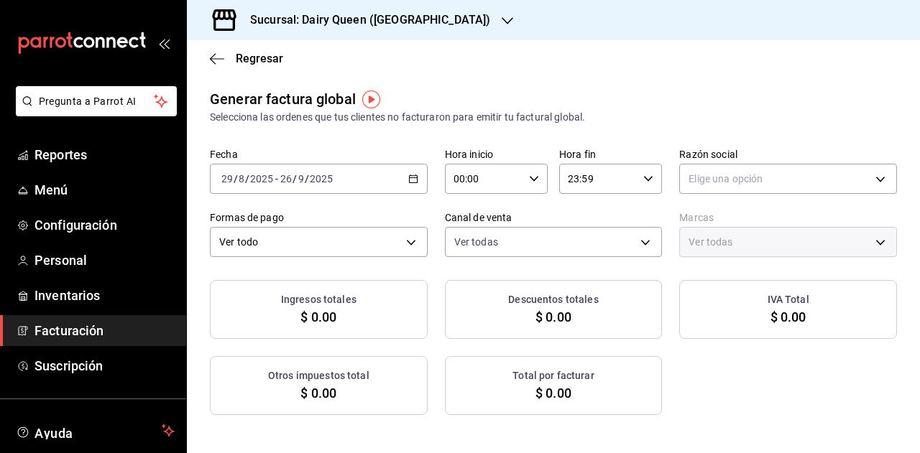
click at [405, 185] on div "2025-08-29 29 / 8 / 2025 - 2025-09-26 26 / 9 / 2025" at bounding box center [319, 179] width 218 height 30
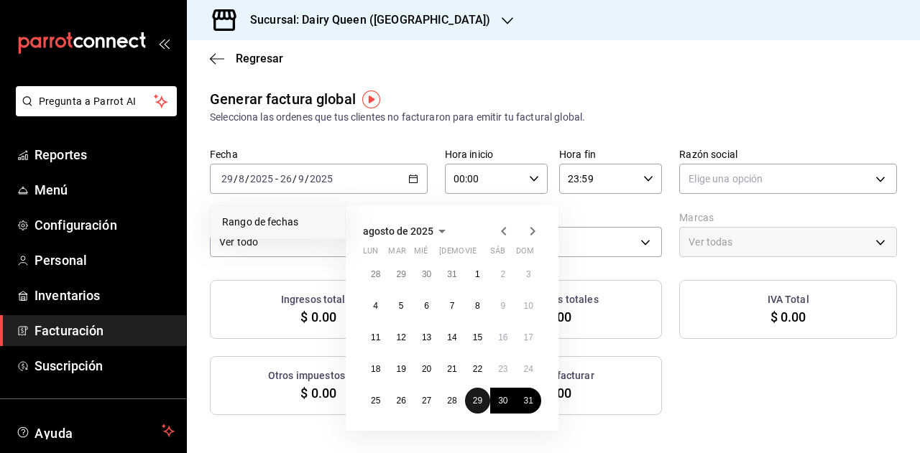
click at [476, 400] on abbr "29" at bounding box center [477, 401] width 9 height 10
click at [533, 234] on icon "button" at bounding box center [532, 231] width 17 height 17
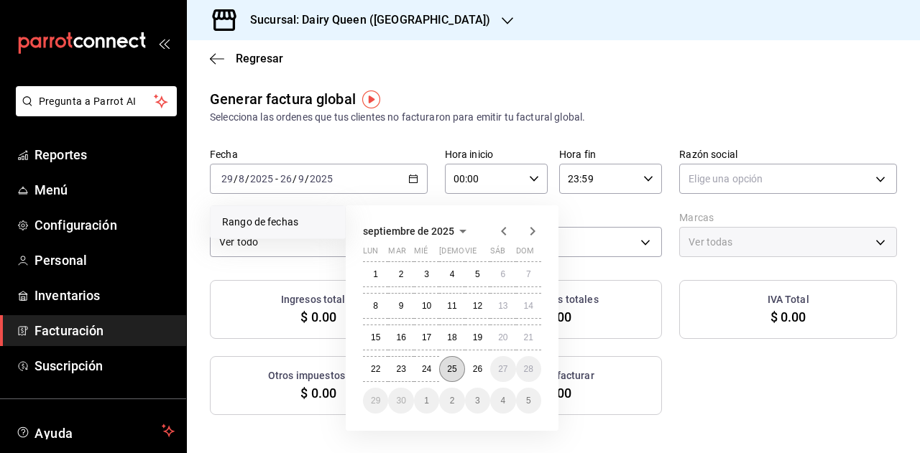
click at [460, 369] on button "25" at bounding box center [451, 369] width 25 height 26
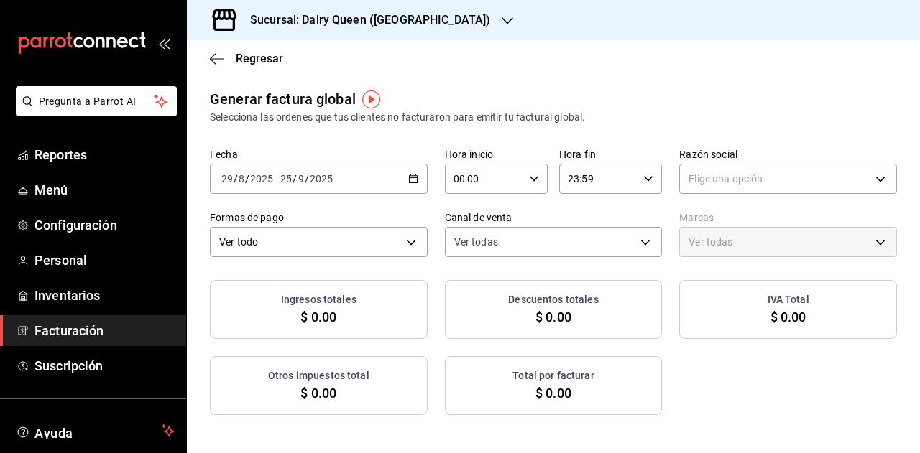
drag, startPoint x: 754, startPoint y: 383, endPoint x: 746, endPoint y: 336, distance: 47.4
click at [753, 383] on div "Ingresos totales $ 0.00 Descuentos totales $ 0.00 IVA Total $ 0.00 Otros impues…" at bounding box center [553, 347] width 687 height 135
click at [716, 172] on body "Pregunta a Parrot AI Reportes Menú Configuración Personal Inventarios Facturaci…" at bounding box center [460, 226] width 920 height 453
click at [724, 252] on li "LEVA NEGOCIOS Y FRANQUICIAS" at bounding box center [779, 252] width 213 height 27
type input "30e326d7-ee55-43f1-b81e-e9c639697a37"
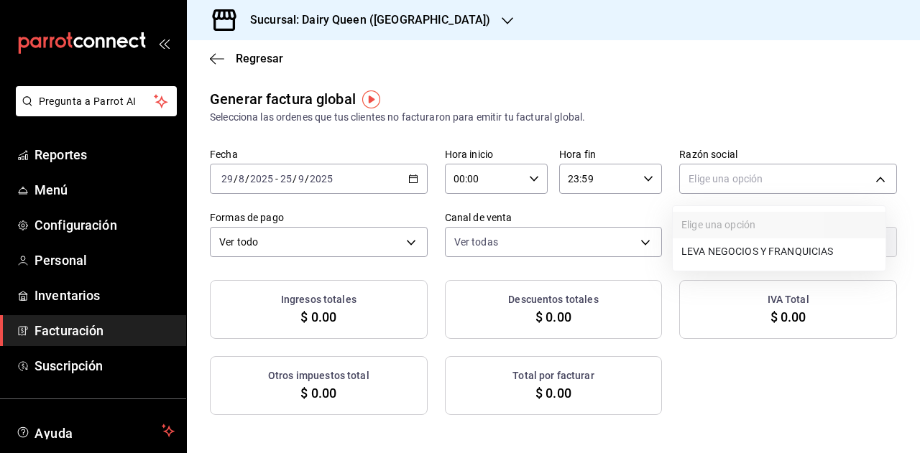
type input "d9a92afd-05fb-4729-8e6f-15e2fd402234"
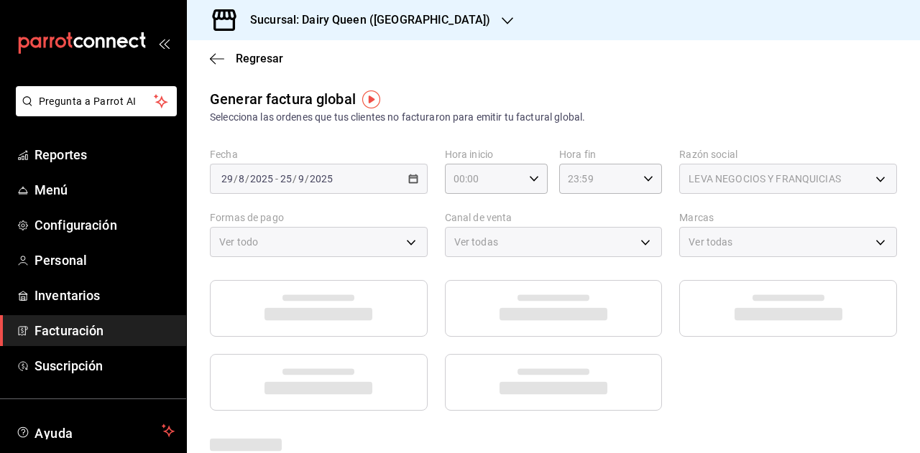
click at [641, 74] on div "Regresar" at bounding box center [553, 58] width 733 height 37
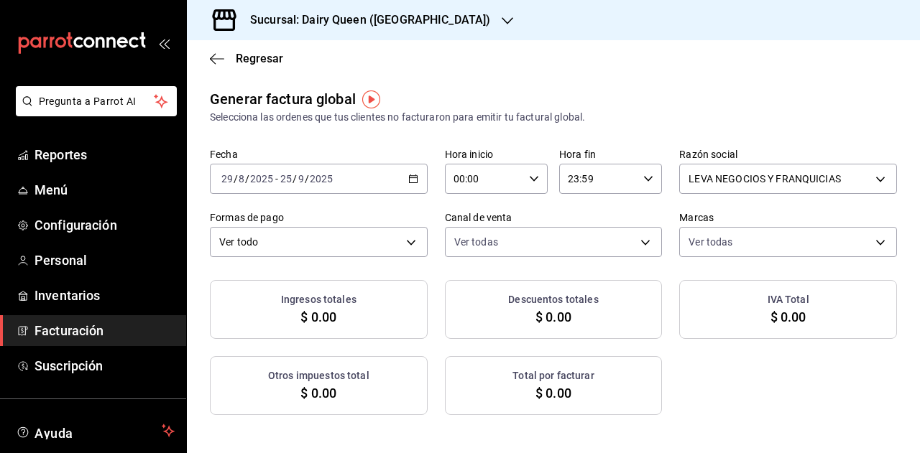
click at [402, 15] on h3 "Sucursal: Dairy Queen (Riviera del sol)" at bounding box center [365, 19] width 252 height 17
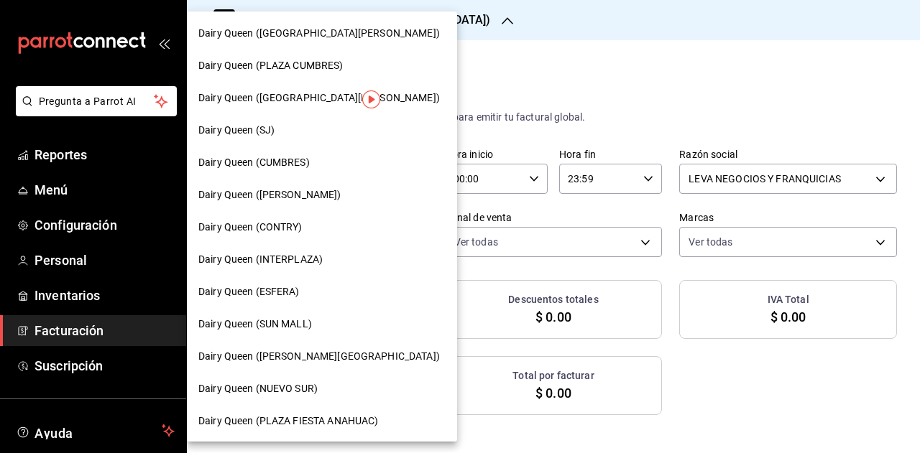
click at [285, 132] on div "Dairy Queen (SJ)" at bounding box center [321, 130] width 247 height 15
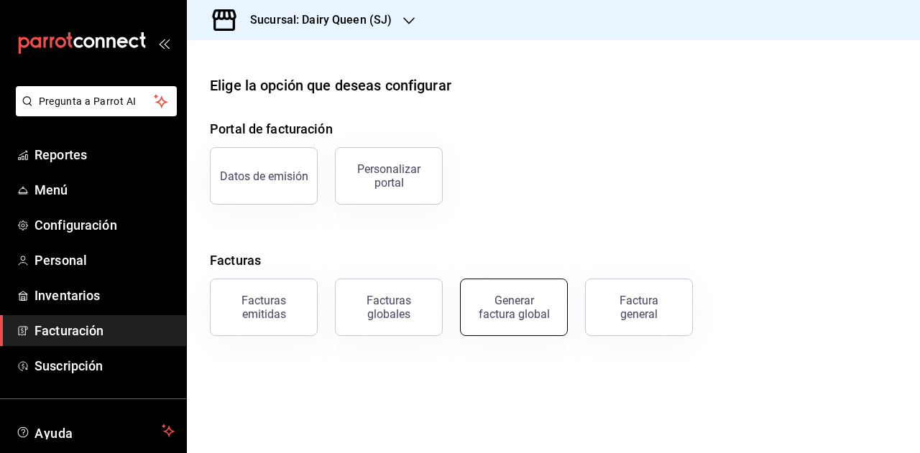
click at [546, 305] on div "Generar factura global" at bounding box center [514, 307] width 72 height 27
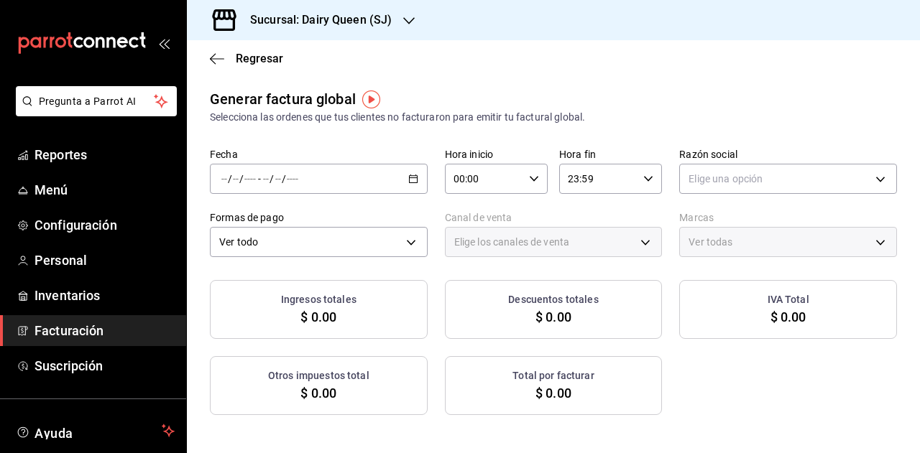
type input "PARROT,UBER_EATS,RAPPI,DIDI_FOOD,ONLINE"
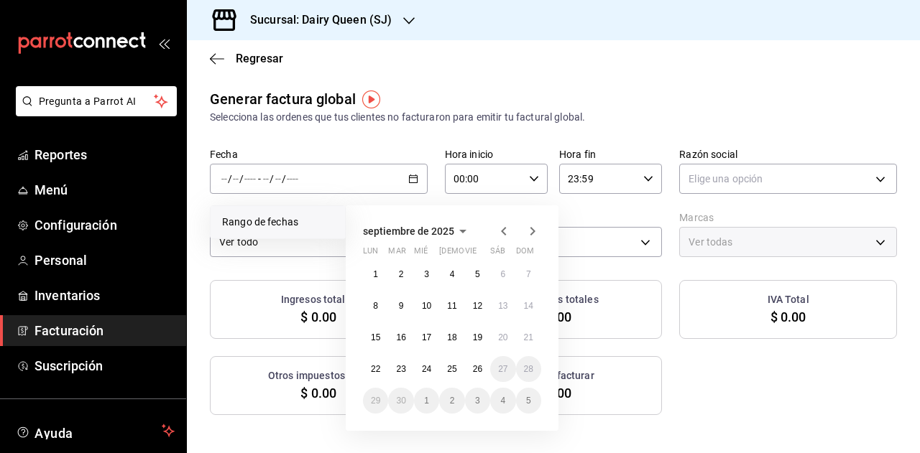
click at [504, 232] on icon "button" at bounding box center [503, 231] width 17 height 17
click at [504, 229] on icon "button" at bounding box center [503, 231] width 5 height 9
click at [480, 397] on abbr "29" at bounding box center [477, 401] width 9 height 10
click at [527, 227] on icon "button" at bounding box center [532, 231] width 17 height 17
click at [454, 376] on button "25" at bounding box center [451, 369] width 25 height 26
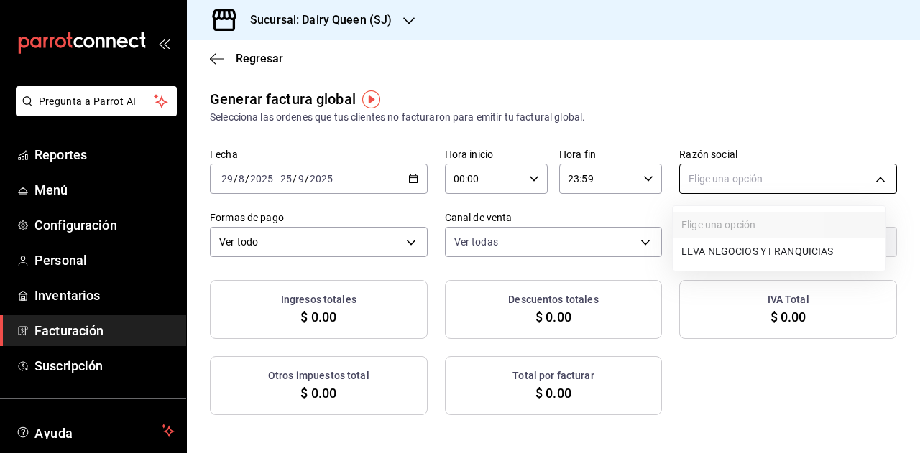
click at [718, 165] on body "Pregunta a Parrot AI Reportes Menú Configuración Personal Inventarios Facturaci…" at bounding box center [460, 226] width 920 height 453
click at [730, 249] on li "LEVA NEGOCIOS Y FRANQUICIAS" at bounding box center [779, 252] width 213 height 27
type input "fde80445-c5ea-4a26-a1ad-ef6f15fd1721"
type input "b7821427-a0a8-4724-93e9-a1489f0ec7c2"
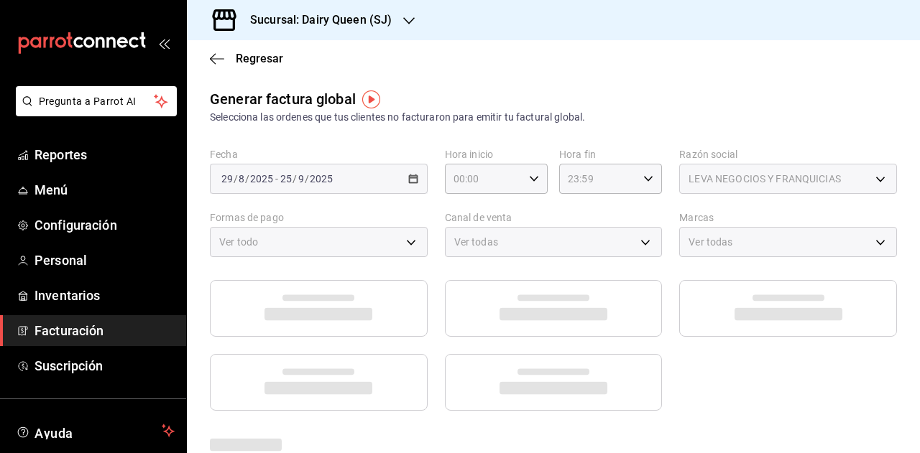
click at [733, 83] on main "Regresar Generar factura global Selecciona las ordenes que tus clientes no fact…" at bounding box center [553, 383] width 733 height 687
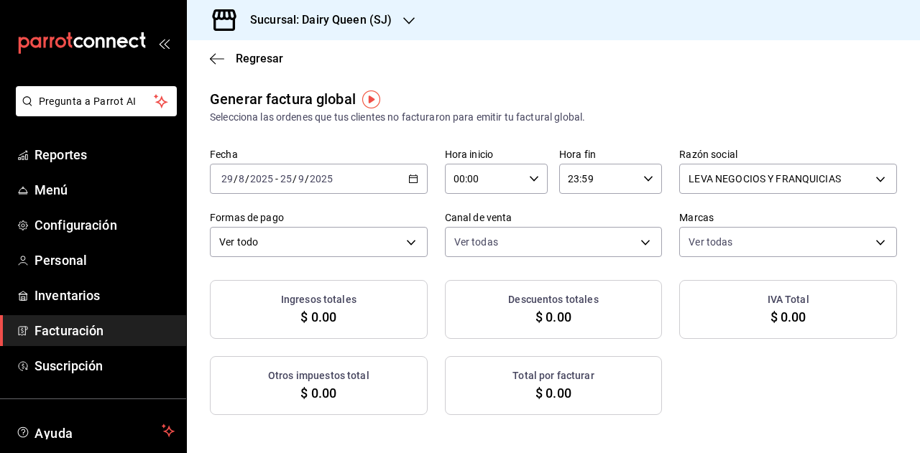
click at [540, 85] on main "Regresar Generar factura global Selecciona las ordenes que tus clientes no fact…" at bounding box center [553, 391] width 733 height 703
click at [369, 27] on h3 "Sucursal: Dairy Queen (SJ)" at bounding box center [315, 19] width 153 height 17
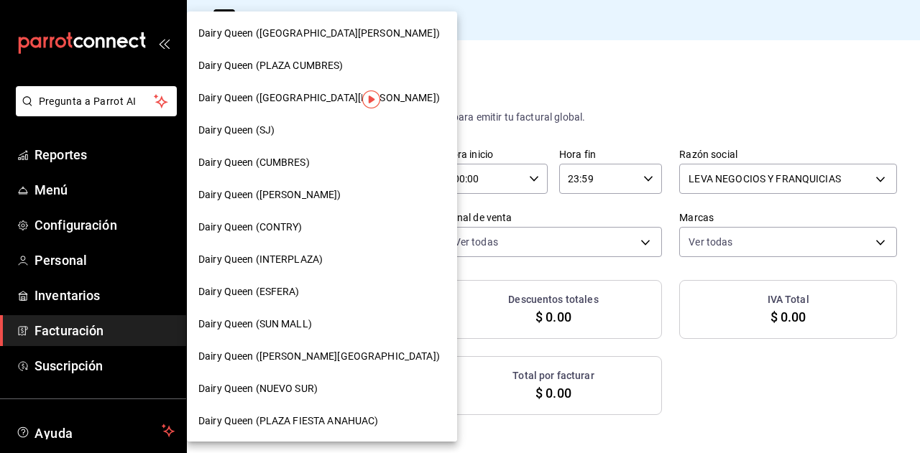
click at [591, 107] on div at bounding box center [460, 226] width 920 height 453
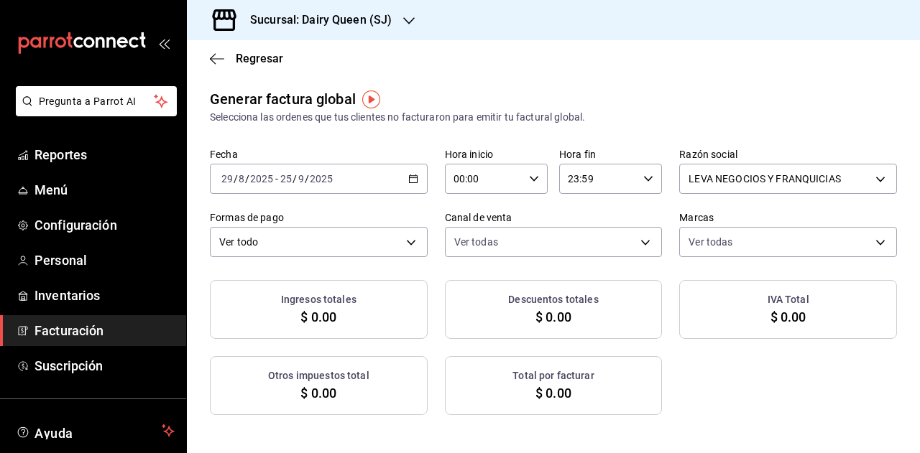
click at [533, 77] on div "Regresar" at bounding box center [553, 58] width 733 height 37
